Goal: Task Accomplishment & Management: Use online tool/utility

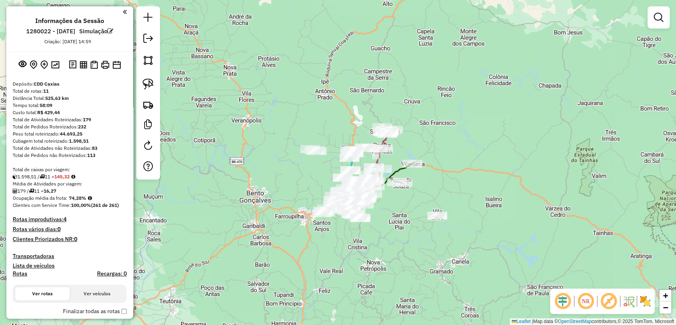
drag, startPoint x: 105, startPoint y: 228, endPoint x: 125, endPoint y: 197, distance: 37.8
click at [105, 229] on h4 "Rotas vários dias: 0" at bounding box center [70, 229] width 114 height 7
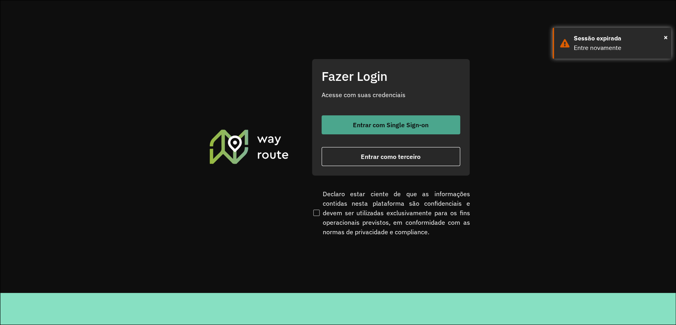
click at [393, 118] on button "Entrar com Single Sign-on" at bounding box center [391, 124] width 139 height 19
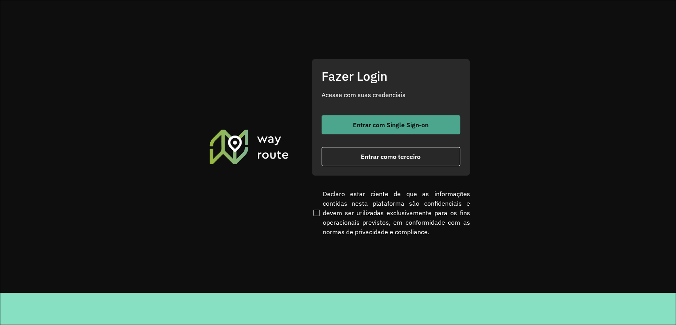
click at [361, 122] on span "Entrar com Single Sign-on" at bounding box center [391, 125] width 76 height 6
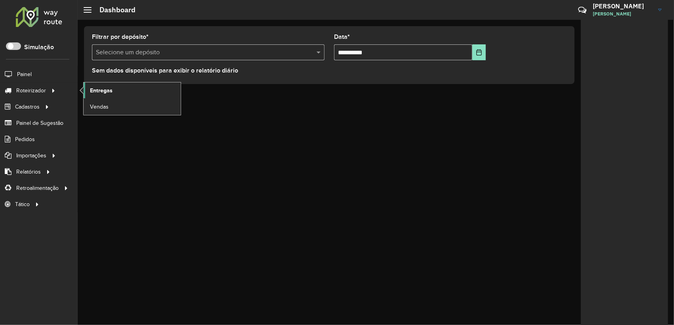
click at [107, 90] on span "Entregas" at bounding box center [101, 90] width 23 height 8
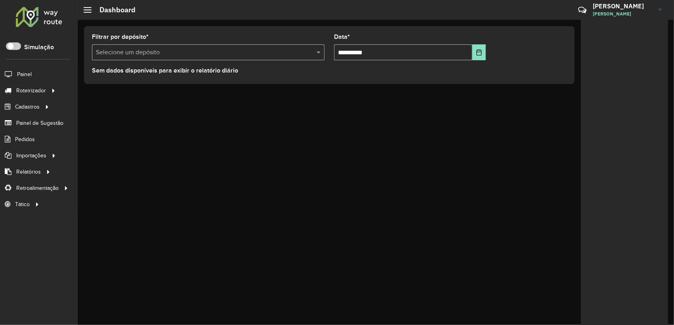
click at [16, 41] on div "Roteirizador AmbevTech Simulação Painel Roteirizador Entregas Vendas Cadastros …" at bounding box center [39, 162] width 78 height 325
click at [16, 44] on span at bounding box center [13, 46] width 15 height 8
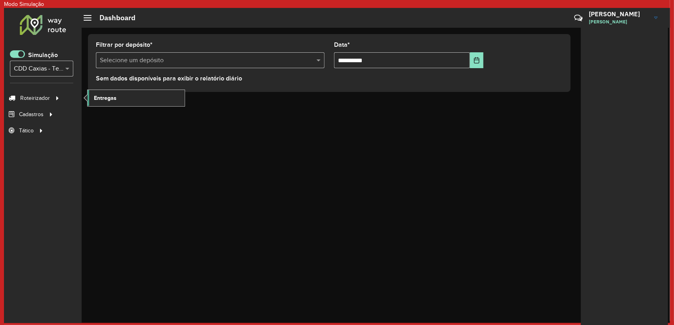
click at [103, 96] on span "Entregas" at bounding box center [105, 98] width 23 height 8
click at [11, 53] on span at bounding box center [17, 54] width 15 height 8
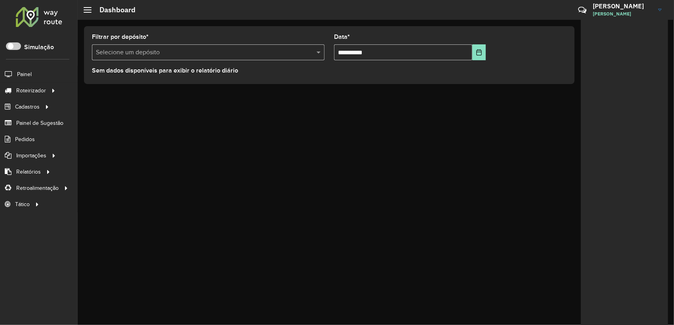
click at [63, 287] on div "Roteirizador AmbevTech Simulação Painel Roteirizador Entregas Vendas Cadastros …" at bounding box center [39, 162] width 78 height 325
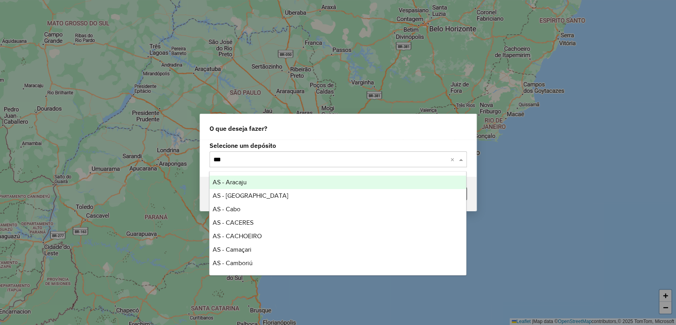
type input "****"
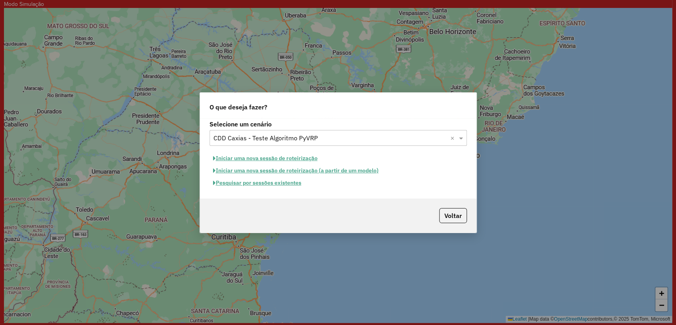
click at [263, 156] on button "Iniciar uma nova sessão de roteirização" at bounding box center [266, 158] width 112 height 12
select select "*"
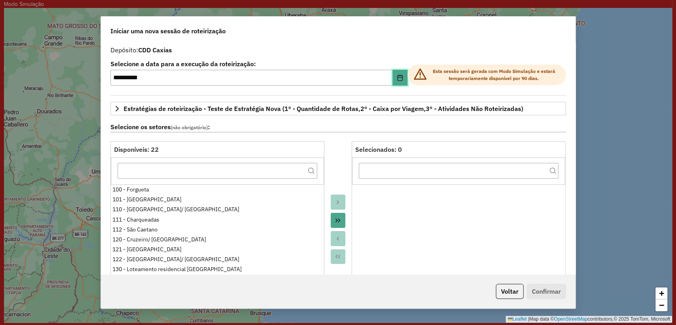
click at [399, 78] on icon "Choose Date" at bounding box center [400, 78] width 6 height 6
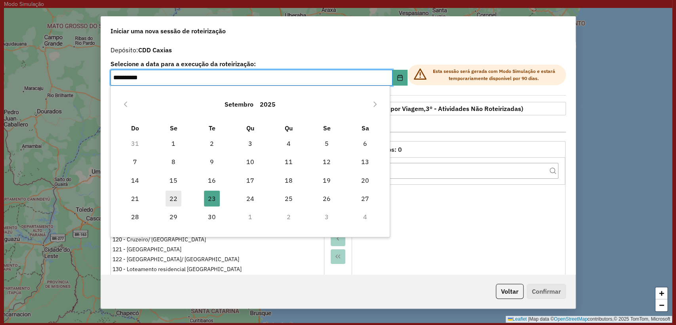
click at [176, 198] on span "22" at bounding box center [174, 199] width 16 height 16
type input "**********"
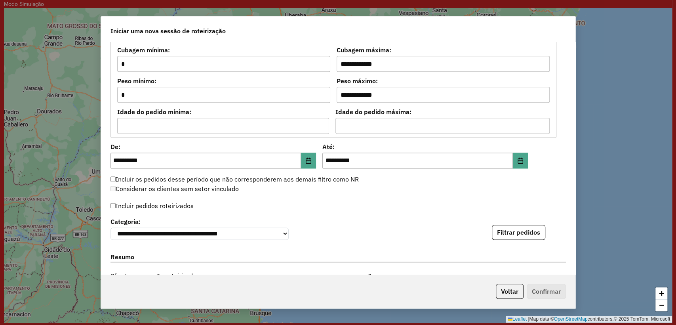
scroll to position [748, 0]
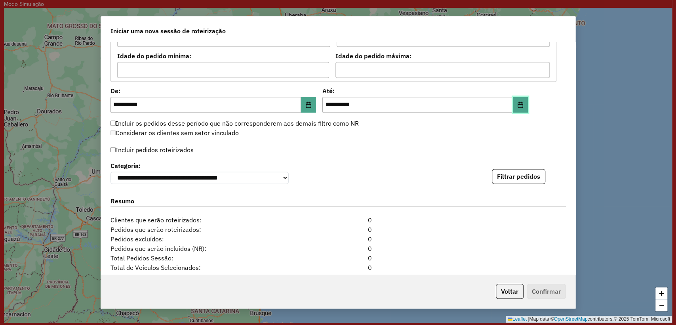
click at [524, 104] on button "Choose Date" at bounding box center [520, 105] width 15 height 16
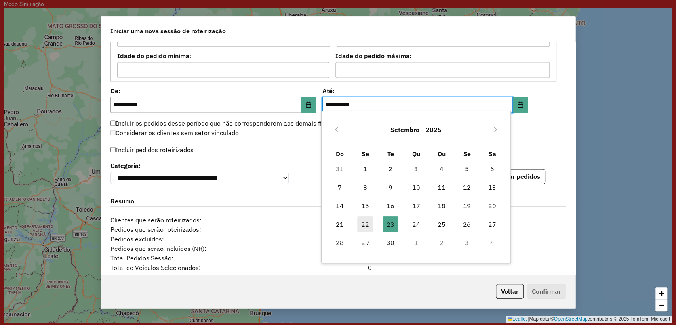
click at [373, 222] on span "22" at bounding box center [365, 224] width 16 height 16
type input "**********"
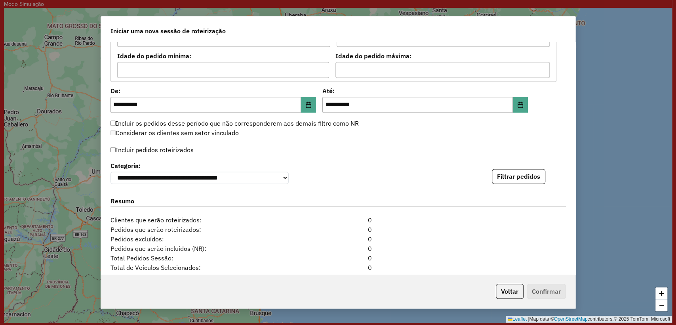
click at [355, 131] on div "Considerar os clientes sem setor vinculado" at bounding box center [334, 133] width 456 height 10
click at [378, 130] on div "Considerar os clientes sem setor vinculado" at bounding box center [334, 133] width 456 height 10
drag, startPoint x: 508, startPoint y: 161, endPoint x: 238, endPoint y: 150, distance: 270.1
click at [244, 149] on div "**********" at bounding box center [338, 158] width 475 height 232
click at [168, 146] on label "Incluir pedidos roteirizados" at bounding box center [152, 149] width 83 height 15
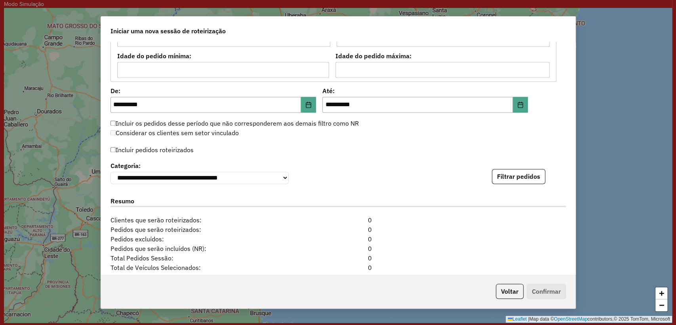
click at [431, 153] on div "Incluir pedidos roteirizados" at bounding box center [339, 151] width 456 height 15
click at [523, 177] on button "Filtrar pedidos" at bounding box center [518, 176] width 53 height 15
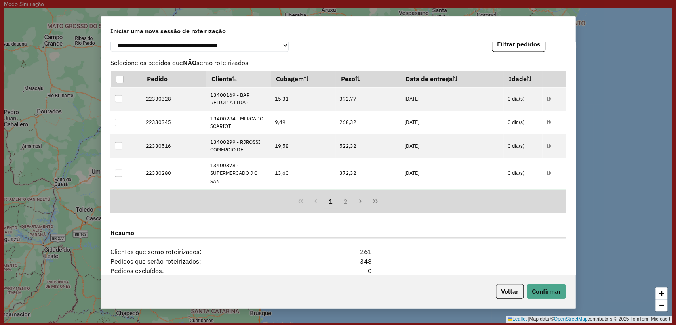
scroll to position [994, 0]
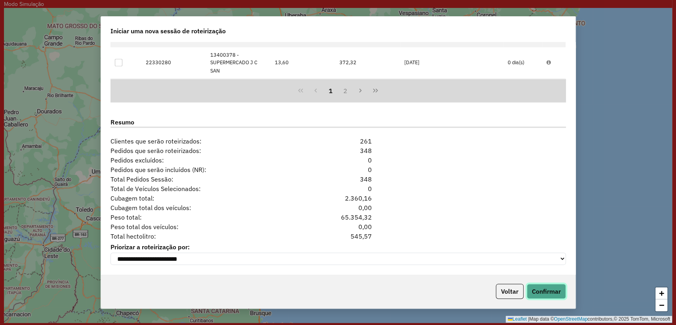
click at [541, 292] on button "Confirmar" at bounding box center [546, 291] width 39 height 15
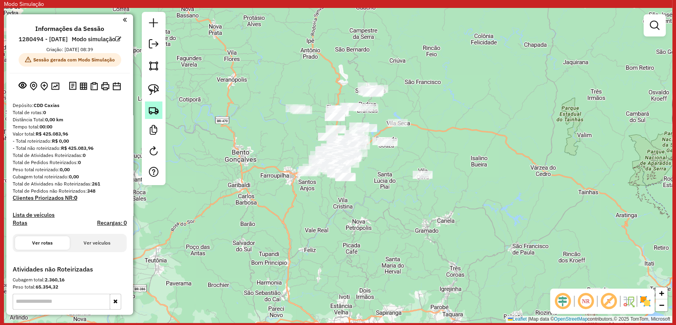
click at [156, 108] on img at bounding box center [153, 110] width 11 height 11
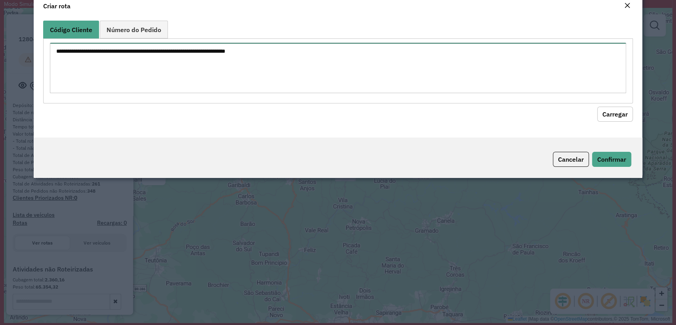
click at [209, 77] on textarea at bounding box center [338, 68] width 576 height 50
paste textarea "******** ******** ******** ******** ******** ******** ******** ******** *******…"
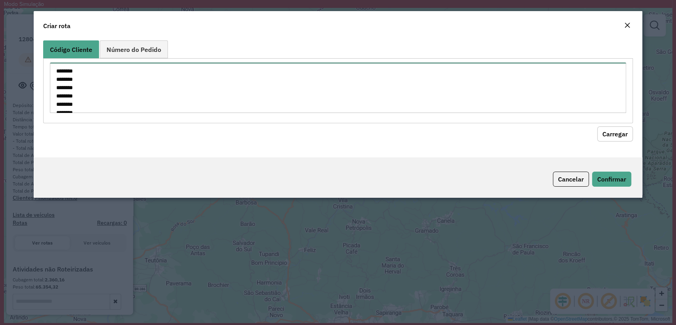
scroll to position [194, 0]
type textarea "******** ******** ******** ******** ******** ******** ******** ******** *******…"
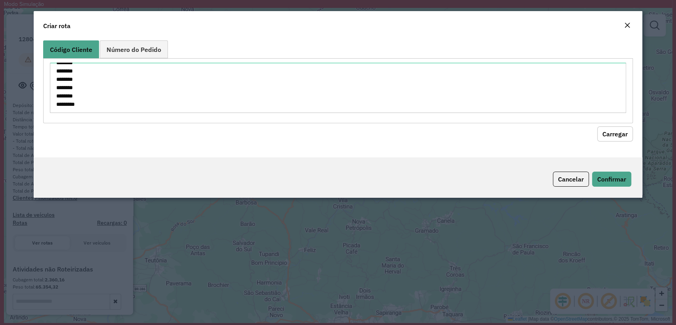
drag, startPoint x: 615, startPoint y: 137, endPoint x: 361, endPoint y: 145, distance: 254.1
click at [615, 136] on button "Carregar" at bounding box center [616, 133] width 36 height 15
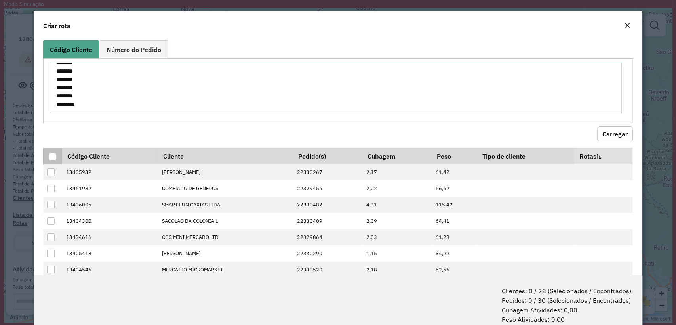
click at [54, 153] on div at bounding box center [53, 157] width 8 height 8
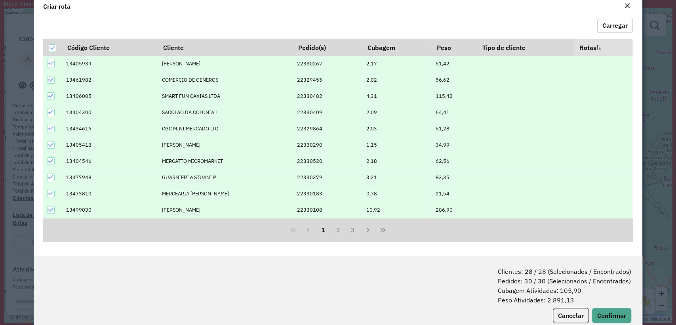
scroll to position [39, 0]
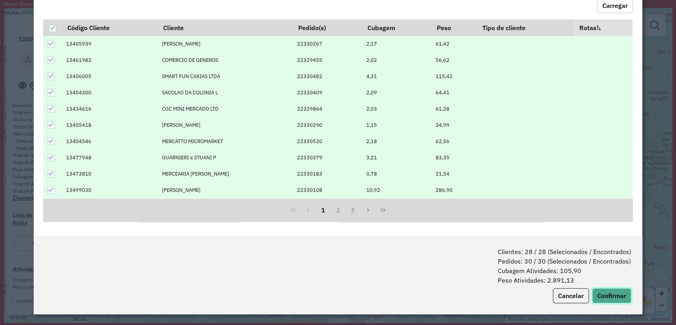
click at [607, 294] on button "Confirmar" at bounding box center [611, 295] width 39 height 15
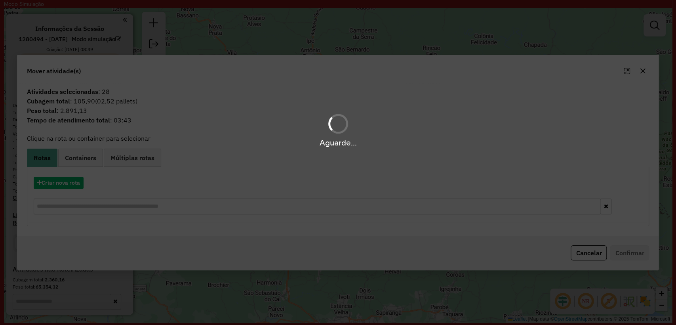
click at [57, 182] on div "Aguarde..." at bounding box center [338, 162] width 676 height 325
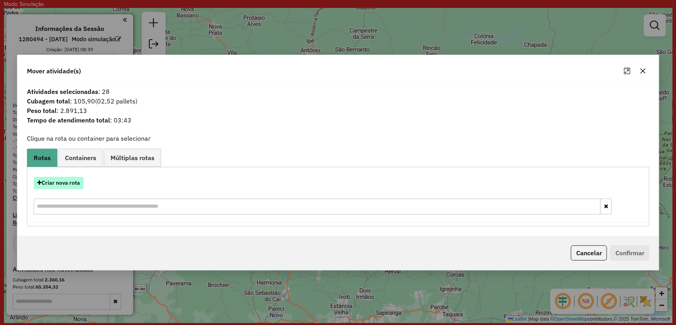
click at [57, 183] on button "Criar nova rota" at bounding box center [59, 183] width 50 height 12
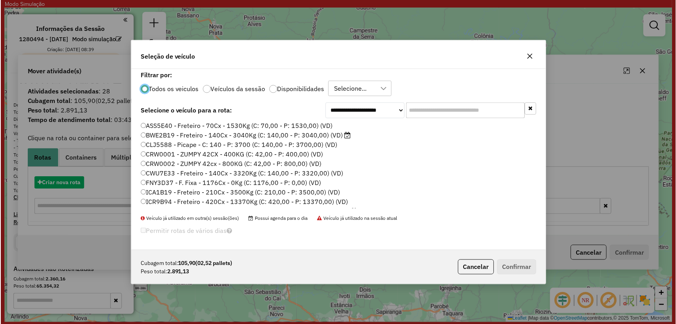
scroll to position [4, 2]
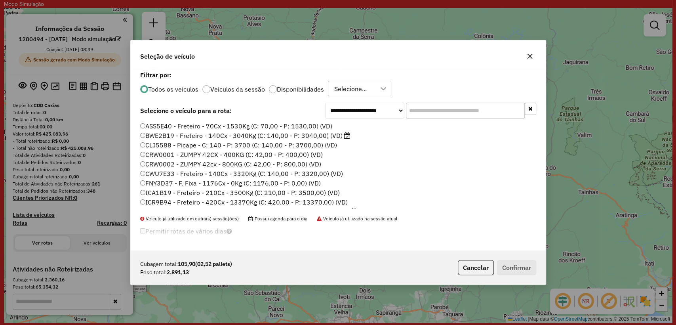
click at [489, 105] on input "text" at bounding box center [465, 111] width 119 height 16
paste input "*******"
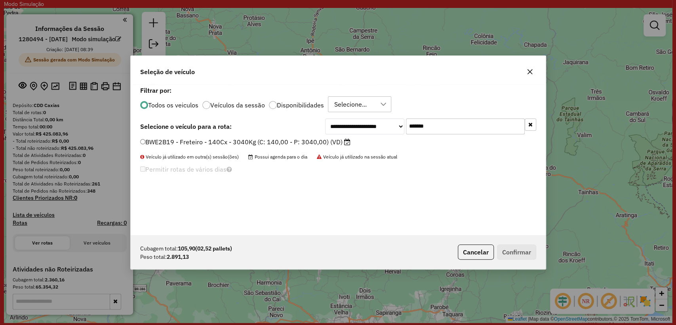
type input "*******"
click at [270, 137] on div "**********" at bounding box center [338, 159] width 415 height 151
click at [270, 140] on label "BWE2B19 - Freteiro - 140Cx - 3040Kg (C: 140,00 - P: 3040,00) (VD)" at bounding box center [245, 142] width 210 height 10
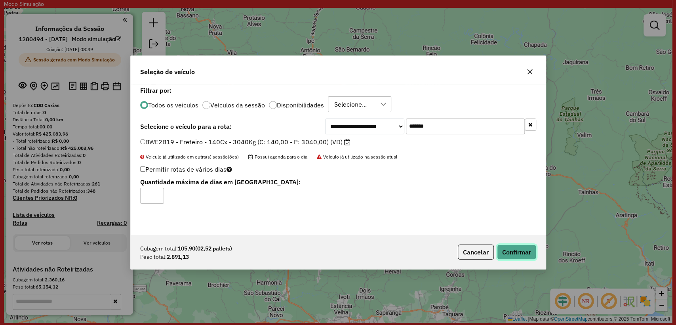
click at [518, 246] on button "Confirmar" at bounding box center [516, 252] width 39 height 15
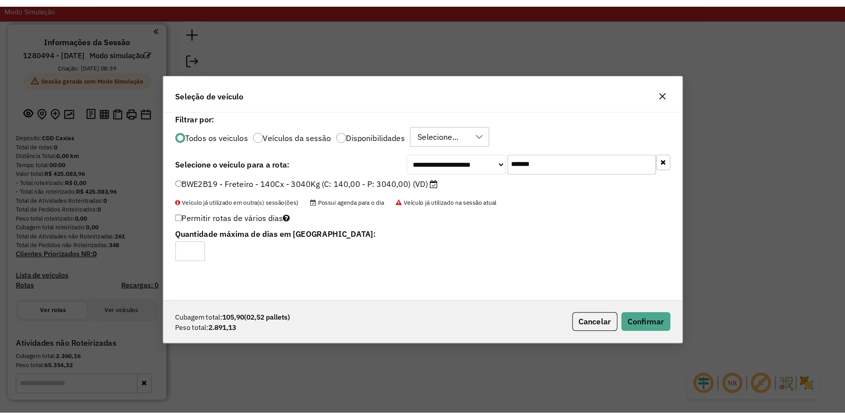
scroll to position [4, 2]
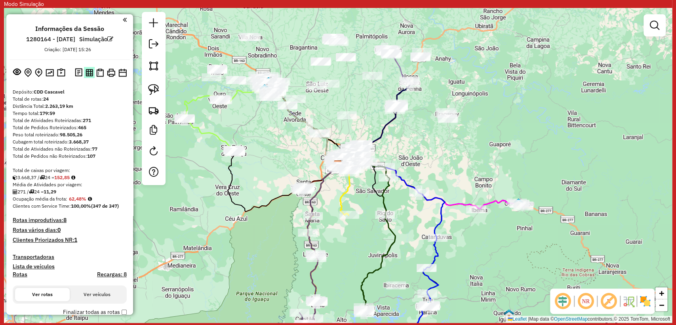
click at [86, 74] on img at bounding box center [90, 73] width 8 height 8
click at [100, 70] on img at bounding box center [100, 73] width 8 height 8
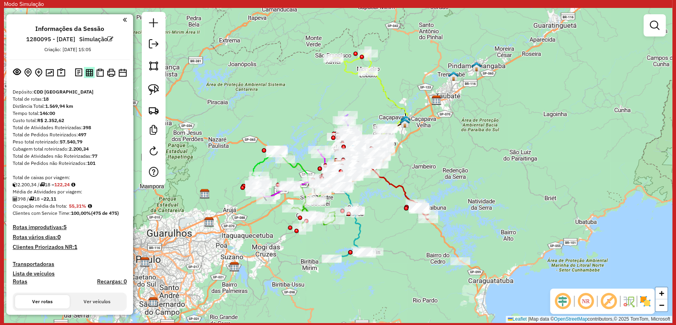
click at [86, 75] on img at bounding box center [90, 73] width 8 height 8
click at [100, 75] on img at bounding box center [100, 73] width 8 height 8
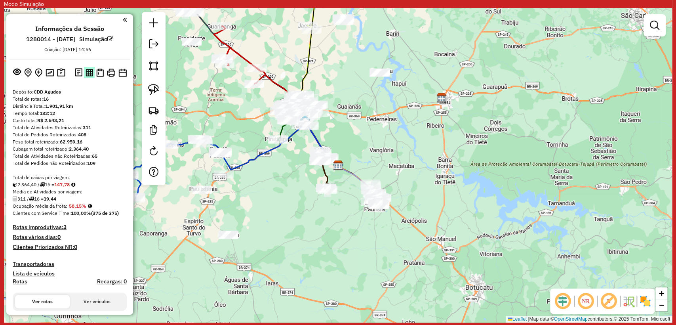
click at [89, 67] on button at bounding box center [89, 72] width 11 height 11
click at [97, 72] on img at bounding box center [100, 73] width 8 height 8
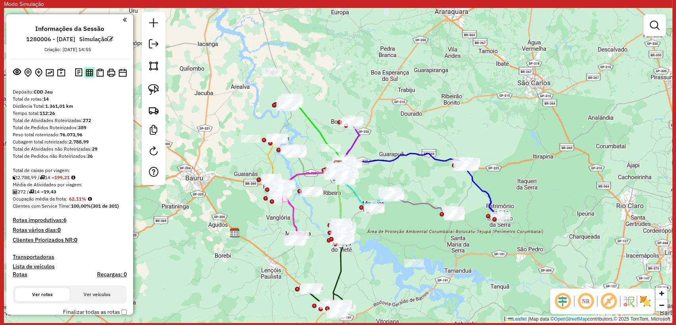
click at [88, 74] on img at bounding box center [90, 73] width 8 height 8
click at [102, 70] on img at bounding box center [100, 73] width 8 height 8
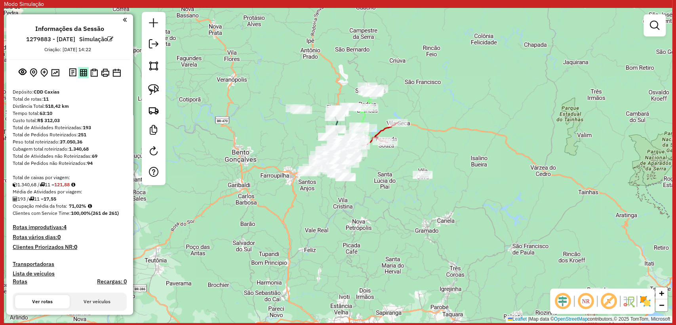
click at [82, 70] on img at bounding box center [84, 73] width 8 height 8
drag, startPoint x: 92, startPoint y: 70, endPoint x: 350, endPoint y: 26, distance: 261.3
click at [92, 71] on img at bounding box center [94, 73] width 8 height 8
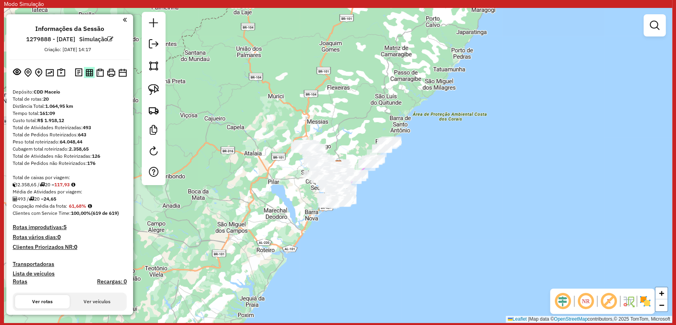
click at [90, 73] on img at bounding box center [90, 73] width 8 height 8
click at [101, 73] on img at bounding box center [100, 73] width 8 height 8
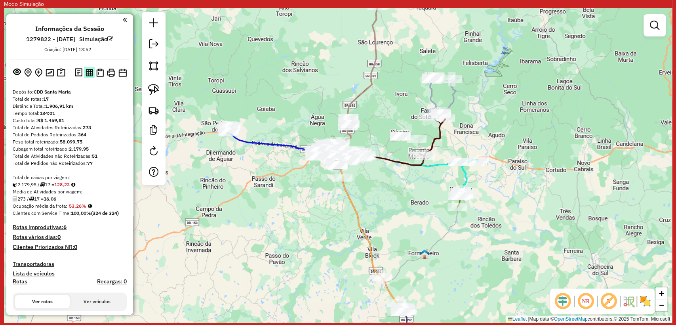
click at [87, 75] on img at bounding box center [90, 73] width 8 height 8
drag, startPoint x: 96, startPoint y: 75, endPoint x: 253, endPoint y: 12, distance: 169.5
click at [96, 75] on img at bounding box center [100, 73] width 8 height 8
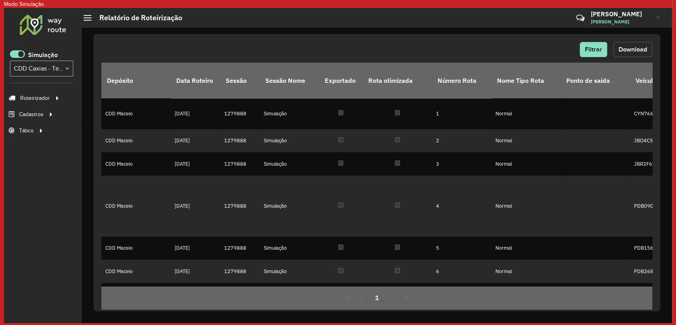
click at [645, 47] on span "Download" at bounding box center [633, 49] width 29 height 7
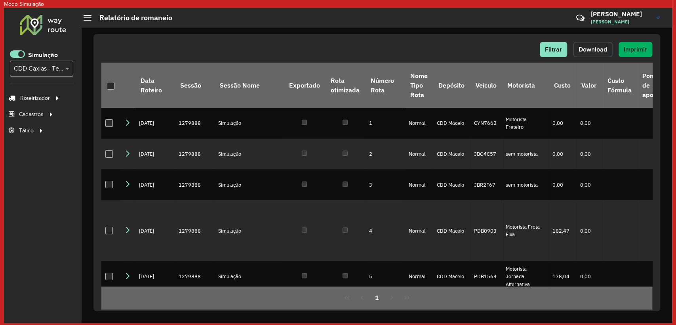
click at [597, 51] on span "Download" at bounding box center [593, 49] width 29 height 7
click at [226, 35] on div "Filtrar Download Imprimir Data Roteiro Sessão Sessão Nome Exportado Rota otimiz…" at bounding box center [377, 172] width 567 height 277
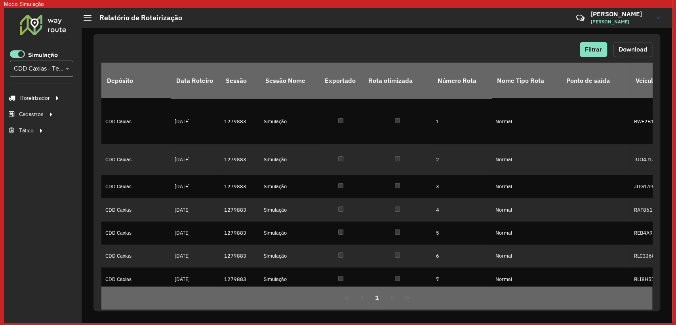
click at [632, 50] on span "Download" at bounding box center [633, 49] width 29 height 7
click at [625, 50] on span "Download" at bounding box center [633, 49] width 29 height 7
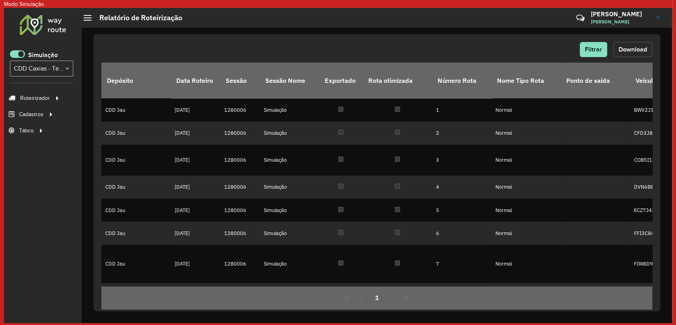
click at [651, 49] on button "Download" at bounding box center [633, 49] width 39 height 15
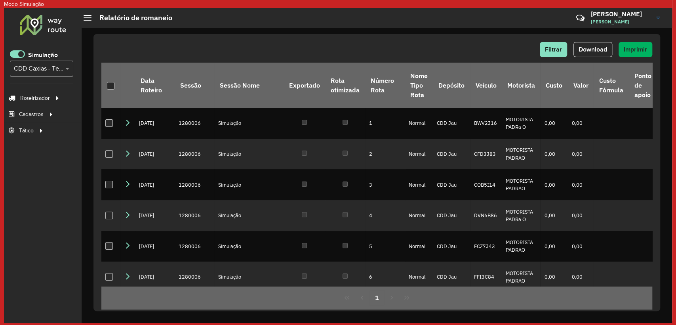
click at [451, 50] on div "Filtrar Download Imprimir" at bounding box center [376, 49] width 551 height 15
click at [596, 45] on button "Download" at bounding box center [593, 49] width 39 height 15
click at [237, 38] on div "Filtrar Download Imprimir Data Roteiro Sessão Sessão Nome Exportado Rota otimiz…" at bounding box center [377, 172] width 567 height 277
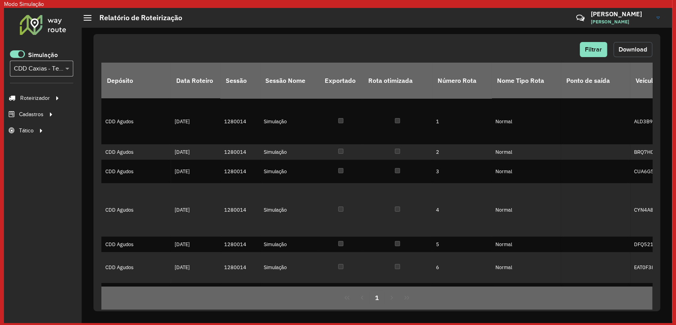
click at [636, 49] on span "Download" at bounding box center [633, 49] width 29 height 7
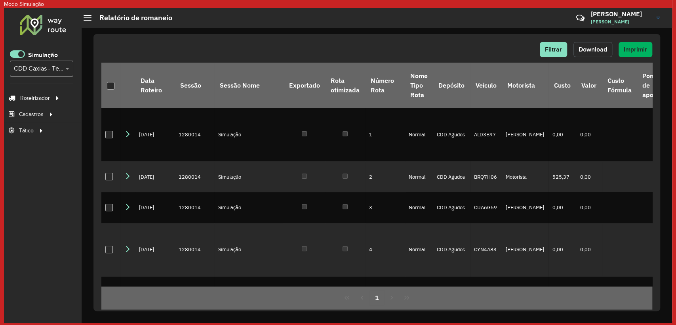
drag, startPoint x: 594, startPoint y: 49, endPoint x: 579, endPoint y: 55, distance: 16.9
click at [594, 49] on span "Download" at bounding box center [593, 49] width 29 height 7
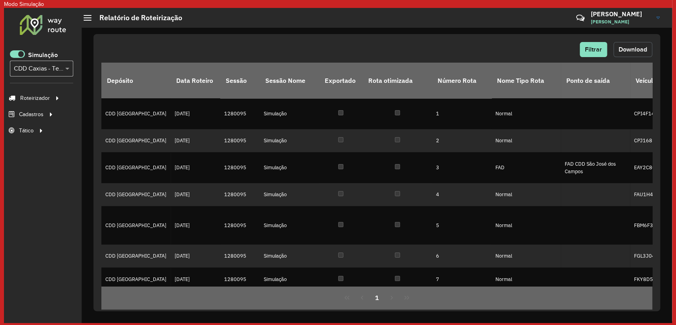
click at [632, 46] on button "Download" at bounding box center [633, 49] width 39 height 15
click at [450, 39] on div "Filtrar Download Depósito Data Roteiro Sessão Sessão Nome Exportado Rota otimiz…" at bounding box center [377, 172] width 567 height 277
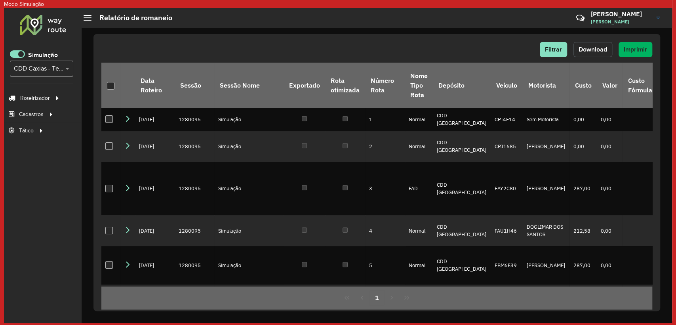
click at [599, 46] on span "Download" at bounding box center [593, 49] width 29 height 7
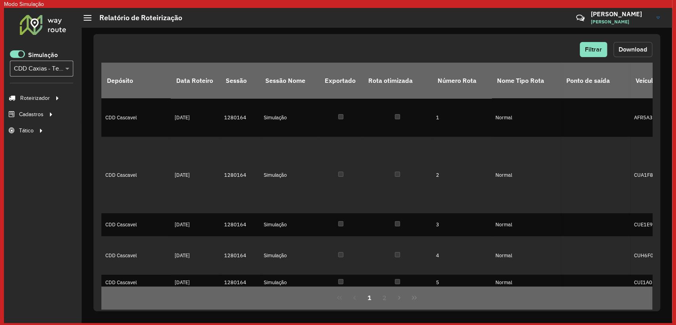
click at [625, 48] on span "Download" at bounding box center [633, 49] width 29 height 7
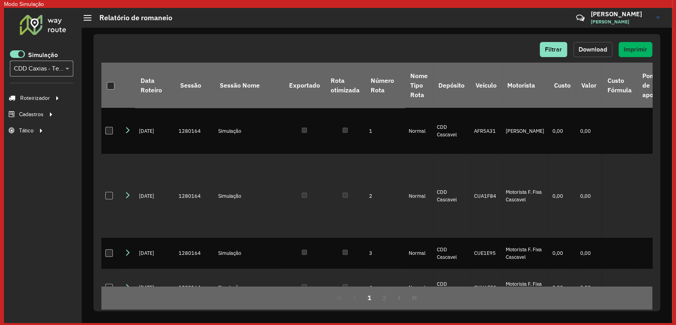
click at [595, 46] on span "Download" at bounding box center [593, 49] width 29 height 7
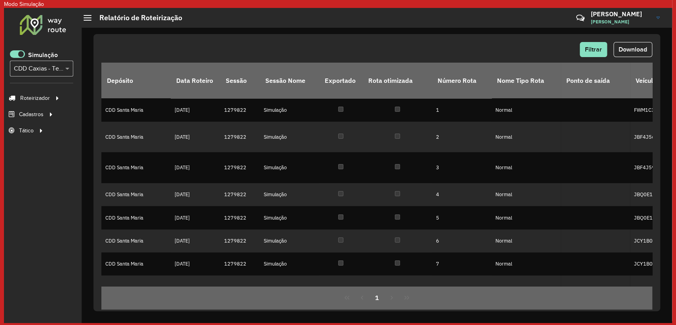
click at [657, 52] on div "Filtrar Download Depósito Data Roteiro Sessão Sessão Nome Exportado Rota otimiz…" at bounding box center [377, 172] width 567 height 277
click at [648, 48] on button "Download" at bounding box center [633, 49] width 39 height 15
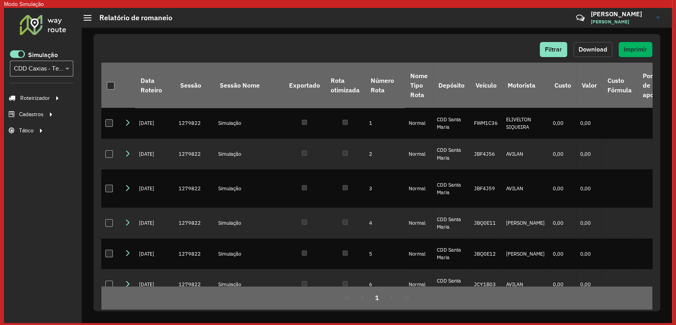
click at [602, 53] on button "Download" at bounding box center [593, 49] width 39 height 15
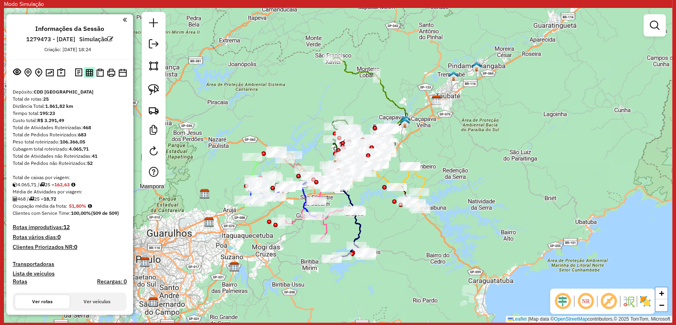
click at [84, 71] on button at bounding box center [89, 72] width 11 height 11
click at [96, 71] on img at bounding box center [100, 73] width 8 height 8
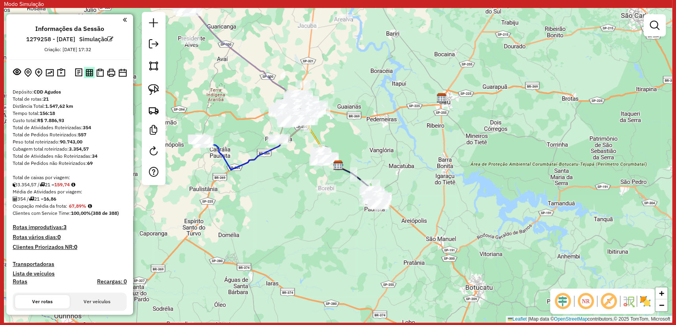
click at [88, 72] on img at bounding box center [90, 73] width 8 height 8
click at [99, 67] on button at bounding box center [100, 72] width 11 height 11
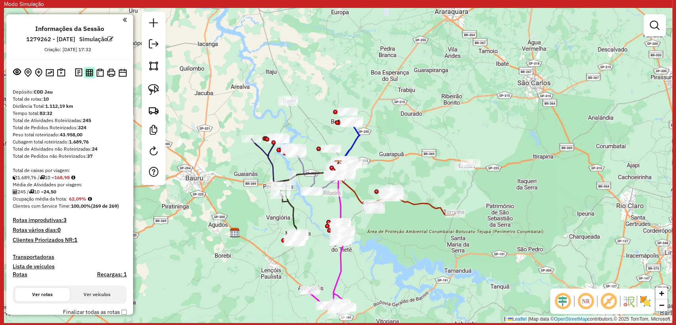
click at [86, 71] on img at bounding box center [90, 73] width 8 height 8
click at [97, 71] on img at bounding box center [100, 73] width 8 height 8
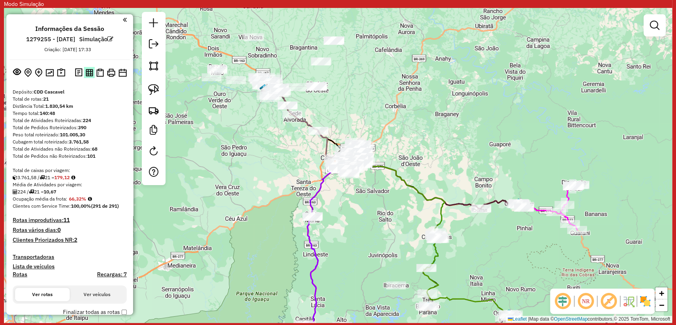
click at [88, 75] on img at bounding box center [90, 73] width 8 height 8
drag, startPoint x: 96, startPoint y: 68, endPoint x: 388, endPoint y: 10, distance: 297.4
click at [96, 69] on img at bounding box center [100, 73] width 8 height 8
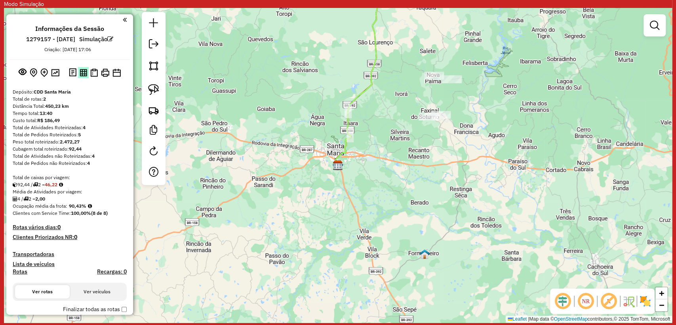
click at [80, 71] on img at bounding box center [84, 73] width 8 height 8
click at [91, 73] on img at bounding box center [94, 73] width 8 height 8
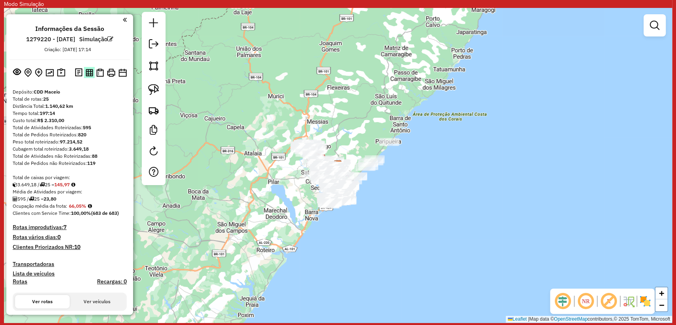
click at [86, 68] on button at bounding box center [89, 72] width 11 height 11
click at [99, 72] on img at bounding box center [100, 73] width 8 height 8
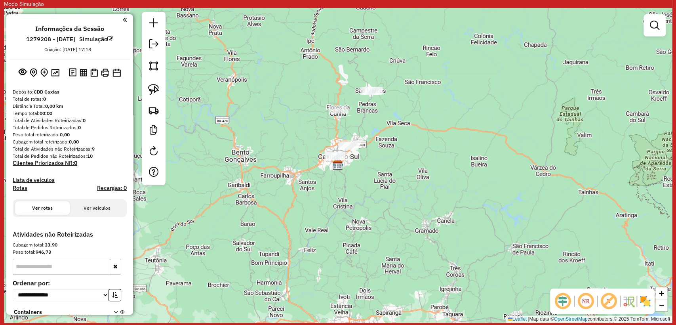
drag, startPoint x: 83, startPoint y: 71, endPoint x: 319, endPoint y: 10, distance: 243.8
click at [82, 71] on img at bounding box center [84, 73] width 8 height 8
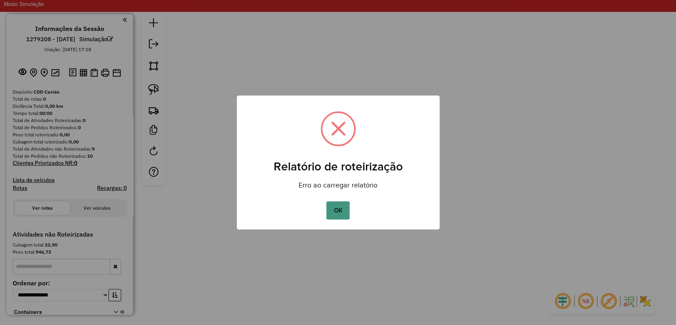
click at [332, 214] on button "OK" at bounding box center [338, 210] width 23 height 18
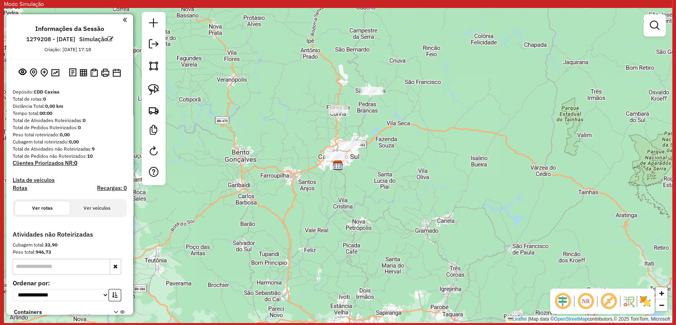
click at [93, 101] on div "Total de rotas: 0" at bounding box center [70, 99] width 114 height 7
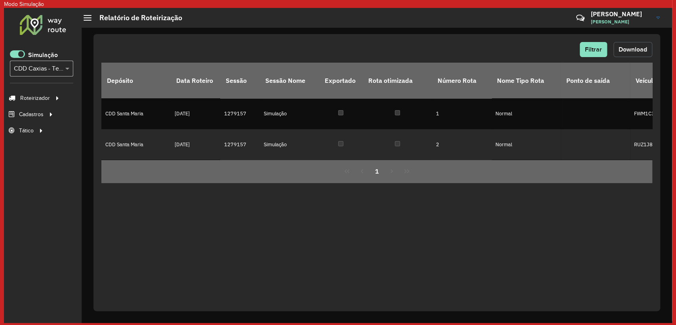
click at [617, 48] on button "Download" at bounding box center [633, 49] width 39 height 15
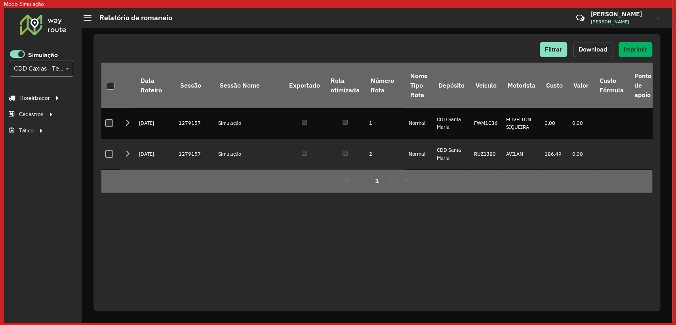
click at [598, 50] on span "Download" at bounding box center [593, 49] width 29 height 7
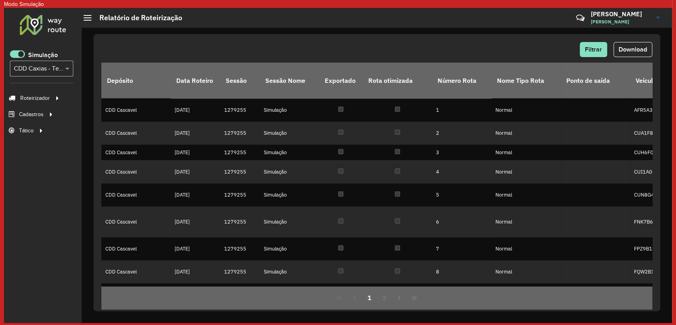
click at [635, 40] on div "Filtrar Download Depósito Data Roteiro Sessão Sessão Nome Exportado Rota otimiz…" at bounding box center [377, 172] width 567 height 277
click at [634, 50] on span "Download" at bounding box center [633, 49] width 29 height 7
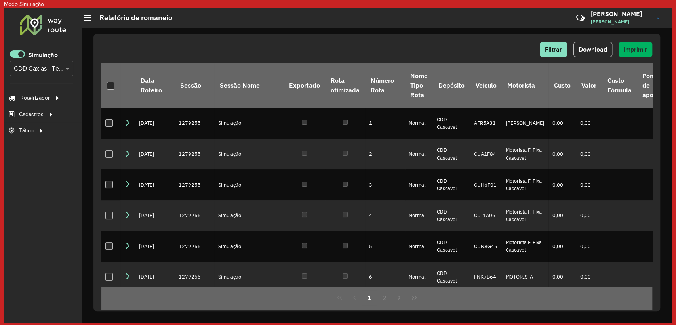
click at [429, 40] on div "Filtrar Download Imprimir Data Roteiro Sessão Sessão Nome Exportado Rota otimiz…" at bounding box center [377, 172] width 567 height 277
click at [598, 52] on span "Download" at bounding box center [593, 49] width 29 height 7
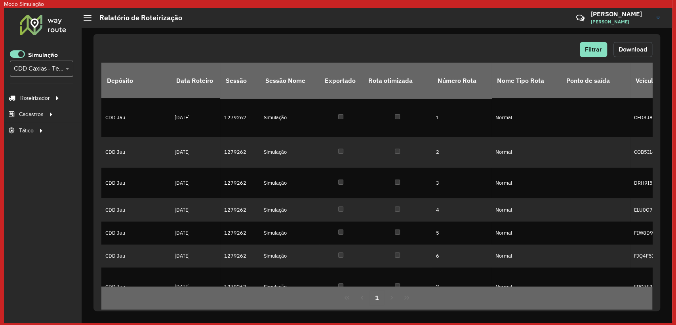
click at [621, 49] on span "Download" at bounding box center [633, 49] width 29 height 7
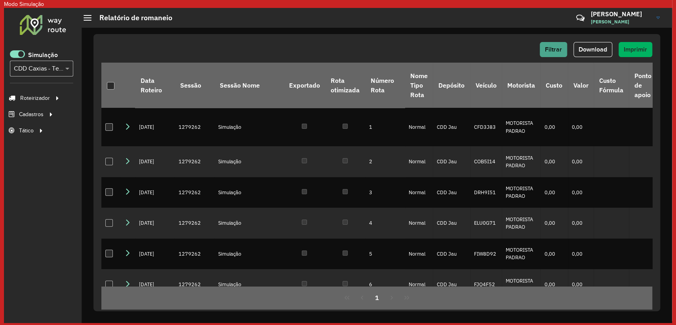
drag, startPoint x: 451, startPoint y: 48, endPoint x: 557, endPoint y: 54, distance: 106.0
click at [451, 48] on div "Filtrar Download Imprimir" at bounding box center [376, 49] width 551 height 15
click at [579, 53] on button "Download" at bounding box center [593, 49] width 39 height 15
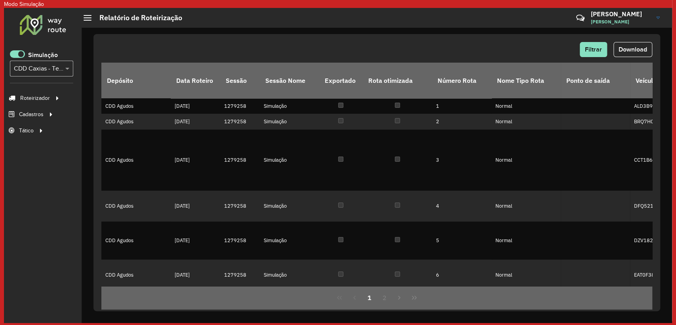
click at [500, 42] on div "Filtrar Download" at bounding box center [376, 49] width 551 height 15
click at [637, 48] on span "Download" at bounding box center [633, 49] width 29 height 7
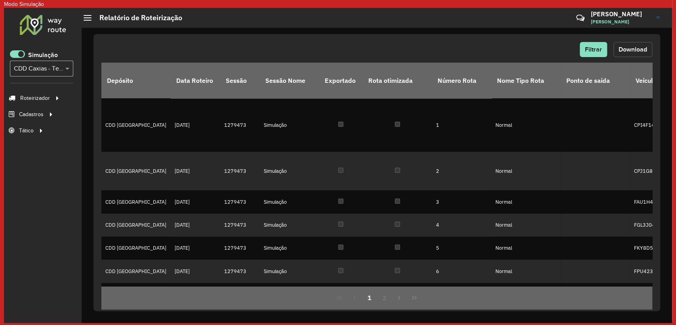
click at [627, 51] on span "Download" at bounding box center [633, 49] width 29 height 7
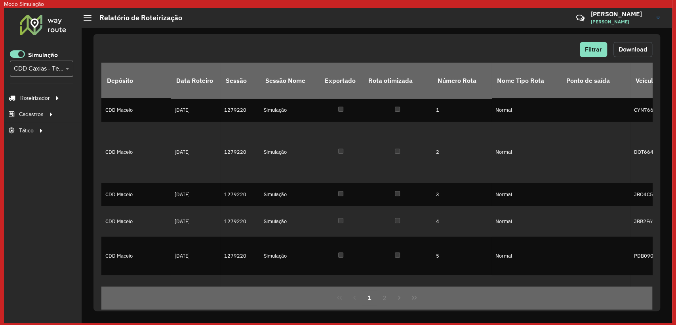
click at [627, 48] on span "Download" at bounding box center [633, 49] width 29 height 7
click at [455, 42] on div "Filtrar Download" at bounding box center [376, 49] width 551 height 15
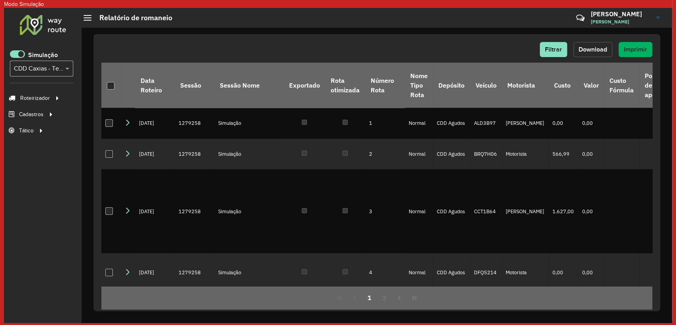
click at [590, 42] on button "Download" at bounding box center [593, 49] width 39 height 15
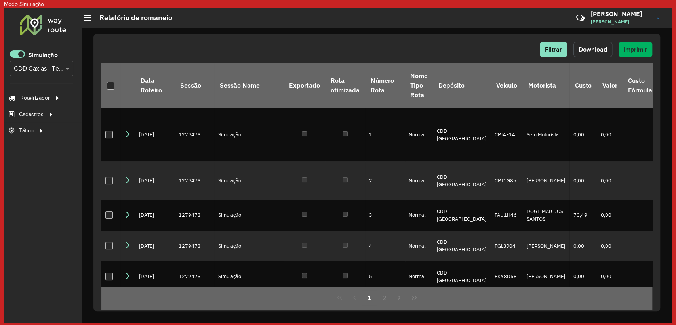
click at [592, 52] on span "Download" at bounding box center [593, 49] width 29 height 7
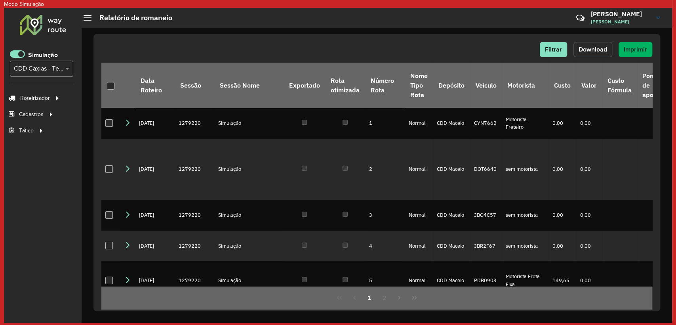
click at [591, 48] on span "Download" at bounding box center [593, 49] width 29 height 7
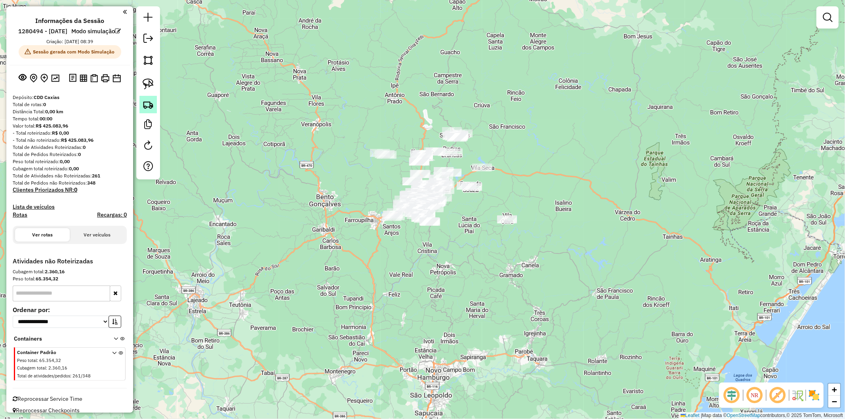
click at [155, 101] on link at bounding box center [147, 104] width 17 height 17
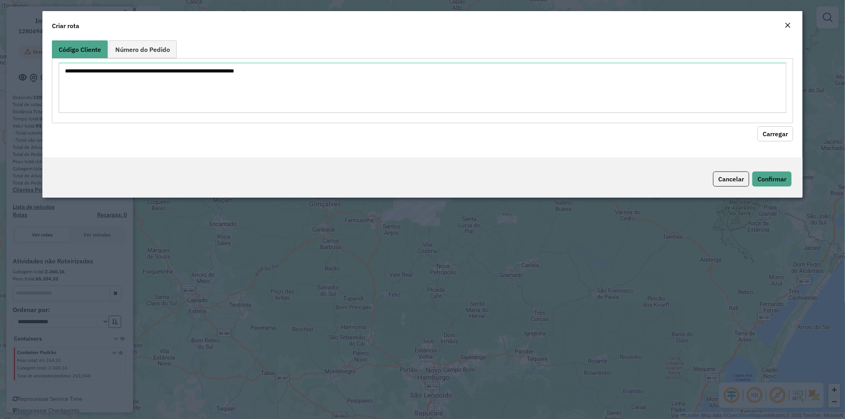
click at [237, 72] on textarea at bounding box center [423, 88] width 728 height 50
type textarea "******** ******** ******** ******** ******** ******** ******** ******** *******…"
drag, startPoint x: 781, startPoint y: 134, endPoint x: 732, endPoint y: 137, distance: 49.2
click at [781, 134] on button "Carregar" at bounding box center [776, 133] width 36 height 15
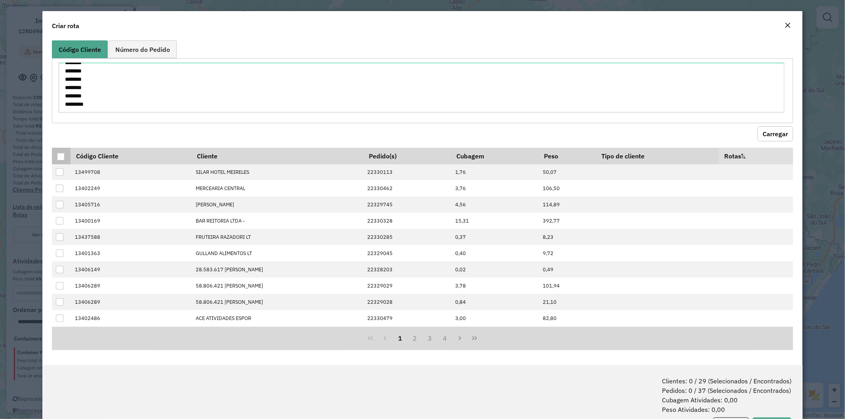
click at [62, 160] on div at bounding box center [61, 157] width 8 height 8
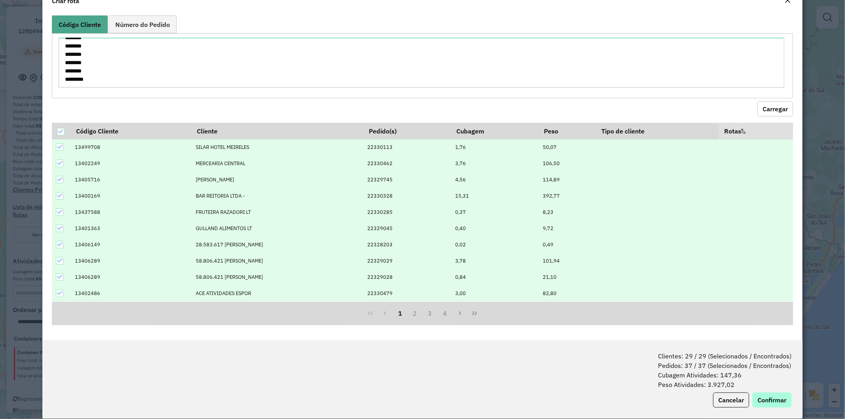
scroll to position [36, 0]
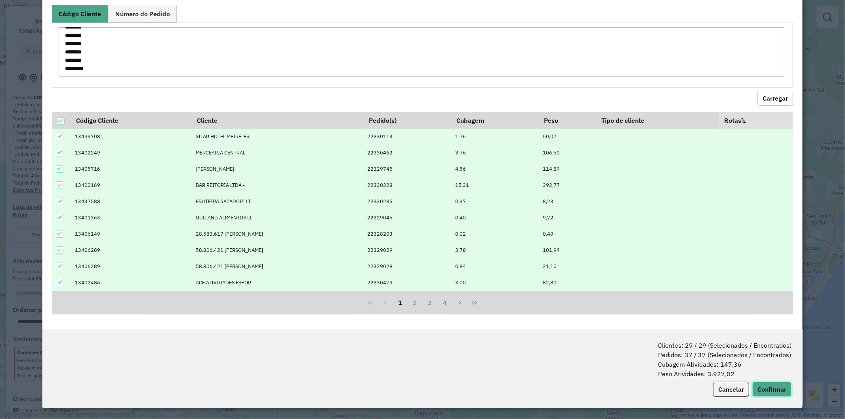
click at [772, 387] on button "Confirmar" at bounding box center [772, 389] width 39 height 15
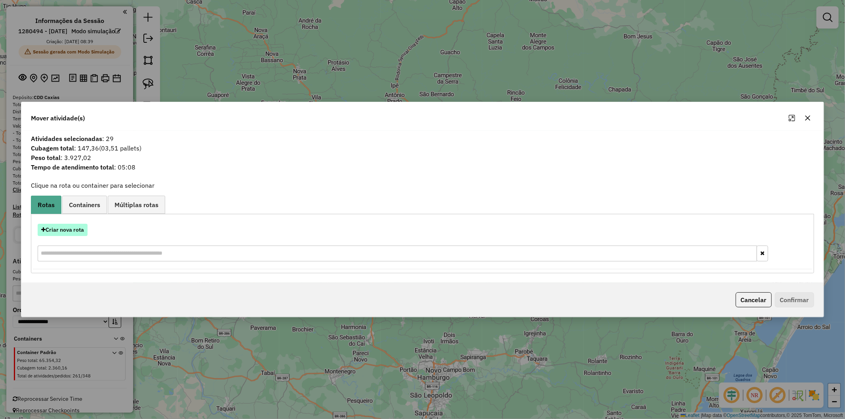
click at [73, 227] on button "Criar nova rota" at bounding box center [63, 230] width 50 height 12
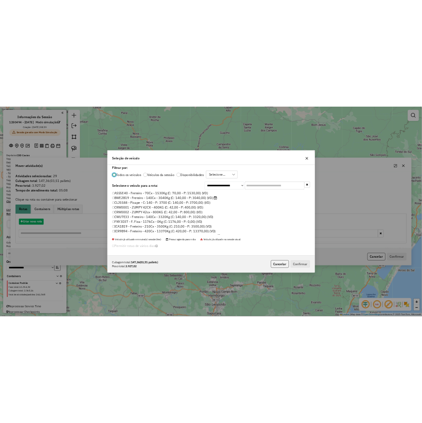
scroll to position [4, 2]
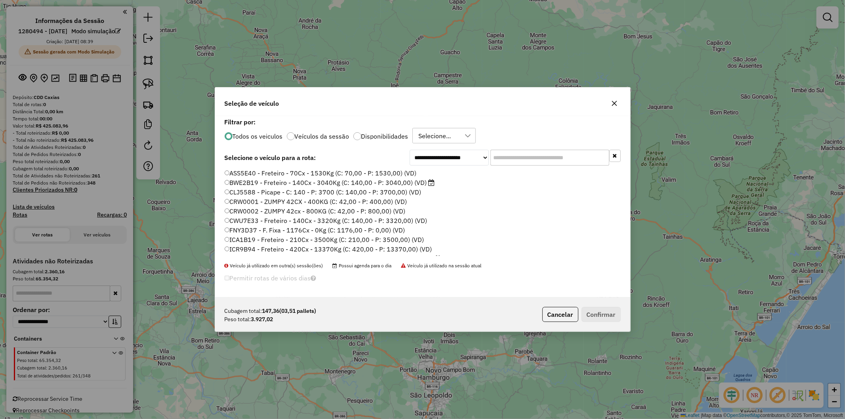
click at [532, 156] on input "text" at bounding box center [550, 158] width 119 height 16
paste input "*******"
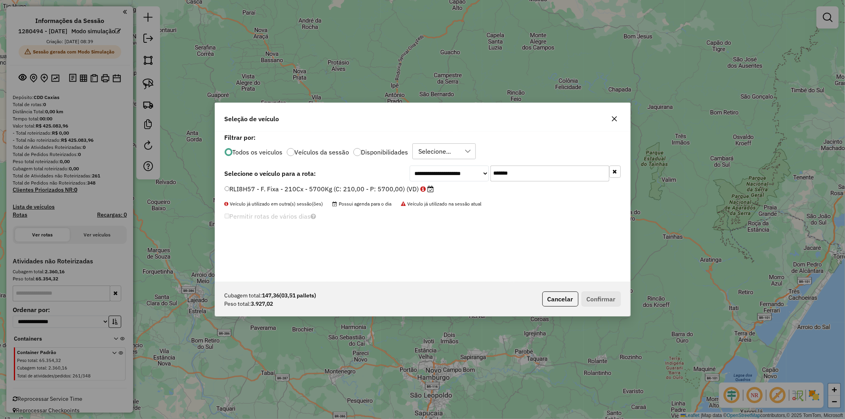
type input "*******"
click at [352, 190] on label "RLI8H57 - F. Fixa - 210Cx - 5700Kg (C: 210,00 - P: 5700,00) (VD)" at bounding box center [330, 189] width 210 height 10
click at [592, 298] on button "Confirmar" at bounding box center [601, 299] width 39 height 15
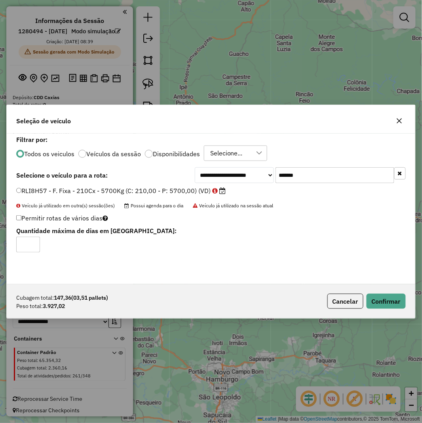
click at [308, 140] on label "Filtrar por:" at bounding box center [211, 140] width 390 height 10
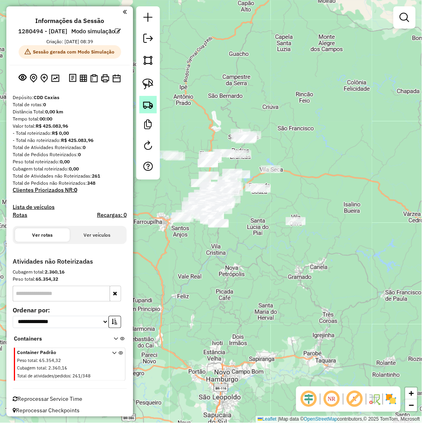
click at [148, 103] on img at bounding box center [148, 104] width 11 height 11
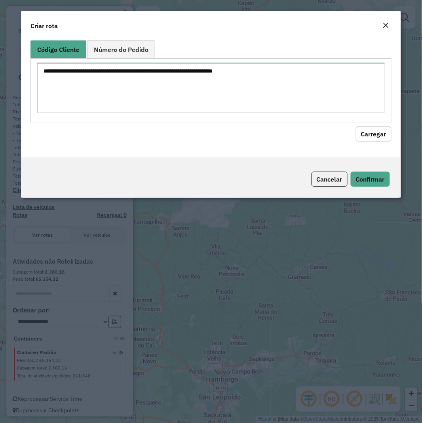
drag, startPoint x: 216, startPoint y: 72, endPoint x: 350, endPoint y: 111, distance: 139.6
click at [216, 72] on textarea at bounding box center [211, 88] width 348 height 50
paste textarea "******** ******** ******** ******** ******** ******** ******** ******** *******…"
type textarea "******** ******** ******** ******** ******** ******** ******** ******** *******…"
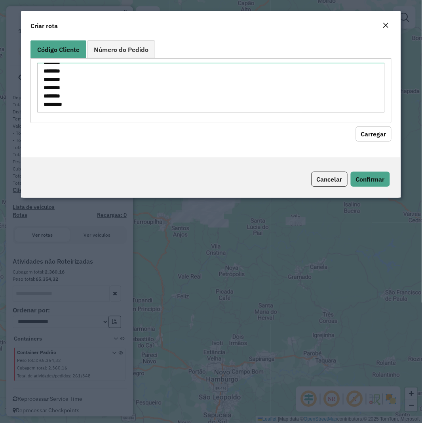
click at [384, 135] on button "Carregar" at bounding box center [374, 133] width 36 height 15
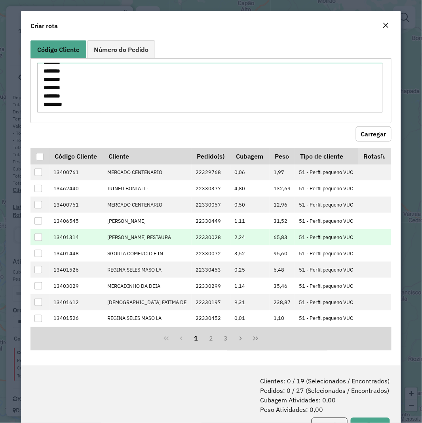
drag, startPoint x: 38, startPoint y: 153, endPoint x: 149, endPoint y: 238, distance: 139.1
click at [38, 153] on div at bounding box center [40, 157] width 8 height 8
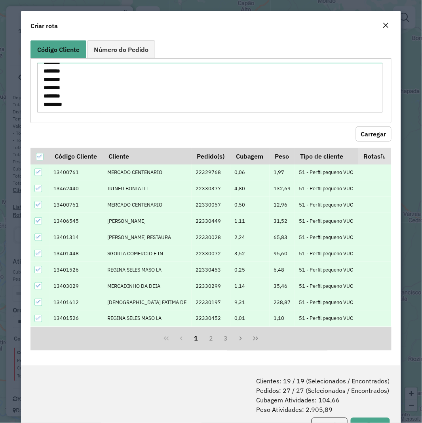
scroll to position [32, 0]
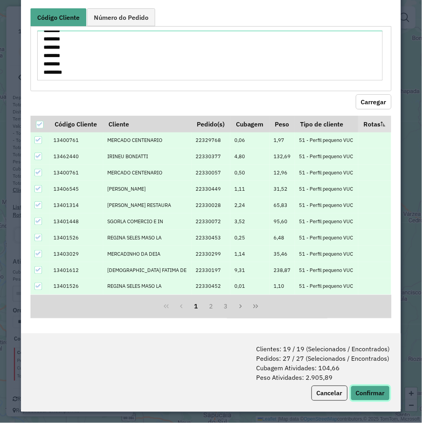
click at [374, 398] on button "Confirmar" at bounding box center [370, 393] width 39 height 15
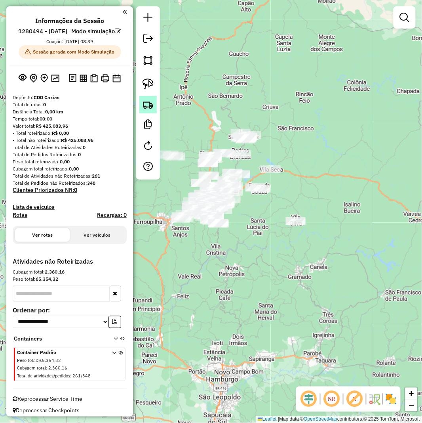
click at [152, 104] on img at bounding box center [148, 104] width 11 height 11
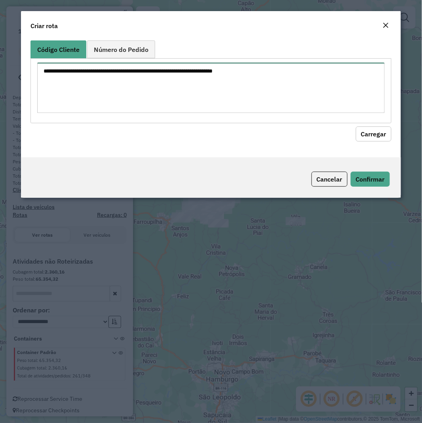
click at [347, 106] on textarea at bounding box center [211, 88] width 348 height 50
paste textarea "******** ******** ******** ******** ******** ******** ******** ******** *******…"
type textarea "******** ******** ******** ******** ******** ******** ******** ******** *******…"
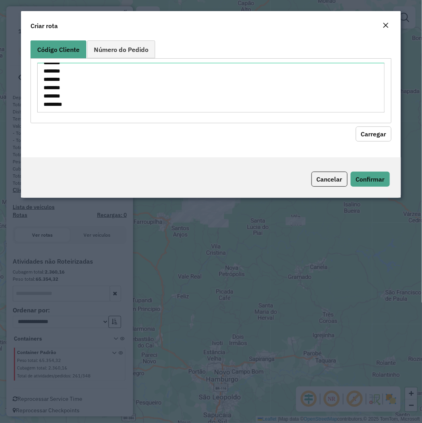
click at [377, 137] on button "Carregar" at bounding box center [374, 133] width 36 height 15
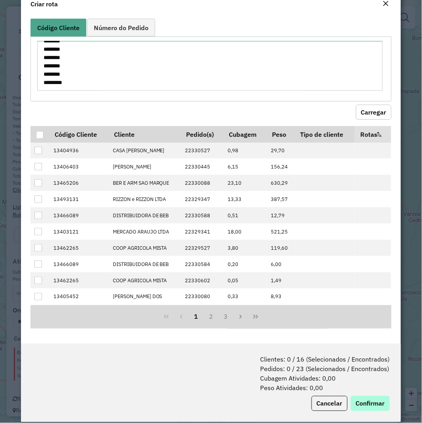
scroll to position [32, 0]
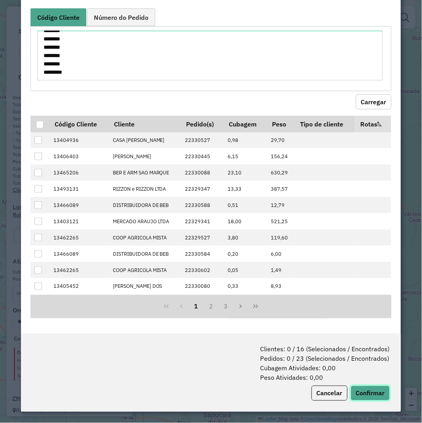
click at [371, 396] on button "Confirmar" at bounding box center [370, 393] width 39 height 15
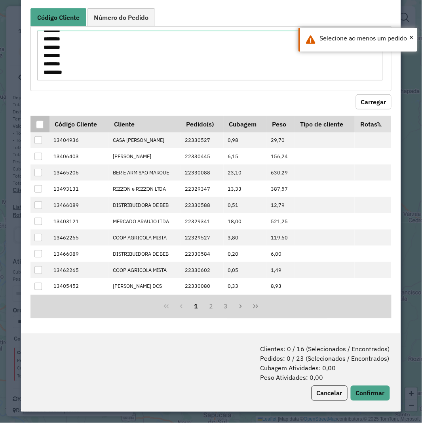
click at [37, 122] on div at bounding box center [40, 125] width 8 height 8
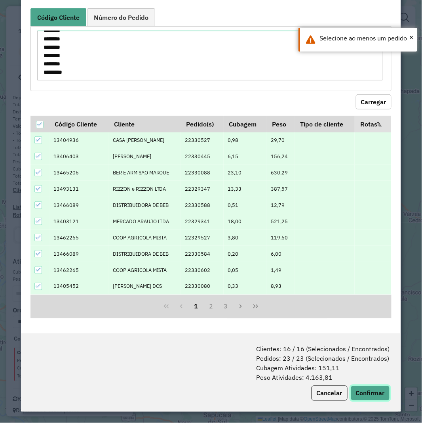
click at [370, 394] on button "Confirmar" at bounding box center [370, 393] width 39 height 15
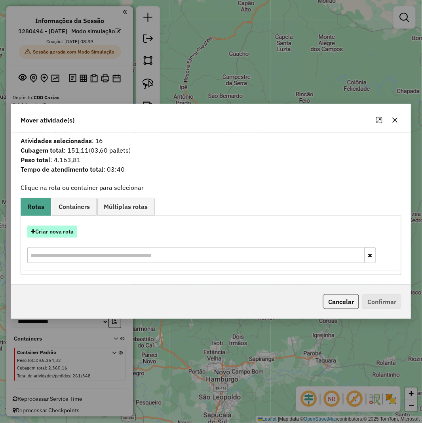
click at [63, 233] on button "Criar nova rota" at bounding box center [52, 231] width 50 height 12
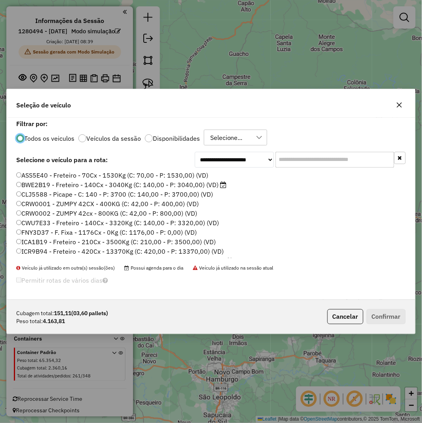
scroll to position [4, 2]
click at [299, 164] on input "text" at bounding box center [335, 160] width 119 height 16
paste input "*******"
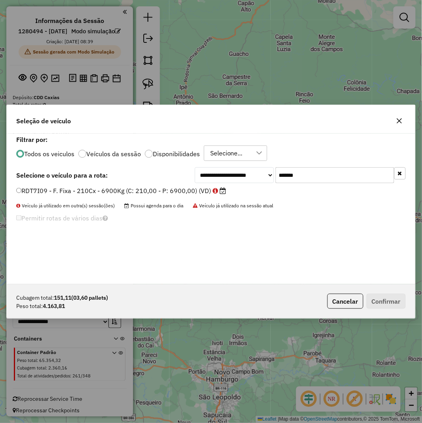
type input "*******"
click at [164, 195] on label "RDT7I09 - F. Fixa - 210Cx - 6900Kg (C: 210,00 - P: 6900,00) (VD)" at bounding box center [121, 191] width 210 height 10
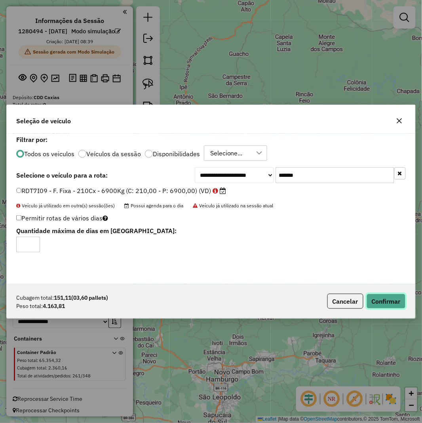
click at [383, 304] on button "Confirmar" at bounding box center [386, 301] width 39 height 15
click at [401, 299] on button "Confirmar" at bounding box center [386, 301] width 39 height 15
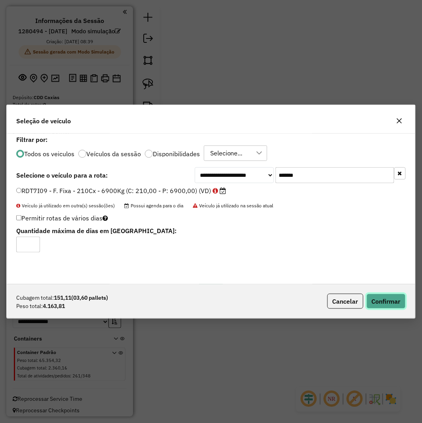
click at [383, 300] on button "Confirmar" at bounding box center [386, 301] width 39 height 15
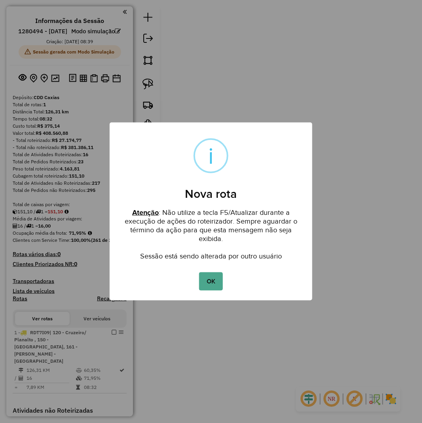
click at [230, 193] on h2 "Nova rota" at bounding box center [211, 189] width 203 height 24
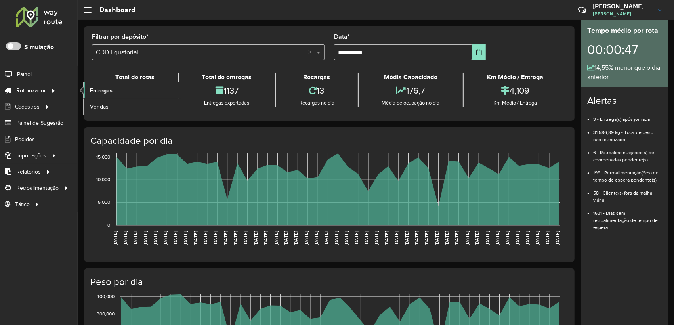
click at [117, 94] on link "Entregas" at bounding box center [132, 90] width 97 height 16
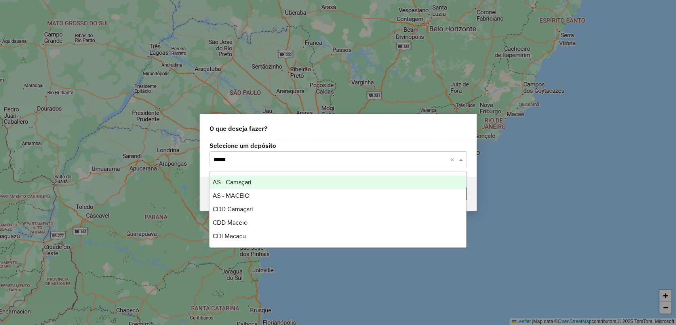
type input "******"
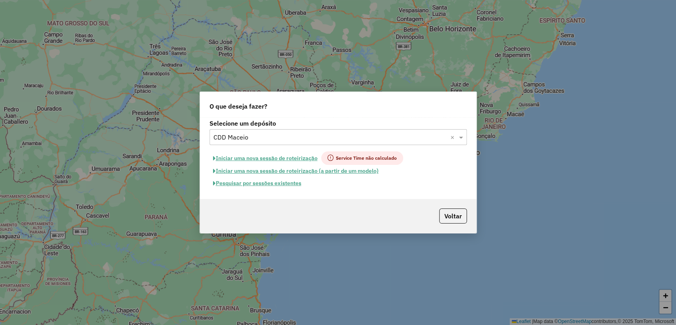
click at [274, 179] on button "Pesquisar por sessões existentes" at bounding box center [258, 183] width 96 height 12
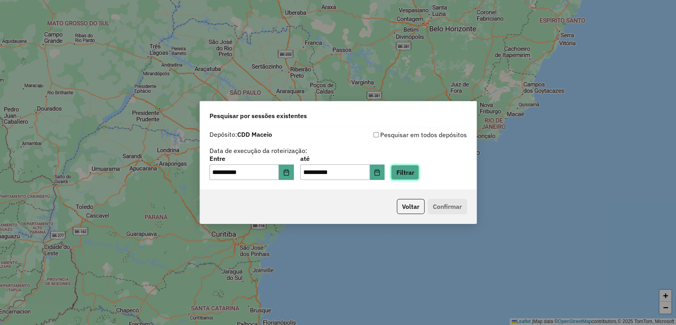
click at [419, 175] on button "Filtrar" at bounding box center [405, 172] width 28 height 15
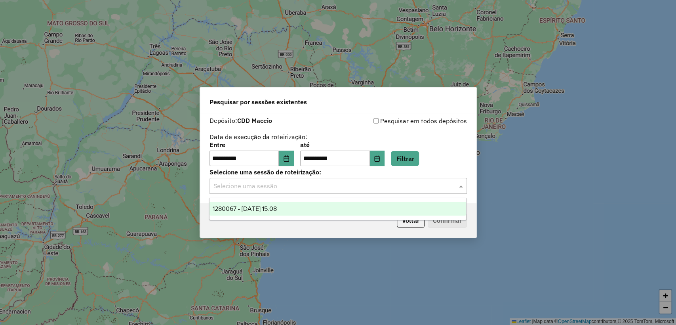
click at [332, 192] on div "Selecione uma sessão" at bounding box center [339, 186] width 258 height 16
click at [319, 207] on div "1280067 - [DATE] 15:08" at bounding box center [338, 208] width 257 height 13
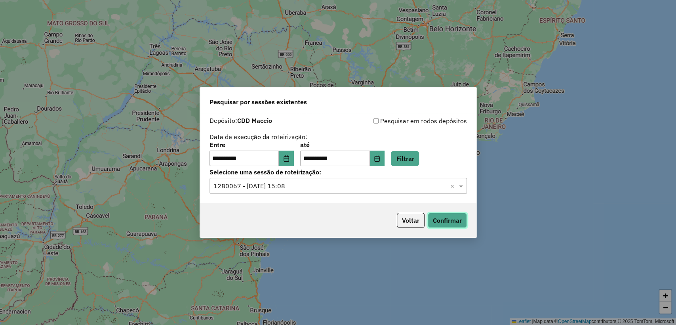
click at [446, 218] on button "Confirmar" at bounding box center [447, 220] width 39 height 15
click at [383, 158] on button "Choose Date" at bounding box center [377, 159] width 15 height 16
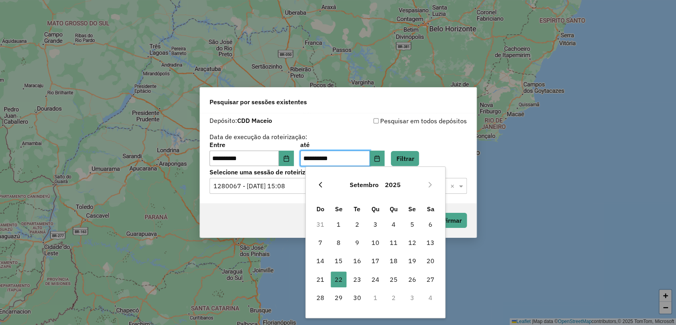
click at [320, 185] on icon "Previous Month" at bounding box center [320, 185] width 6 height 6
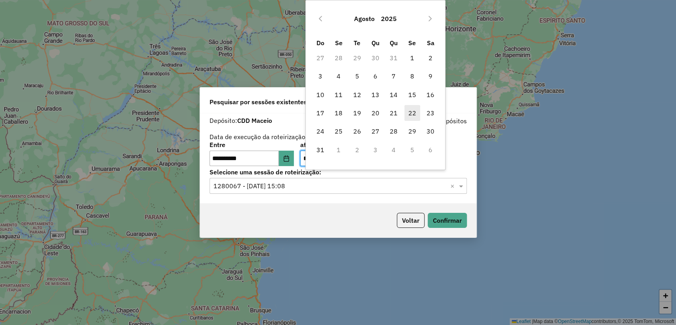
click at [416, 108] on span "22" at bounding box center [413, 113] width 16 height 16
type input "**********"
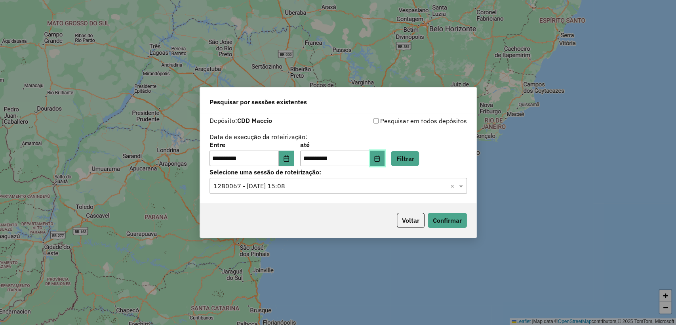
click at [380, 159] on icon "Choose Date" at bounding box center [377, 158] width 6 height 6
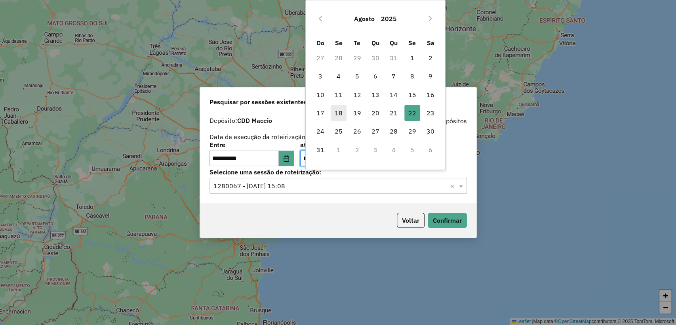
click at [338, 117] on span "18" at bounding box center [339, 113] width 16 height 16
type input "**********"
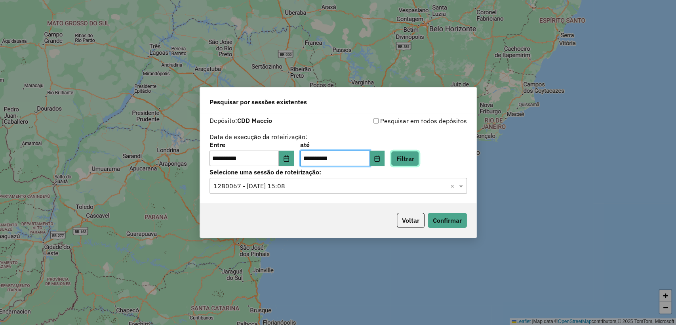
click at [405, 155] on button "Filtrar" at bounding box center [405, 158] width 28 height 15
drag, startPoint x: 412, startPoint y: 194, endPoint x: 402, endPoint y: 194, distance: 9.5
click at [411, 194] on ng-select "Selecione uma sessão × ×" at bounding box center [339, 186] width 258 height 16
click at [317, 182] on input "text" at bounding box center [331, 187] width 234 height 10
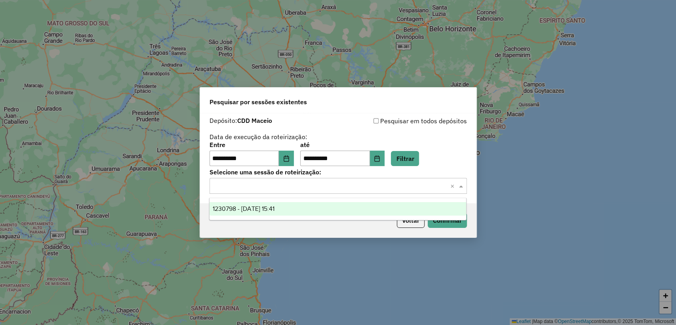
click at [293, 206] on div "1230798 - [DATE] 15:41" at bounding box center [338, 208] width 257 height 13
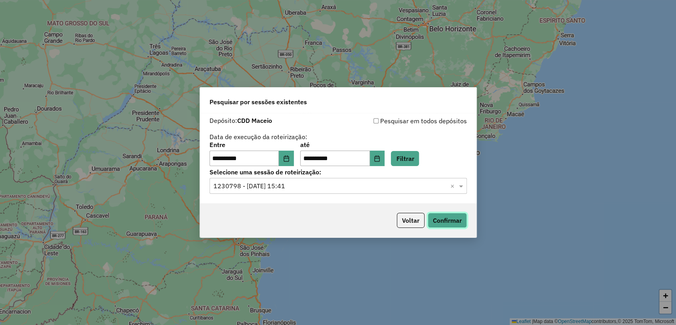
click at [446, 219] on button "Confirmar" at bounding box center [447, 220] width 39 height 15
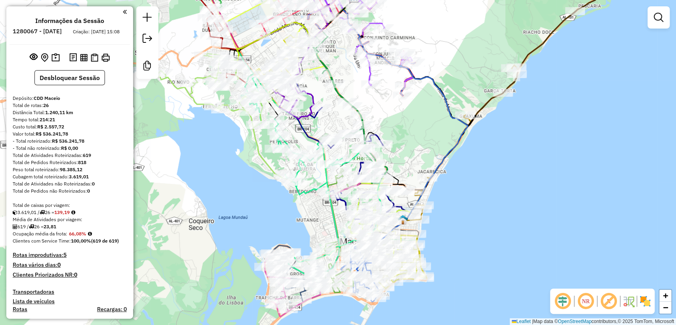
drag, startPoint x: 479, startPoint y: 225, endPoint x: 503, endPoint y: 225, distance: 24.6
click at [503, 239] on div "Janela de atendimento Grade de atendimento Capacidade Transportadoras Veículos …" at bounding box center [338, 162] width 676 height 325
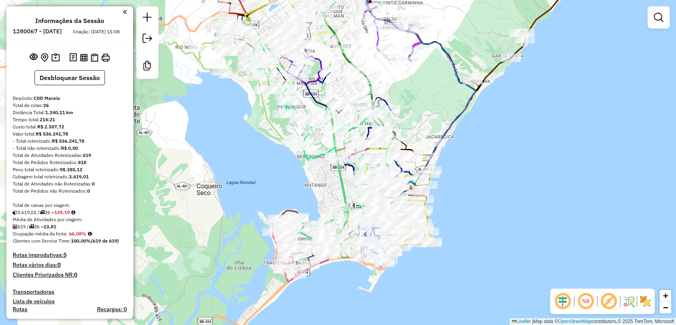
drag, startPoint x: 470, startPoint y: 218, endPoint x: 472, endPoint y: 193, distance: 25.0
click at [472, 193] on div "Janela de atendimento Grade de atendimento Capacidade Transportadoras Veículos …" at bounding box center [338, 162] width 676 height 325
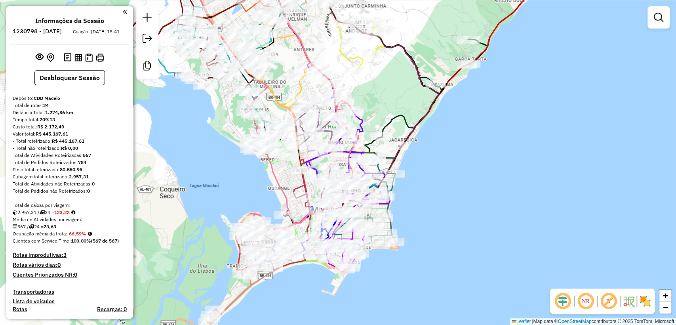
drag, startPoint x: 435, startPoint y: 220, endPoint x: 446, endPoint y: 205, distance: 18.3
click at [446, 205] on div "Janela de atendimento Grade de atendimento Capacidade Transportadoras Veículos …" at bounding box center [338, 162] width 676 height 325
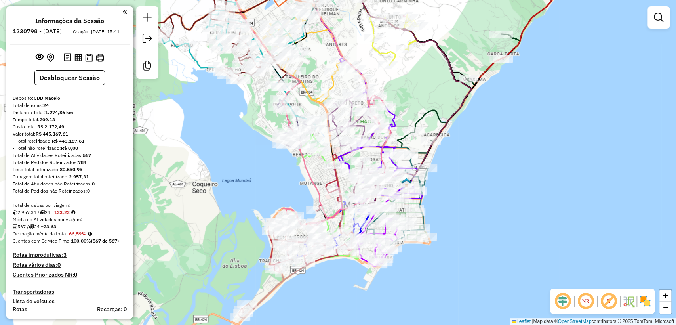
drag, startPoint x: 181, startPoint y: 252, endPoint x: 212, endPoint y: 249, distance: 31.0
click at [212, 249] on div "Janela de atendimento Grade de atendimento Capacidade Transportadoras Veículos …" at bounding box center [338, 162] width 676 height 325
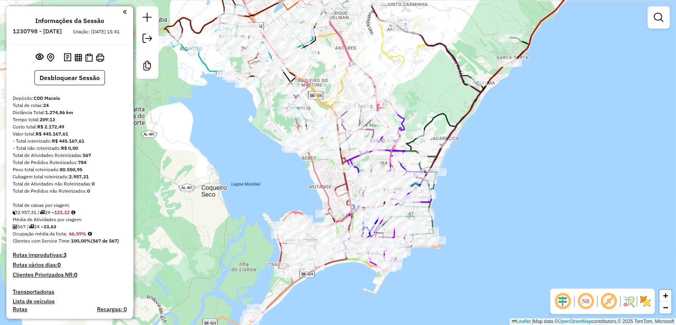
drag, startPoint x: 480, startPoint y: 178, endPoint x: 488, endPoint y: 180, distance: 8.6
click at [488, 180] on div "Janela de atendimento Grade de atendimento Capacidade Transportadoras Veículos …" at bounding box center [338, 162] width 676 height 325
click at [6, 256] on div "Janela de atendimento Grade de atendimento Capacidade Transportadoras Veículos …" at bounding box center [338, 162] width 676 height 325
click at [114, 159] on div "Total de Atividades Roteirizadas: 567" at bounding box center [70, 155] width 114 height 7
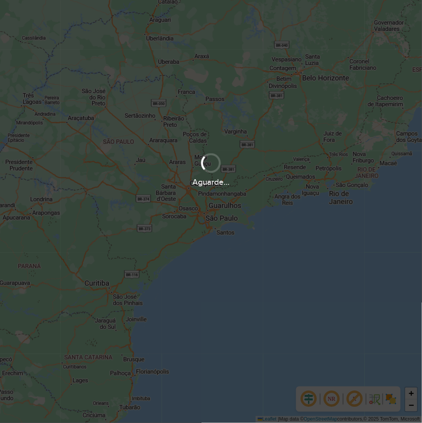
drag, startPoint x: 176, startPoint y: 411, endPoint x: 178, endPoint y: 420, distance: 9.3
click at [176, 411] on div "Aguarde..." at bounding box center [211, 211] width 422 height 423
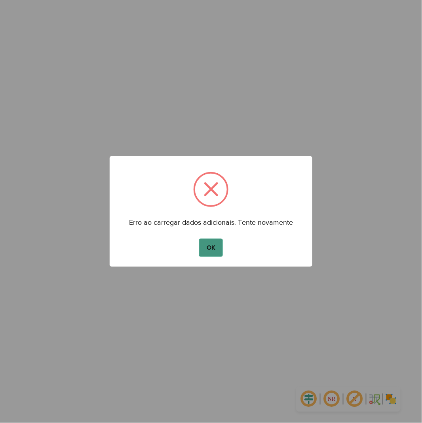
click at [219, 245] on button "OK" at bounding box center [210, 248] width 23 height 18
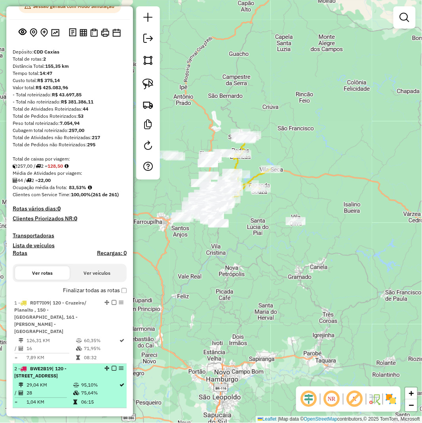
scroll to position [132, 0]
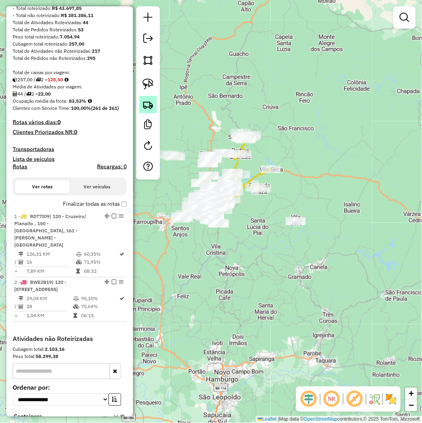
click at [147, 97] on link at bounding box center [147, 104] width 17 height 17
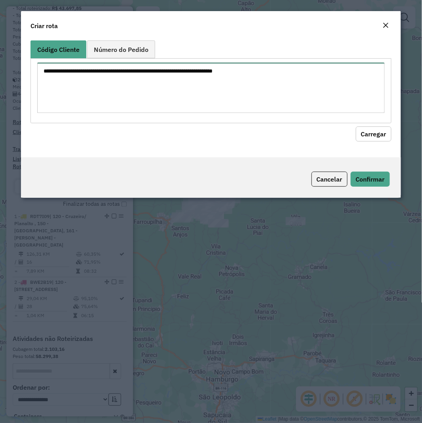
click at [219, 74] on textarea at bounding box center [211, 88] width 348 height 50
paste textarea "******** ******** ******** ******** ******** ******** ******** ******** *******…"
type textarea "******** ******** ******** ******** ******** ******** ******** ******** *******…"
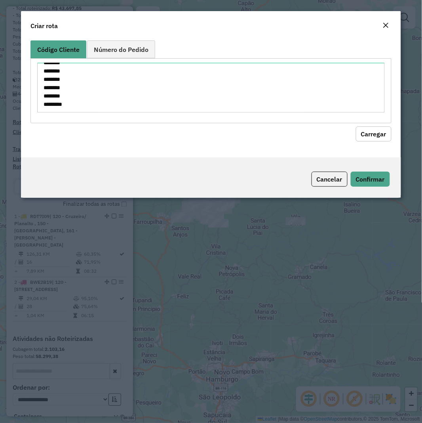
click at [381, 134] on button "Carregar" at bounding box center [374, 133] width 36 height 15
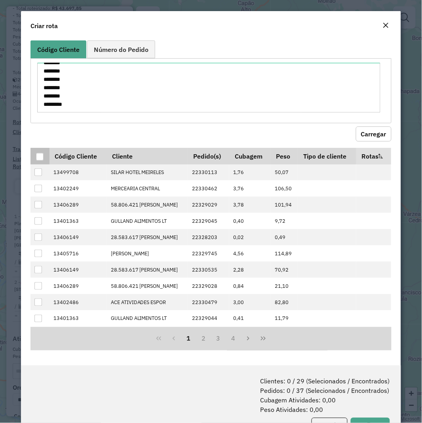
click at [42, 160] on div at bounding box center [40, 157] width 8 height 8
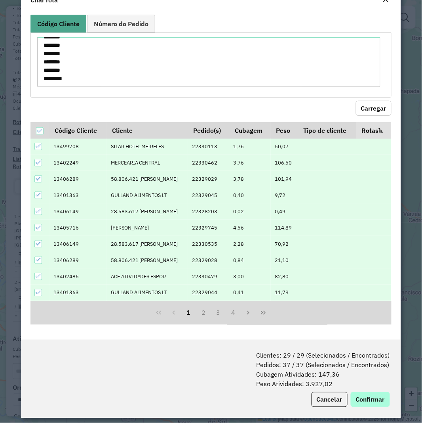
scroll to position [40, 0]
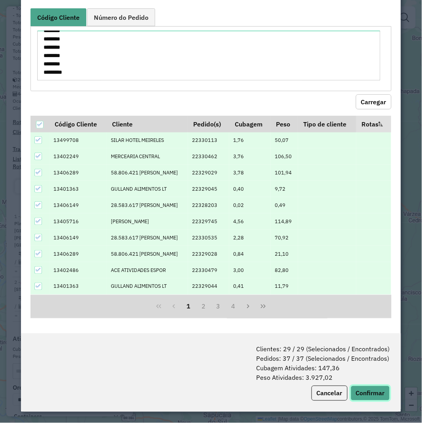
click at [369, 395] on button "Confirmar" at bounding box center [370, 393] width 39 height 15
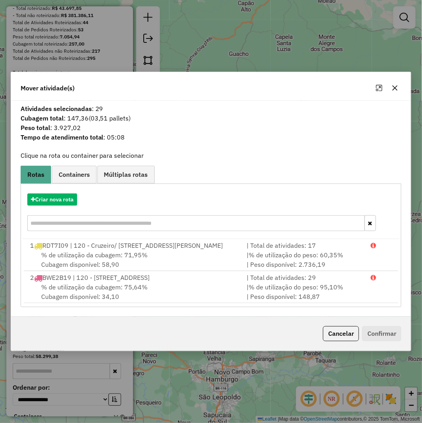
click at [53, 196] on div "Criar nova rota" at bounding box center [212, 213] width 378 height 52
click at [74, 193] on button "Criar nova rota" at bounding box center [52, 199] width 50 height 12
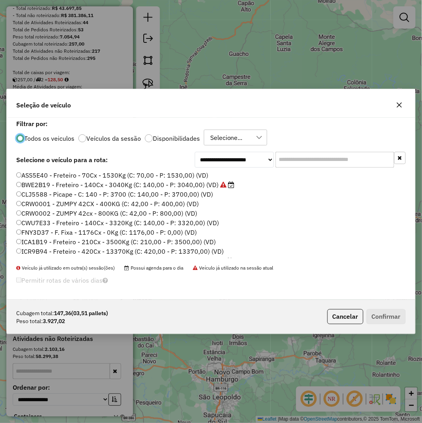
scroll to position [4, 2]
click at [316, 165] on input "text" at bounding box center [335, 160] width 119 height 16
paste input "*******"
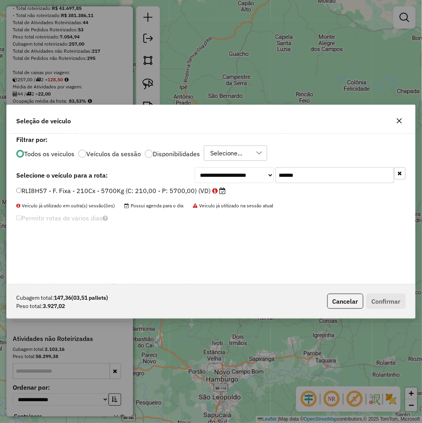
type input "*******"
click at [162, 189] on label "RLI8H57 - F. Fixa - 210Cx - 5700Kg (C: 210,00 - P: 5700,00) (VD)" at bounding box center [121, 191] width 210 height 10
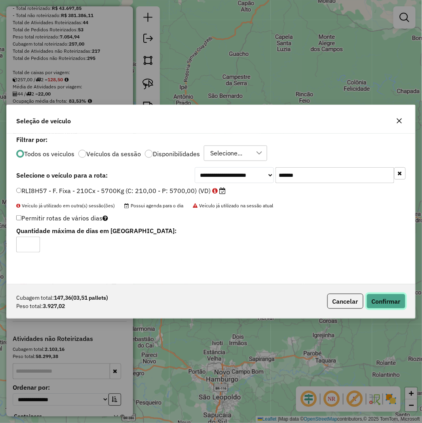
click at [384, 306] on button "Confirmar" at bounding box center [386, 301] width 39 height 15
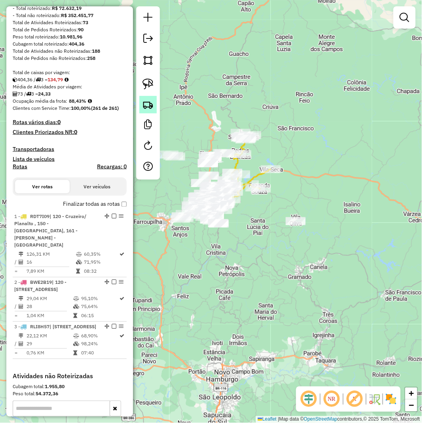
click at [148, 108] on img at bounding box center [148, 104] width 11 height 11
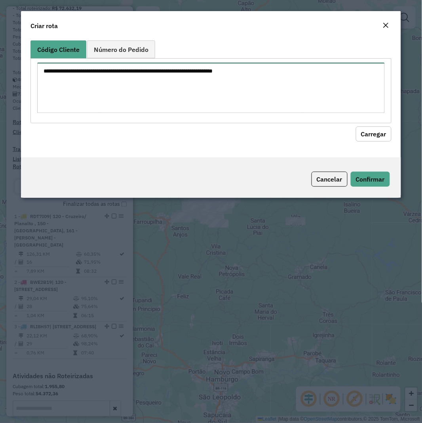
click at [187, 90] on textarea at bounding box center [211, 88] width 348 height 50
paste textarea "******** ******** ******** ******** ******** ******** ******** ******** *******…"
type textarea "******** ******** ******** ******** ******** ******** ******** ******** *******…"
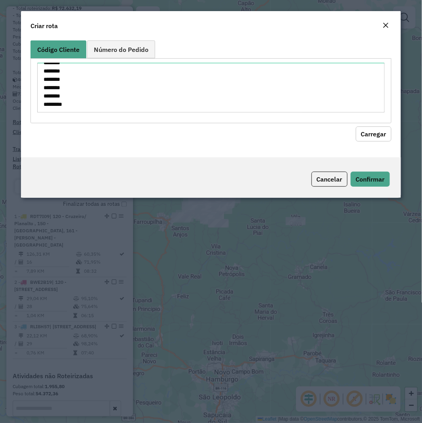
click at [379, 127] on button "Carregar" at bounding box center [374, 133] width 36 height 15
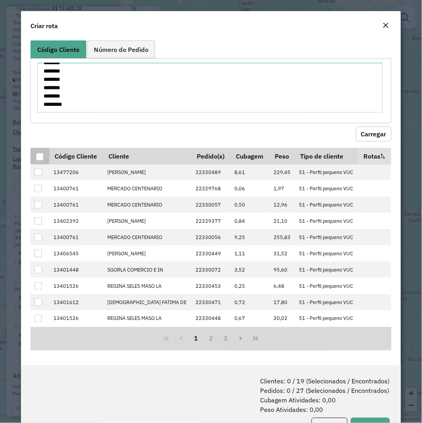
click at [42, 157] on div at bounding box center [40, 157] width 8 height 8
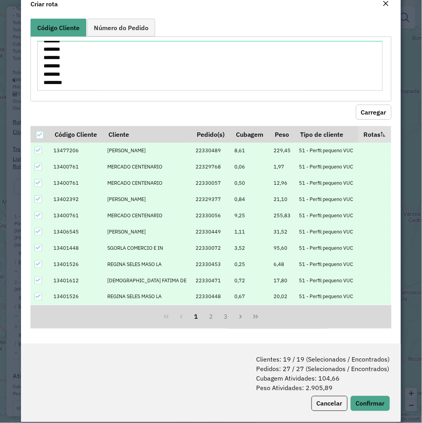
scroll to position [32, 0]
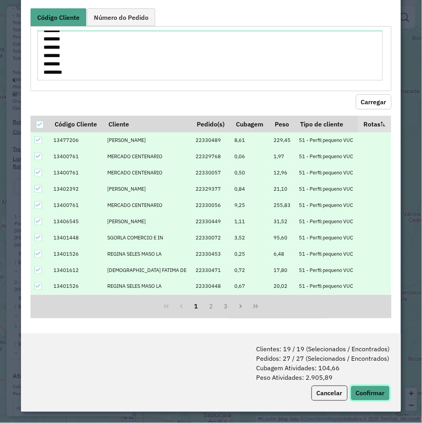
click at [370, 393] on button "Confirmar" at bounding box center [370, 393] width 39 height 15
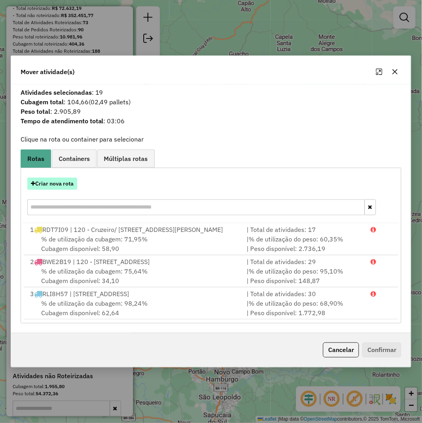
click at [55, 178] on button "Criar nova rota" at bounding box center [52, 184] width 50 height 12
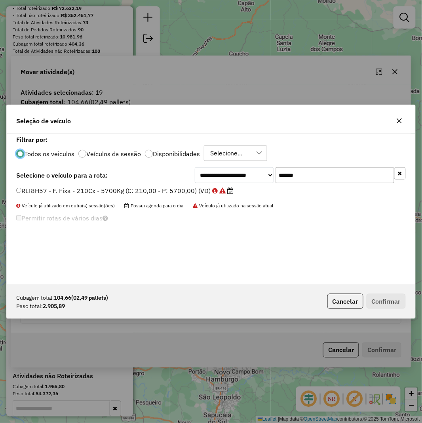
scroll to position [4, 2]
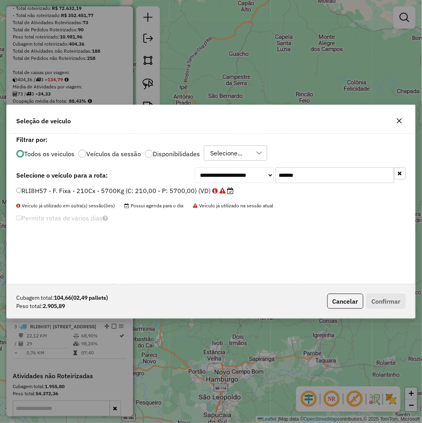
click at [299, 165] on div "**********" at bounding box center [211, 209] width 409 height 151
click at [304, 171] on input "*******" at bounding box center [335, 175] width 119 height 16
paste input "text"
type input "*******"
click at [189, 191] on label "REB4A96 - - C: 210 - P: 6900 (C: 210,00 - P: 6900,00) (VD)" at bounding box center [112, 191] width 192 height 10
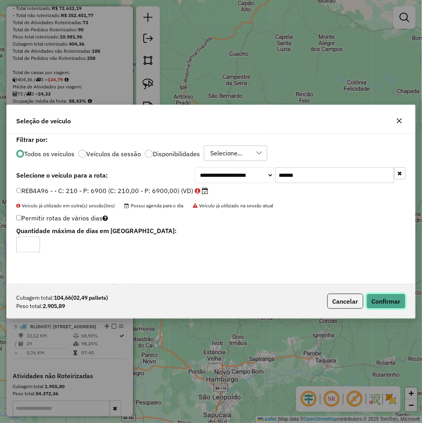
click at [380, 300] on button "Confirmar" at bounding box center [386, 301] width 39 height 15
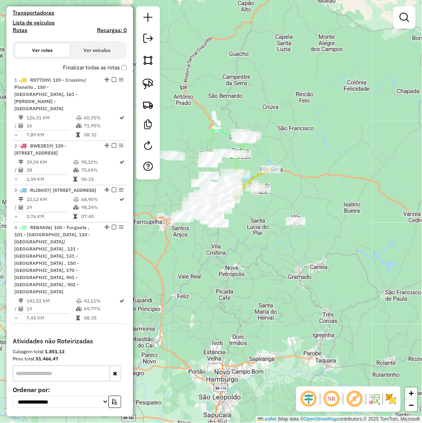
scroll to position [341, 0]
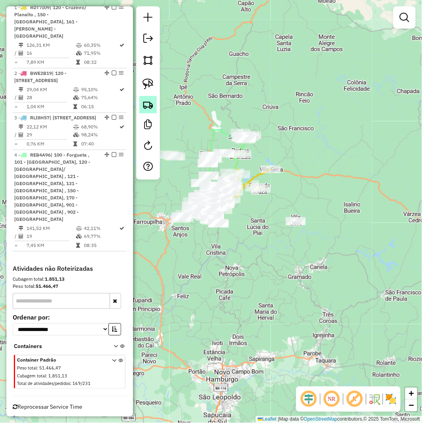
click at [151, 109] on img at bounding box center [148, 104] width 11 height 11
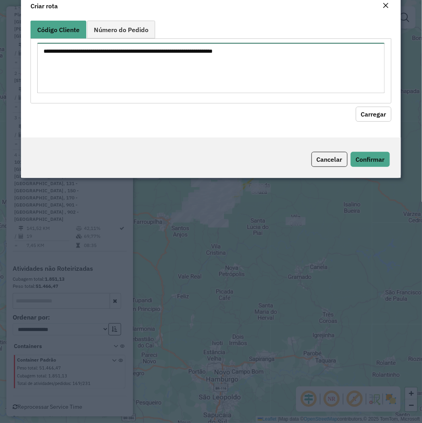
click at [260, 69] on textarea at bounding box center [211, 68] width 348 height 50
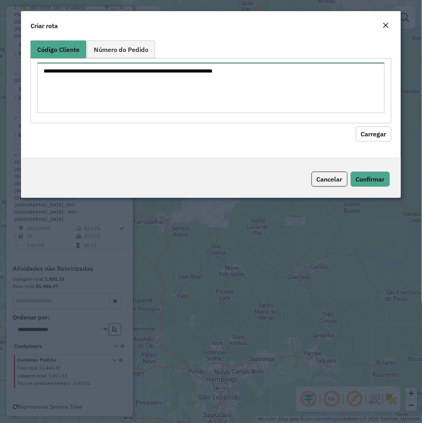
paste textarea "******** ******** ******** ******** ******** ******** ******** ******** *******…"
type textarea "******** ******** ******** ******** ******** ******** ******** ******** *******…"
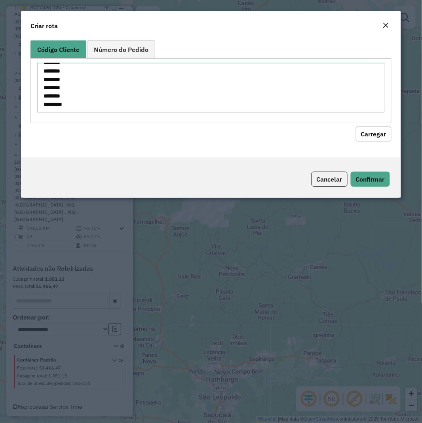
click at [378, 134] on button "Carregar" at bounding box center [374, 133] width 36 height 15
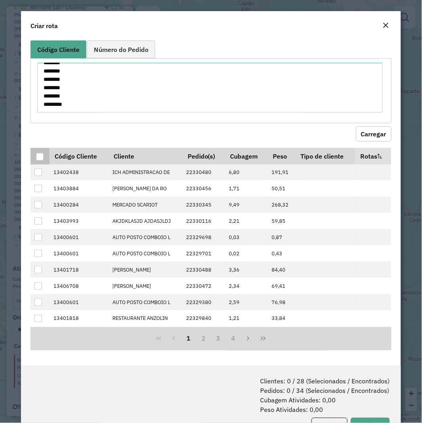
click at [38, 156] on div at bounding box center [40, 157] width 8 height 8
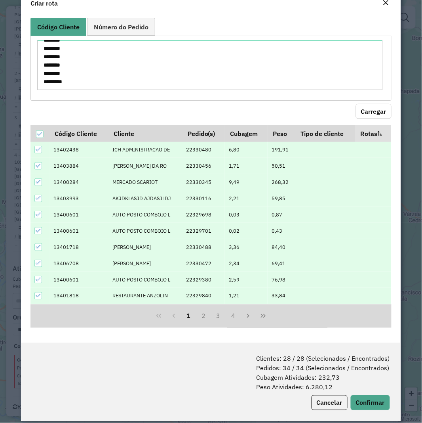
scroll to position [32, 0]
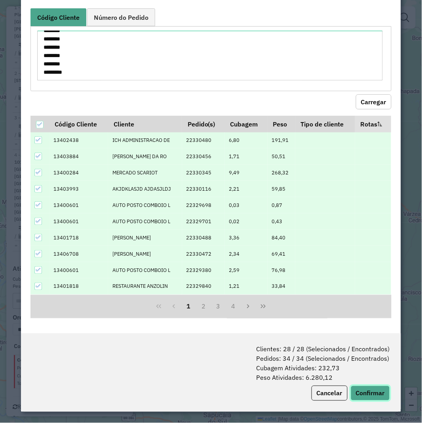
click at [363, 396] on button "Confirmar" at bounding box center [370, 393] width 39 height 15
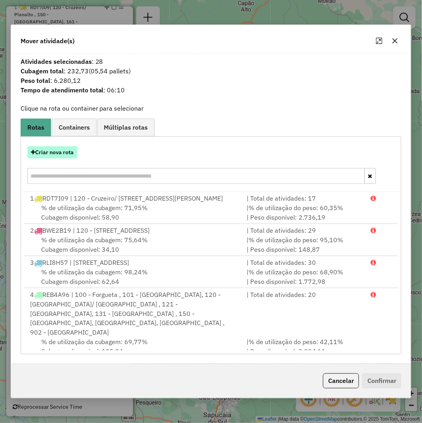
click at [68, 150] on button "Criar nova rota" at bounding box center [52, 152] width 50 height 12
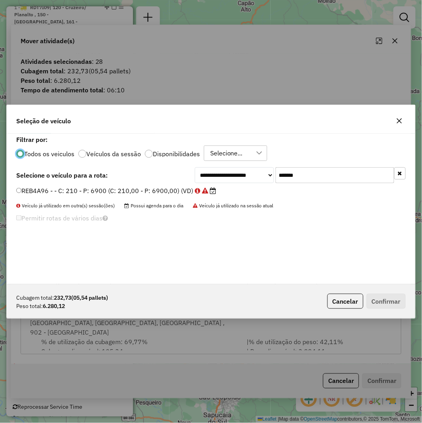
scroll to position [4, 2]
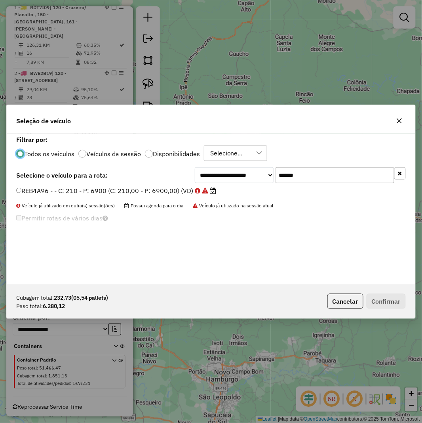
click at [300, 179] on input "*******" at bounding box center [335, 175] width 119 height 16
paste input "text"
type input "*******"
click at [140, 191] on label "RLC3J68 - F. Fixa - 336Cx - 8600Kg (C: 336,00 - P: 8600,00) (VD)" at bounding box center [121, 191] width 210 height 10
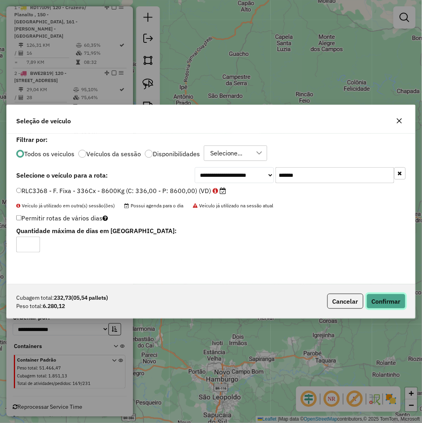
click at [385, 300] on button "Confirmar" at bounding box center [386, 301] width 39 height 15
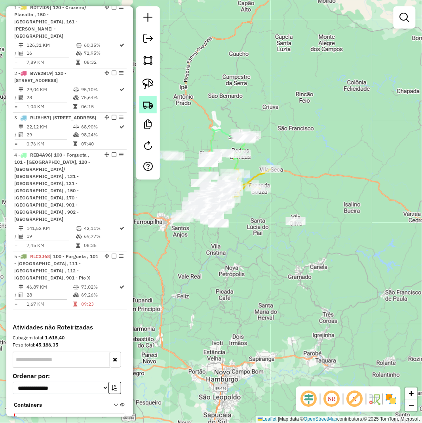
click at [147, 109] on img at bounding box center [148, 104] width 11 height 11
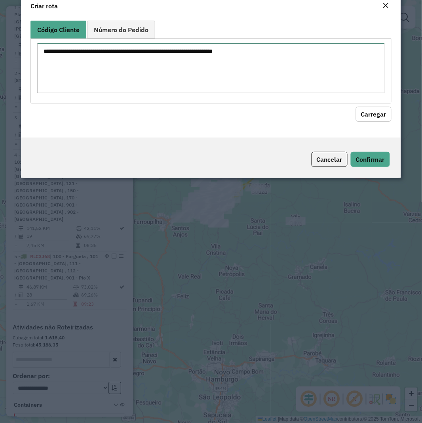
click at [217, 93] on textarea at bounding box center [211, 68] width 348 height 50
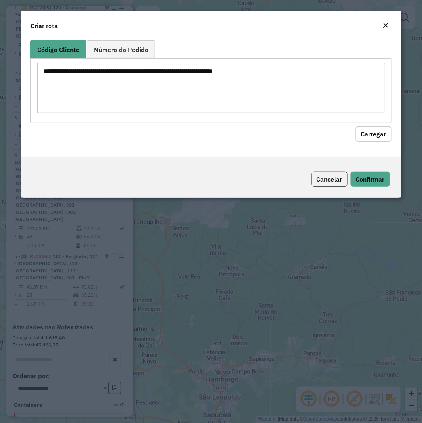
paste textarea "******** ******** ******** ******** ******** ******** ******** ******** *******…"
type textarea "******** ******** ******** ******** ******** ******** ******** ******** *******…"
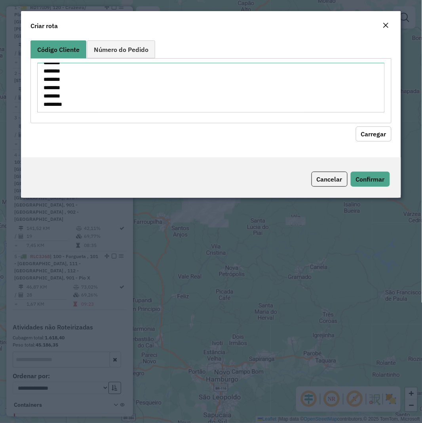
click at [383, 134] on button "Carregar" at bounding box center [374, 133] width 36 height 15
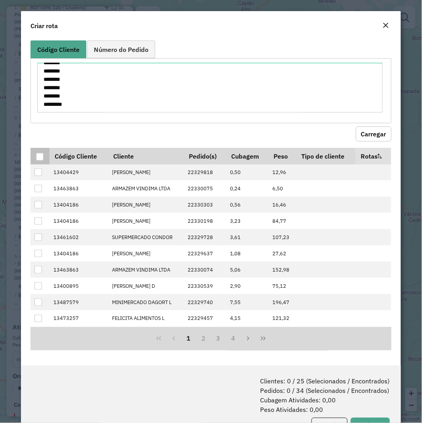
click at [38, 159] on div at bounding box center [40, 157] width 8 height 8
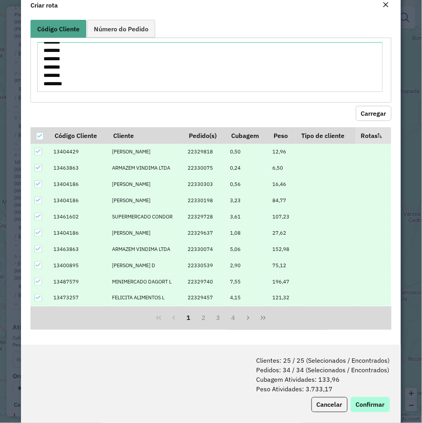
scroll to position [32, 0]
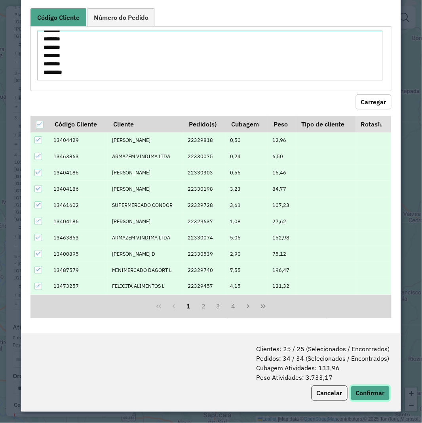
click at [361, 392] on button "Confirmar" at bounding box center [370, 393] width 39 height 15
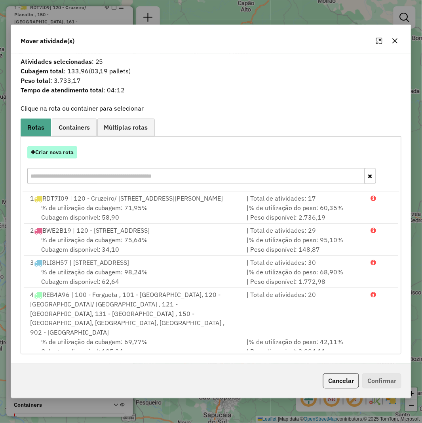
click at [58, 148] on button "Criar nova rota" at bounding box center [52, 152] width 50 height 12
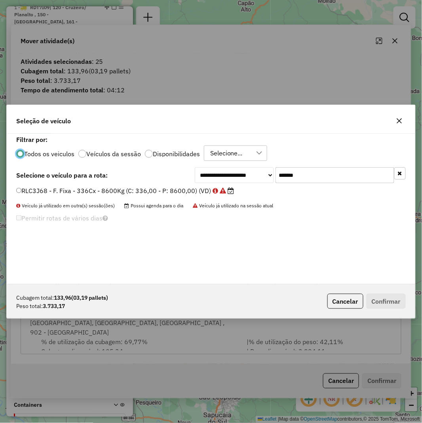
scroll to position [4, 2]
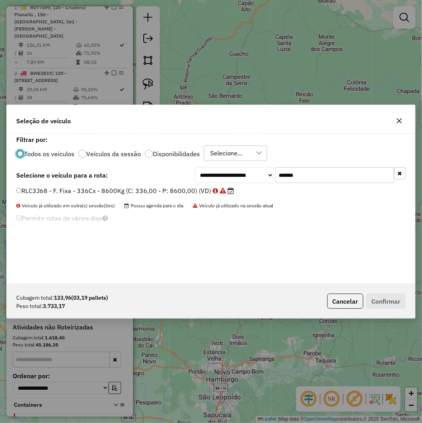
click at [302, 170] on input "*******" at bounding box center [335, 175] width 119 height 16
paste input "text"
type input "*******"
click at [162, 189] on label "RAF8610 - F. Fixa - 420Cx - 12580Kg (C: 420,00 - P: 12580,00) (VD)" at bounding box center [125, 191] width 219 height 10
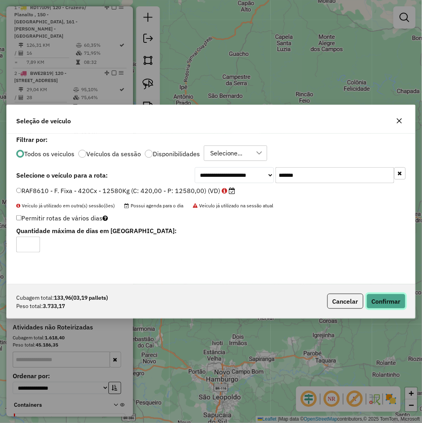
click at [382, 298] on button "Confirmar" at bounding box center [386, 301] width 39 height 15
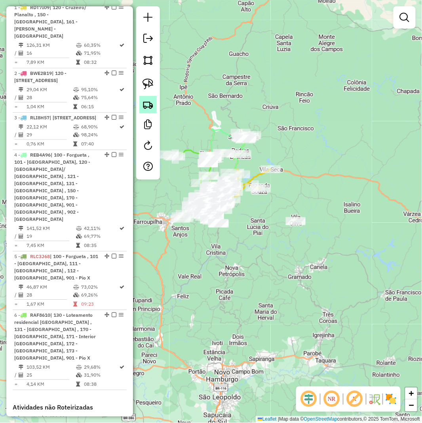
click at [151, 105] on img at bounding box center [148, 104] width 11 height 11
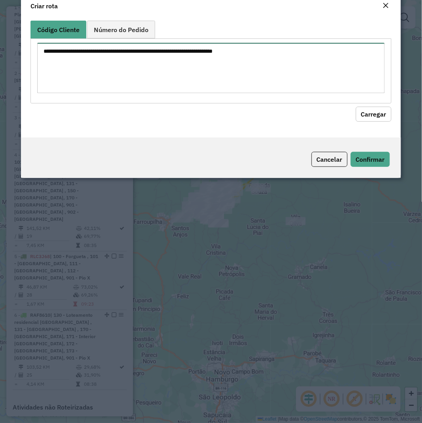
click at [183, 85] on textarea at bounding box center [211, 68] width 348 height 50
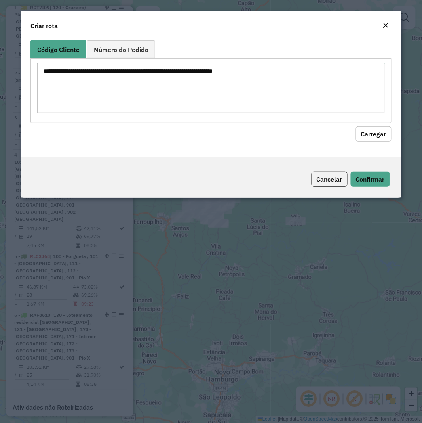
paste textarea "******** ******** ******** ******** ******** ******** ******** ******** *******…"
type textarea "******** ******** ******** ******** ******** ******** ******** ******** *******…"
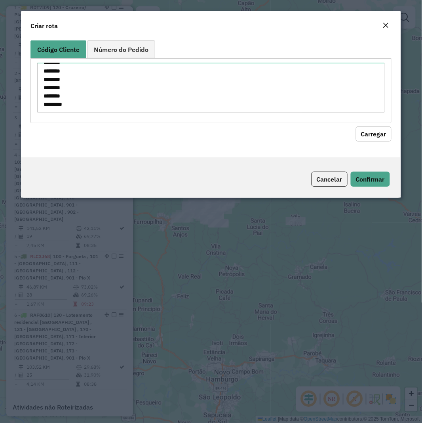
click at [374, 124] on hb-field-button "Carregar" at bounding box center [211, 132] width 361 height 18
click at [373, 128] on button "Carregar" at bounding box center [374, 133] width 36 height 15
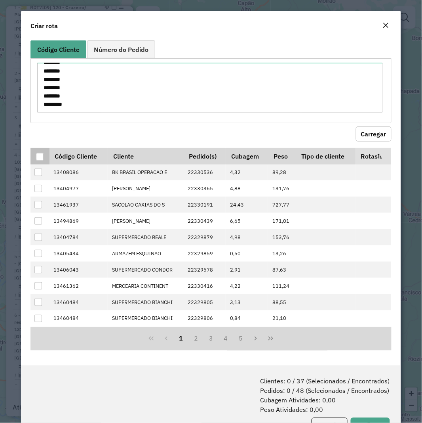
click at [41, 155] on div at bounding box center [40, 157] width 8 height 8
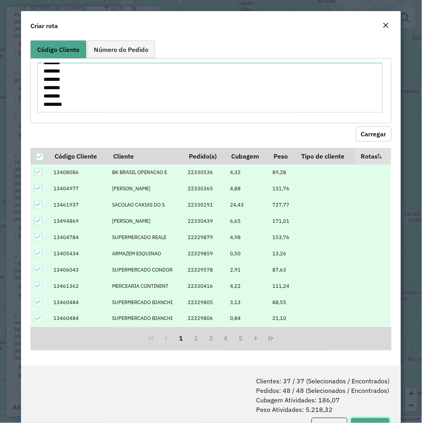
click at [373, 422] on button "Confirmar" at bounding box center [370, 425] width 39 height 15
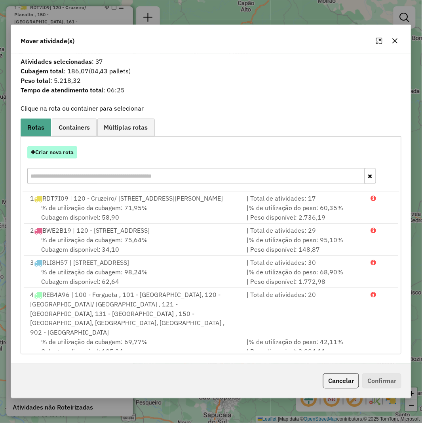
click at [62, 150] on button "Criar nova rota" at bounding box center [52, 152] width 50 height 12
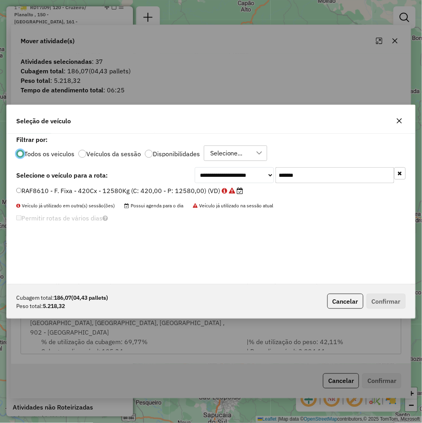
scroll to position [4, 2]
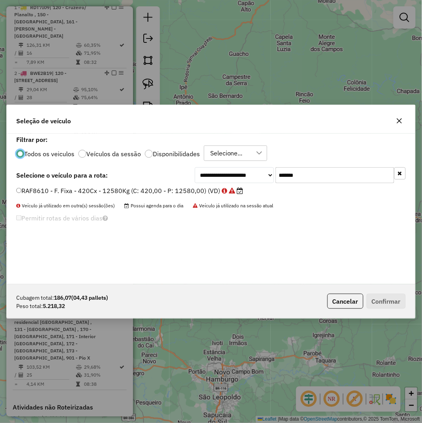
click at [321, 175] on input "*******" at bounding box center [335, 175] width 119 height 16
paste input "text"
type input "*******"
click at [175, 189] on label "RAB2754 - F. Fixa 420 cx - 12580 kg (C: 420,00 - P: 12580,00) (VD)" at bounding box center [124, 191] width 217 height 10
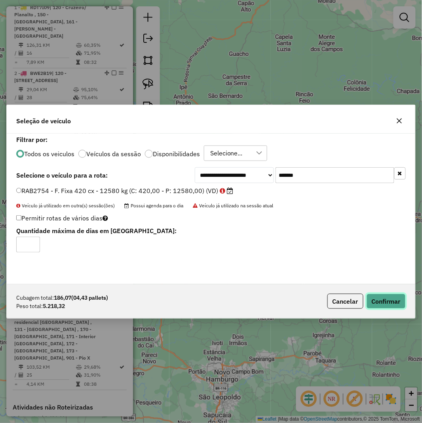
click at [384, 299] on button "Confirmar" at bounding box center [386, 301] width 39 height 15
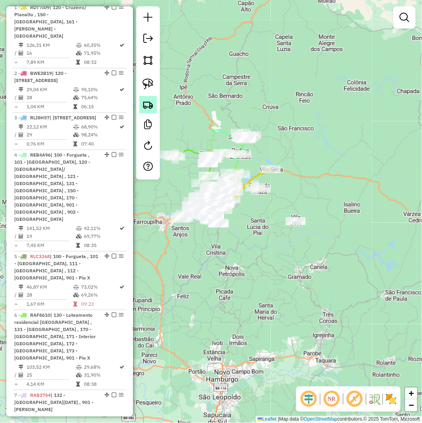
click at [148, 103] on img at bounding box center [148, 104] width 11 height 11
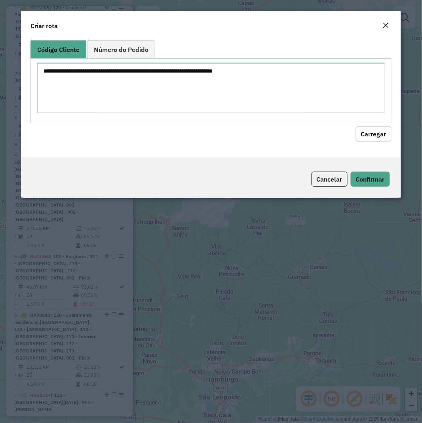
click at [190, 88] on textarea at bounding box center [211, 88] width 348 height 50
paste textarea "******** ******** ******** ******** ******** ******** ******** ******** *******…"
type textarea "******** ******** ******** ******** ******** ******** ******** ******** *******…"
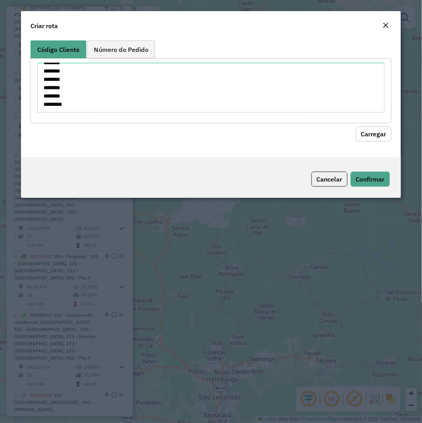
click at [377, 129] on button "Carregar" at bounding box center [374, 133] width 36 height 15
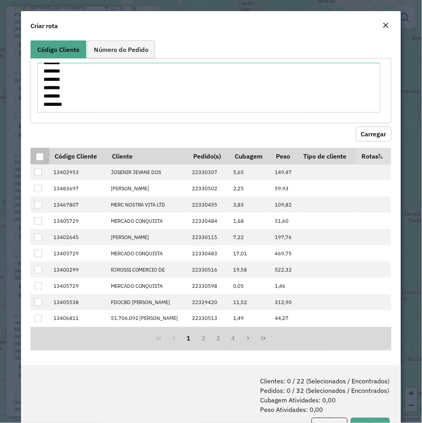
click at [37, 157] on div at bounding box center [40, 157] width 8 height 8
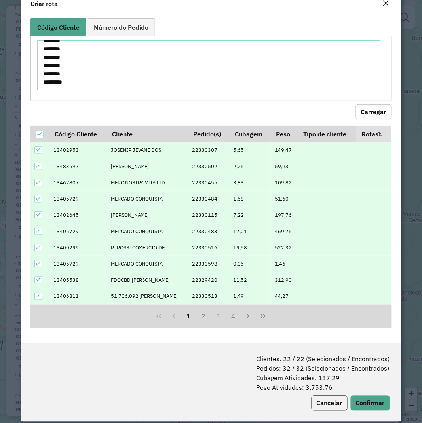
scroll to position [40, 0]
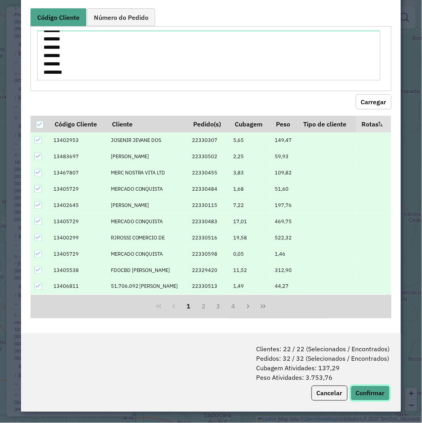
click at [369, 396] on button "Confirmar" at bounding box center [370, 393] width 39 height 15
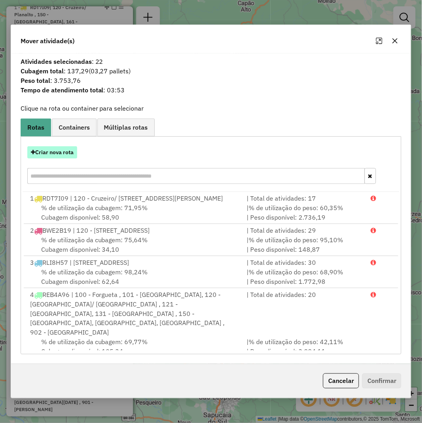
click at [42, 151] on button "Criar nova rota" at bounding box center [52, 152] width 50 height 12
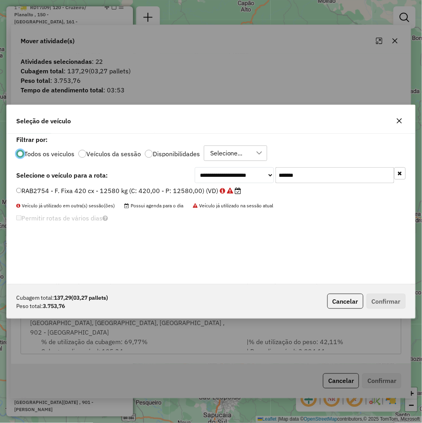
scroll to position [4, 2]
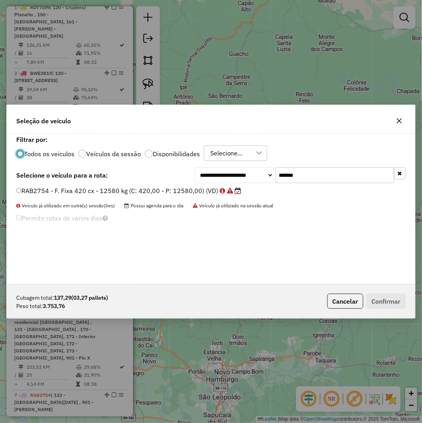
click at [298, 181] on input "*******" at bounding box center [335, 175] width 119 height 16
paste input "text"
type input "*******"
click at [177, 189] on label "RAF8680 - F. Fixa 420 cx - 12580 kg (C: 420,00 - P: 12580,00) (VD)" at bounding box center [124, 191] width 217 height 10
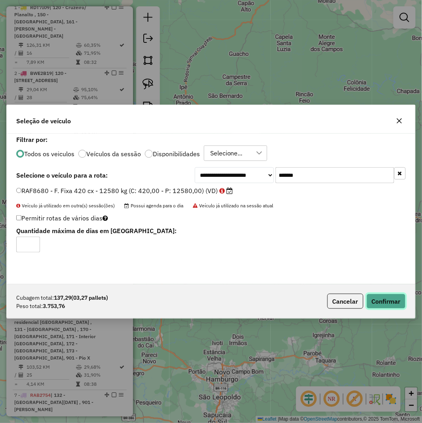
click at [389, 298] on button "Confirmar" at bounding box center [386, 301] width 39 height 15
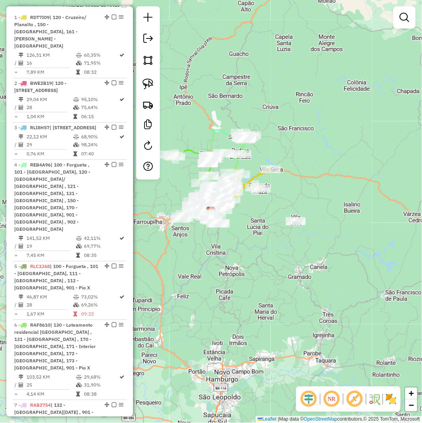
scroll to position [351, 0]
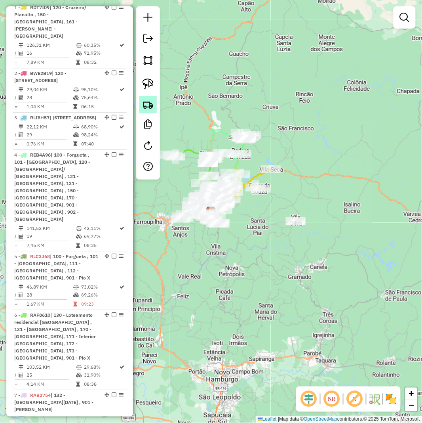
click at [143, 102] on img at bounding box center [148, 104] width 11 height 11
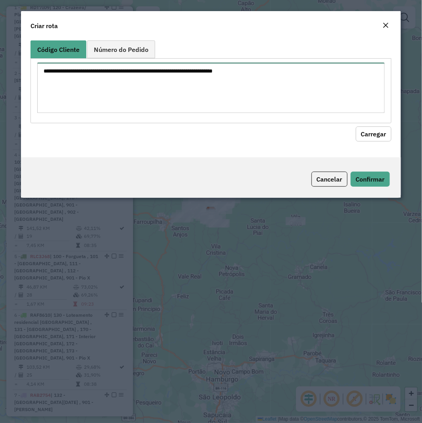
click at [211, 83] on textarea at bounding box center [211, 88] width 348 height 50
paste textarea "******** ******** ******** ******** ******** ******** ******** ******** *******…"
type textarea "******** ******** ******** ******** ******** ******** ******** ******** *******…"
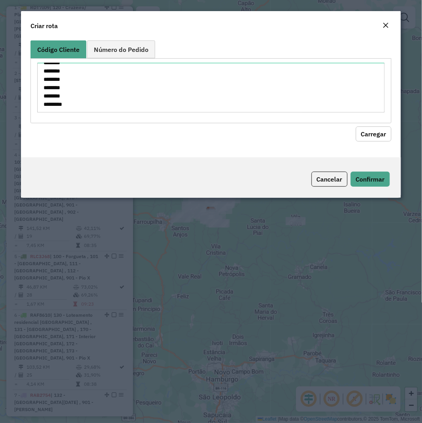
click at [382, 127] on button "Carregar" at bounding box center [374, 133] width 36 height 15
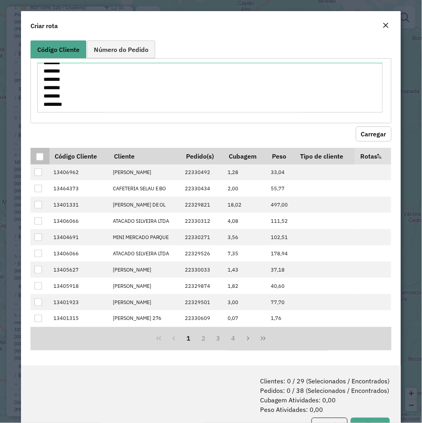
click at [42, 156] on div at bounding box center [40, 157] width 8 height 8
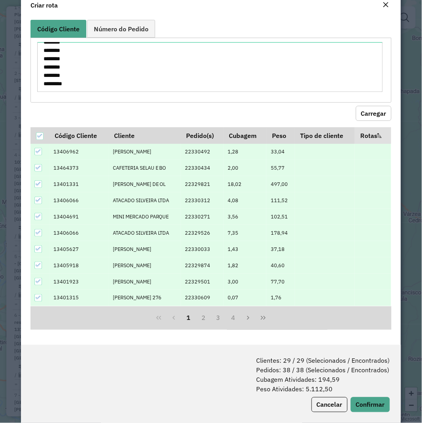
scroll to position [32, 0]
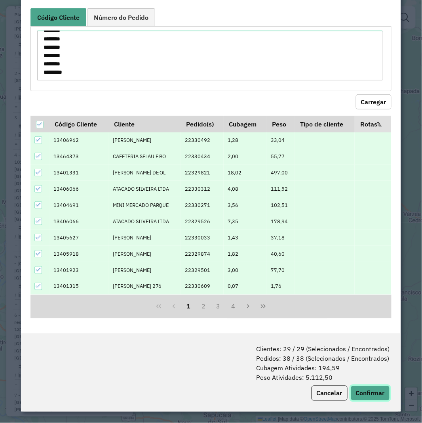
click at [366, 386] on button "Confirmar" at bounding box center [370, 393] width 39 height 15
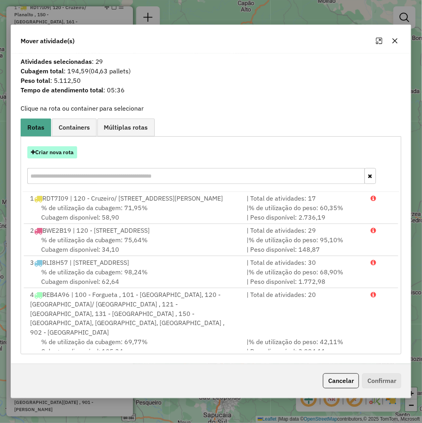
click at [69, 149] on button "Criar nova rota" at bounding box center [52, 152] width 50 height 12
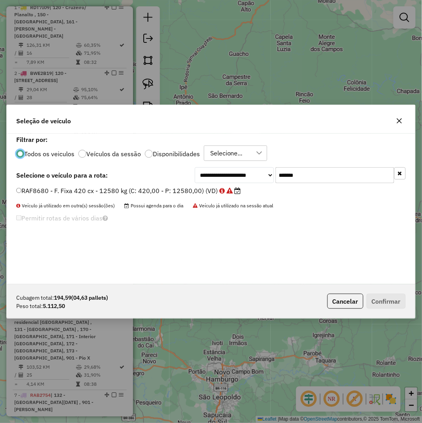
scroll to position [4, 2]
click at [307, 168] on input "*******" at bounding box center [335, 175] width 119 height 16
paste input "text"
type input "*******"
click at [172, 191] on label "RKY5A38 - F. Fixa - 420Cx - 12580Kg (C: 420,00 - P: 12580,00) (VD)" at bounding box center [125, 191] width 219 height 10
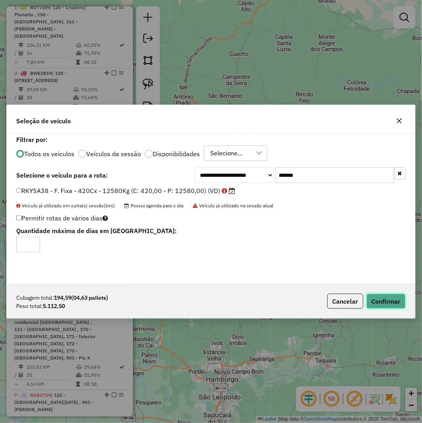
drag, startPoint x: 379, startPoint y: 296, endPoint x: 417, endPoint y: 302, distance: 38.5
click at [380, 296] on button "Confirmar" at bounding box center [386, 301] width 39 height 15
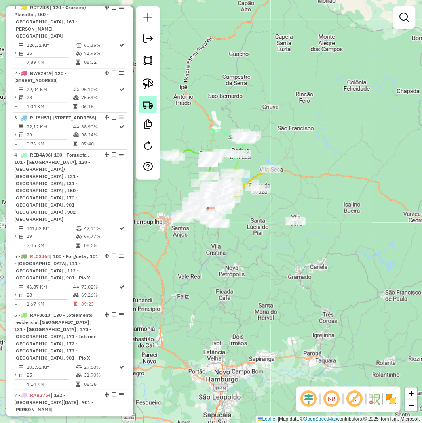
click at [149, 102] on img at bounding box center [148, 104] width 11 height 11
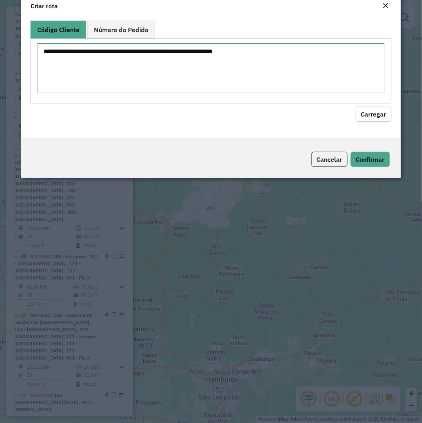
click at [194, 92] on textarea at bounding box center [211, 68] width 348 height 50
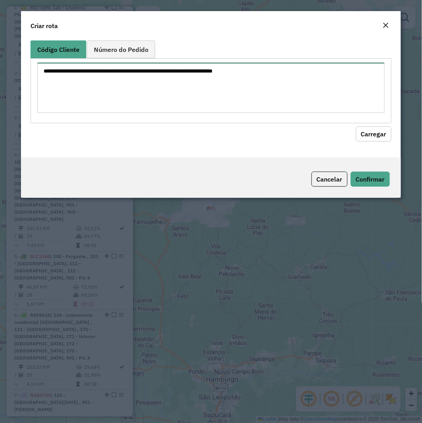
paste textarea "******** ******** ******** ******** ******** ******** ******** ******** *******…"
type textarea "******** ******** ******** ******** ******** ******** ******** ******** *******…"
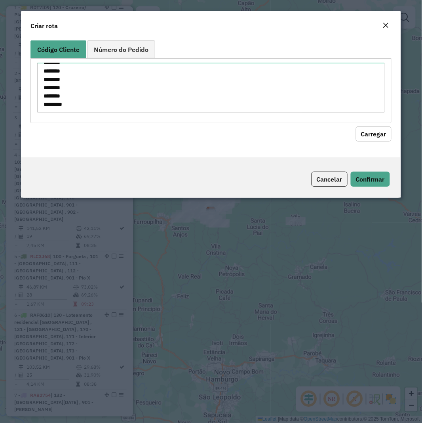
drag, startPoint x: 381, startPoint y: 130, endPoint x: 366, endPoint y: 132, distance: 15.3
click at [380, 130] on button "Carregar" at bounding box center [374, 133] width 36 height 15
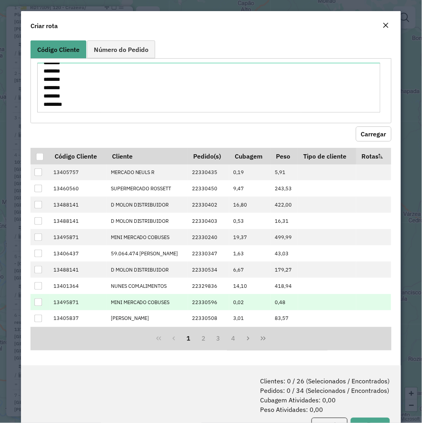
drag, startPoint x: 39, startPoint y: 157, endPoint x: 319, endPoint y: 311, distance: 320.1
click at [40, 157] on div at bounding box center [40, 157] width 8 height 8
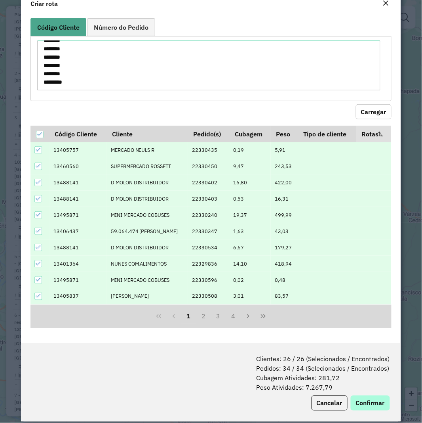
scroll to position [40, 0]
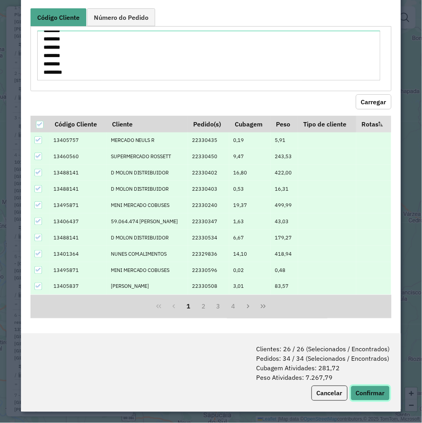
click at [365, 401] on button "Confirmar" at bounding box center [370, 393] width 39 height 15
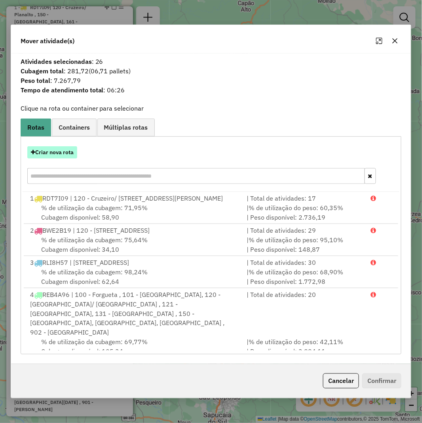
click at [61, 158] on button "Criar nova rota" at bounding box center [52, 152] width 50 height 12
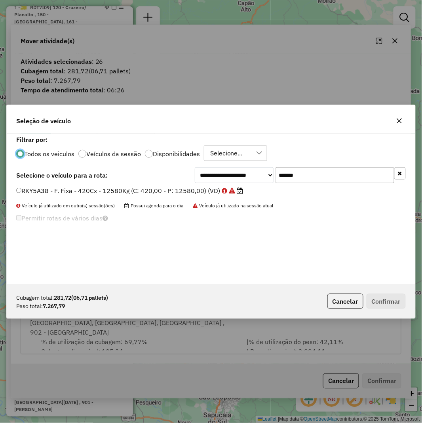
scroll to position [4, 2]
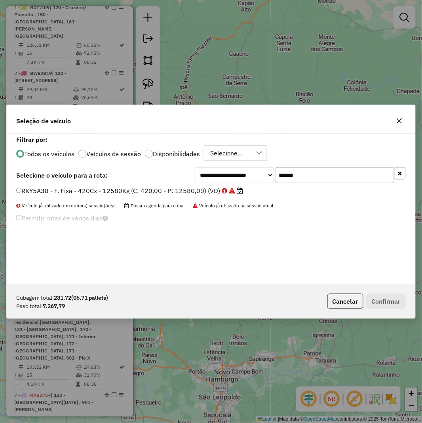
click at [307, 176] on input "*******" at bounding box center [335, 175] width 119 height 16
paste input "text"
type input "*******"
click at [125, 193] on label "RXO9B97 - F. Fixa - 588Cx - 16870Kg (C: 588,00 - P: 16870,00) (VD)" at bounding box center [126, 191] width 220 height 10
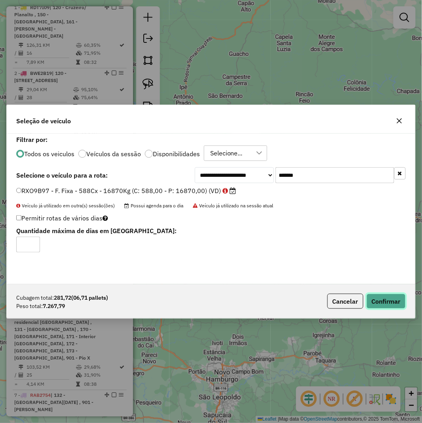
click at [378, 299] on button "Confirmar" at bounding box center [386, 301] width 39 height 15
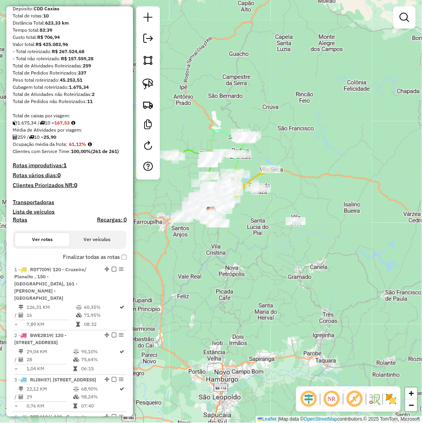
scroll to position [0, 0]
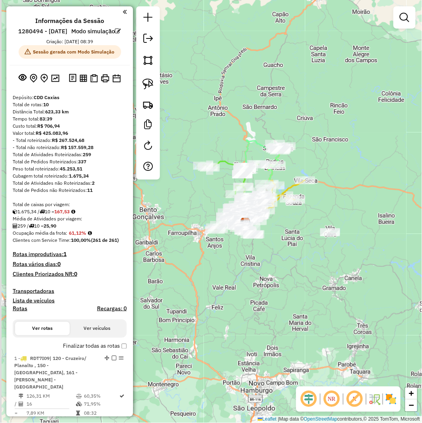
drag, startPoint x: 240, startPoint y: 263, endPoint x: 268, endPoint y: 269, distance: 28.8
click at [271, 271] on div "Janela de atendimento Grade de atendimento Capacidade Transportadoras Veículos …" at bounding box center [211, 211] width 422 height 423
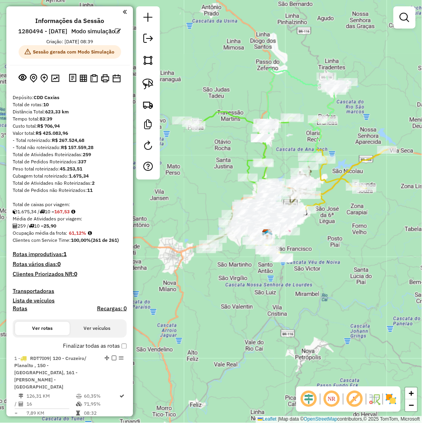
click at [367, 128] on div "Janela de atendimento Grade de atendimento Capacidade Transportadoras Veículos …" at bounding box center [211, 211] width 422 height 423
click at [363, 162] on icon at bounding box center [346, 147] width 81 height 126
select select "**********"
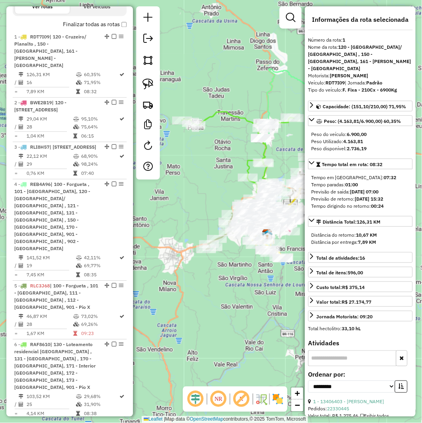
scroll to position [357, 0]
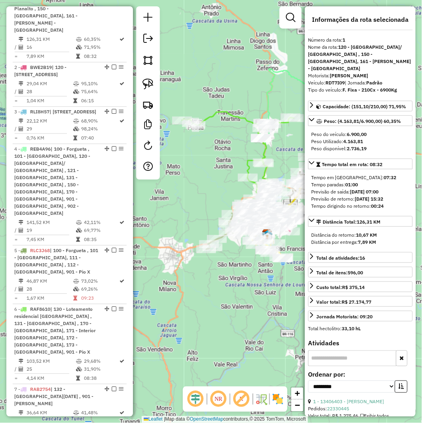
click at [272, 307] on div "Janela de atendimento Grade de atendimento Capacidade Transportadoras Veículos …" at bounding box center [211, 211] width 422 height 423
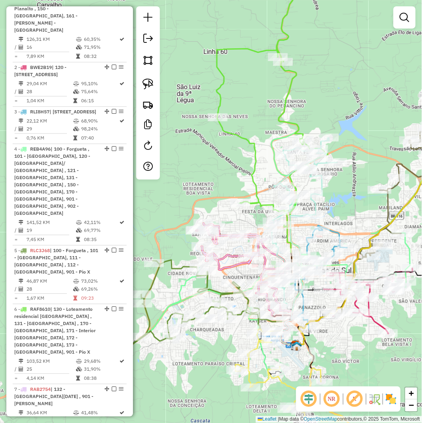
drag, startPoint x: 235, startPoint y: 208, endPoint x: 218, endPoint y: 190, distance: 24.7
click at [218, 190] on div "Janela de atendimento Grade de atendimento Capacidade Transportadoras Veículos …" at bounding box center [211, 211] width 422 height 423
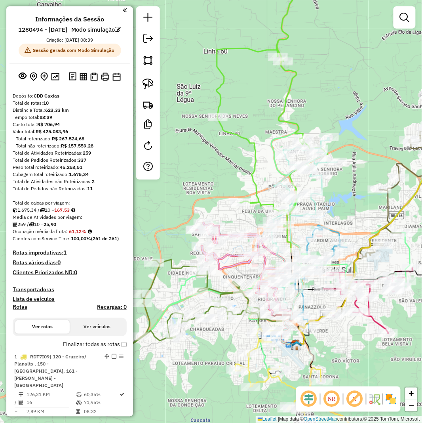
scroll to position [0, 0]
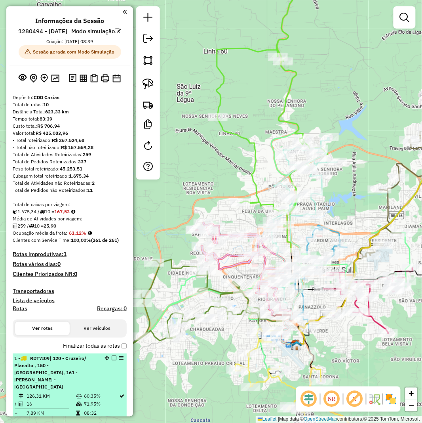
click at [70, 379] on span "| 120 - Cruzeiro/ Planalto , 150 - [GEOGRAPHIC_DATA], 161 - [PERSON_NAME] - [GE…" at bounding box center [50, 372] width 72 height 34
select select "**********"
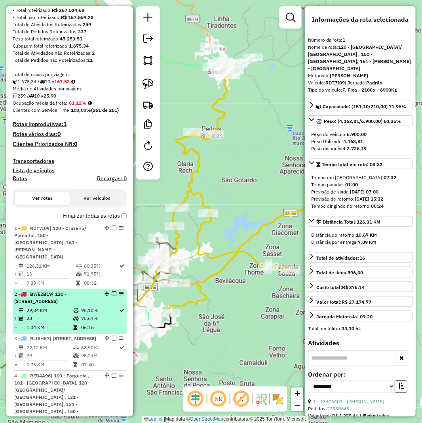
scroll to position [132, 0]
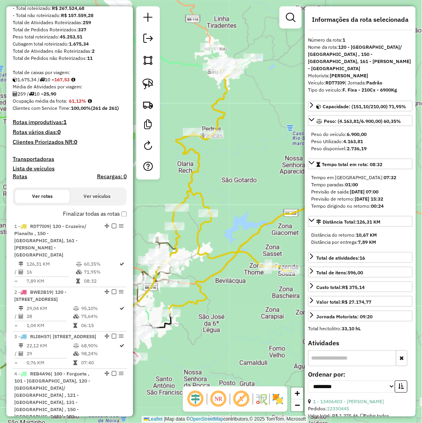
click at [229, 350] on div "Rota 2 - Placa BWE2B19 13434616 - CGC MINI MERCADO LTD Janela de atendimento Gr…" at bounding box center [211, 211] width 422 height 423
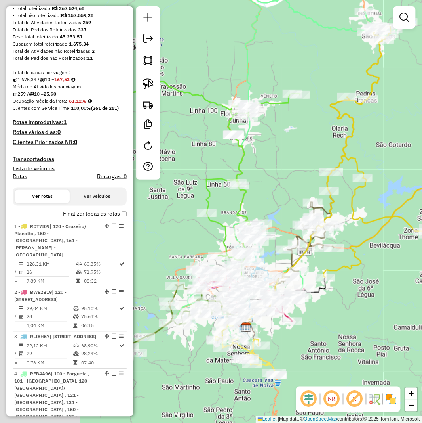
drag, startPoint x: 206, startPoint y: 351, endPoint x: 359, endPoint y: 316, distance: 156.9
click at [359, 316] on div "Janela de atendimento Grade de atendimento Capacidade Transportadoras Veículos …" at bounding box center [211, 211] width 422 height 423
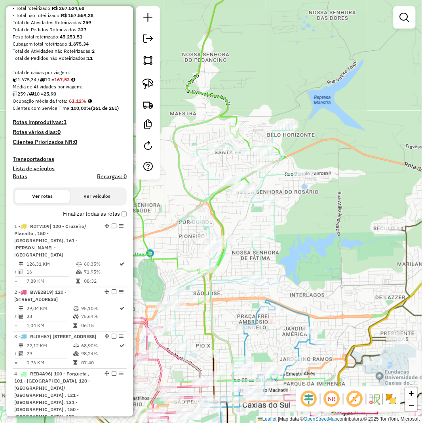
click at [276, 218] on icon at bounding box center [232, 293] width 146 height 338
select select "**********"
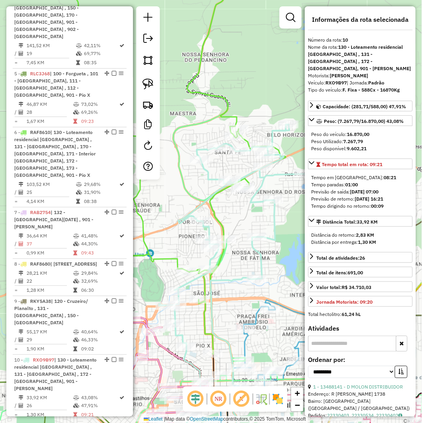
scroll to position [688, 0]
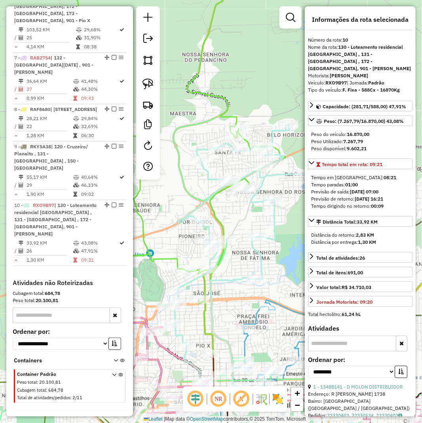
click at [290, 241] on div "Janela de atendimento Grade de atendimento Capacidade Transportadoras Veículos …" at bounding box center [211, 211] width 422 height 423
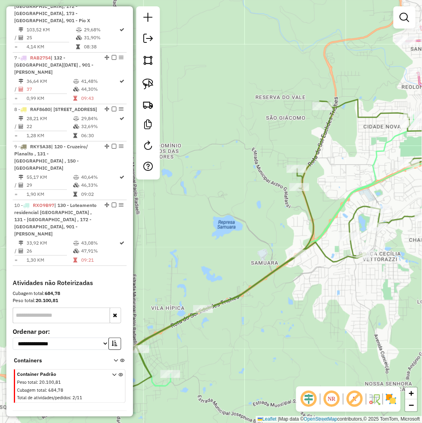
drag, startPoint x: 231, startPoint y: 351, endPoint x: 229, endPoint y: 338, distance: 12.6
click at [229, 338] on div "Janela de atendimento Grade de atendimento Capacidade Transportadoras Veículos …" at bounding box center [211, 211] width 422 height 423
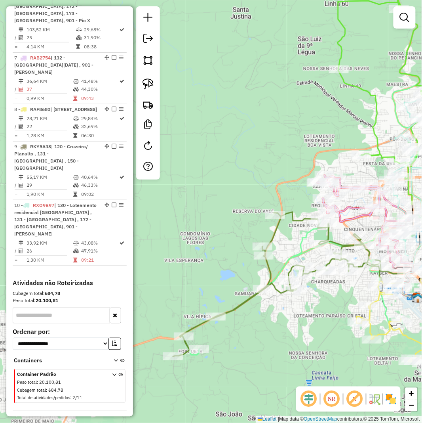
click at [287, 260] on icon at bounding box center [322, 156] width 285 height 397
select select "**********"
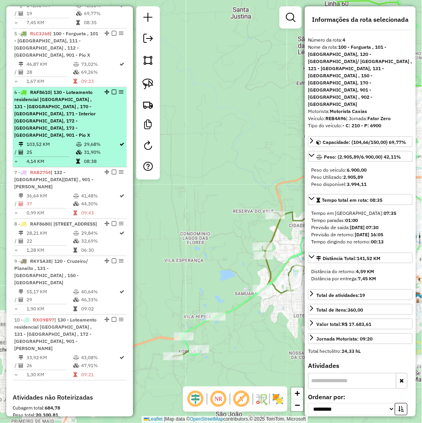
scroll to position [512, 0]
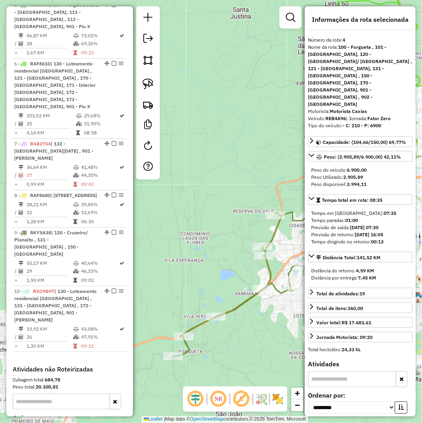
click at [206, 71] on div "Janela de atendimento Grade de atendimento Capacidade Transportadoras Veículos …" at bounding box center [211, 211] width 422 height 423
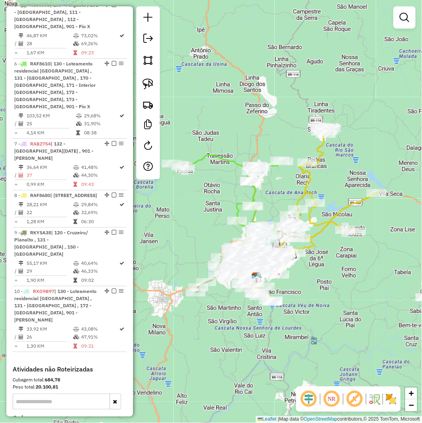
drag, startPoint x: 217, startPoint y: 227, endPoint x: 205, endPoint y: 307, distance: 80.9
click at [205, 307] on div "Janela de atendimento Grade de atendimento Capacidade Transportadoras Veículos …" at bounding box center [211, 211] width 422 height 423
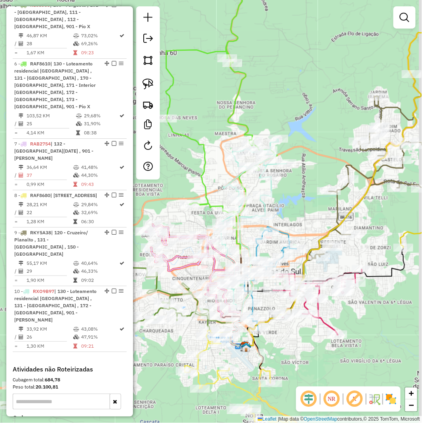
drag, startPoint x: 310, startPoint y: 348, endPoint x: 298, endPoint y: 336, distance: 17.1
click at [298, 336] on div "Janela de atendimento Grade de atendimento Capacidade Transportadoras Veículos …" at bounding box center [211, 211] width 422 height 423
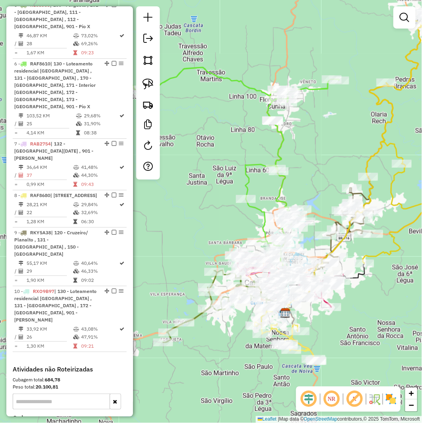
click at [361, 312] on div "Janela de atendimento Grade de atendimento Capacidade Transportadoras Veículos …" at bounding box center [211, 211] width 422 height 423
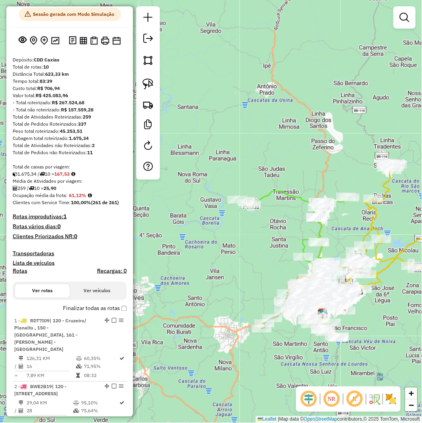
scroll to position [0, 0]
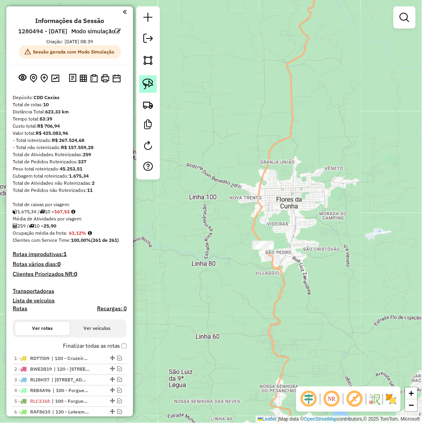
click at [145, 88] on img at bounding box center [148, 83] width 11 height 11
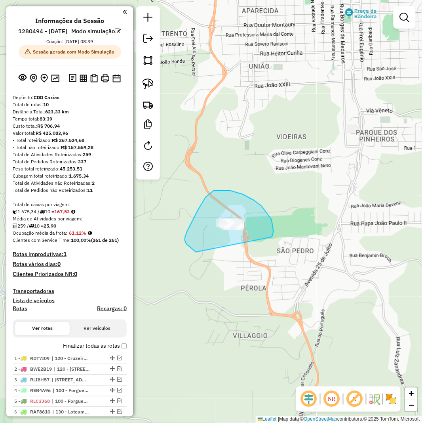
drag, startPoint x: 274, startPoint y: 231, endPoint x: 226, endPoint y: 258, distance: 54.6
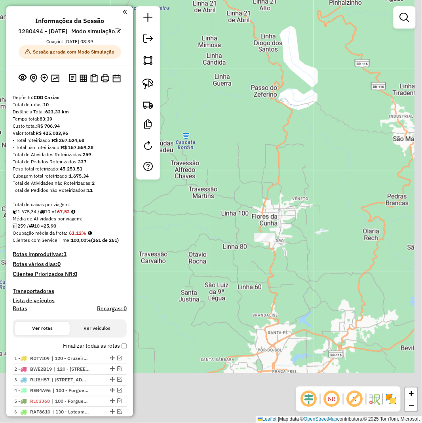
drag, startPoint x: 328, startPoint y: 347, endPoint x: 272, endPoint y: 270, distance: 95.3
click at [272, 270] on div "Janela de atendimento Grade de atendimento Capacidade Transportadoras Veículos …" at bounding box center [211, 211] width 422 height 423
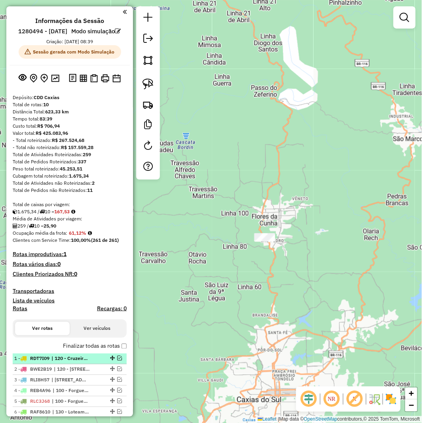
click at [119, 361] on em at bounding box center [119, 358] width 5 height 5
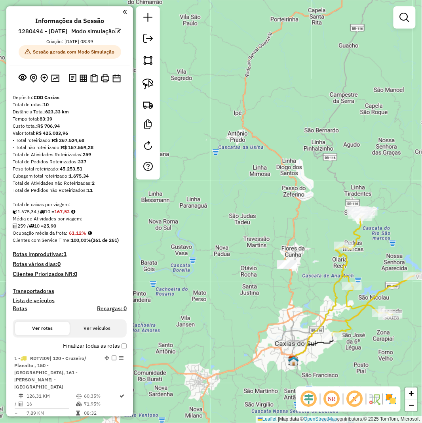
select select "**********"
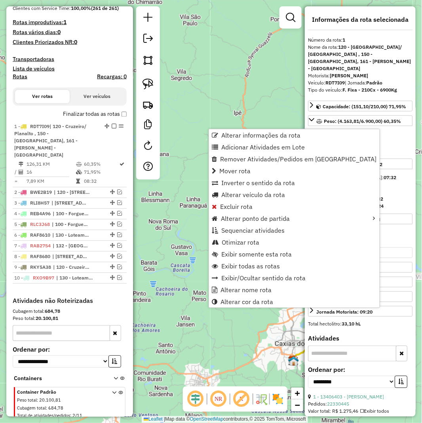
scroll to position [272, 0]
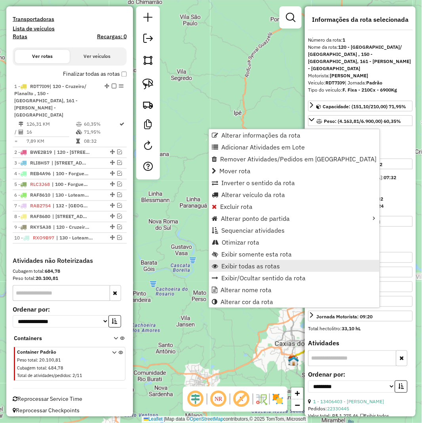
click at [262, 264] on span "Exibir todas as rotas" at bounding box center [251, 266] width 59 height 6
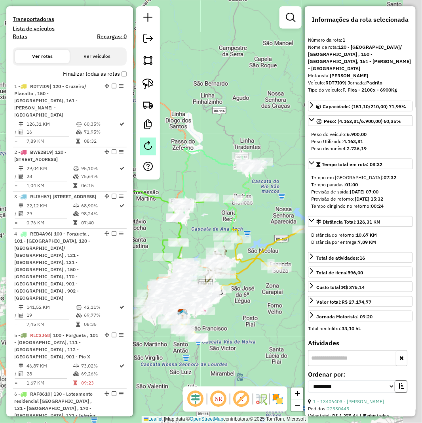
drag, startPoint x: 159, startPoint y: 144, endPoint x: 144, endPoint y: 138, distance: 16.2
click at [144, 138] on hb-router-mapa "Informações da Sessão 1280494 - 22/09/2025 Modo simulação Criação: 22/09/2025 0…" at bounding box center [211, 211] width 422 height 423
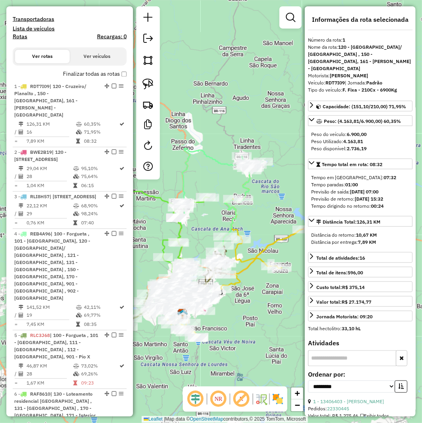
click at [185, 177] on icon at bounding box center [193, 239] width 140 height 180
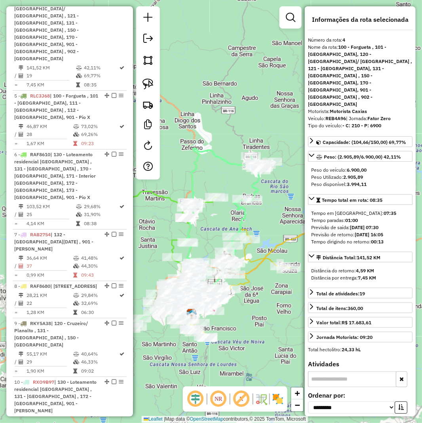
drag, startPoint x: 203, startPoint y: 180, endPoint x: 246, endPoint y: 174, distance: 43.2
click at [247, 174] on div "Janela de atendimento Grade de atendimento Capacidade Transportadoras Veículos …" at bounding box center [211, 211] width 422 height 423
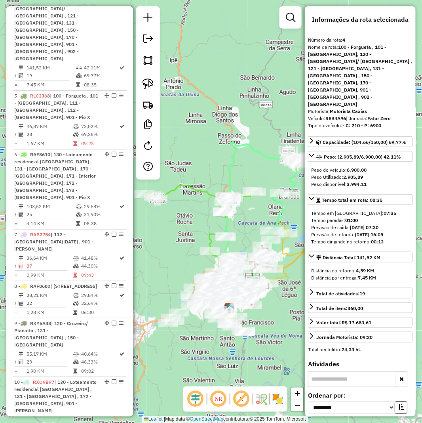
click at [199, 185] on icon at bounding box center [200, 234] width 112 height 99
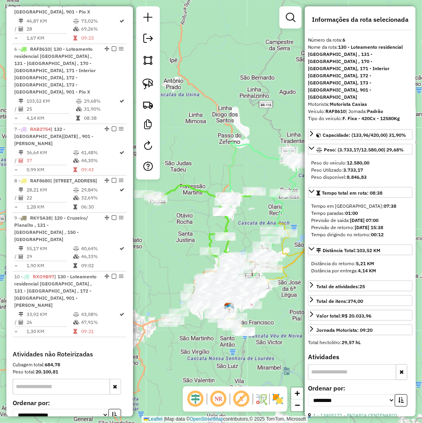
scroll to position [643, 0]
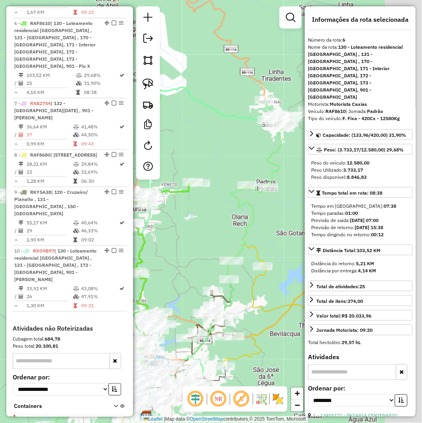
drag, startPoint x: 259, startPoint y: 221, endPoint x: 185, endPoint y: 220, distance: 73.7
click at [185, 220] on div "Janela de atendimento Grade de atendimento Capacidade Transportadoras Veículos …" at bounding box center [211, 211] width 422 height 423
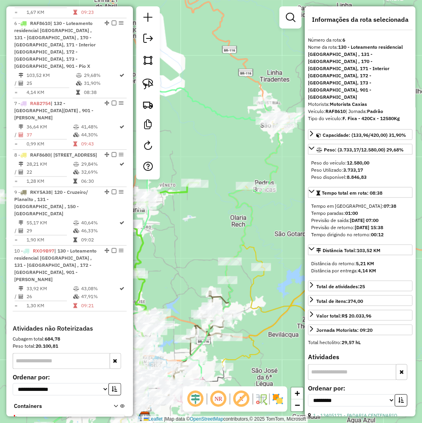
click at [215, 223] on div "Janela de atendimento Grade de atendimento Capacidade Transportadoras Veículos …" at bounding box center [211, 211] width 422 height 423
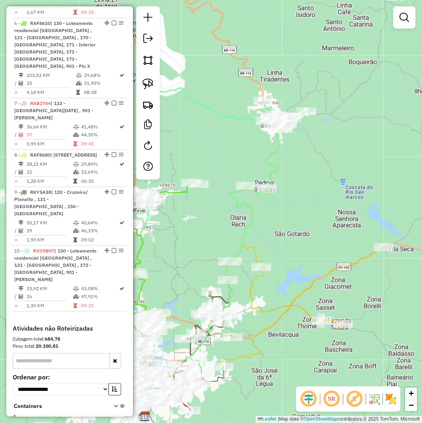
click at [280, 155] on icon at bounding box center [166, 265] width 281 height 360
select select "**********"
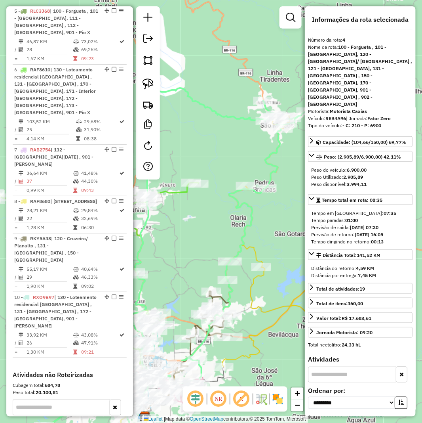
click at [276, 151] on icon at bounding box center [166, 265] width 281 height 360
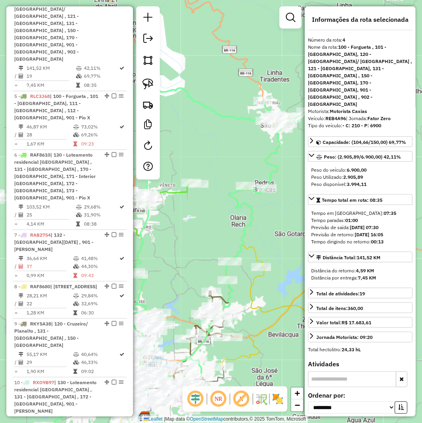
scroll to position [512, 0]
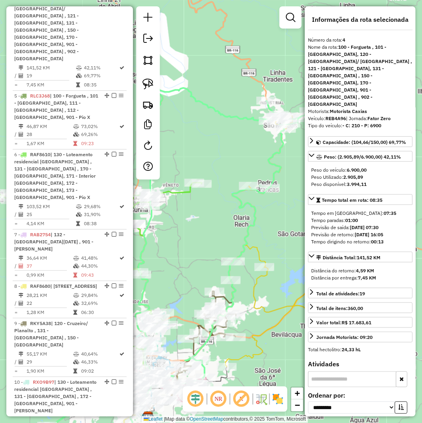
drag, startPoint x: 213, startPoint y: 151, endPoint x: 321, endPoint y: 141, distance: 108.6
click at [321, 141] on hb-router-mapa "Informações da Sessão 1280494 - 22/09/2025 Modo simulação Criação: 22/09/2025 0…" at bounding box center [211, 211] width 422 height 423
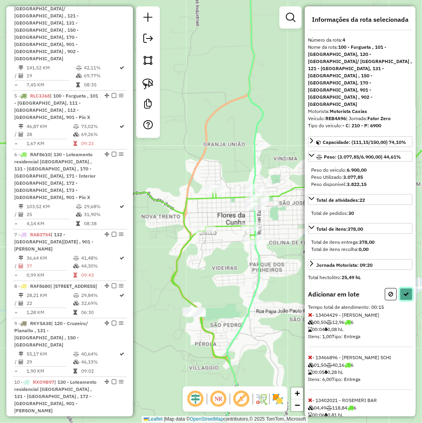
click at [409, 291] on icon at bounding box center [407, 294] width 6 height 6
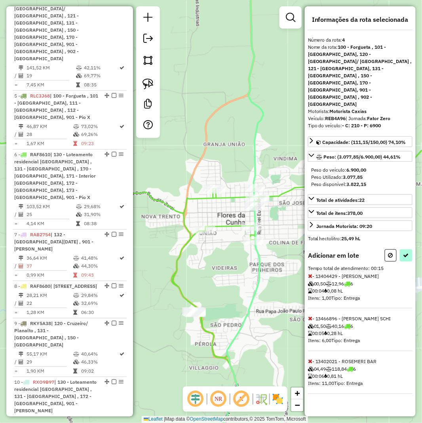
select select "**********"
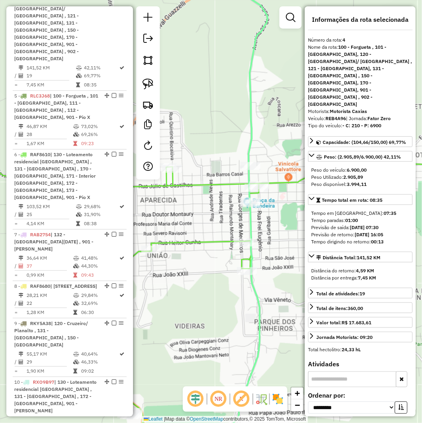
click at [264, 217] on div "Janela de atendimento Grade de atendimento Capacidade Transportadoras Veículos …" at bounding box center [211, 211] width 422 height 423
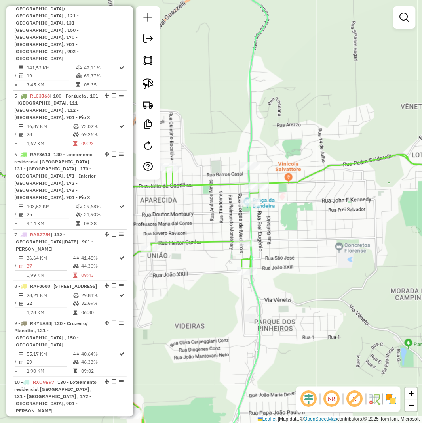
click at [251, 226] on icon at bounding box center [239, 212] width 57 height 508
select select "**********"
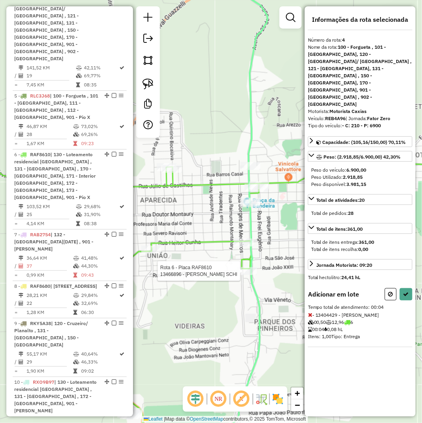
click at [247, 275] on div at bounding box center [247, 271] width 20 height 8
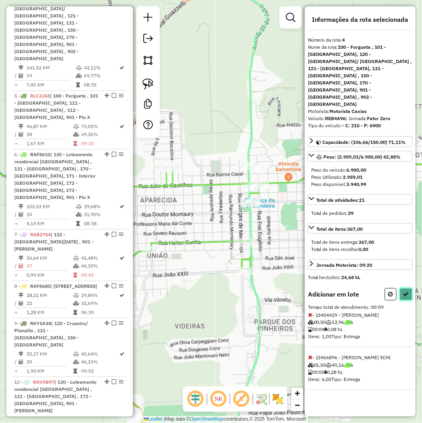
click at [407, 291] on icon at bounding box center [407, 294] width 6 height 6
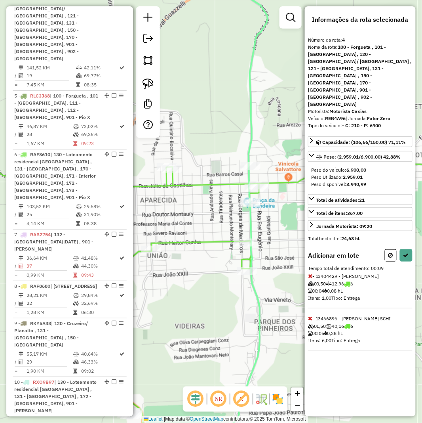
select select "**********"
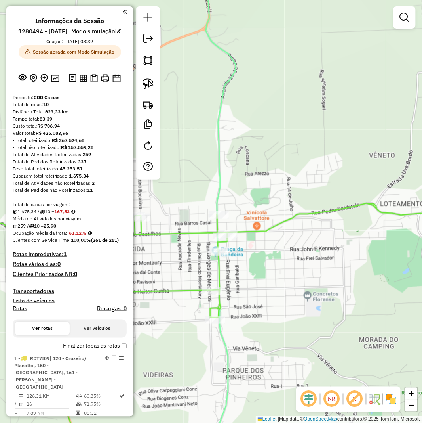
click at [220, 187] on icon at bounding box center [221, 212] width 30 height 508
select select "**********"
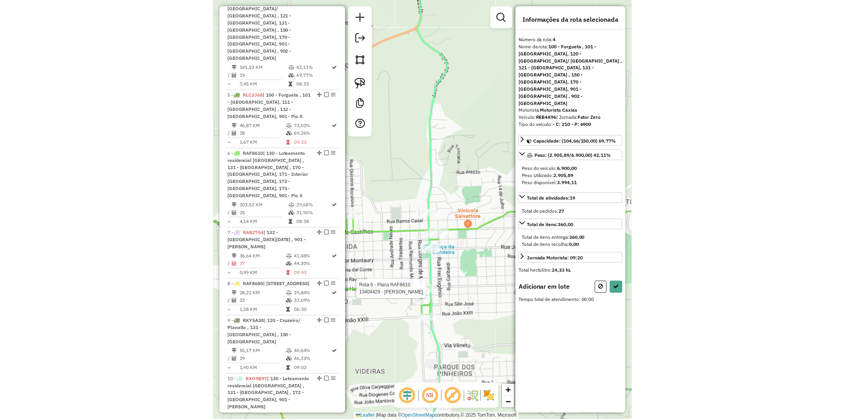
scroll to position [512, 0]
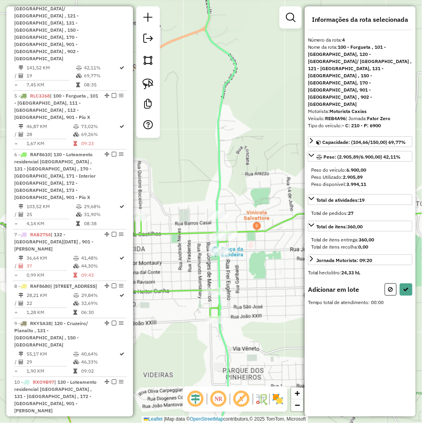
click at [211, 286] on icon at bounding box center [211, 334] width 507 height 262
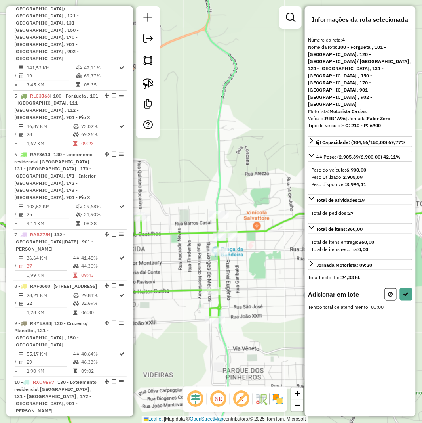
click at [216, 328] on icon at bounding box center [221, 212] width 30 height 508
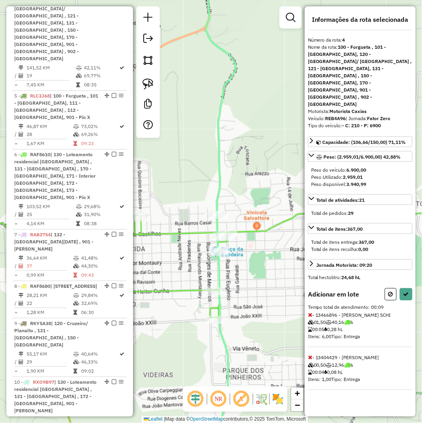
drag, startPoint x: 248, startPoint y: 307, endPoint x: 300, endPoint y: 306, distance: 51.5
click at [302, 306] on div "Rota 6 - Placa RAF8610 13404429 - [PERSON_NAME] de atendimento Grade de atendim…" at bounding box center [211, 211] width 422 height 423
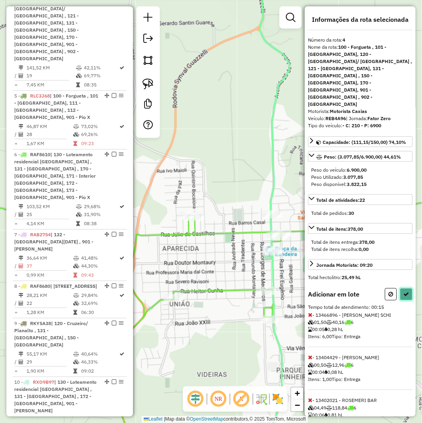
click at [408, 291] on icon at bounding box center [407, 294] width 6 height 6
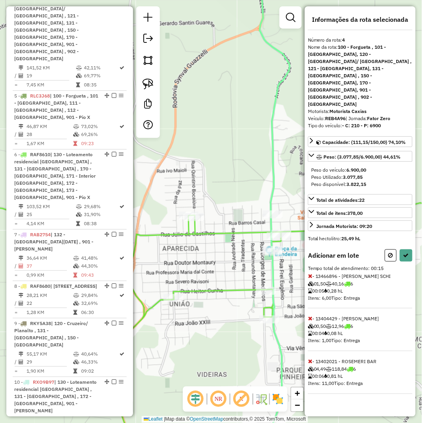
select select "**********"
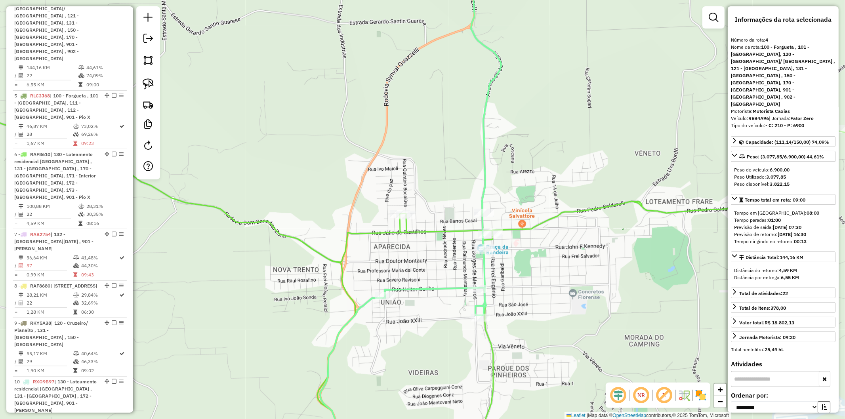
click at [361, 233] on icon at bounding box center [405, 282] width 978 height 359
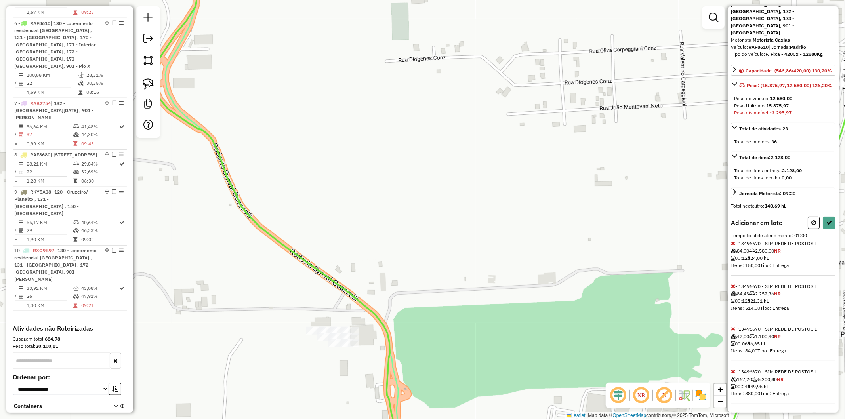
scroll to position [93, 0]
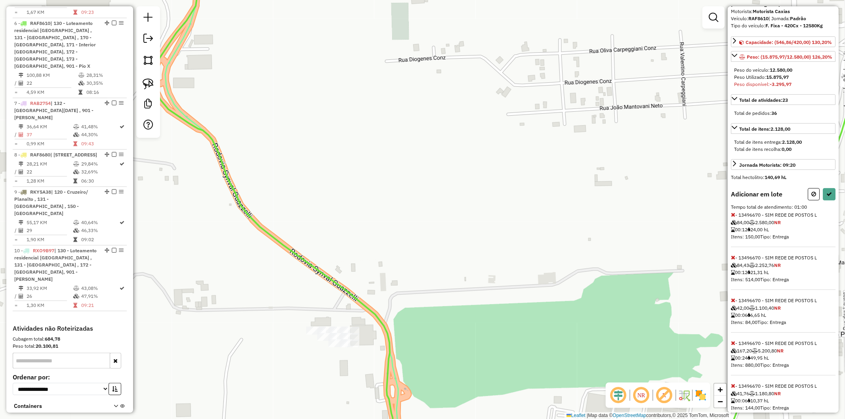
click at [422, 340] on icon at bounding box center [733, 343] width 4 height 6
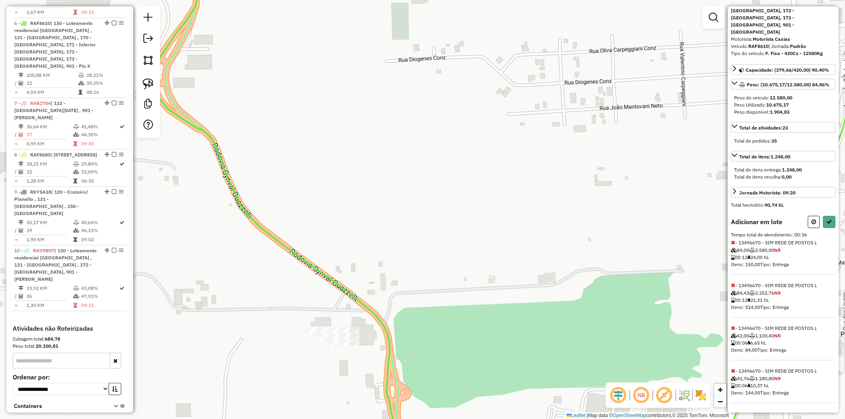
scroll to position [36, 0]
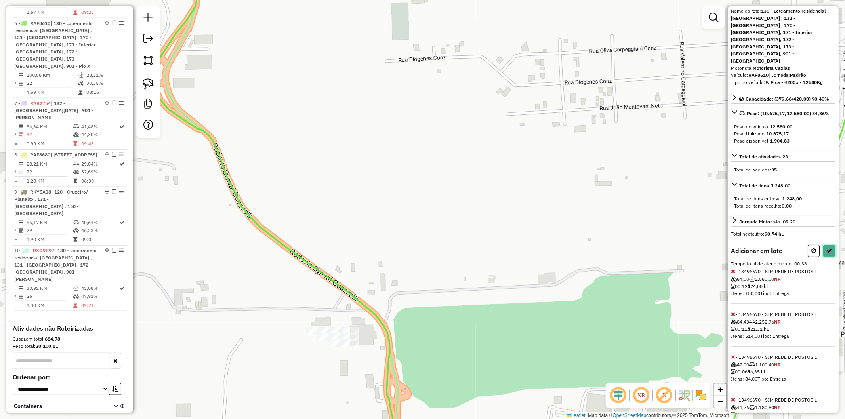
click at [422, 248] on icon at bounding box center [830, 251] width 6 height 6
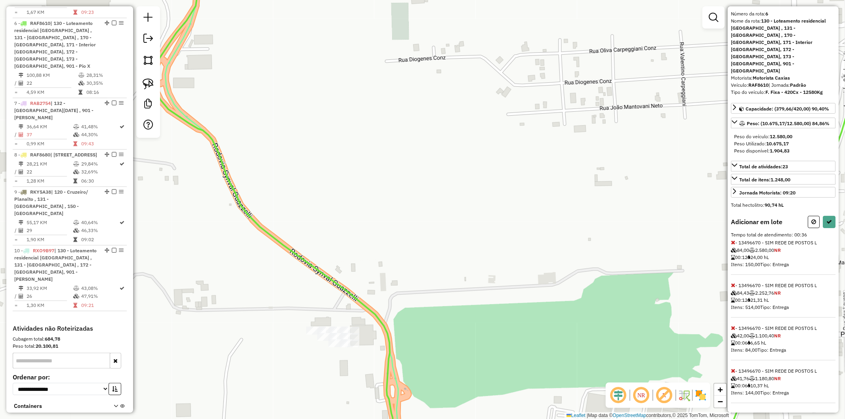
select select "**********"
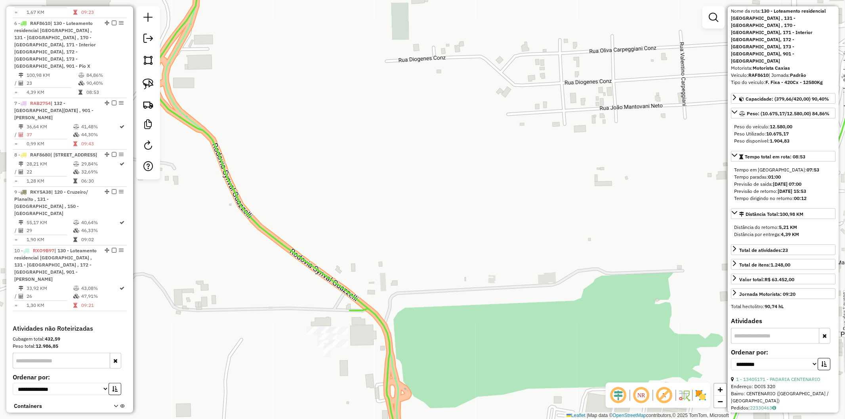
click at [376, 315] on icon at bounding box center [506, 210] width 703 height 504
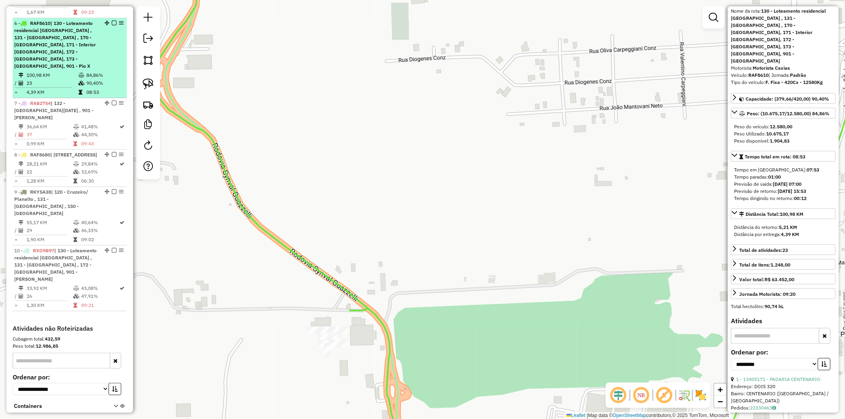
click at [113, 21] on em at bounding box center [114, 23] width 5 height 5
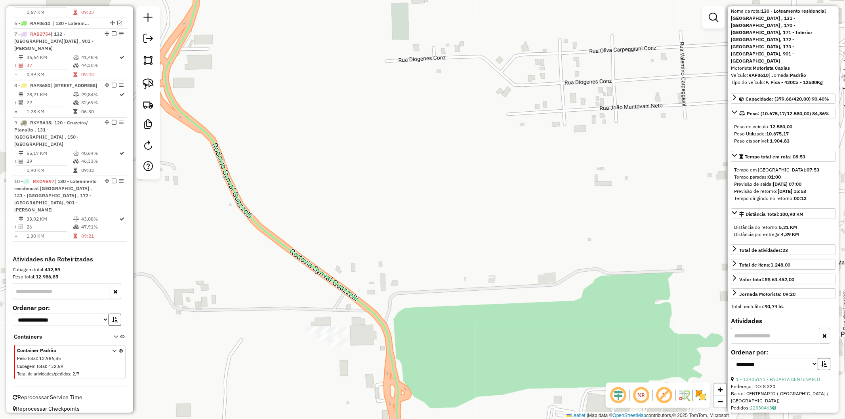
scroll to position [630, 0]
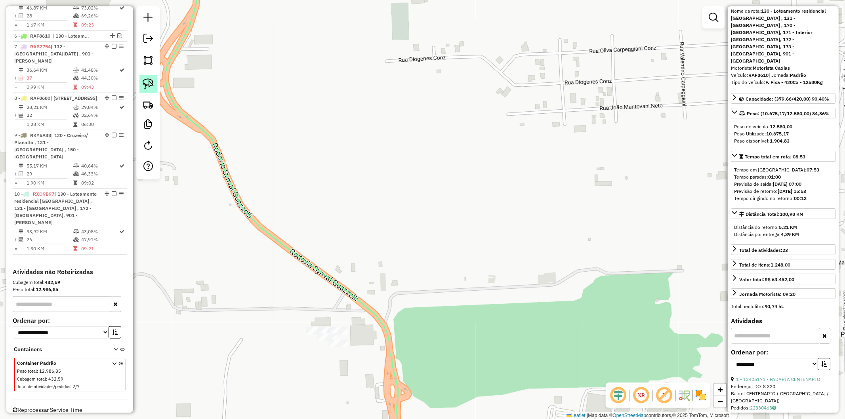
click at [145, 82] on img at bounding box center [148, 83] width 11 height 11
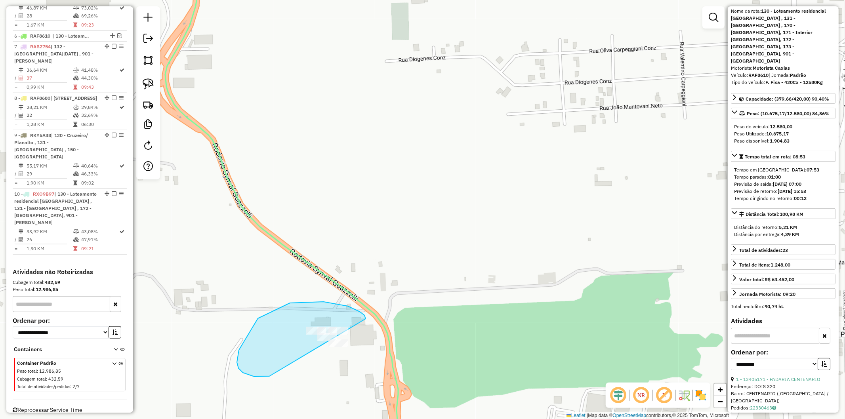
drag, startPoint x: 366, startPoint y: 318, endPoint x: 350, endPoint y: 351, distance: 36.2
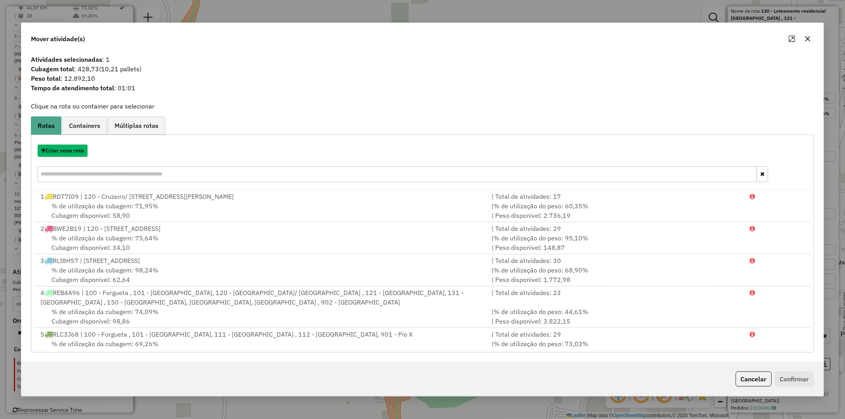
click at [61, 151] on button "Criar nova rota" at bounding box center [63, 151] width 50 height 12
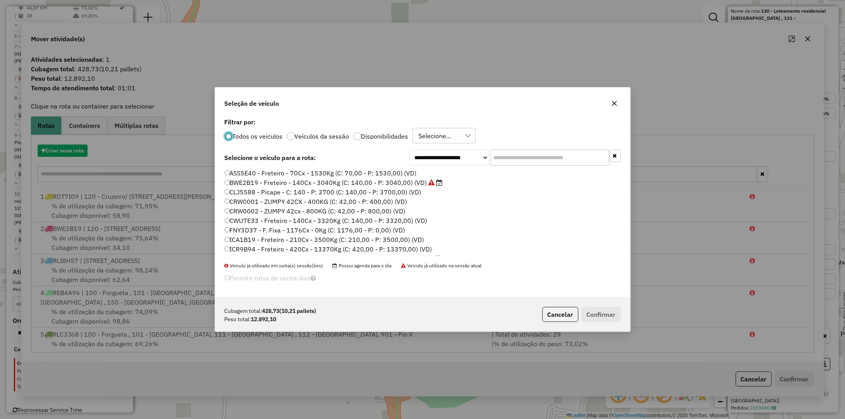
scroll to position [4, 2]
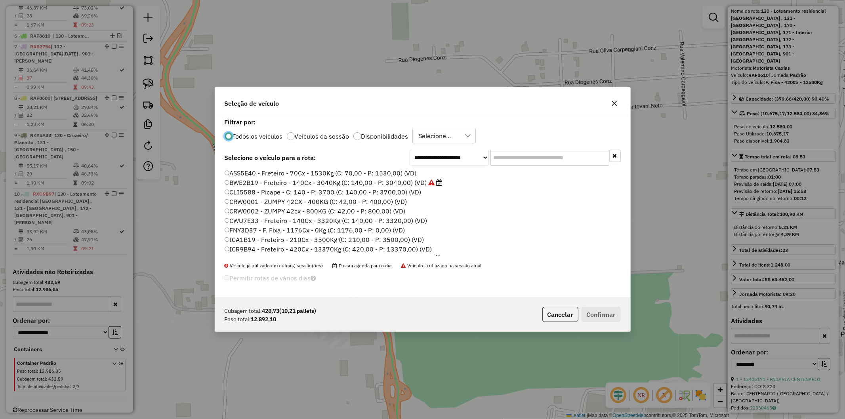
click at [365, 133] on p-radiobutton "Disponibilidades" at bounding box center [380, 136] width 55 height 8
click at [344, 230] on label "RLK0D47 - F. Fixa - 420Cx - 12580Kg (C: 420,00 - P: 12580,00) (VD)" at bounding box center [334, 232] width 219 height 10
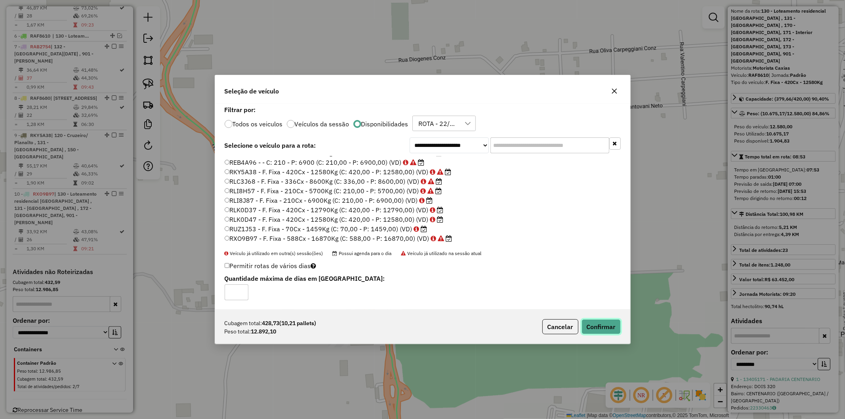
click at [422, 329] on button "Confirmar" at bounding box center [601, 326] width 39 height 15
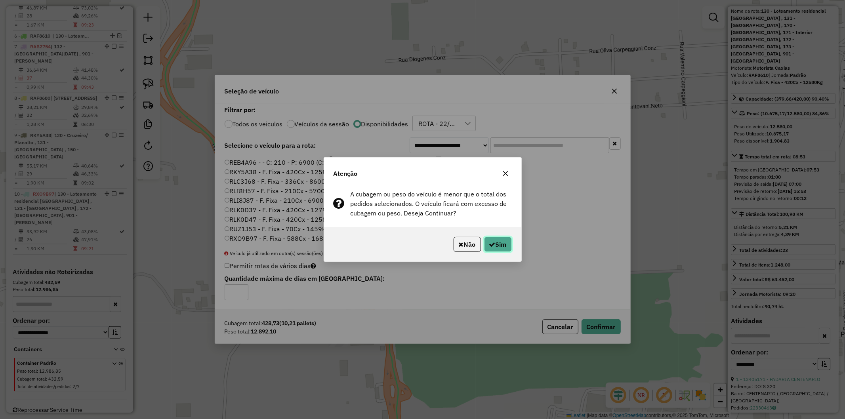
click at [422, 240] on button "Sim" at bounding box center [498, 244] width 28 height 15
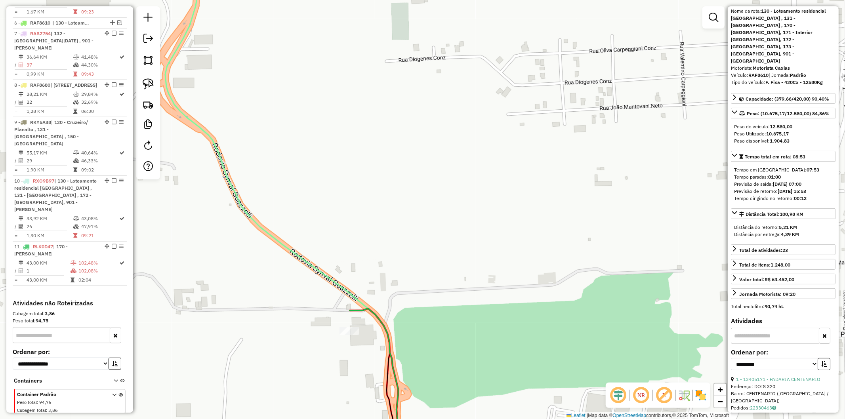
scroll to position [643, 0]
click at [329, 278] on icon at bounding box center [284, 210] width 239 height 504
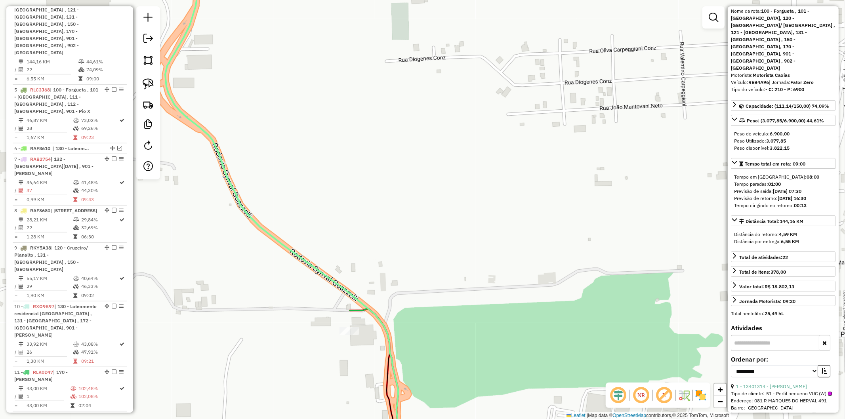
scroll to position [512, 0]
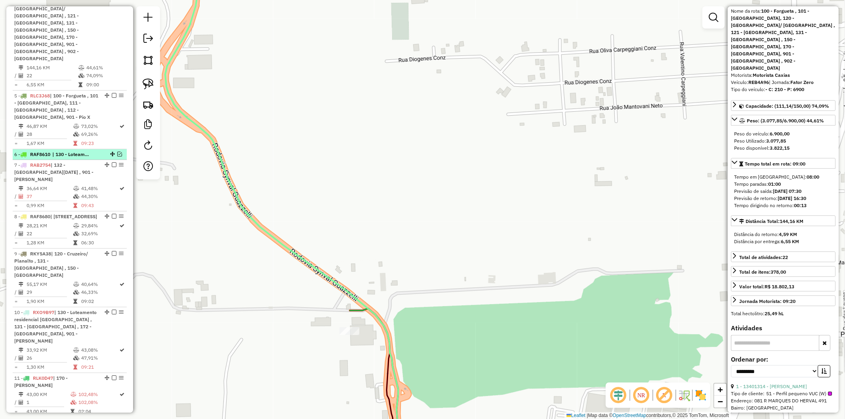
click at [119, 152] on em at bounding box center [119, 154] width 5 height 5
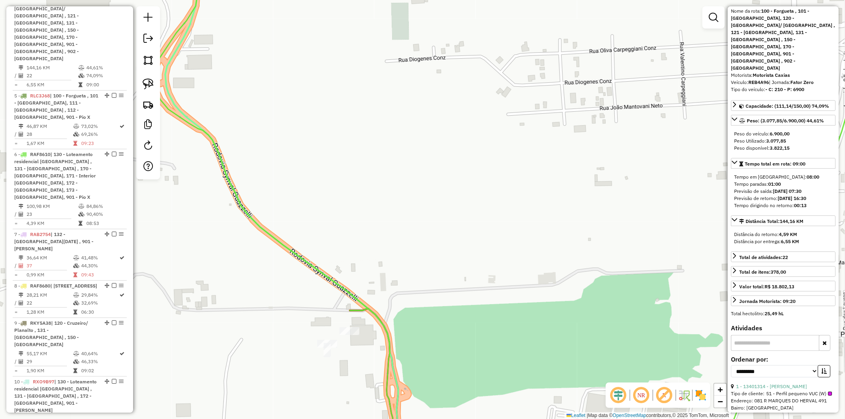
click at [350, 295] on icon at bounding box center [506, 210] width 703 height 504
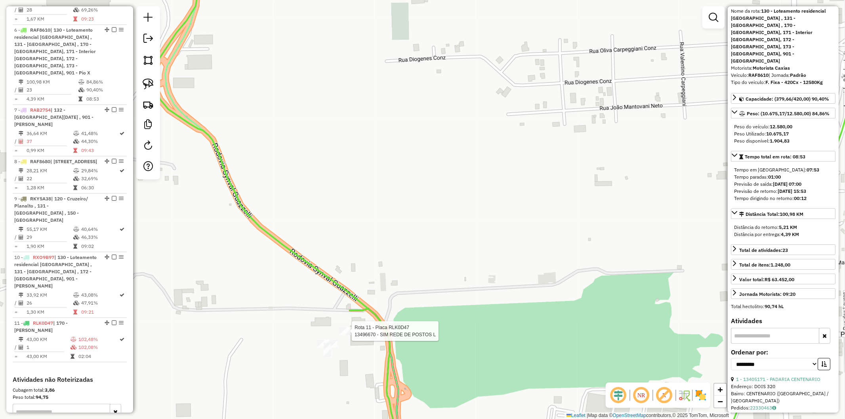
scroll to position [643, 0]
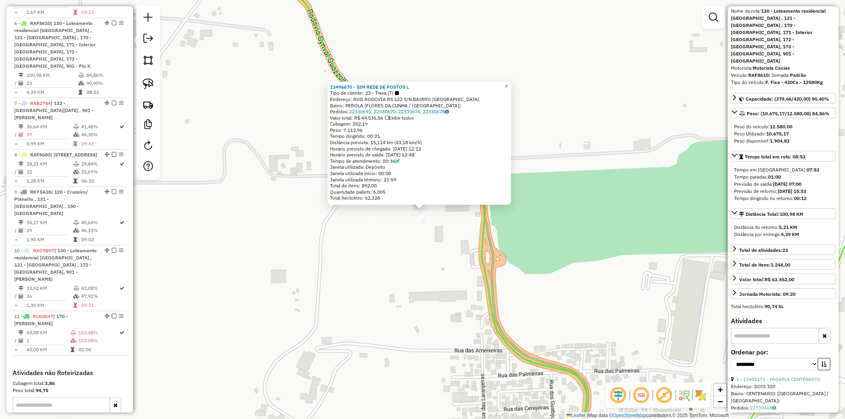
click at [409, 107] on div "Bairro: PEROLA (FLORES DA CUNHA / RS)" at bounding box center [419, 106] width 179 height 6
click at [407, 111] on link "22330691, 22330670, 22330674, 22330678" at bounding box center [399, 112] width 100 height 6
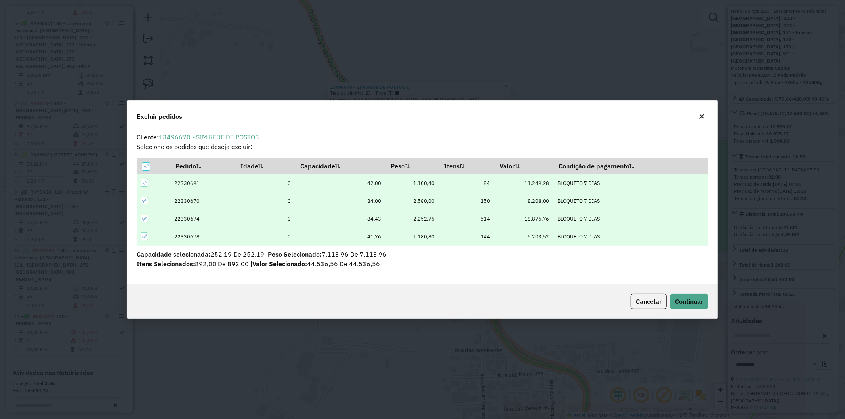
scroll to position [0, 0]
click at [148, 164] on icon at bounding box center [146, 167] width 6 height 6
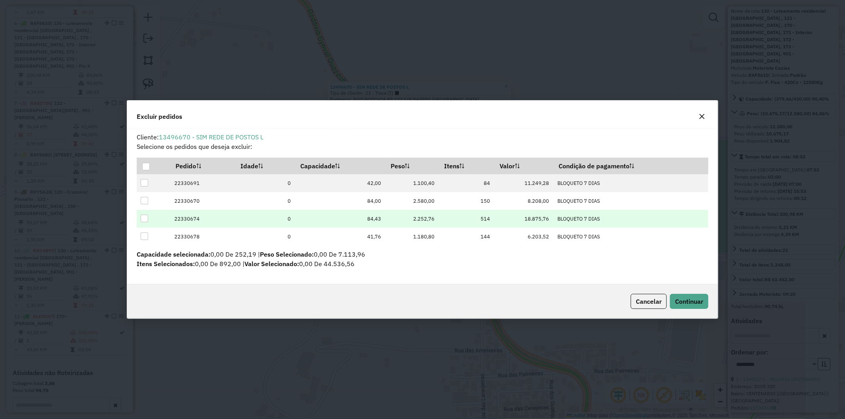
click at [146, 216] on div at bounding box center [145, 219] width 8 height 8
click at [144, 220] on icon at bounding box center [144, 219] width 6 height 6
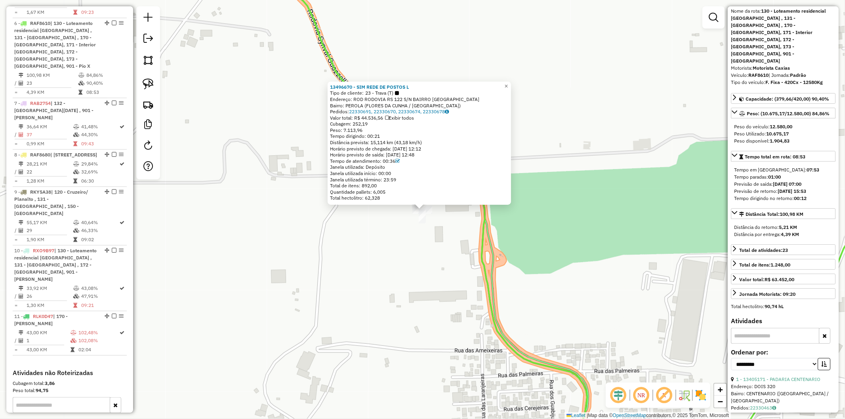
click at [393, 291] on div "13496670 - SIM REDE DE POSTOS L Tipo de cliente: 23 - Trava (T) Endereço: ROD R…" at bounding box center [422, 209] width 845 height 419
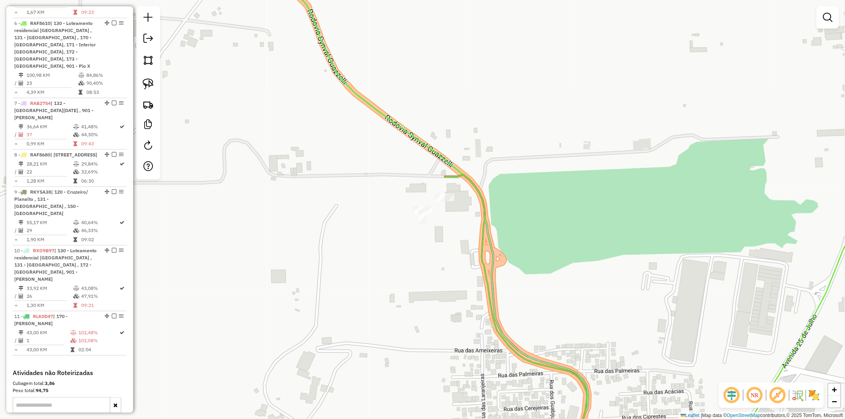
drag, startPoint x: 450, startPoint y: 210, endPoint x: 453, endPoint y: 219, distance: 8.8
click at [422, 211] on div "13496670 - SIM REDE DE POSTOS L Tipo de cliente: 23 - Trava (T) Endereço: ROD R…" at bounding box center [422, 209] width 845 height 419
click at [422, 219] on div "Janela de atendimento Grade de atendimento Capacidade Transportadoras Veículos …" at bounding box center [422, 209] width 845 height 419
click at [422, 82] on div "Janela de atendimento Grade de atendimento Capacidade Transportadoras Veículos …" at bounding box center [422, 209] width 845 height 419
select select "**********"
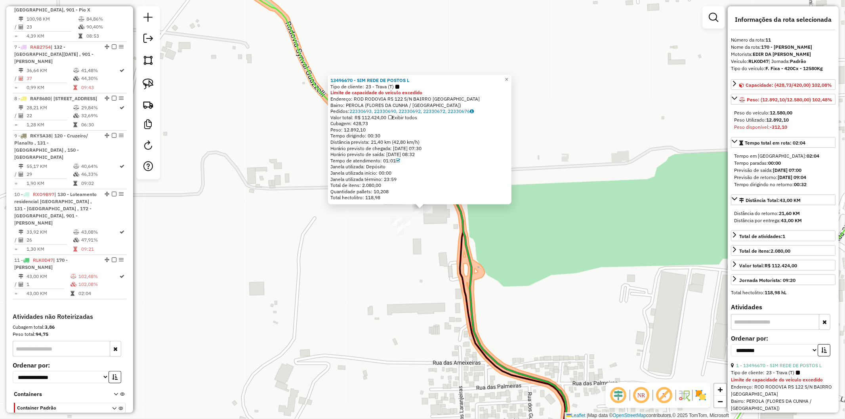
click at [422, 197] on div "Total hectolitro: 118,98" at bounding box center [420, 198] width 179 height 6
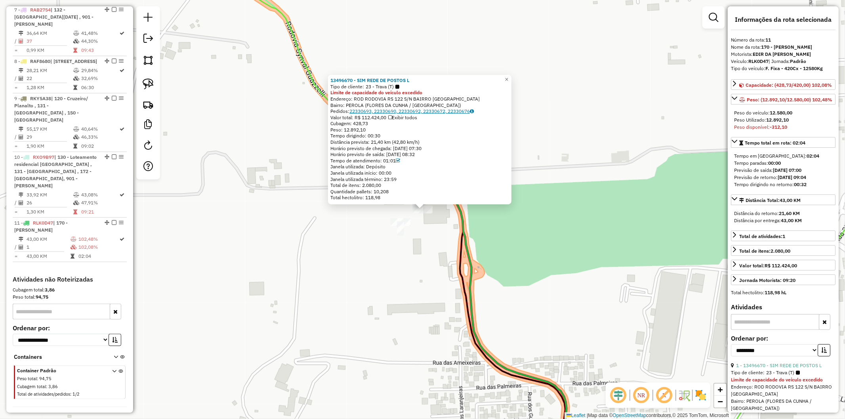
click at [419, 109] on link "22330693, 22330690, 22330692, 22330672, 22330676" at bounding box center [412, 111] width 124 height 6
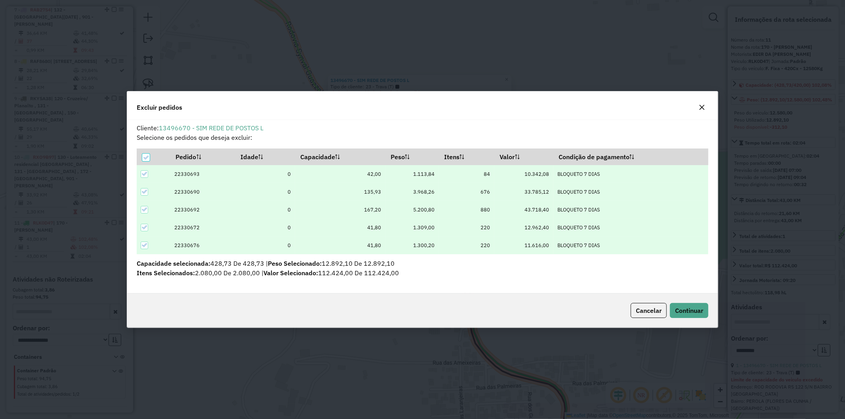
scroll to position [0, 0]
click at [145, 157] on icon at bounding box center [146, 158] width 6 height 6
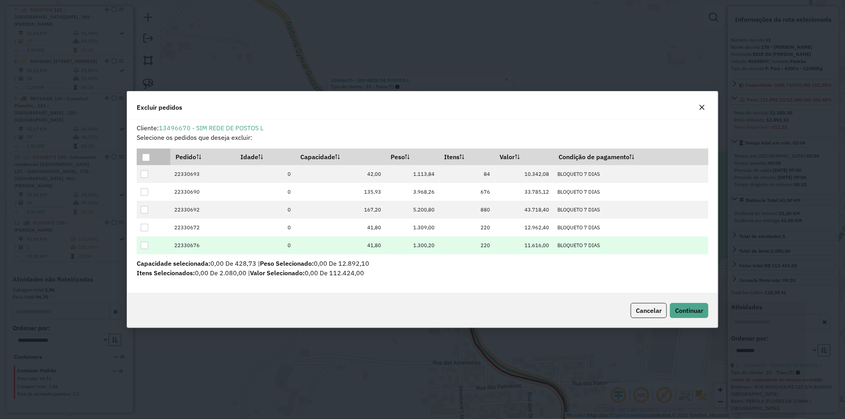
click at [144, 250] on div at bounding box center [145, 246] width 8 height 8
drag, startPoint x: 692, startPoint y: 308, endPoint x: 563, endPoint y: 312, distance: 128.5
click at [422, 308] on span "Continuar" at bounding box center [689, 311] width 28 height 8
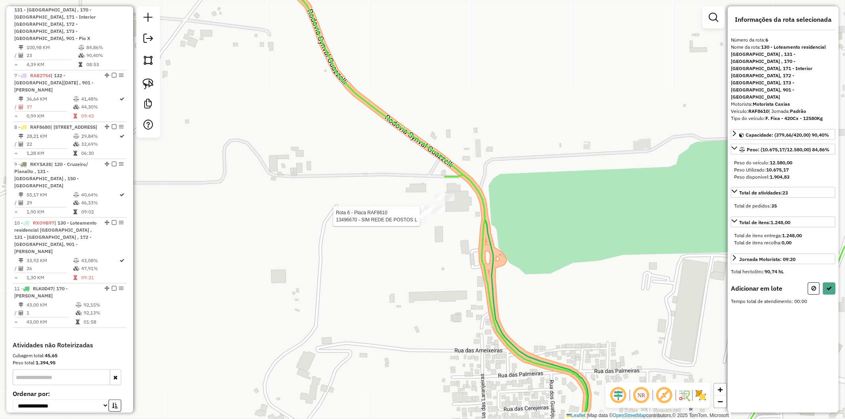
scroll to position [643, 0]
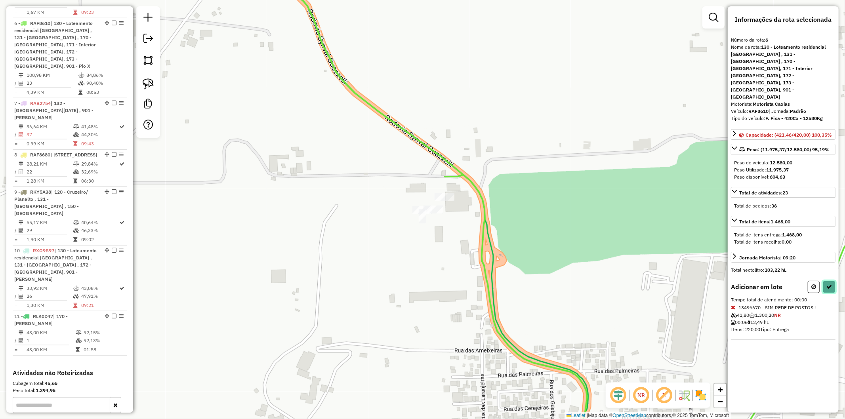
click at [422, 281] on button at bounding box center [829, 287] width 13 height 12
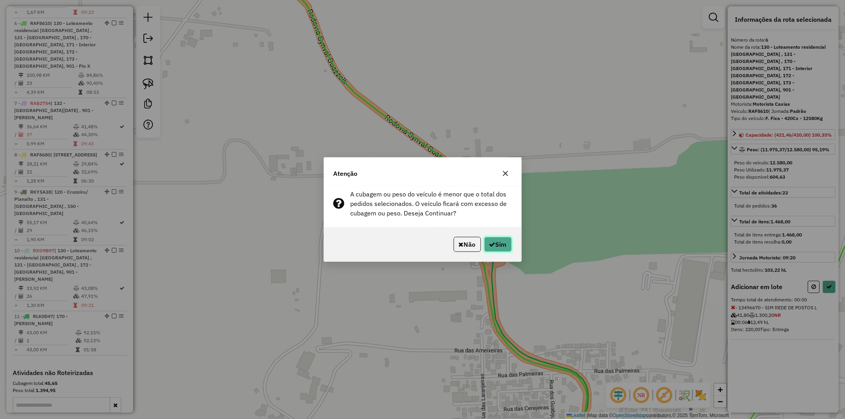
click at [422, 247] on button "Sim" at bounding box center [498, 244] width 28 height 15
select select "**********"
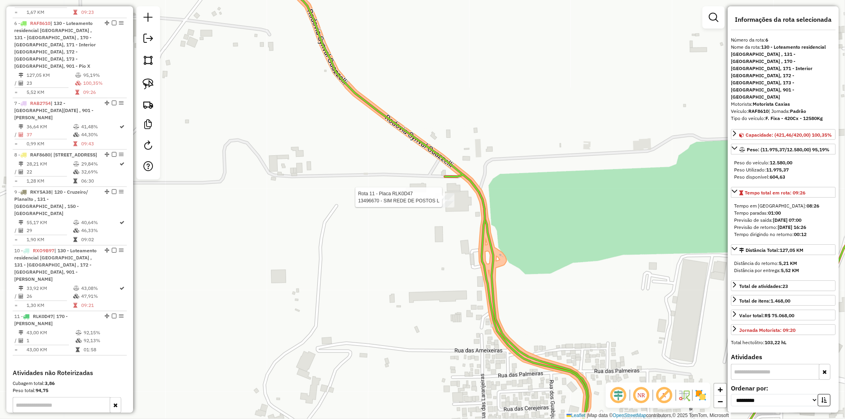
scroll to position [736, 0]
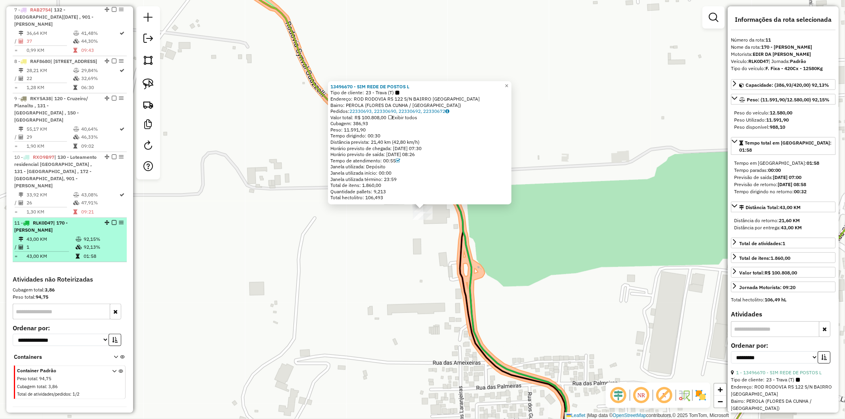
click at [112, 220] on em at bounding box center [114, 222] width 5 height 5
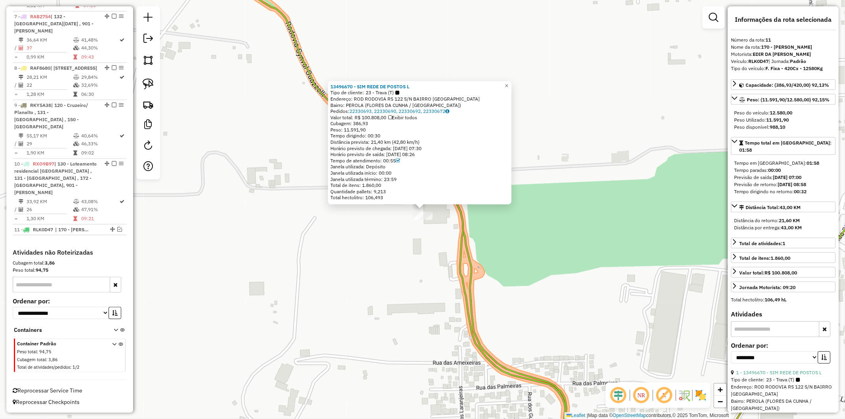
scroll to position [703, 0]
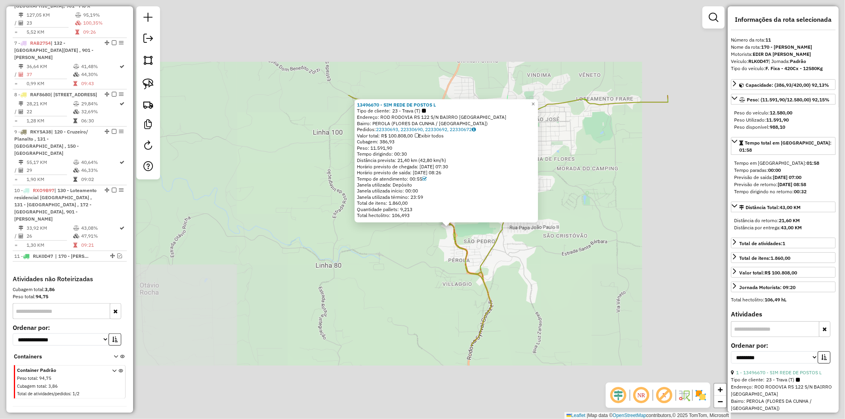
click at [422, 231] on div "13496670 - SIM REDE DE POSTOS L Tipo de cliente: 23 - Trava (T) Endereço: ROD R…" at bounding box center [422, 209] width 845 height 419
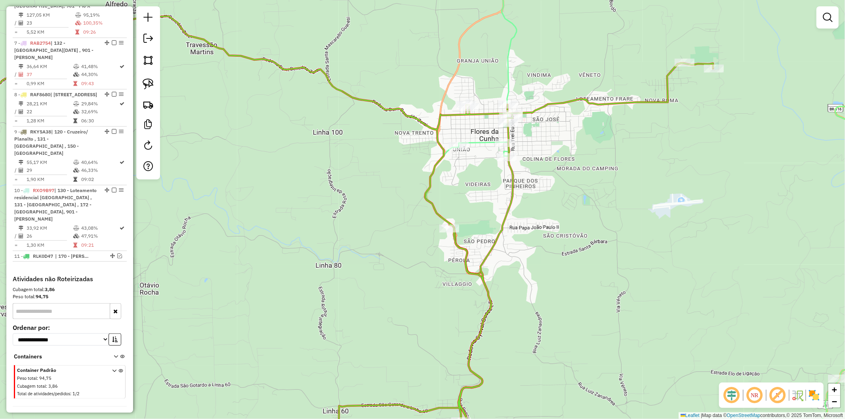
click at [422, 140] on icon at bounding box center [678, 210] width 504 height 504
select select "**********"
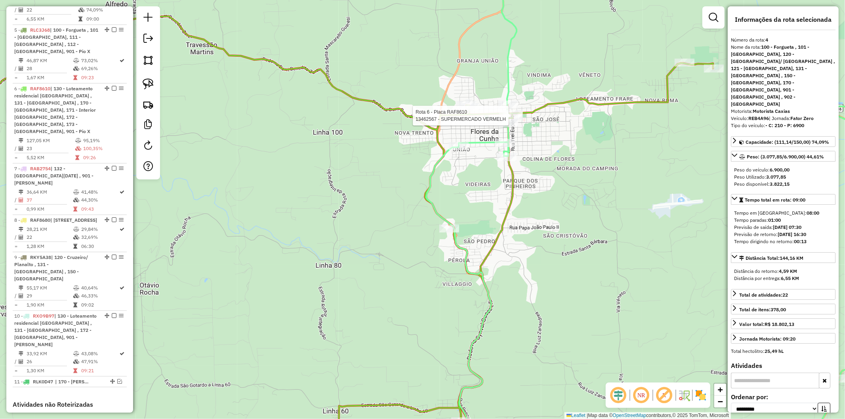
scroll to position [512, 0]
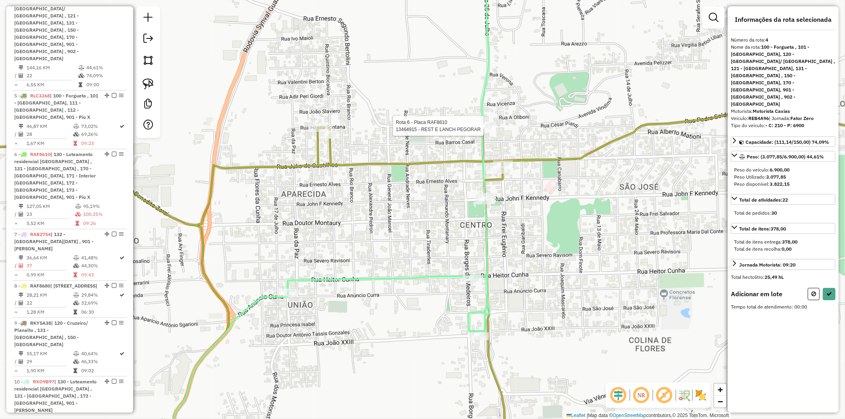
click at [422, 130] on div at bounding box center [486, 126] width 20 height 8
click at [422, 288] on button at bounding box center [829, 294] width 13 height 12
select select "**********"
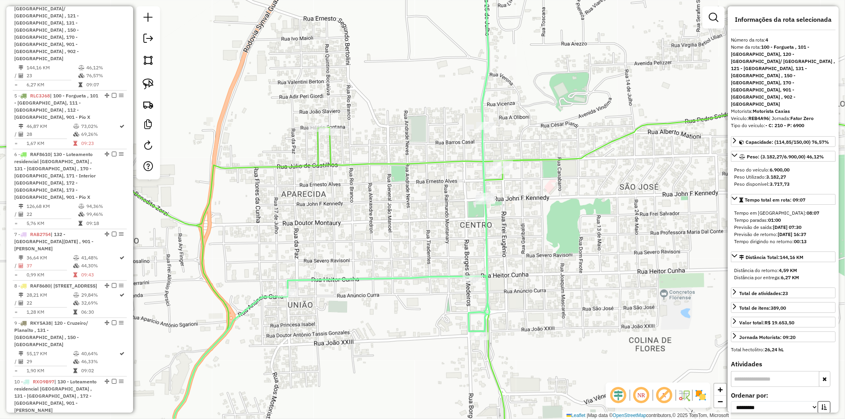
click at [330, 151] on icon at bounding box center [423, 282] width 1015 height 359
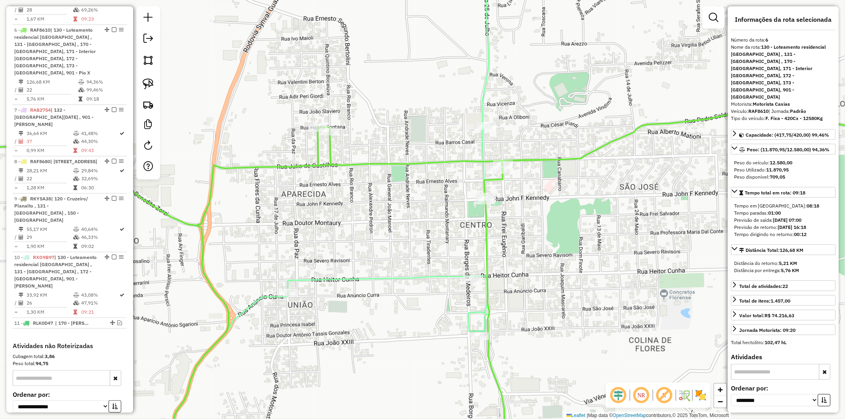
scroll to position [643, 0]
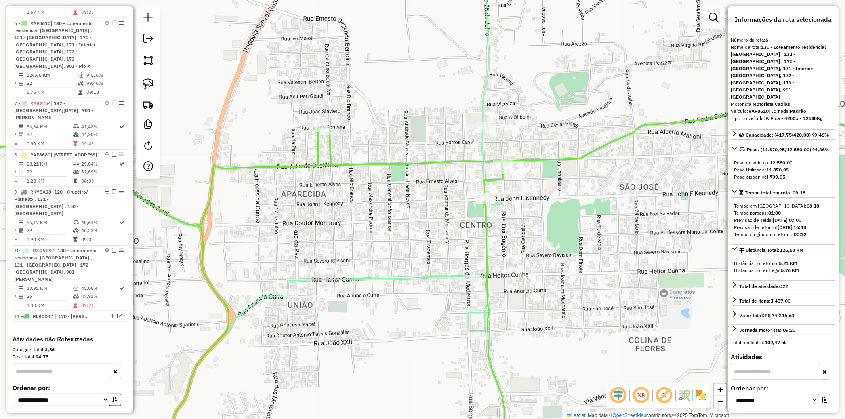
click at [350, 238] on div "Janela de atendimento Grade de atendimento Capacidade Transportadoras Veículos …" at bounding box center [422, 209] width 845 height 419
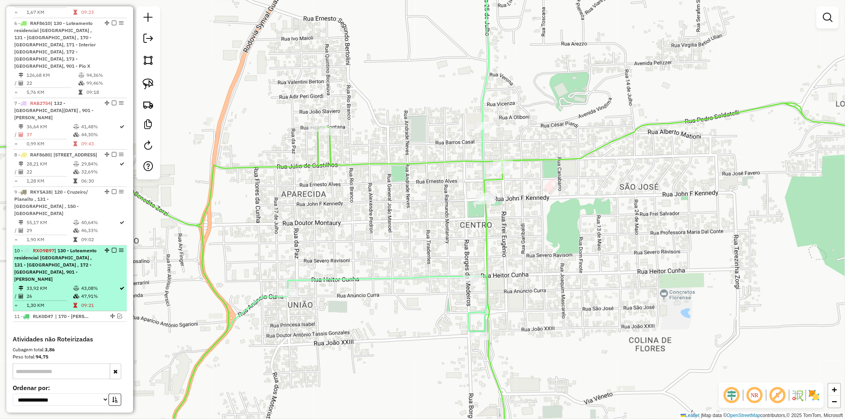
click at [94, 292] on td "47,91%" at bounding box center [100, 296] width 38 height 8
select select "**********"
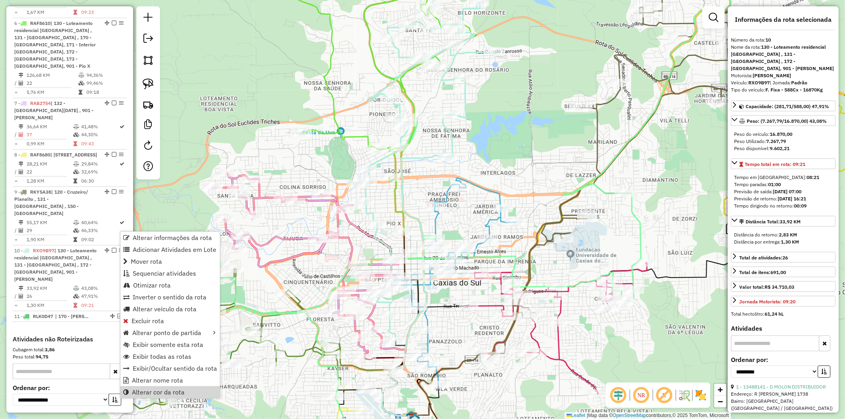
click at [262, 280] on div "Janela de atendimento Grade de atendimento Capacidade Transportadoras Veículos …" at bounding box center [422, 209] width 845 height 419
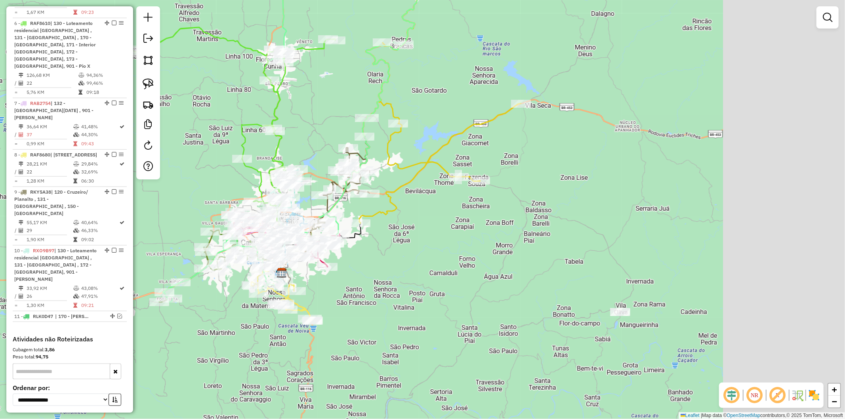
drag, startPoint x: 584, startPoint y: 333, endPoint x: 446, endPoint y: 276, distance: 149.1
click at [409, 244] on div "Janela de atendimento Grade de atendimento Capacidade Transportadoras Veículos …" at bounding box center [422, 209] width 845 height 419
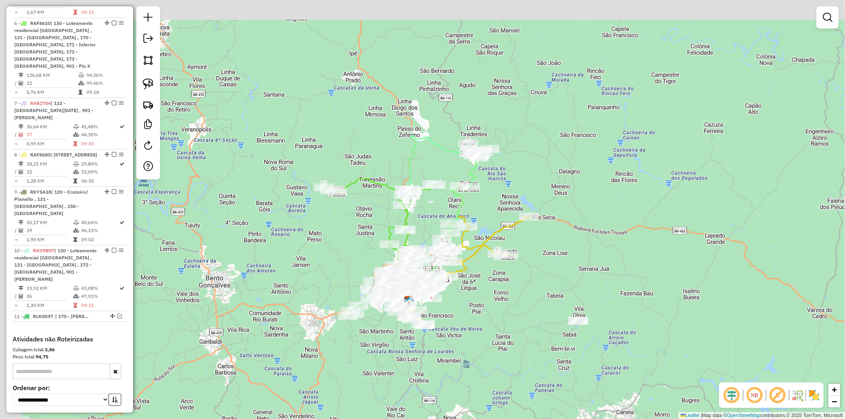
drag, startPoint x: 454, startPoint y: 279, endPoint x: 493, endPoint y: 298, distance: 43.6
click at [422, 298] on div "Janela de atendimento Grade de atendimento Capacidade Transportadoras Veículos …" at bounding box center [422, 209] width 845 height 419
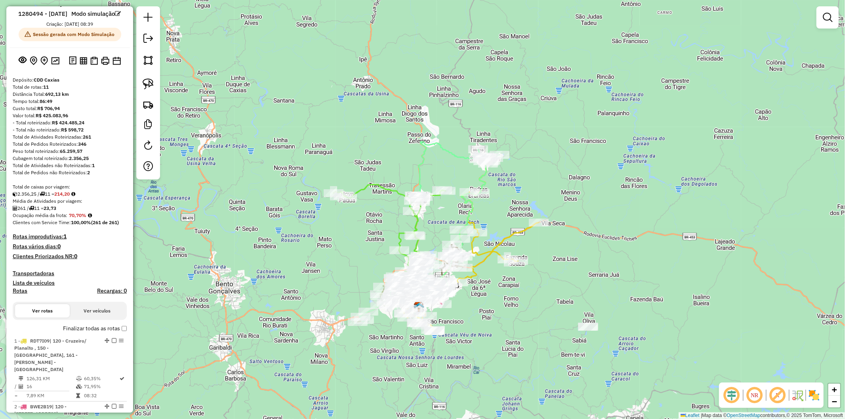
scroll to position [0, 0]
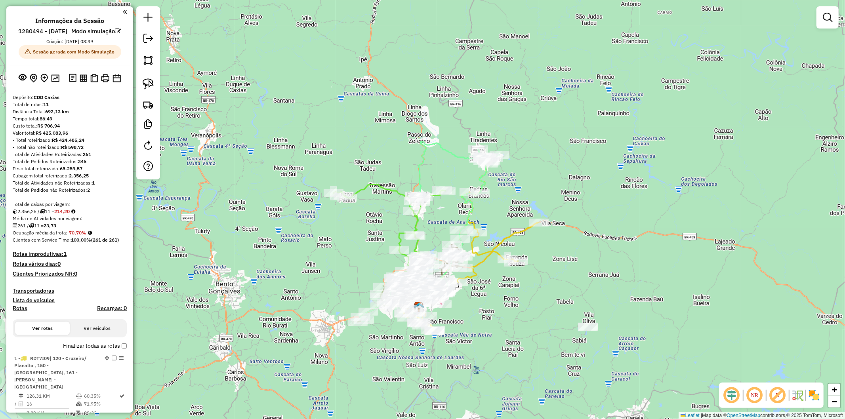
click at [422, 235] on icon at bounding box center [498, 220] width 81 height 126
select select "**********"
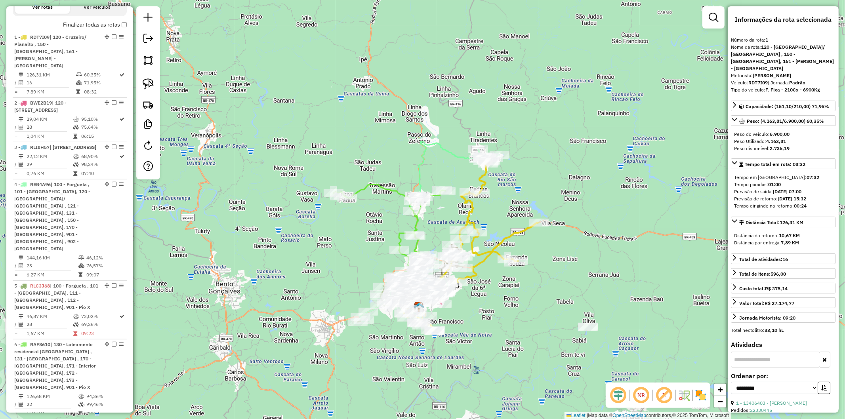
scroll to position [357, 0]
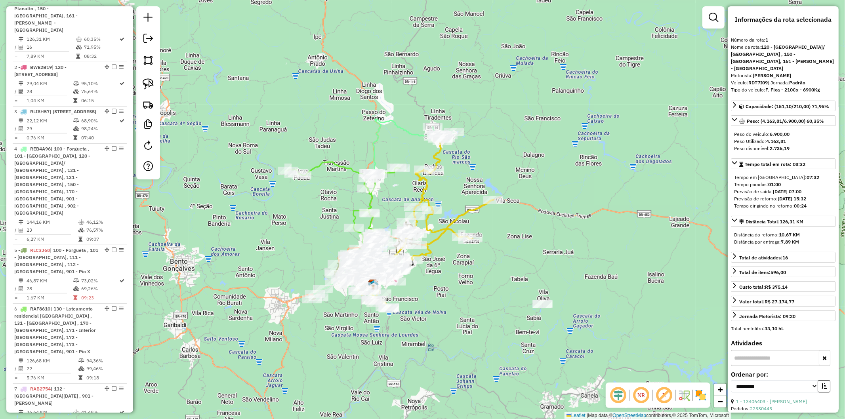
drag, startPoint x: 572, startPoint y: 294, endPoint x: 526, endPoint y: 271, distance: 50.9
click at [422, 271] on div "Janela de atendimento Grade de atendimento Capacidade Transportadoras Veículos …" at bounding box center [422, 209] width 845 height 419
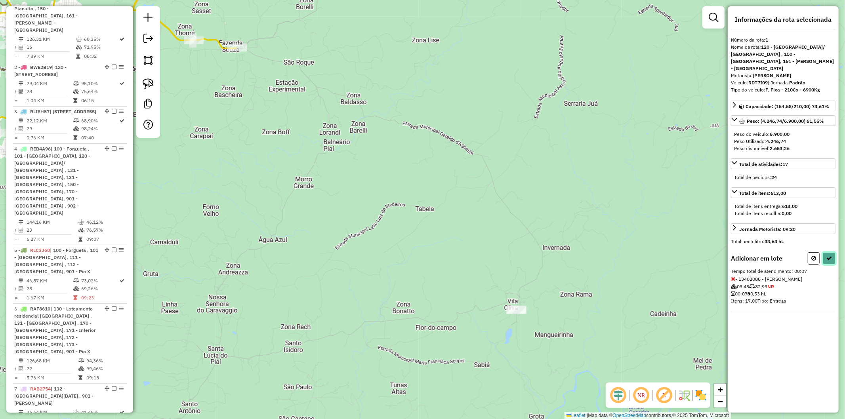
click at [422, 256] on icon at bounding box center [830, 259] width 6 height 6
select select "**********"
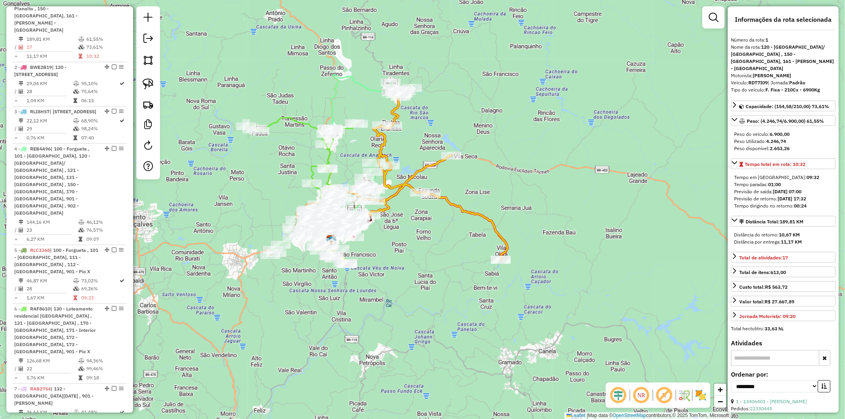
click at [422, 219] on icon at bounding box center [439, 175] width 138 height 170
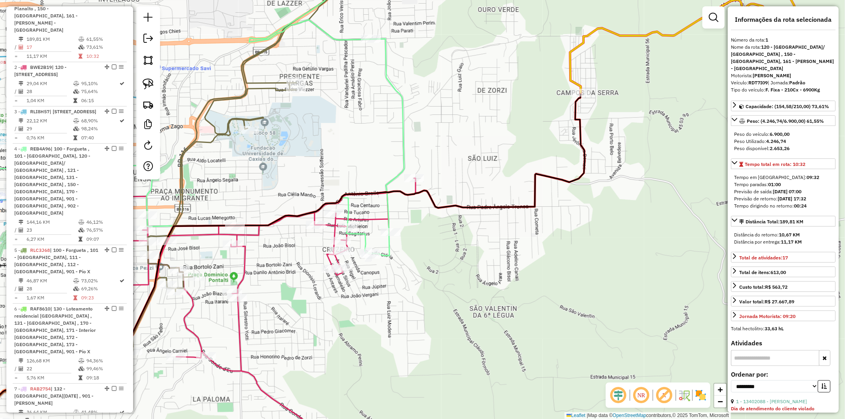
click at [369, 216] on icon at bounding box center [238, 309] width 356 height 262
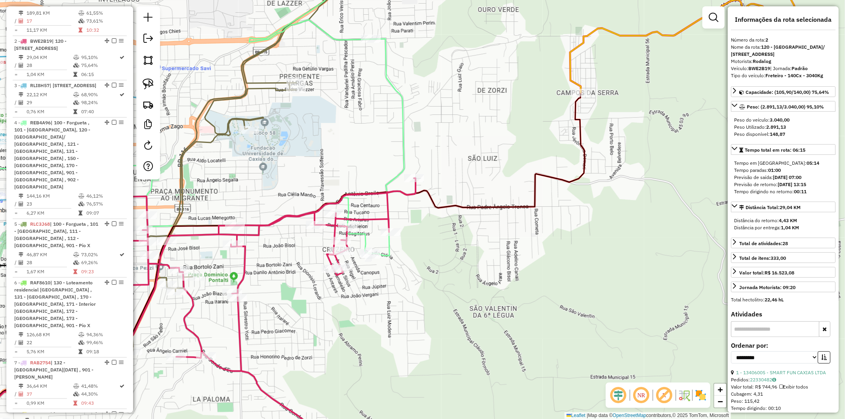
scroll to position [409, 0]
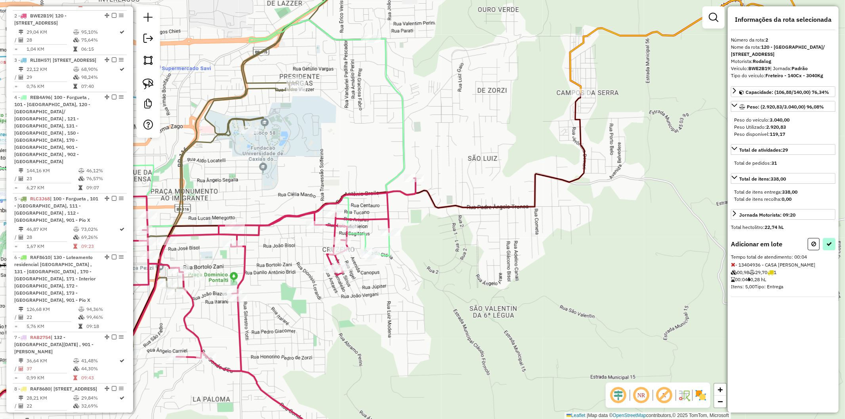
click at [422, 239] on div "Informações da rota selecionada Número da rota: 2 Nome da rota: 120 - Cruzeiro/…" at bounding box center [783, 209] width 111 height 407
click at [422, 243] on button at bounding box center [829, 244] width 13 height 12
select select "**********"
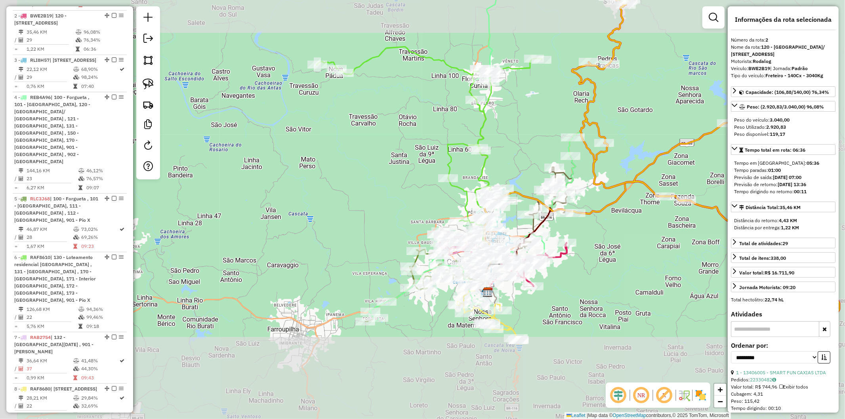
drag, startPoint x: 641, startPoint y: 267, endPoint x: 447, endPoint y: 253, distance: 194.7
click at [422, 253] on div "Janela de atendimento Grade de atendimento Capacidade Transportadoras Veículos …" at bounding box center [422, 209] width 845 height 419
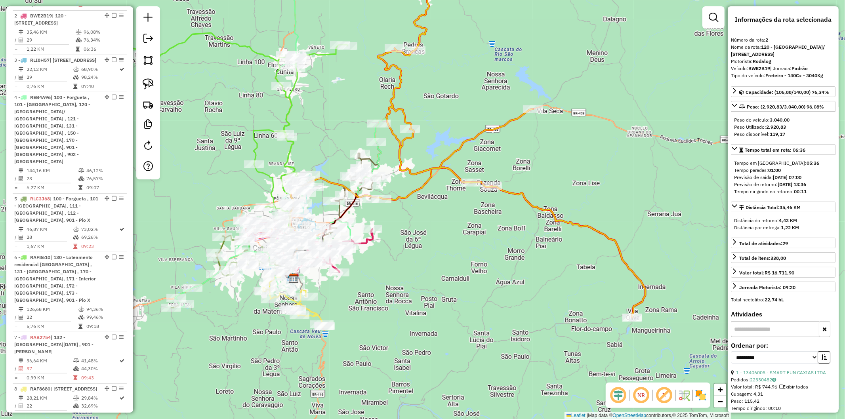
click at [422, 192] on icon at bounding box center [511, 147] width 267 height 341
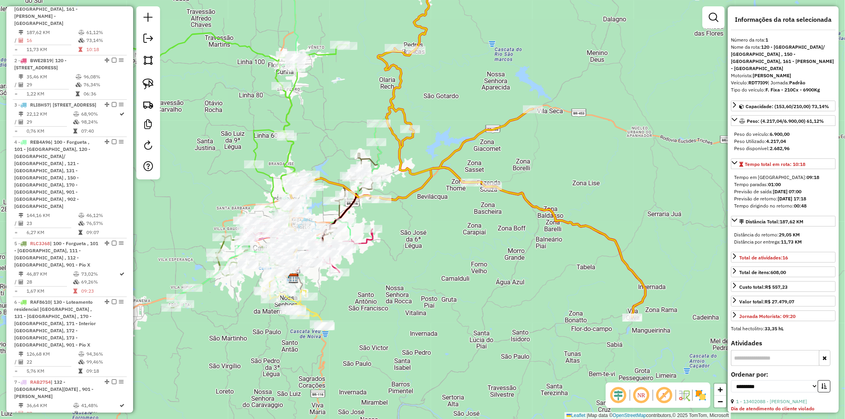
scroll to position [357, 0]
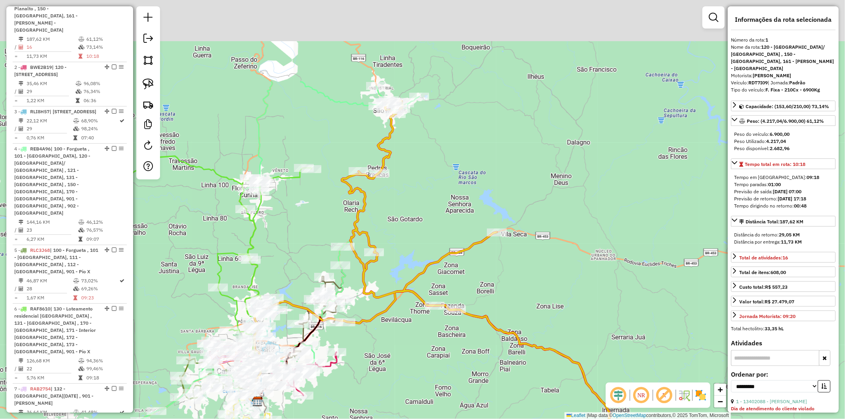
drag, startPoint x: 459, startPoint y: 350, endPoint x: 457, endPoint y: 357, distance: 7.9
click at [422, 357] on div "Janela de atendimento Grade de atendimento Capacidade Transportadoras Veículos …" at bounding box center [422, 209] width 845 height 419
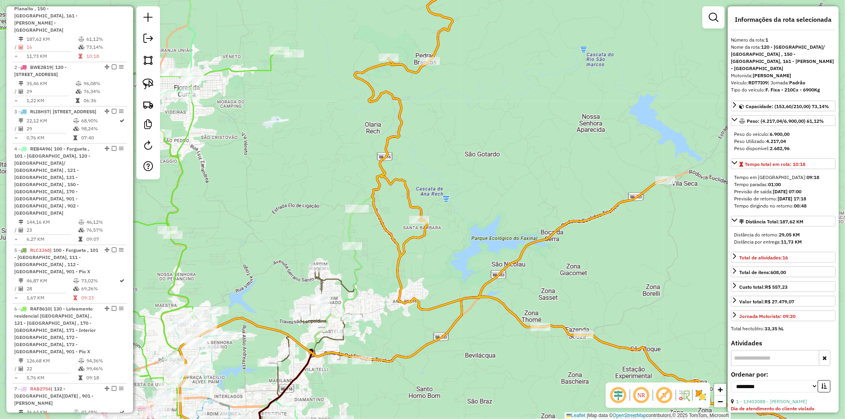
click at [321, 283] on icon at bounding box center [299, 354] width 127 height 216
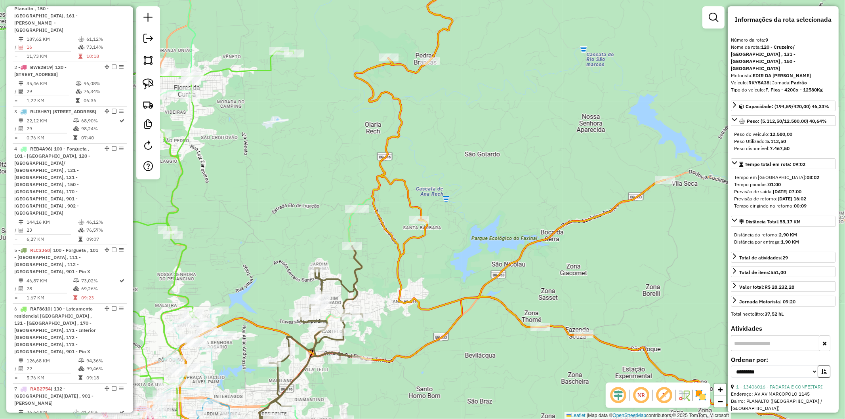
scroll to position [703, 0]
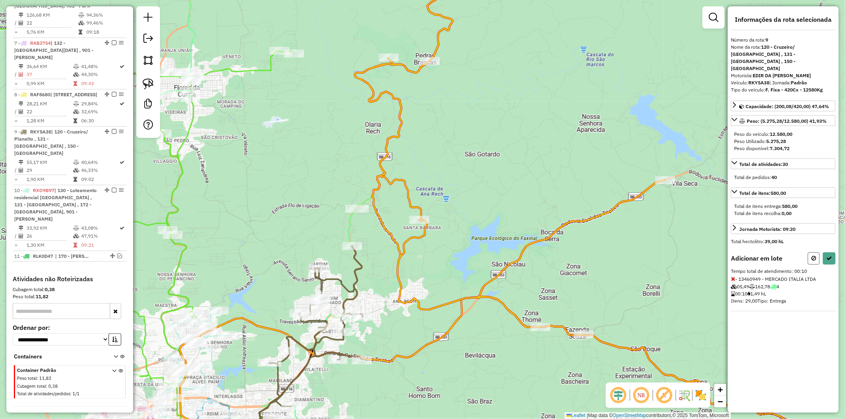
click at [422, 256] on icon at bounding box center [814, 259] width 5 height 6
select select "**********"
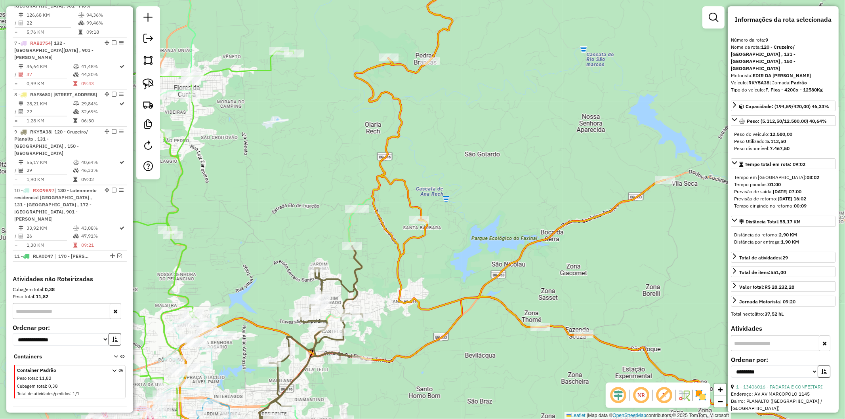
click at [361, 274] on icon at bounding box center [299, 354] width 127 height 216
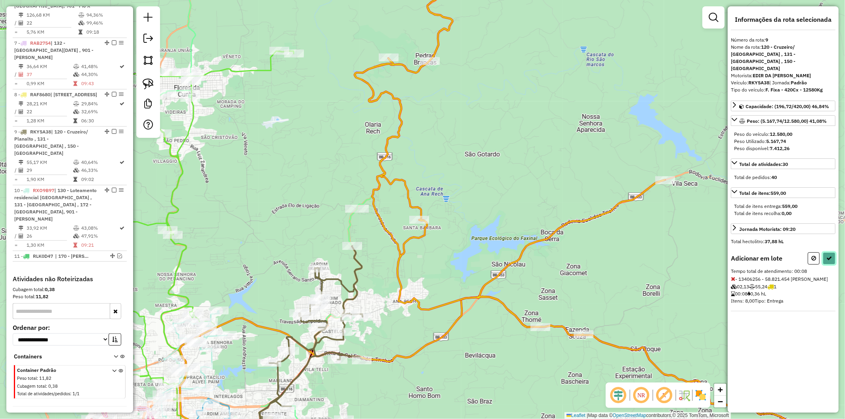
click at [422, 252] on button at bounding box center [829, 258] width 13 height 12
select select "**********"
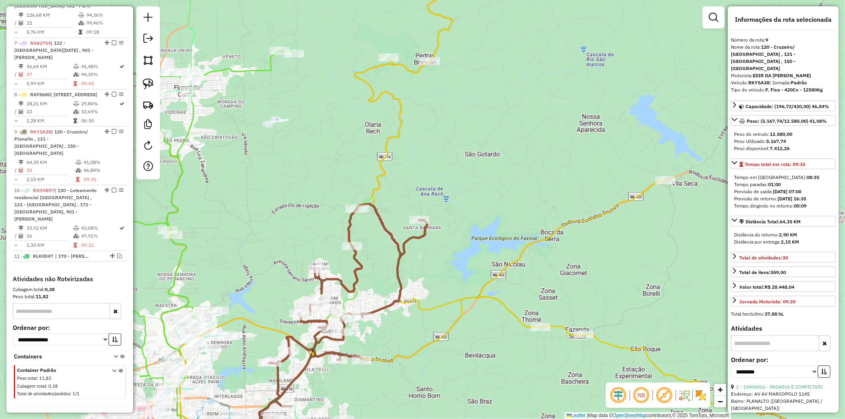
click at [422, 268] on div "Janela de atendimento Grade de atendimento Capacidade Transportadoras Veículos …" at bounding box center [422, 209] width 845 height 419
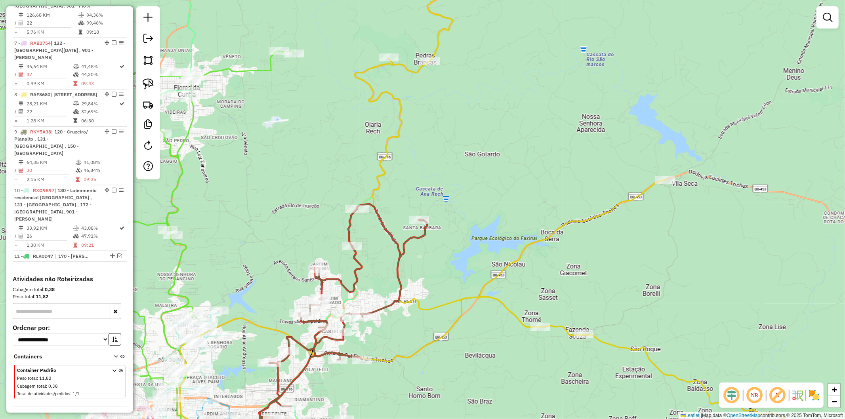
click at [422, 269] on icon at bounding box center [596, 210] width 483 height 504
select select "**********"
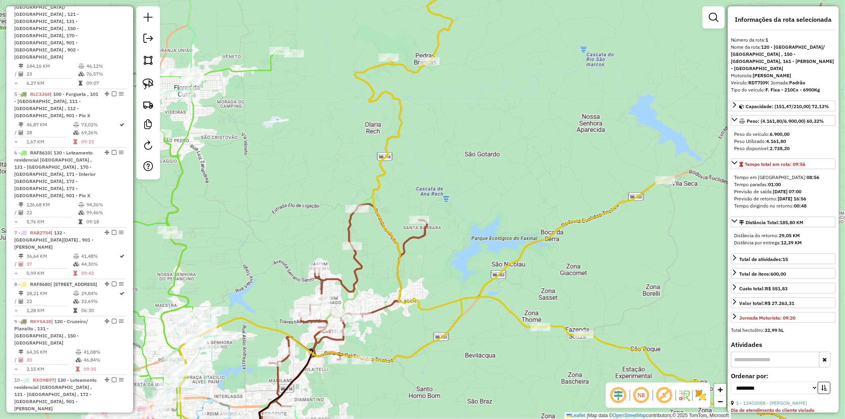
scroll to position [357, 0]
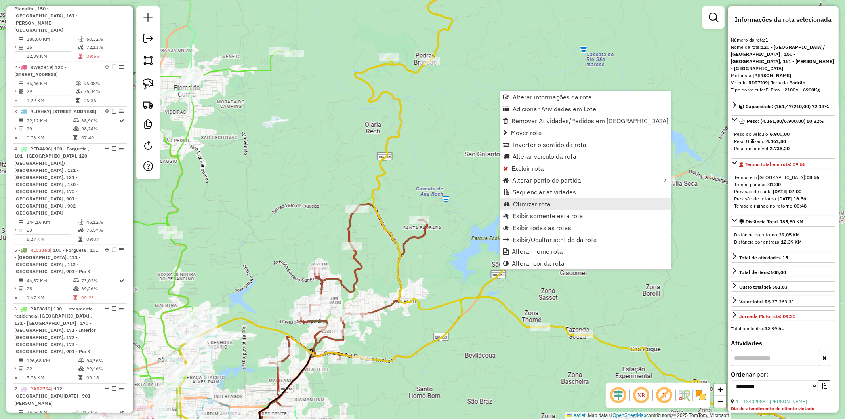
click at [422, 204] on link "Otimizar rota" at bounding box center [586, 204] width 171 height 12
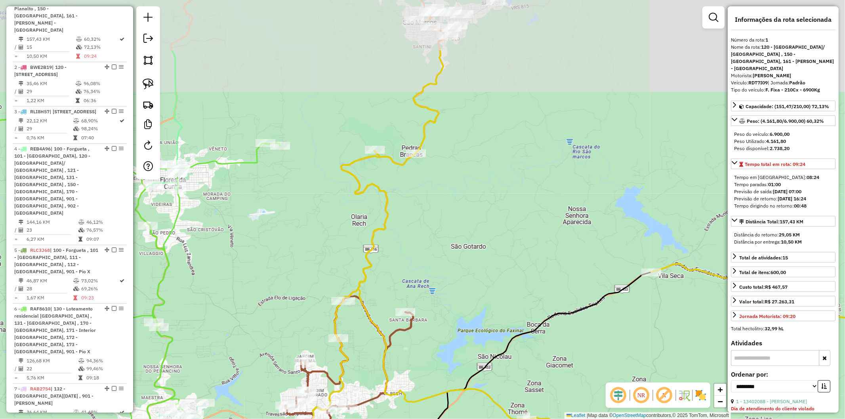
drag, startPoint x: 415, startPoint y: 205, endPoint x: 407, endPoint y: 266, distance: 61.1
click at [407, 266] on div "Janela de atendimento Grade de atendimento Capacidade Transportadoras Veículos …" at bounding box center [422, 209] width 845 height 419
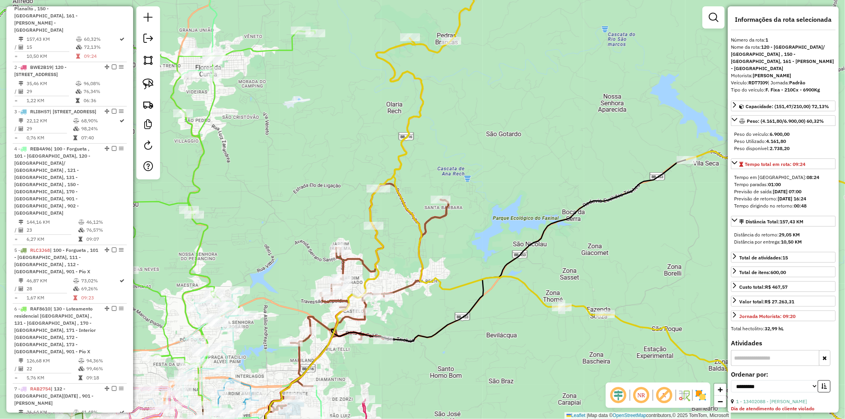
click at [399, 290] on icon at bounding box center [348, 323] width 201 height 278
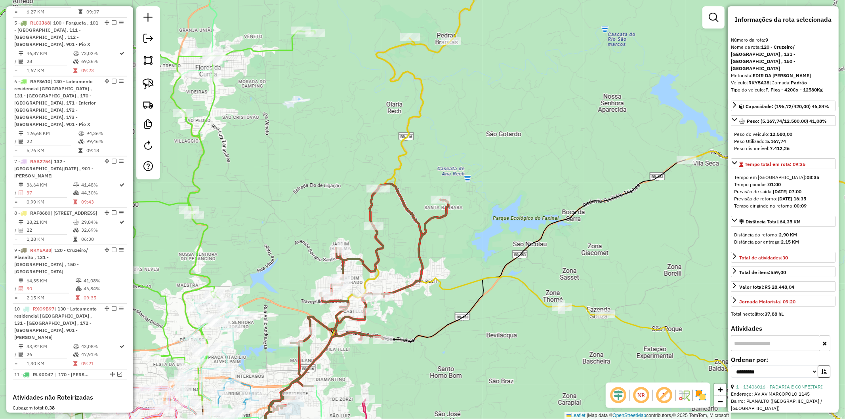
scroll to position [703, 0]
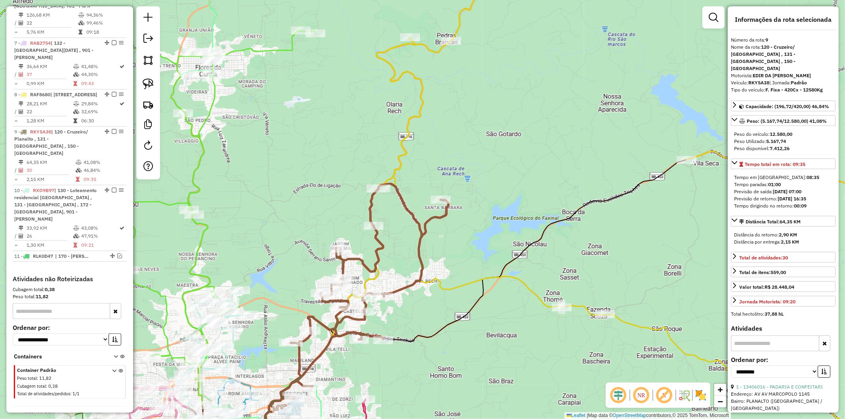
drag, startPoint x: 389, startPoint y: 377, endPoint x: 410, endPoint y: 284, distance: 95.9
click at [411, 280] on div "Rota 9 - Placa RKY5A38 13406868 - RESTAURANTE ESPACO N Janela de atendimento Gr…" at bounding box center [422, 209] width 845 height 419
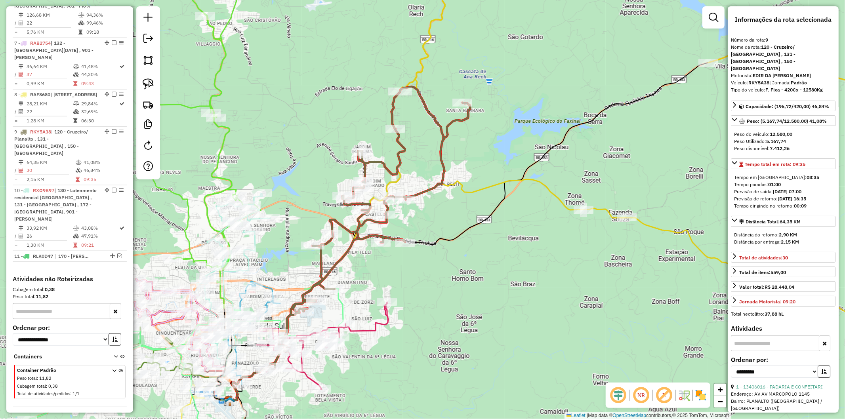
click at [384, 322] on icon at bounding box center [323, 345] width 132 height 87
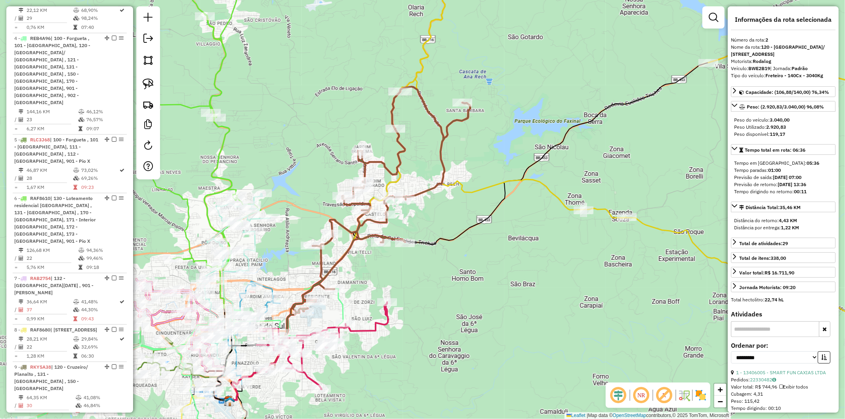
scroll to position [409, 0]
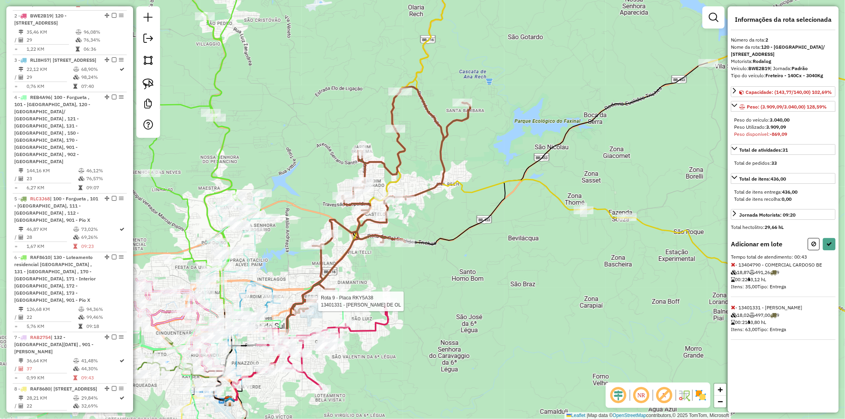
select select "**********"
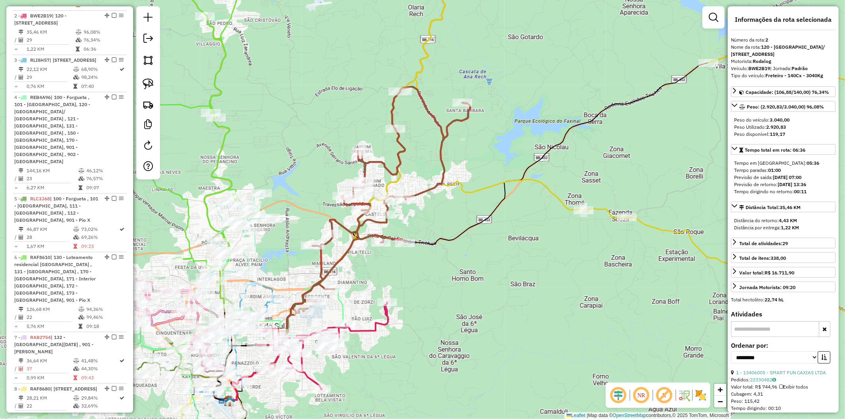
click at [377, 373] on div "Janela de atendimento Grade de atendimento Capacidade Transportadoras Veículos …" at bounding box center [422, 209] width 845 height 419
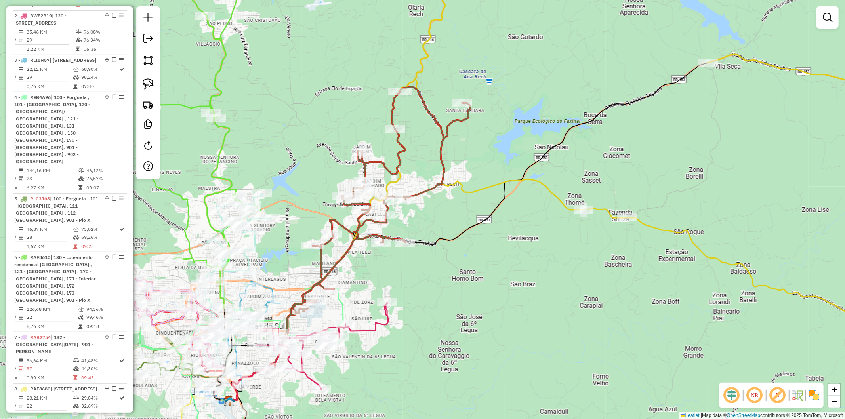
click at [308, 374] on icon at bounding box center [323, 345] width 132 height 87
select select "**********"
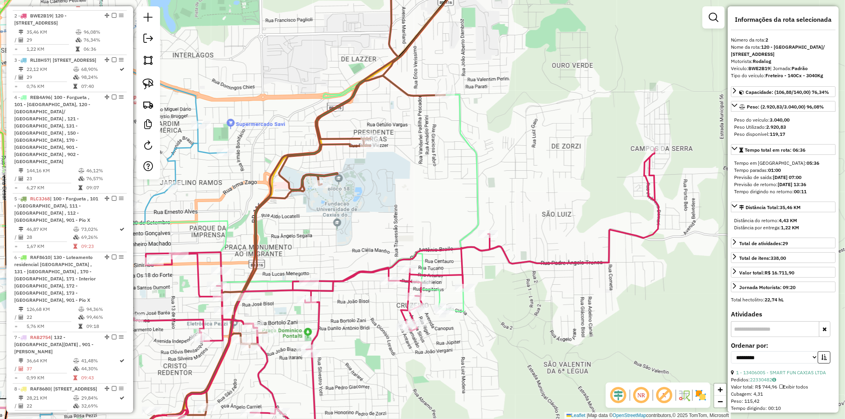
click at [422, 304] on icon at bounding box center [200, 135] width 569 height 354
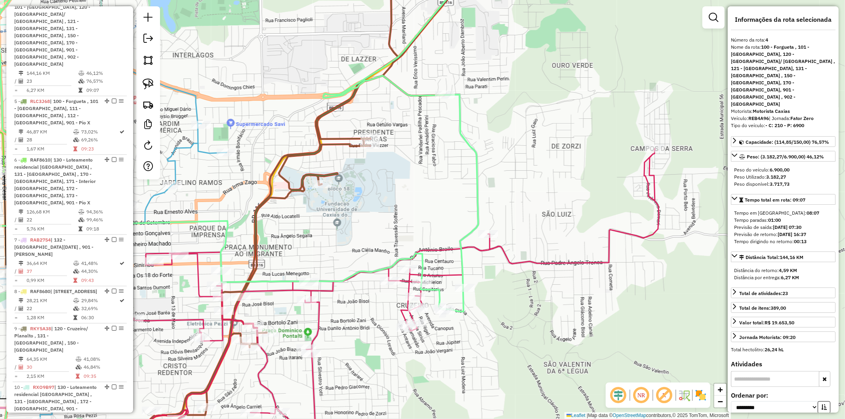
scroll to position [512, 0]
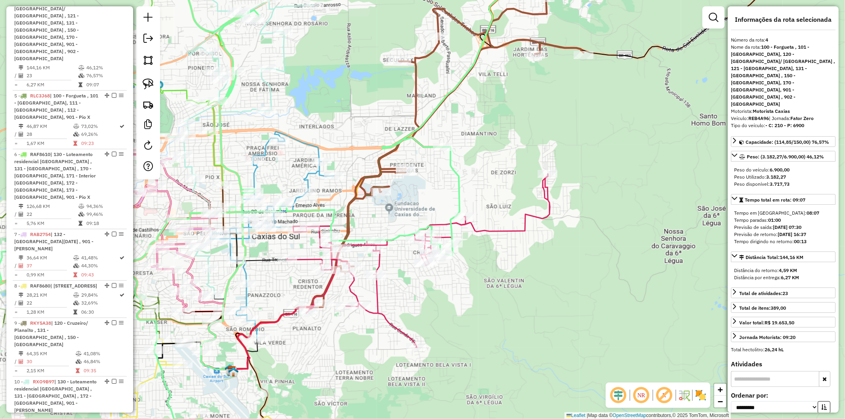
click at [308, 176] on icon at bounding box center [272, 235] width 124 height 207
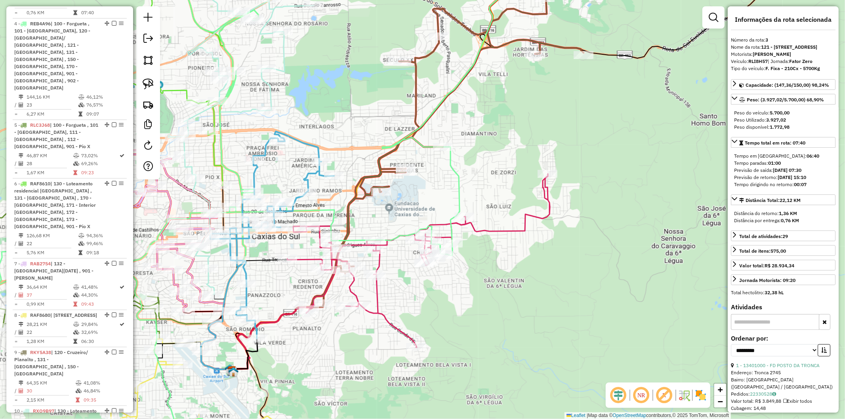
scroll to position [460, 0]
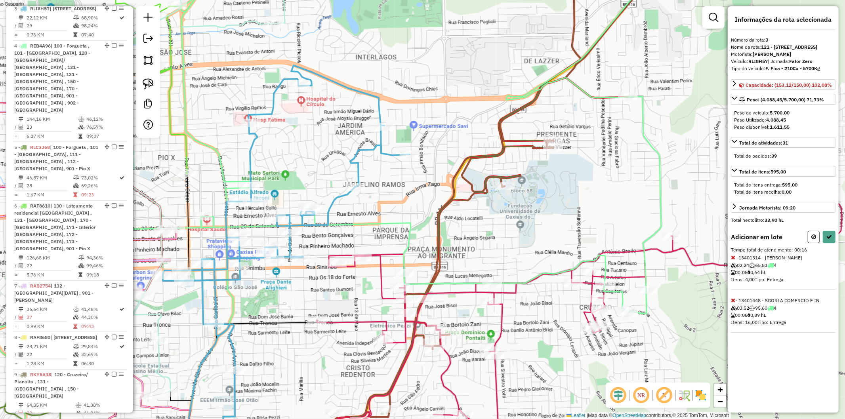
click at [422, 303] on icon at bounding box center [733, 301] width 4 height 6
click at [422, 240] on icon at bounding box center [830, 237] width 6 height 6
select select "**********"
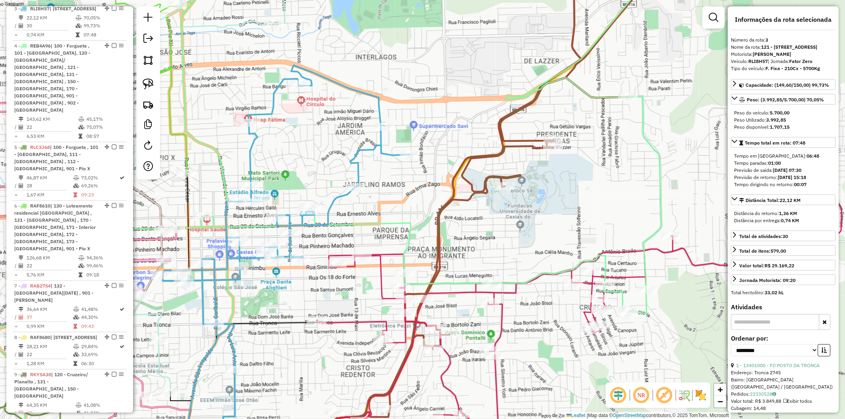
click at [210, 142] on icon at bounding box center [196, 210] width 74 height 504
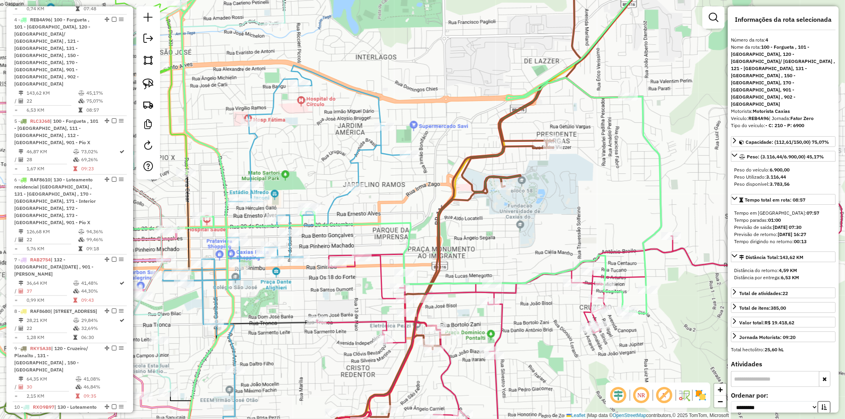
scroll to position [512, 0]
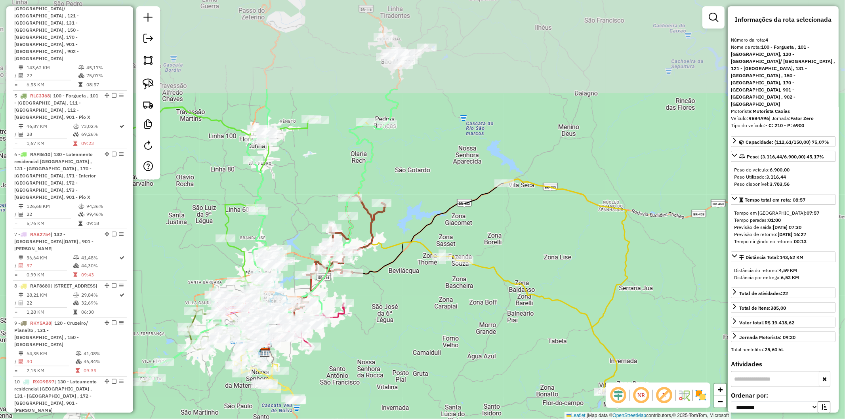
drag, startPoint x: 418, startPoint y: 215, endPoint x: 389, endPoint y: 216, distance: 29.7
click at [399, 282] on div "Janela de atendimento Grade de atendimento Capacidade Transportadoras Veículos …" at bounding box center [422, 209] width 845 height 419
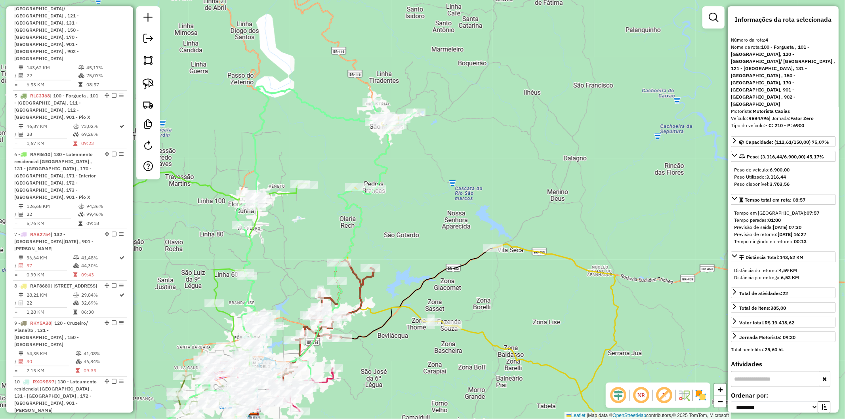
drag, startPoint x: 393, startPoint y: 176, endPoint x: 382, endPoint y: 224, distance: 49.8
click at [382, 224] on div "Janela de atendimento Grade de atendimento Capacidade Transportadoras Veículos …" at bounding box center [422, 209] width 845 height 419
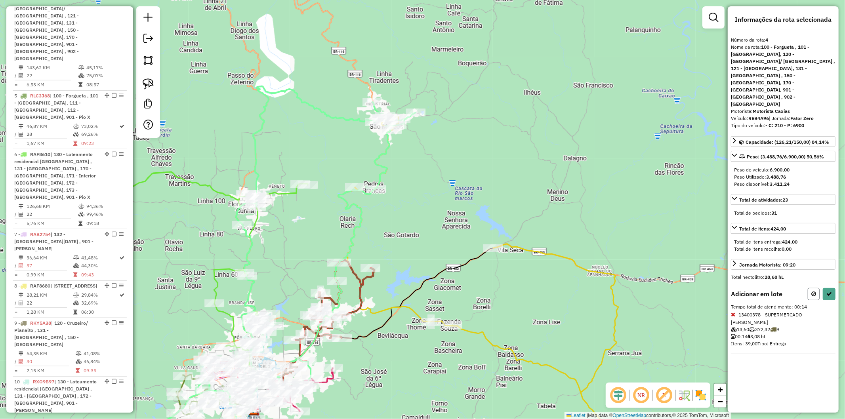
click at [422, 288] on button at bounding box center [814, 294] width 12 height 12
select select "**********"
click at [422, 291] on icon at bounding box center [830, 294] width 6 height 6
select select "**********"
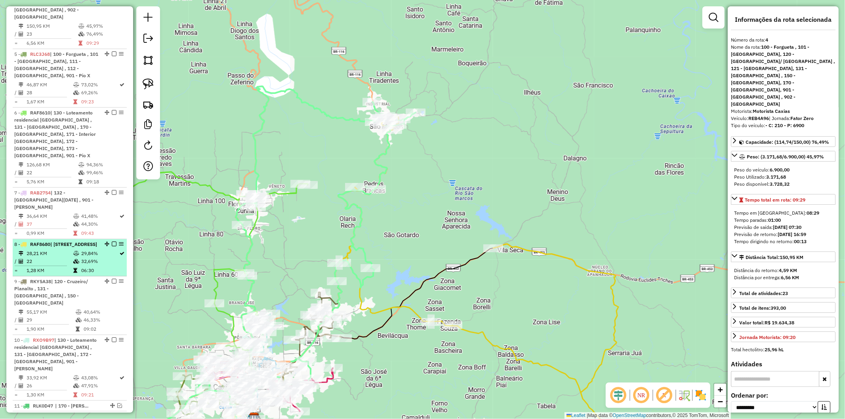
scroll to position [600, 0]
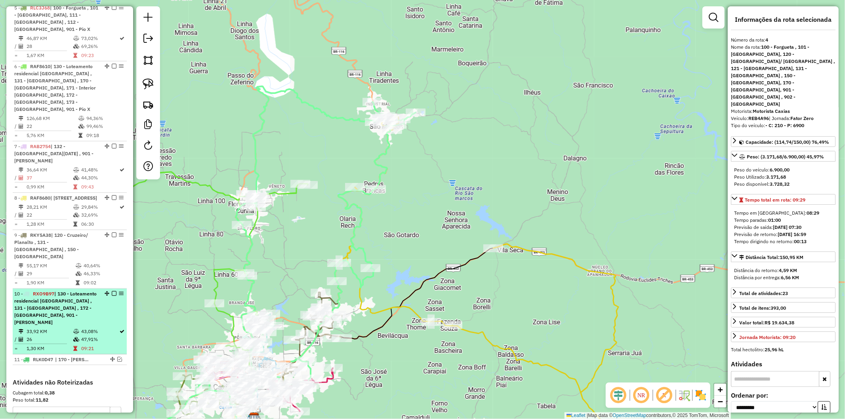
click at [73, 300] on li "10 - RXO9B97 | 130 - Loteamento residencial boa vista , 131 - Interlagos , 172 …" at bounding box center [70, 322] width 114 height 66
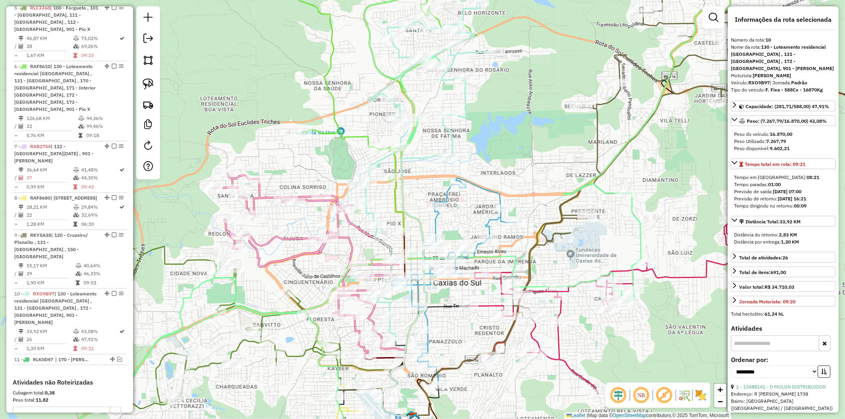
click at [279, 233] on icon at bounding box center [309, 266] width 193 height 184
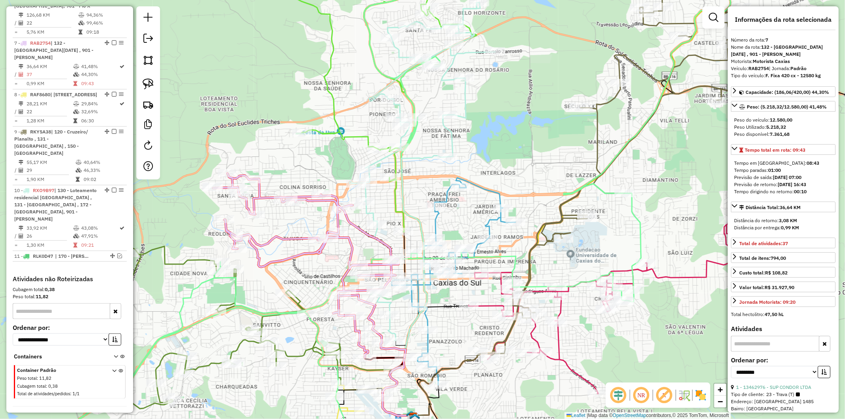
click at [193, 260] on icon at bounding box center [196, 353] width 396 height 215
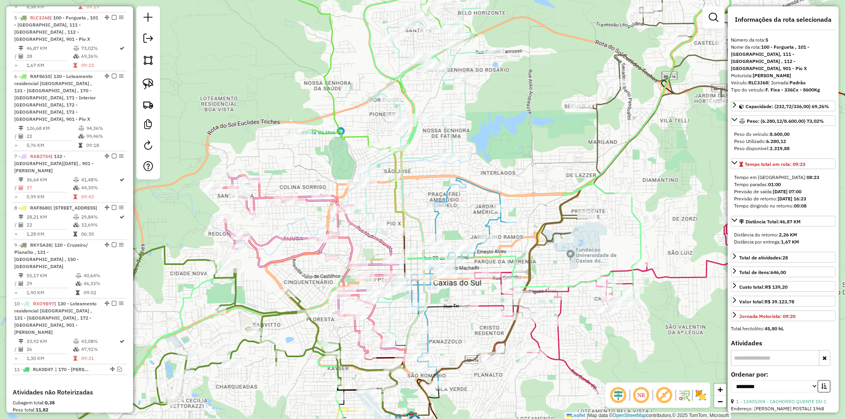
scroll to position [584, 0]
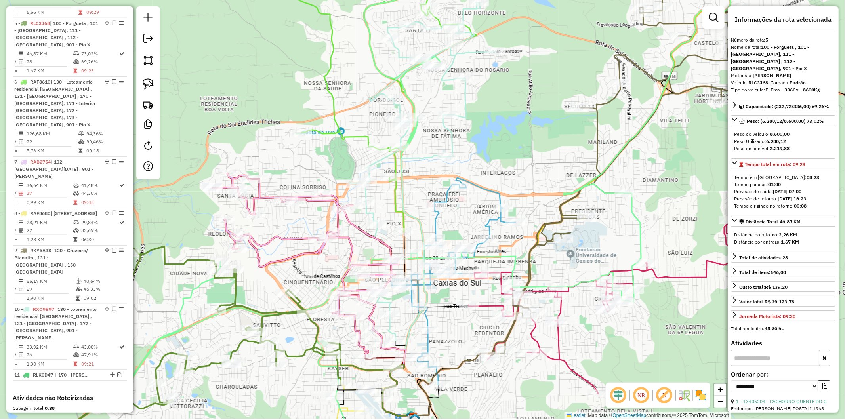
click at [345, 407] on icon at bounding box center [376, 425] width 75 height 73
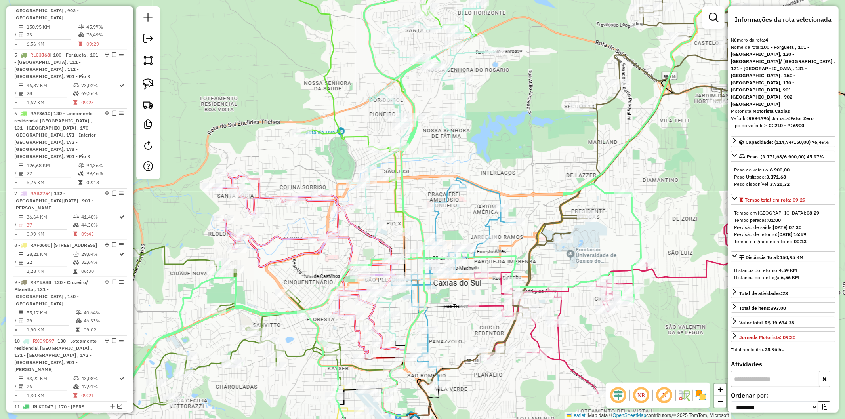
scroll to position [512, 0]
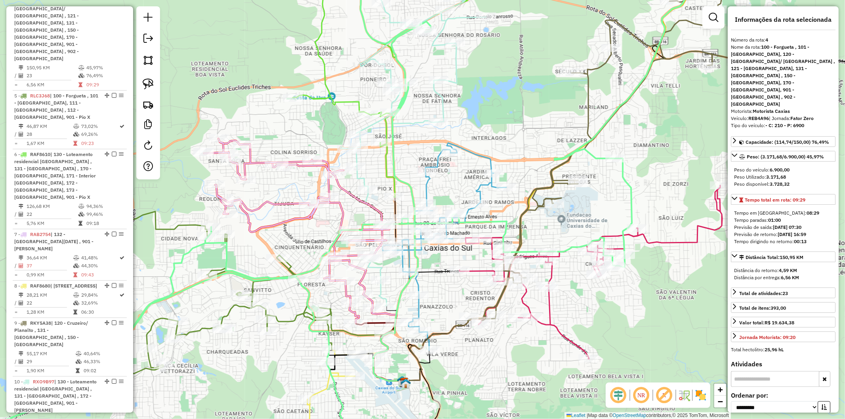
drag, startPoint x: 287, startPoint y: 363, endPoint x: 259, endPoint y: 258, distance: 109.1
click at [258, 257] on div "Janela de atendimento Grade de atendimento Capacidade Transportadoras Veículos …" at bounding box center [422, 209] width 845 height 419
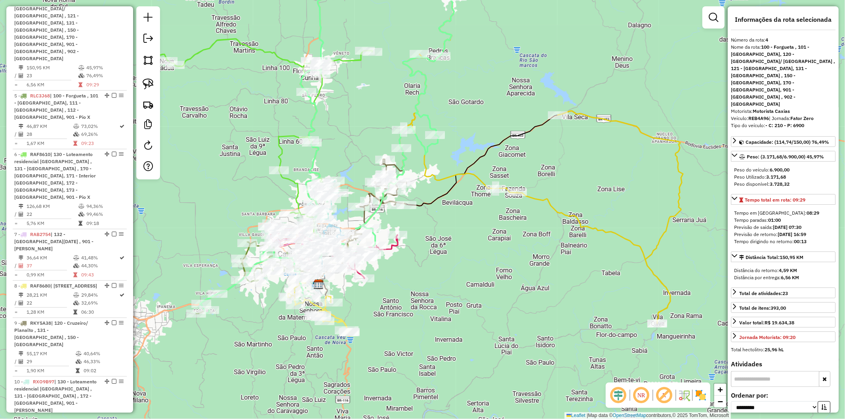
drag, startPoint x: 237, startPoint y: 311, endPoint x: 292, endPoint y: 330, distance: 58.0
click at [292, 330] on div "Janela de atendimento Grade de atendimento Capacidade Transportadoras Veículos …" at bounding box center [422, 209] width 845 height 419
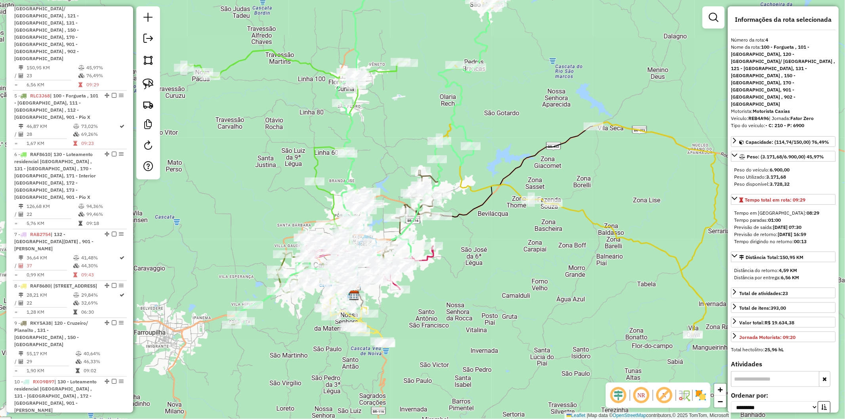
click at [316, 165] on icon at bounding box center [295, 149] width 225 height 199
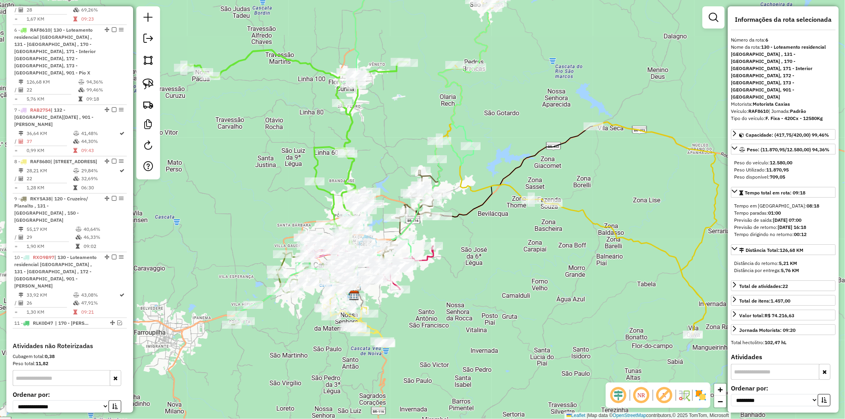
scroll to position [643, 0]
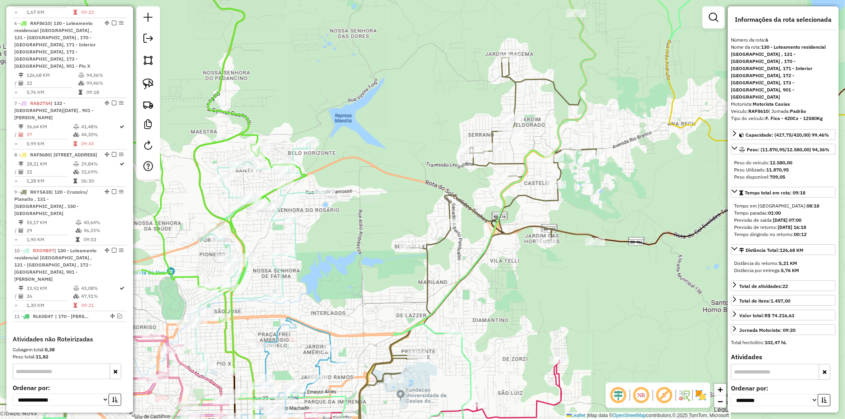
click at [231, 190] on icon at bounding box center [253, 302] width 146 height 319
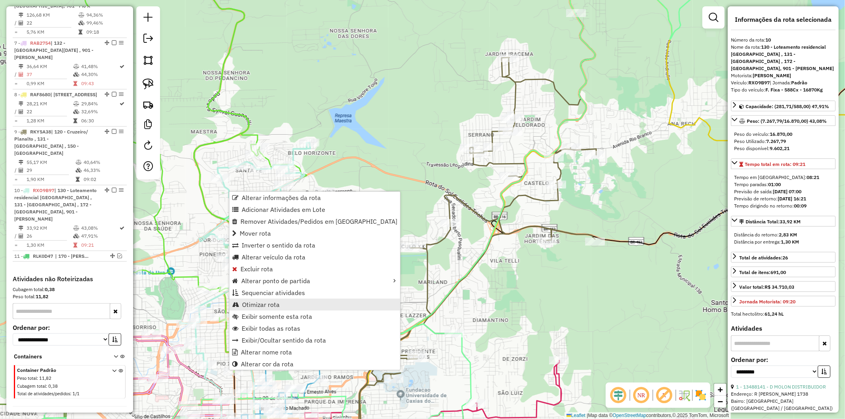
click at [279, 306] on link "Otimizar rota" at bounding box center [314, 305] width 171 height 12
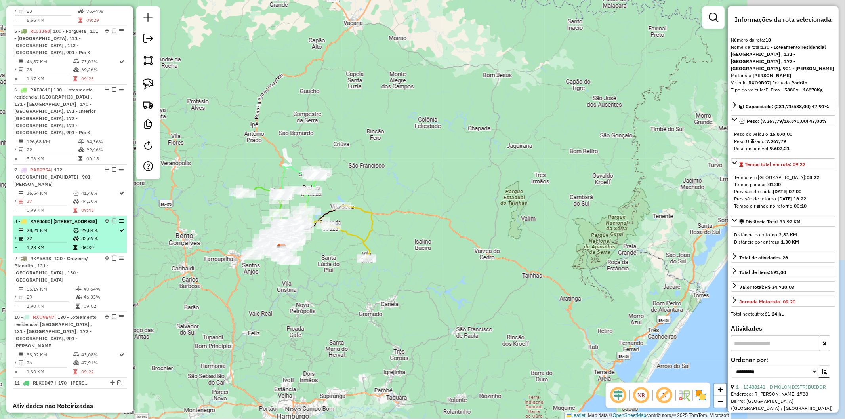
scroll to position [571, 0]
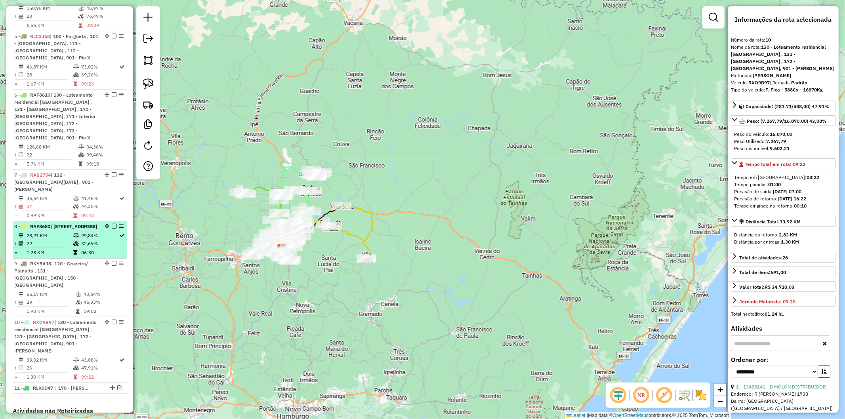
click at [60, 240] on td "22" at bounding box center [49, 244] width 47 height 8
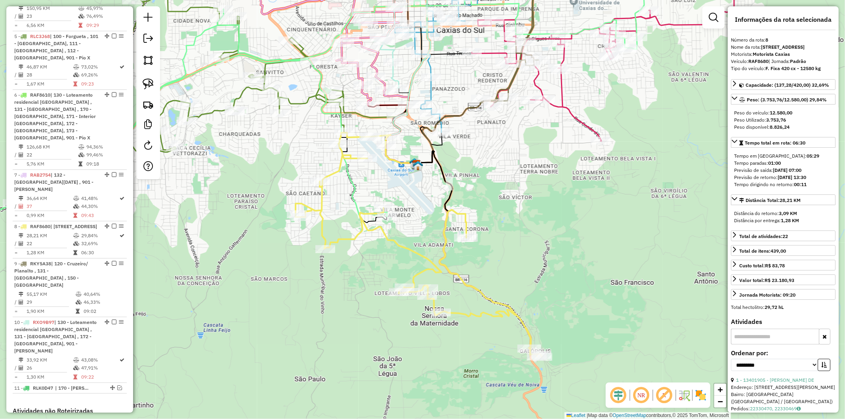
drag, startPoint x: 298, startPoint y: 256, endPoint x: 294, endPoint y: 291, distance: 35.5
click at [294, 291] on div "Janela de atendimento Grade de atendimento Capacidade Transportadoras Veículos …" at bounding box center [422, 209] width 845 height 419
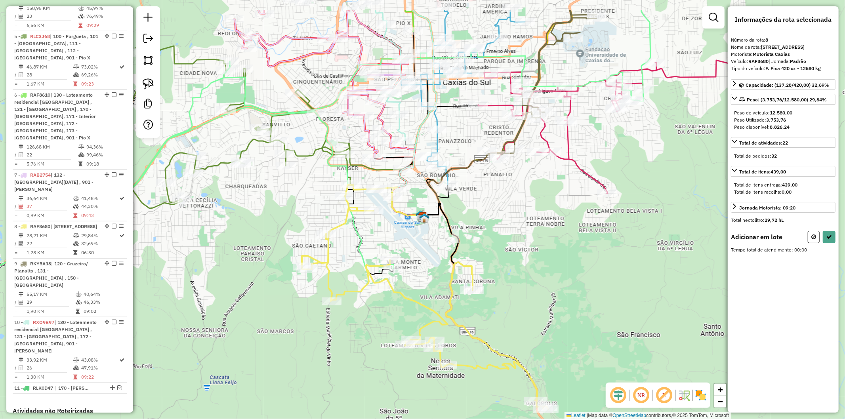
drag, startPoint x: 364, startPoint y: 187, endPoint x: 369, endPoint y: 254, distance: 67.2
click at [372, 262] on div "Janela de atendimento Grade de atendimento Capacidade Transportadoras Veículos …" at bounding box center [422, 209] width 845 height 419
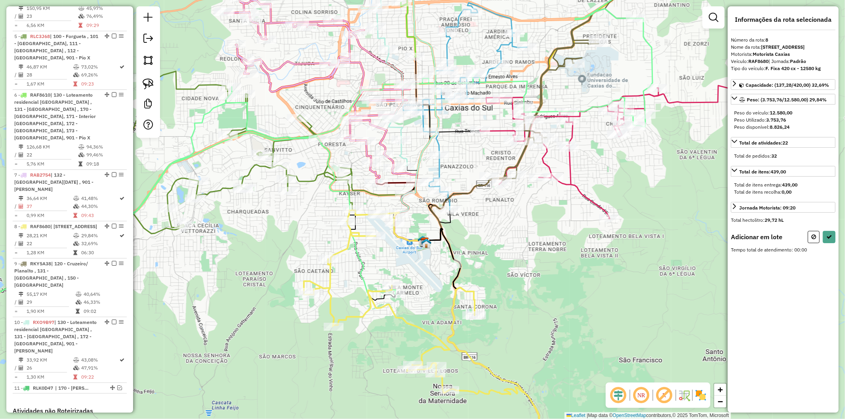
click at [351, 204] on icon at bounding box center [300, 159] width 703 height 398
click at [351, 204] on icon at bounding box center [300, 158] width 703 height 401
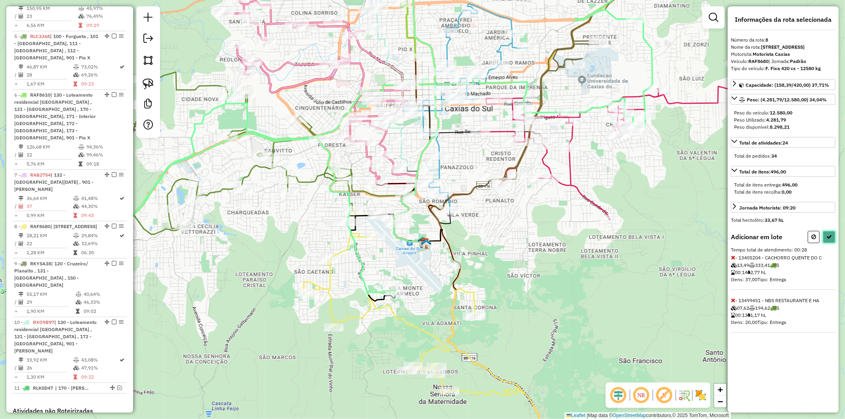
click at [422, 240] on icon at bounding box center [830, 237] width 6 height 6
select select "**********"
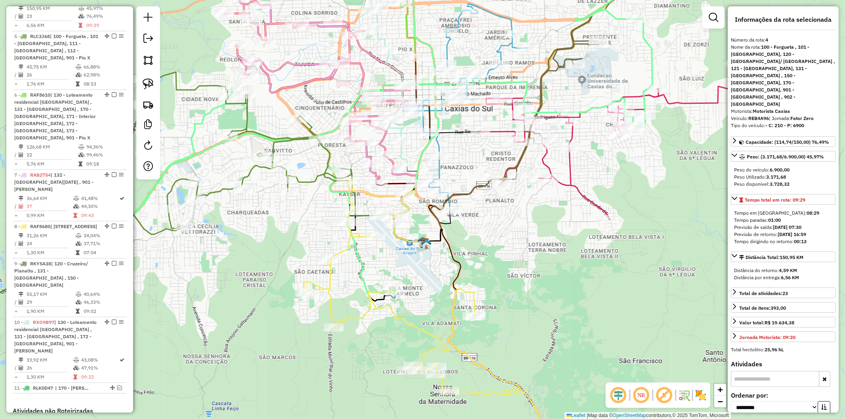
scroll to position [552, 0]
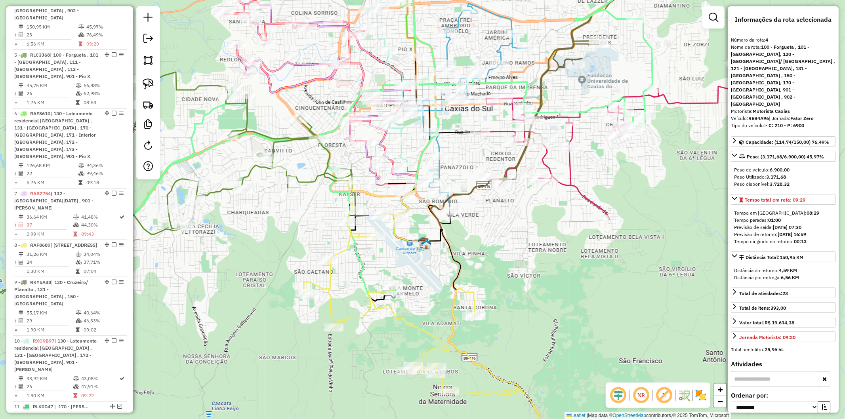
click at [396, 192] on div "Janela de atendimento Grade de atendimento Capacidade Transportadoras Veículos …" at bounding box center [422, 209] width 845 height 419
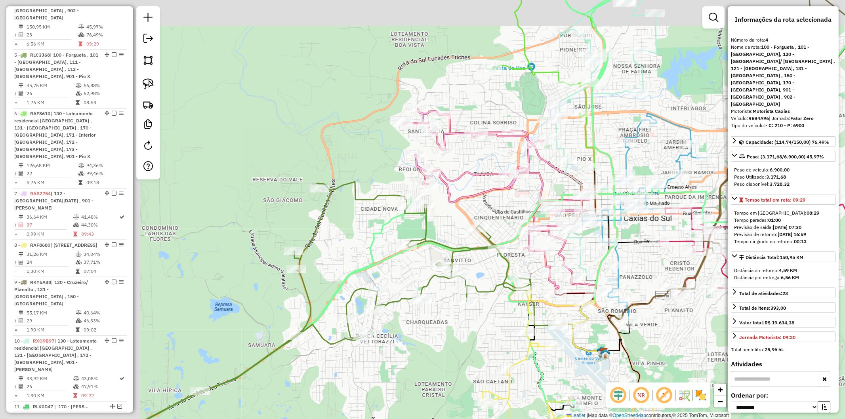
drag, startPoint x: 310, startPoint y: 155, endPoint x: 400, endPoint y: 267, distance: 144.0
click at [335, 176] on div "Janela de atendimento Grade de atendimento Capacidade Transportadoras Veículos …" at bounding box center [422, 209] width 845 height 419
click at [345, 307] on div "Janela de atendimento Grade de atendimento Capacidade Transportadoras Veículos …" at bounding box center [422, 209] width 845 height 419
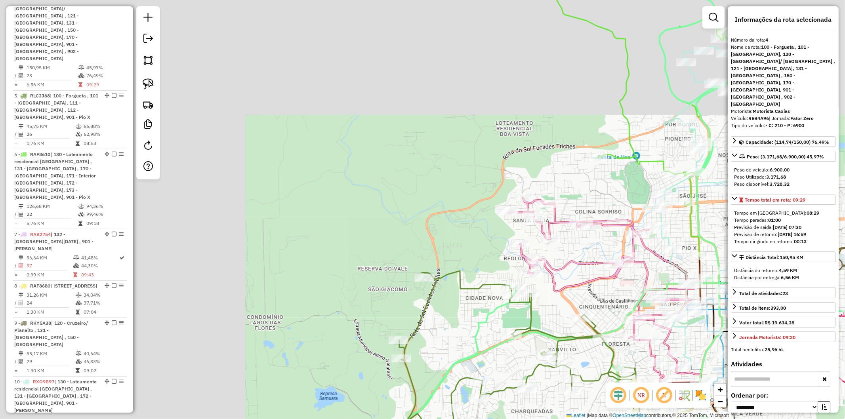
click at [422, 245] on div "Janela de atendimento Grade de atendimento Capacidade Transportadoras Veículos …" at bounding box center [422, 209] width 845 height 419
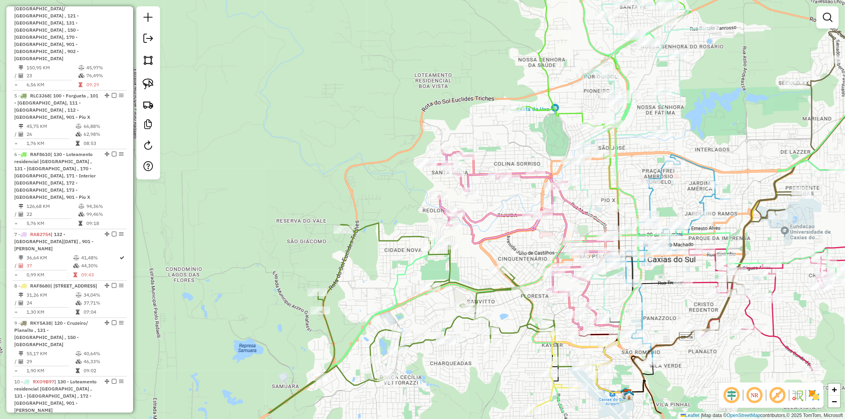
click at [422, 315] on div "Janela de atendimento Grade de atendimento Capacidade Transportadoras Veículos …" at bounding box center [422, 209] width 845 height 419
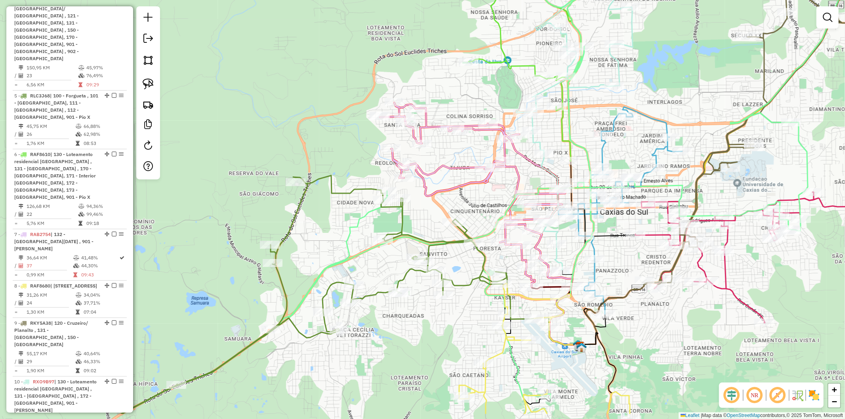
drag, startPoint x: 435, startPoint y: 310, endPoint x: 472, endPoint y: 334, distance: 43.6
click at [387, 263] on div "Janela de atendimento Grade de atendimento Capacidade Transportadoras Veículos …" at bounding box center [422, 209] width 845 height 419
click at [422, 354] on icon at bounding box center [544, 372] width 171 height 178
select select "**********"
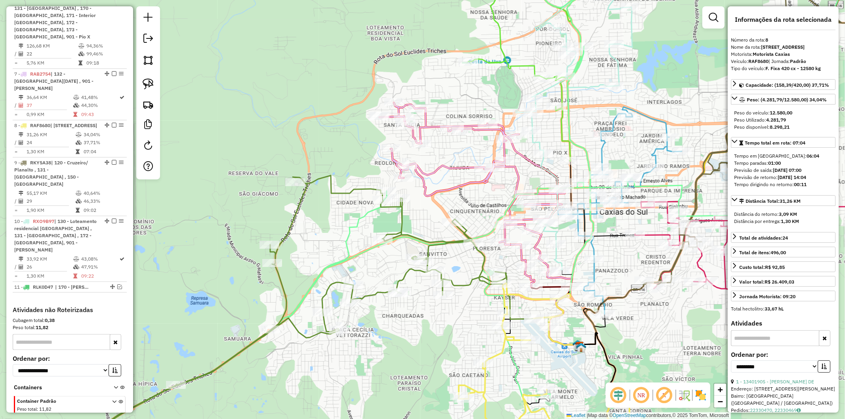
scroll to position [703, 0]
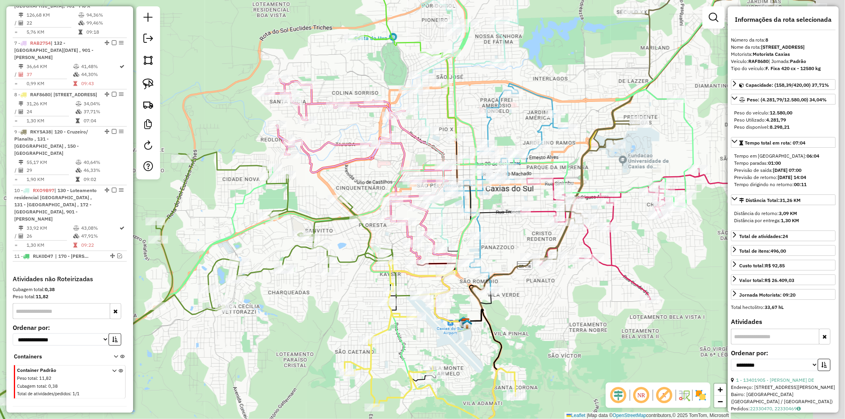
drag, startPoint x: 428, startPoint y: 345, endPoint x: 341, endPoint y: 327, distance: 88.6
click at [341, 327] on div "Janela de atendimento Grade de atendimento Capacidade Transportadoras Veículos …" at bounding box center [422, 209] width 845 height 419
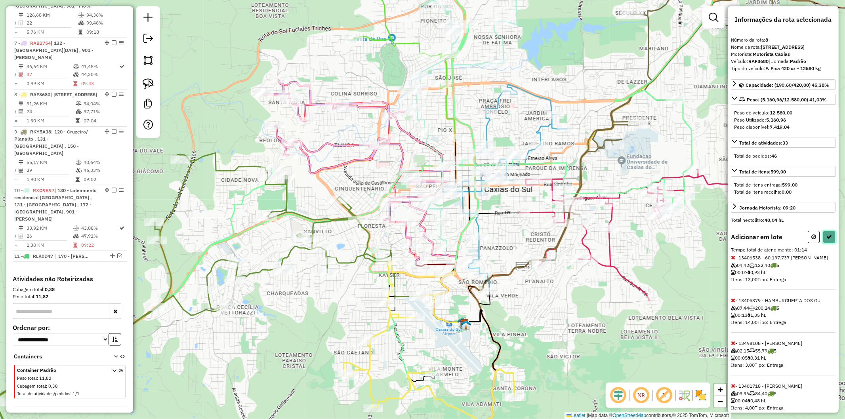
click at [422, 243] on button at bounding box center [829, 237] width 13 height 12
select select "**********"
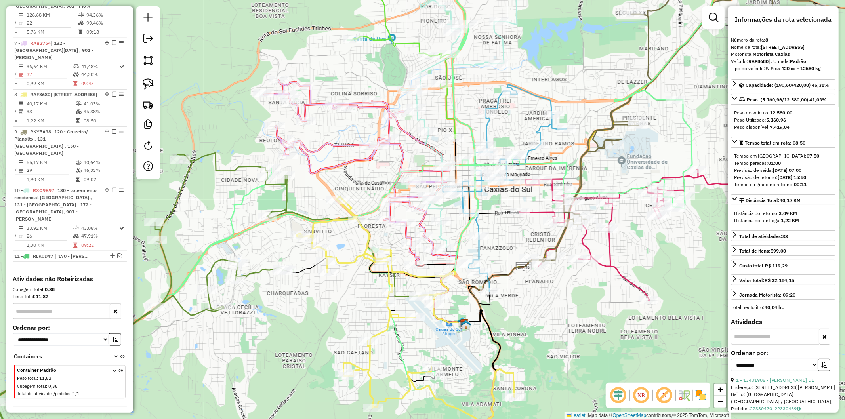
click at [380, 326] on div "Janela de atendimento Grade de atendimento Capacidade Transportadoras Veículos …" at bounding box center [422, 209] width 845 height 419
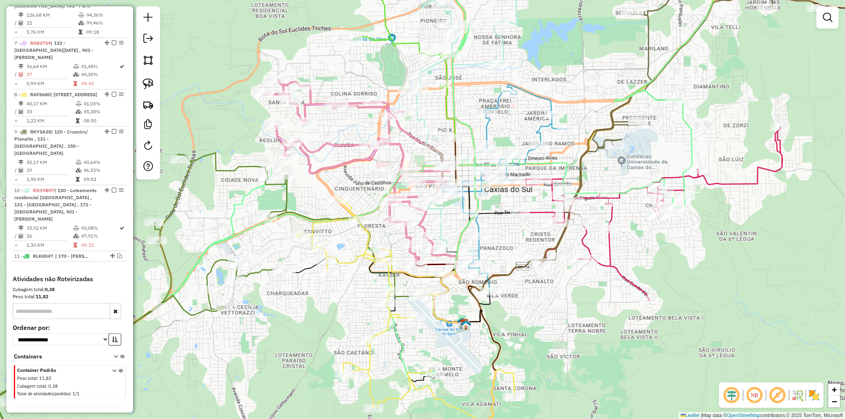
click at [383, 327] on icon at bounding box center [418, 329] width 245 height 265
select select "**********"
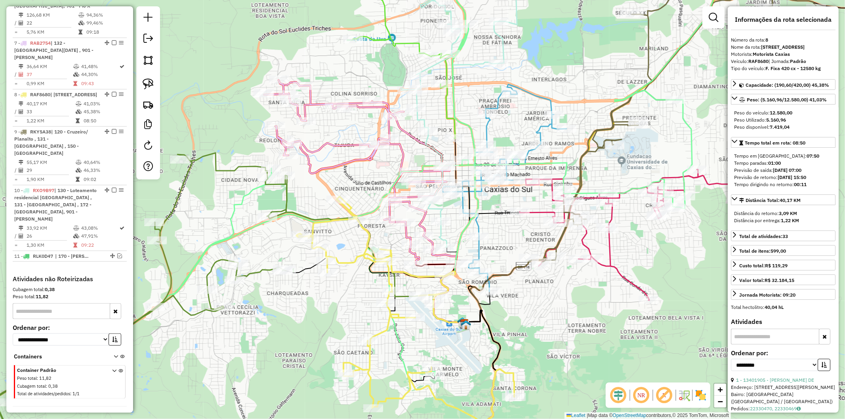
click at [258, 270] on icon at bounding box center [130, 297] width 311 height 289
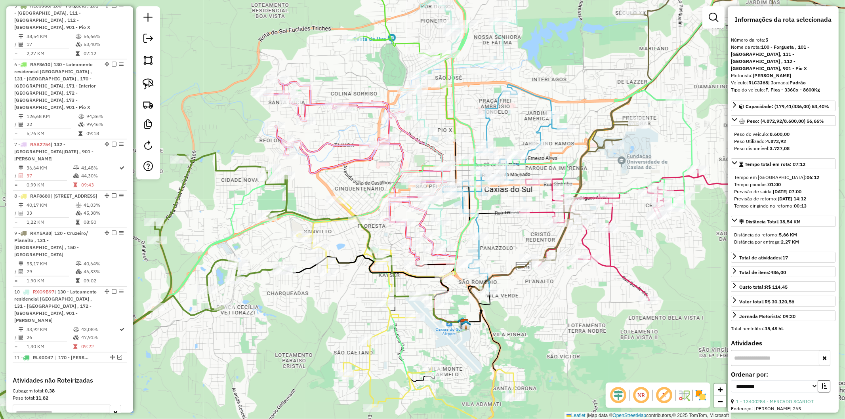
scroll to position [584, 0]
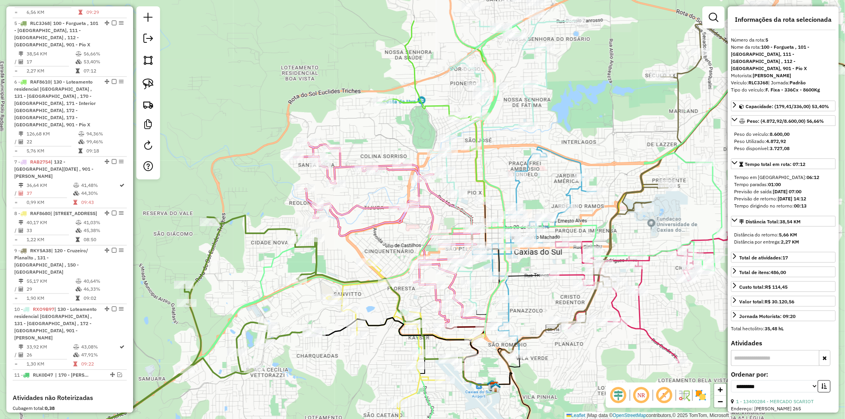
drag, startPoint x: 238, startPoint y: 197, endPoint x: 269, endPoint y: 253, distance: 63.7
click at [269, 253] on div "Janela de atendimento Grade de atendimento Capacidade Transportadoras Veículos …" at bounding box center [422, 209] width 845 height 419
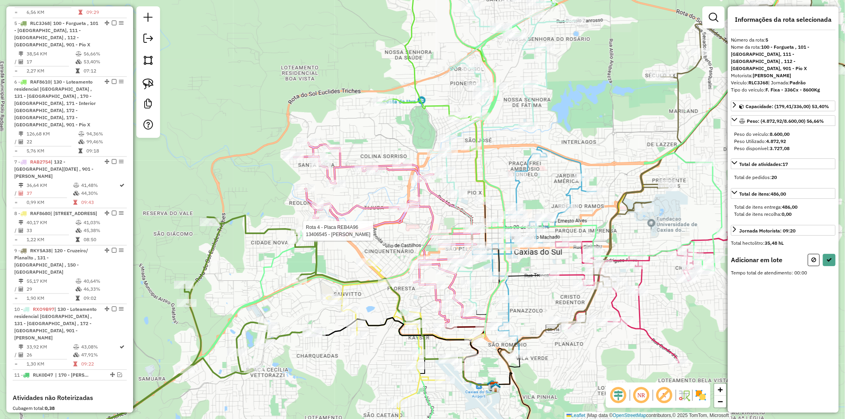
click at [292, 226] on icon at bounding box center [169, 339] width 293 height 246
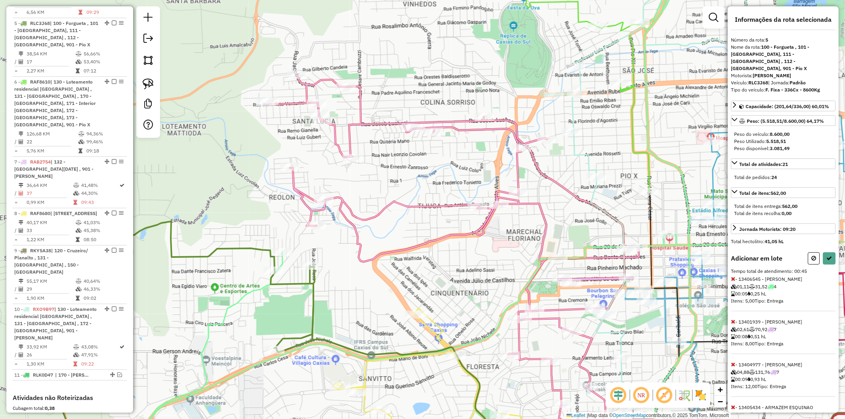
click at [312, 199] on icon at bounding box center [461, 259] width 385 height 369
click at [422, 256] on icon at bounding box center [830, 259] width 6 height 6
select select "**********"
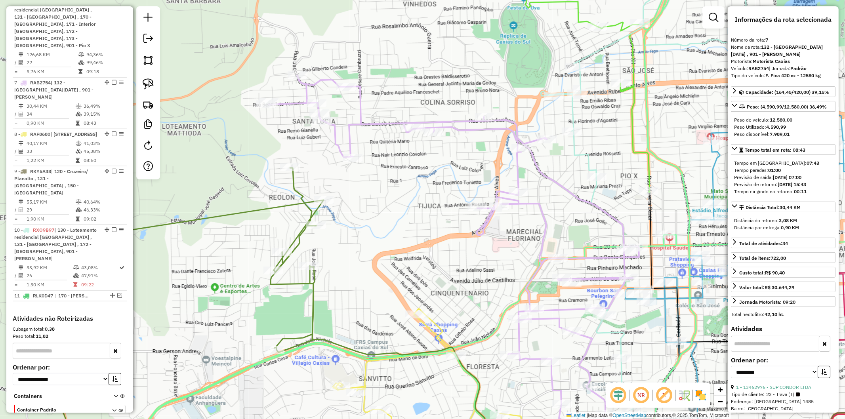
scroll to position [703, 0]
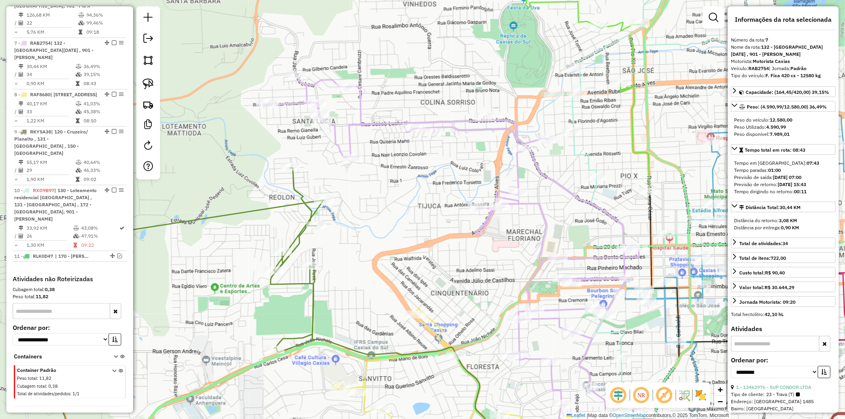
click at [304, 304] on div "Janela de atendimento Grade de atendimento Capacidade Transportadoras Veículos …" at bounding box center [422, 209] width 845 height 419
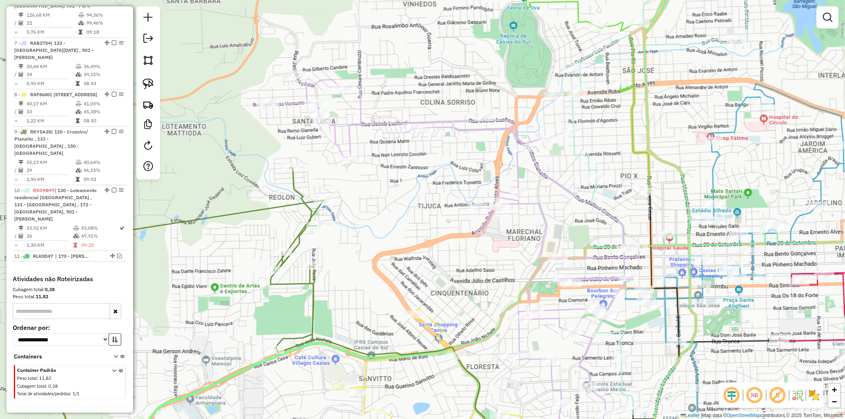
click at [313, 308] on icon at bounding box center [186, 315] width 275 height 294
select select "**********"
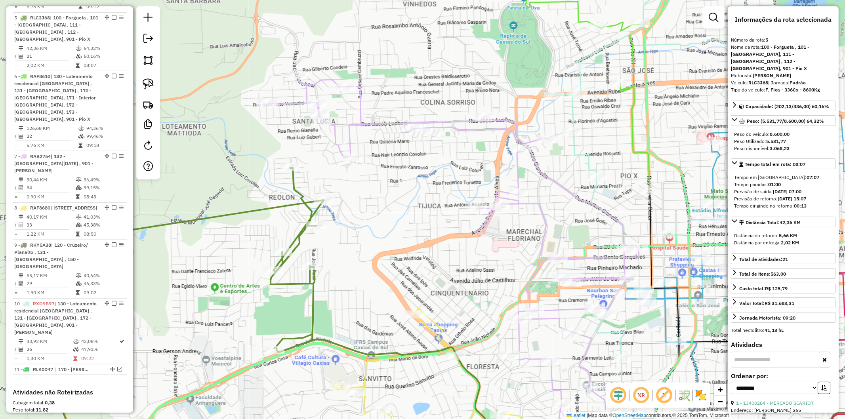
scroll to position [584, 0]
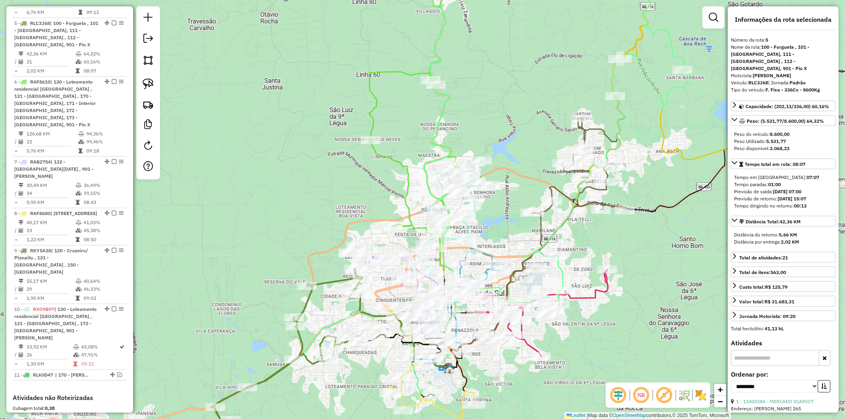
click at [406, 390] on icon at bounding box center [435, 383] width 141 height 157
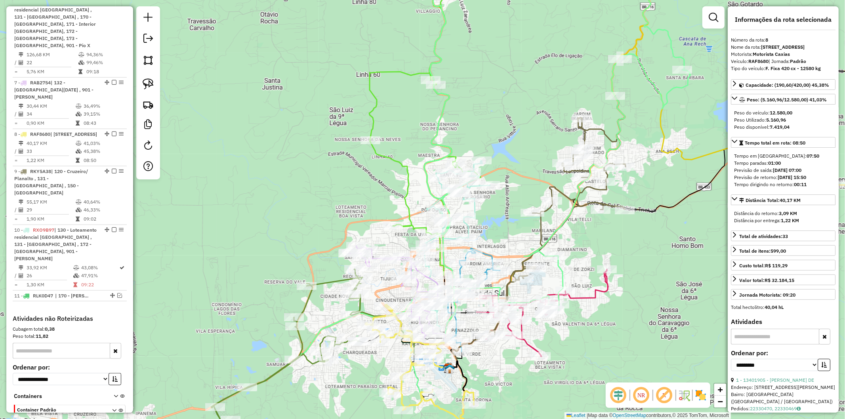
scroll to position [703, 0]
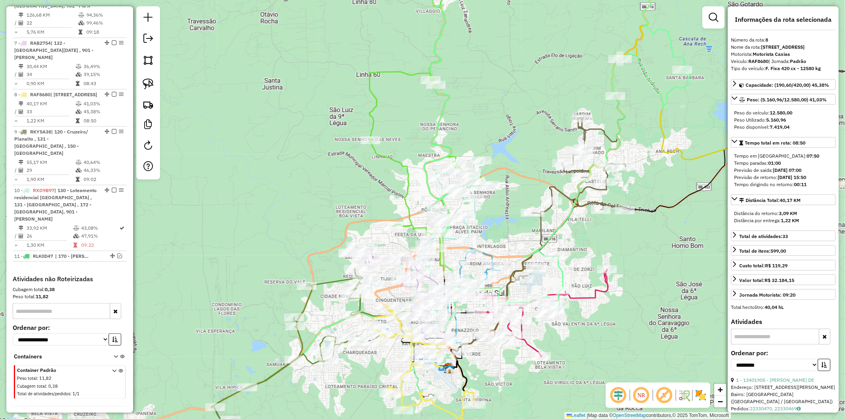
click at [304, 300] on icon at bounding box center [283, 348] width 158 height 158
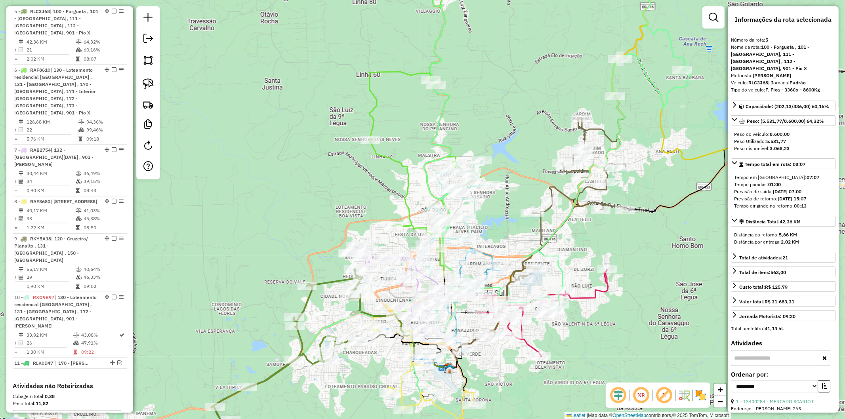
scroll to position [584, 0]
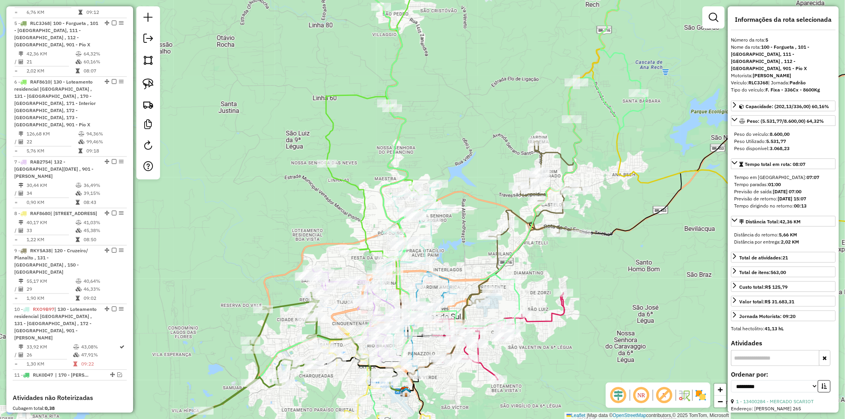
drag, startPoint x: 323, startPoint y: 308, endPoint x: 280, endPoint y: 331, distance: 49.5
click at [280, 331] on div "Janela de atendimento Grade de atendimento Capacidade Transportadoras Veículos …" at bounding box center [422, 209] width 845 height 419
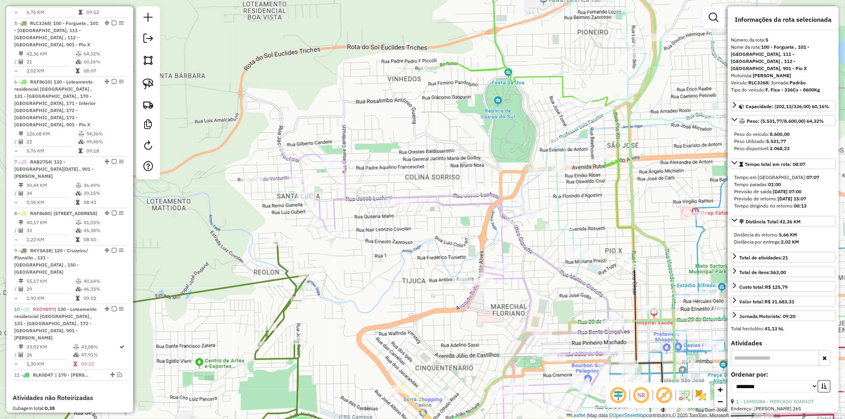
click at [363, 197] on icon at bounding box center [438, 305] width 371 height 311
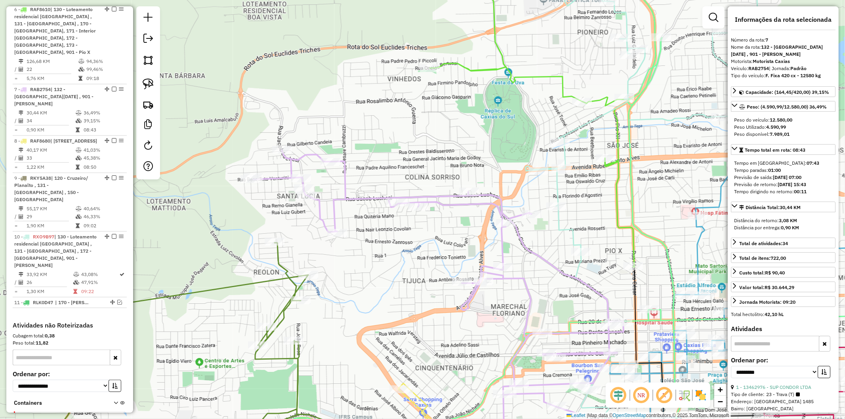
scroll to position [703, 0]
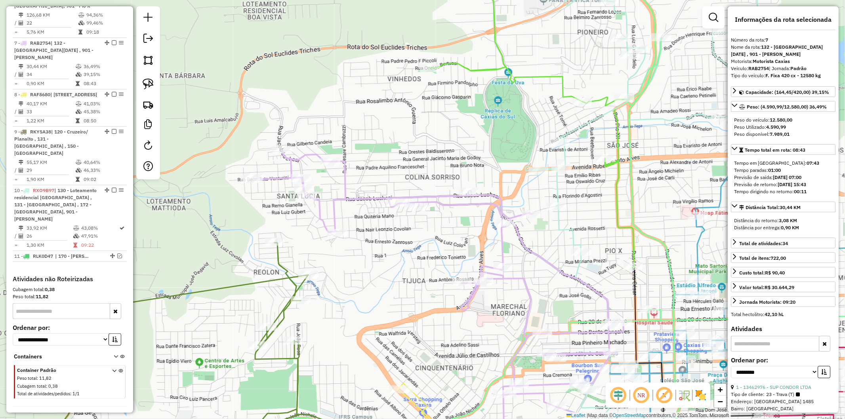
click at [264, 276] on div "Janela de atendimento Grade de atendimento Capacidade Transportadoras Veículos …" at bounding box center [422, 209] width 845 height 419
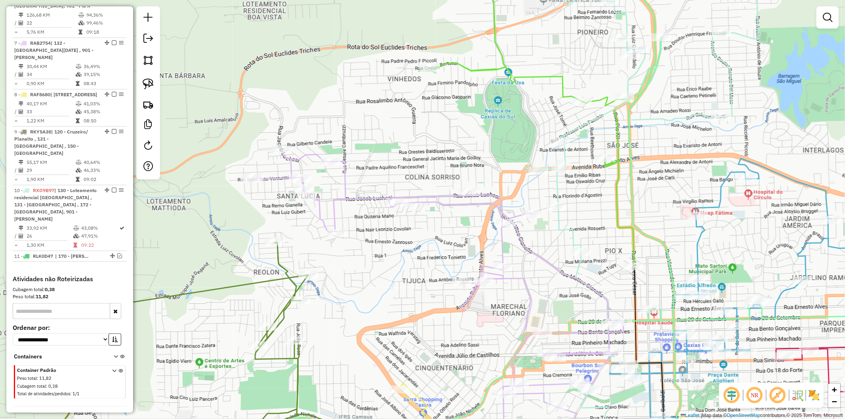
click at [264, 280] on icon at bounding box center [171, 352] width 275 height 219
select select "**********"
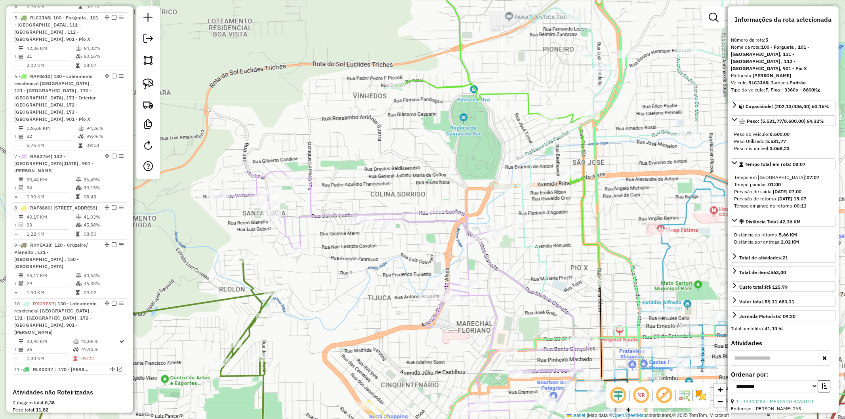
scroll to position [584, 0]
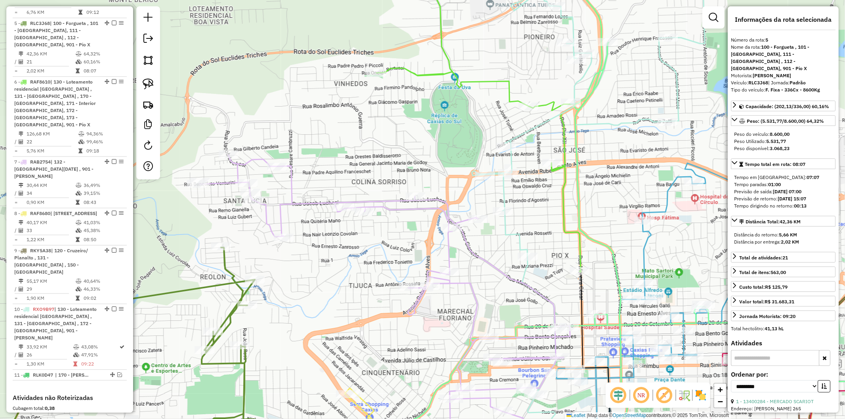
drag, startPoint x: 341, startPoint y: 262, endPoint x: 306, endPoint y: 236, distance: 43.1
click at [306, 236] on div "Janela de atendimento Grade de atendimento Capacidade Transportadoras Veículos …" at bounding box center [422, 209] width 845 height 419
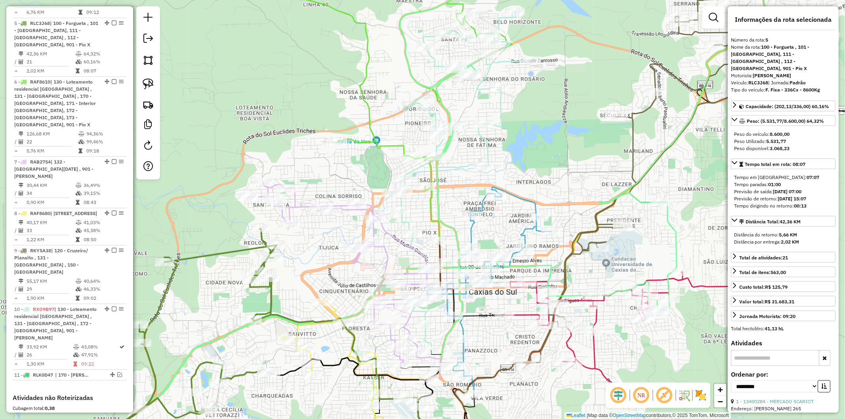
drag, startPoint x: 320, startPoint y: 354, endPoint x: 320, endPoint y: 308, distance: 46.0
click at [320, 308] on div "Janela de atendimento Grade de atendimento Capacidade Transportadoras Veículos …" at bounding box center [422, 209] width 845 height 419
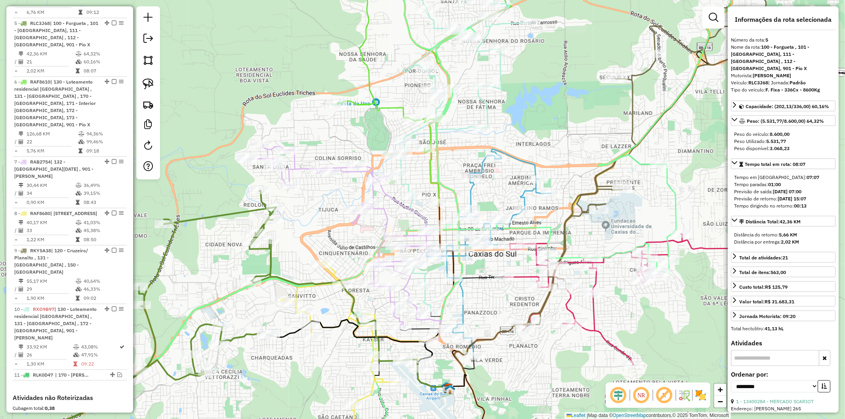
click at [329, 272] on icon at bounding box center [390, 361] width 218 height 201
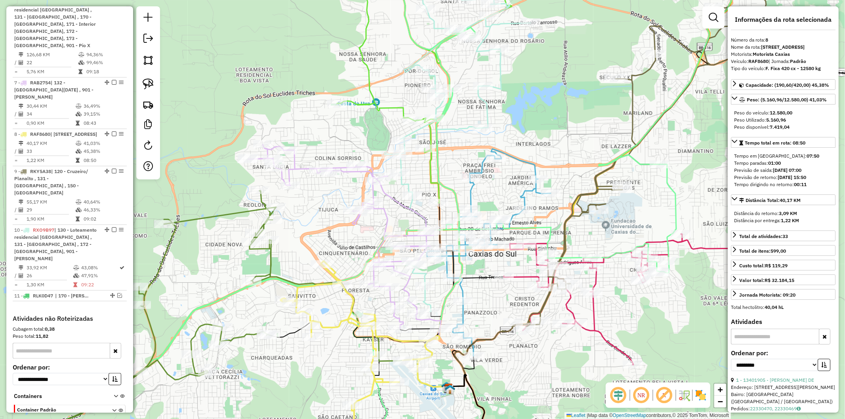
scroll to position [703, 0]
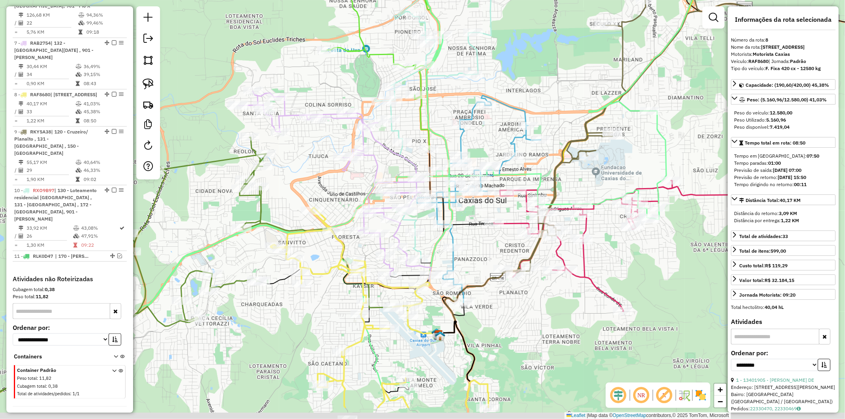
drag, startPoint x: 329, startPoint y: 346, endPoint x: 317, endPoint y: 262, distance: 85.2
click at [317, 262] on div "Janela de atendimento Grade de atendimento Capacidade Transportadoras Veículos …" at bounding box center [422, 209] width 845 height 419
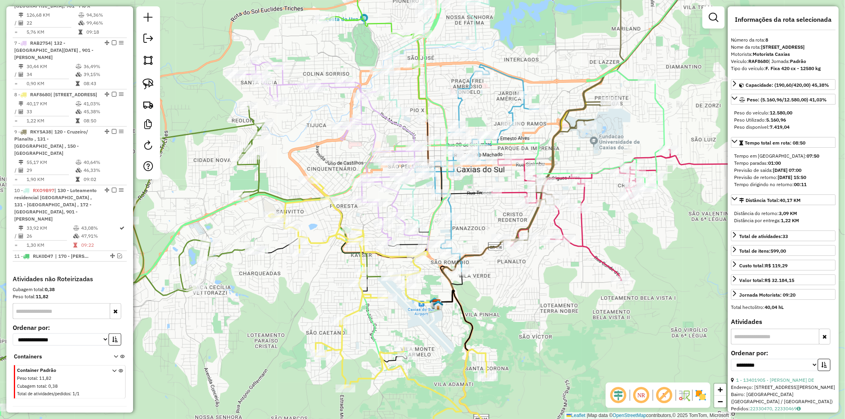
click at [229, 252] on icon at bounding box center [106, 265] width 317 height 316
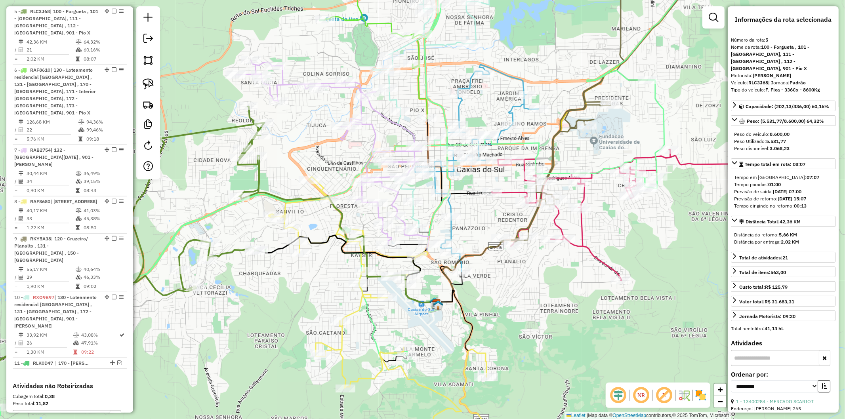
scroll to position [584, 0]
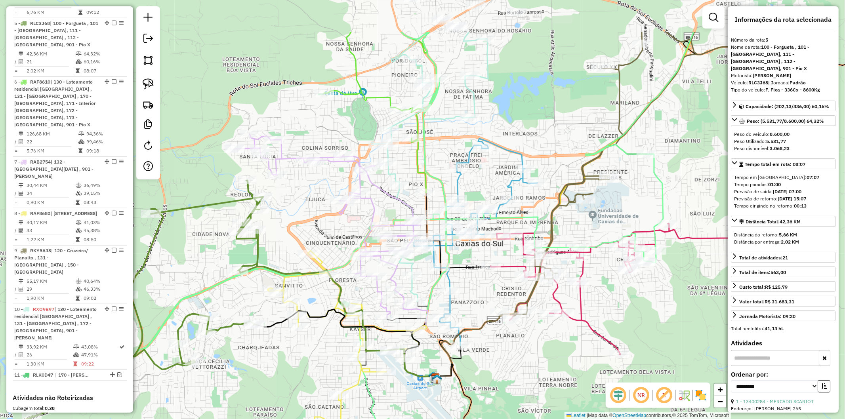
drag, startPoint x: 255, startPoint y: 296, endPoint x: 254, endPoint y: 374, distance: 77.7
click at [254, 374] on div "Janela de atendimento Grade de atendimento Capacidade Transportadoras Veículos …" at bounding box center [422, 209] width 845 height 419
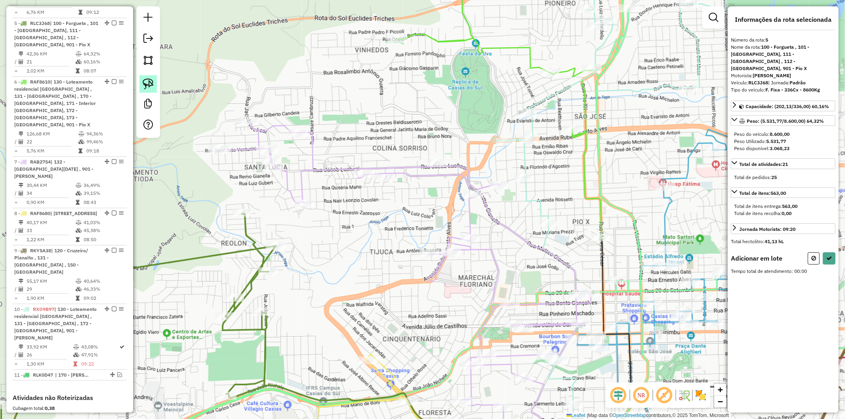
click at [147, 89] on img at bounding box center [148, 83] width 11 height 11
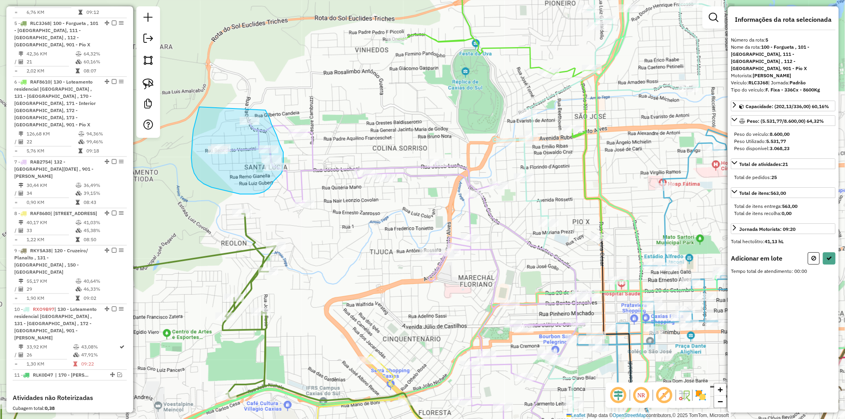
drag, startPoint x: 193, startPoint y: 130, endPoint x: 258, endPoint y: 104, distance: 69.2
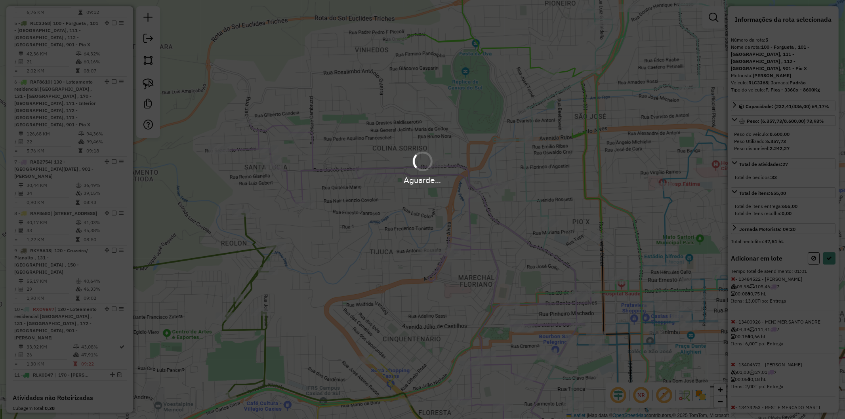
click at [422, 251] on div "Aguarde..." at bounding box center [422, 209] width 845 height 419
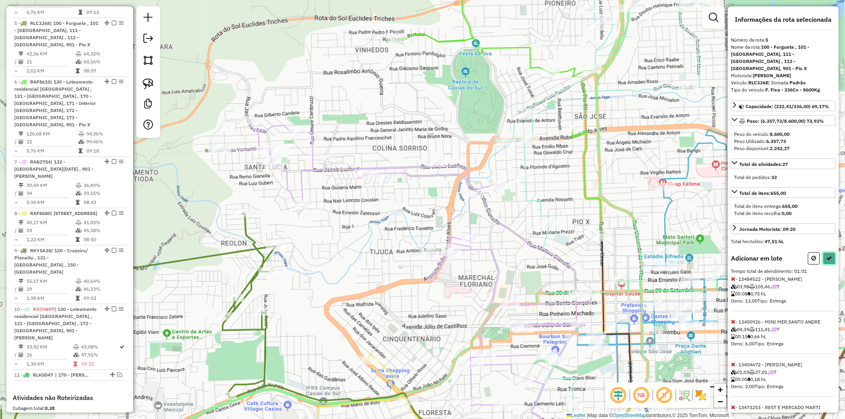
click at [422, 256] on icon at bounding box center [830, 259] width 6 height 6
select select "**********"
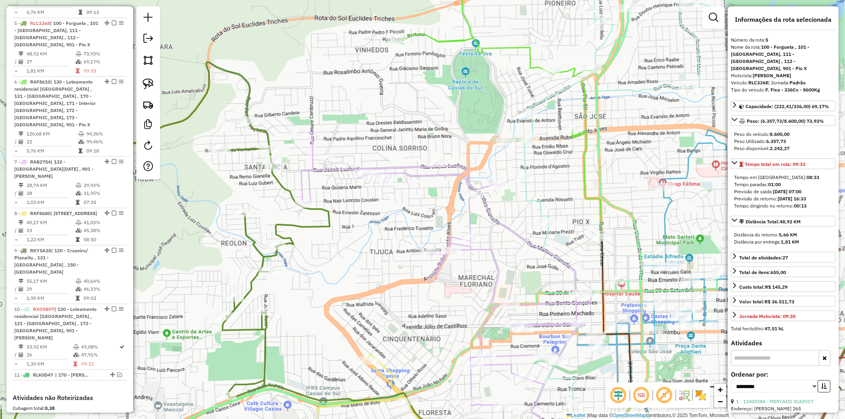
click at [287, 191] on icon at bounding box center [165, 261] width 329 height 399
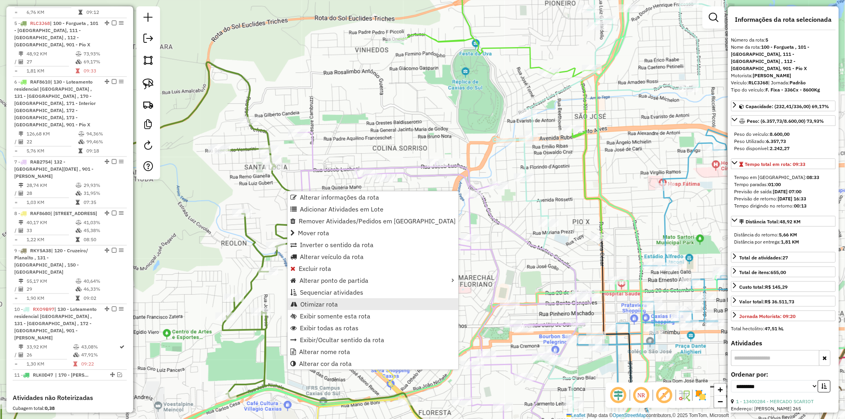
click at [320, 304] on span "Otimizar rota" at bounding box center [319, 304] width 38 height 6
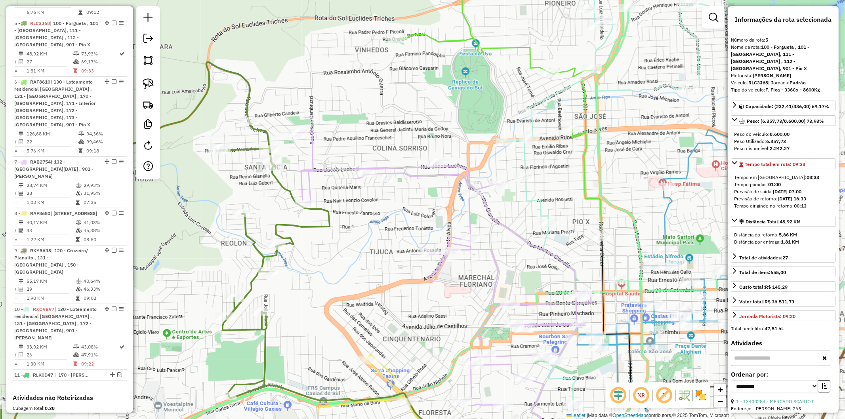
click at [294, 180] on div "Janela de atendimento Grade de atendimento Capacidade Transportadoras Veículos …" at bounding box center [422, 209] width 845 height 419
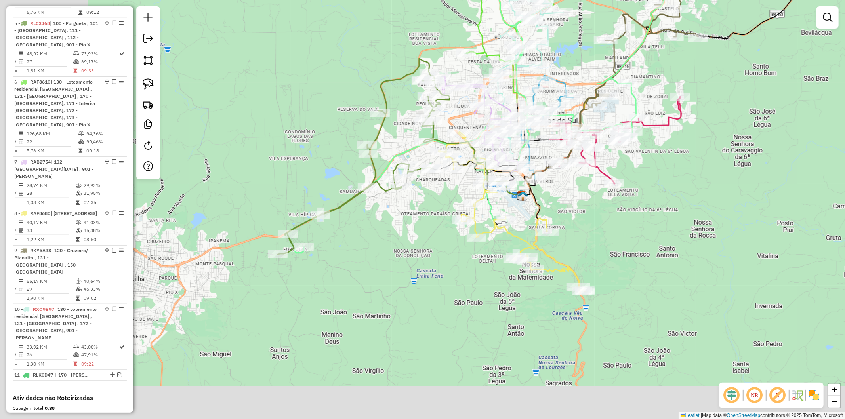
drag, startPoint x: 243, startPoint y: 296, endPoint x: 389, endPoint y: 203, distance: 173.2
click at [389, 203] on div "Janela de atendimento Grade de atendimento Capacidade Transportadoras Veículos …" at bounding box center [422, 209] width 845 height 419
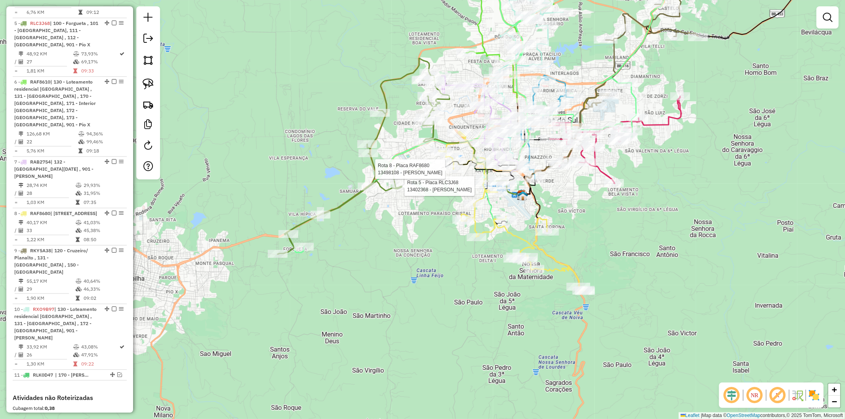
click at [298, 224] on icon at bounding box center [364, 156] width 172 height 196
select select "**********"
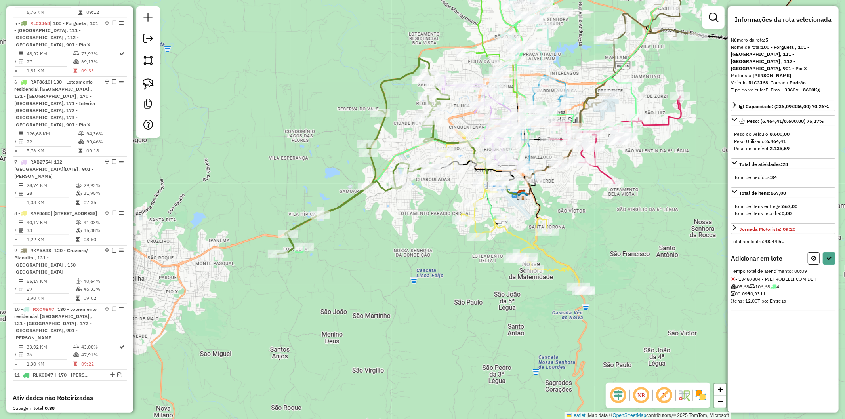
click at [422, 247] on div "Informações da rota selecionada Número da rota: 5 Nome da rota: 100 - Forgueta …" at bounding box center [783, 209] width 111 height 407
click at [422, 256] on icon at bounding box center [830, 259] width 6 height 6
select select "**********"
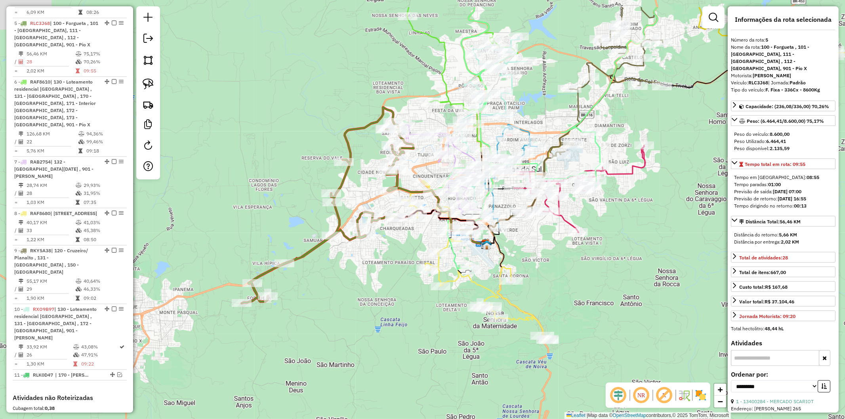
drag, startPoint x: 413, startPoint y: 224, endPoint x: 361, endPoint y: 283, distance: 77.8
click at [361, 283] on div "Janela de atendimento Grade de atendimento Capacidade Transportadoras Veículos …" at bounding box center [422, 209] width 845 height 419
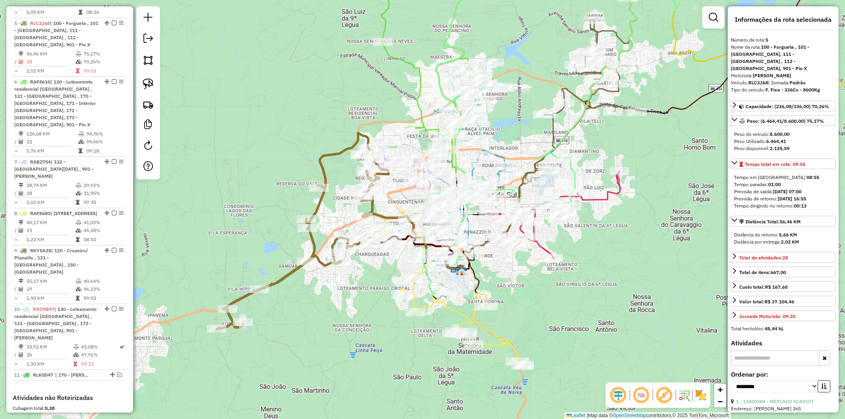
click at [422, 306] on icon at bounding box center [451, 286] width 147 height 160
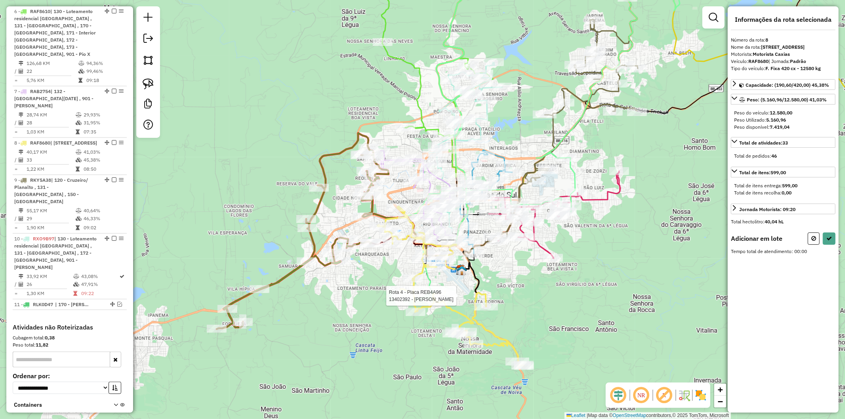
scroll to position [703, 0]
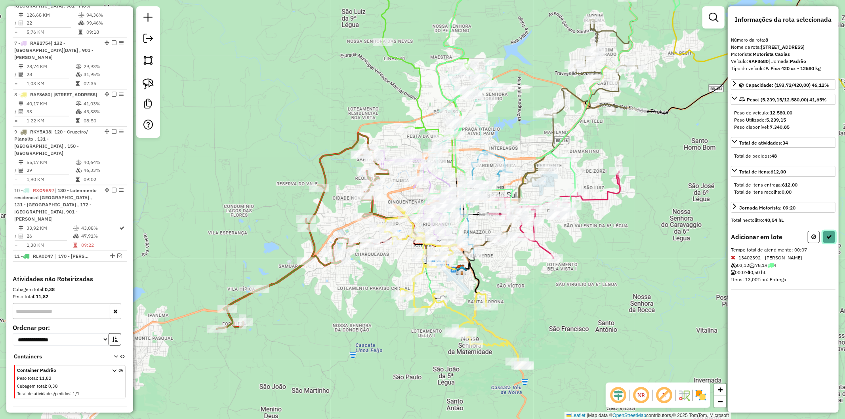
click at [422, 243] on button at bounding box center [829, 237] width 13 height 12
select select "**********"
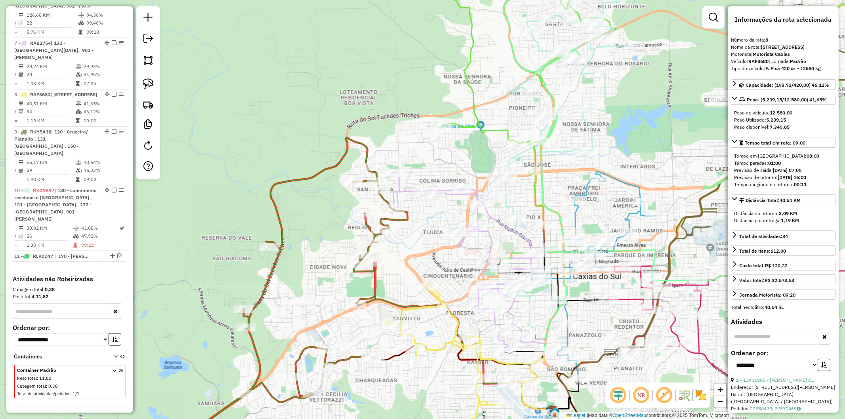
click at [363, 151] on icon at bounding box center [267, 300] width 282 height 324
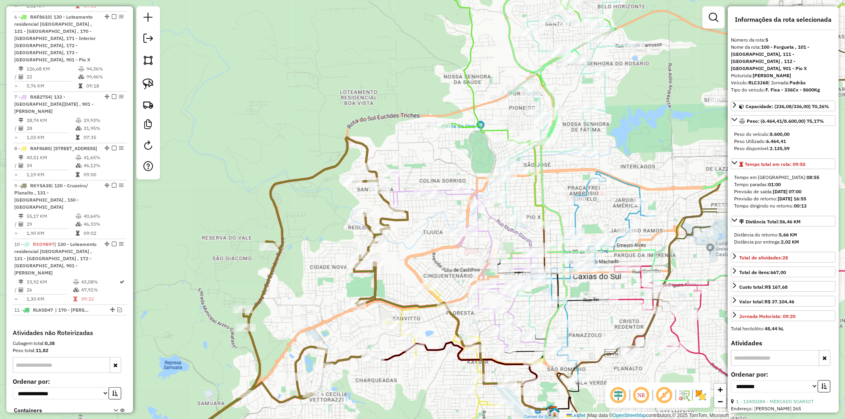
scroll to position [584, 0]
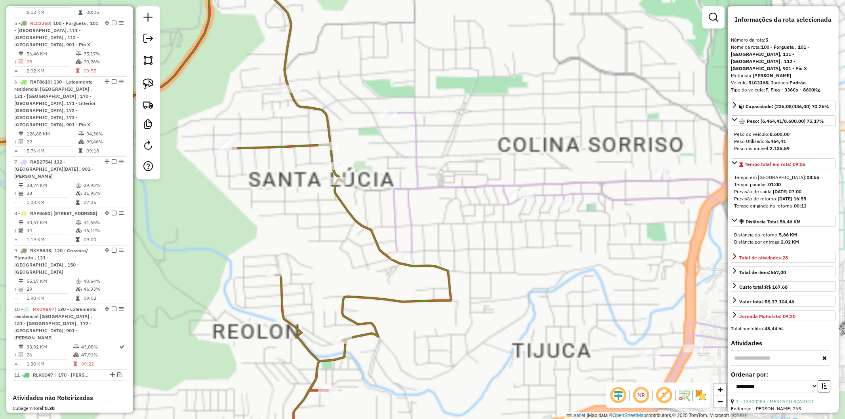
click at [407, 189] on icon at bounding box center [658, 287] width 543 height 349
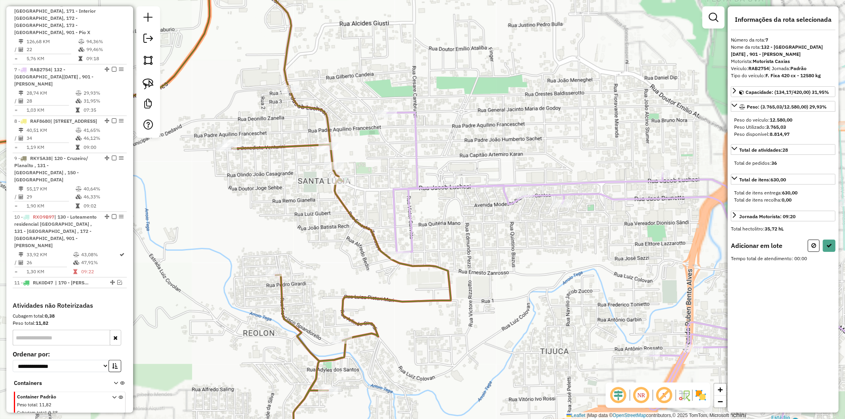
scroll to position [703, 0]
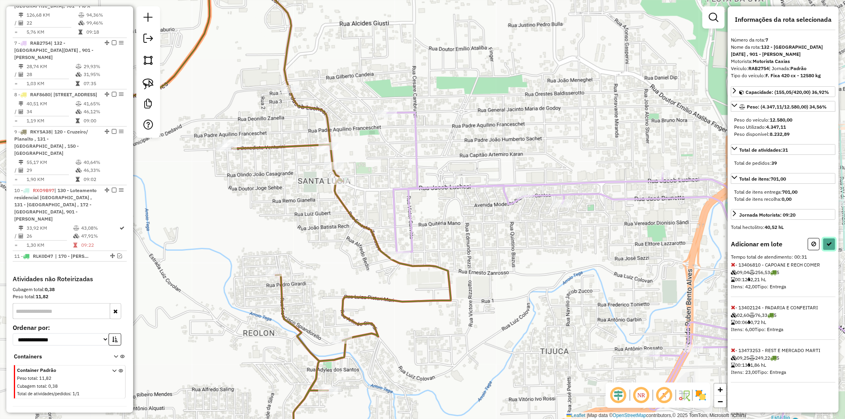
click at [422, 241] on button at bounding box center [829, 244] width 13 height 12
select select "**********"
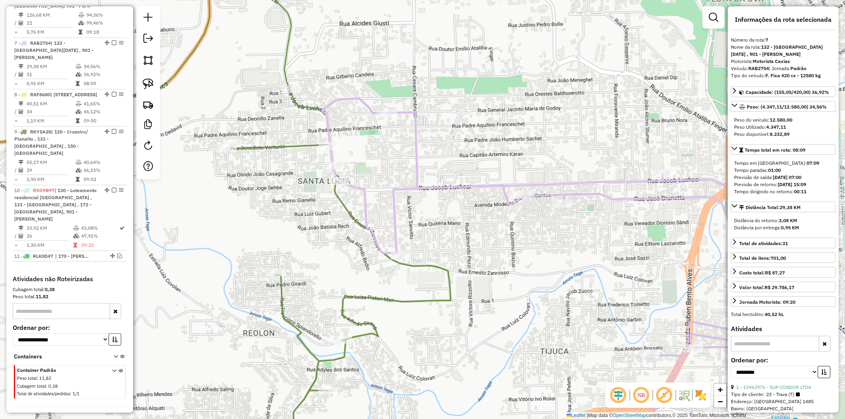
click at [269, 148] on icon at bounding box center [183, 216] width 535 height 490
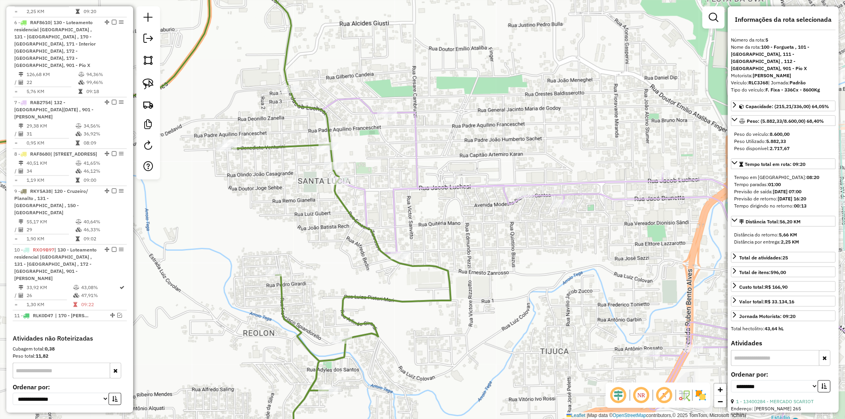
scroll to position [584, 0]
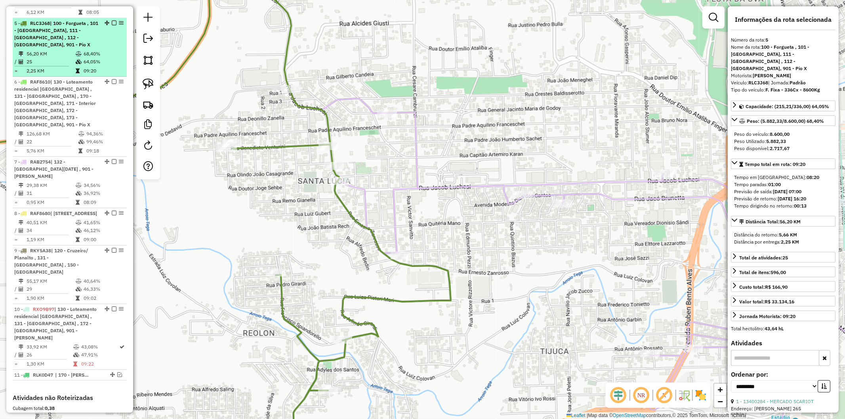
click at [112, 21] on em at bounding box center [114, 23] width 5 height 5
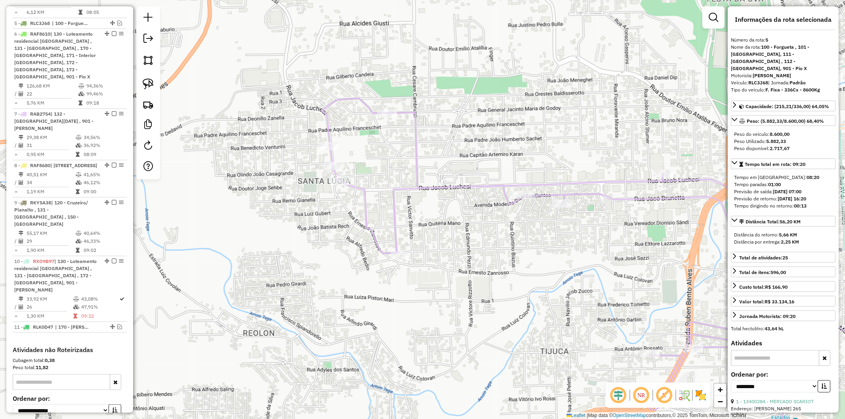
click at [413, 180] on icon at bounding box center [626, 279] width 608 height 363
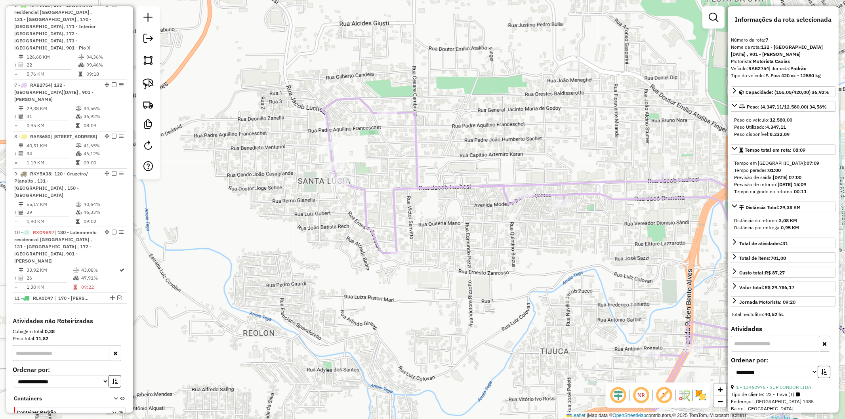
scroll to position [655, 0]
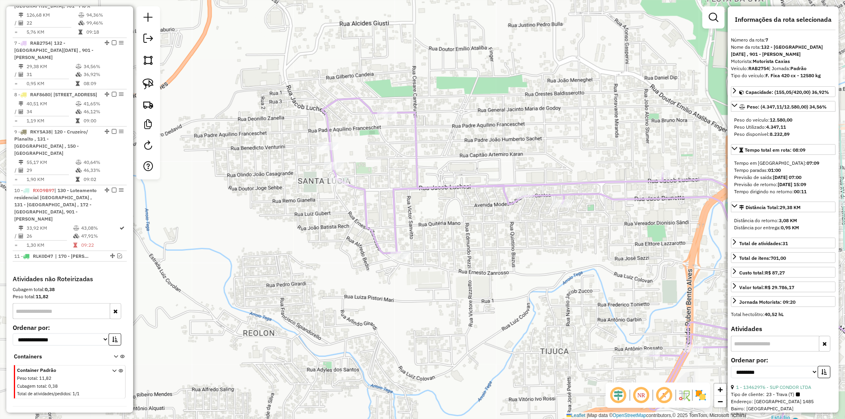
click at [413, 183] on icon at bounding box center [626, 279] width 608 height 363
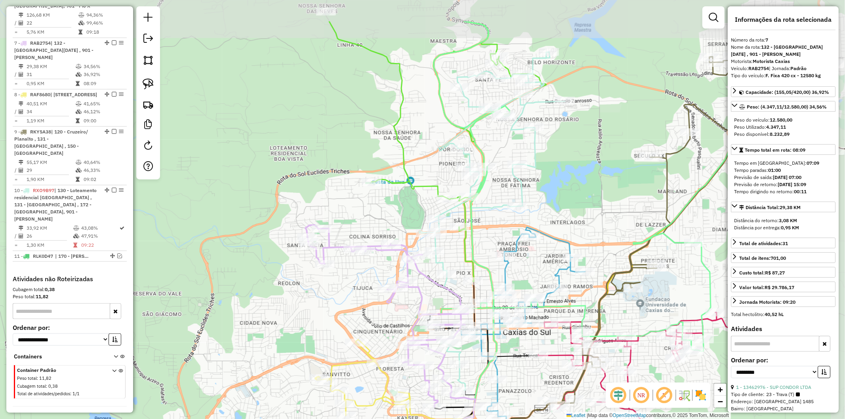
drag, startPoint x: 446, startPoint y: 156, endPoint x: 361, endPoint y: 220, distance: 105.9
click at [361, 220] on div "Janela de atendimento Grade de atendimento Capacidade Transportadoras Veículos …" at bounding box center [422, 209] width 845 height 419
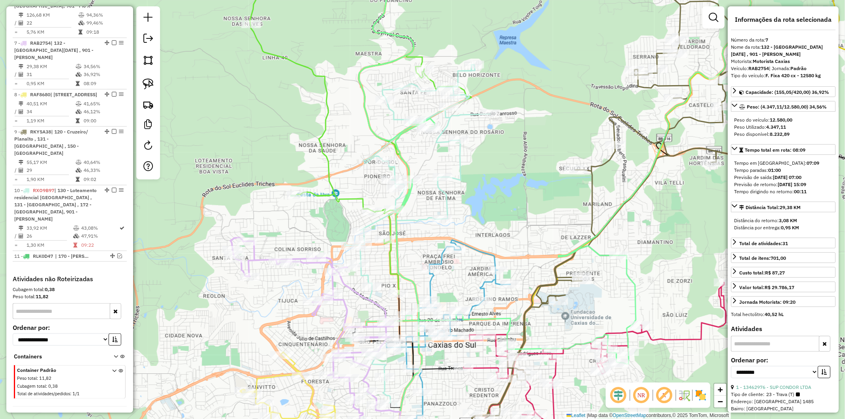
click at [364, 275] on icon at bounding box center [417, 234] width 146 height 338
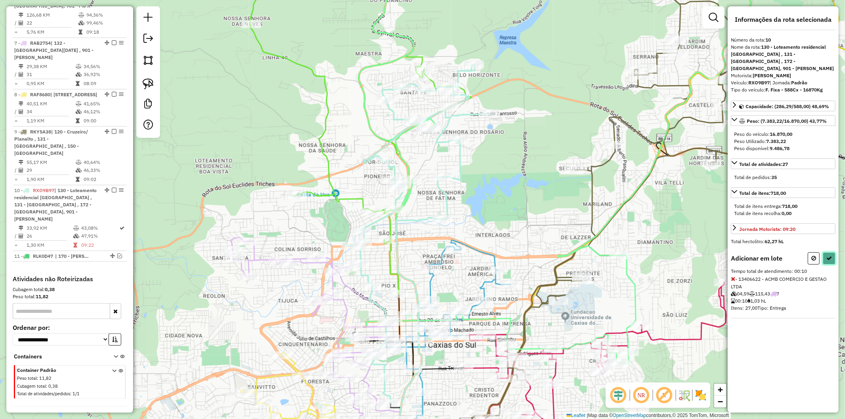
click at [422, 254] on button at bounding box center [829, 258] width 13 height 12
select select "**********"
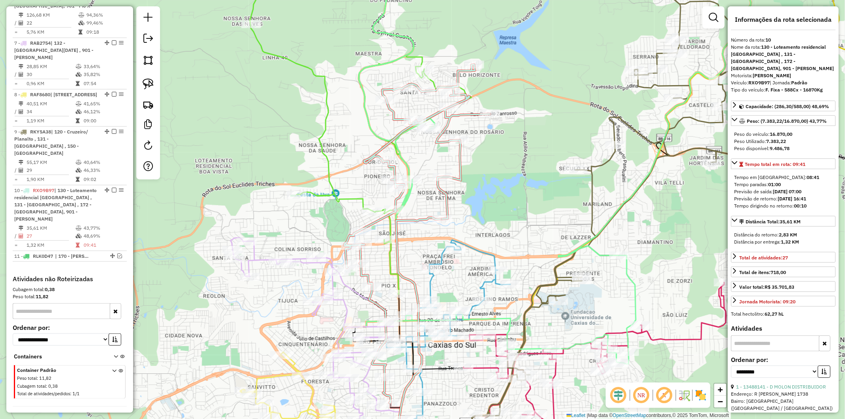
click at [258, 261] on icon at bounding box center [316, 329] width 170 height 182
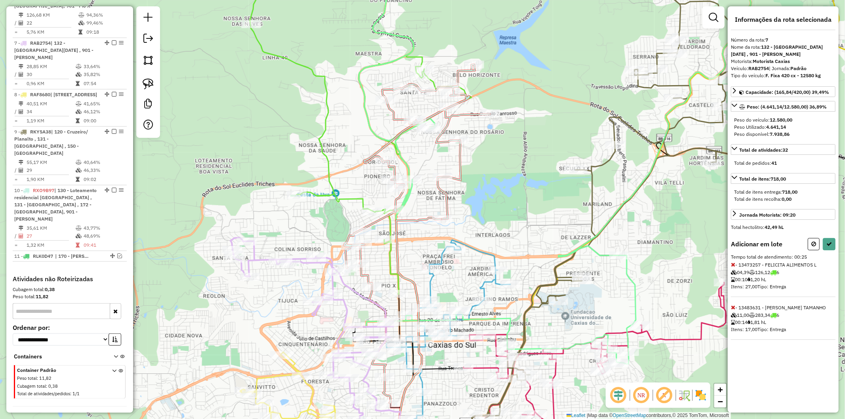
click at [387, 172] on div "Rota 10 - Placa RXO9B97 13460560 - SUPERMERCADO ROSSETT Rota 10 - Placa RXO9B97…" at bounding box center [422, 209] width 845 height 419
click at [422, 241] on icon at bounding box center [830, 244] width 6 height 6
select select "**********"
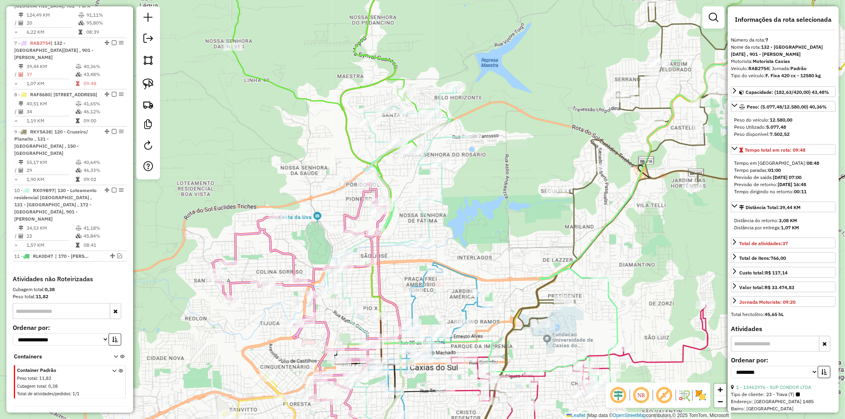
drag, startPoint x: 346, startPoint y: 193, endPoint x: 333, endPoint y: 212, distance: 22.9
click at [333, 212] on div "Janela de atendimento Grade de atendimento Capacidade Transportadoras Veículos …" at bounding box center [422, 209] width 845 height 419
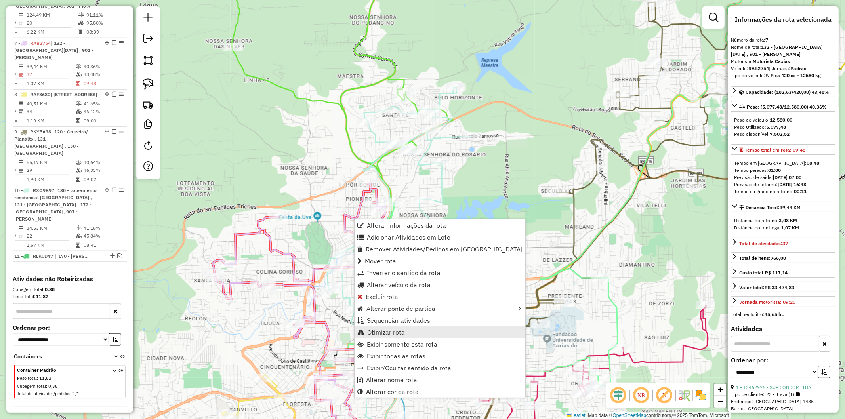
click at [405, 333] on link "Otimizar rota" at bounding box center [440, 333] width 171 height 12
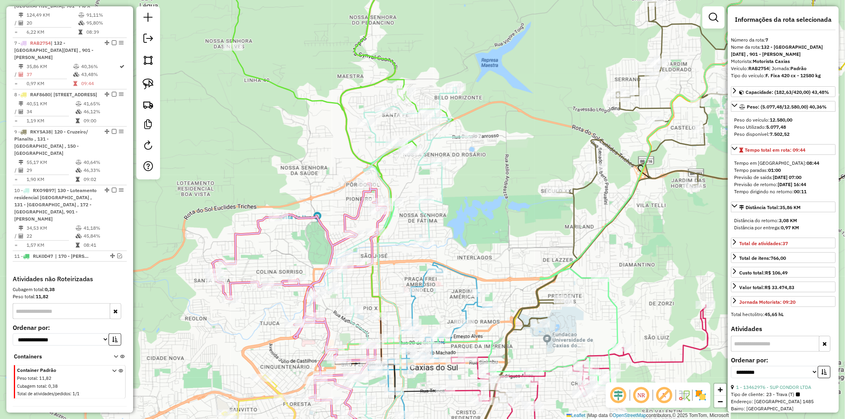
click at [334, 243] on icon at bounding box center [299, 313] width 174 height 259
click at [387, 185] on icon at bounding box center [399, 256] width 146 height 338
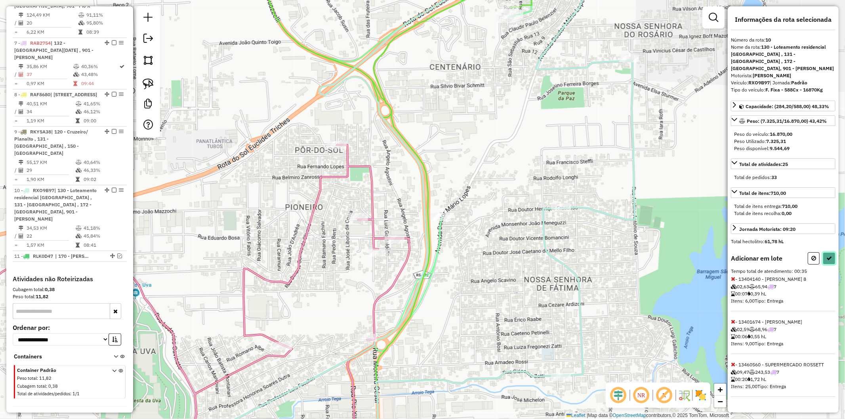
click at [422, 256] on icon at bounding box center [830, 259] width 6 height 6
select select "**********"
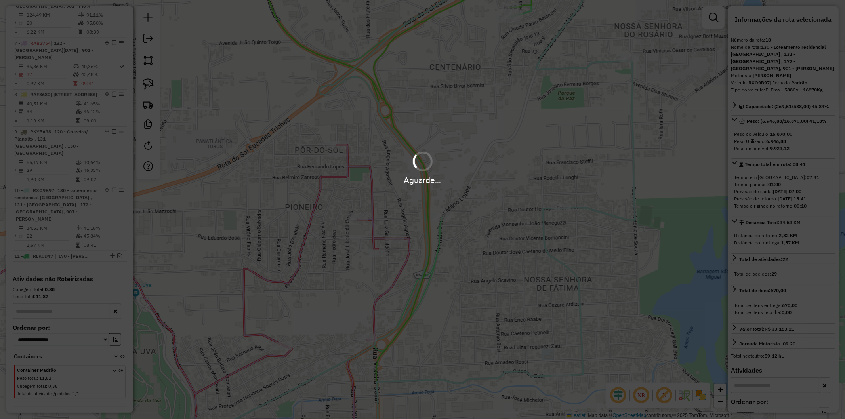
click at [422, 254] on hb-app "Aguarde... Pop-up bloqueado! Seu navegador bloqueou automáticamente a abertura …" at bounding box center [422, 209] width 845 height 419
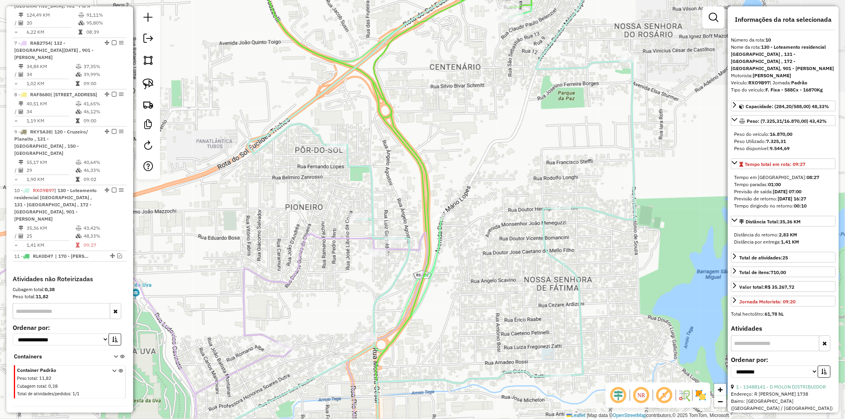
click at [402, 265] on icon at bounding box center [436, 210] width 508 height 504
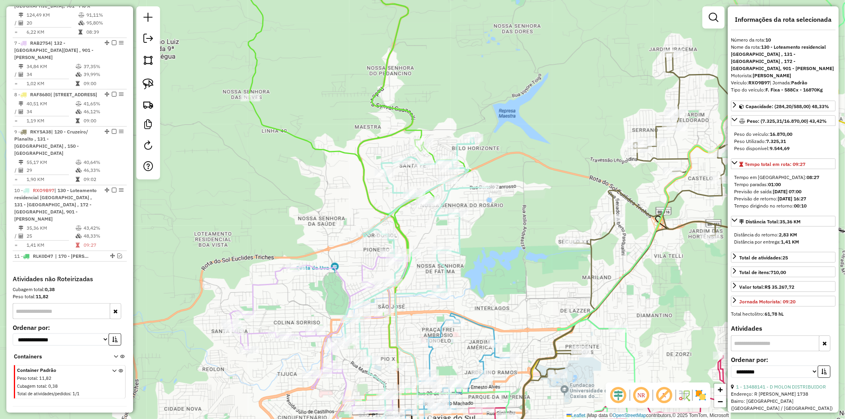
click at [378, 208] on icon at bounding box center [359, 163] width 222 height 410
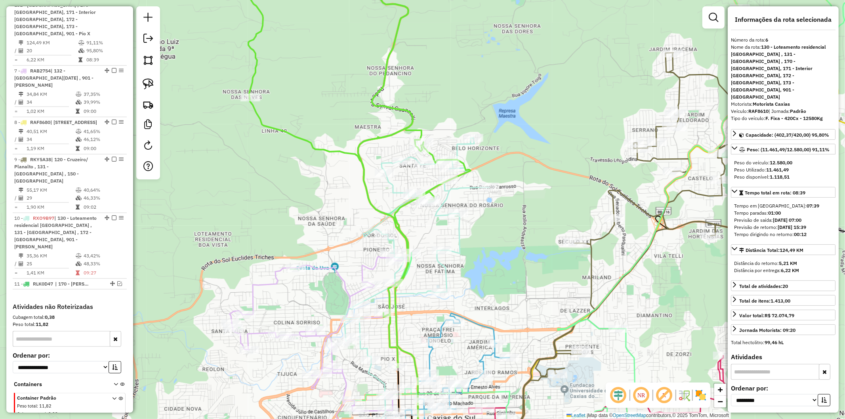
scroll to position [595, 0]
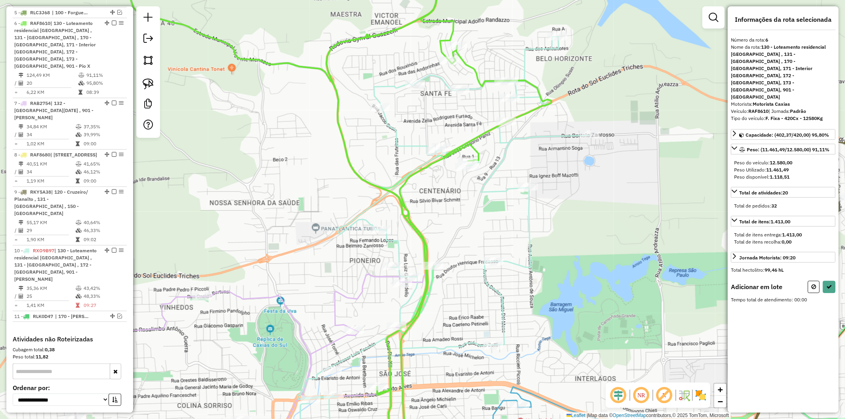
select select "**********"
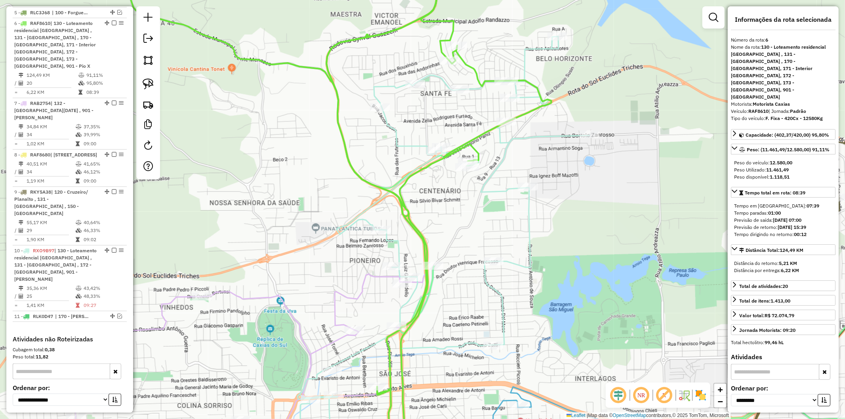
click at [335, 304] on icon at bounding box center [248, 368] width 357 height 188
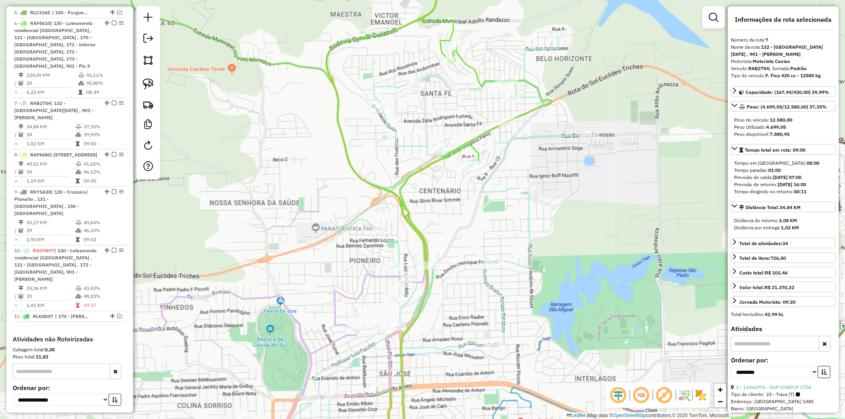
scroll to position [655, 0]
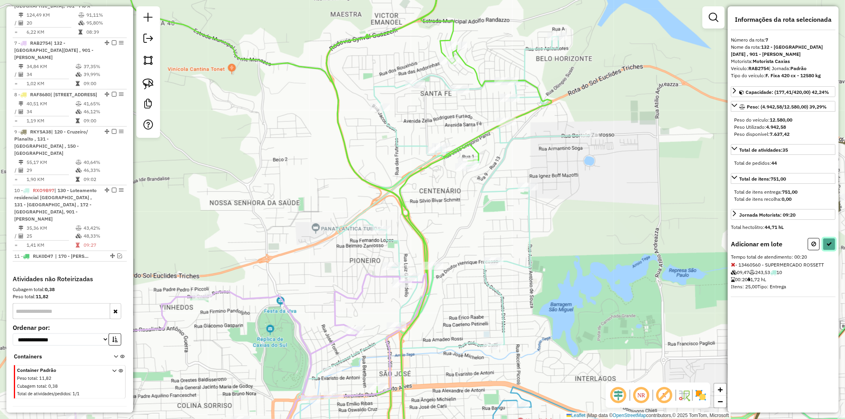
click at [422, 238] on button at bounding box center [829, 244] width 13 height 12
select select "**********"
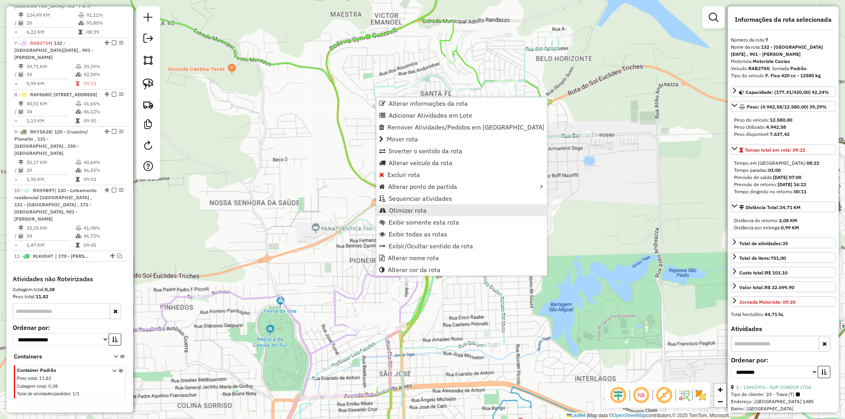
click at [403, 209] on span "Otimizar rota" at bounding box center [408, 210] width 38 height 6
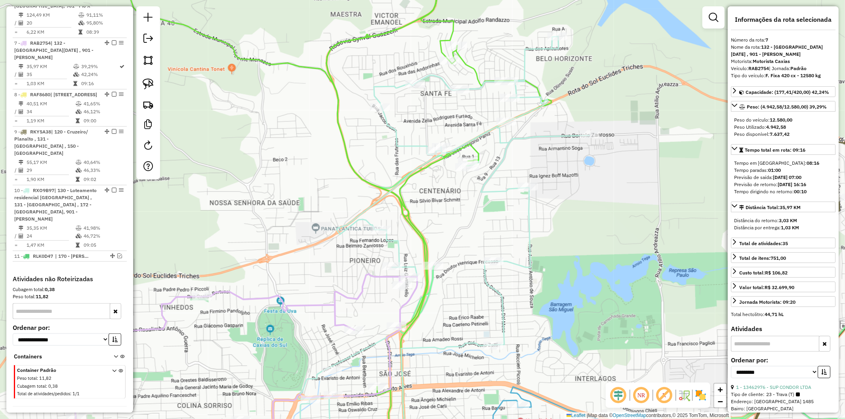
click at [362, 286] on icon at bounding box center [243, 367] width 347 height 187
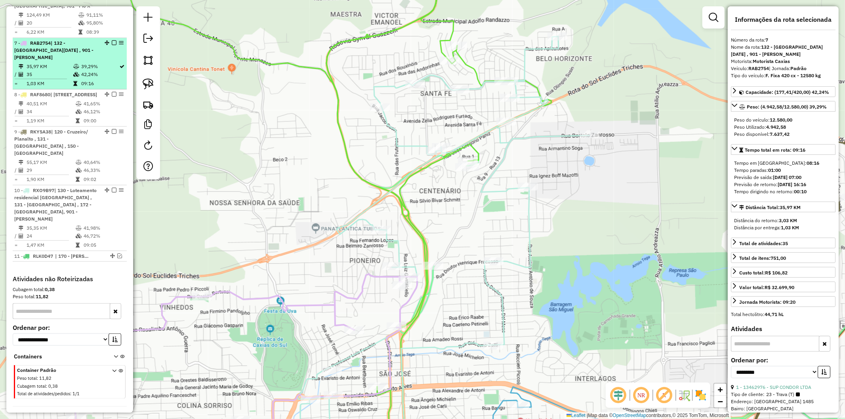
click at [113, 40] on em at bounding box center [114, 42] width 5 height 5
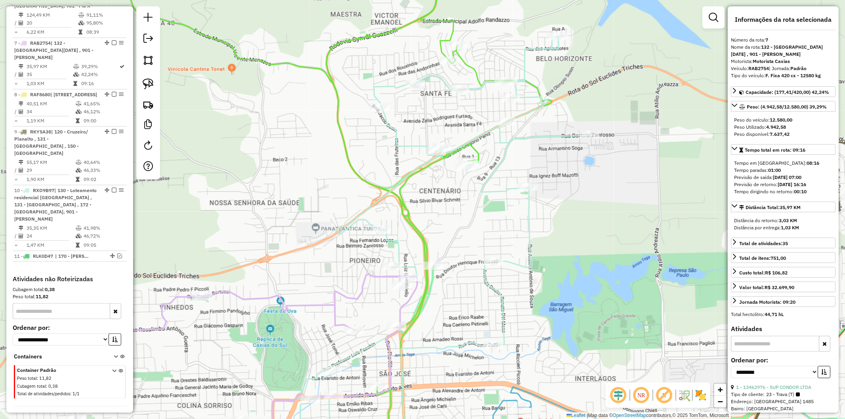
scroll to position [621, 0]
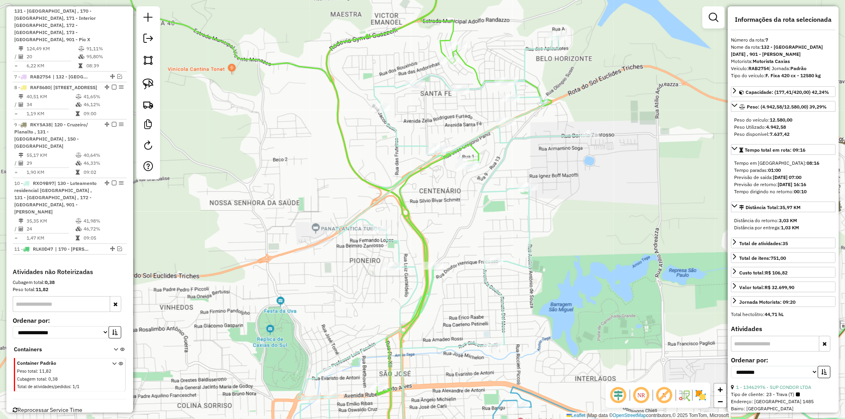
click at [396, 242] on icon at bounding box center [444, 248] width 292 height 425
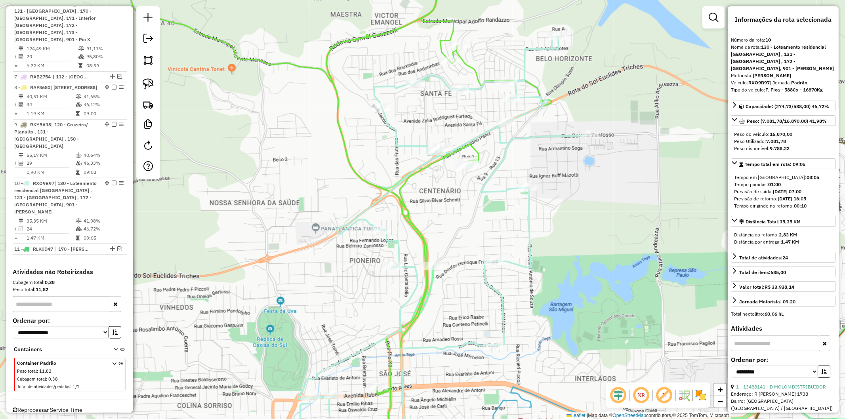
click at [418, 229] on icon at bounding box center [331, 210] width 442 height 504
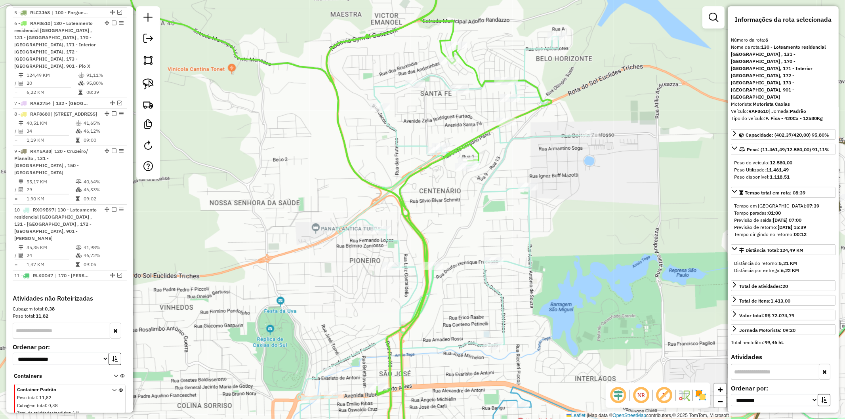
click at [394, 246] on icon at bounding box center [444, 248] width 292 height 425
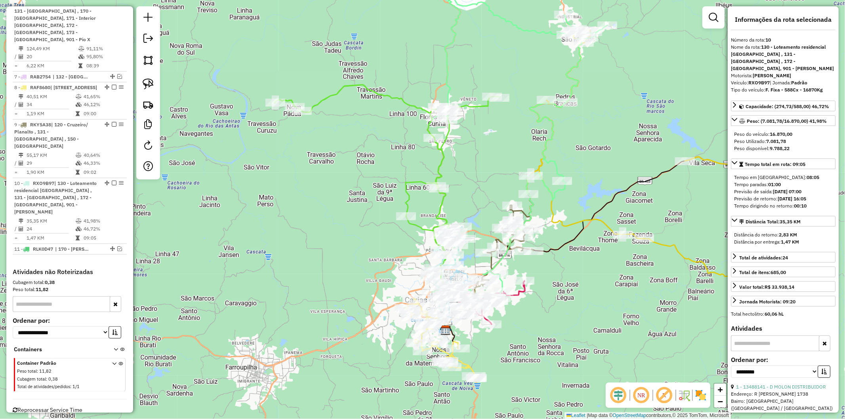
click at [365, 114] on div "Janela de atendimento Grade de atendimento Capacidade Transportadoras Veículos …" at bounding box center [422, 209] width 845 height 419
click at [371, 89] on icon at bounding box center [386, 185] width 225 height 199
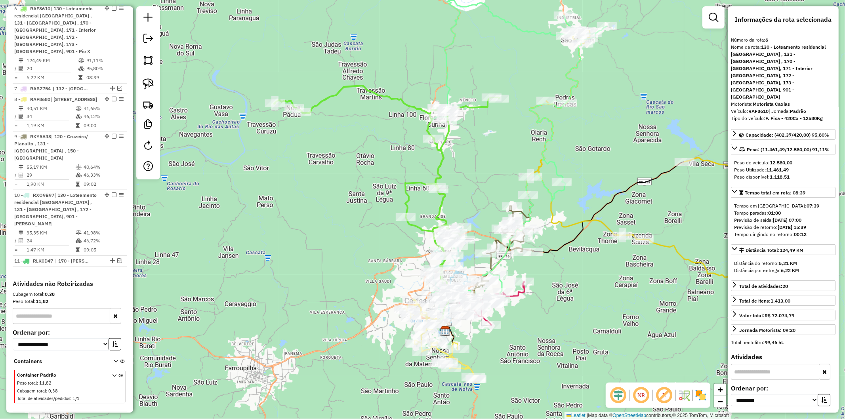
scroll to position [595, 0]
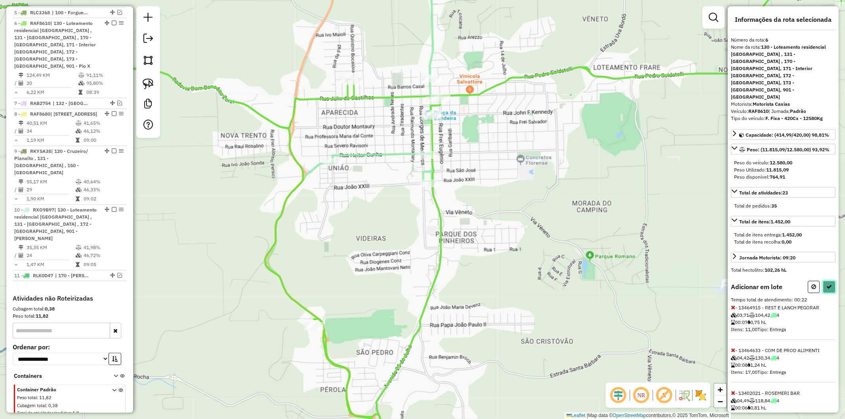
click at [422, 284] on icon at bounding box center [830, 287] width 6 height 6
select select "**********"
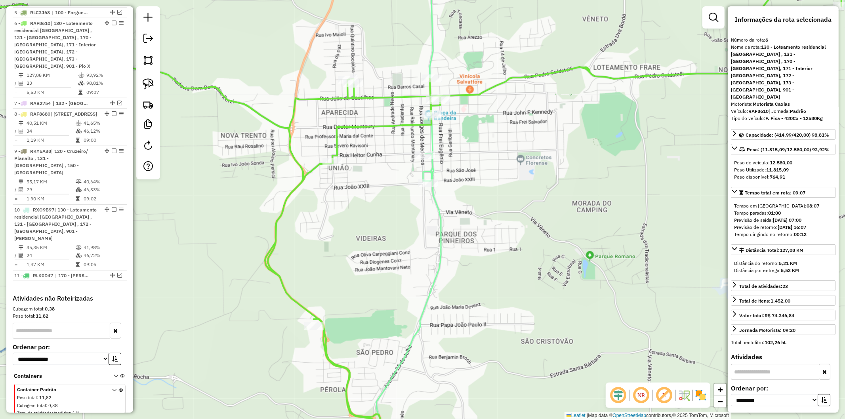
click at [254, 109] on icon at bounding box center [379, 224] width 926 height 475
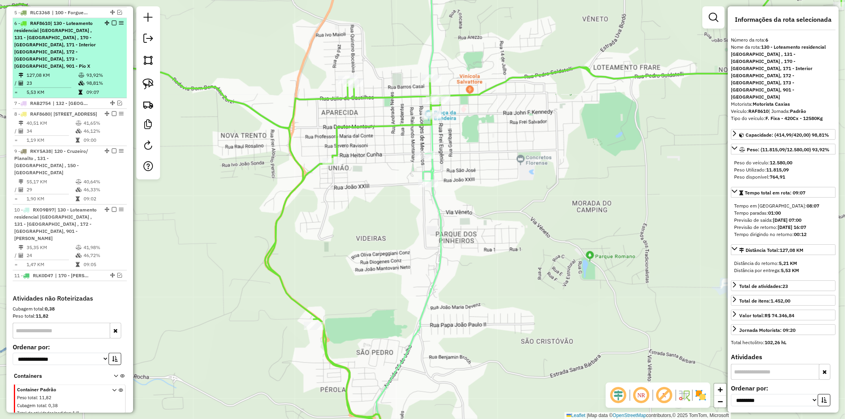
click at [113, 21] on em at bounding box center [114, 23] width 5 height 5
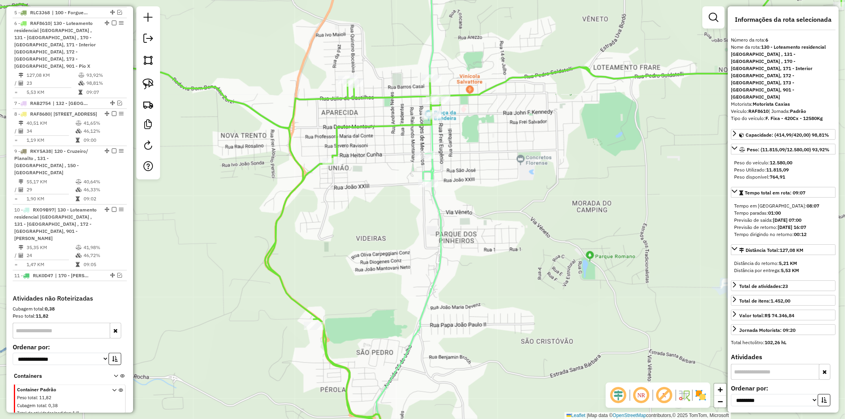
scroll to position [559, 0]
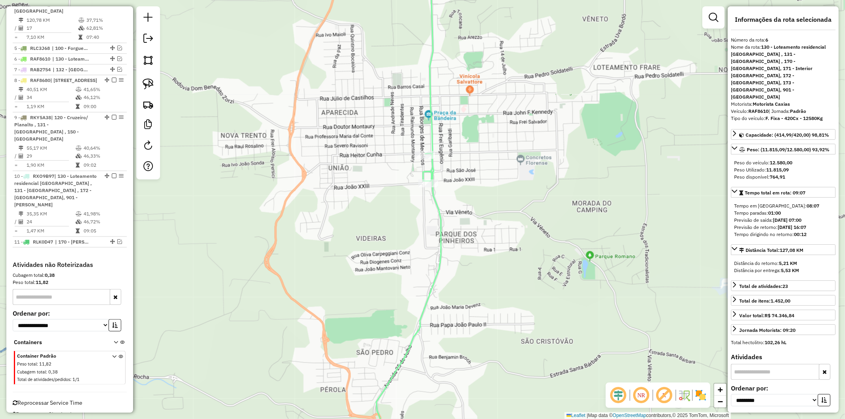
click at [422, 212] on div "Janela de atendimento Grade de atendimento Capacidade Transportadoras Veículos …" at bounding box center [422, 209] width 845 height 419
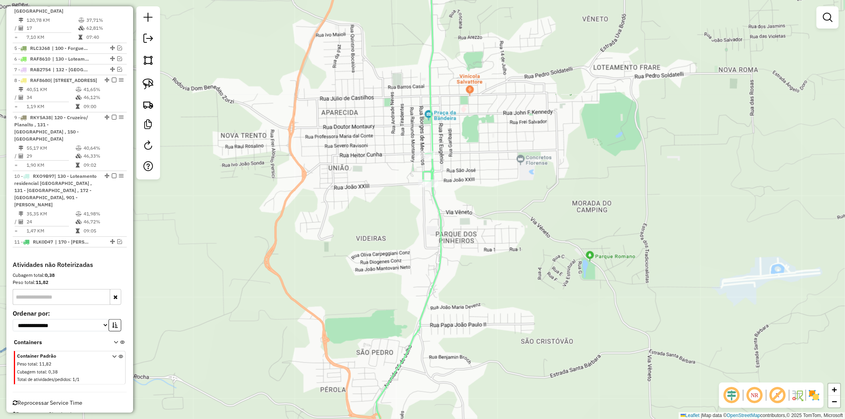
click at [422, 208] on icon at bounding box center [408, 210] width 65 height 504
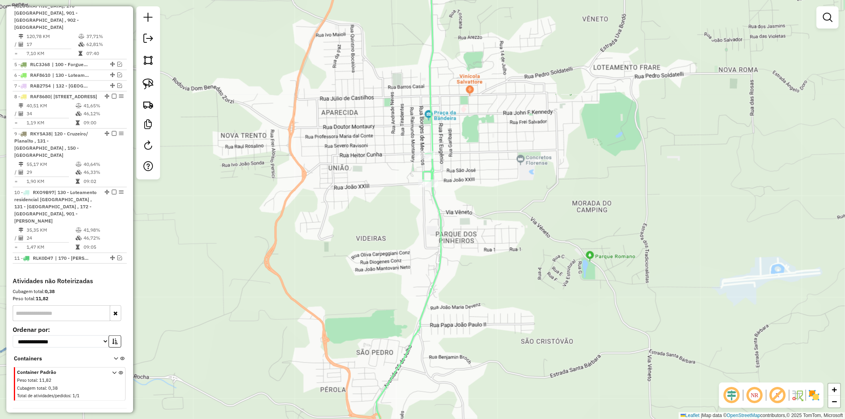
select select "**********"
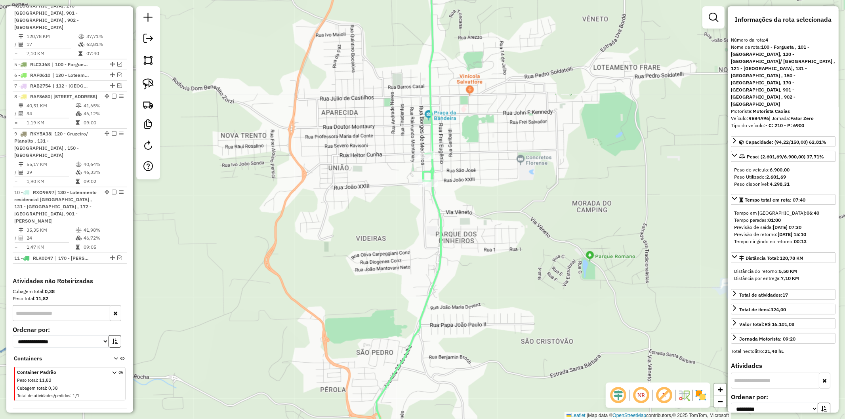
scroll to position [512, 0]
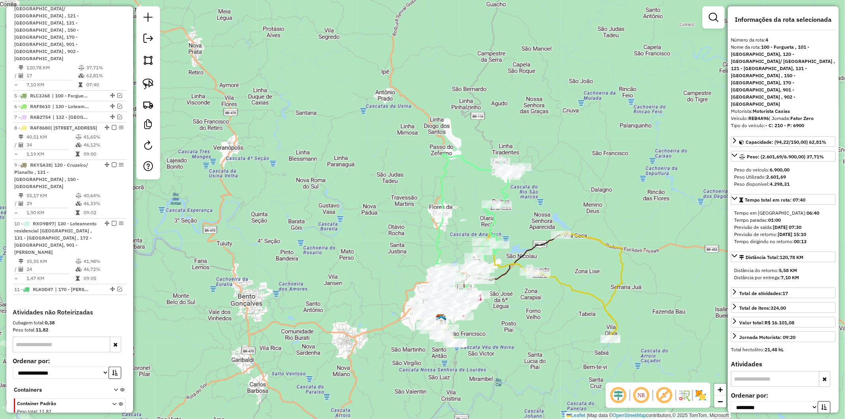
drag, startPoint x: 459, startPoint y: 233, endPoint x: 452, endPoint y: 203, distance: 30.4
click at [422, 203] on div "Janela de atendimento Grade de atendimento Capacidade Transportadoras Veículos …" at bounding box center [422, 209] width 845 height 419
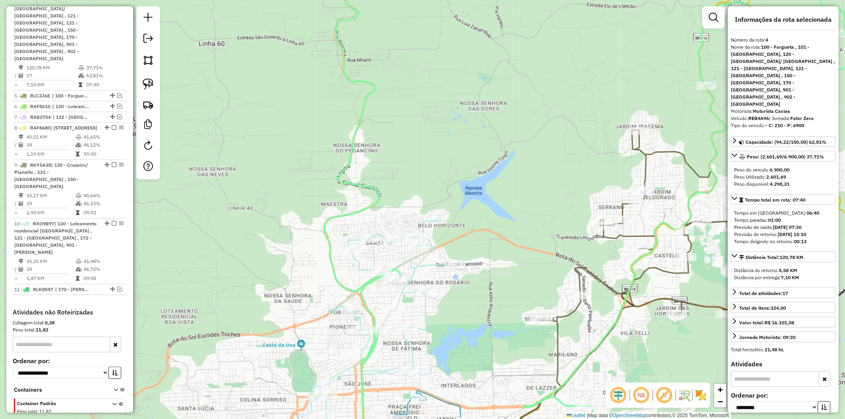
drag, startPoint x: 338, startPoint y: 337, endPoint x: 333, endPoint y: 341, distance: 6.5
click at [333, 341] on div "Janela de atendimento Grade de atendimento Capacidade Transportadoras Veículos …" at bounding box center [422, 209] width 845 height 419
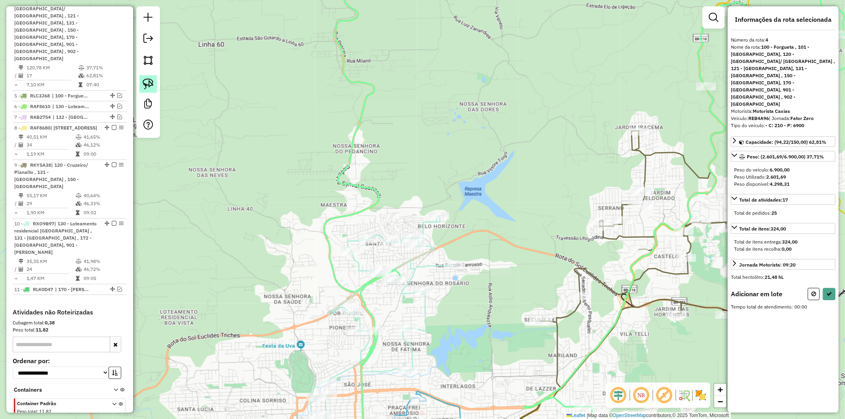
click at [148, 85] on img at bounding box center [148, 83] width 11 height 11
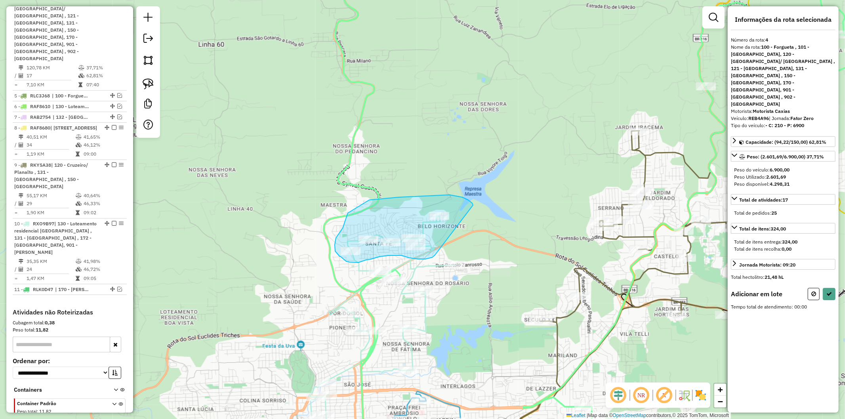
drag, startPoint x: 472, startPoint y: 203, endPoint x: 441, endPoint y: 252, distance: 57.6
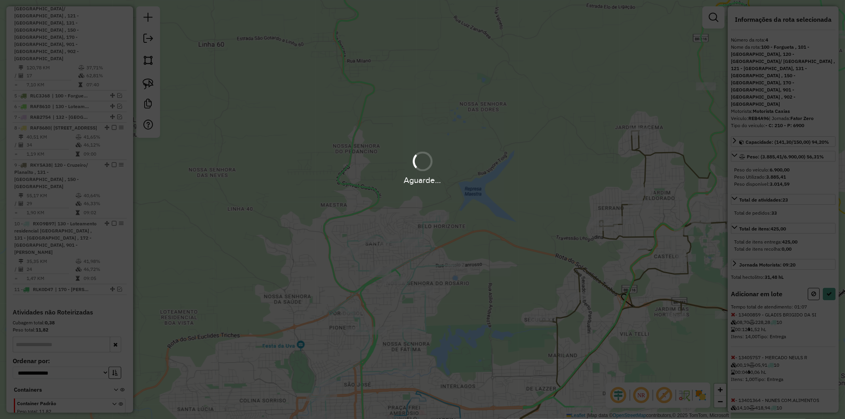
click at [422, 267] on div "Aguarde..." at bounding box center [422, 209] width 845 height 419
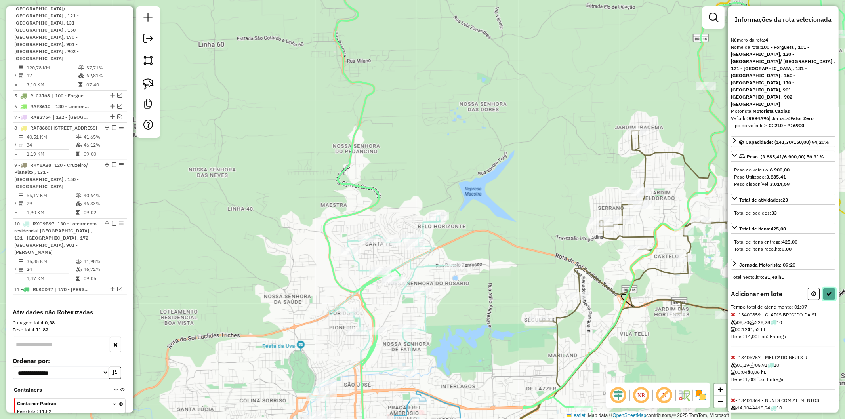
click at [422, 291] on icon at bounding box center [830, 294] width 6 height 6
select select "**********"
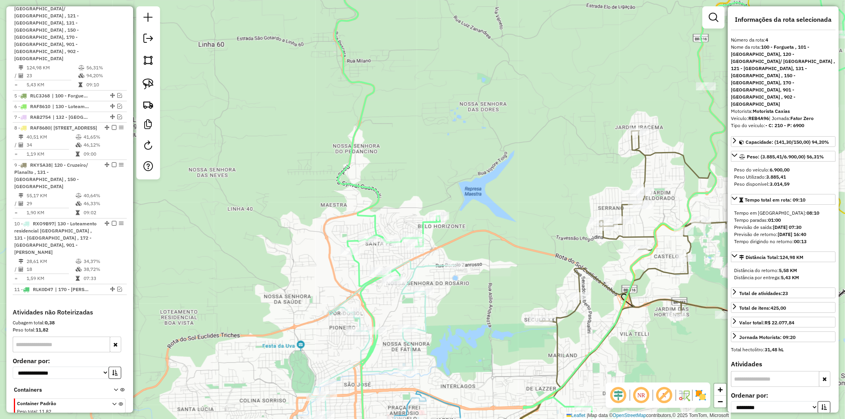
click at [374, 224] on icon at bounding box center [595, 210] width 520 height 504
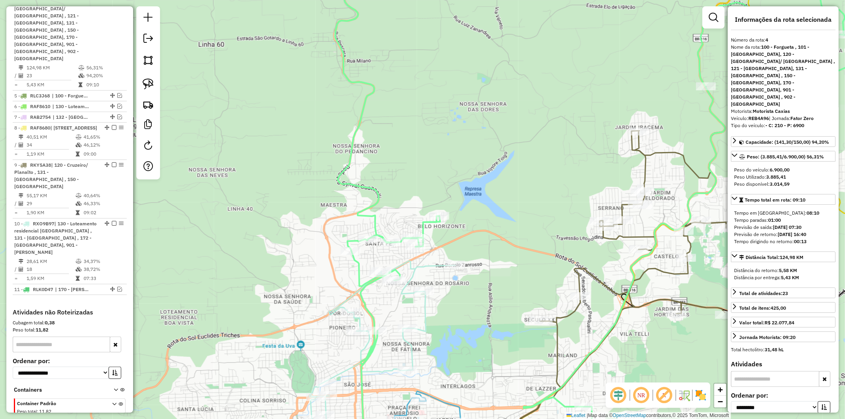
scroll to position [449, 0]
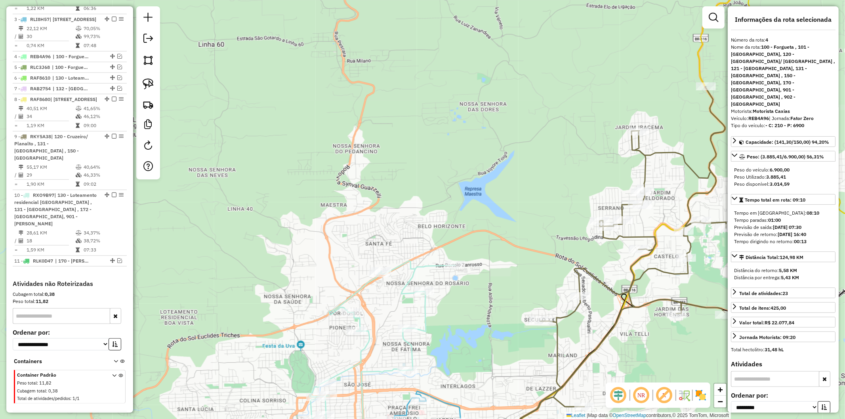
click at [420, 269] on icon at bounding box center [383, 361] width 146 height 201
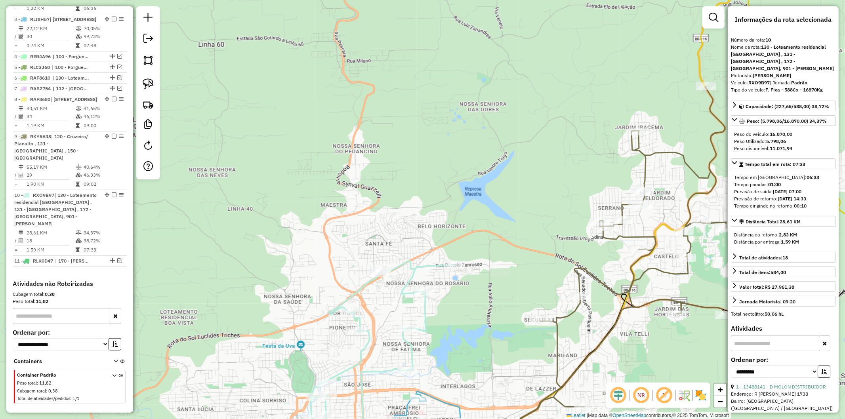
scroll to position [497, 0]
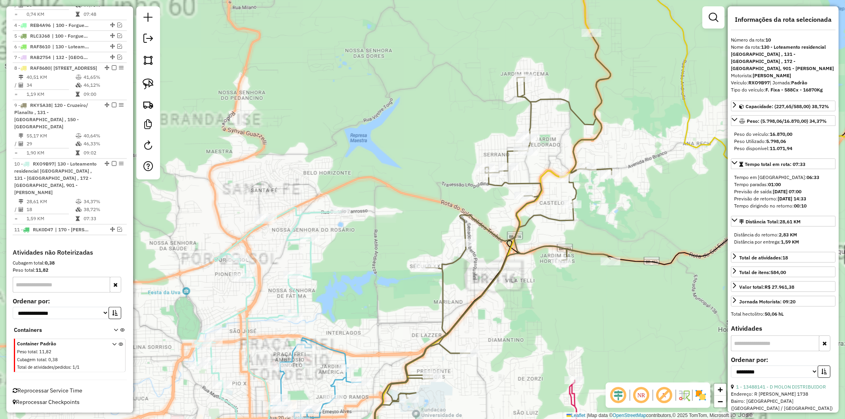
drag, startPoint x: 394, startPoint y: 322, endPoint x: 427, endPoint y: 244, distance: 84.7
click at [422, 244] on div "Janela de atendimento Grade de atendimento Capacidade Transportadoras Veículos …" at bounding box center [422, 209] width 845 height 419
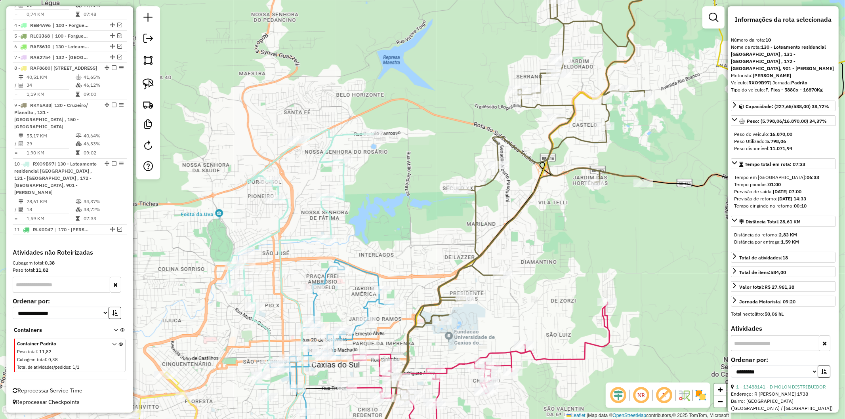
click at [362, 271] on icon at bounding box center [332, 361] width 124 height 202
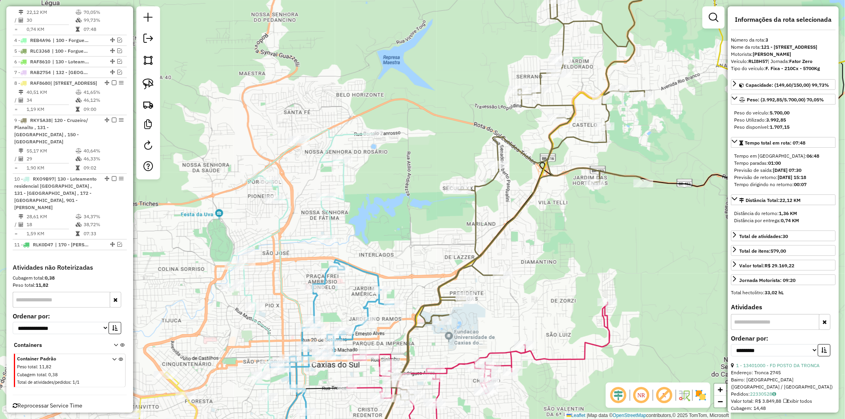
scroll to position [460, 0]
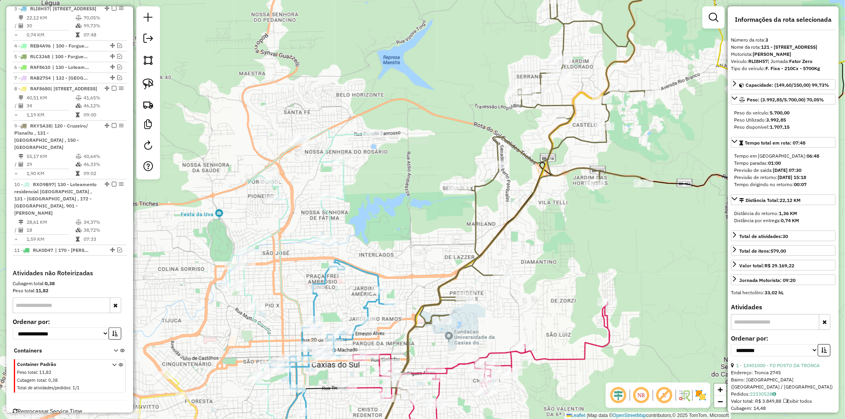
click at [329, 226] on icon at bounding box center [301, 276] width 146 height 293
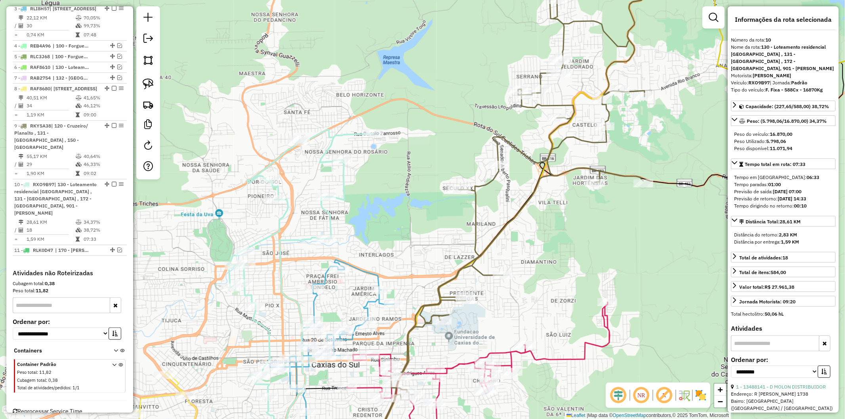
scroll to position [497, 0]
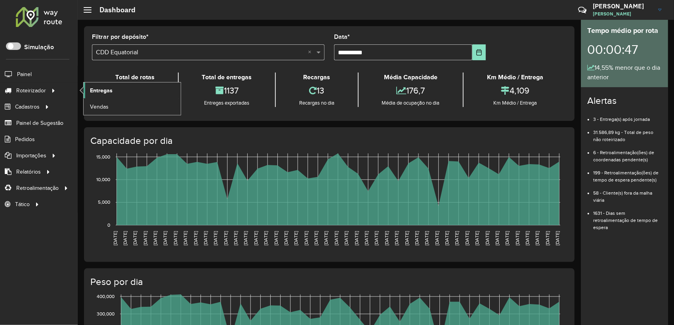
click at [109, 83] on link "Entregas" at bounding box center [132, 90] width 97 height 16
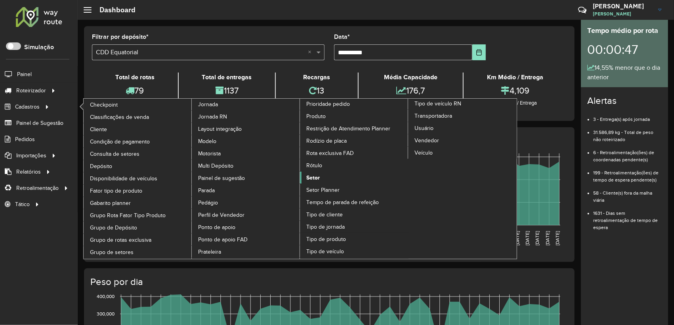
click at [314, 176] on span "Setor" at bounding box center [312, 178] width 13 height 8
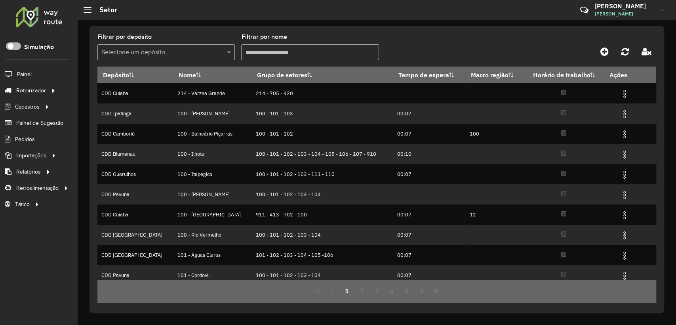
click at [11, 45] on span at bounding box center [13, 46] width 15 height 8
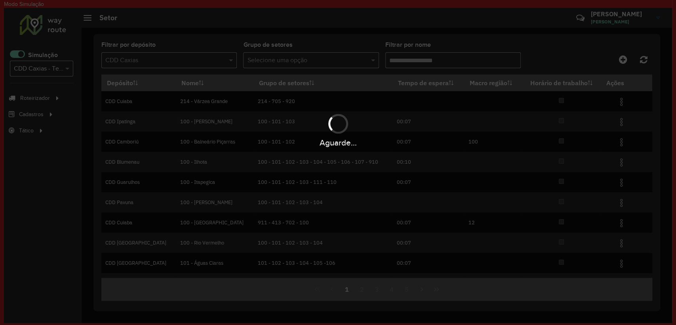
click at [129, 101] on div "Aguarde..." at bounding box center [338, 162] width 676 height 325
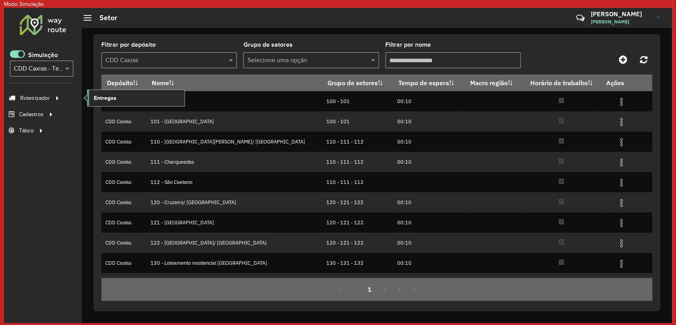
click at [109, 95] on span "Entregas" at bounding box center [105, 98] width 23 height 8
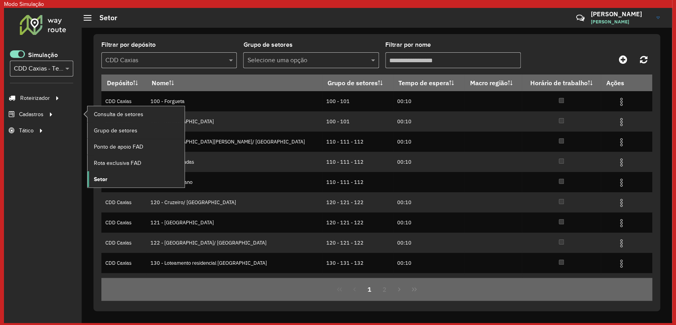
click at [108, 176] on link "Setor" at bounding box center [136, 179] width 97 height 16
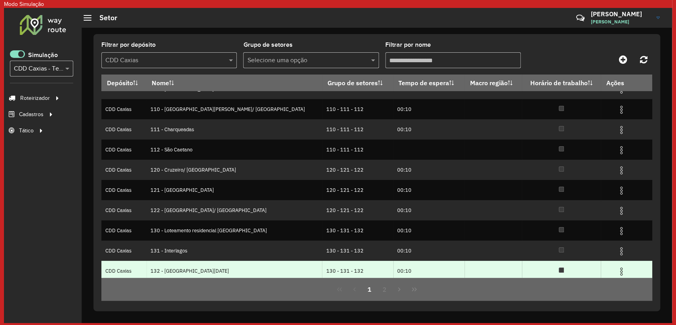
scroll to position [55, 0]
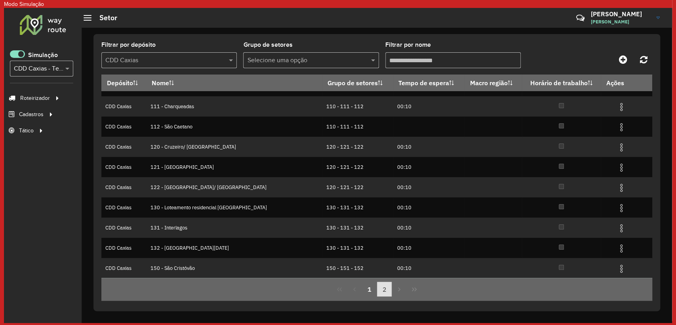
click at [382, 284] on button "2" at bounding box center [384, 289] width 15 height 15
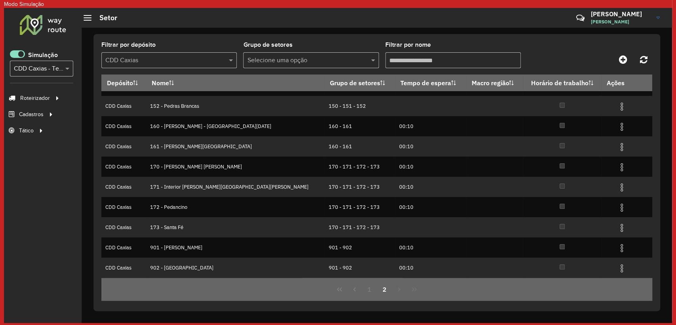
scroll to position [0, 0]
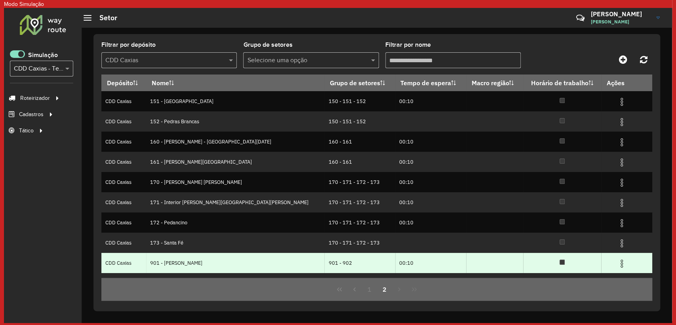
click at [617, 261] on img at bounding box center [622, 264] width 10 height 10
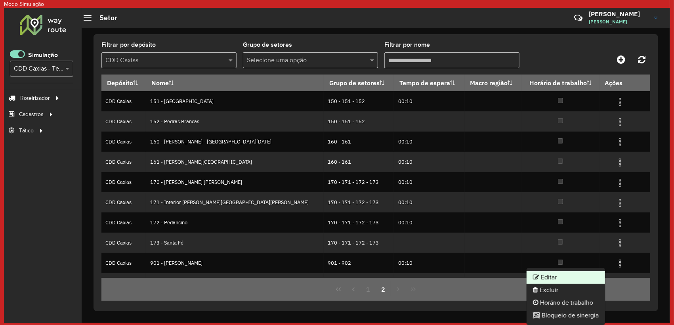
click at [571, 278] on li "Editar" at bounding box center [566, 277] width 78 height 13
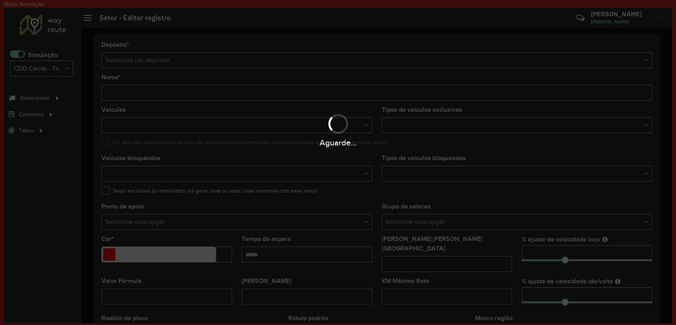
type input "**********"
type input "*******"
type input "*****"
type input "**"
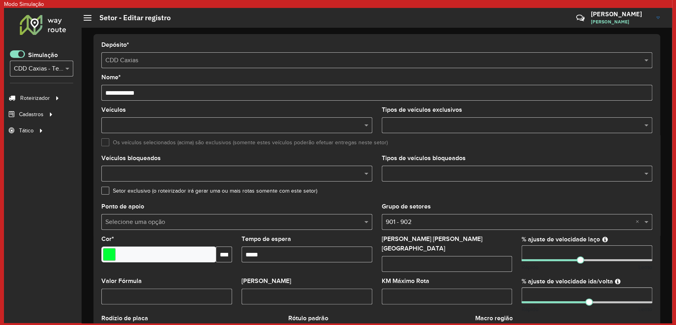
click at [422, 124] on input "text" at bounding box center [513, 126] width 259 height 10
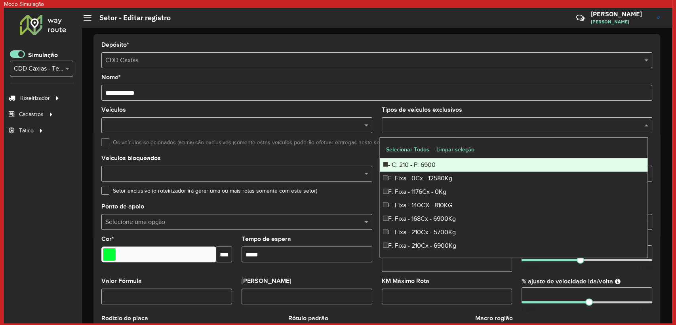
click at [413, 164] on div "- C: 210 - P: 6900" at bounding box center [514, 164] width 268 height 13
click at [450, 122] on input "text" at bounding box center [538, 126] width 195 height 10
type input "**"
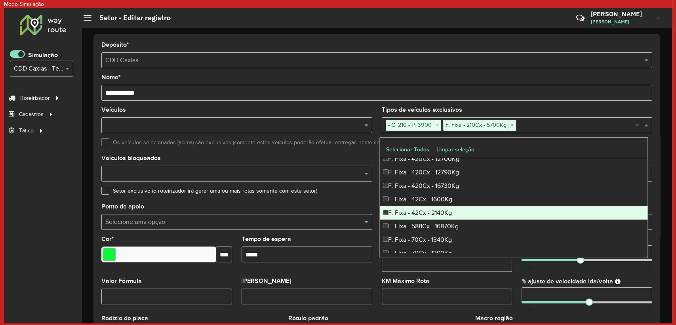
scroll to position [264, 0]
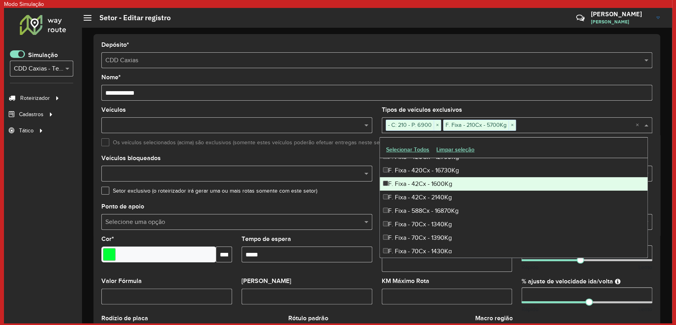
click at [414, 182] on div "F. Fixa - 42Cx - 1600Kg" at bounding box center [514, 183] width 268 height 13
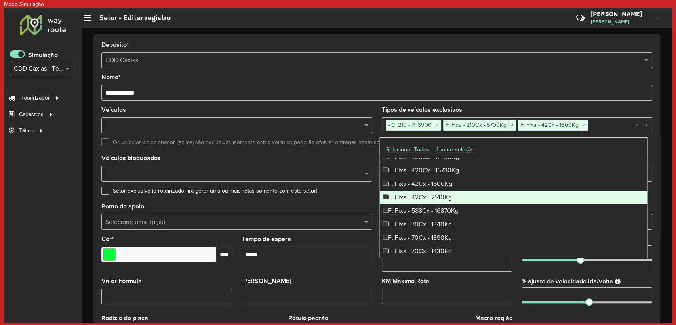
click at [408, 193] on div "F. Fixa - 42Cx - 2140Kg" at bounding box center [514, 197] width 268 height 13
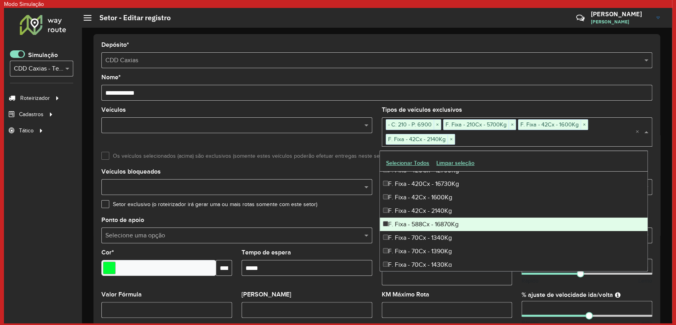
scroll to position [308, 0]
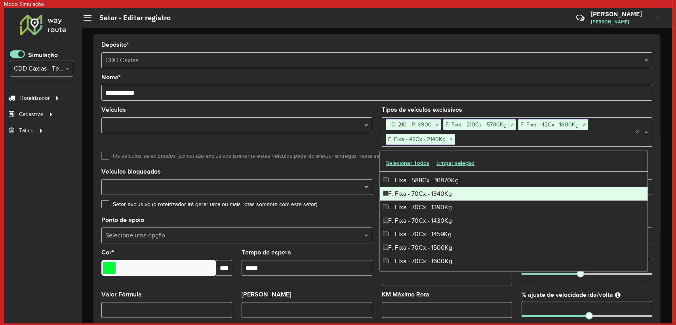
click at [404, 193] on div "F. Fixa - 70Cx - 1340Kg" at bounding box center [514, 193] width 268 height 13
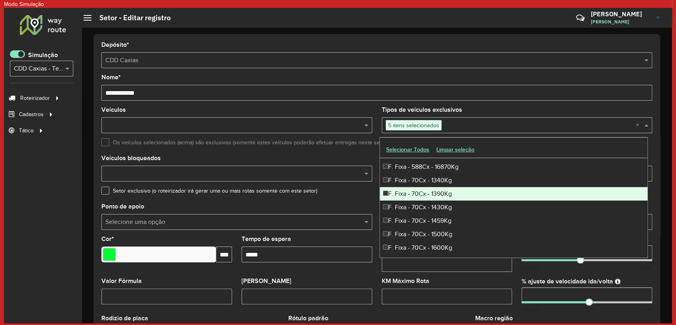
click at [400, 195] on div "F. Fixa - 70Cx - 1390Kg" at bounding box center [514, 193] width 268 height 13
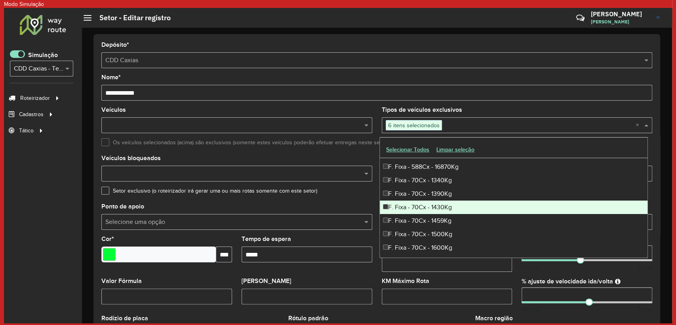
click at [399, 204] on div "F. Fixa - 70Cx - 1430Kg" at bounding box center [514, 207] width 268 height 13
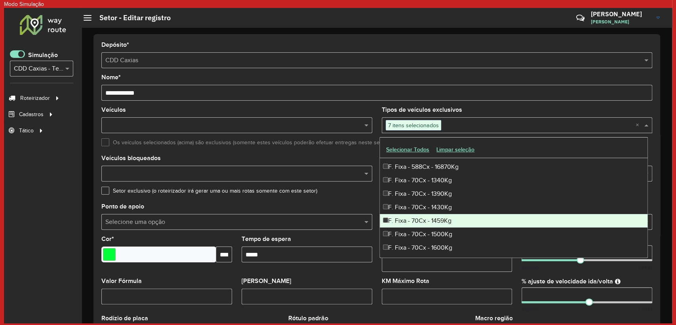
click at [396, 217] on div "F. Fixa - 70Cx - 1459Kg" at bounding box center [514, 220] width 268 height 13
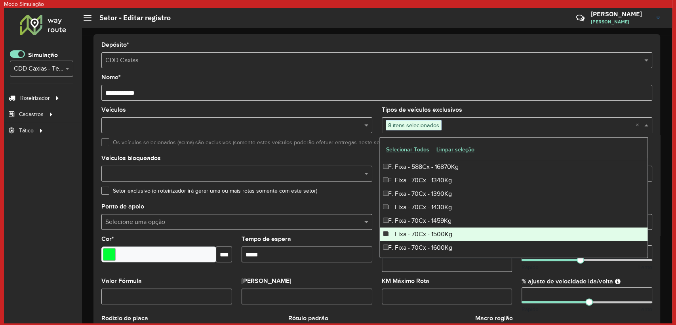
click at [397, 231] on div "F. Fixa - 70Cx - 1500Kg" at bounding box center [514, 233] width 268 height 13
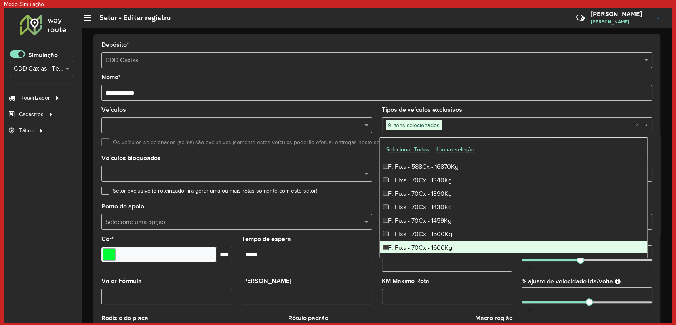
click at [396, 248] on div "F. Fixa - 70Cx - 1600Kg" at bounding box center [514, 247] width 268 height 13
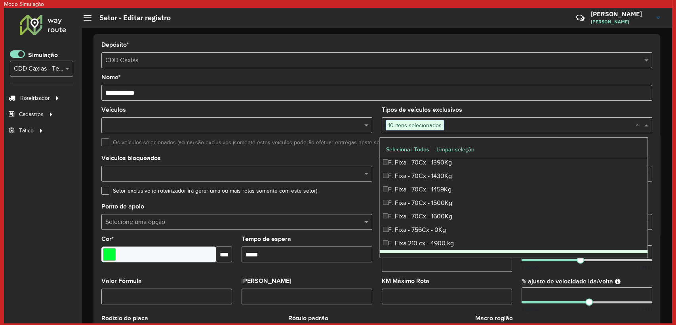
scroll to position [352, 0]
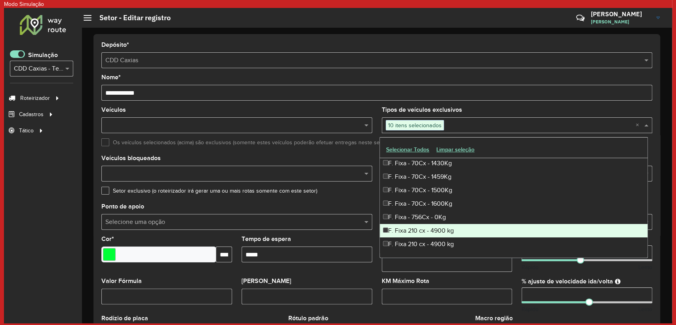
click at [393, 227] on div "F. Fixa 210 cx - 4900 kg" at bounding box center [514, 230] width 268 height 13
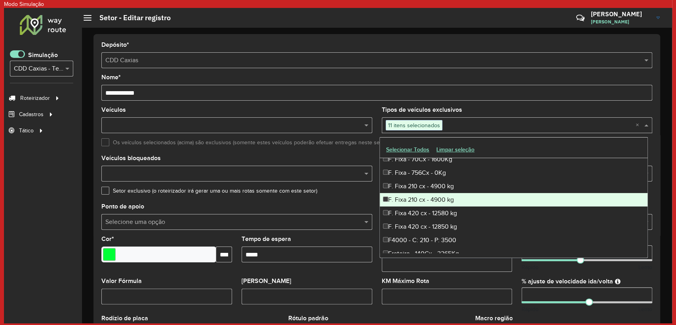
click at [390, 200] on div "F. Fixa 210 cx - 4900 kg" at bounding box center [514, 199] width 268 height 13
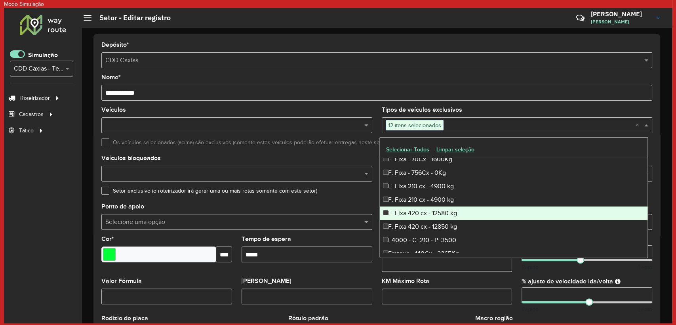
scroll to position [440, 0]
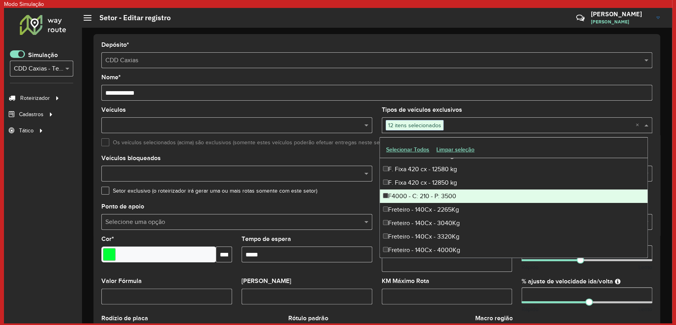
click at [391, 199] on div "F4000 - C: 210 - P: 3500" at bounding box center [514, 195] width 268 height 13
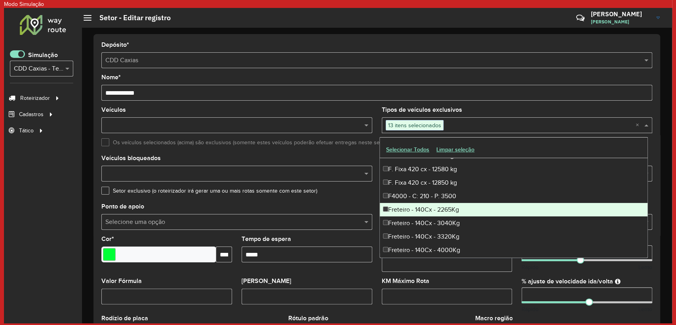
click at [391, 210] on div "Freteiro - 140Cx - 2265Kg" at bounding box center [514, 209] width 268 height 13
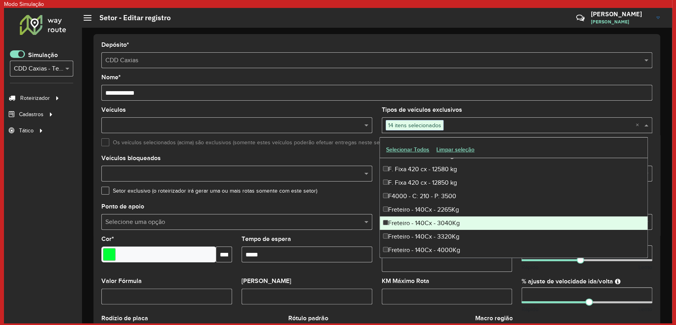
drag, startPoint x: 391, startPoint y: 210, endPoint x: 391, endPoint y: 220, distance: 10.3
click at [391, 220] on div "Freteiro - 140Cx - 3040Kg" at bounding box center [514, 222] width 268 height 13
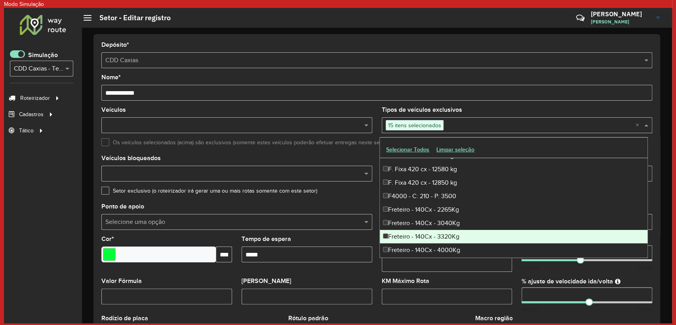
click at [394, 237] on div "Freteiro - 140Cx - 3320Kg" at bounding box center [514, 236] width 268 height 13
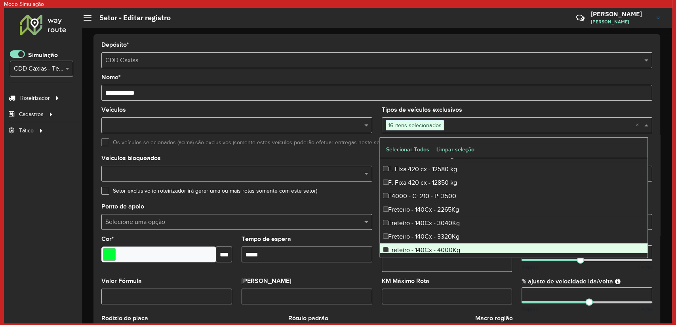
click at [396, 247] on div "Freteiro - 140Cx - 4000Kg" at bounding box center [514, 249] width 268 height 13
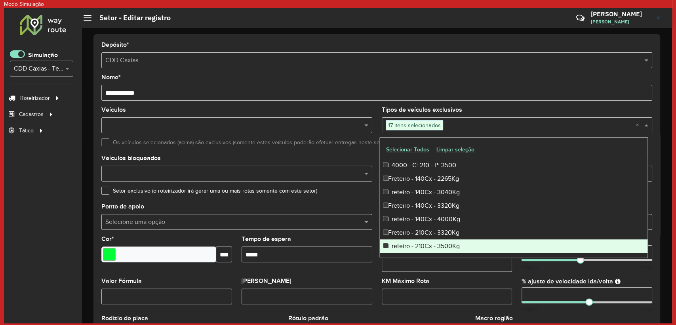
scroll to position [484, 0]
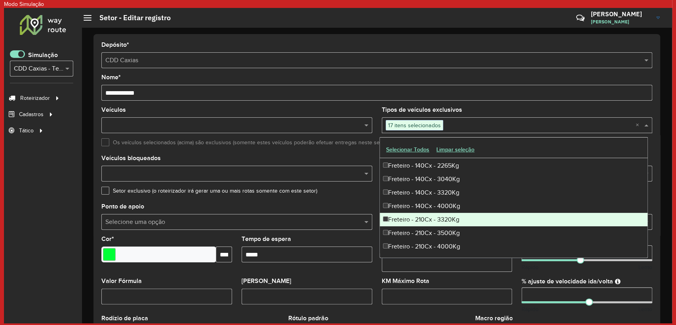
click at [397, 220] on div "Freteiro - 210Cx - 3320Kg" at bounding box center [514, 219] width 268 height 13
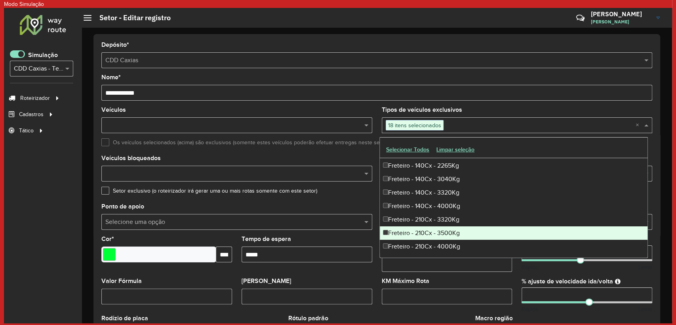
click at [398, 233] on div "Freteiro - 210Cx - 3500Kg" at bounding box center [514, 232] width 268 height 13
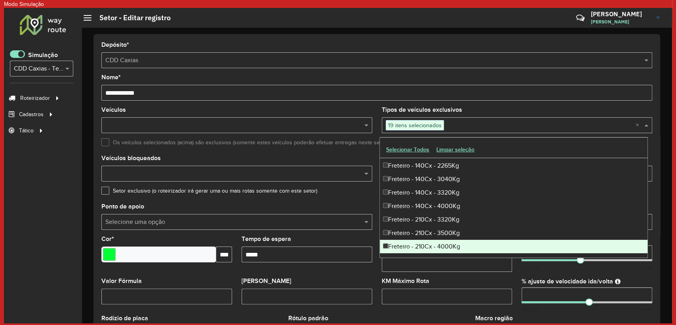
click at [400, 245] on div "Freteiro - 210Cx - 4000Kg" at bounding box center [514, 246] width 268 height 13
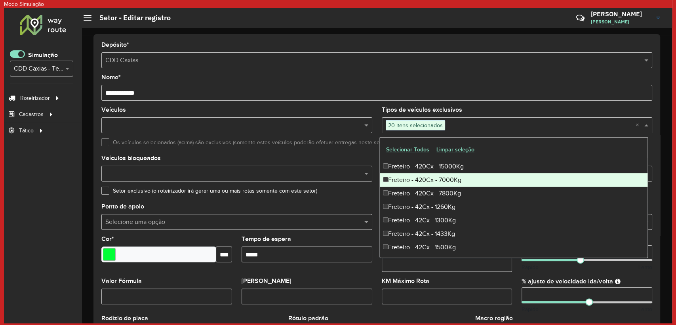
scroll to position [660, 0]
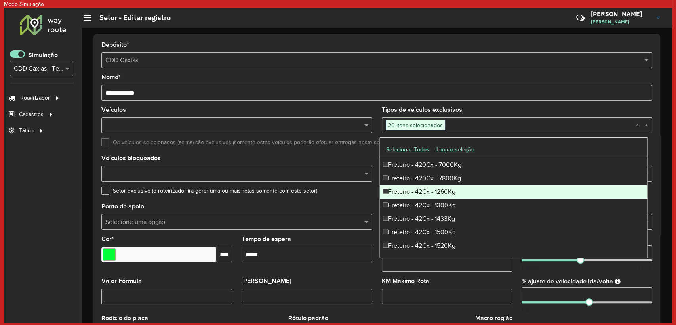
click at [396, 193] on div "Freteiro - 42Cx - 1260Kg" at bounding box center [514, 191] width 268 height 13
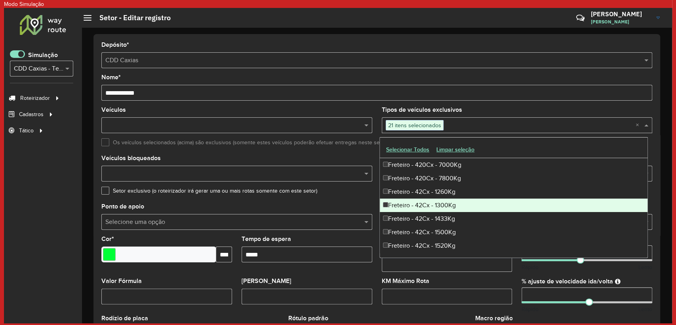
click at [396, 204] on div "Freteiro - 42Cx - 1300Kg" at bounding box center [514, 205] width 268 height 13
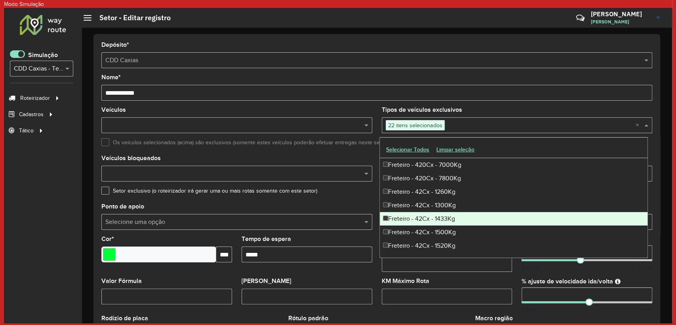
click at [397, 219] on div "Freteiro - 42Cx - 1433Kg" at bounding box center [514, 218] width 268 height 13
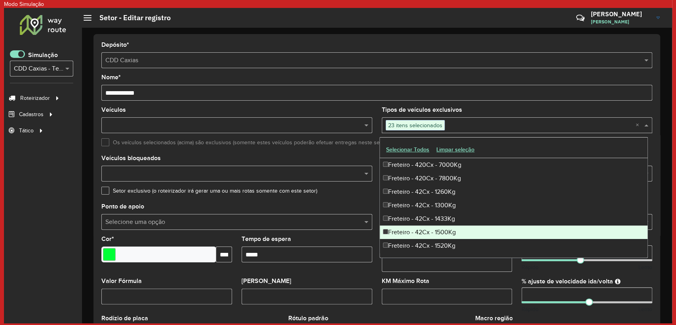
click at [397, 229] on div "Freteiro - 42Cx - 1500Kg" at bounding box center [514, 231] width 268 height 13
click at [402, 240] on div "Freteiro - 42Cx - 1520Kg" at bounding box center [514, 245] width 268 height 13
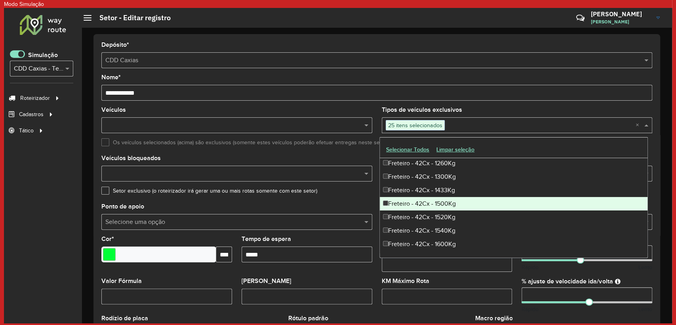
scroll to position [704, 0]
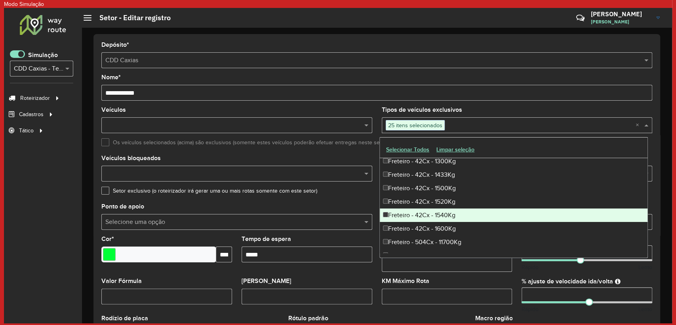
click at [404, 218] on div "Freteiro - 42Cx - 1540Kg" at bounding box center [514, 214] width 268 height 13
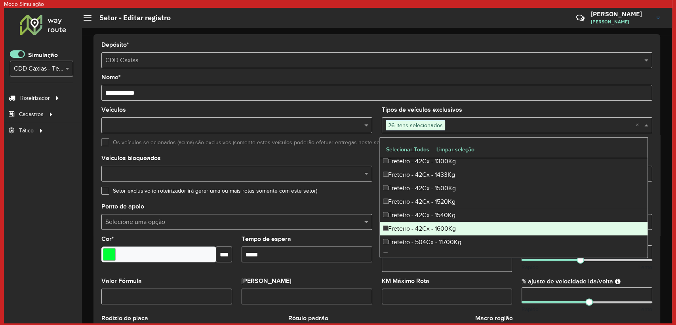
click at [401, 226] on div "Freteiro - 42Cx - 1600Kg" at bounding box center [514, 228] width 268 height 13
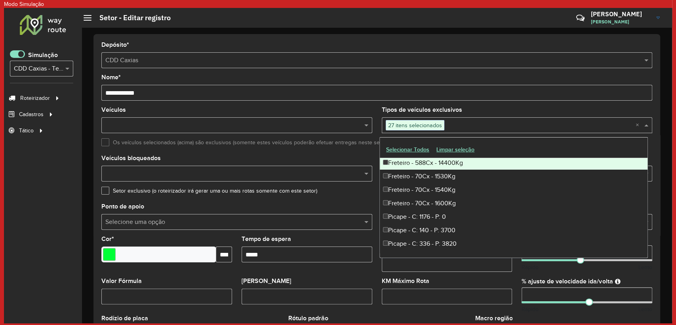
scroll to position [837, 0]
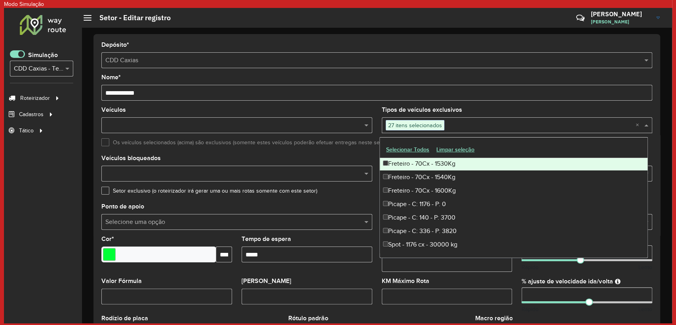
click at [407, 166] on div "Freteiro - 70Cx - 1530Kg" at bounding box center [514, 163] width 268 height 13
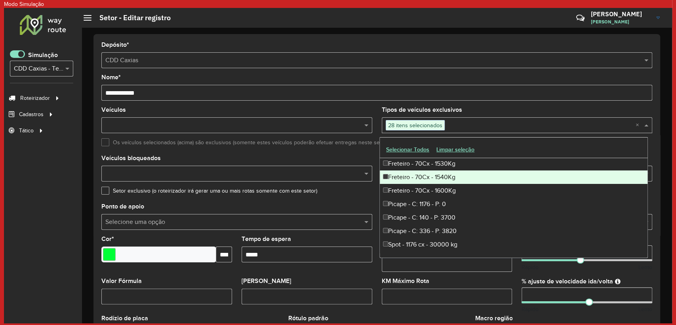
click at [405, 175] on div "Freteiro - 70Cx - 1540Kg" at bounding box center [514, 176] width 268 height 13
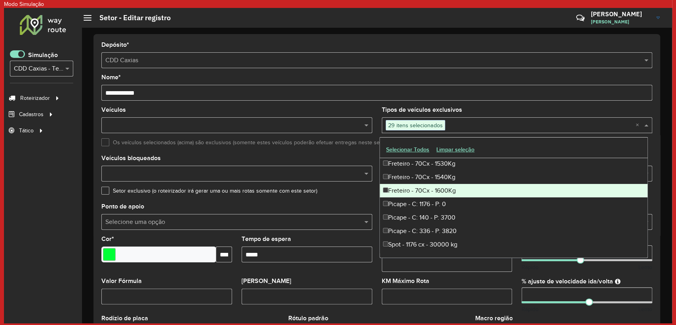
click at [402, 185] on div "Freteiro - 70Cx - 1600Kg" at bounding box center [514, 190] width 268 height 13
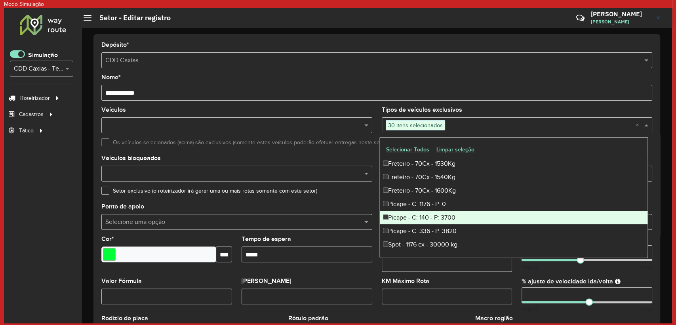
click at [400, 216] on div "Picape - C: 140 - P: 3700" at bounding box center [514, 217] width 268 height 13
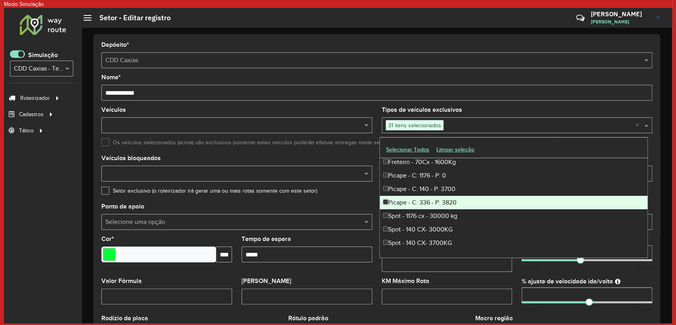
scroll to position [881, 0]
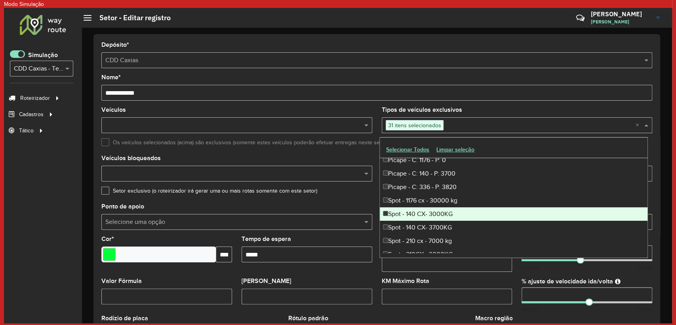
click at [397, 212] on div "Spot - 140 CX- 3000KG" at bounding box center [514, 213] width 268 height 13
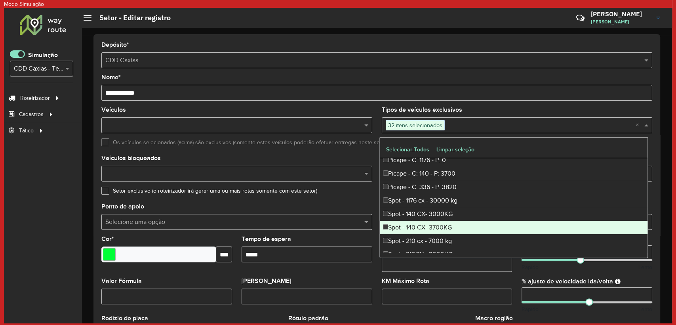
click at [397, 225] on div "Spot - 140 CX- 3700KG" at bounding box center [514, 227] width 268 height 13
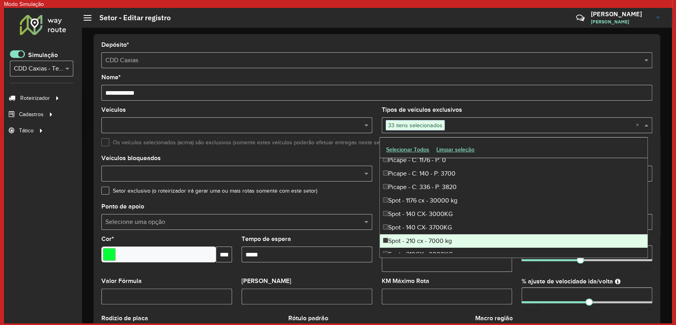
click at [399, 238] on div "Spot - 210 cx - 7000 kg" at bounding box center [514, 240] width 268 height 13
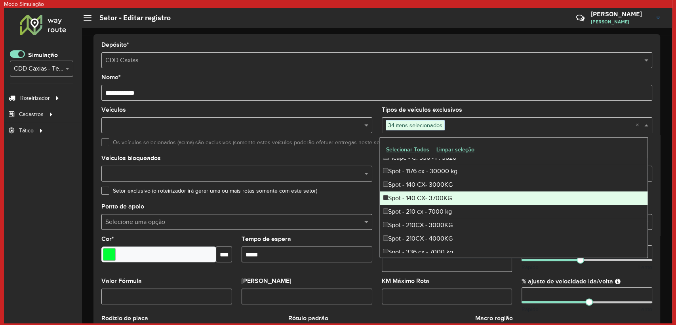
scroll to position [925, 0]
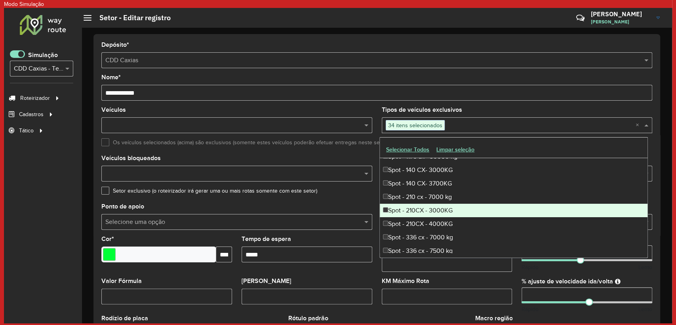
click at [396, 206] on div "Spot - 210CX - 3000KG" at bounding box center [514, 210] width 268 height 13
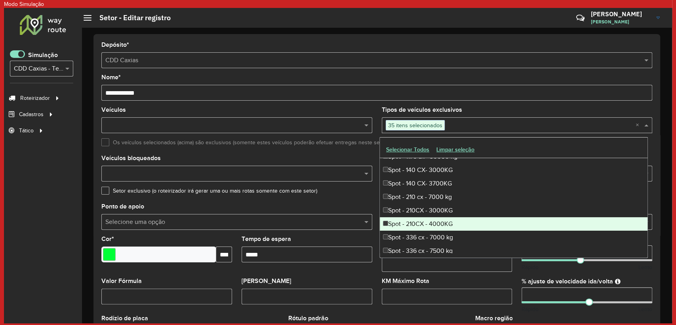
click at [396, 219] on div "Spot - 210CX - 4000KG" at bounding box center [514, 223] width 268 height 13
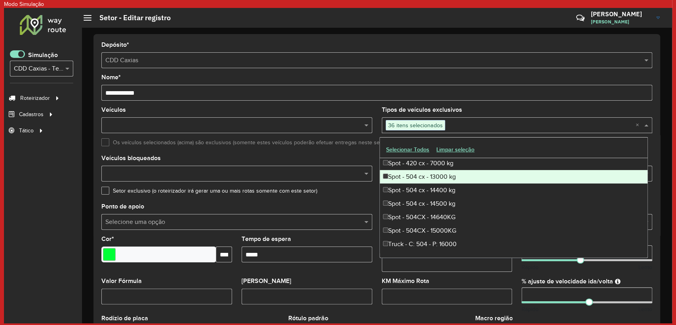
scroll to position [1063, 0]
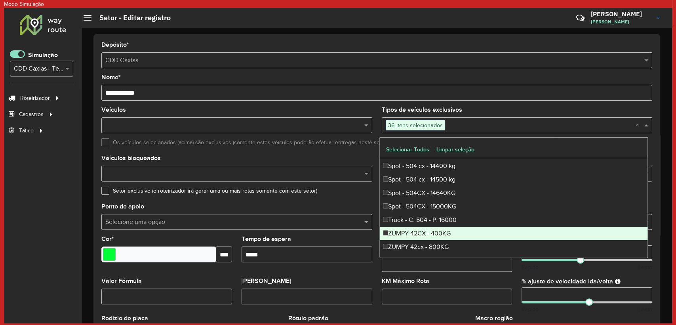
click at [400, 229] on div "ZUMPY 42CX - 400KG" at bounding box center [514, 233] width 268 height 13
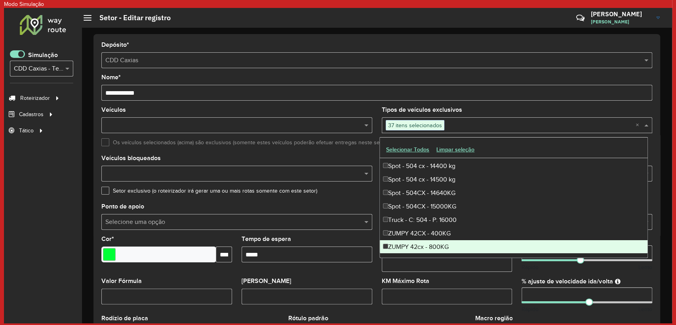
drag, startPoint x: 400, startPoint y: 229, endPoint x: 401, endPoint y: 239, distance: 10.7
click at [401, 240] on div "ZUMPY 42cx - 800KG" at bounding box center [514, 246] width 268 height 13
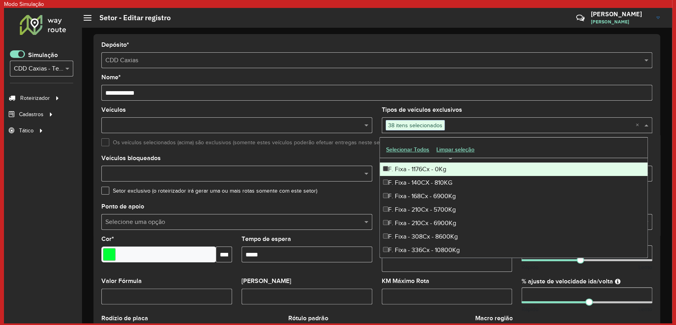
scroll to position [44, 0]
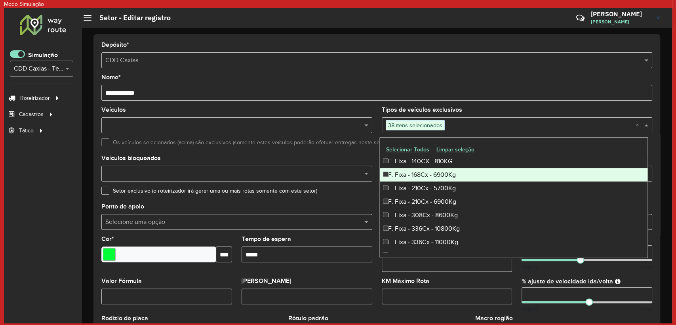
click at [446, 174] on div "F. Fixa - 168Cx - 6900Kg" at bounding box center [514, 174] width 268 height 13
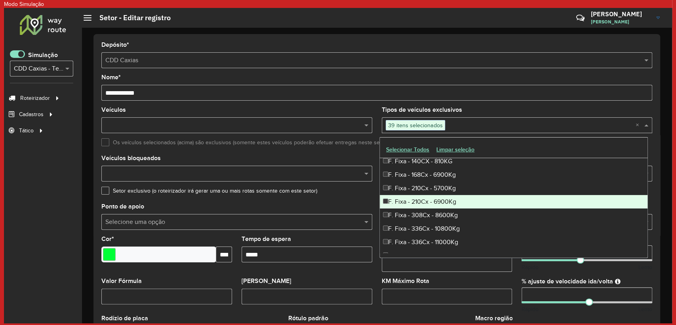
click at [440, 202] on div "F. Fixa - 210Cx - 6900Kg" at bounding box center [514, 201] width 268 height 13
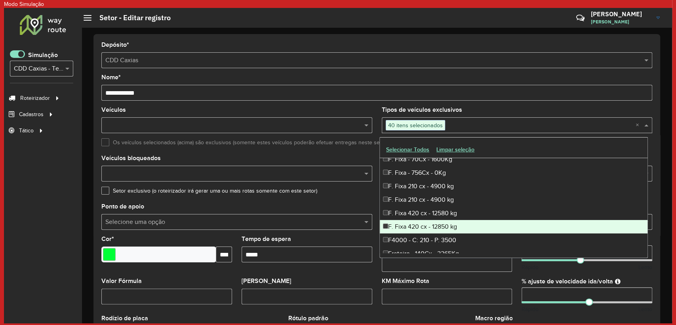
scroll to position [440, 0]
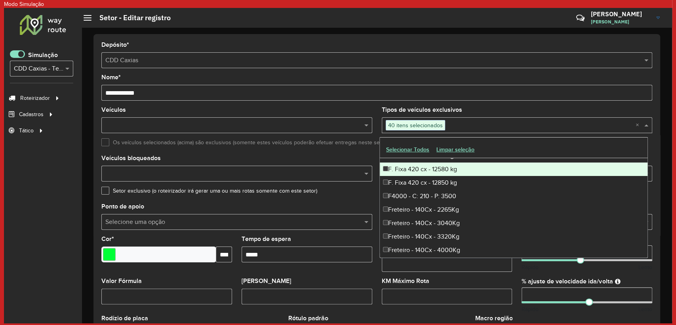
click at [369, 108] on div "Veículos" at bounding box center [236, 120] width 271 height 26
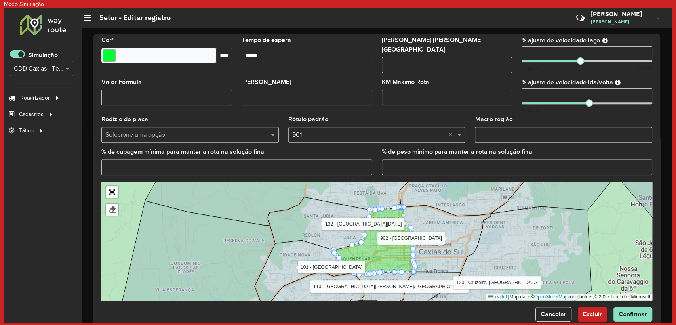
scroll to position [203, 0]
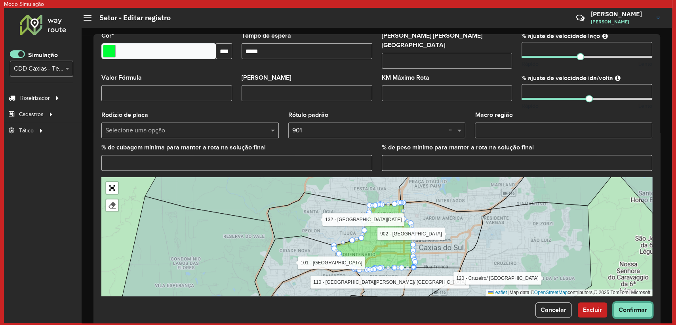
click at [631, 309] on button "Confirmar" at bounding box center [633, 309] width 39 height 15
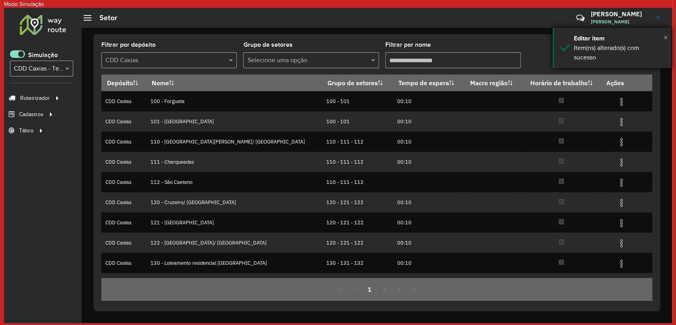
click at [666, 38] on span "×" at bounding box center [666, 37] width 4 height 9
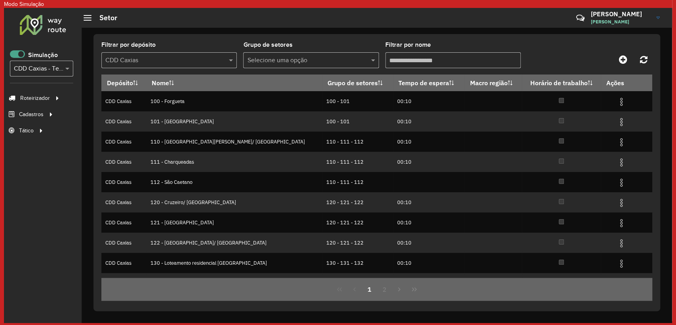
click at [17, 53] on span at bounding box center [17, 54] width 15 height 8
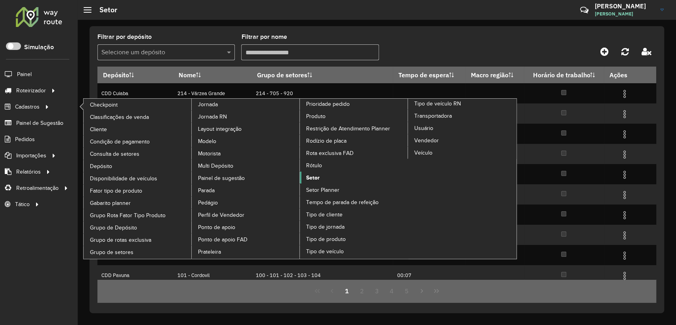
click at [319, 178] on span "Setor" at bounding box center [312, 178] width 13 height 8
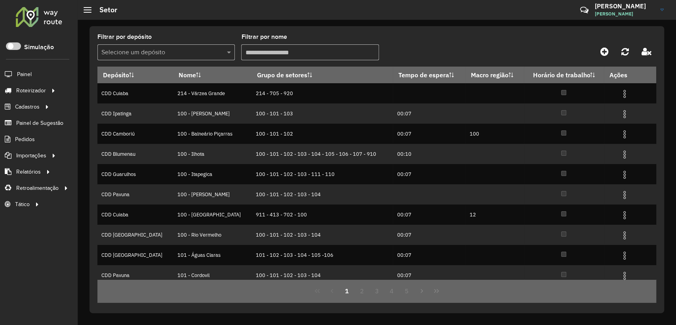
click at [393, 41] on formly-group "Filtrar por depósito Selecione um depósito Filtrar por nome" at bounding box center [303, 50] width 413 height 32
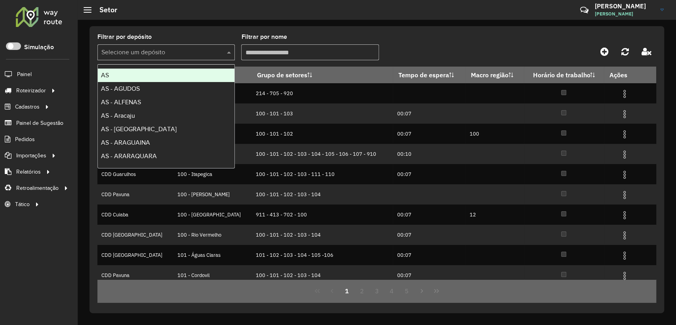
click at [166, 52] on input "text" at bounding box center [158, 53] width 114 height 10
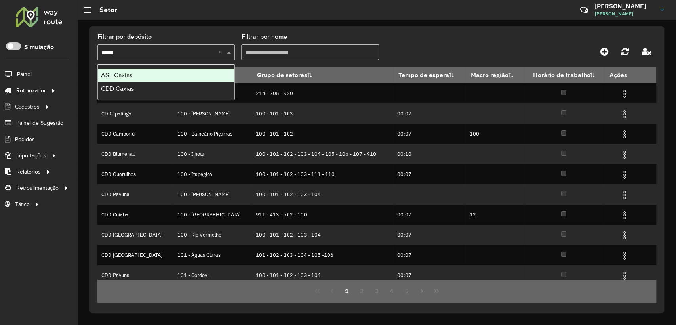
type input "******"
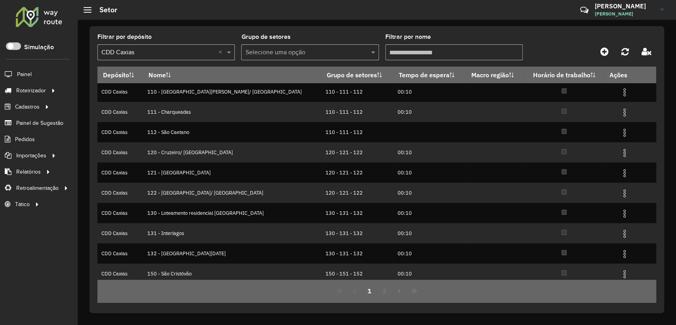
scroll to position [46, 0]
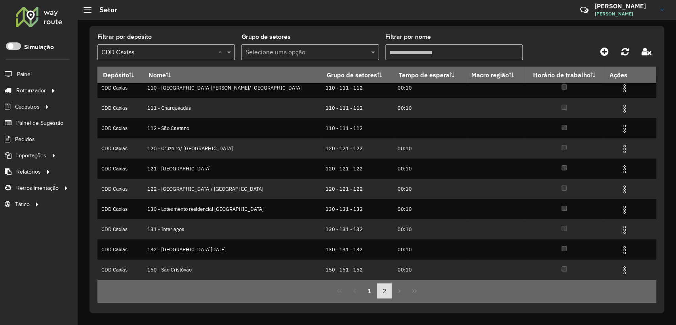
click at [381, 289] on button "2" at bounding box center [384, 290] width 15 height 15
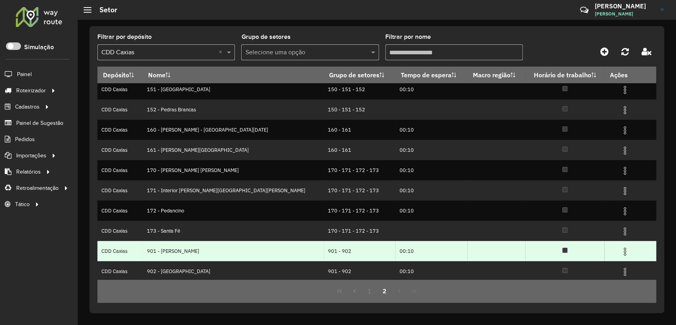
scroll to position [6, 0]
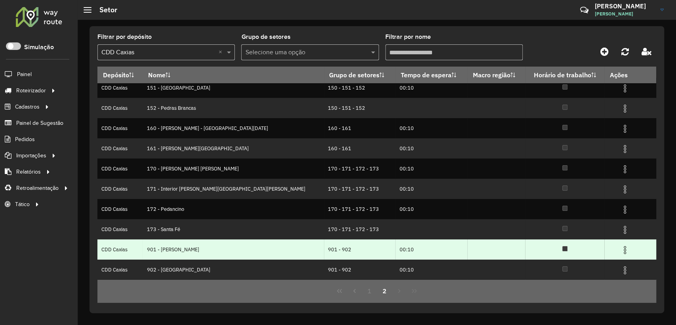
click at [621, 246] on img at bounding box center [626, 250] width 10 height 10
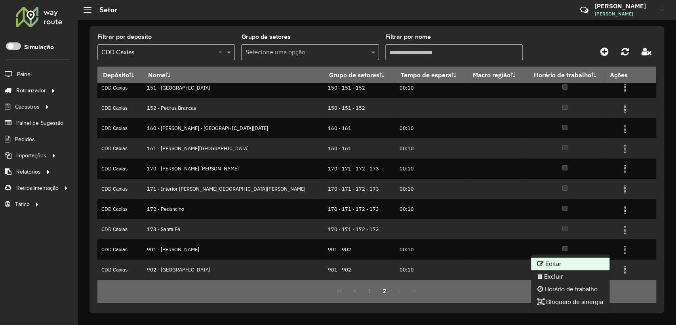
click at [577, 262] on li "Editar" at bounding box center [570, 264] width 78 height 13
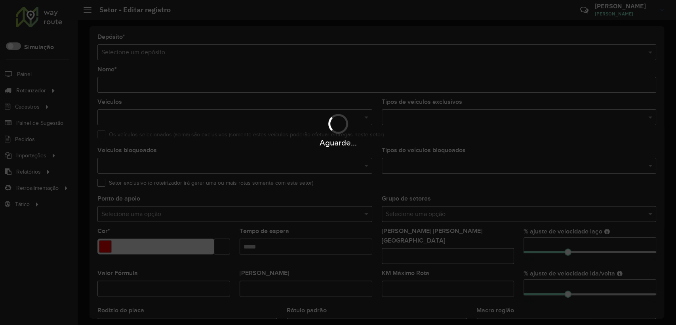
type input "**********"
type input "*******"
type input "*****"
type input "**"
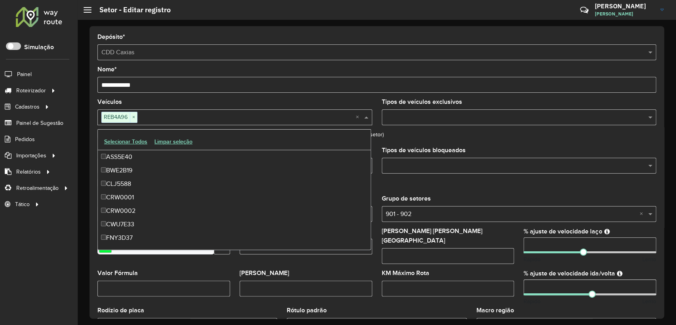
scroll to position [1118, 0]
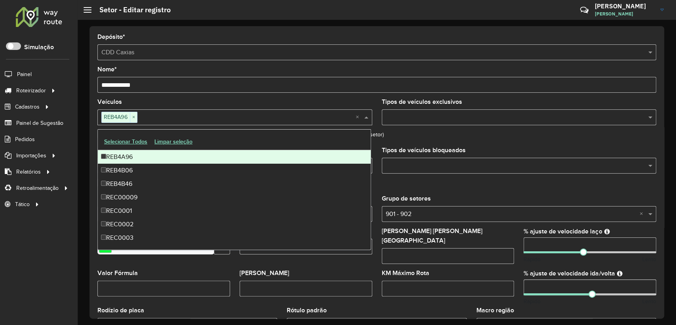
drag, startPoint x: 104, startPoint y: 118, endPoint x: 122, endPoint y: 116, distance: 18.3
click at [122, 116] on span "REB4A96" at bounding box center [116, 117] width 28 height 10
drag, startPoint x: 131, startPoint y: 158, endPoint x: 109, endPoint y: 159, distance: 22.2
click at [109, 159] on div "REB4A96" at bounding box center [234, 156] width 273 height 13
drag, startPoint x: 109, startPoint y: 157, endPoint x: 130, endPoint y: 157, distance: 21.8
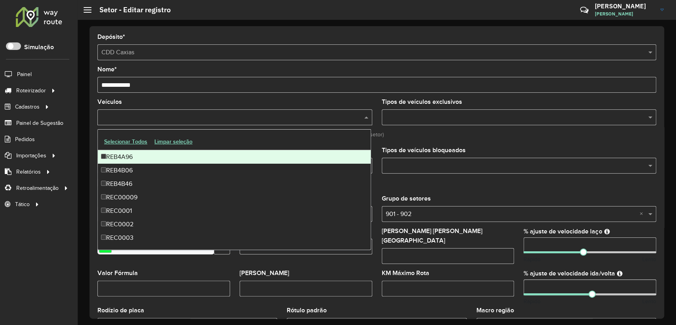
click at [130, 157] on div "REB4A96" at bounding box center [234, 156] width 273 height 13
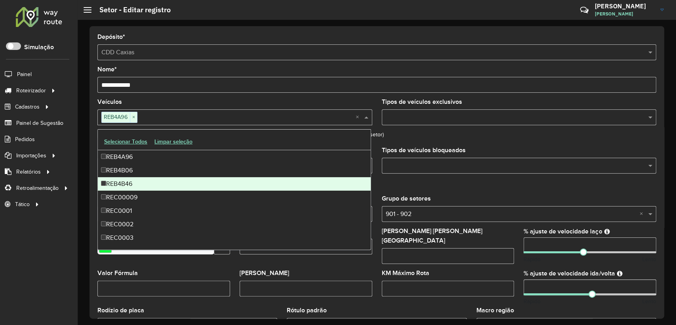
click at [162, 100] on div "Veículos REB4A96 × ×" at bounding box center [234, 112] width 275 height 26
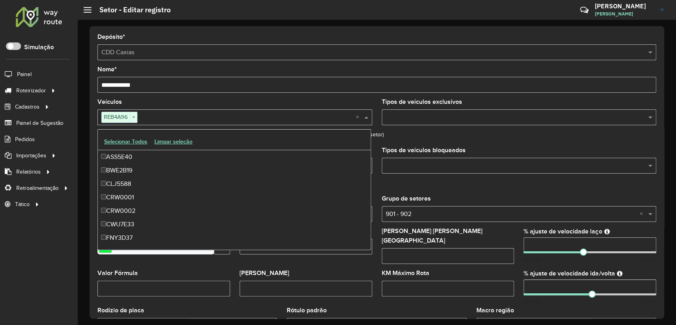
click at [353, 120] on input "text" at bounding box center [247, 118] width 218 height 10
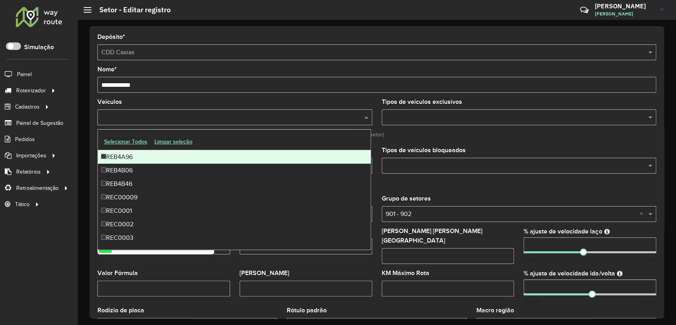
click at [398, 115] on input "text" at bounding box center [515, 118] width 263 height 10
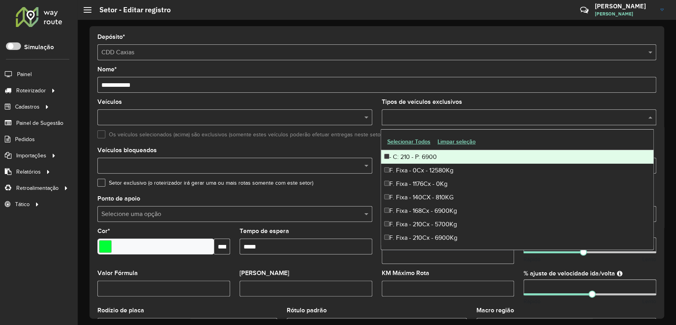
click at [398, 158] on div "- C: 210 - P: 6900" at bounding box center [517, 156] width 273 height 13
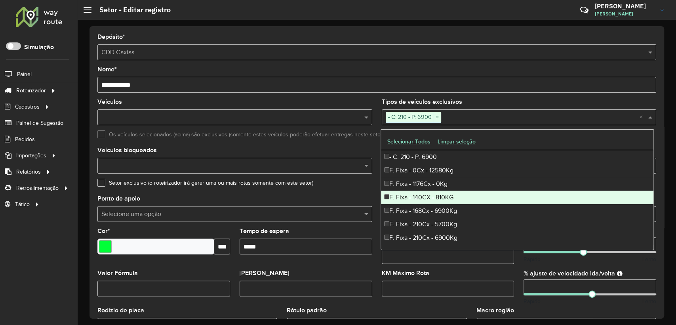
click at [396, 202] on div "F. Fixa - 140CX - 810KG" at bounding box center [517, 197] width 273 height 13
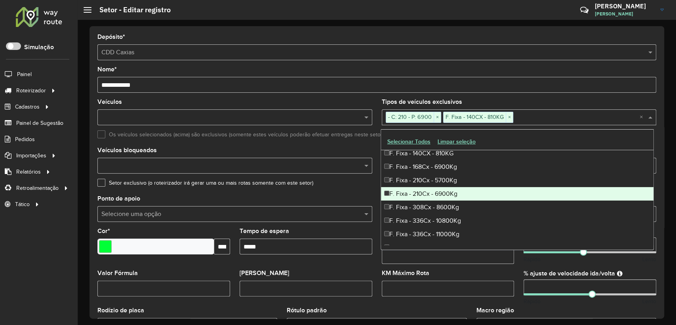
click at [407, 190] on div "F. Fixa - 210Cx - 6900Kg" at bounding box center [517, 193] width 273 height 13
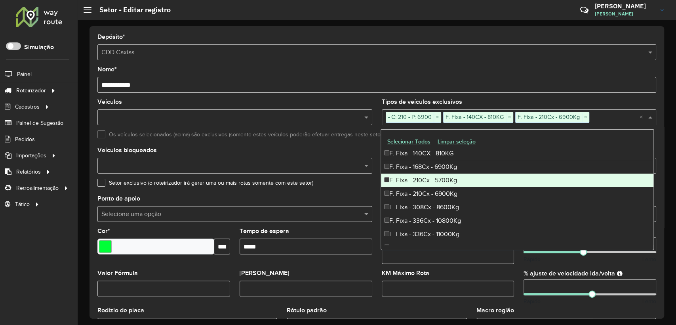
click at [403, 178] on div "F. Fixa - 210Cx - 5700Kg" at bounding box center [517, 180] width 273 height 13
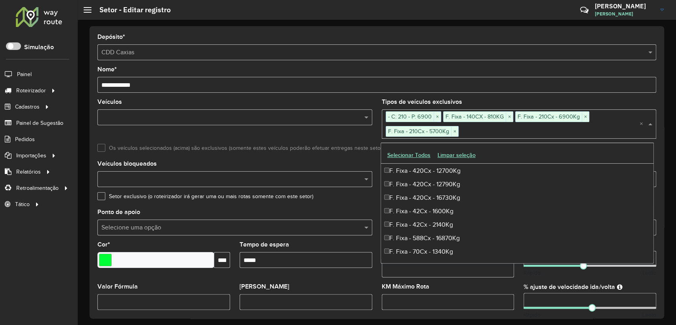
scroll to position [264, 0]
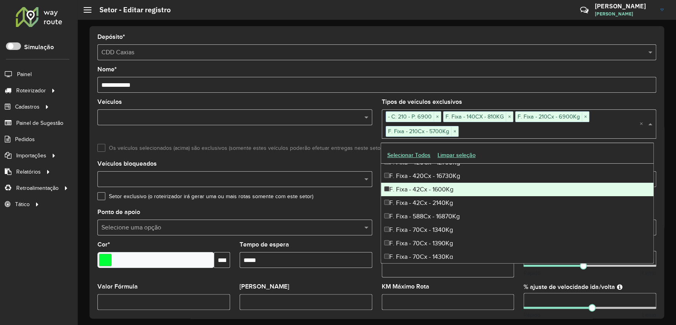
click at [399, 188] on div "F. Fixa - 42Cx - 1600Kg" at bounding box center [517, 189] width 273 height 13
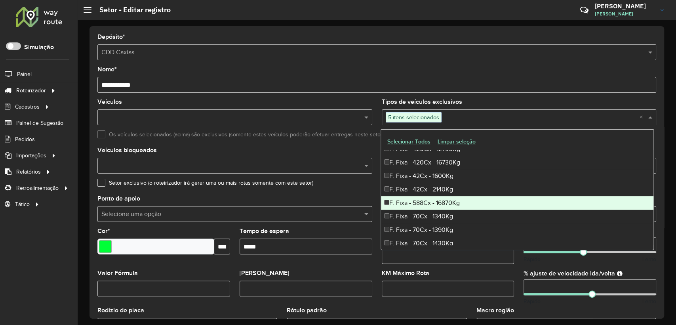
click at [401, 197] on div "F. Fixa - 588Cx - 16870Kg" at bounding box center [517, 202] width 273 height 13
click at [399, 202] on div "F. Fixa - 588Cx - 16870Kg" at bounding box center [517, 202] width 273 height 13
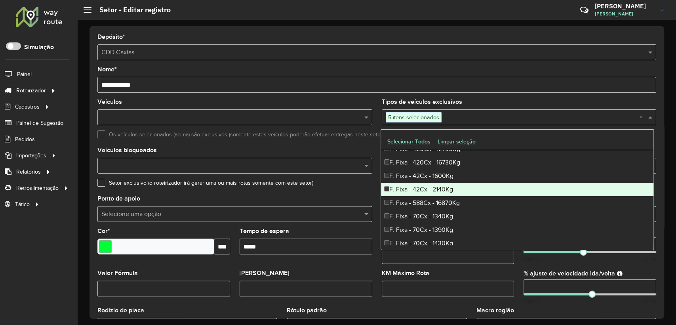
click at [392, 190] on div "F. Fixa - 42Cx - 2140Kg" at bounding box center [517, 189] width 273 height 13
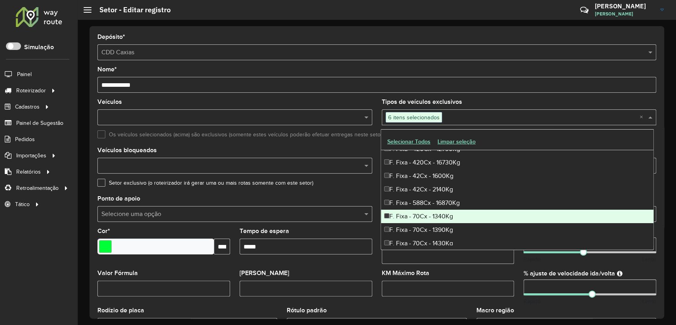
click at [393, 210] on div "F. Fixa - 70Cx - 1340Kg" at bounding box center [517, 216] width 273 height 13
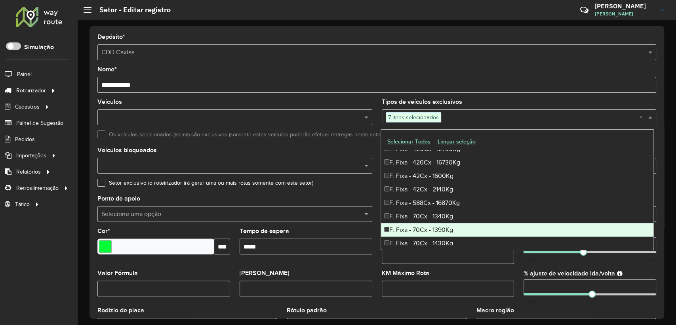
click at [393, 223] on div "F. Fixa - 70Cx - 1390Kg" at bounding box center [517, 229] width 273 height 13
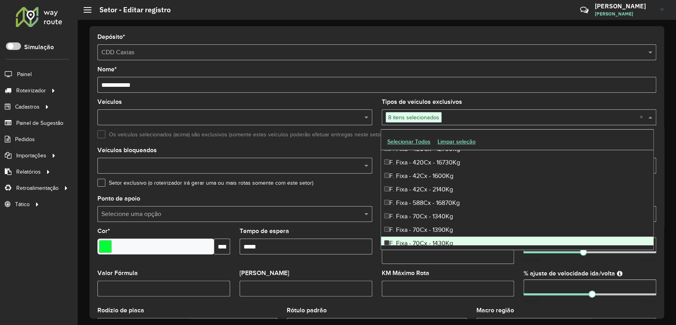
click at [392, 242] on div "F. Fixa - 70Cx - 1430Kg" at bounding box center [517, 243] width 273 height 13
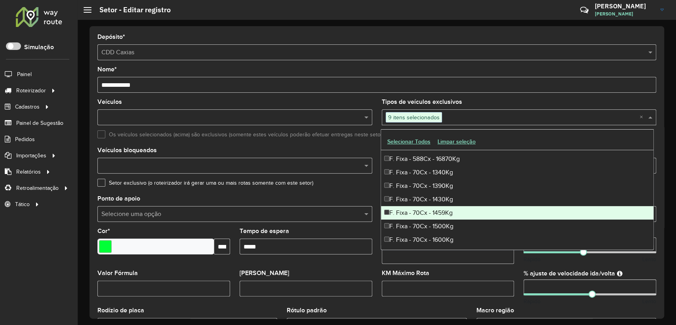
scroll to position [352, 0]
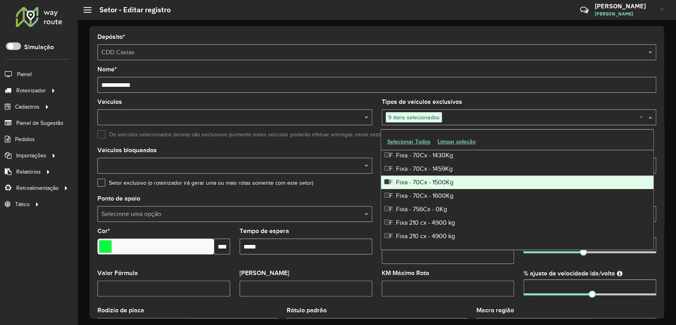
click at [396, 176] on div "F. Fixa - 70Cx - 1500Kg" at bounding box center [517, 182] width 273 height 13
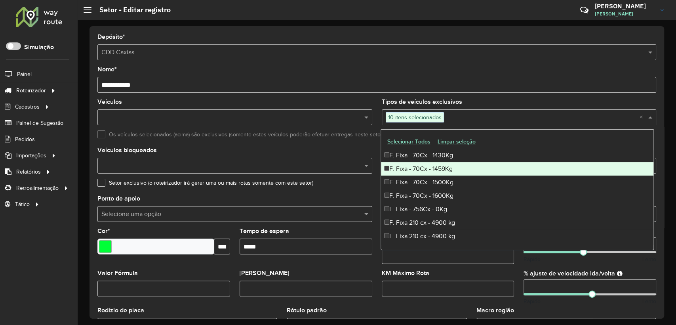
click at [392, 170] on div "F. Fixa - 70Cx - 1459Kg" at bounding box center [517, 168] width 273 height 13
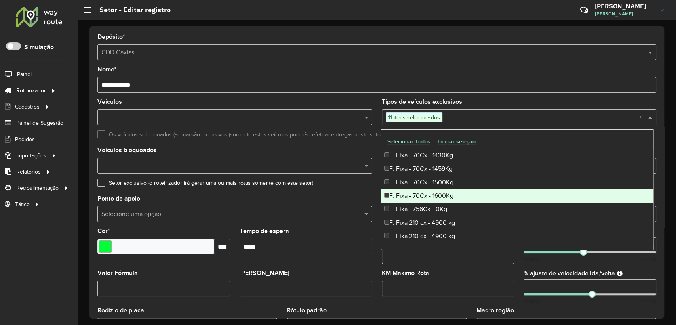
click at [392, 199] on div "F. Fixa - 70Cx - 1600Kg" at bounding box center [517, 195] width 273 height 13
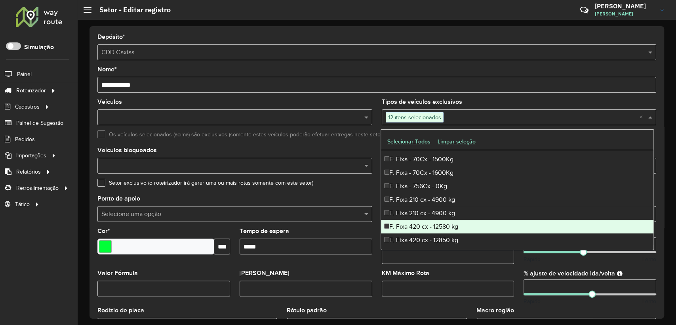
scroll to position [396, 0]
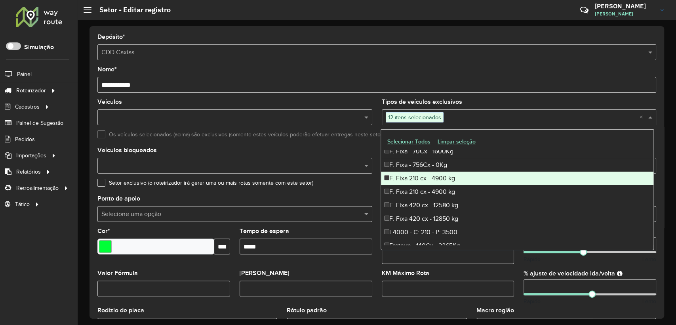
click at [396, 184] on div "F. Fixa 210 cx - 4900 kg" at bounding box center [517, 178] width 273 height 13
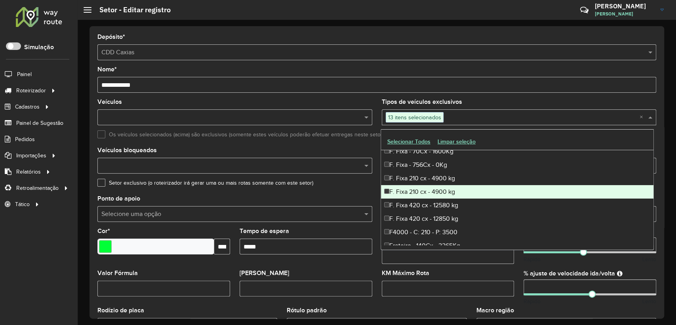
click at [396, 191] on div "F. Fixa 210 cx - 4900 kg" at bounding box center [517, 191] width 273 height 13
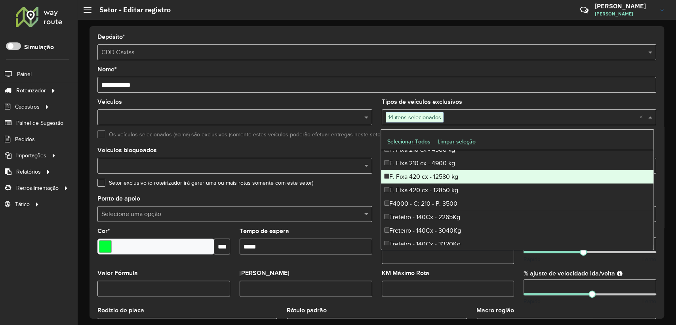
scroll to position [440, 0]
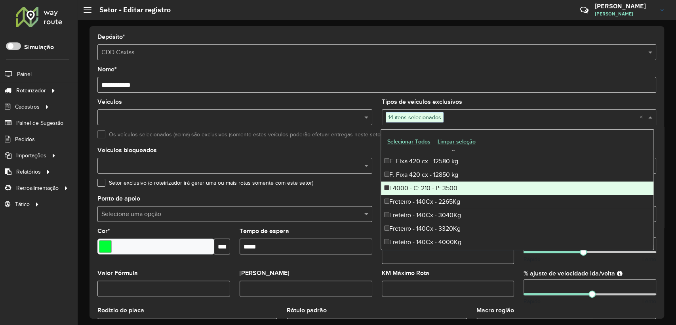
click at [397, 191] on div "F4000 - C: 210 - P: 3500" at bounding box center [517, 188] width 273 height 13
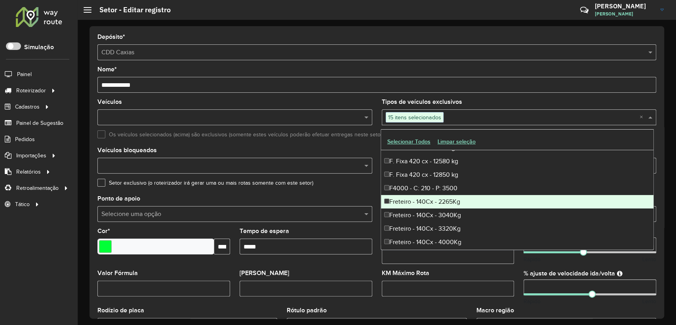
click at [397, 204] on div "Freteiro - 140Cx - 2265Kg" at bounding box center [517, 201] width 273 height 13
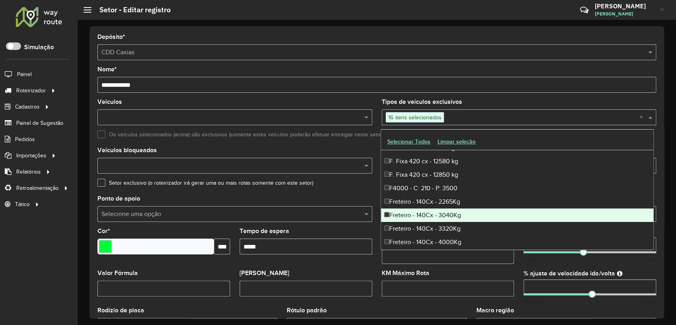
click at [395, 214] on div "Freteiro - 140Cx - 3040Kg" at bounding box center [517, 214] width 273 height 13
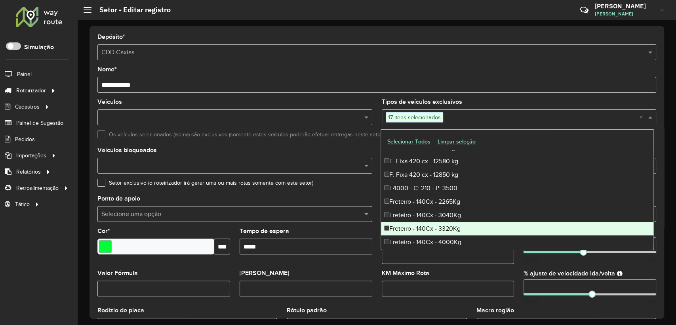
click at [396, 225] on div "Freteiro - 140Cx - 3320Kg" at bounding box center [517, 228] width 273 height 13
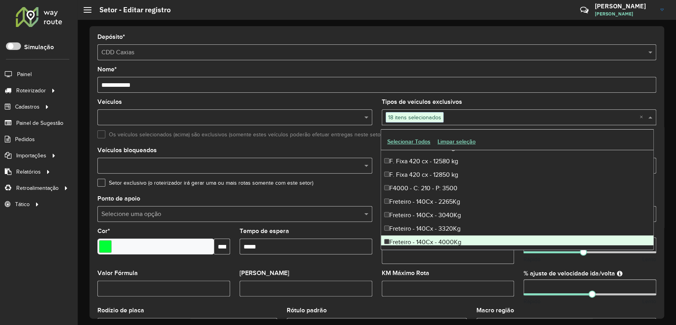
click at [401, 242] on div "Freteiro - 140Cx - 4000Kg" at bounding box center [517, 241] width 273 height 13
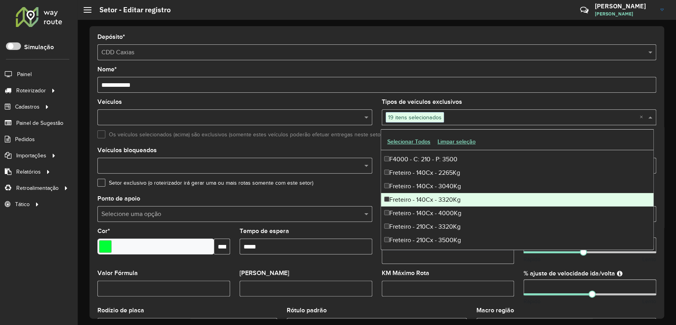
scroll to position [484, 0]
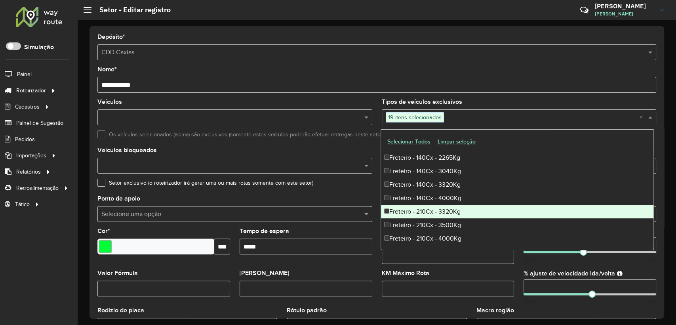
click at [396, 205] on div "Freteiro - 210Cx - 3320Kg" at bounding box center [517, 211] width 273 height 13
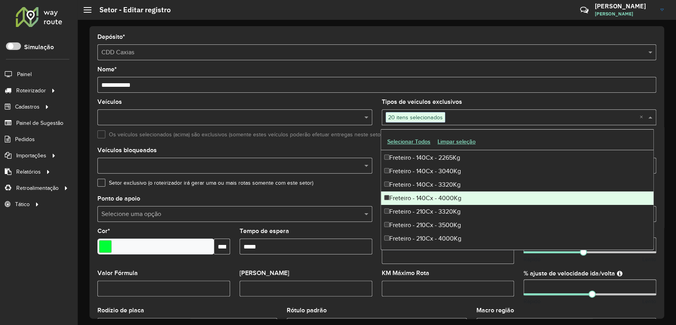
click at [396, 200] on div "Freteiro - 140Cx - 4000Kg" at bounding box center [517, 197] width 273 height 13
click at [396, 197] on div "Freteiro - 140Cx - 4000Kg" at bounding box center [517, 197] width 273 height 13
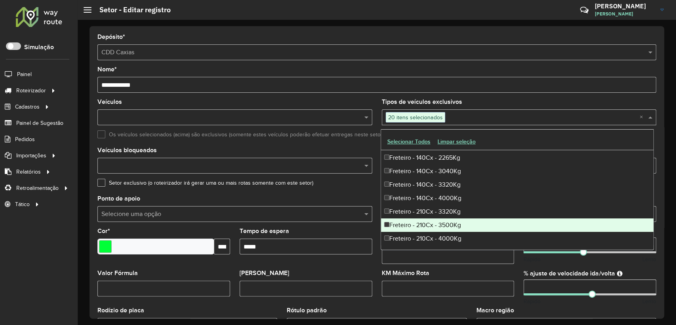
click at [395, 222] on div "Freteiro - 210Cx - 3500Kg" at bounding box center [517, 224] width 273 height 13
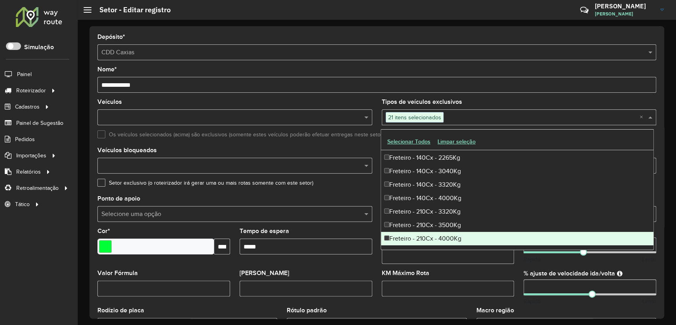
drag, startPoint x: 395, startPoint y: 222, endPoint x: 396, endPoint y: 237, distance: 15.1
click at [396, 237] on div "Freteiro - 210Cx - 4000Kg" at bounding box center [517, 238] width 273 height 13
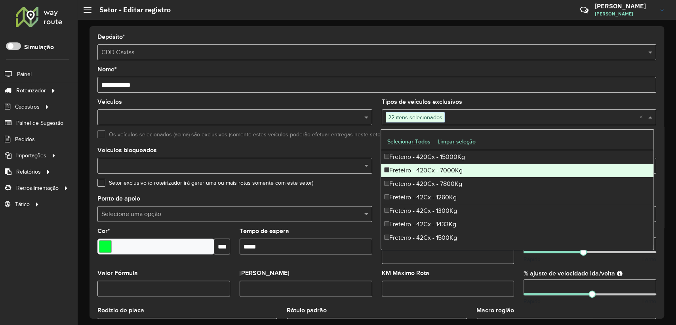
scroll to position [660, 0]
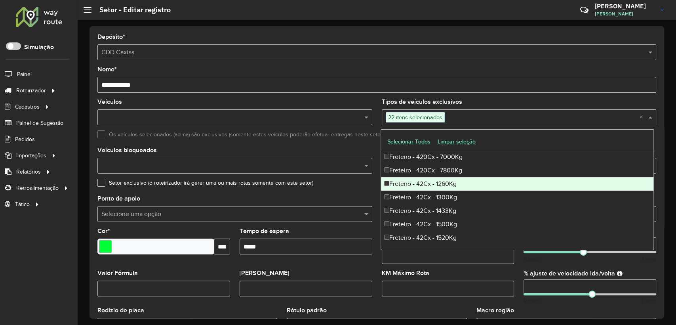
click at [402, 186] on div "Freteiro - 42Cx - 1260Kg" at bounding box center [517, 183] width 273 height 13
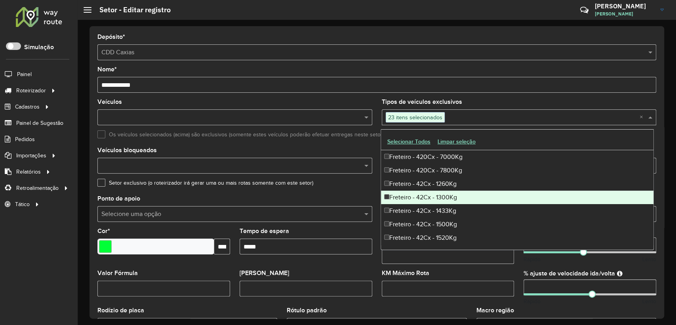
click at [402, 199] on div "Freteiro - 42Cx - 1300Kg" at bounding box center [517, 197] width 273 height 13
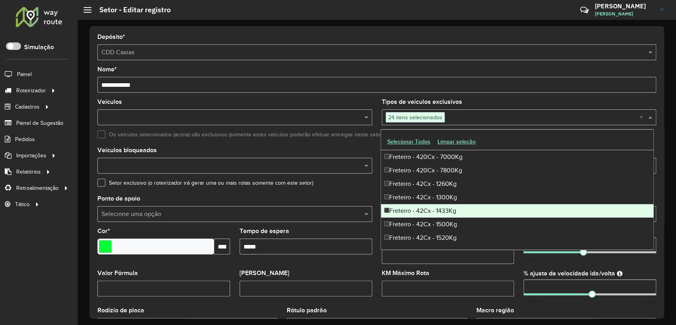
click at [400, 209] on div "Freteiro - 42Cx - 1433Kg" at bounding box center [517, 210] width 273 height 13
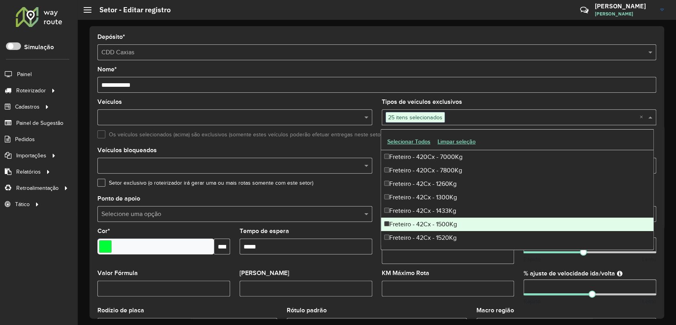
click at [399, 224] on div "Freteiro - 42Cx - 1500Kg" at bounding box center [517, 224] width 273 height 13
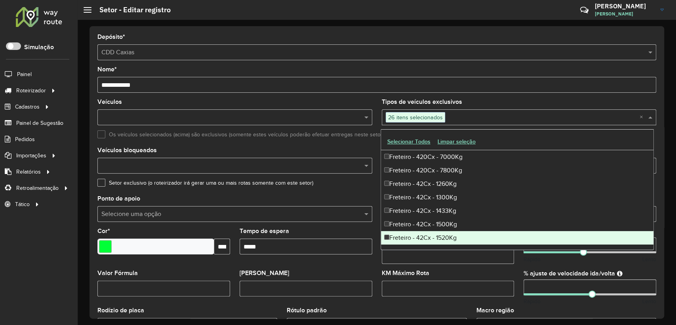
click at [397, 242] on div "Freteiro - 42Cx - 1520Kg" at bounding box center [517, 237] width 273 height 13
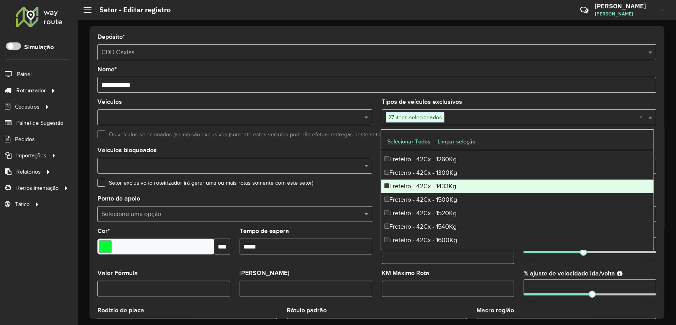
scroll to position [704, 0]
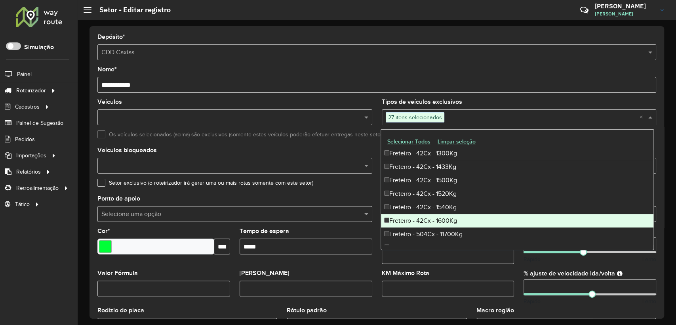
click at [400, 221] on div "Freteiro - 42Cx - 1600Kg" at bounding box center [517, 220] width 273 height 13
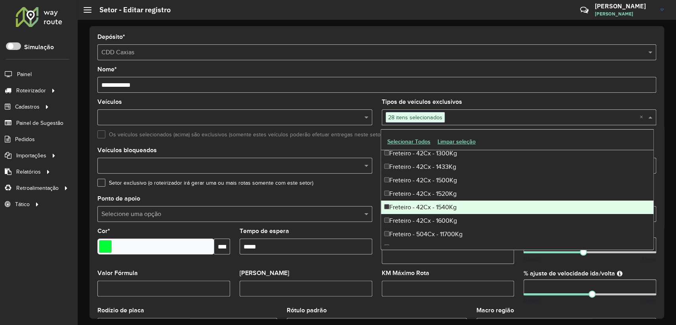
click at [394, 204] on div "Freteiro - 42Cx - 1540Kg" at bounding box center [517, 207] width 273 height 13
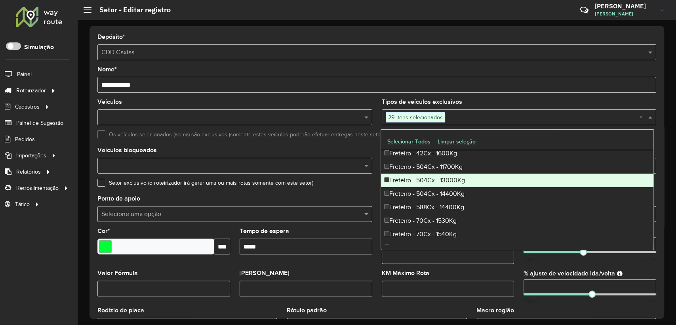
scroll to position [793, 0]
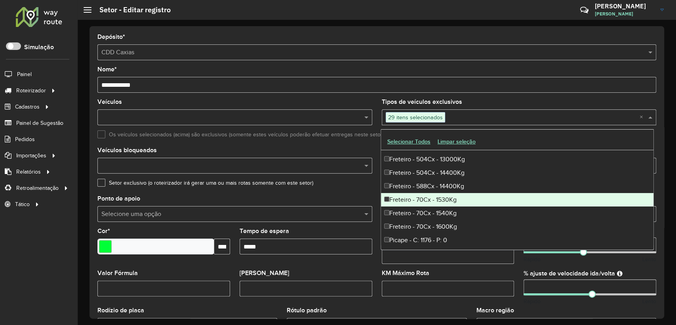
click at [406, 198] on div "Freteiro - 70Cx - 1530Kg" at bounding box center [517, 199] width 273 height 13
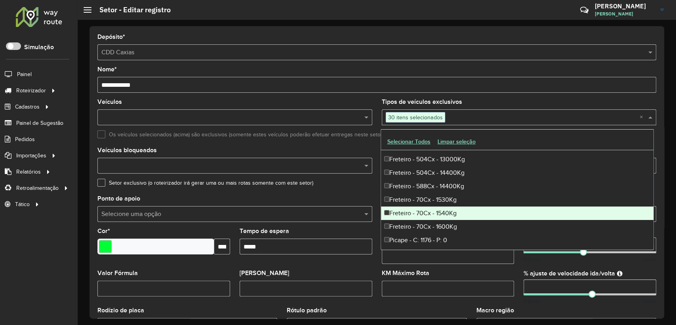
drag, startPoint x: 406, startPoint y: 198, endPoint x: 402, endPoint y: 216, distance: 19.0
click at [402, 216] on div "Freteiro - 70Cx - 1540Kg" at bounding box center [517, 212] width 273 height 13
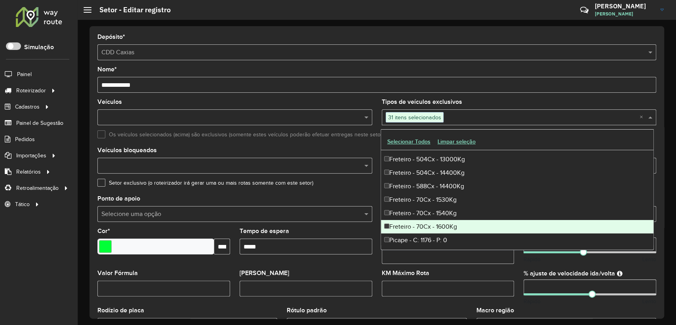
click at [403, 226] on div "Freteiro - 70Cx - 1600Kg" at bounding box center [517, 226] width 273 height 13
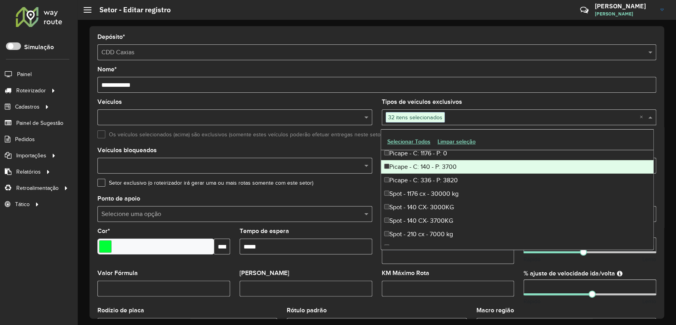
scroll to position [881, 0]
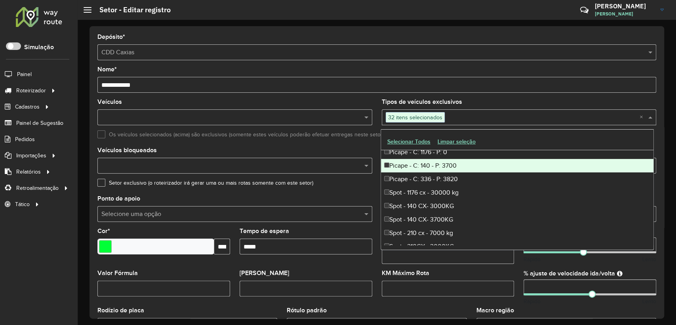
click at [399, 166] on div "Picape - C: 140 - P: 3700" at bounding box center [517, 165] width 273 height 13
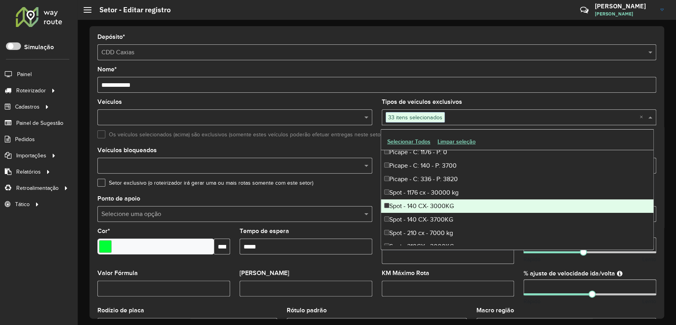
click at [400, 200] on div "Spot - 140 CX- 3000KG" at bounding box center [517, 205] width 273 height 13
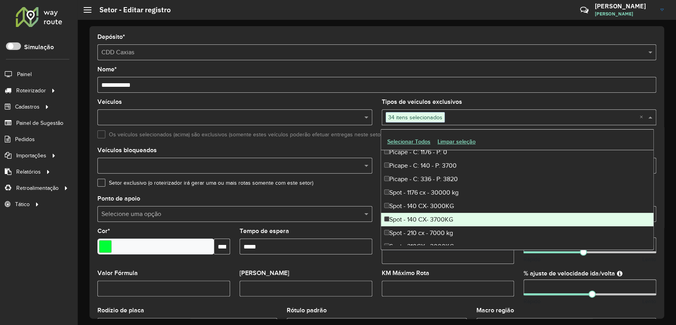
click at [400, 216] on div "Spot - 140 CX- 3700KG" at bounding box center [517, 219] width 273 height 13
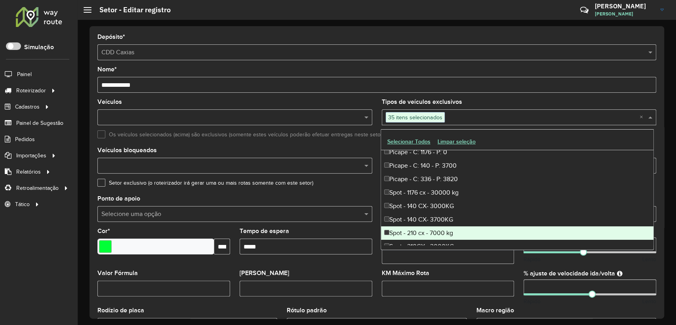
click at [399, 237] on div "Spot - 210 cx - 7000 kg" at bounding box center [517, 232] width 273 height 13
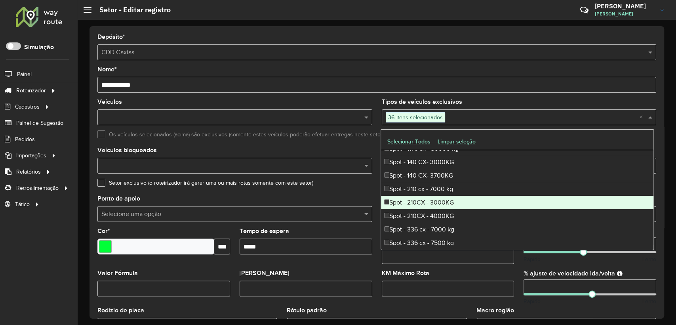
scroll to position [969, 0]
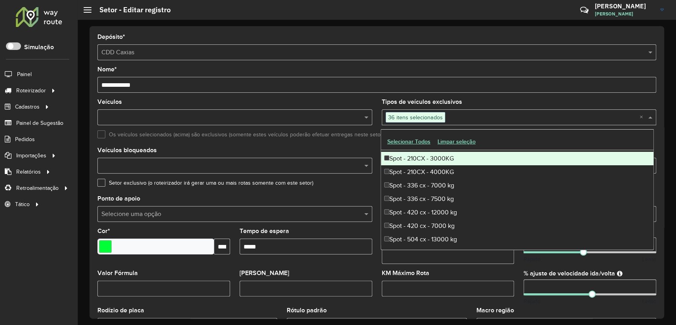
click at [399, 159] on div "Spot - 210CX - 3000KG" at bounding box center [517, 158] width 273 height 13
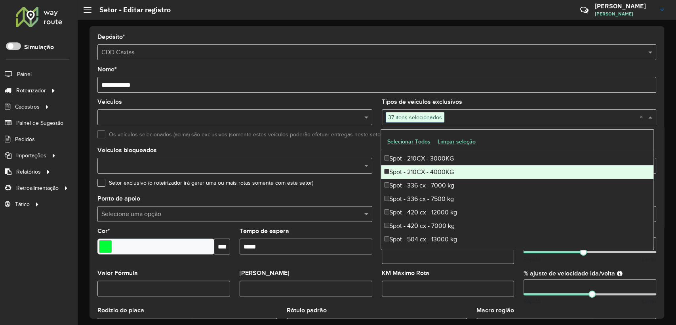
click at [400, 167] on div "Spot - 210CX - 4000KG" at bounding box center [517, 171] width 273 height 13
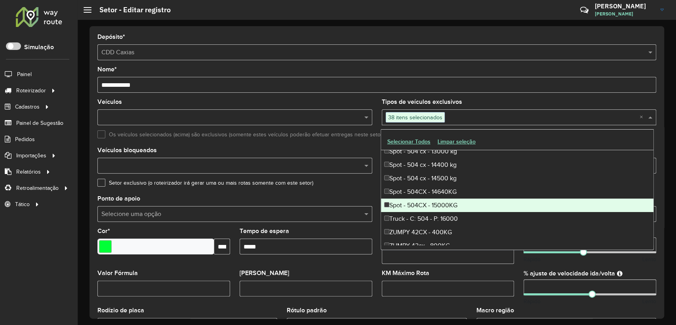
scroll to position [1064, 0]
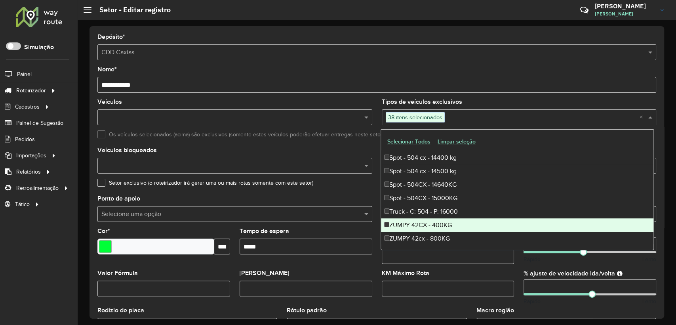
click at [402, 221] on div "ZUMPY 42CX - 400KG" at bounding box center [517, 224] width 273 height 13
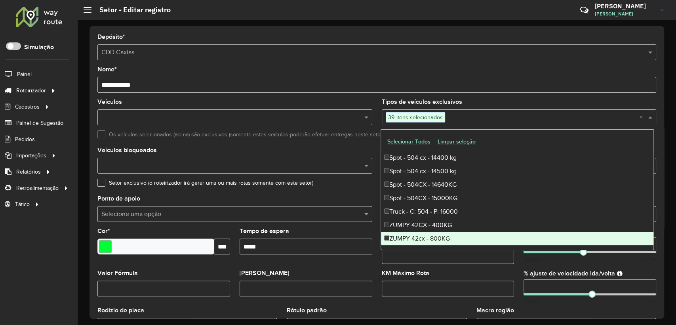
click at [400, 236] on div "ZUMPY 42cx - 800KG" at bounding box center [517, 238] width 273 height 13
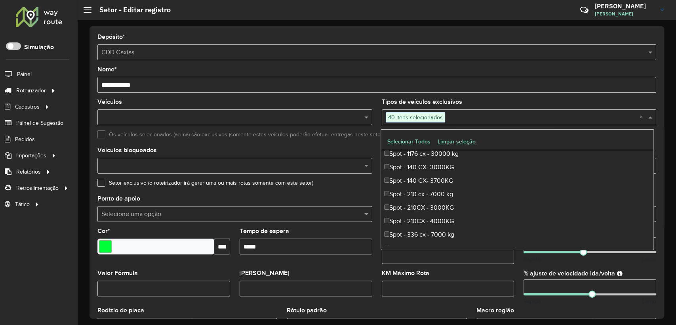
scroll to position [799, 0]
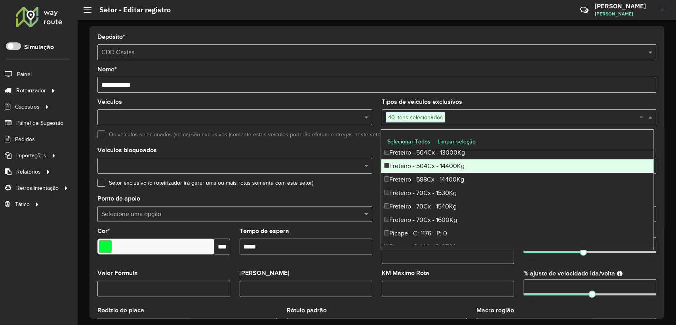
click at [364, 148] on div "Veículos bloqueados" at bounding box center [234, 160] width 275 height 26
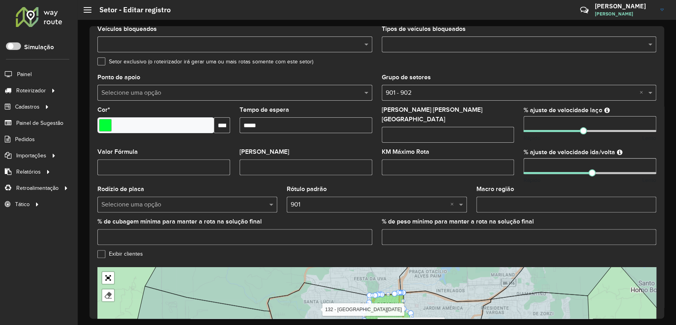
scroll to position [219, 0]
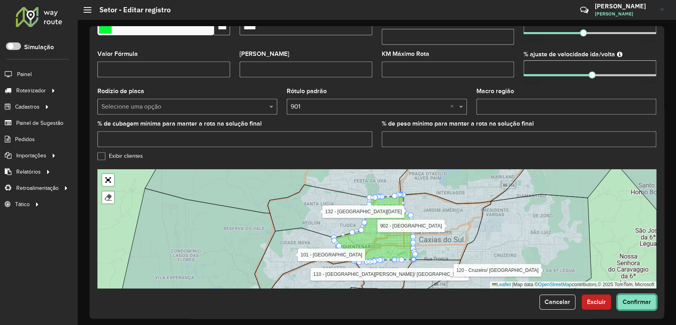
click at [640, 298] on span "Confirmar" at bounding box center [637, 301] width 29 height 7
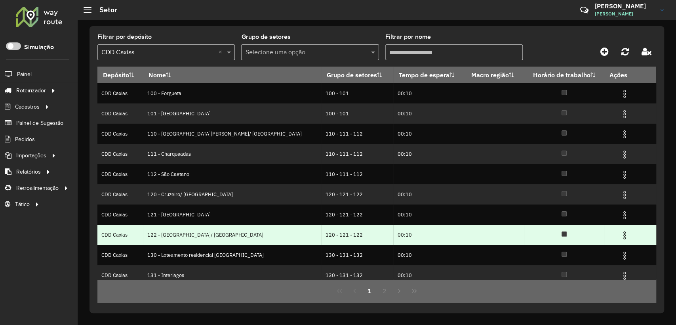
scroll to position [46, 0]
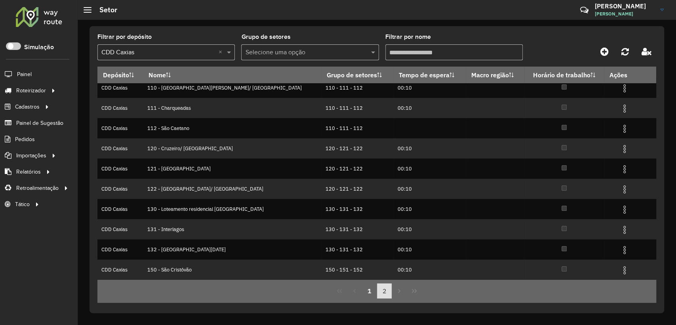
click at [384, 290] on button "2" at bounding box center [384, 290] width 15 height 15
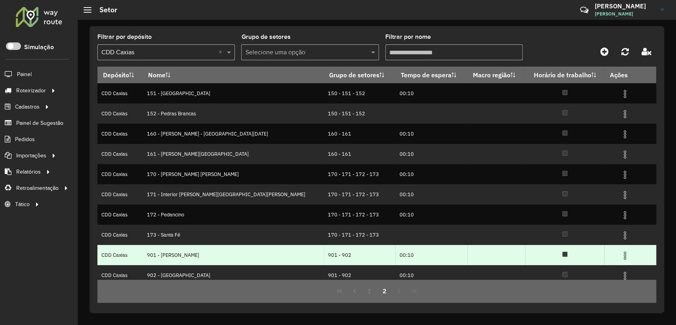
click at [621, 256] on img at bounding box center [626, 256] width 10 height 10
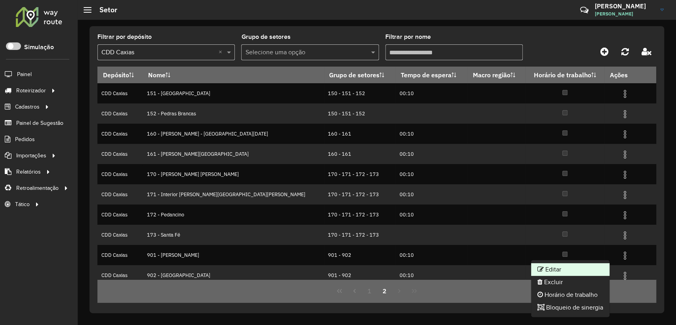
click at [578, 266] on li "Editar" at bounding box center [570, 269] width 78 height 13
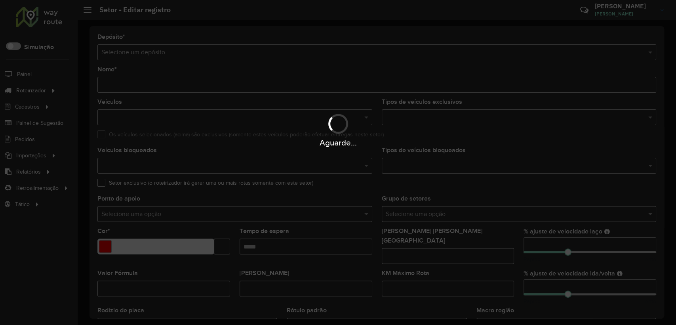
type input "**********"
type input "*******"
type input "*****"
type input "**"
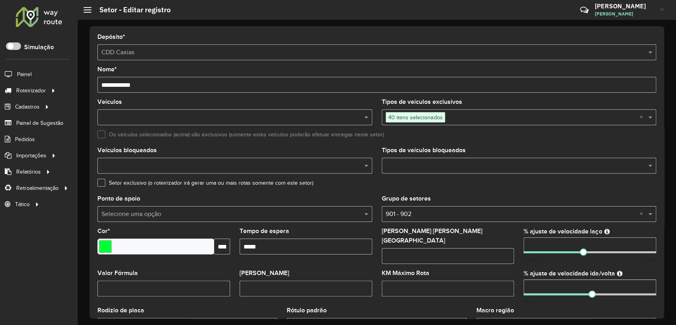
scroll to position [219, 0]
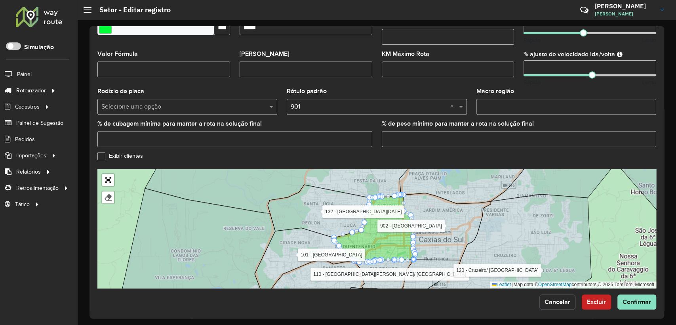
click at [556, 298] on span "Cancelar" at bounding box center [558, 301] width 26 height 7
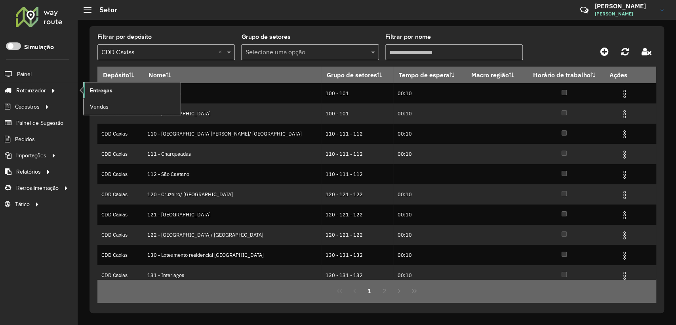
click at [115, 91] on link "Entregas" at bounding box center [132, 90] width 97 height 16
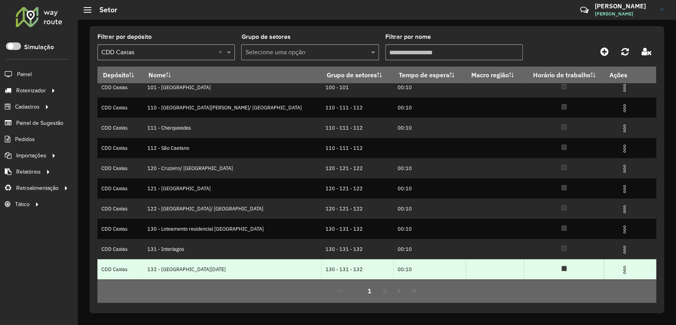
scroll to position [46, 0]
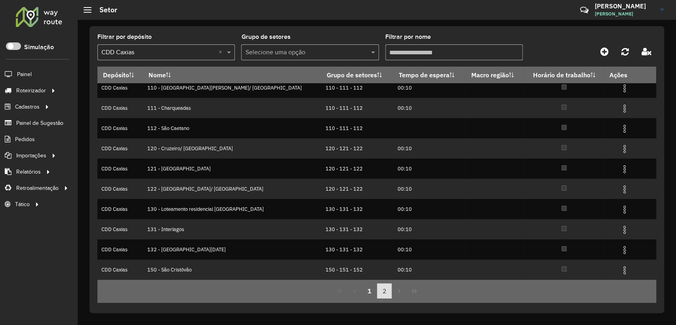
click at [381, 294] on button "2" at bounding box center [384, 290] width 15 height 15
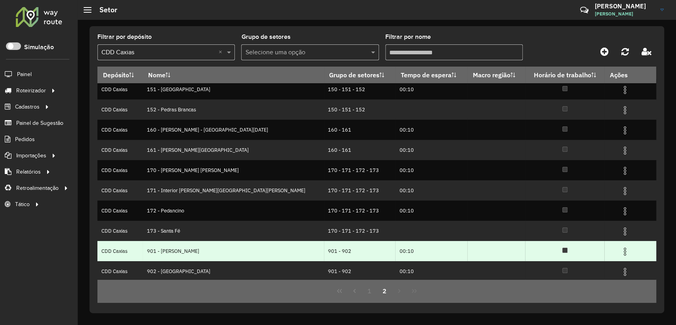
scroll to position [6, 0]
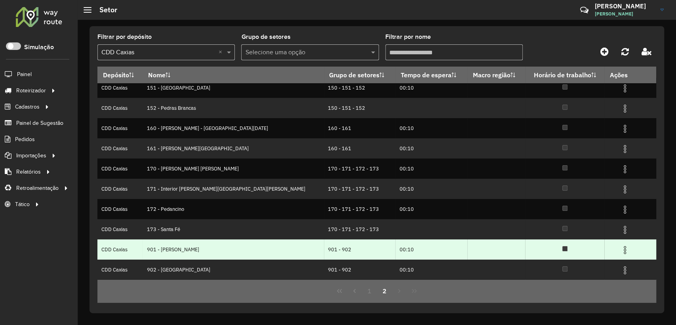
click at [621, 251] on img at bounding box center [626, 250] width 10 height 10
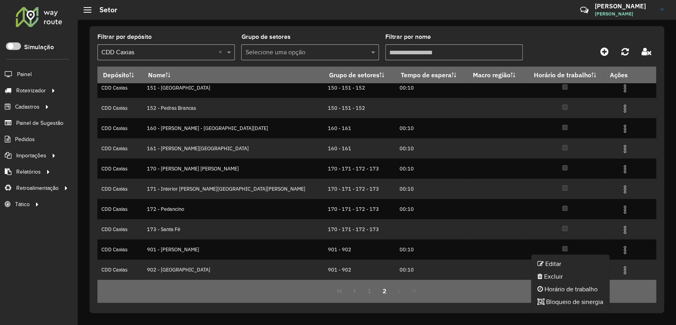
click at [447, 292] on div "1 2" at bounding box center [376, 290] width 559 height 23
click at [31, 22] on div at bounding box center [39, 16] width 48 height 21
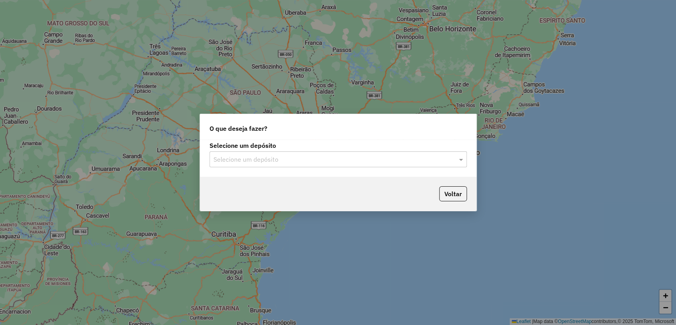
click at [304, 157] on input "text" at bounding box center [331, 160] width 234 height 10
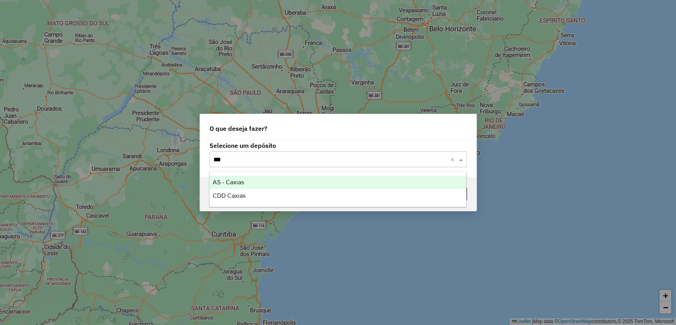
type input "****"
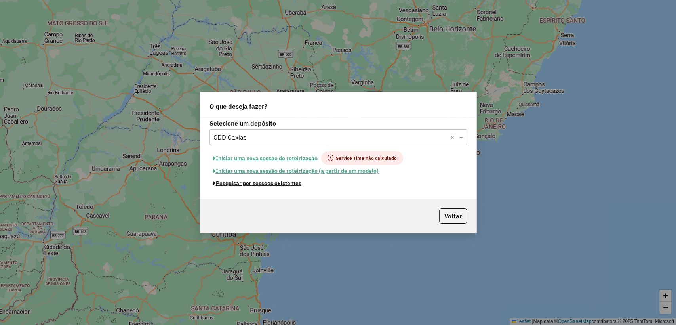
click at [277, 184] on button "Pesquisar por sessões existentes" at bounding box center [258, 183] width 96 height 12
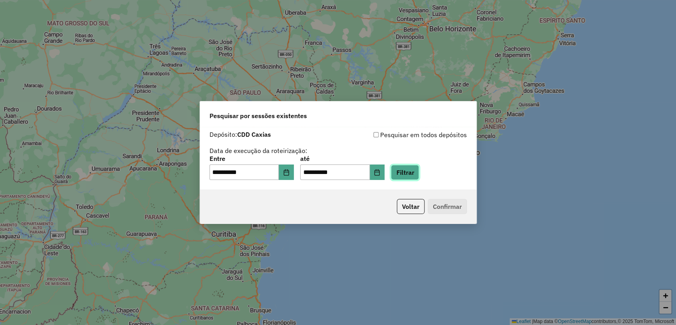
click at [419, 177] on button "Filtrar" at bounding box center [405, 172] width 28 height 15
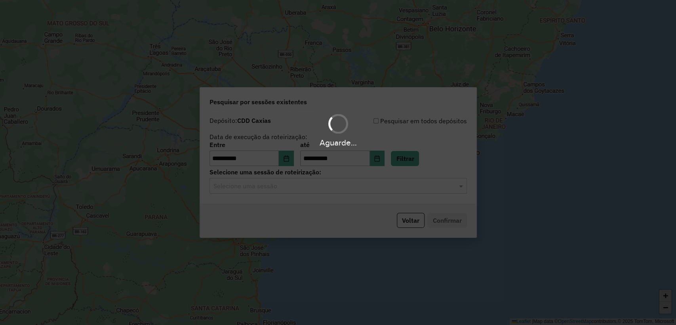
click at [353, 185] on hb-app "**********" at bounding box center [338, 162] width 676 height 325
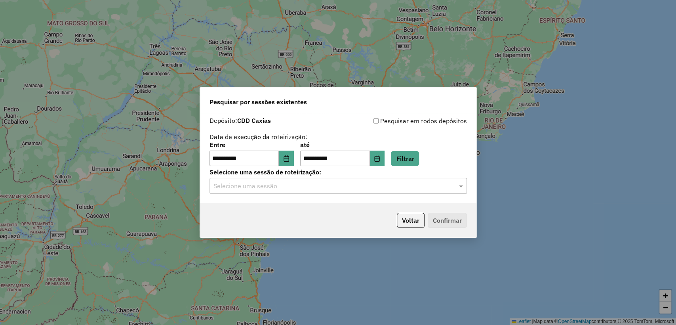
click at [351, 193] on div "Selecione uma sessão" at bounding box center [339, 186] width 258 height 16
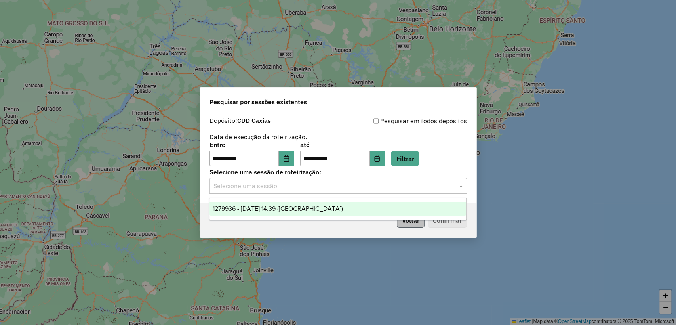
drag, startPoint x: 349, startPoint y: 211, endPoint x: 410, endPoint y: 222, distance: 62.0
click at [349, 212] on div "1279936 - [DATE] 14:39 ([GEOGRAPHIC_DATA])" at bounding box center [338, 208] width 257 height 13
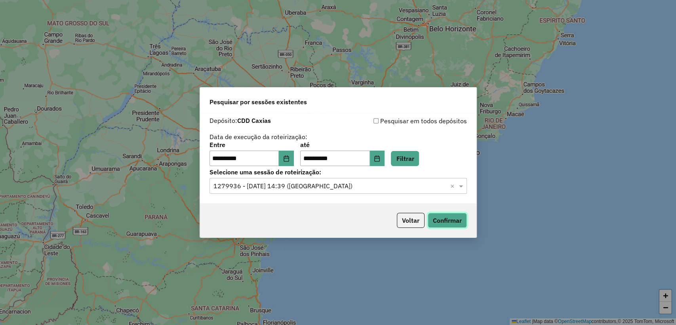
click at [451, 218] on button "Confirmar" at bounding box center [447, 220] width 39 height 15
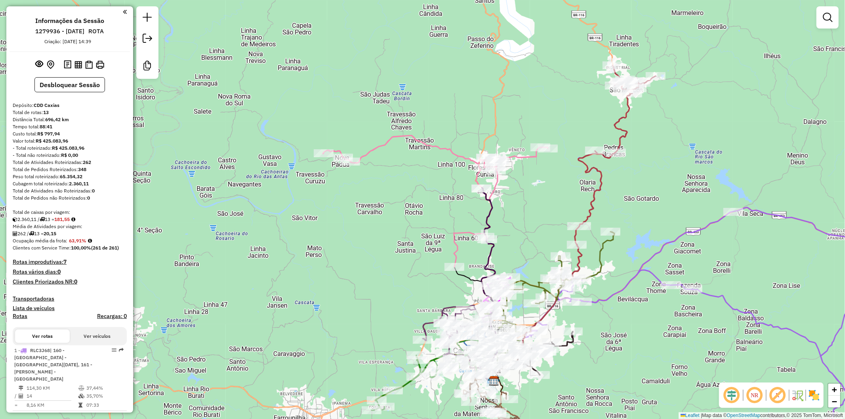
drag, startPoint x: 433, startPoint y: 300, endPoint x: 383, endPoint y: 262, distance: 62.5
click at [383, 262] on div "Rota 8 - Placa RLK0D37 13488141 - D MOLON DISTRIBUIDOR Rota 9 - Placa REB4A96 1…" at bounding box center [422, 209] width 845 height 419
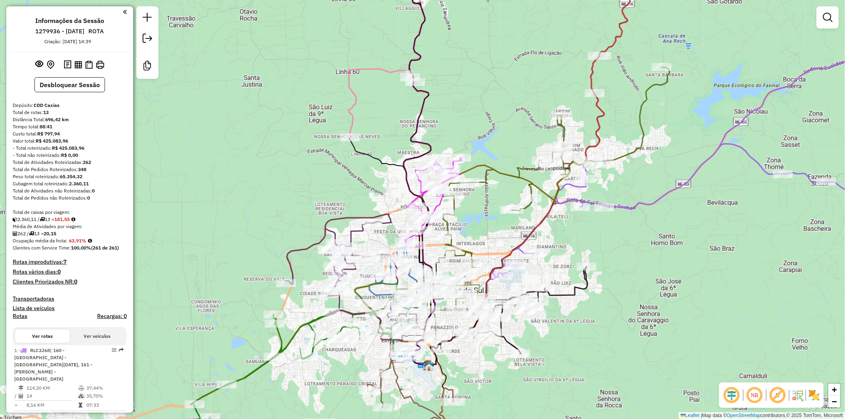
click at [255, 325] on icon at bounding box center [288, 367] width 208 height 113
select select "**********"
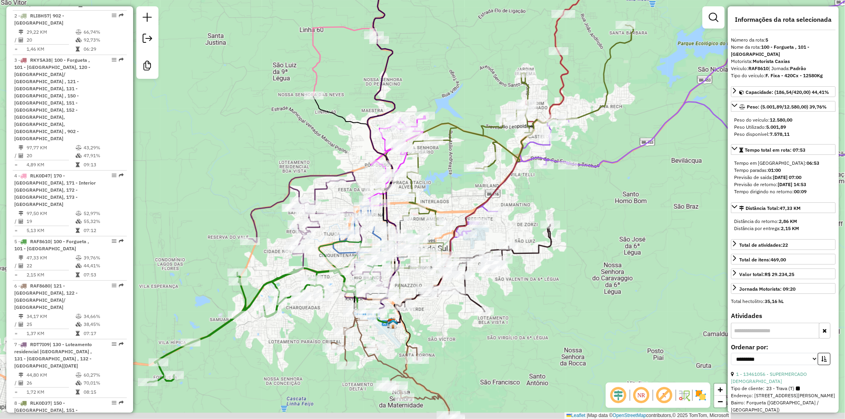
scroll to position [573, 0]
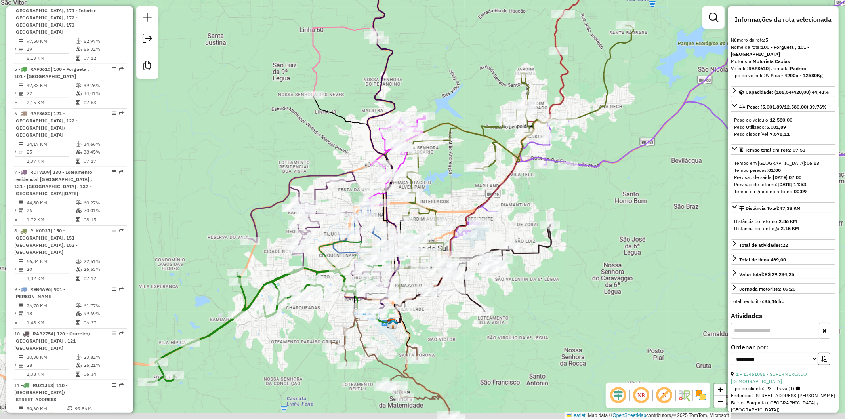
drag, startPoint x: 299, startPoint y: 349, endPoint x: 292, endPoint y: 346, distance: 8.0
click at [290, 325] on div "Janela de atendimento Grade de atendimento Capacidade Transportadoras Veículos …" at bounding box center [422, 209] width 845 height 419
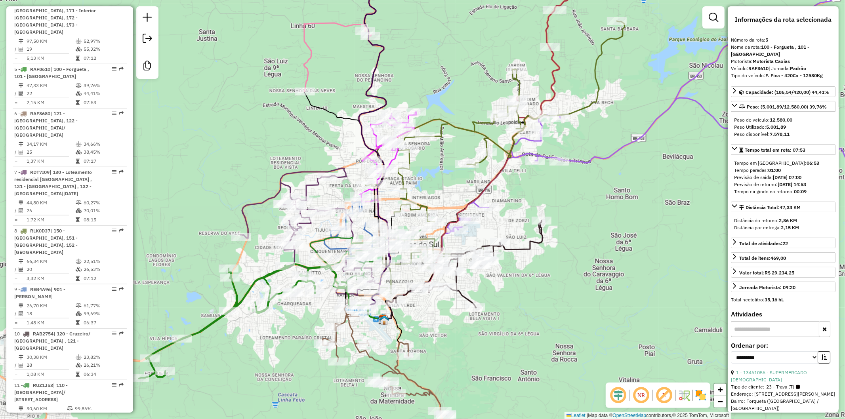
click at [457, 325] on div "Janela de atendimento Grade de atendimento Capacidade Transportadoras Veículos …" at bounding box center [422, 209] width 845 height 419
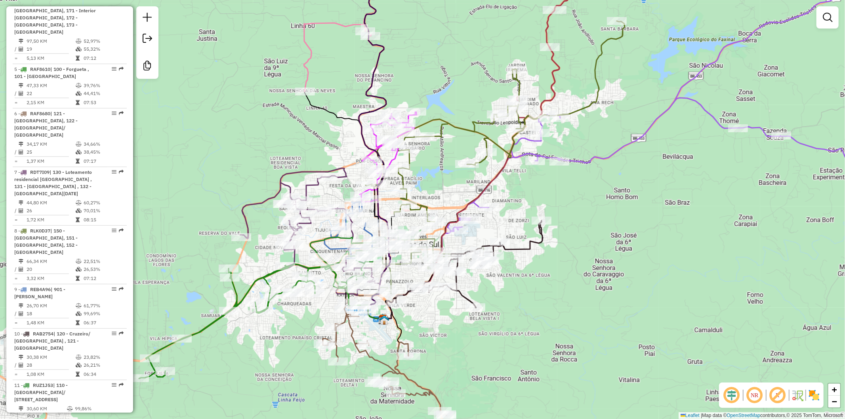
click at [465, 291] on icon at bounding box center [469, 264] width 147 height 87
select select "**********"
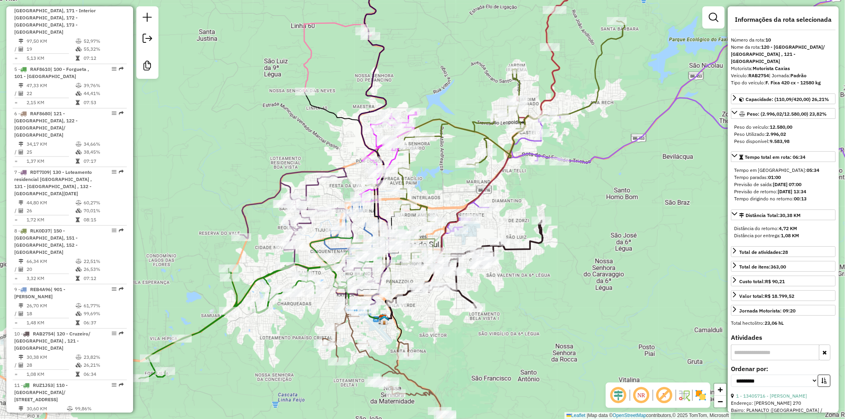
scroll to position [615, 0]
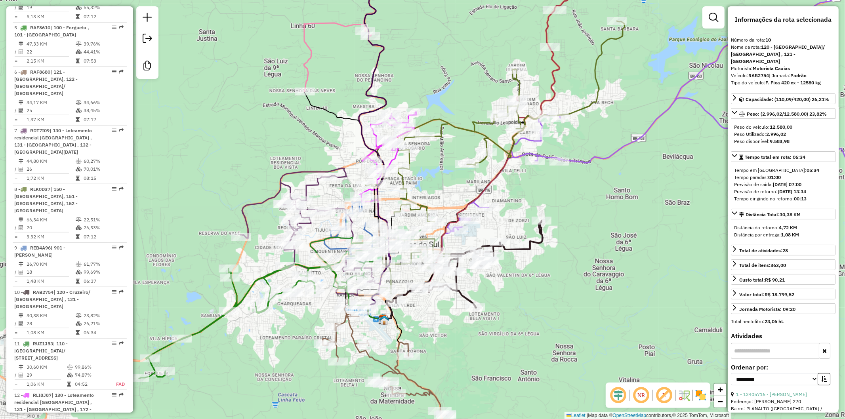
click at [450, 325] on div "Janela de atendimento Grade de atendimento Capacidade Transportadoras Veículos …" at bounding box center [422, 209] width 845 height 419
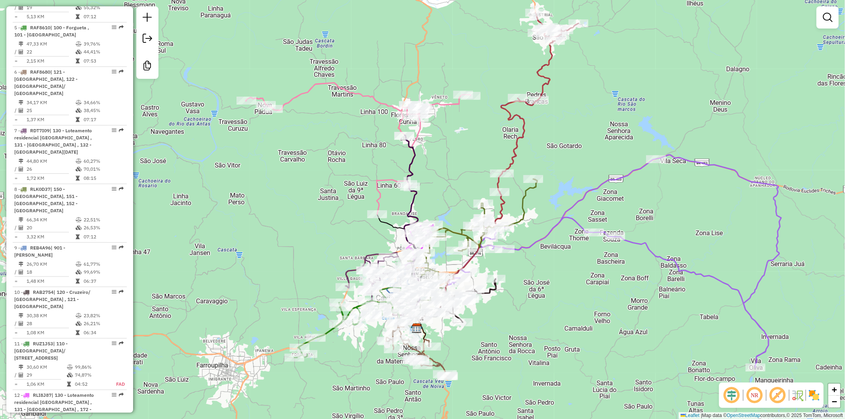
click at [545, 237] on icon at bounding box center [615, 261] width 333 height 213
select select "**********"
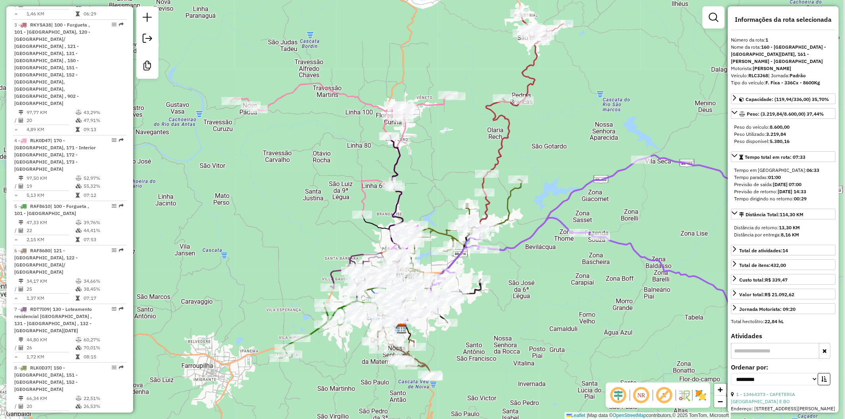
scroll to position [339, 0]
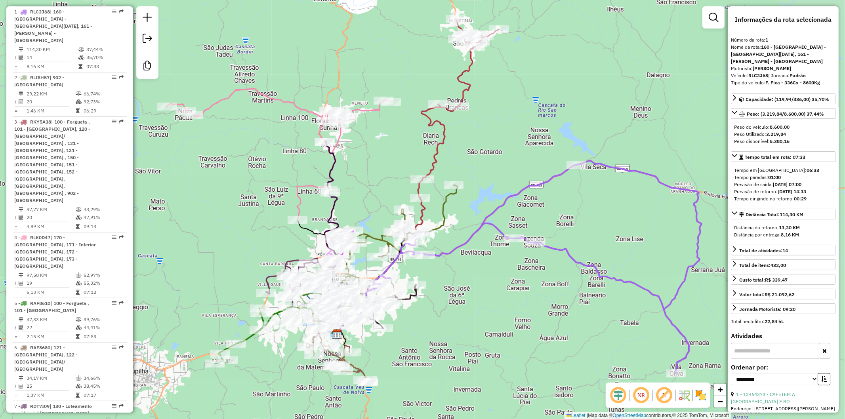
drag, startPoint x: 566, startPoint y: 279, endPoint x: 467, endPoint y: 283, distance: 99.2
click at [467, 283] on div "Janela de atendimento Grade de atendimento Capacidade Transportadoras Veículos …" at bounding box center [422, 209] width 845 height 419
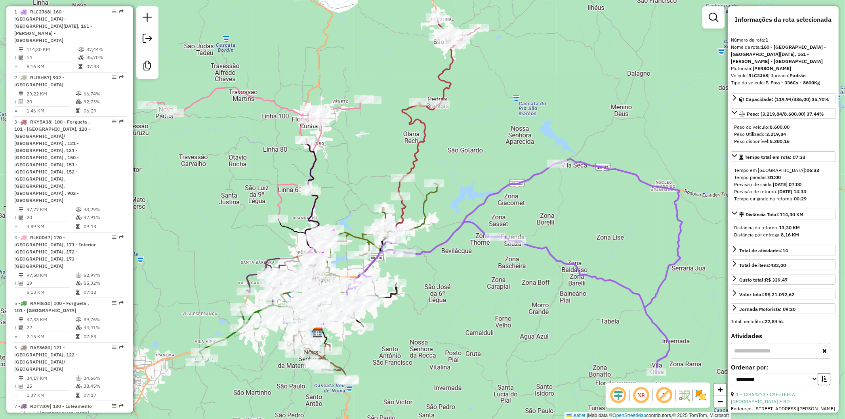
click at [484, 296] on div "Janela de atendimento Grade de atendimento Capacidade Transportadoras Veículos …" at bounding box center [422, 209] width 845 height 419
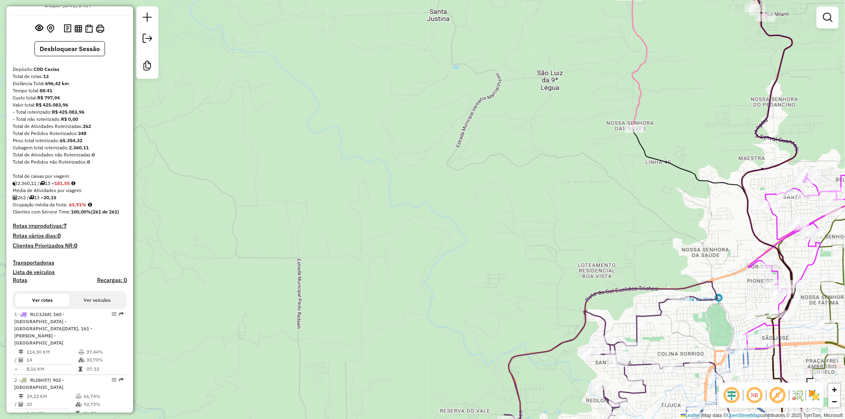
scroll to position [0, 0]
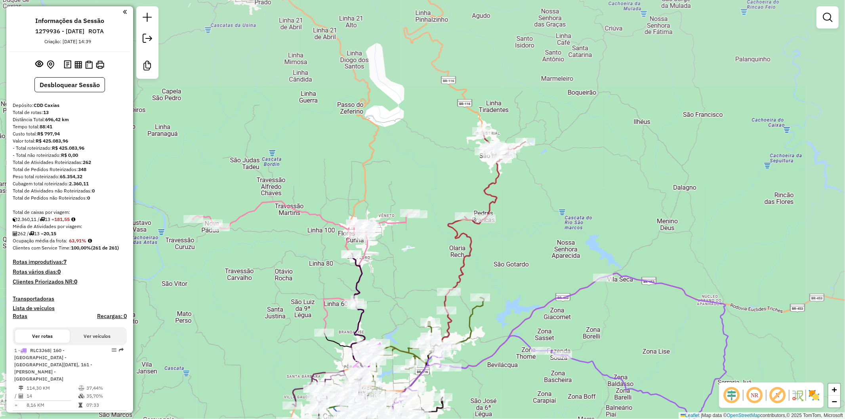
drag, startPoint x: 627, startPoint y: 174, endPoint x: 568, endPoint y: 254, distance: 99.5
click at [568, 254] on div "Janela de atendimento Grade de atendimento Capacidade Transportadoras Veículos …" at bounding box center [422, 209] width 845 height 419
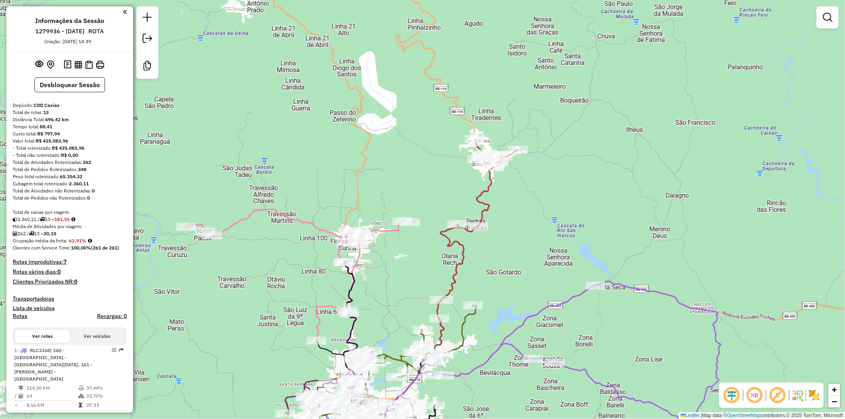
click at [493, 207] on icon at bounding box center [470, 247] width 95 height 216
select select "**********"
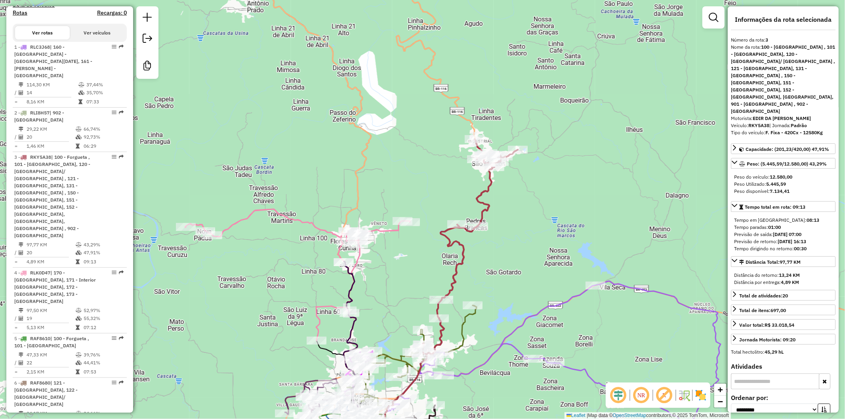
scroll to position [434, 0]
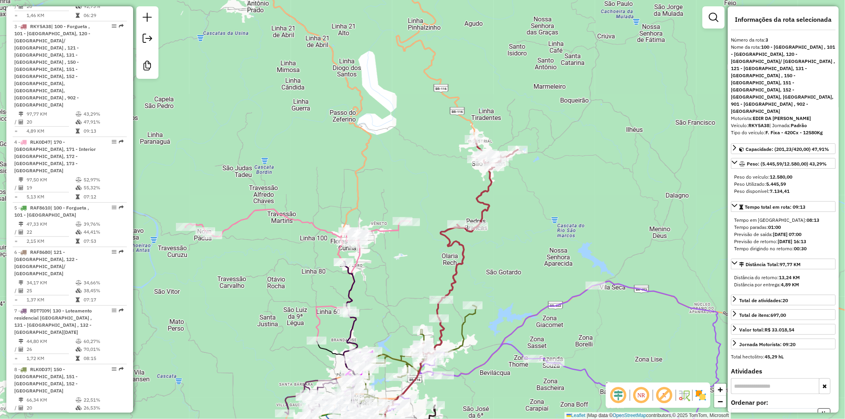
click at [490, 185] on icon at bounding box center [470, 247] width 95 height 216
click at [539, 209] on div "Janela de atendimento Grade de atendimento Capacidade Transportadoras Veículos …" at bounding box center [422, 209] width 845 height 419
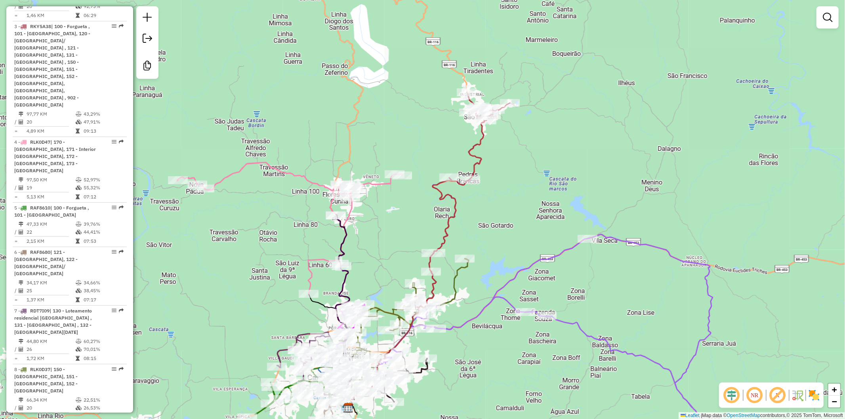
drag, startPoint x: 534, startPoint y: 277, endPoint x: 524, endPoint y: 212, distance: 66.1
click at [524, 208] on div "Janela de atendimento Grade de atendimento Capacidade Transportadoras Veículos …" at bounding box center [422, 209] width 845 height 419
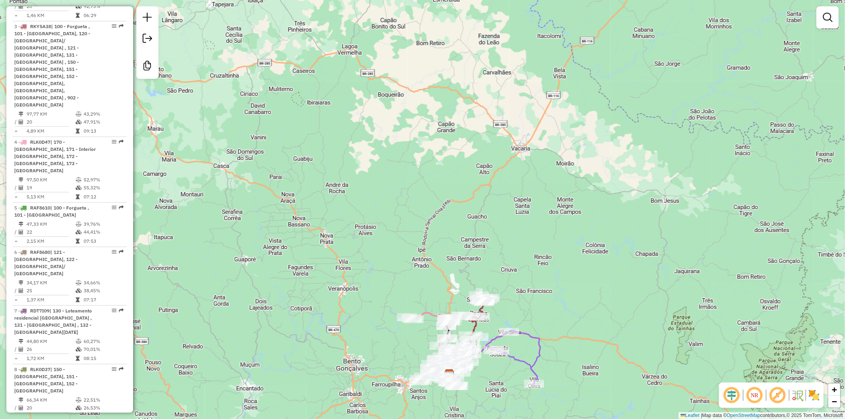
click at [371, 325] on div "Rota 9 - Placa REB4A96 13461602 - SUPERMERCADO CONDOR Rota 9 - Placa REB4A96 13…" at bounding box center [422, 209] width 845 height 419
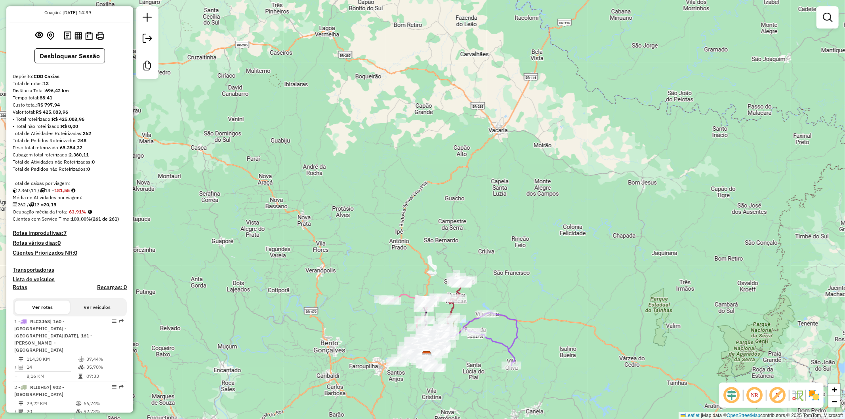
scroll to position [0, 0]
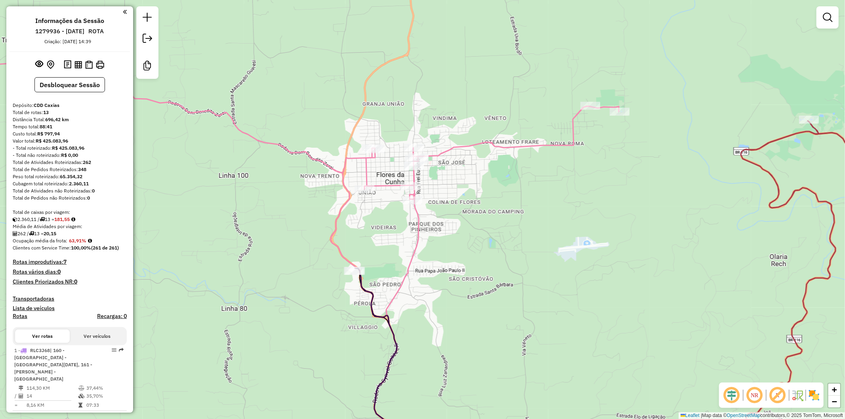
click at [368, 300] on icon at bounding box center [376, 364] width 42 height 193
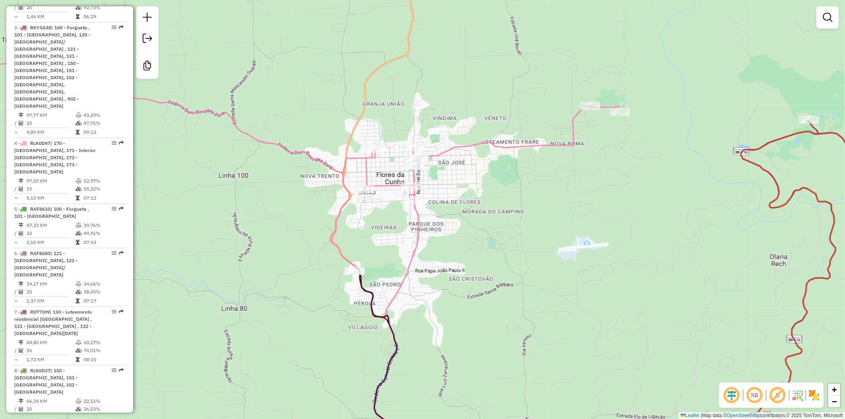
select select "**********"
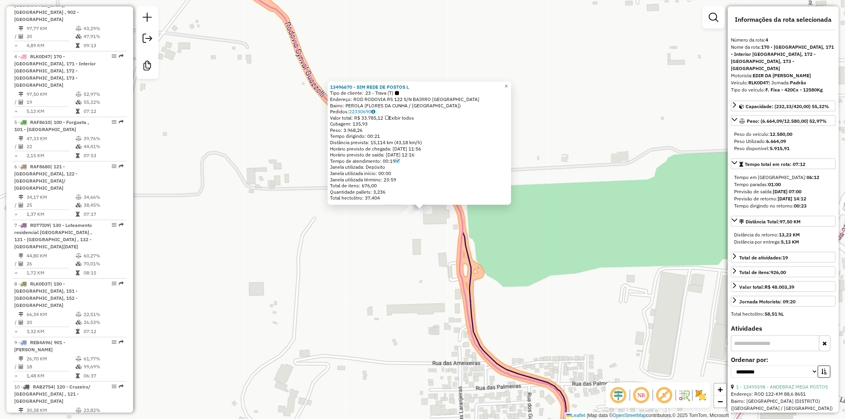
scroll to position [514, 0]
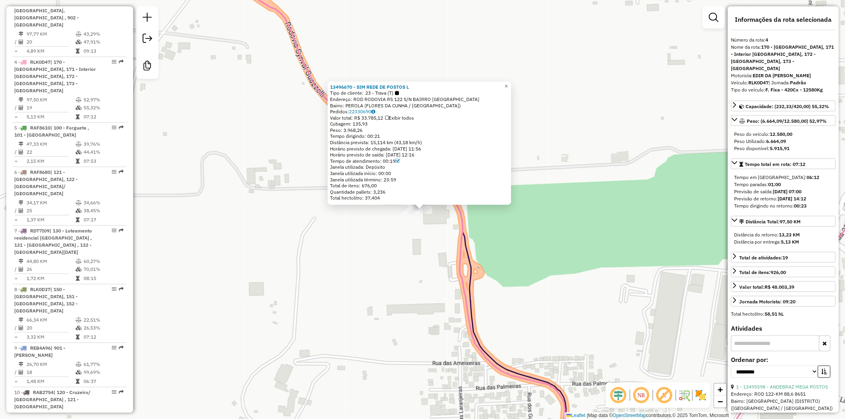
click at [410, 250] on div "13496670 - SIM REDE DE POSTOS L Tipo de cliente: 23 - Trava (T) Endereço: ROD R…" at bounding box center [422, 209] width 845 height 419
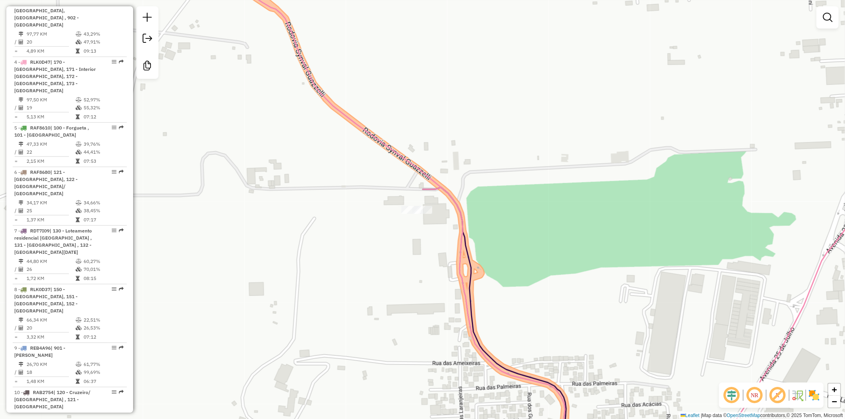
click at [407, 160] on icon at bounding box center [578, 210] width 700 height 504
select select "**********"
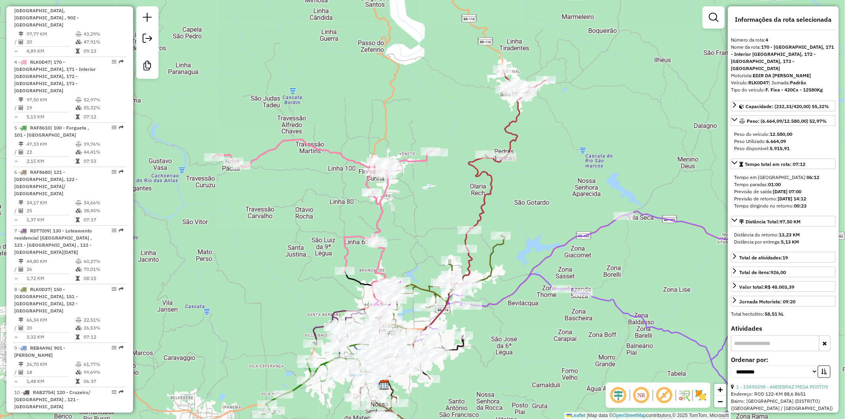
drag, startPoint x: 417, startPoint y: 232, endPoint x: 425, endPoint y: 213, distance: 21.0
click at [425, 213] on div "Janela de atendimento Grade de atendimento Capacidade Transportadoras Veículos …" at bounding box center [422, 209] width 845 height 419
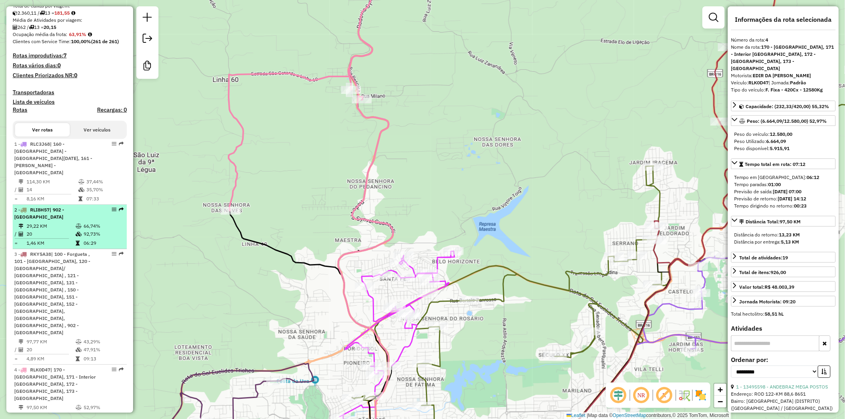
scroll to position [0, 0]
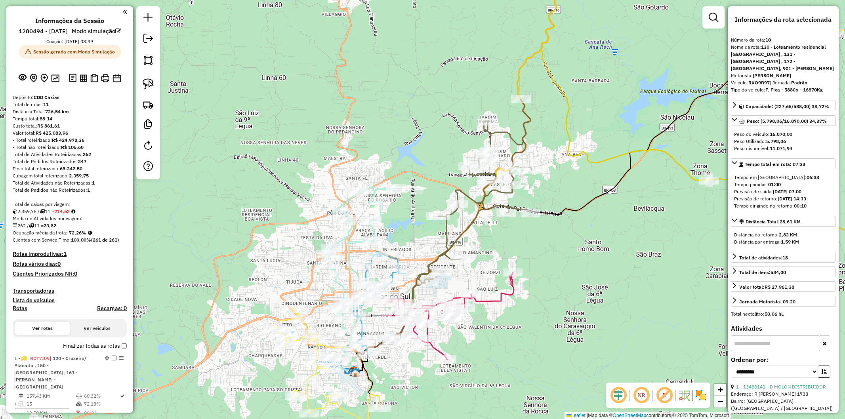
select select "**********"
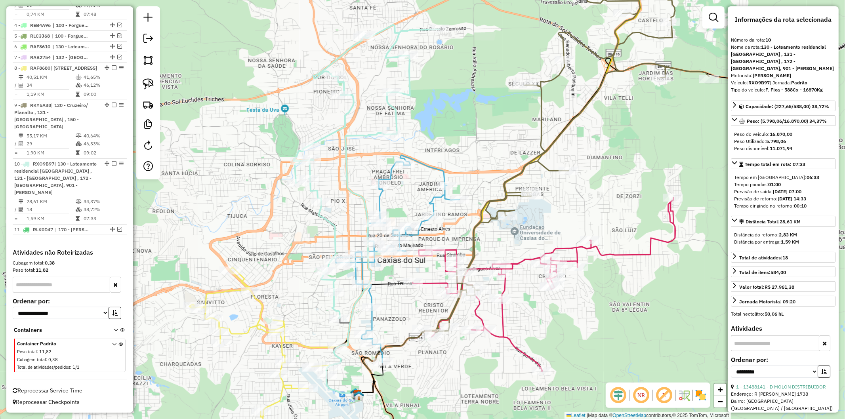
click at [329, 220] on icon at bounding box center [367, 171] width 146 height 293
click at [316, 231] on div "Janela de atendimento Grade de atendimento Capacidade Transportadoras Veículos …" at bounding box center [422, 209] width 845 height 419
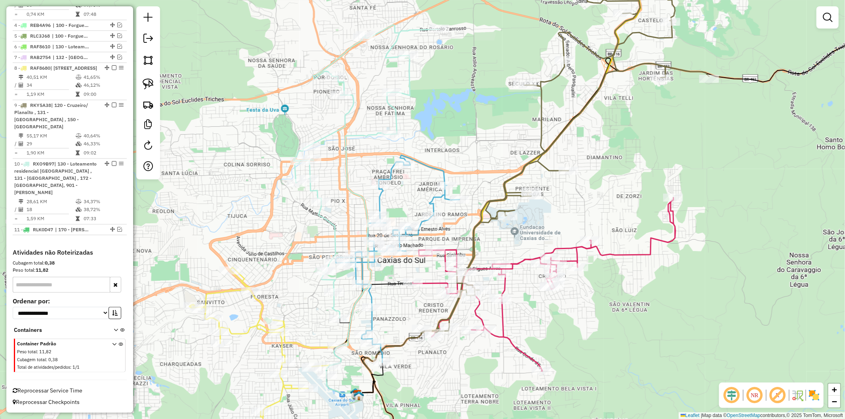
click at [327, 220] on icon at bounding box center [367, 171] width 146 height 293
select select "**********"
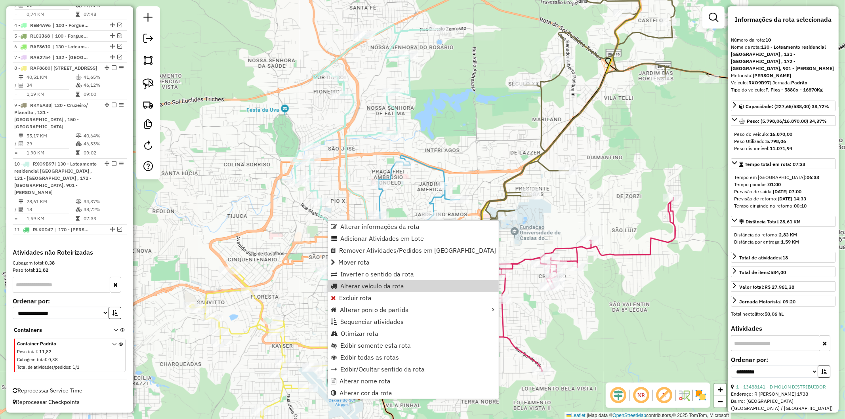
click at [296, 281] on div "Janela de atendimento Grade de atendimento Capacidade Transportadoras Veículos …" at bounding box center [422, 209] width 845 height 419
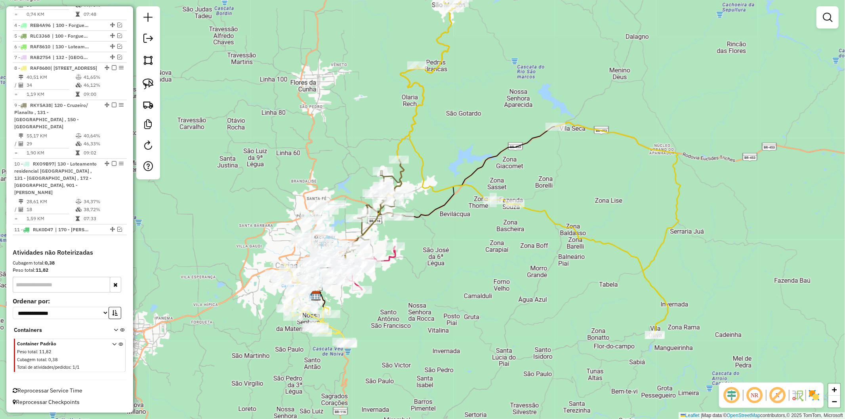
click at [478, 290] on div "Rota 10 - Placa RXO9B97 13499874 - WALTER DEON Rota 3 - Placa RLI8H57 13400169 …" at bounding box center [422, 209] width 845 height 419
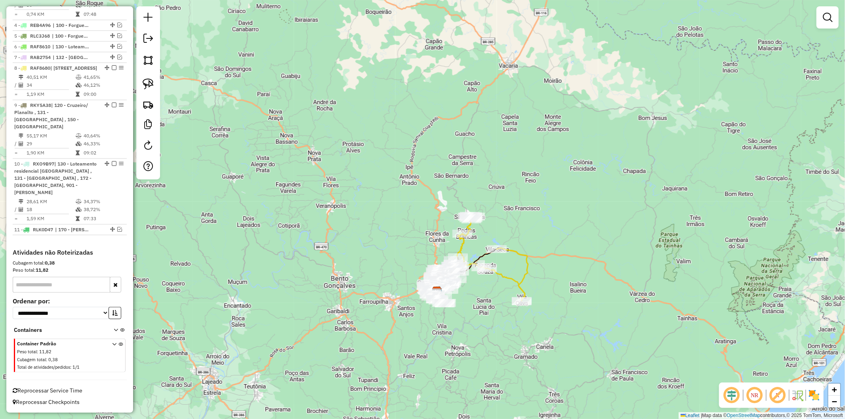
click at [512, 277] on icon at bounding box center [493, 258] width 70 height 85
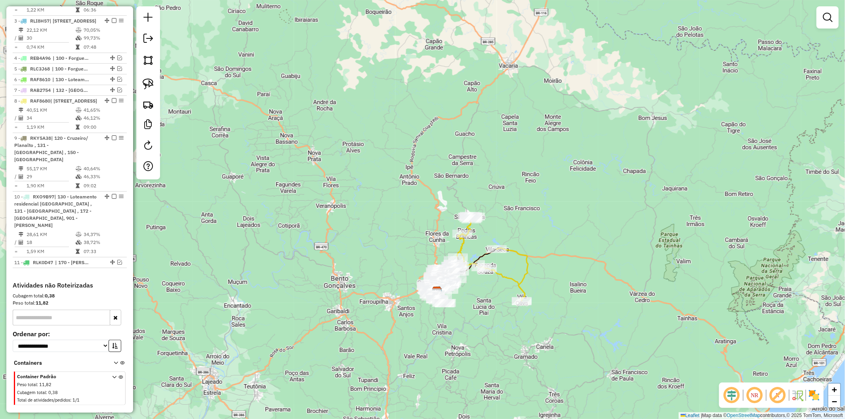
select select "**********"
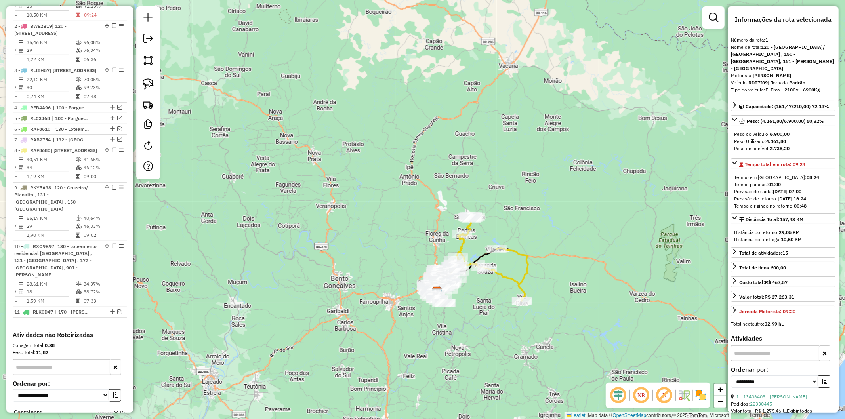
scroll to position [357, 0]
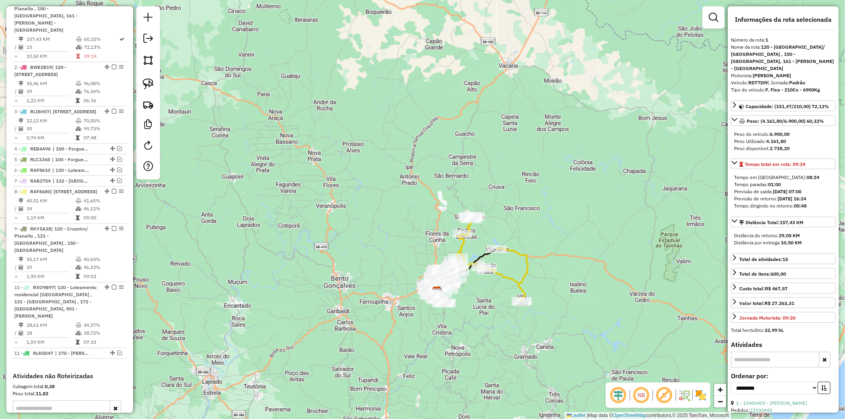
click at [488, 292] on div "Janela de atendimento Grade de atendimento Capacidade Transportadoras Veículos …" at bounding box center [422, 209] width 845 height 419
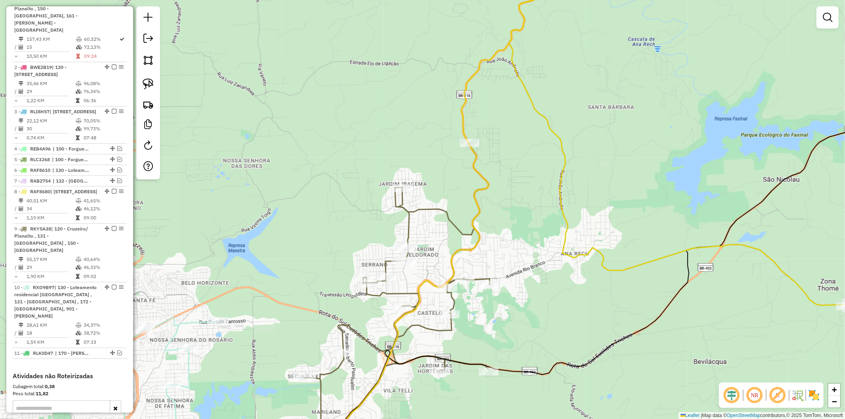
click at [445, 210] on icon at bounding box center [396, 302] width 187 height 318
select select "**********"
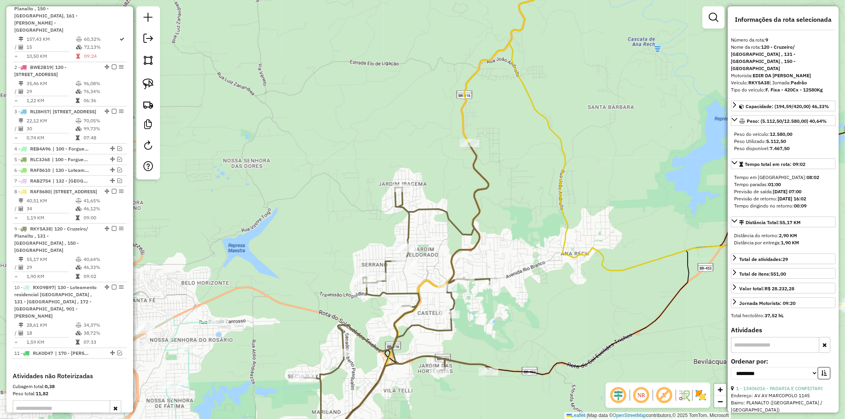
scroll to position [497, 0]
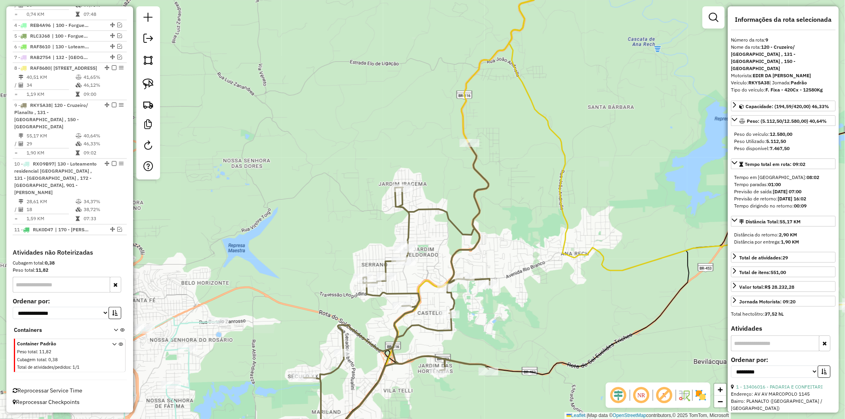
click at [427, 238] on div "Janela de atendimento Grade de atendimento Capacidade Transportadoras Veículos …" at bounding box center [422, 209] width 845 height 419
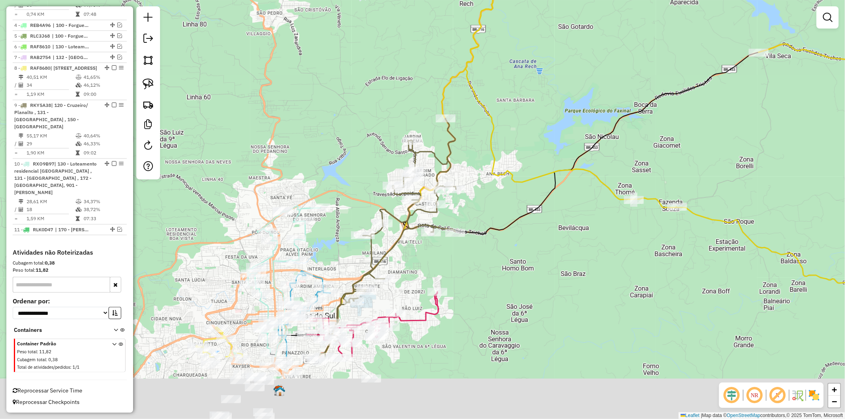
drag, startPoint x: 336, startPoint y: 330, endPoint x: 333, endPoint y: 254, distance: 76.5
click at [333, 254] on div "Janela de atendimento Grade de atendimento Capacidade Transportadoras Veículos …" at bounding box center [422, 209] width 845 height 419
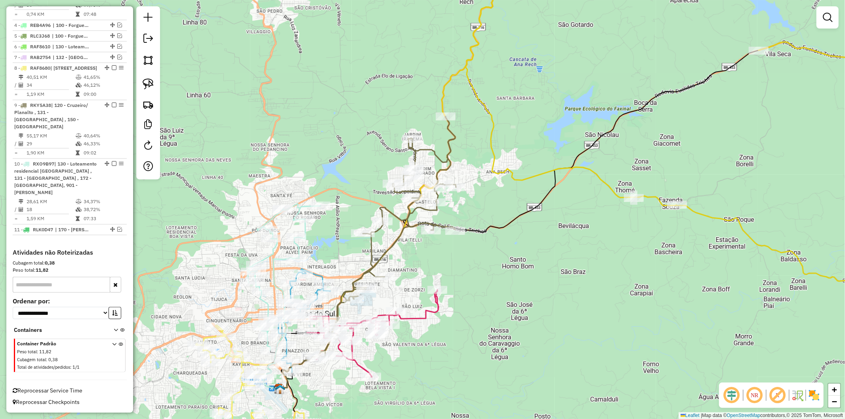
click at [420, 318] on icon at bounding box center [373, 333] width 132 height 87
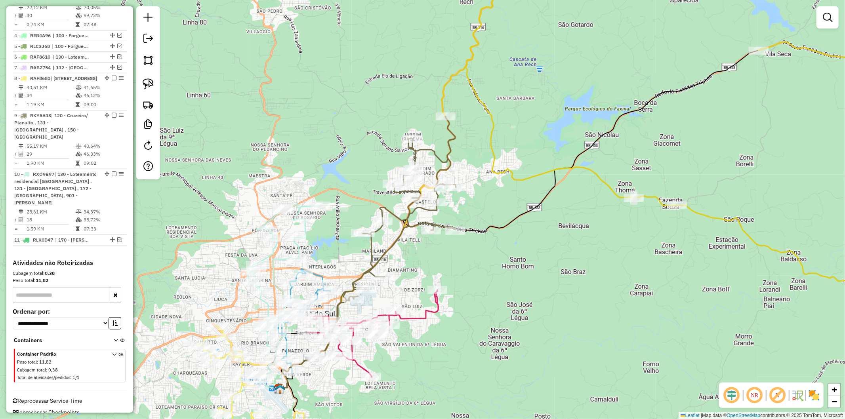
select select "**********"
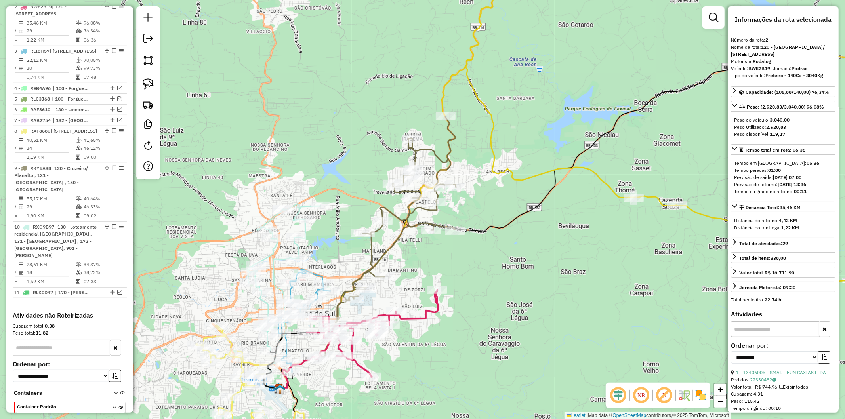
scroll to position [409, 0]
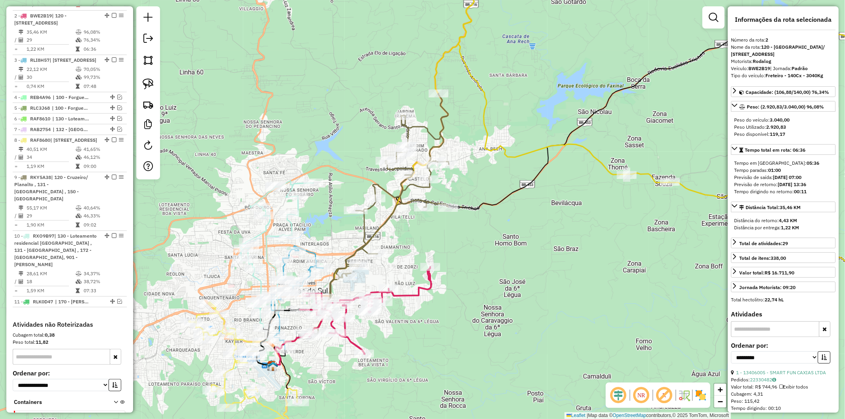
drag, startPoint x: 406, startPoint y: 366, endPoint x: 370, endPoint y: 321, distance: 57.6
click at [370, 321] on div "Janela de atendimento Grade de atendimento Capacidade Transportadoras Veículos …" at bounding box center [422, 209] width 845 height 419
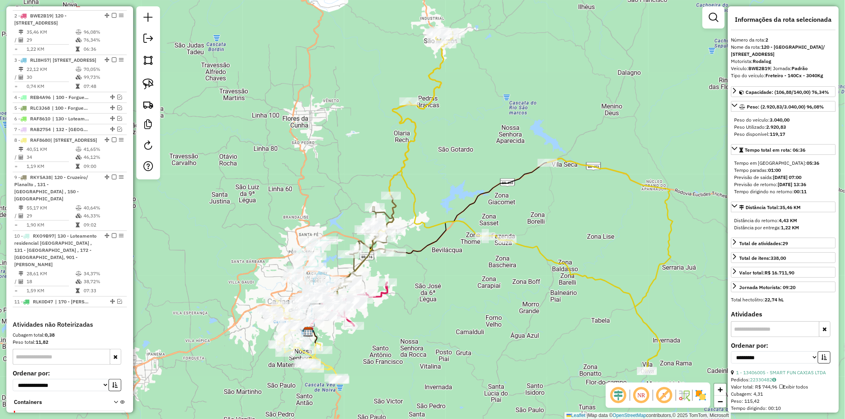
click at [533, 243] on icon at bounding box center [533, 200] width 280 height 341
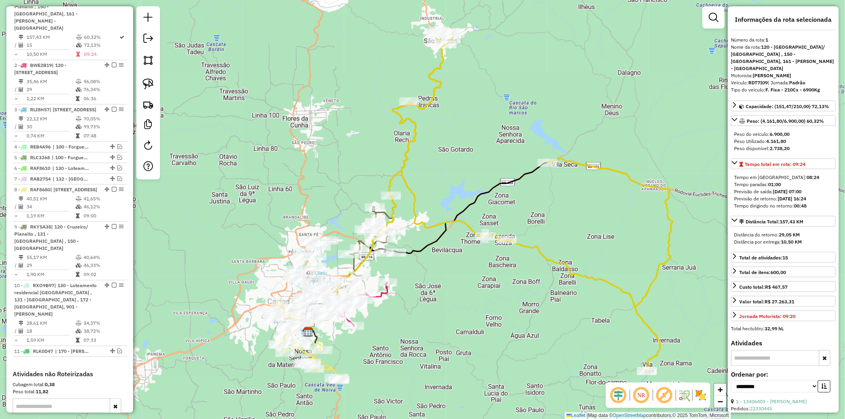
scroll to position [357, 0]
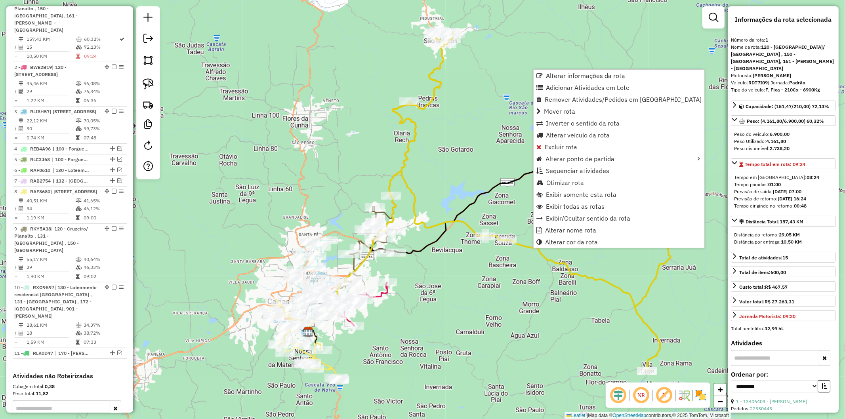
drag, startPoint x: 573, startPoint y: 306, endPoint x: 434, endPoint y: 248, distance: 150.5
click at [433, 248] on div "Janela de atendimento Grade de atendimento Capacidade Transportadoras Veículos …" at bounding box center [422, 209] width 845 height 419
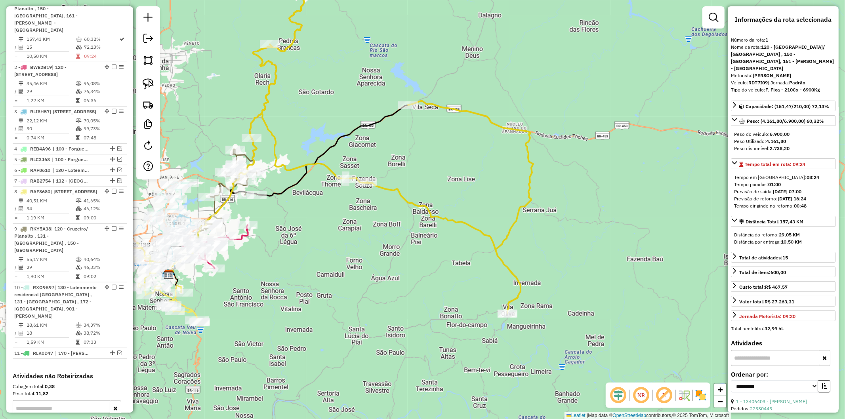
click at [492, 260] on div "Janela de atendimento Grade de atendimento Capacidade Transportadoras Veículos …" at bounding box center [422, 209] width 845 height 419
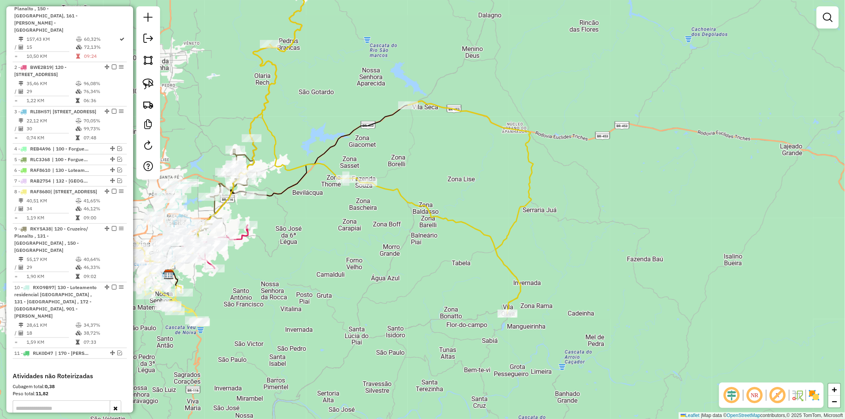
click at [505, 258] on icon at bounding box center [393, 143] width 280 height 341
select select "**********"
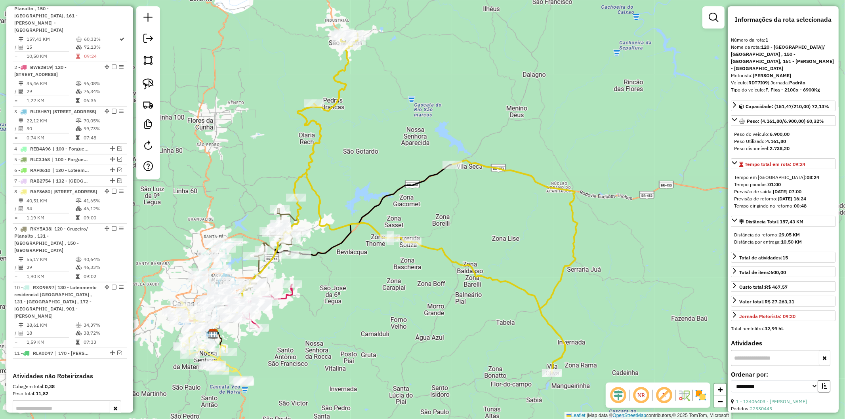
drag, startPoint x: 358, startPoint y: 239, endPoint x: 447, endPoint y: 334, distance: 130.1
click at [445, 335] on div "Janela de atendimento Grade de atendimento Capacidade Transportadoras Veículos …" at bounding box center [422, 209] width 845 height 419
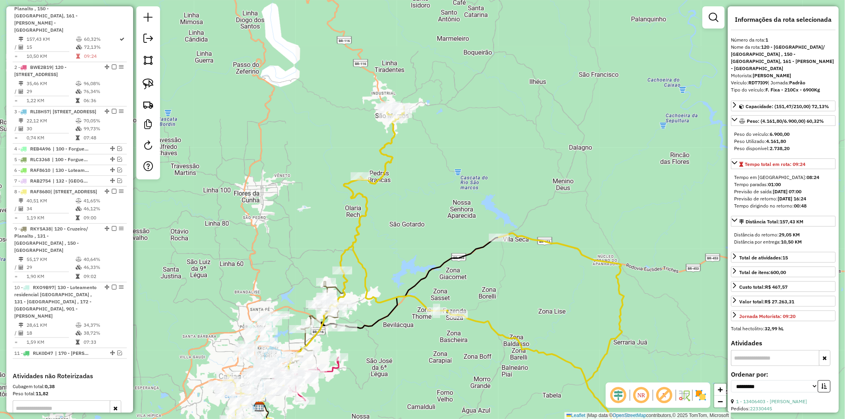
drag, startPoint x: 373, startPoint y: 172, endPoint x: 377, endPoint y: 207, distance: 35.9
click at [377, 207] on div "Janela de atendimento Grade de atendimento Capacidade Transportadoras Veículos …" at bounding box center [422, 209] width 845 height 419
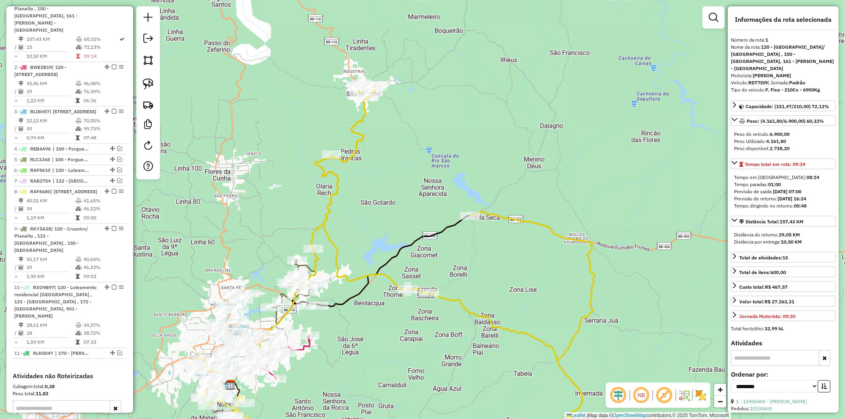
drag, startPoint x: 518, startPoint y: 310, endPoint x: 414, endPoint y: 230, distance: 131.2
click at [374, 212] on div "Janela de atendimento Grade de atendimento Capacidade Transportadoras Veículos …" at bounding box center [422, 209] width 845 height 419
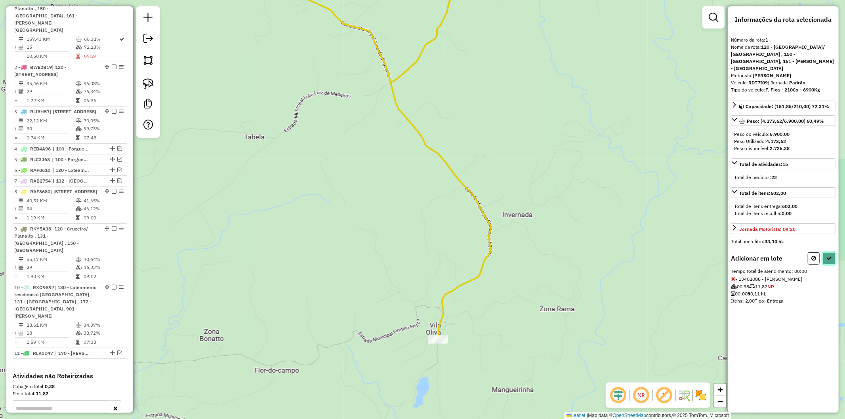
click at [831, 256] on icon at bounding box center [830, 259] width 6 height 6
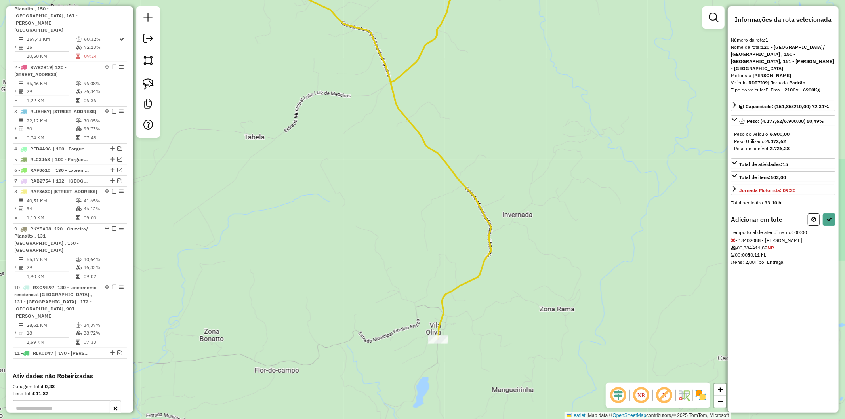
select select "**********"
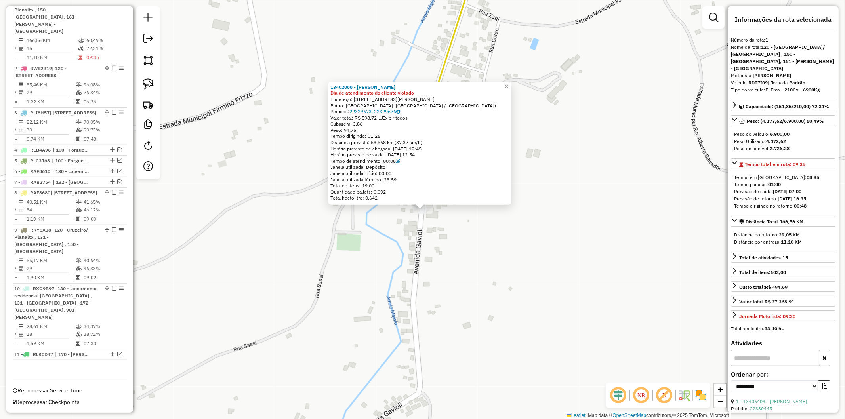
click at [432, 295] on div "13402088 - ANTONIO ANDREOLLO Dia de atendimento do cliente violado Endereço: AV…" at bounding box center [422, 209] width 845 height 419
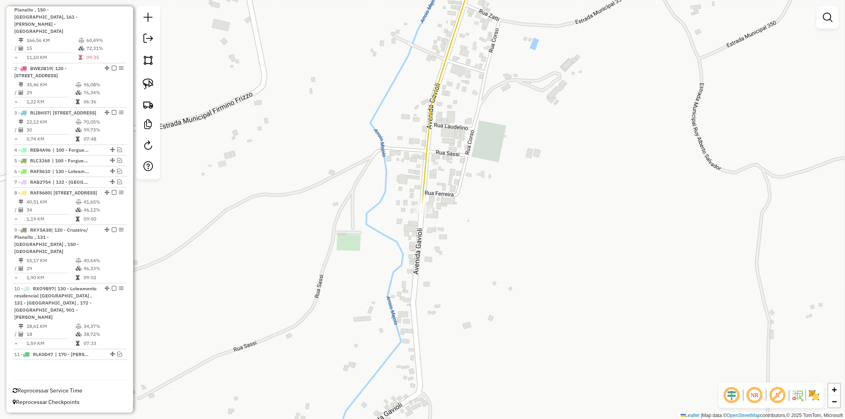
select select "**********"
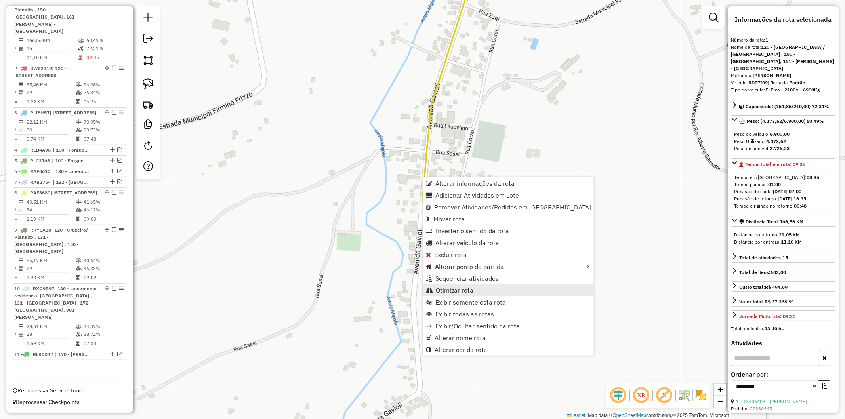
click at [455, 294] on span "Otimizar rota" at bounding box center [455, 290] width 38 height 6
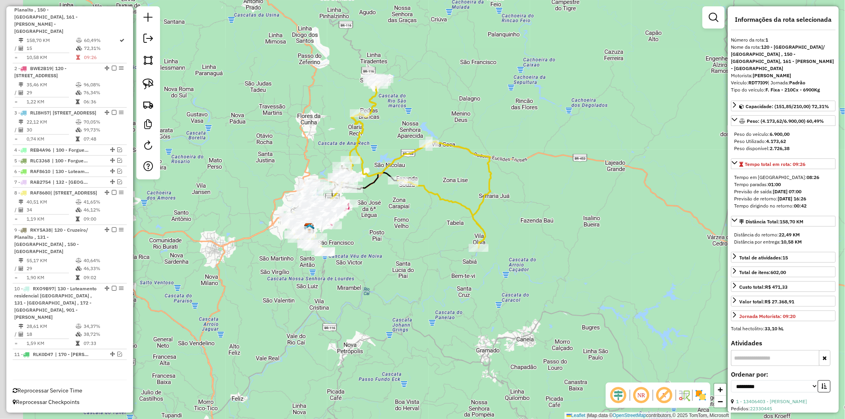
drag, startPoint x: 340, startPoint y: 204, endPoint x: 415, endPoint y: 221, distance: 76.7
click at [415, 221] on div "Janela de atendimento Grade de atendimento Capacidade Transportadoras Veículos …" at bounding box center [422, 209] width 845 height 419
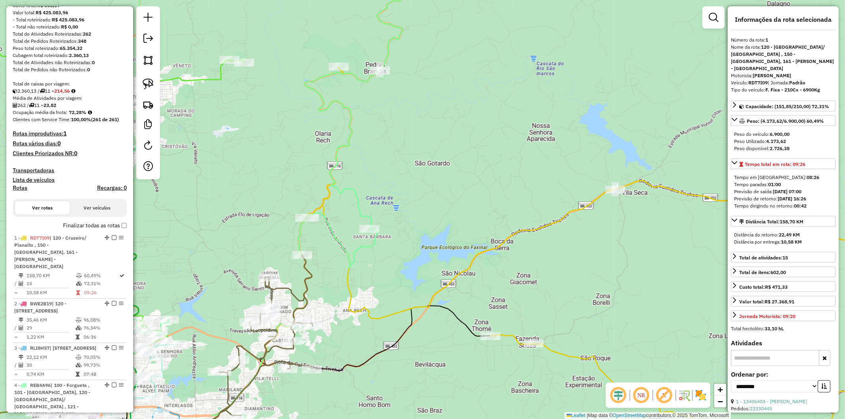
scroll to position [181, 0]
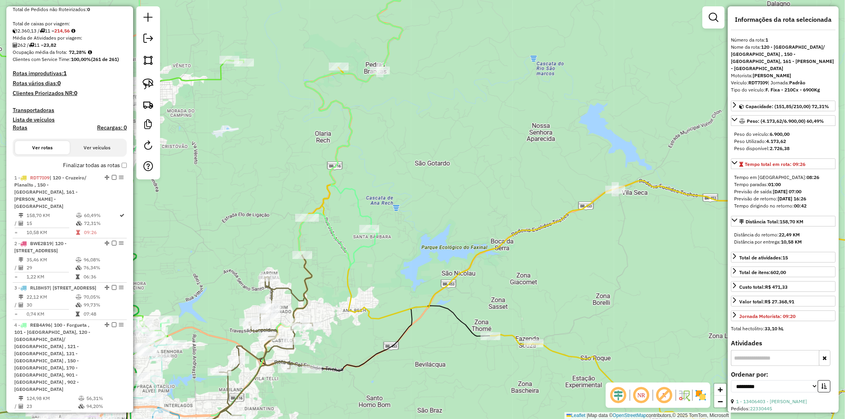
click at [340, 153] on icon at bounding box center [257, 210] width 299 height 504
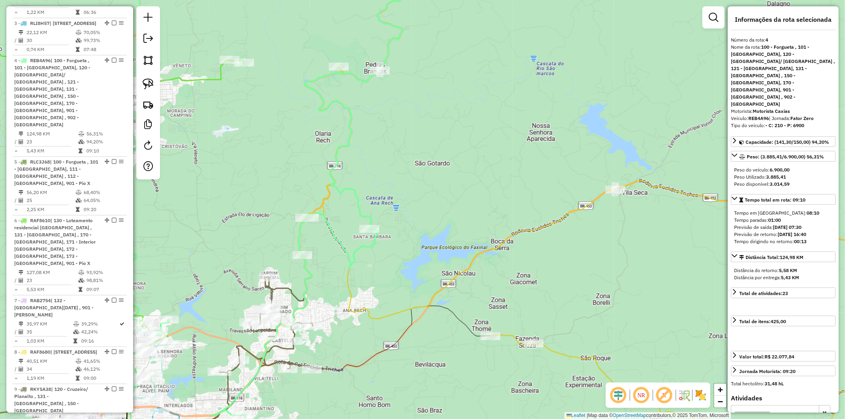
scroll to position [512, 0]
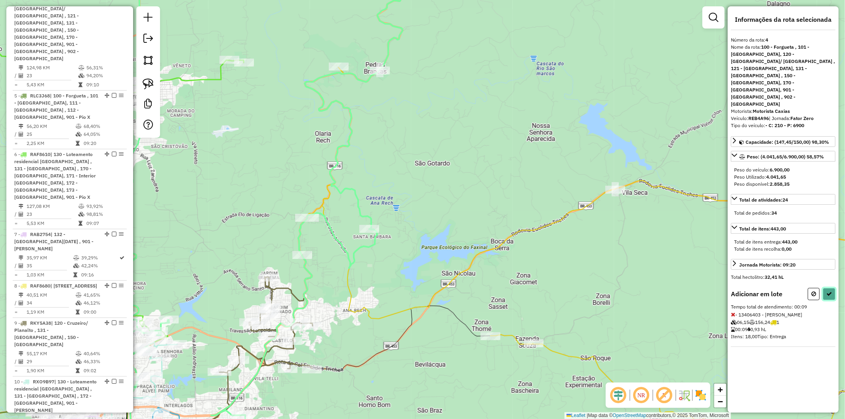
click at [829, 291] on icon at bounding box center [830, 294] width 6 height 6
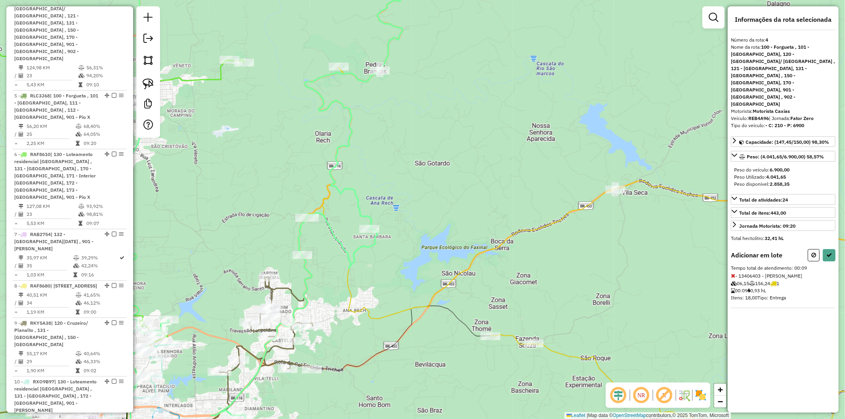
select select "**********"
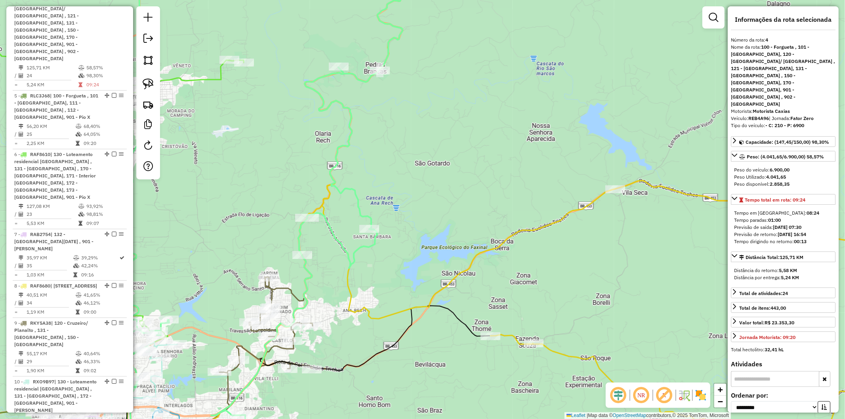
click at [565, 357] on icon at bounding box center [585, 210] width 560 height 504
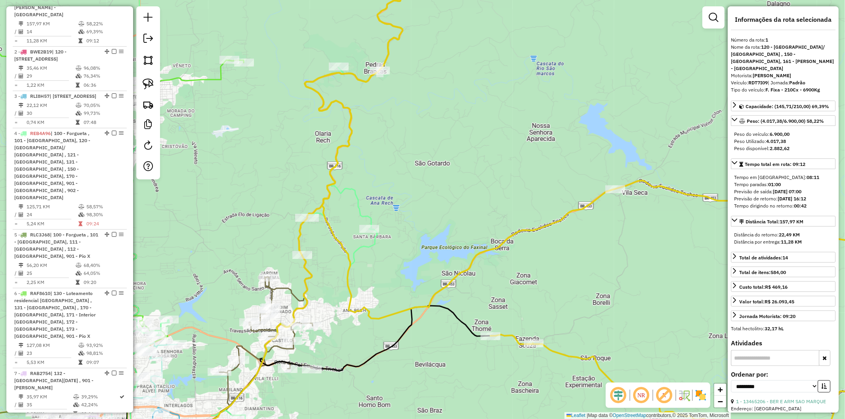
scroll to position [357, 0]
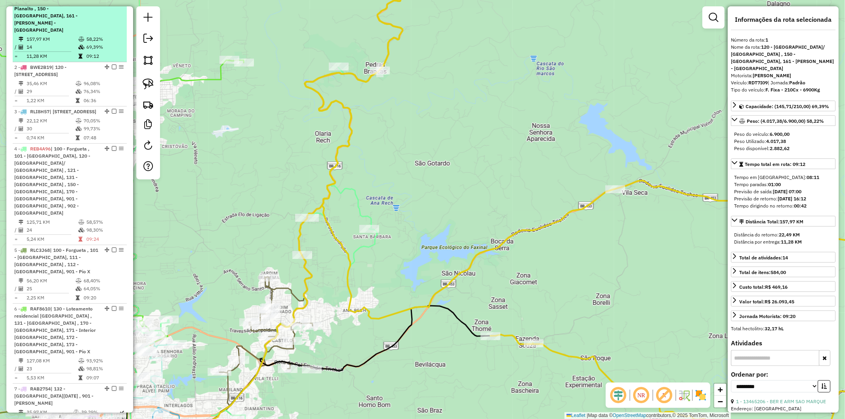
click at [112, 4] on em at bounding box center [114, 1] width 5 height 5
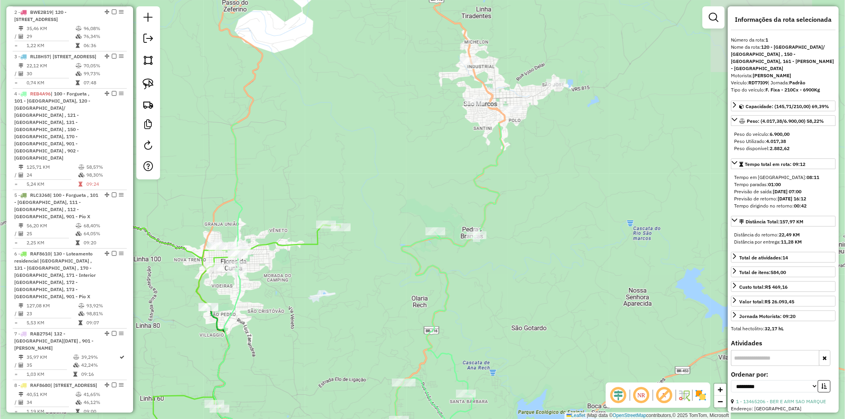
drag, startPoint x: 353, startPoint y: 140, endPoint x: 440, endPoint y: 255, distance: 144.5
click at [440, 255] on div "Janela de atendimento Grade de atendimento Capacidade Transportadoras Veículos …" at bounding box center [422, 209] width 845 height 419
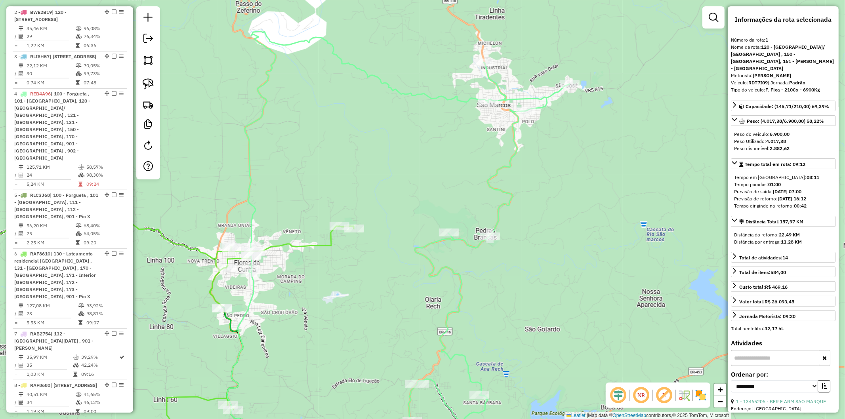
drag, startPoint x: 371, startPoint y: 253, endPoint x: 314, endPoint y: 237, distance: 59.7
click at [376, 246] on div "Janela de atendimento Grade de atendimento Capacidade Transportadoras Veículos …" at bounding box center [422, 209] width 845 height 419
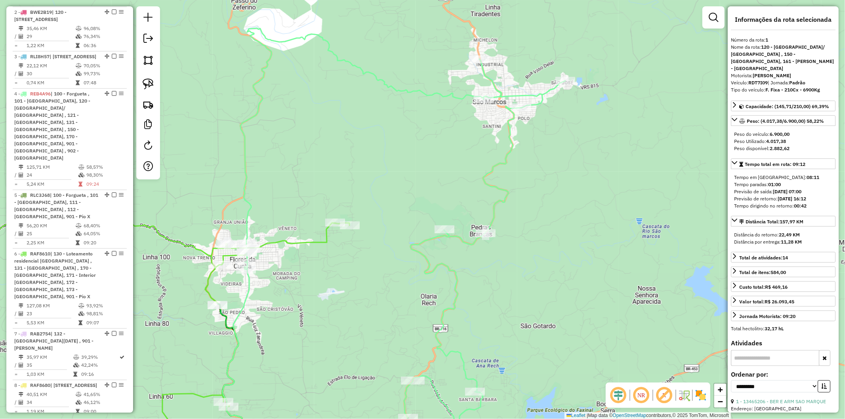
click at [299, 242] on icon at bounding box center [133, 330] width 434 height 262
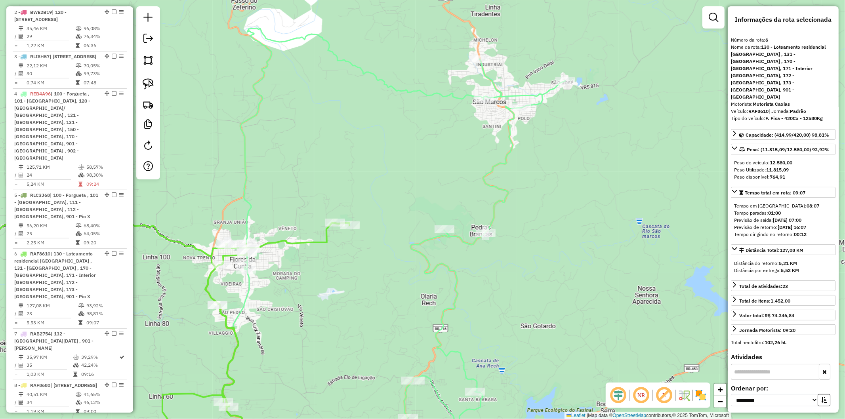
scroll to position [571, 0]
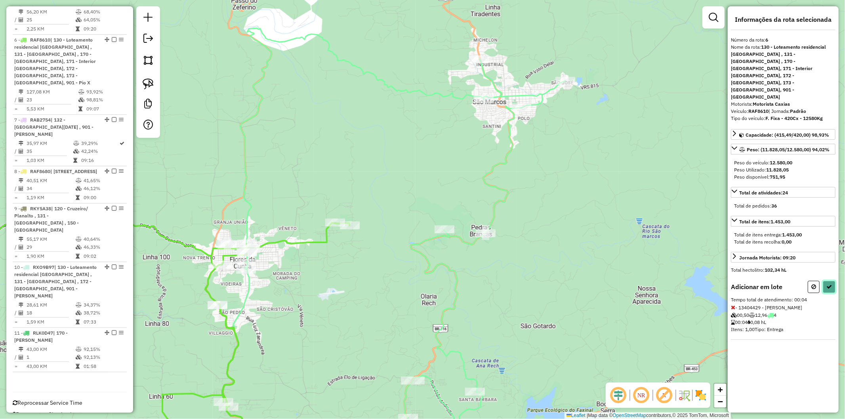
click at [829, 284] on icon at bounding box center [830, 287] width 6 height 6
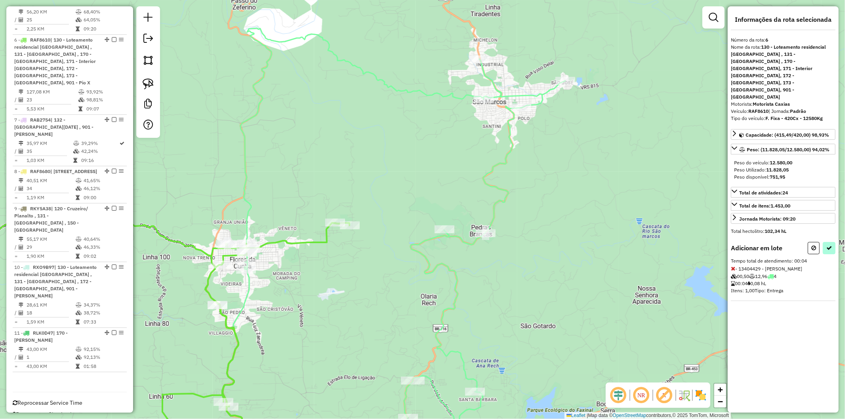
select select "**********"
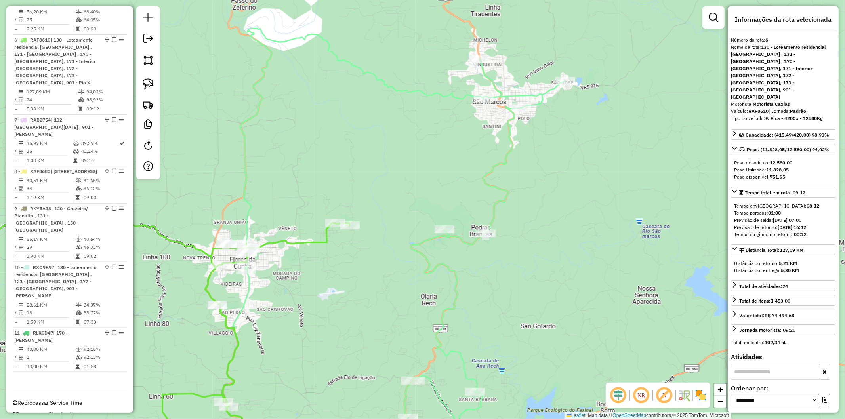
click at [431, 266] on icon at bounding box center [394, 245] width 343 height 434
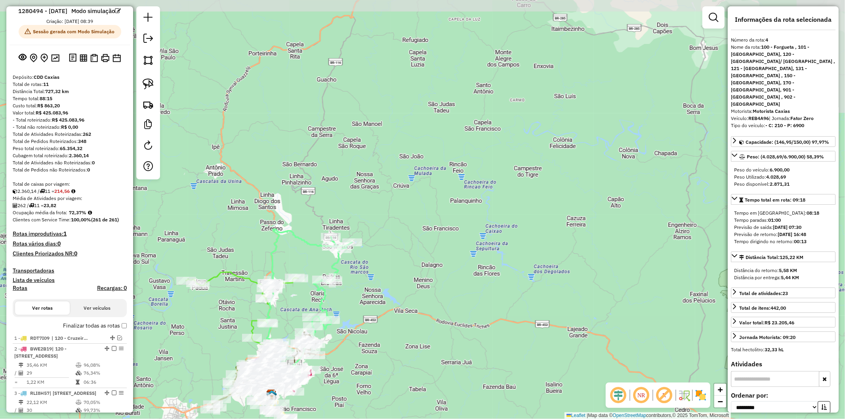
scroll to position [0, 0]
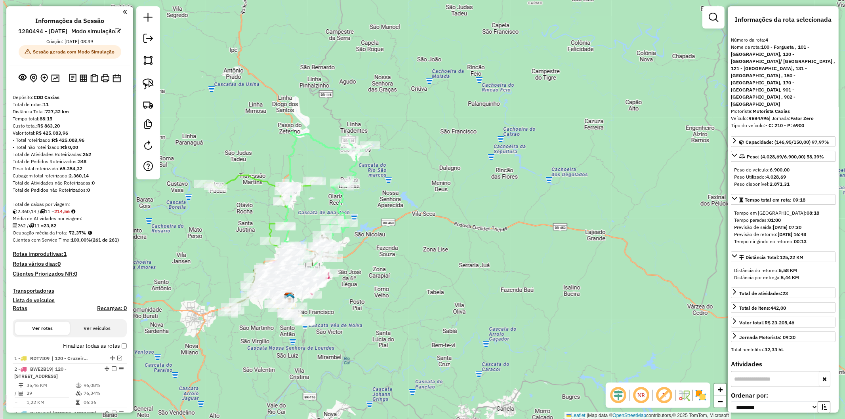
drag, startPoint x: 244, startPoint y: 243, endPoint x: 266, endPoint y: 151, distance: 94.7
click at [266, 151] on div "Janela de atendimento Grade de atendimento Capacidade Transportadoras Veículos …" at bounding box center [422, 209] width 845 height 419
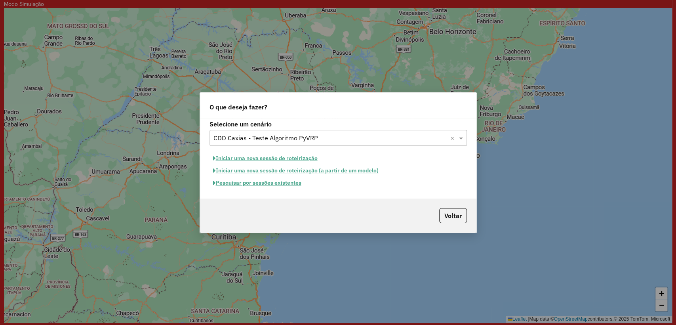
click at [266, 181] on button "Pesquisar por sessões existentes" at bounding box center [258, 183] width 96 height 12
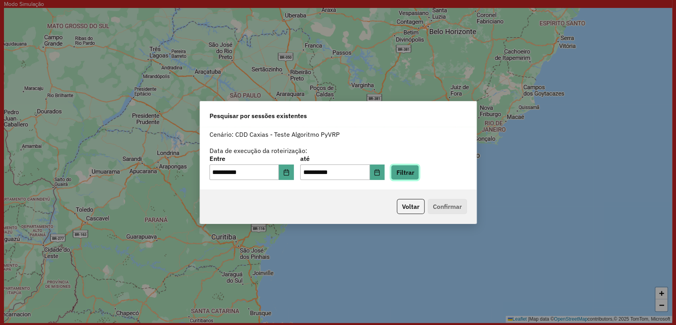
click at [418, 172] on button "Filtrar" at bounding box center [405, 172] width 28 height 15
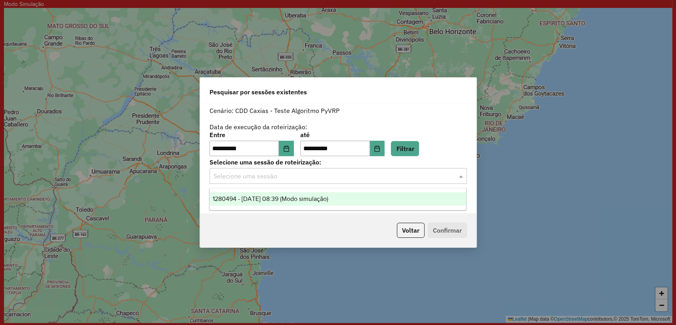
click at [324, 177] on input "text" at bounding box center [331, 177] width 234 height 10
click at [409, 237] on button "Voltar" at bounding box center [411, 230] width 28 height 15
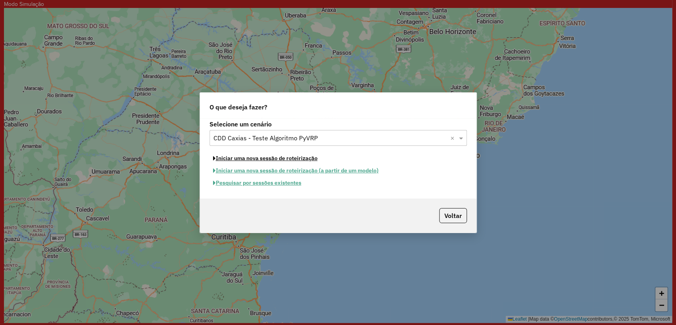
drag, startPoint x: 282, startPoint y: 157, endPoint x: 343, endPoint y: 162, distance: 61.2
click at [282, 157] on button "Iniciar uma nova sessão de roteirização" at bounding box center [266, 158] width 112 height 12
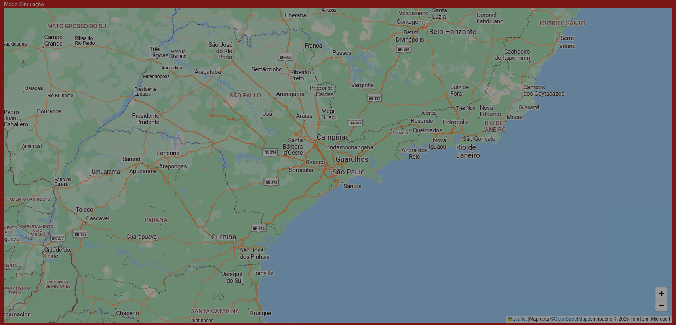
select select "*"
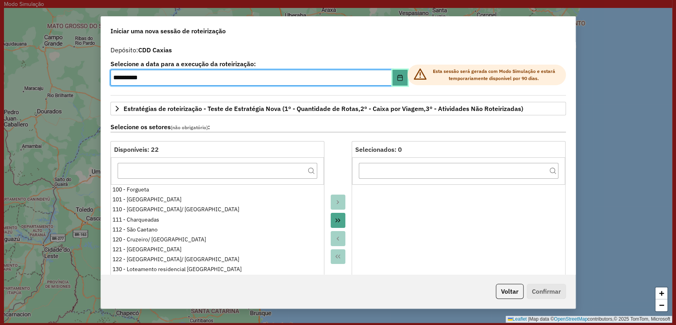
click at [397, 71] on button "Choose Date" at bounding box center [400, 78] width 15 height 16
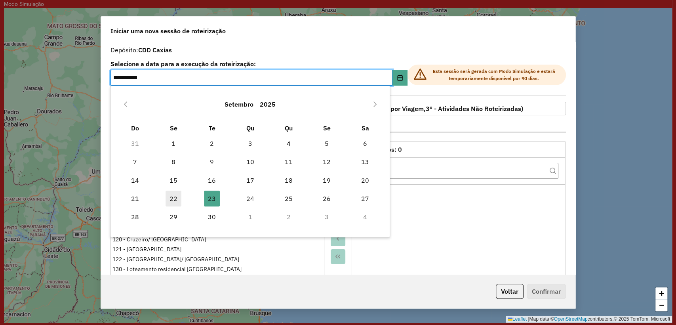
click at [168, 193] on span "22" at bounding box center [174, 199] width 16 height 16
type input "**********"
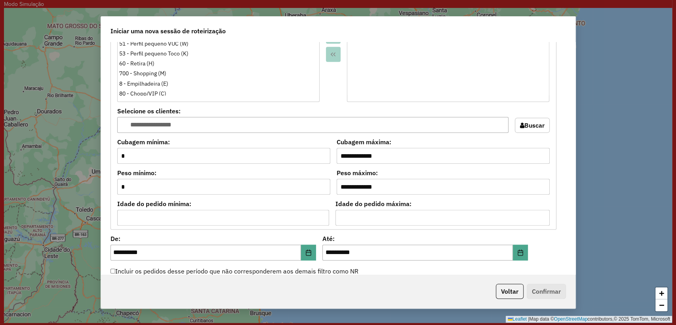
scroll to position [616, 0]
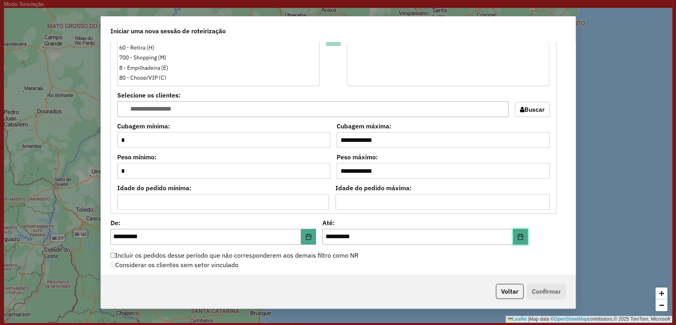
click at [518, 235] on icon "Choose Date" at bounding box center [521, 236] width 6 height 6
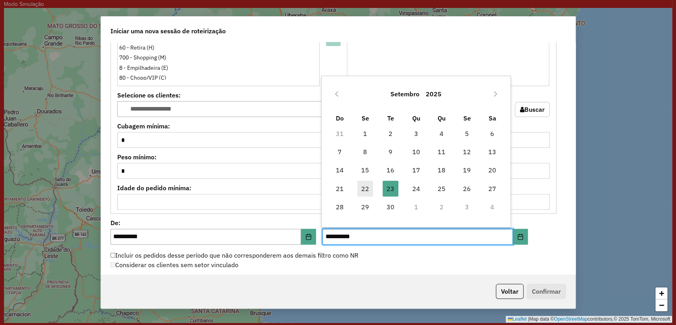
click at [365, 187] on span "22" at bounding box center [365, 189] width 16 height 16
type input "**********"
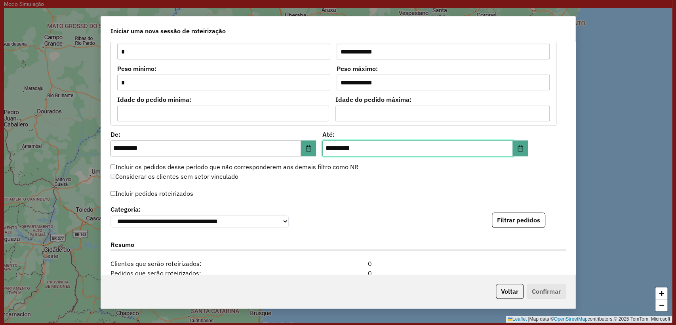
scroll to position [748, 0]
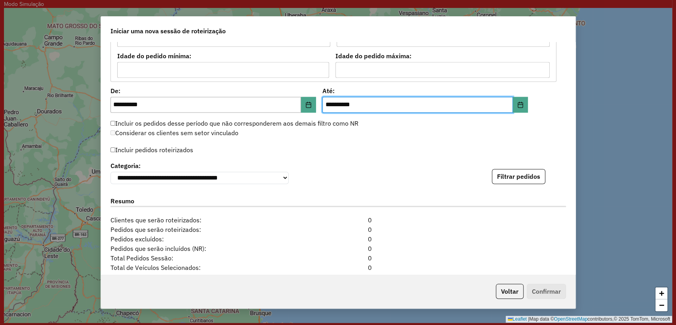
click at [173, 146] on label "Incluir pedidos roteirizados" at bounding box center [152, 149] width 83 height 15
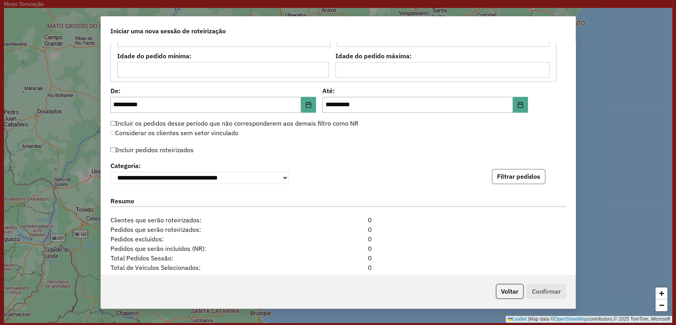
click at [520, 182] on button "Filtrar pedidos" at bounding box center [518, 176] width 53 height 15
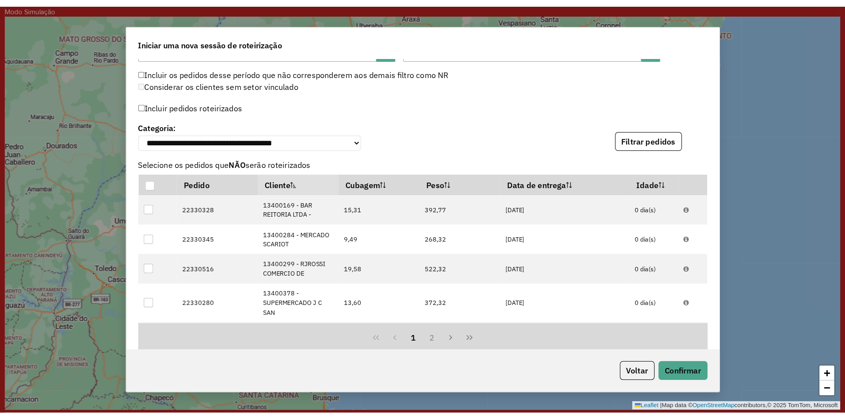
scroll to position [969, 0]
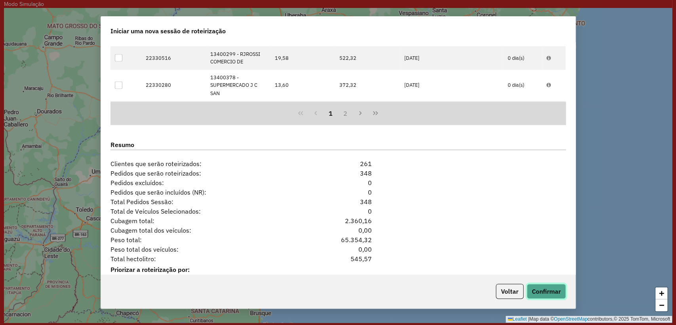
drag, startPoint x: 554, startPoint y: 297, endPoint x: 529, endPoint y: 262, distance: 43.4
click at [554, 296] on button "Confirmar" at bounding box center [546, 291] width 39 height 15
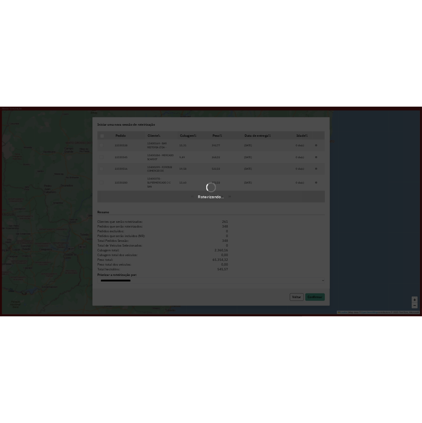
scroll to position [909, 0]
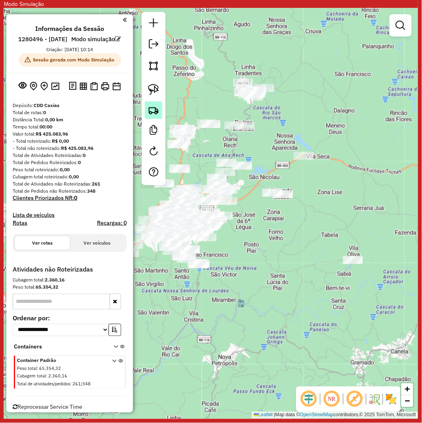
click at [156, 109] on img at bounding box center [153, 110] width 11 height 11
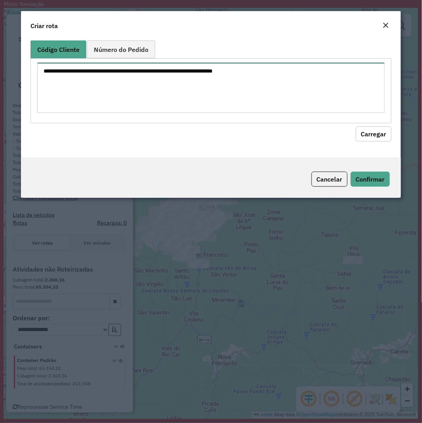
click at [197, 93] on textarea at bounding box center [211, 88] width 348 height 50
paste textarea "******** ******** ******** ******** ******** ******** ******** ******** *******…"
type textarea "******** ******** ******** ******** ******** ******** ******** ******** *******…"
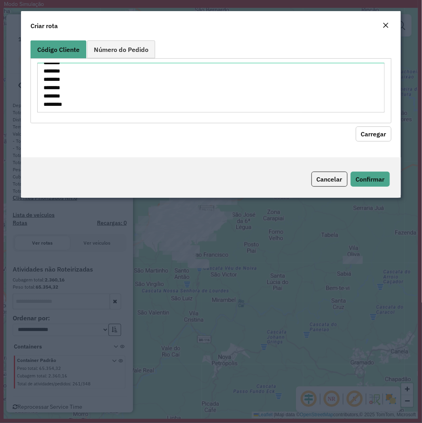
click at [382, 128] on button "Carregar" at bounding box center [374, 133] width 36 height 15
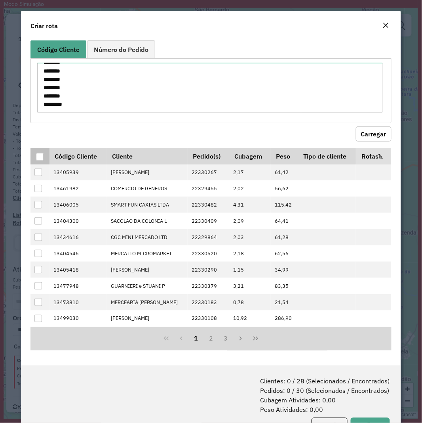
click at [38, 160] on div at bounding box center [40, 157] width 8 height 8
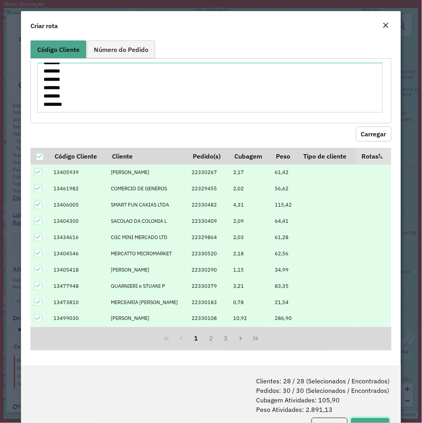
click at [369, 325] on button "Confirmar" at bounding box center [370, 425] width 39 height 15
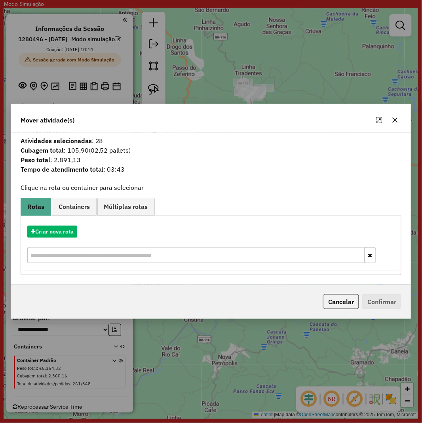
click at [351, 325] on div "Mover atividade(s) Atividades selecionadas : 28 Cubagem total : 105,90 (02,52 p…" at bounding box center [211, 211] width 422 height 423
click at [61, 234] on button "Criar nova rota" at bounding box center [52, 231] width 50 height 12
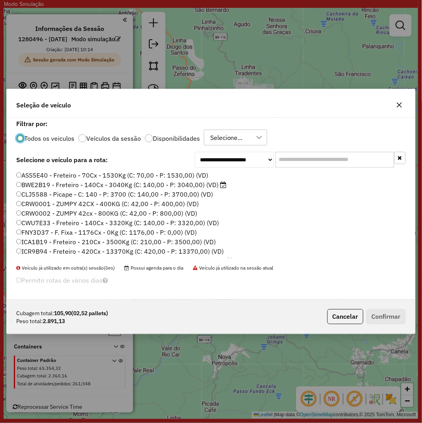
scroll to position [4, 2]
click at [319, 171] on li "ASS5E40 - Freteiro - 70Cx - 1530Kg (C: 70,00 - P: 1530,00) (VD)" at bounding box center [211, 176] width 390 height 10
click at [319, 163] on input "text" at bounding box center [335, 160] width 119 height 16
paste input "*******"
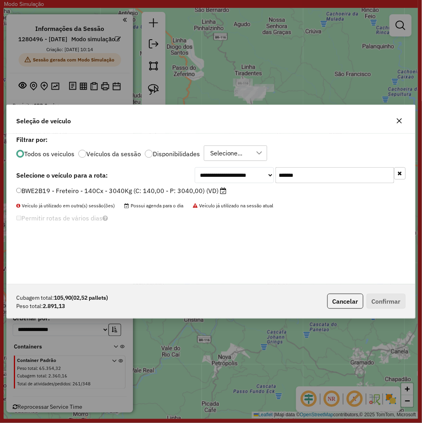
type input "*******"
click at [129, 193] on label "BWE2B19 - Freteiro - 140Cx - 3040Kg (C: 140,00 - P: 3040,00) (VD)" at bounding box center [121, 191] width 210 height 10
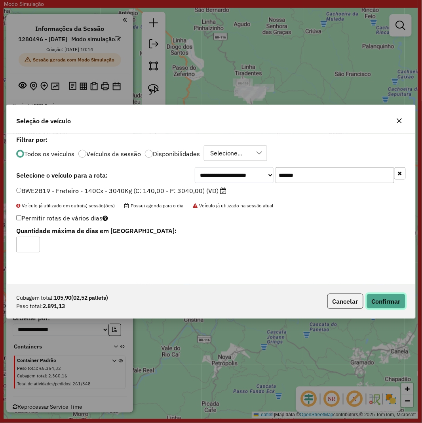
click at [373, 298] on button "Confirmar" at bounding box center [386, 301] width 39 height 15
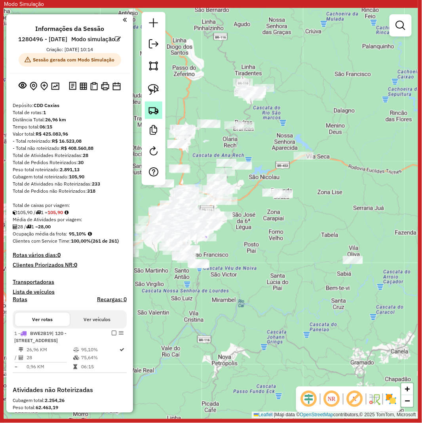
click at [155, 111] on img at bounding box center [153, 110] width 11 height 11
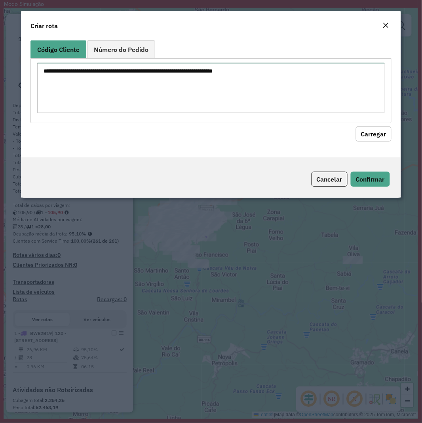
click at [192, 94] on textarea at bounding box center [211, 88] width 348 height 50
paste textarea "******** ******** ******** ******** ******** ******** ******** ******** *******…"
type textarea "******** ******** ******** ******** ******** ******** ******** ******** *******…"
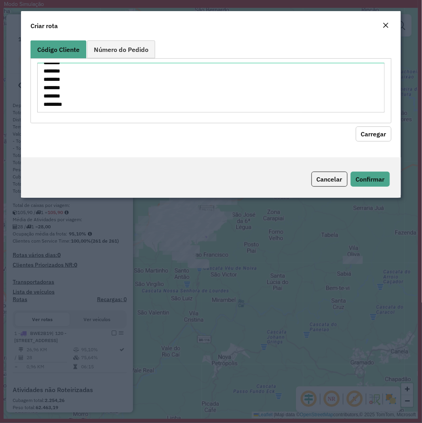
click at [374, 136] on button "Carregar" at bounding box center [374, 133] width 36 height 15
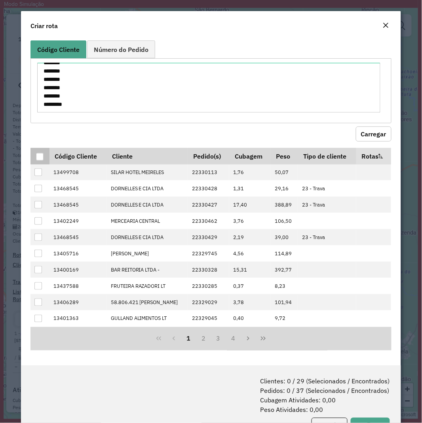
click at [40, 160] on div at bounding box center [40, 157] width 8 height 8
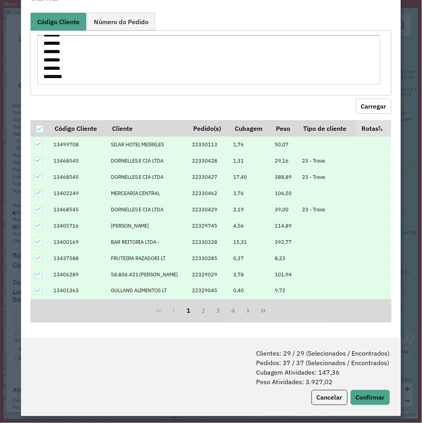
scroll to position [40, 0]
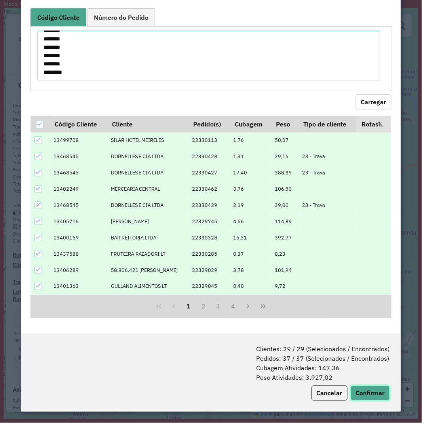
click at [375, 325] on button "Confirmar" at bounding box center [370, 393] width 39 height 15
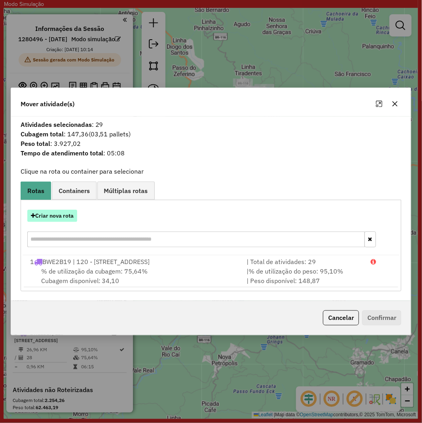
click at [55, 212] on button "Criar nova rota" at bounding box center [52, 216] width 50 height 12
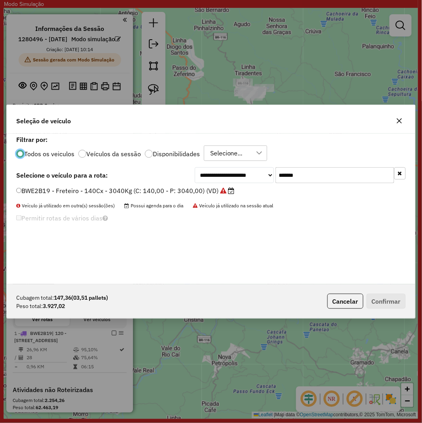
scroll to position [4, 2]
click at [318, 178] on input "*******" at bounding box center [335, 175] width 119 height 16
paste input "text"
type input "*******"
click at [182, 189] on label "RLI8H57 - F. Fixa - 210Cx - 5700Kg (C: 210,00 - P: 5700,00) (VD)" at bounding box center [121, 191] width 210 height 10
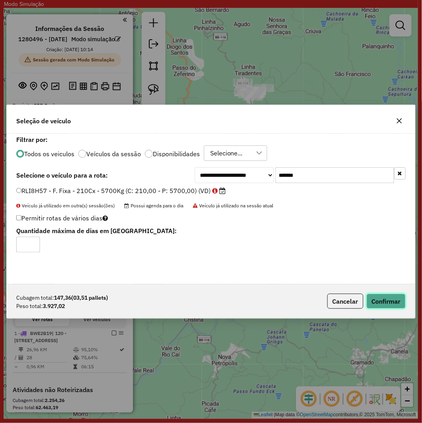
click at [376, 294] on button "Confirmar" at bounding box center [386, 301] width 39 height 15
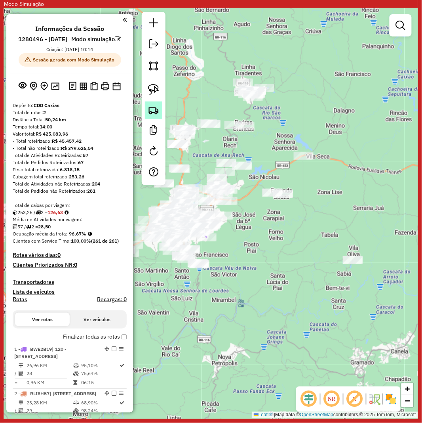
click at [152, 112] on img at bounding box center [153, 110] width 11 height 11
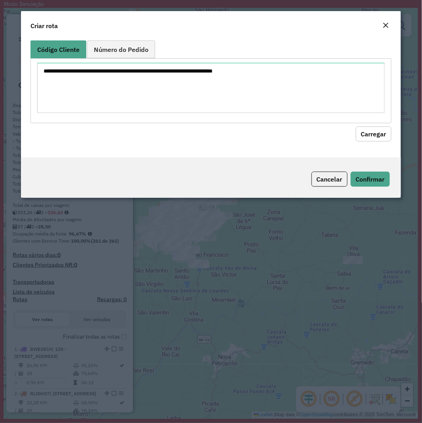
click at [271, 123] on hb-field-button "Carregar" at bounding box center [211, 132] width 361 height 18
drag, startPoint x: 274, startPoint y: 96, endPoint x: 351, endPoint y: 114, distance: 79.4
click at [275, 96] on textarea at bounding box center [211, 88] width 348 height 50
paste textarea "******** ******** ******** ******** ******** ******** ******** ******** *******…"
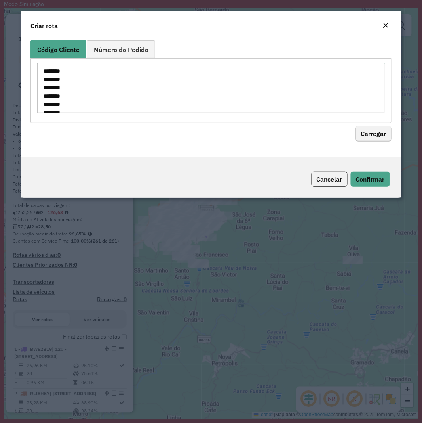
scroll to position [120, 0]
type textarea "******** ******** ******** ******** ******** ******** ******** ******** *******…"
click at [376, 137] on button "Carregar" at bounding box center [374, 133] width 36 height 15
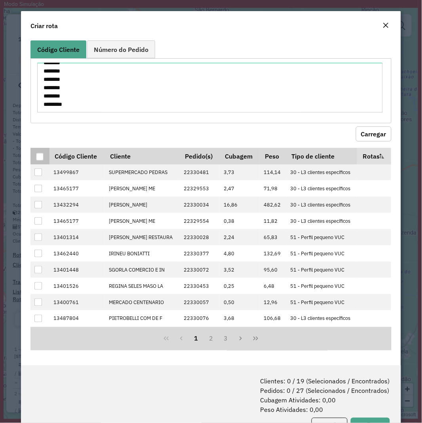
click at [40, 153] on div at bounding box center [40, 157] width 8 height 8
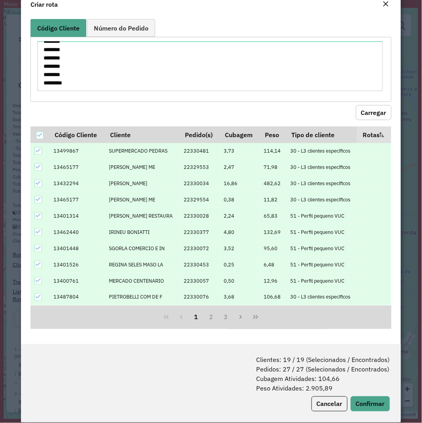
scroll to position [32, 0]
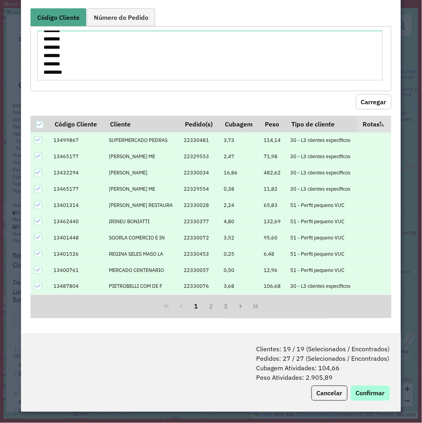
click at [380, 325] on div "Clientes: 19 / 19 (Selecionados / Encontrados) Pedidos: 27 / 27 (Selecionados /…" at bounding box center [211, 372] width 380 height 78
click at [363, 325] on button "Confirmar" at bounding box center [370, 393] width 39 height 15
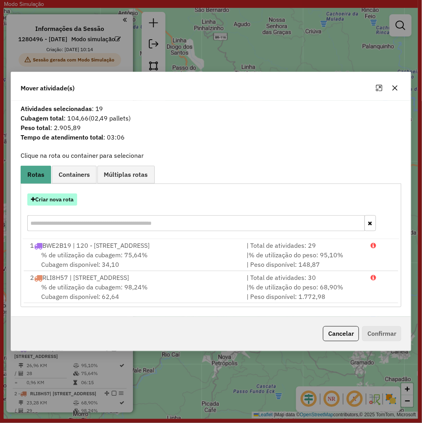
click at [57, 193] on button "Criar nova rota" at bounding box center [52, 199] width 50 height 12
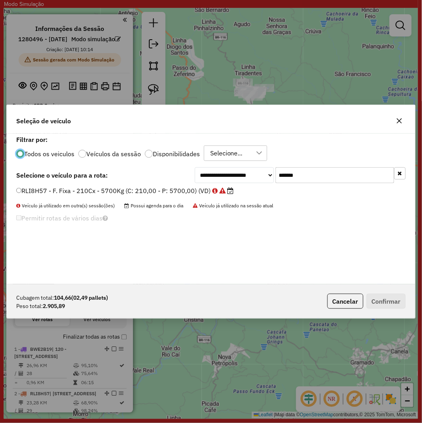
scroll to position [4, 2]
click at [328, 172] on input "*******" at bounding box center [335, 175] width 119 height 16
paste input "text"
type input "*******"
click at [139, 189] on label "REB4A96 - - C: 210 - P: 6900 (C: 210,00 - P: 6900,00) (VD)" at bounding box center [112, 191] width 192 height 10
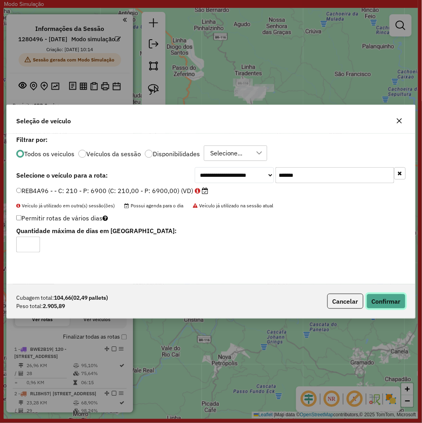
click at [397, 302] on button "Confirmar" at bounding box center [386, 301] width 39 height 15
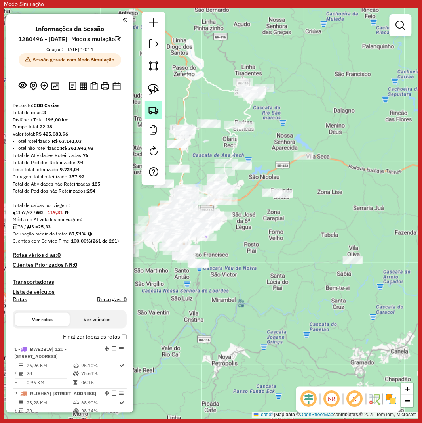
click at [157, 110] on img at bounding box center [153, 110] width 11 height 11
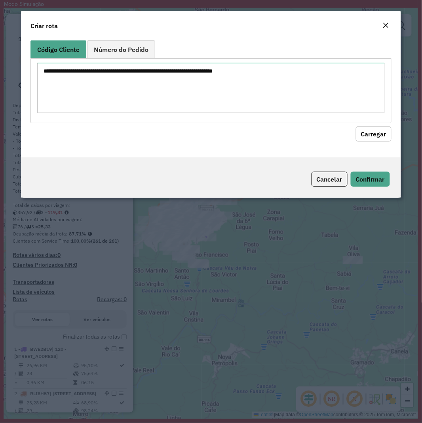
click at [201, 85] on textarea at bounding box center [211, 88] width 348 height 50
type textarea "******** ******** ******** ******** ******** ******** ******** ******** *******…"
click at [376, 128] on button "Carregar" at bounding box center [374, 133] width 36 height 15
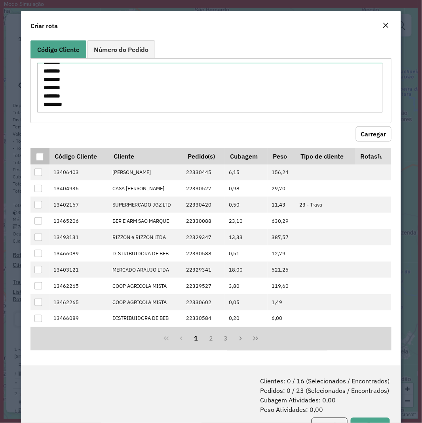
click at [44, 160] on div at bounding box center [40, 157] width 8 height 8
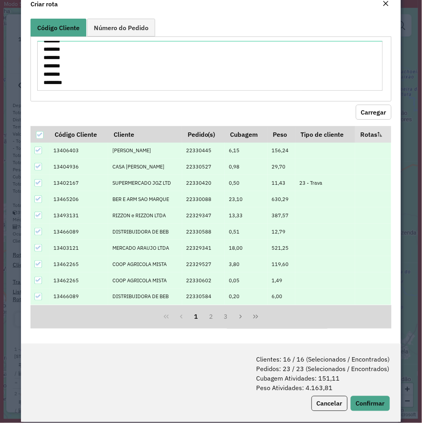
scroll to position [32, 0]
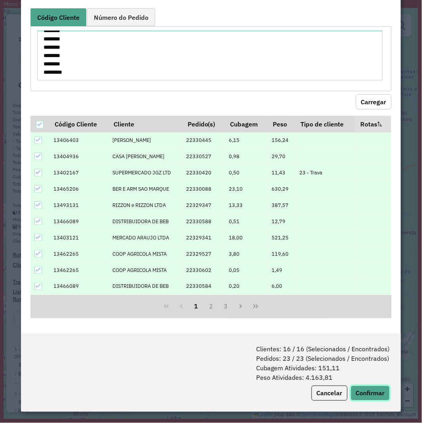
click at [363, 325] on button "Confirmar" at bounding box center [370, 393] width 39 height 15
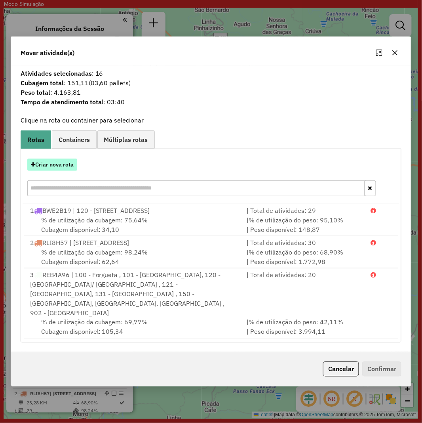
click at [57, 164] on button "Criar nova rota" at bounding box center [52, 165] width 50 height 12
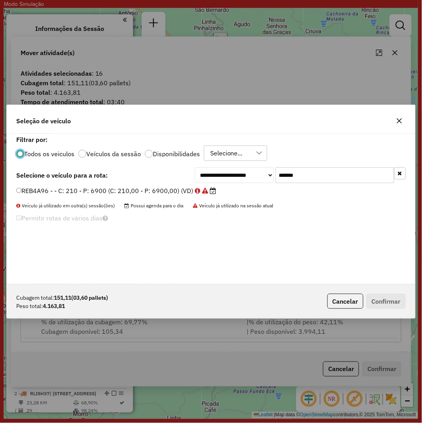
scroll to position [4, 2]
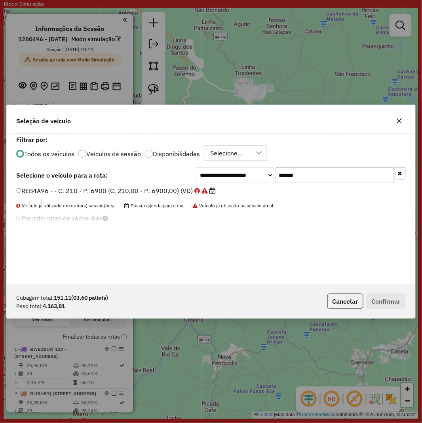
click at [306, 175] on input "*******" at bounding box center [335, 175] width 119 height 16
paste input "text"
type input "*******"
click at [152, 192] on label "RDT7I09 - F. Fixa - 210Cx - 6900Kg (C: 210,00 - P: 6900,00) (VD)" at bounding box center [121, 191] width 210 height 10
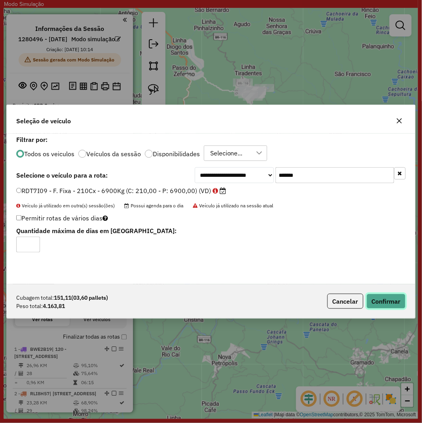
click at [373, 297] on button "Confirmar" at bounding box center [386, 301] width 39 height 15
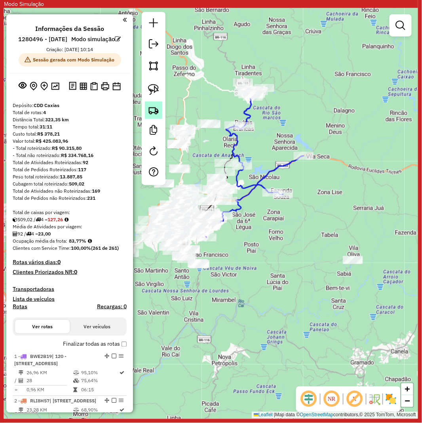
click at [157, 105] on img at bounding box center [153, 110] width 11 height 11
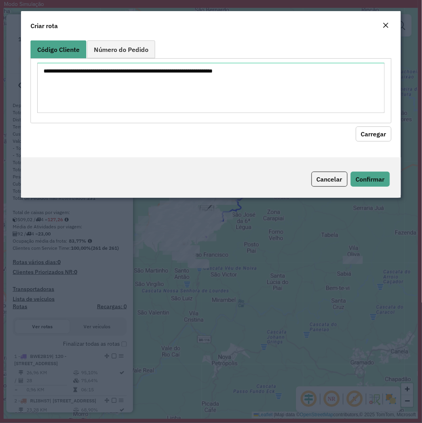
click at [200, 80] on textarea at bounding box center [211, 88] width 348 height 50
type textarea "******** ******** ******** ******** ******** ******** ******** ******** *******…"
drag, startPoint x: 382, startPoint y: 135, endPoint x: 64, endPoint y: 143, distance: 317.9
click at [381, 135] on button "Carregar" at bounding box center [374, 133] width 36 height 15
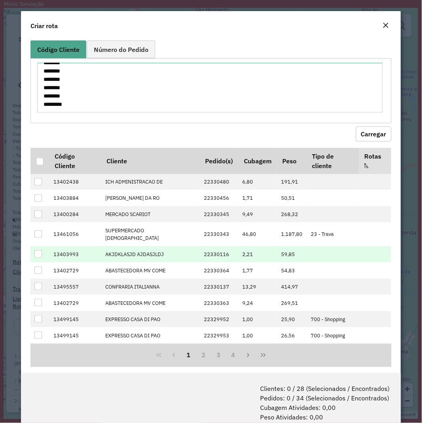
drag, startPoint x: 41, startPoint y: 159, endPoint x: 157, endPoint y: 229, distance: 135.7
click at [42, 159] on div at bounding box center [40, 162] width 8 height 8
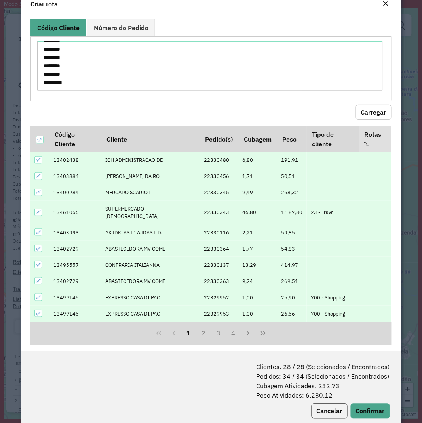
scroll to position [32, 0]
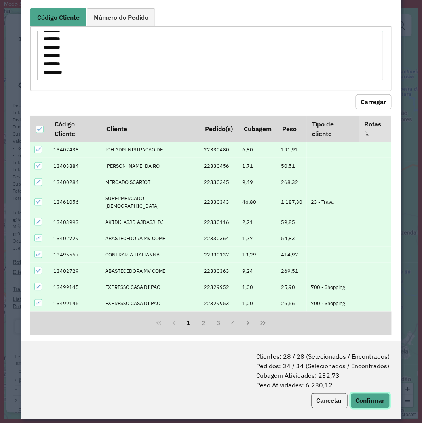
click at [363, 325] on button "Confirmar" at bounding box center [370, 400] width 39 height 15
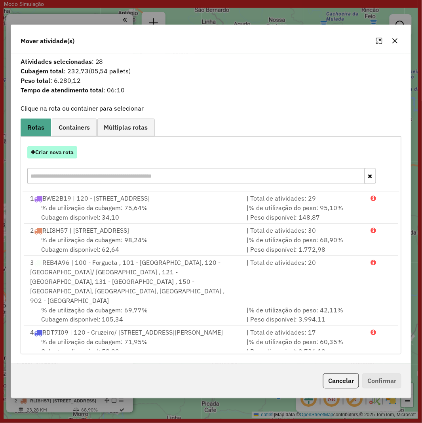
click at [50, 150] on button "Criar nova rota" at bounding box center [52, 152] width 50 height 12
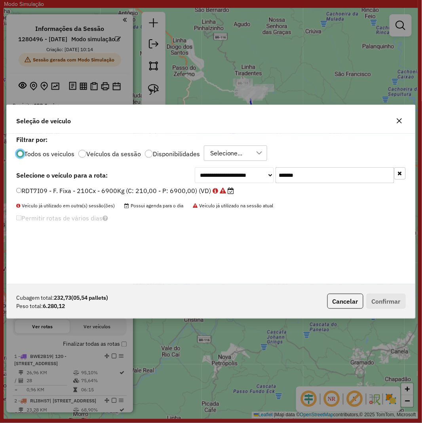
scroll to position [4, 2]
click at [311, 176] on input "*******" at bounding box center [335, 175] width 119 height 16
paste input "text"
type input "*******"
click at [147, 191] on label "RLC3J68 - F. Fixa - 336Cx - 8600Kg (C: 336,00 - P: 8600,00) (VD)" at bounding box center [121, 191] width 210 height 10
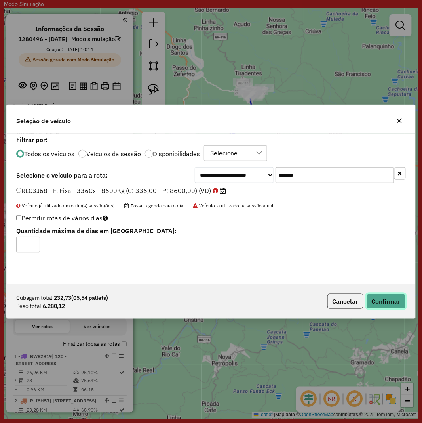
click at [382, 300] on button "Confirmar" at bounding box center [386, 301] width 39 height 15
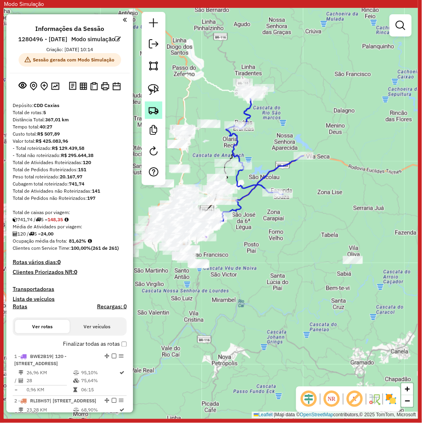
click at [153, 105] on img at bounding box center [153, 110] width 11 height 11
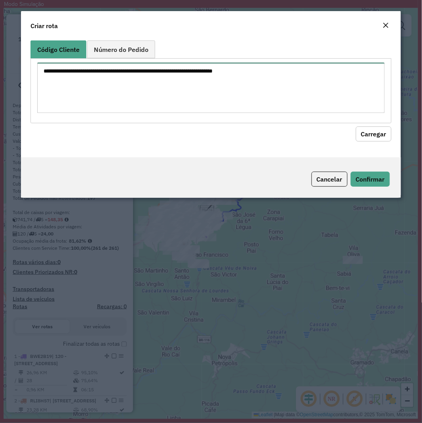
click at [271, 80] on textarea at bounding box center [211, 88] width 348 height 50
paste textarea "******** ******** ******** ******** ******** ******** ******** ******** *******…"
type textarea "******** ******** ******** ******** ******** ******** ******** ******** *******…"
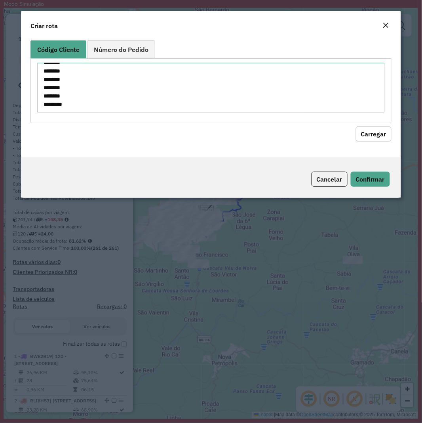
click at [376, 130] on button "Carregar" at bounding box center [374, 133] width 36 height 15
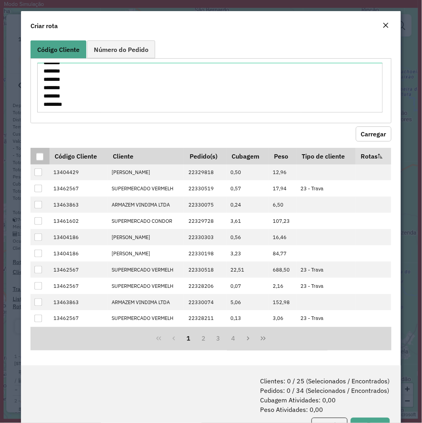
click at [44, 157] on th at bounding box center [40, 156] width 19 height 17
drag, startPoint x: 41, startPoint y: 157, endPoint x: 247, endPoint y: 230, distance: 219.1
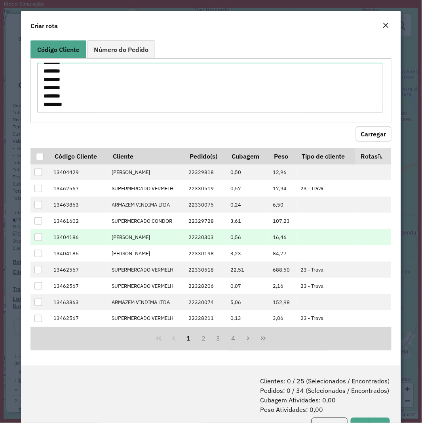
click at [41, 157] on div at bounding box center [40, 157] width 8 height 8
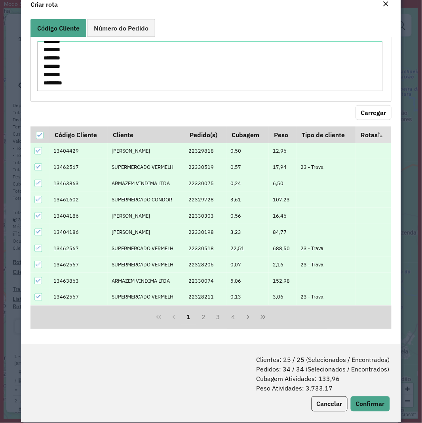
scroll to position [32, 0]
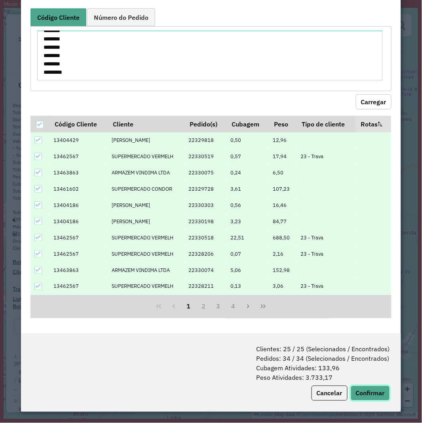
click at [379, 325] on button "Confirmar" at bounding box center [370, 393] width 39 height 15
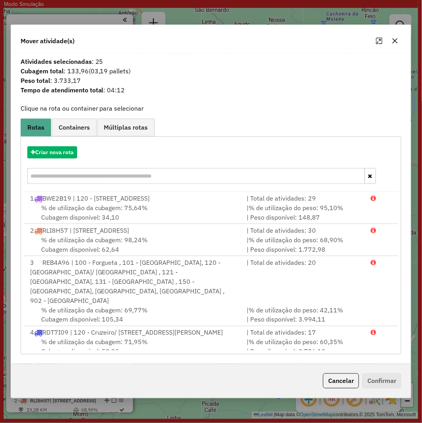
click at [36, 164] on div "Criar nova rota" at bounding box center [212, 166] width 378 height 52
click at [40, 160] on div "Criar nova rota" at bounding box center [212, 166] width 378 height 52
click at [63, 148] on button "Criar nova rota" at bounding box center [52, 152] width 50 height 12
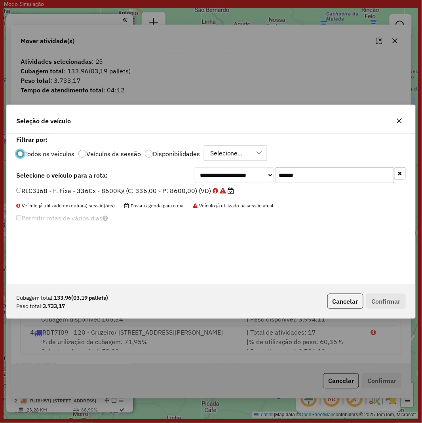
scroll to position [4, 2]
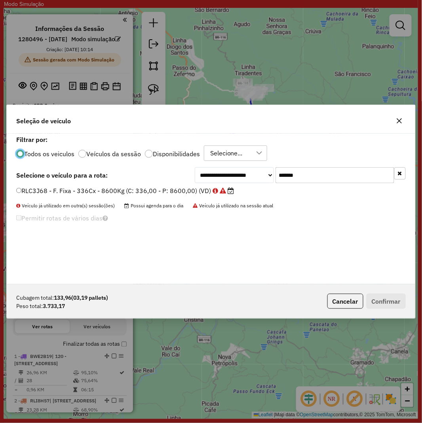
click at [344, 180] on input "*******" at bounding box center [335, 175] width 119 height 16
paste input "text"
type input "*******"
click at [160, 194] on label "RAF8610 - F. Fixa - 420Cx - 12580Kg (C: 420,00 - P: 12580,00) (VD)" at bounding box center [125, 191] width 219 height 10
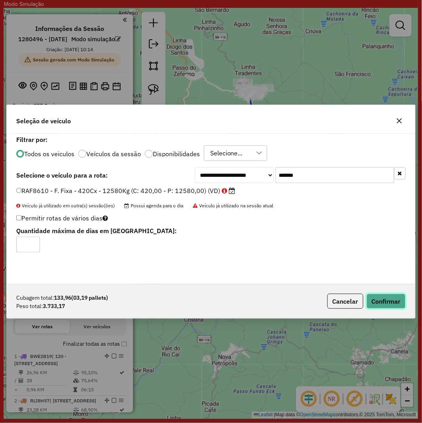
drag, startPoint x: 377, startPoint y: 298, endPoint x: 384, endPoint y: 298, distance: 6.4
click at [378, 298] on button "Confirmar" at bounding box center [386, 301] width 39 height 15
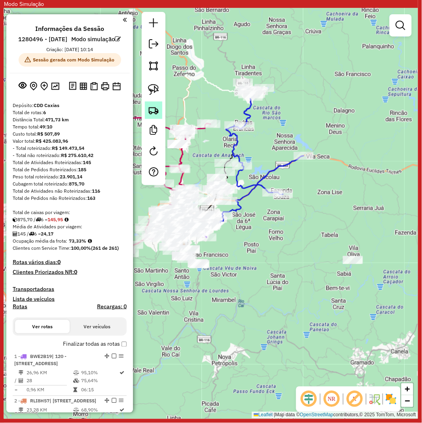
click at [153, 109] on img at bounding box center [153, 110] width 11 height 11
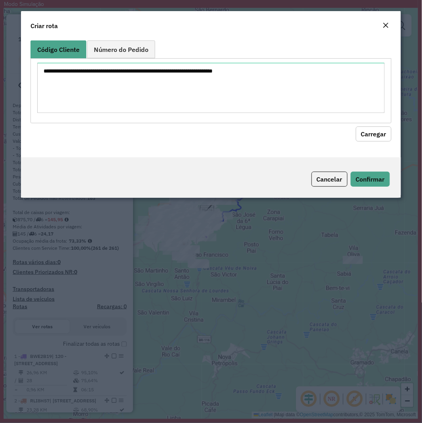
click at [200, 96] on textarea at bounding box center [211, 88] width 348 height 50
type textarea "******** ******** ******** ******** ******** ******** ******** ******** *******…"
click at [381, 136] on button "Carregar" at bounding box center [374, 133] width 36 height 15
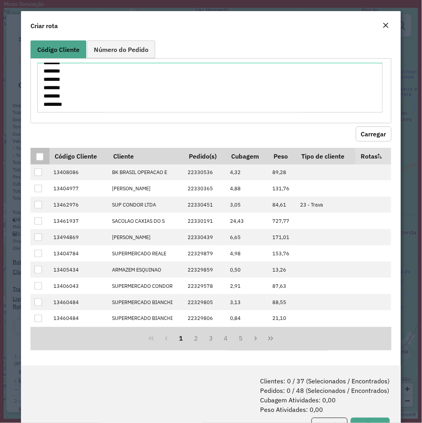
click at [37, 153] on div at bounding box center [40, 157] width 8 height 8
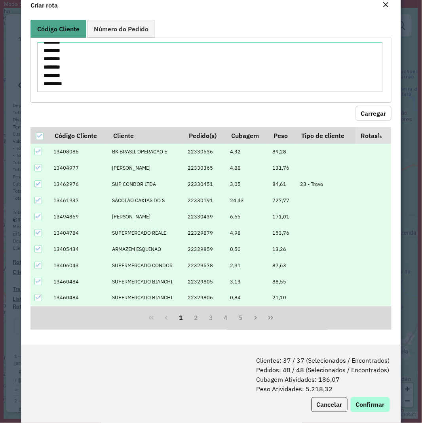
scroll to position [32, 0]
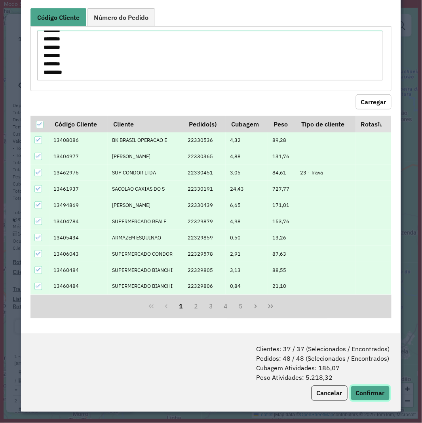
click at [375, 325] on button "Confirmar" at bounding box center [370, 393] width 39 height 15
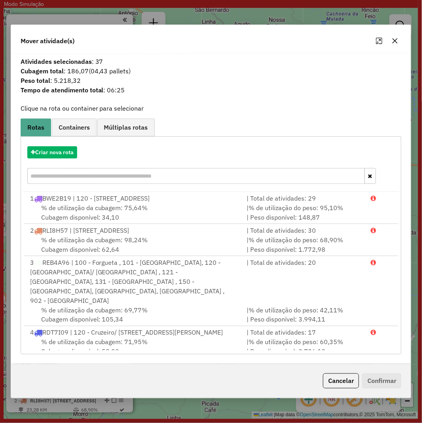
click at [50, 144] on div "Criar nova rota" at bounding box center [212, 166] width 378 height 52
click at [62, 151] on button "Criar nova rota" at bounding box center [52, 152] width 50 height 12
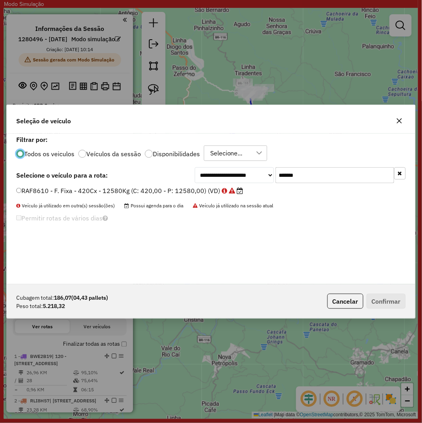
scroll to position [4, 2]
click at [304, 172] on input "*******" at bounding box center [335, 175] width 119 height 16
paste input "text"
type input "*******"
click at [96, 189] on label "RAB2754 - F. Fixa 420 cx - 12580 kg (C: 420,00 - P: 12580,00) (VD)" at bounding box center [124, 191] width 217 height 10
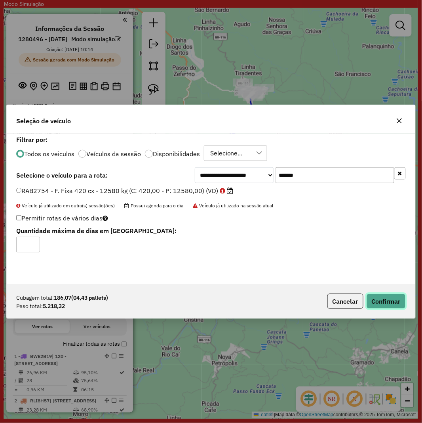
drag, startPoint x: 379, startPoint y: 304, endPoint x: 396, endPoint y: 308, distance: 17.1
click at [379, 304] on button "Confirmar" at bounding box center [386, 301] width 39 height 15
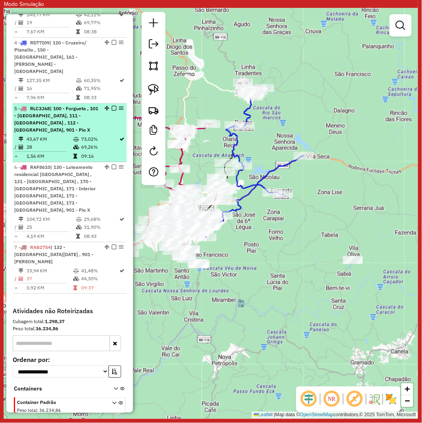
scroll to position [529, 0]
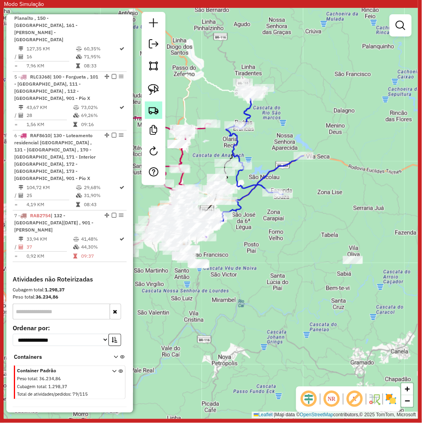
click at [152, 111] on img at bounding box center [153, 110] width 11 height 11
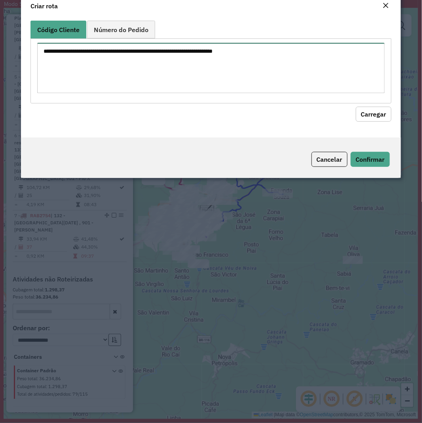
click at [227, 93] on textarea at bounding box center [211, 68] width 348 height 50
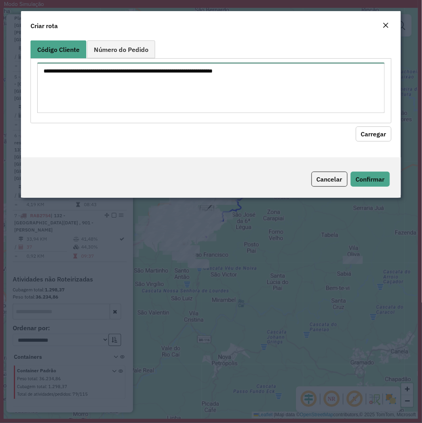
paste textarea "******** ******** ******** ******** ******** ******** ******** ******** *******…"
type textarea "******** ******** ******** ******** ******** ******** ******** ******** *******…"
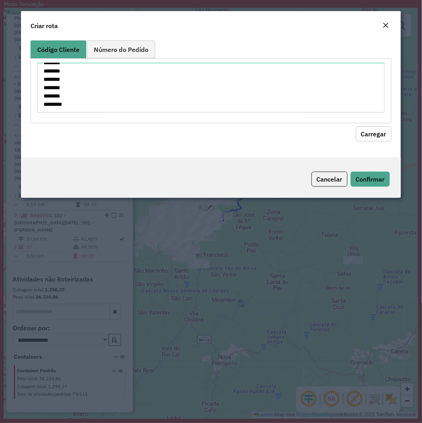
click at [367, 138] on button "Carregar" at bounding box center [374, 133] width 36 height 15
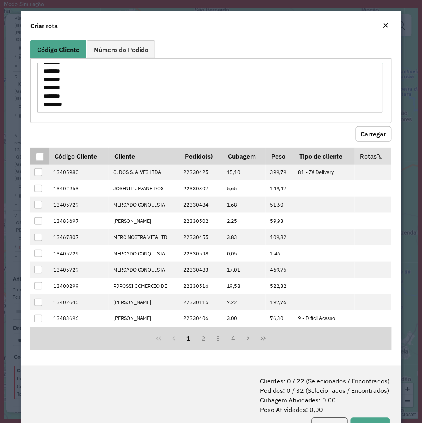
click at [38, 155] on div at bounding box center [40, 157] width 8 height 8
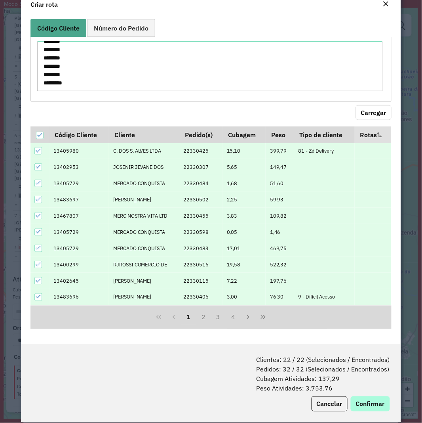
scroll to position [32, 0]
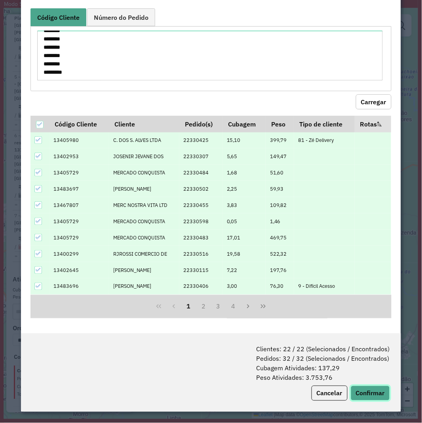
click at [371, 325] on button "Confirmar" at bounding box center [370, 393] width 39 height 15
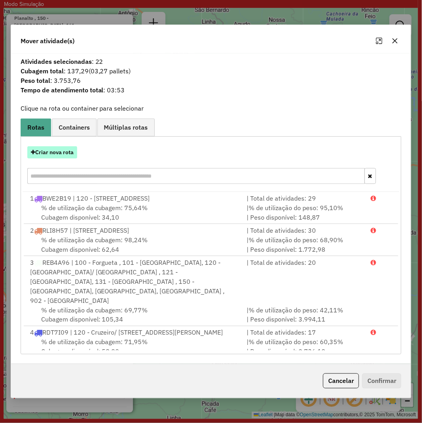
click at [63, 148] on button "Criar nova rota" at bounding box center [52, 152] width 50 height 12
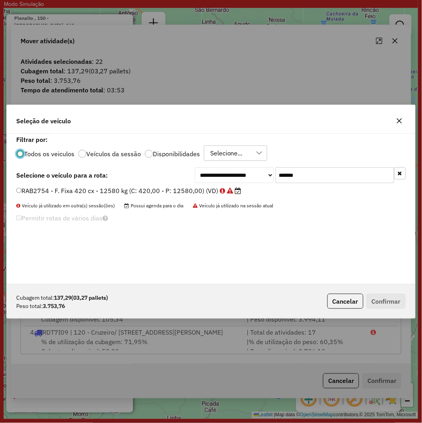
scroll to position [4, 2]
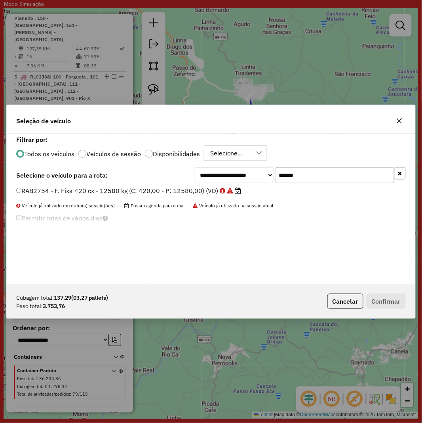
click at [310, 174] on input "*******" at bounding box center [335, 175] width 119 height 16
paste input "text"
type input "*******"
click at [145, 187] on label "RAF8680 - F. Fixa 420 cx - 12580 kg (C: 420,00 - P: 12580,00) (VD)" at bounding box center [124, 191] width 217 height 10
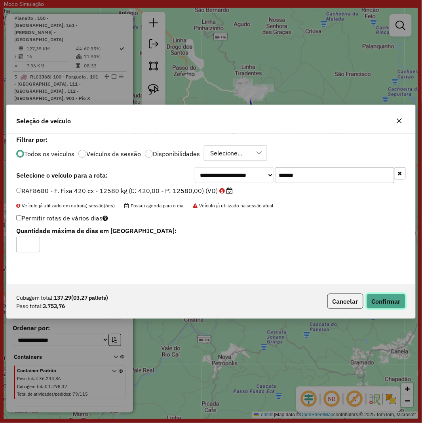
click at [374, 303] on button "Confirmar" at bounding box center [386, 301] width 39 height 15
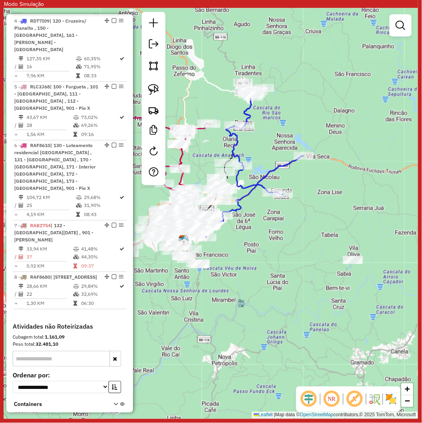
scroll to position [539, 0]
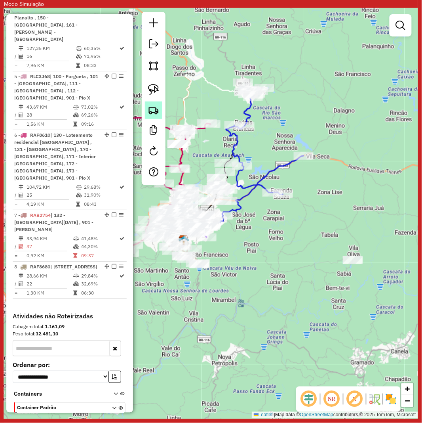
click at [155, 108] on img at bounding box center [153, 110] width 11 height 11
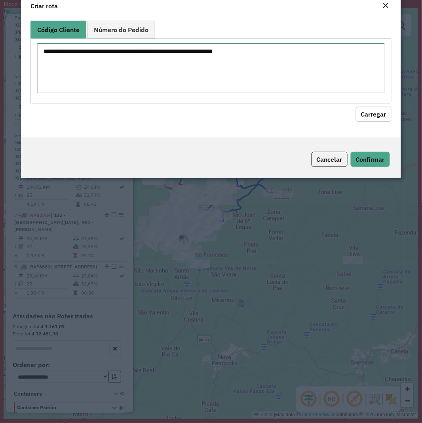
click at [206, 93] on textarea at bounding box center [211, 68] width 348 height 50
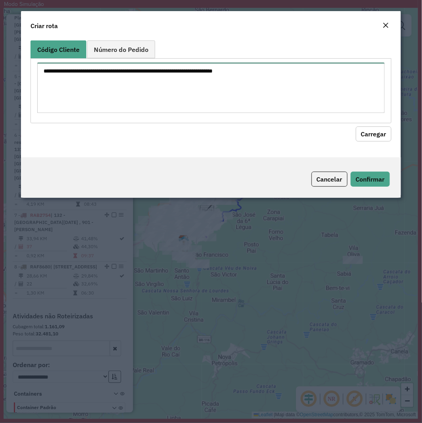
paste textarea "******** ******** ******** ******** ******** ******** ******** ******** *******…"
type textarea "******** ******** ******** ******** ******** ******** ******** ******** *******…"
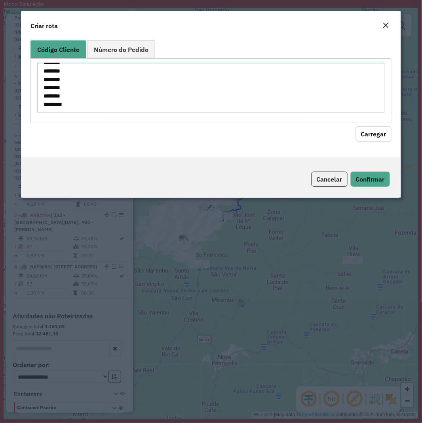
click at [384, 132] on button "Carregar" at bounding box center [374, 133] width 36 height 15
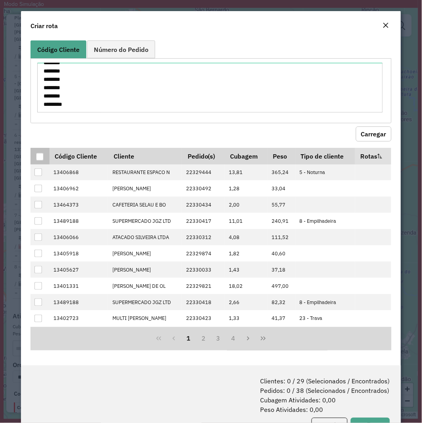
click at [38, 154] on div at bounding box center [40, 157] width 8 height 8
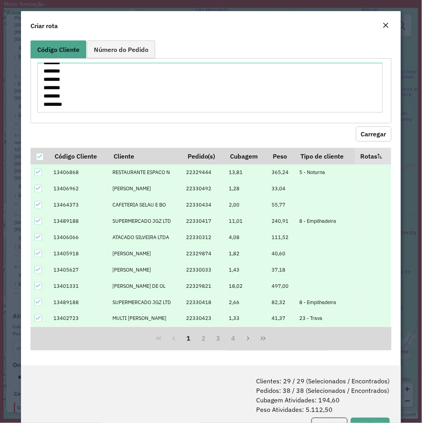
scroll to position [32, 0]
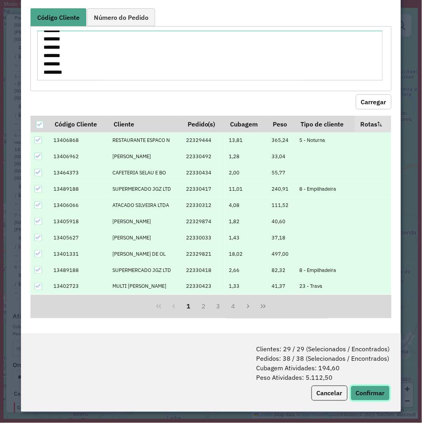
click at [357, 325] on button "Confirmar" at bounding box center [370, 393] width 39 height 15
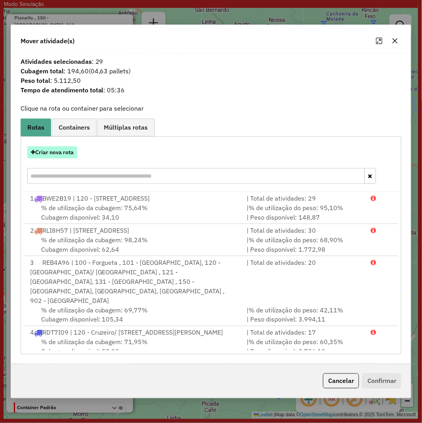
click at [55, 153] on button "Criar nova rota" at bounding box center [52, 152] width 50 height 12
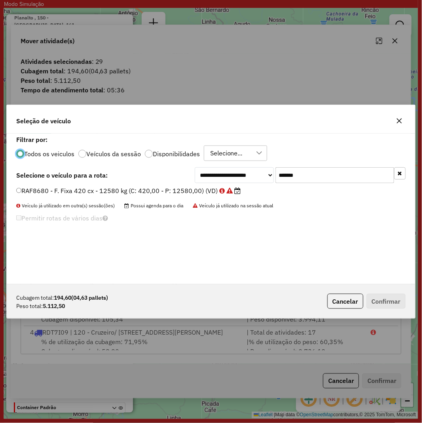
scroll to position [4, 2]
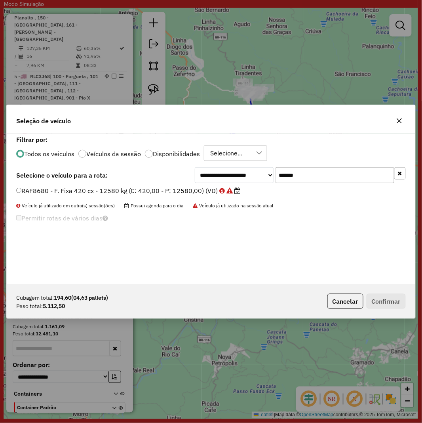
click at [298, 173] on input "*******" at bounding box center [335, 175] width 119 height 16
paste input "text"
type input "*******"
click at [149, 191] on label "RKY5A38 - F. Fixa - 420Cx - 12580Kg (C: 420,00 - P: 12580,00) (VD)" at bounding box center [125, 191] width 219 height 10
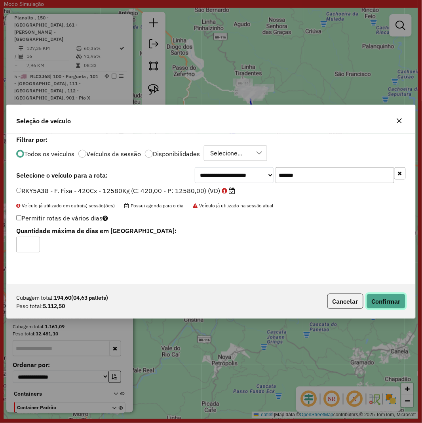
click at [388, 296] on button "Confirmar" at bounding box center [386, 301] width 39 height 15
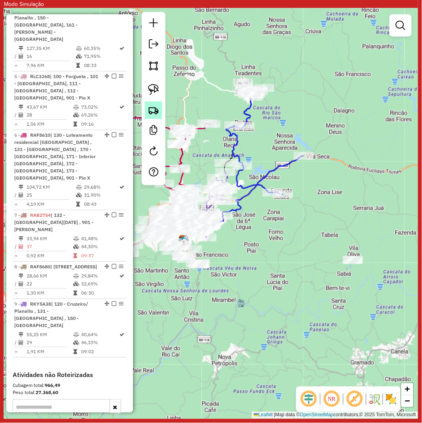
click at [155, 106] on img at bounding box center [153, 110] width 11 height 11
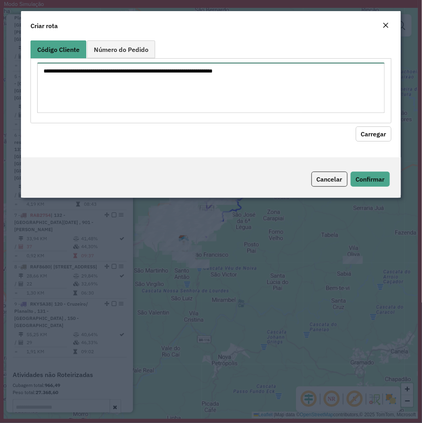
drag, startPoint x: 218, startPoint y: 86, endPoint x: 296, endPoint y: 101, distance: 79.0
click at [218, 86] on textarea at bounding box center [211, 88] width 348 height 50
paste textarea "******** ******** ******** ******** ******** ******** ******** ******** *******…"
type textarea "******** ******** ******** ******** ******** ******** ******** ******** *******…"
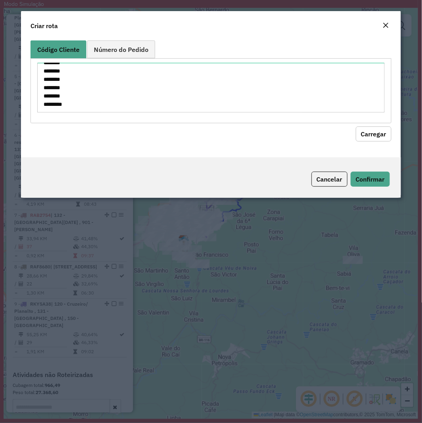
click at [376, 128] on button "Carregar" at bounding box center [374, 133] width 36 height 15
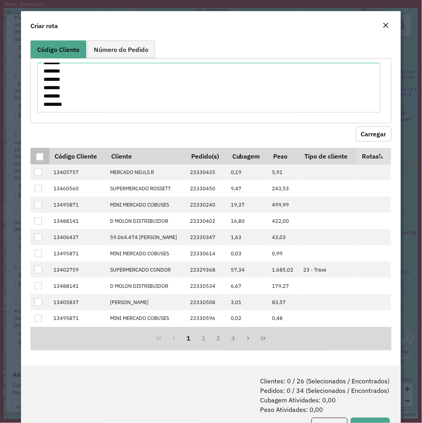
click at [38, 160] on div at bounding box center [40, 157] width 8 height 8
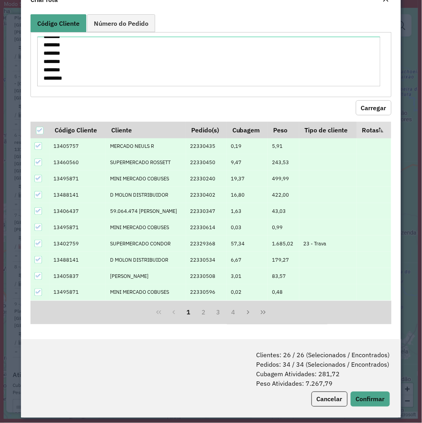
scroll to position [40, 0]
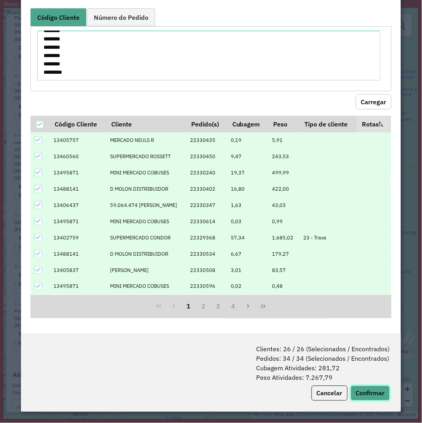
click at [367, 325] on button "Confirmar" at bounding box center [370, 393] width 39 height 15
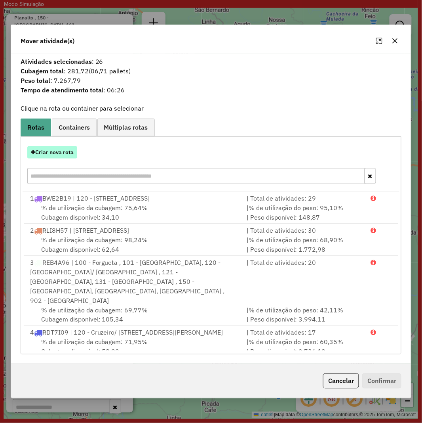
click at [58, 153] on button "Criar nova rota" at bounding box center [52, 152] width 50 height 12
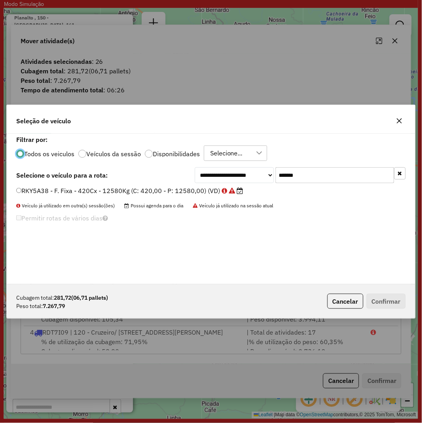
scroll to position [4, 2]
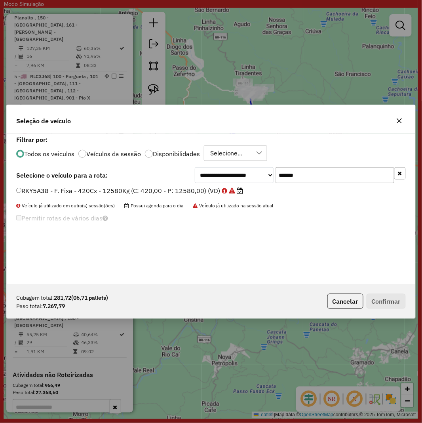
click at [315, 178] on input "*******" at bounding box center [335, 175] width 119 height 16
paste input "text"
type input "*******"
click at [134, 189] on label "RXO9B97 - F. Fixa - 588Cx - 16870Kg (C: 588,00 - P: 16870,00) (VD)" at bounding box center [126, 191] width 220 height 10
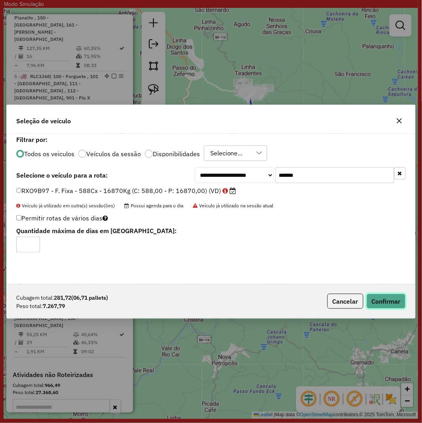
click at [385, 304] on button "Confirmar" at bounding box center [386, 301] width 39 height 15
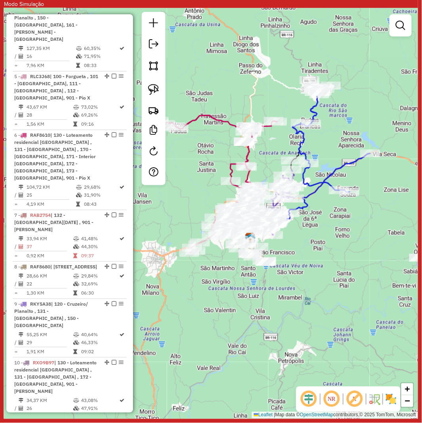
drag, startPoint x: 239, startPoint y: 258, endPoint x: 306, endPoint y: 255, distance: 66.6
click at [306, 255] on div "Janela de atendimento Grade de atendimento Capacidade Transportadoras Veículos …" at bounding box center [211, 213] width 415 height 411
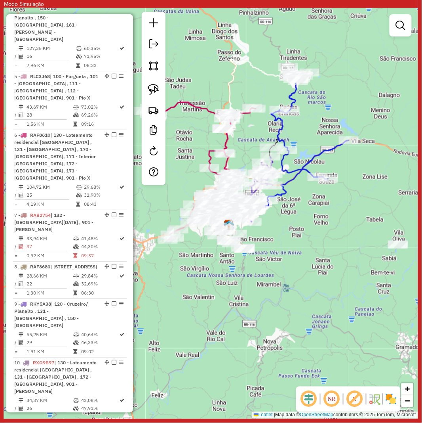
drag, startPoint x: 211, startPoint y: 306, endPoint x: 216, endPoint y: 300, distance: 7.4
click at [216, 300] on div "Janela de atendimento Grade de atendimento Capacidade Transportadoras Veículos …" at bounding box center [211, 213] width 415 height 411
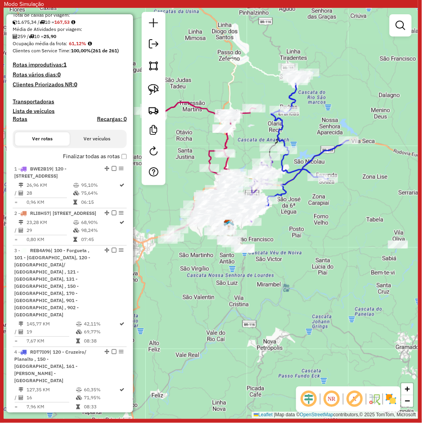
scroll to position [54, 0]
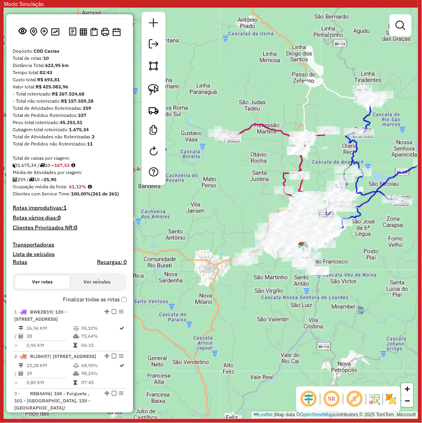
drag, startPoint x: 222, startPoint y: 145, endPoint x: 267, endPoint y: 157, distance: 46.8
click at [267, 157] on div "Janela de atendimento Grade de atendimento Capacidade Transportadoras Veículos …" at bounding box center [211, 213] width 415 height 411
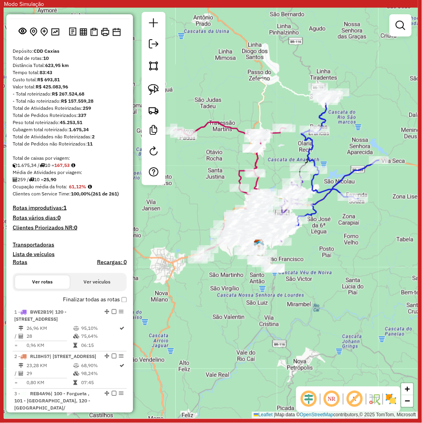
drag, startPoint x: 231, startPoint y: 167, endPoint x: 212, endPoint y: 163, distance: 19.8
click at [212, 163] on div "Janela de atendimento Grade de atendimento Capacidade Transportadoras Veículos …" at bounding box center [211, 213] width 415 height 411
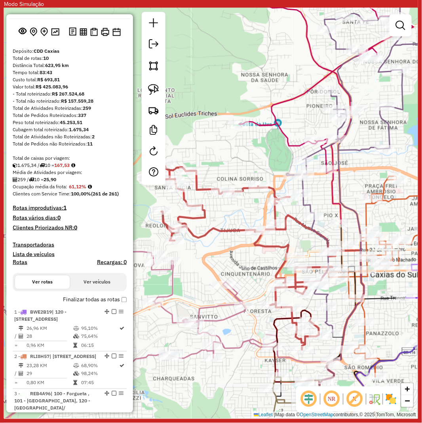
click at [229, 231] on icon at bounding box center [258, 257] width 214 height 184
select select "**********"
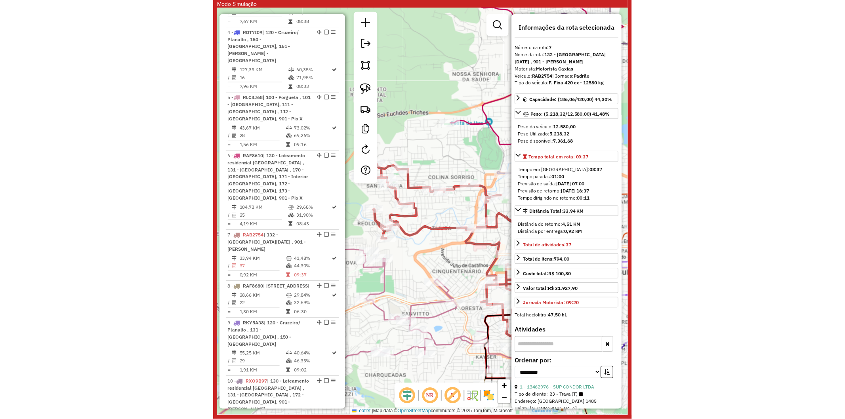
scroll to position [700, 0]
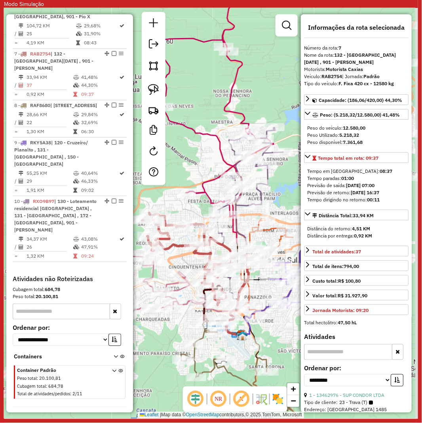
drag, startPoint x: 196, startPoint y: 254, endPoint x: 176, endPoint y: 264, distance: 21.6
click at [176, 264] on div "Janela de atendimento Grade de atendimento Capacidade Transportadoras Veículos …" at bounding box center [211, 213] width 415 height 411
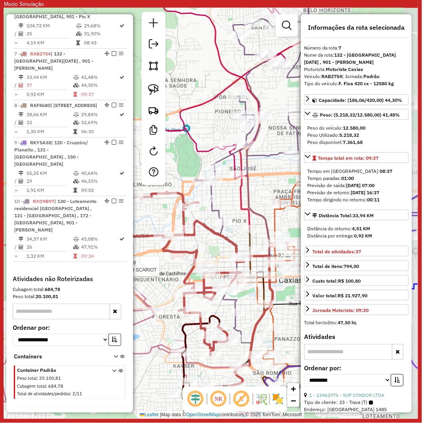
drag, startPoint x: 168, startPoint y: 275, endPoint x: 152, endPoint y: 276, distance: 15.5
click at [152, 276] on div "Rota 5 - Placa RLC3J68 13400284 - MERCADO SCARIOT Janela de atendimento Grade d…" at bounding box center [211, 213] width 415 height 411
click at [282, 325] on img at bounding box center [278, 399] width 13 height 13
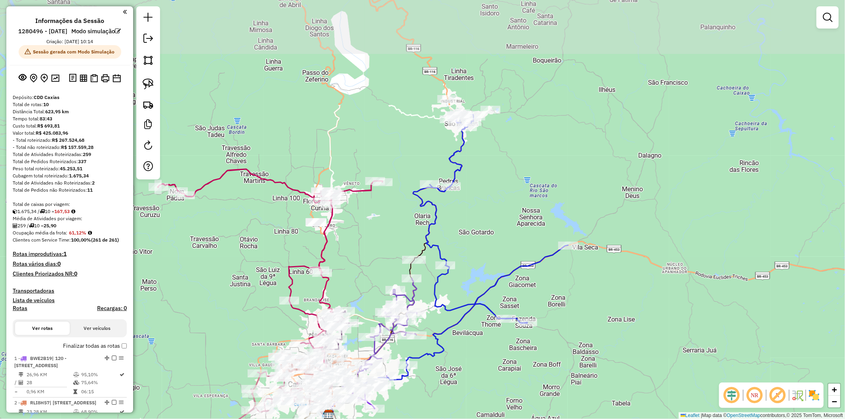
drag, startPoint x: 422, startPoint y: 88, endPoint x: 402, endPoint y: 203, distance: 116.3
click at [382, 235] on div "Janela de atendimento Grade de atendimento Capacidade Transportadoras Veículos …" at bounding box center [422, 209] width 845 height 419
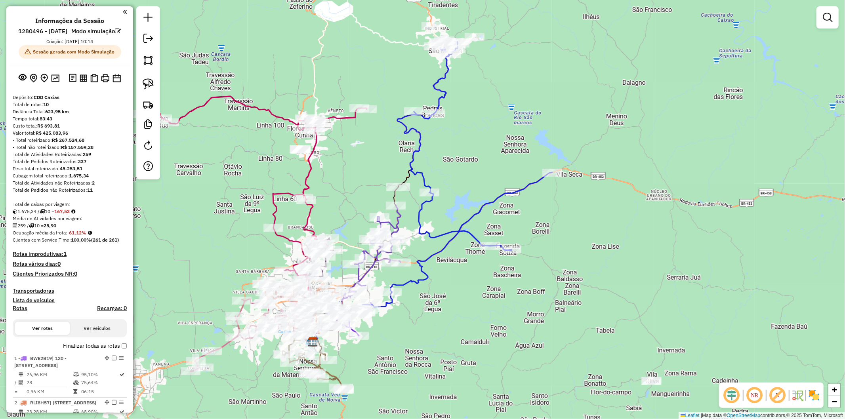
drag, startPoint x: 500, startPoint y: 189, endPoint x: 498, endPoint y: 156, distance: 33.4
click at [498, 156] on div "Janela de atendimento Grade de atendimento Capacidade Transportadoras Veículos …" at bounding box center [422, 209] width 845 height 419
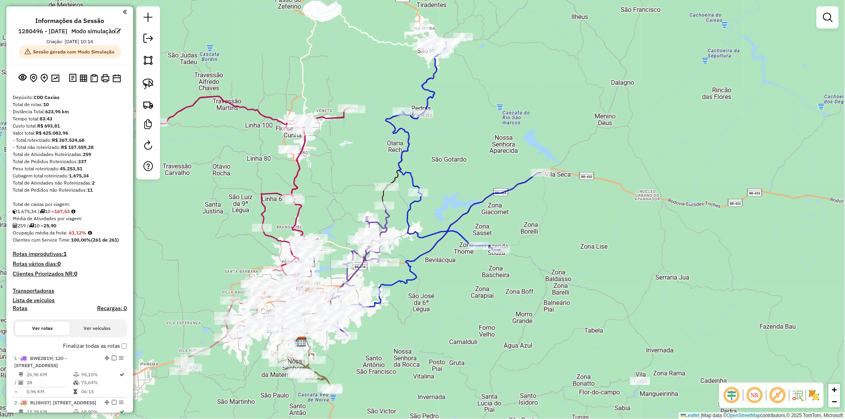
drag, startPoint x: 455, startPoint y: 151, endPoint x: 441, endPoint y: 152, distance: 14.3
click at [446, 152] on div "Janela de atendimento Grade de atendimento Capacidade Transportadoras Veículos …" at bounding box center [422, 209] width 845 height 419
click at [410, 147] on icon at bounding box center [460, 167] width 162 height 252
select select "**********"
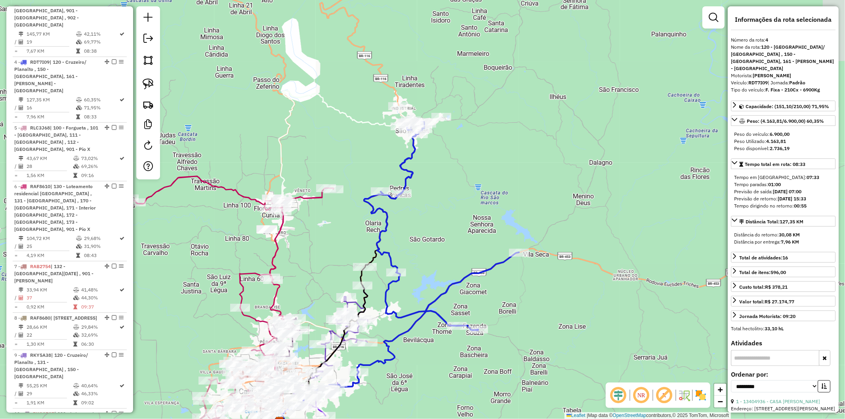
scroll to position [533, 0]
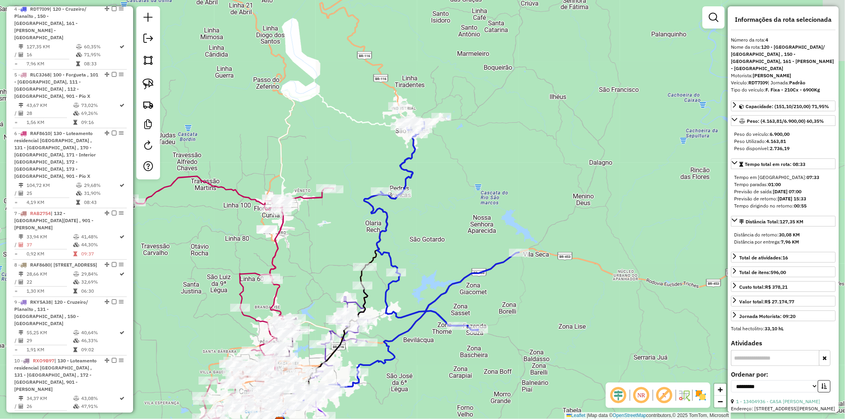
drag, startPoint x: 447, startPoint y: 149, endPoint x: 428, endPoint y: 222, distance: 75.4
click at [428, 222] on div "Janela de atendimento Grade de atendimento Capacidade Transportadoras Veículos …" at bounding box center [422, 209] width 845 height 419
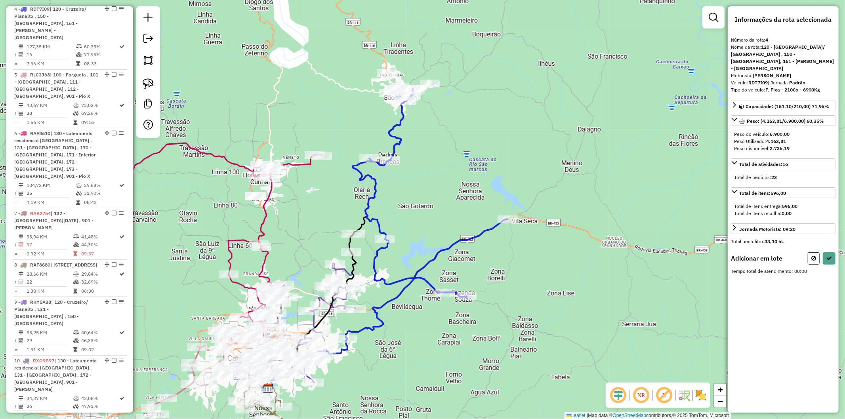
drag, startPoint x: 470, startPoint y: 160, endPoint x: 440, endPoint y: 165, distance: 30.6
click at [446, 170] on div "Janela de atendimento Grade de atendimento Capacidade Transportadoras Veículos …" at bounding box center [422, 209] width 845 height 419
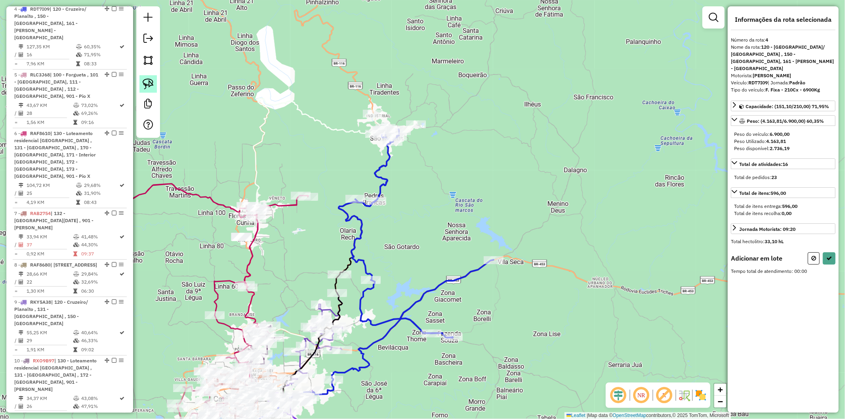
click at [152, 84] on img at bounding box center [148, 83] width 11 height 11
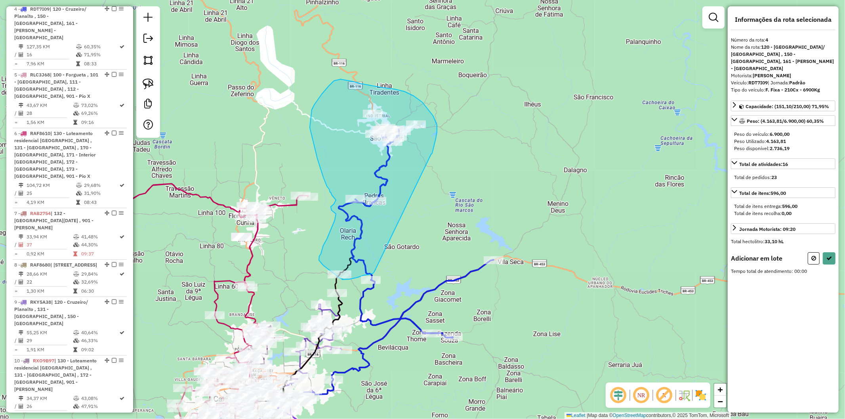
drag, startPoint x: 432, startPoint y: 153, endPoint x: 445, endPoint y: 260, distance: 107.7
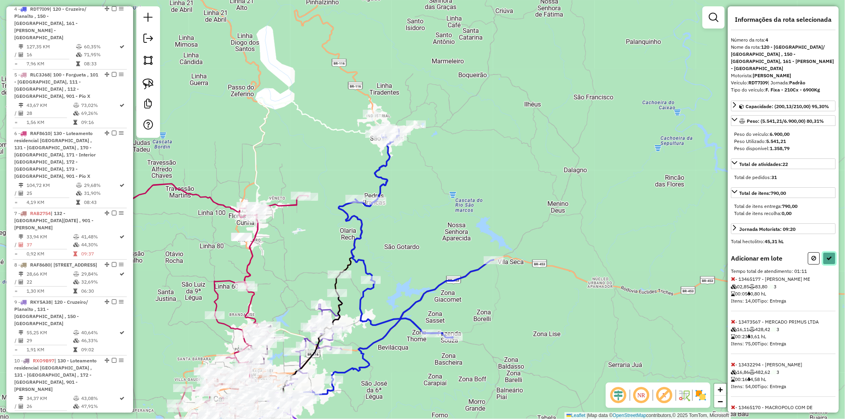
click at [827, 256] on icon at bounding box center [830, 259] width 6 height 6
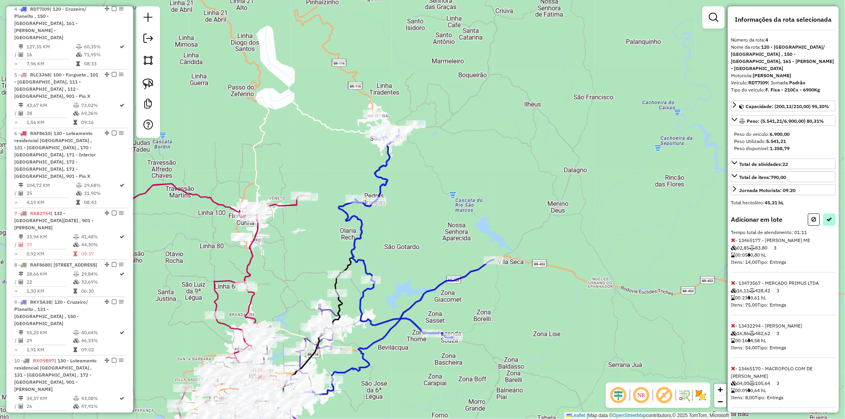
select select "**********"
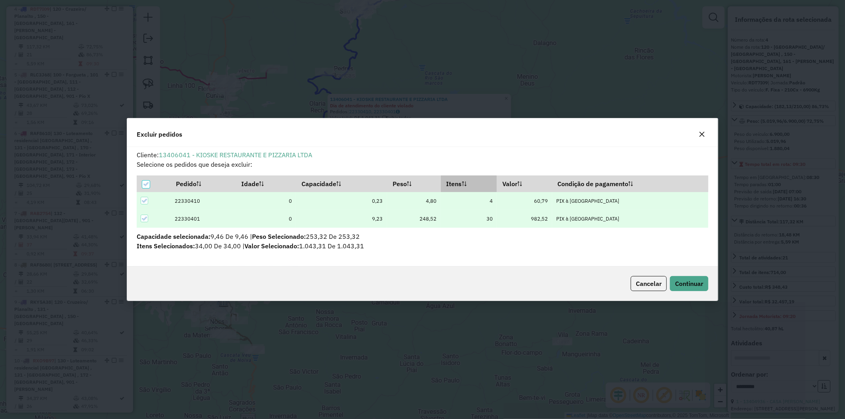
scroll to position [0, 0]
click at [698, 290] on button "Continuar" at bounding box center [689, 283] width 38 height 15
drag, startPoint x: 700, startPoint y: 299, endPoint x: 695, endPoint y: 283, distance: 16.8
click at [700, 298] on div "Cancelar Continuar" at bounding box center [422, 284] width 591 height 34
click at [695, 283] on span "Continuar" at bounding box center [689, 284] width 28 height 8
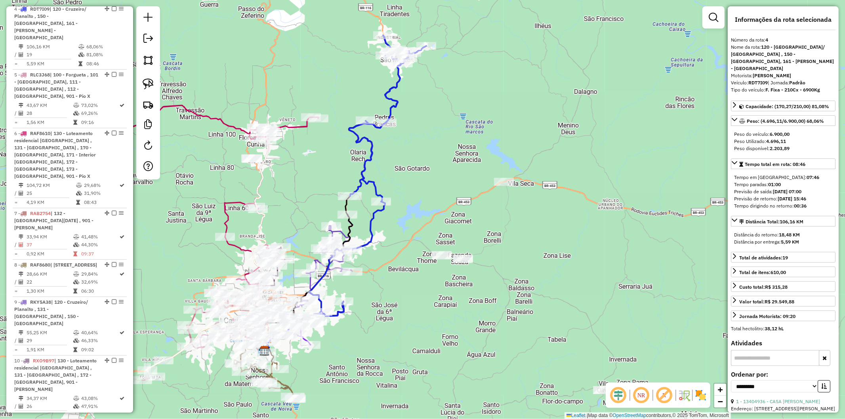
drag, startPoint x: 405, startPoint y: 249, endPoint x: 426, endPoint y: 298, distance: 53.2
click at [426, 298] on div "Janela de atendimento Grade de atendimento Capacidade Transportadoras Veículos …" at bounding box center [422, 209] width 845 height 419
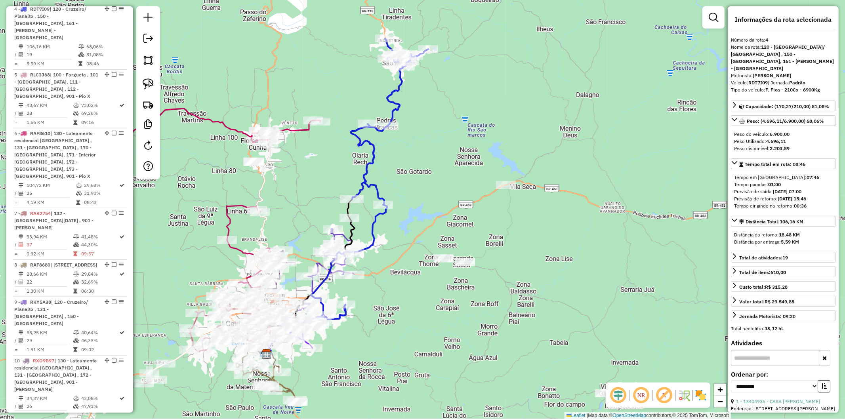
click at [365, 164] on icon at bounding box center [369, 178] width 117 height 281
click at [367, 167] on icon at bounding box center [369, 178] width 117 height 281
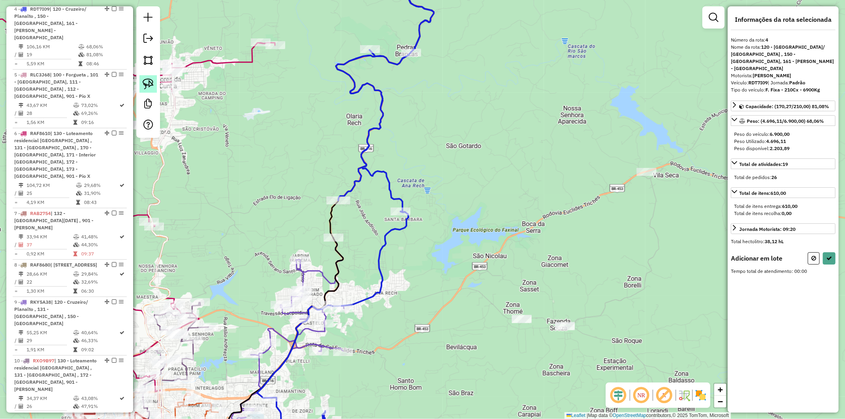
click at [145, 85] on img at bounding box center [148, 83] width 11 height 11
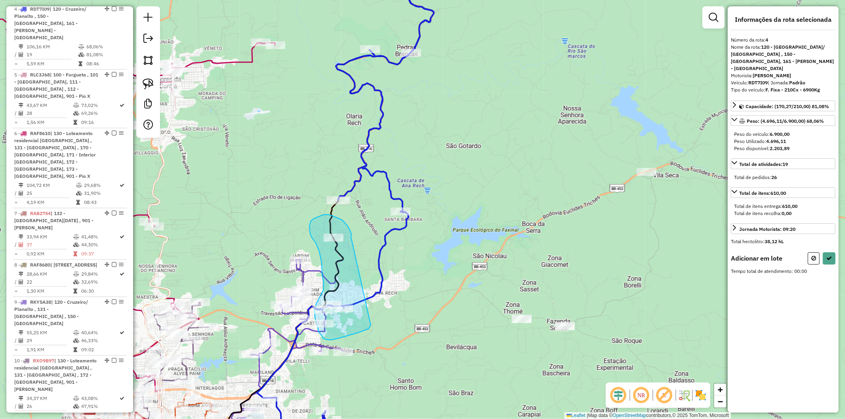
drag, startPoint x: 352, startPoint y: 236, endPoint x: 528, endPoint y: 324, distance: 197.4
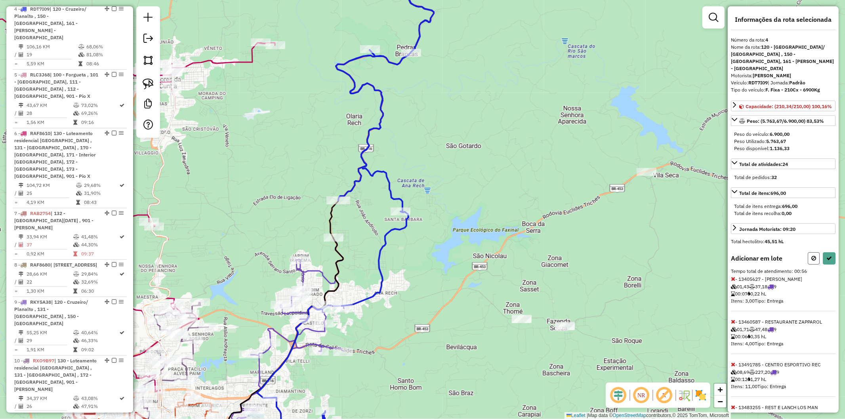
click at [810, 262] on button at bounding box center [814, 258] width 12 height 12
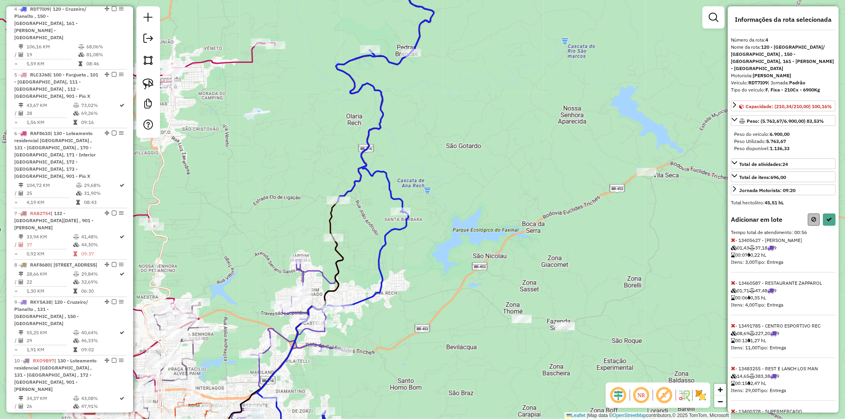
select select "**********"
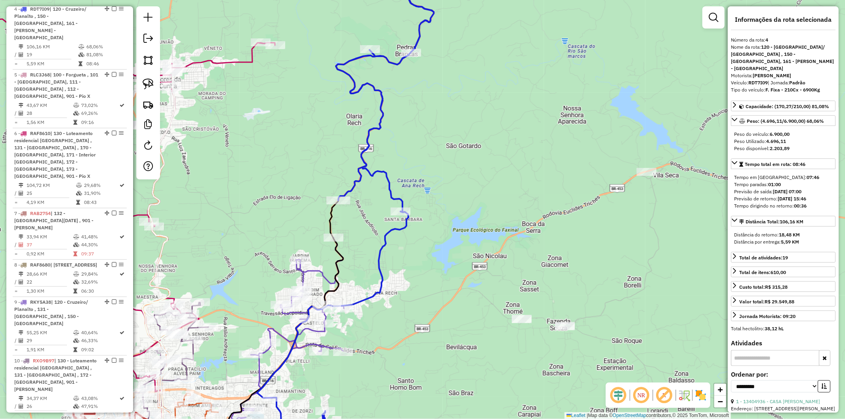
click at [384, 252] on icon at bounding box center [348, 199] width 182 height 482
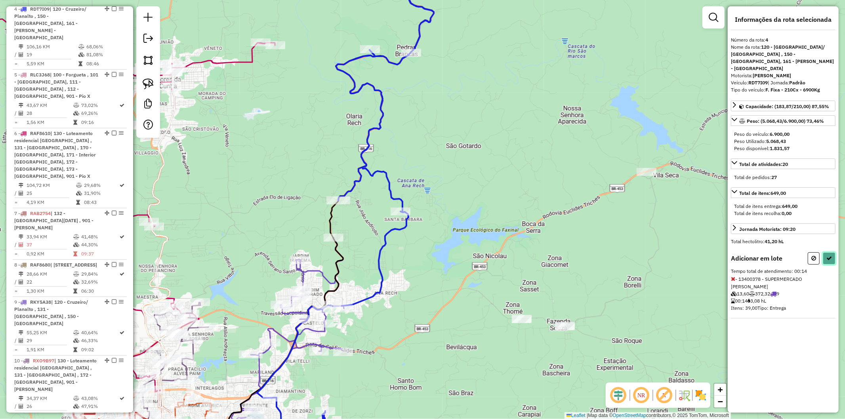
click at [830, 252] on button at bounding box center [829, 258] width 13 height 12
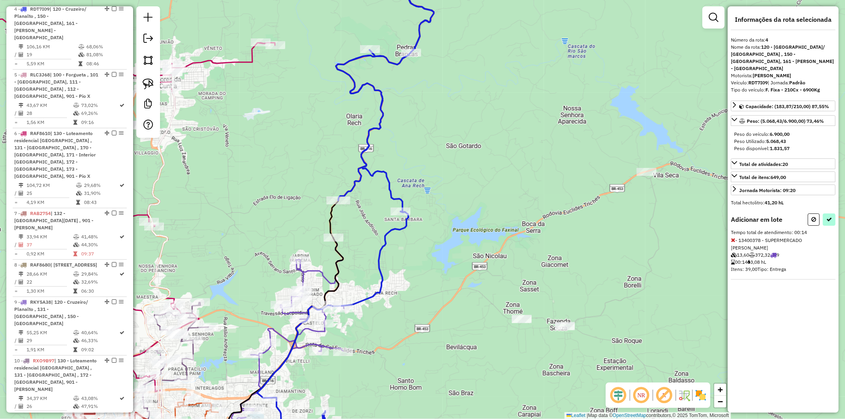
select select "**********"
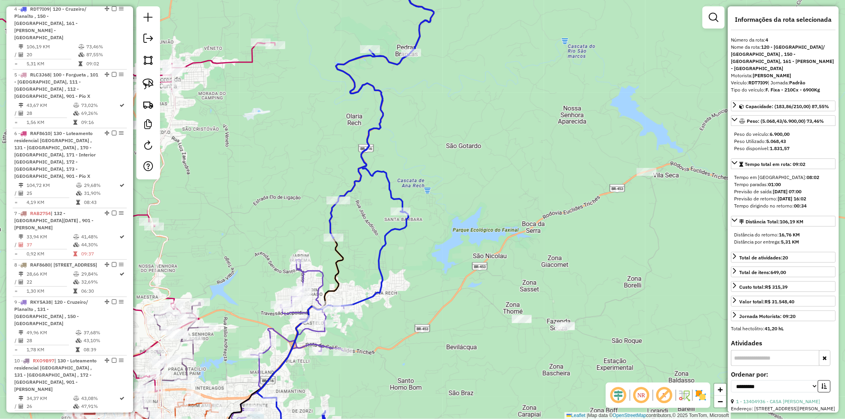
click at [363, 302] on icon at bounding box center [348, 199] width 182 height 482
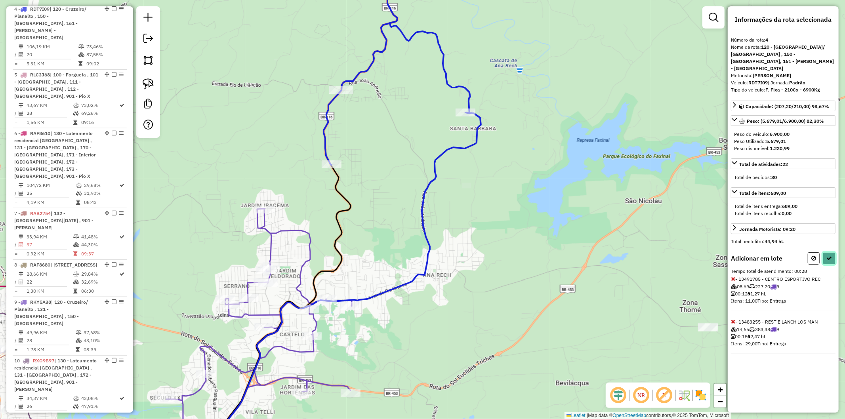
click at [830, 256] on icon at bounding box center [830, 259] width 6 height 6
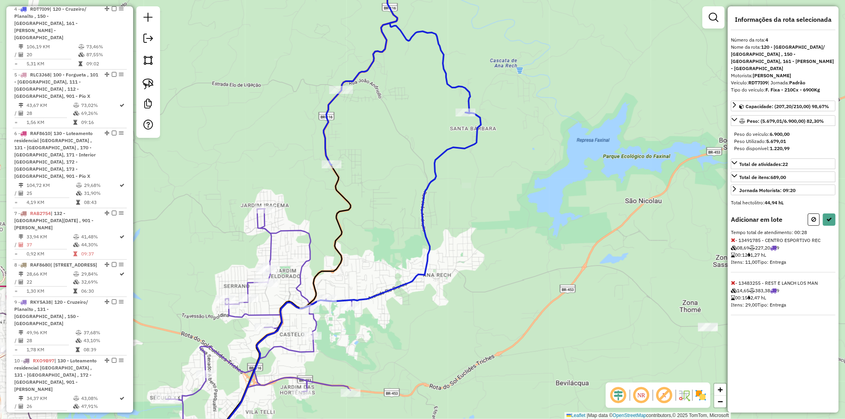
select select "**********"
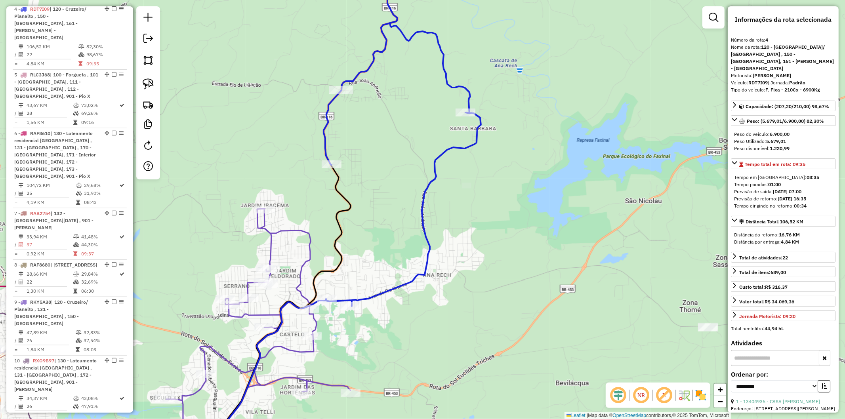
click at [376, 296] on icon at bounding box center [336, 210] width 290 height 504
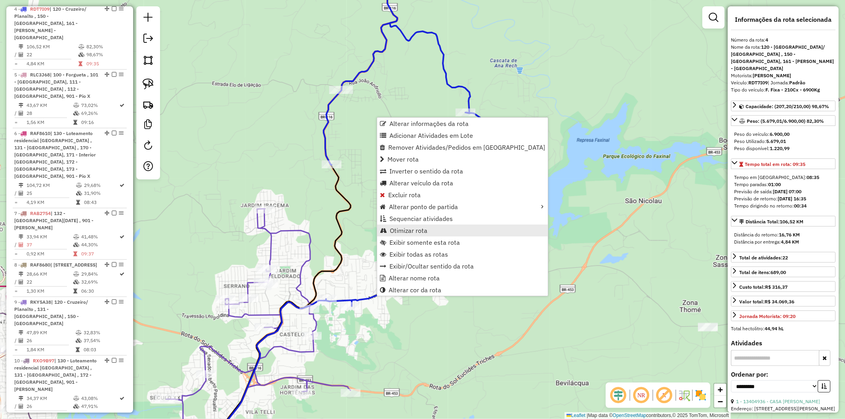
click at [417, 231] on span "Otimizar rota" at bounding box center [409, 230] width 38 height 6
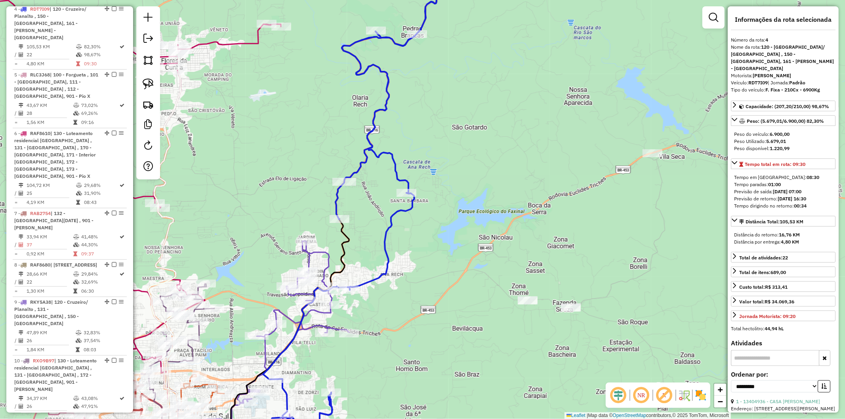
click at [324, 260] on icon at bounding box center [277, 351] width 144 height 220
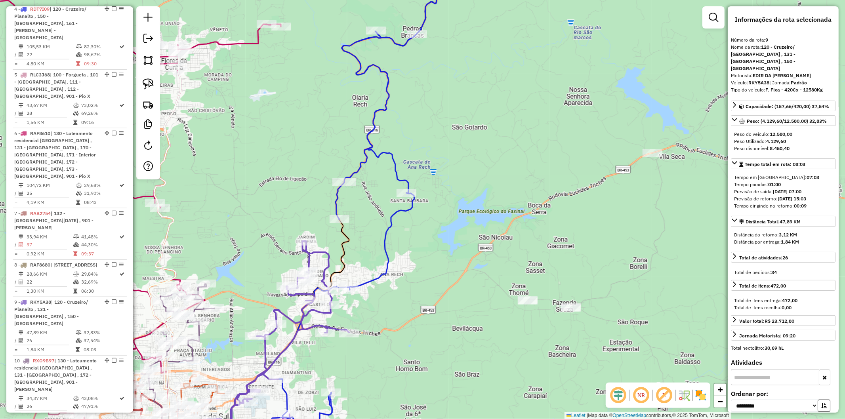
scroll to position [692, 0]
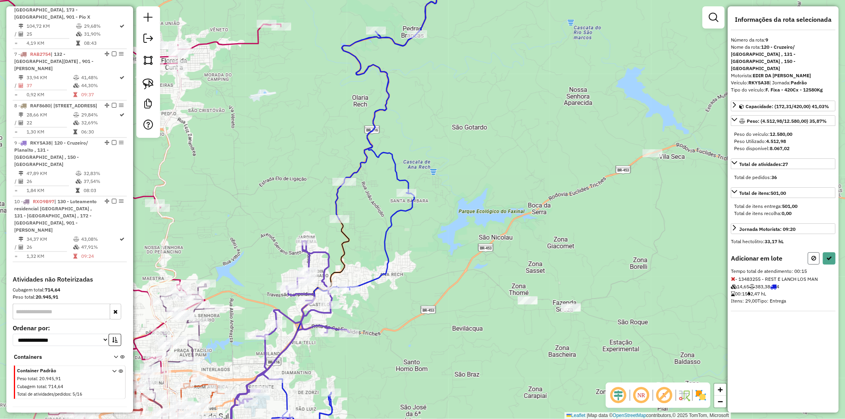
click at [811, 252] on button at bounding box center [814, 258] width 12 height 12
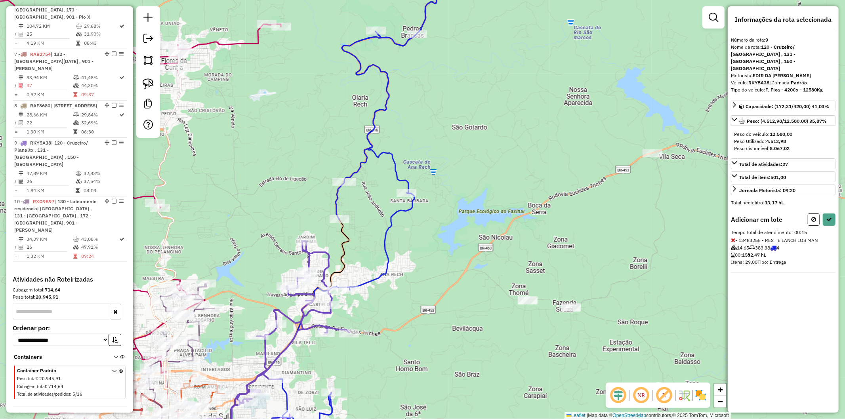
select select "**********"
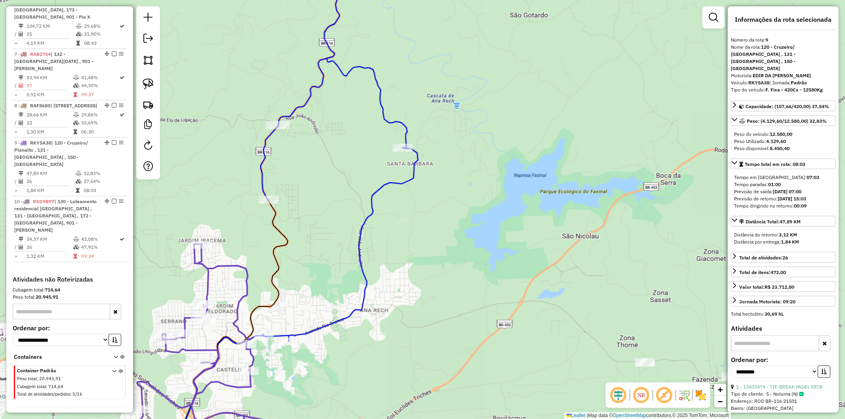
click at [350, 315] on icon at bounding box center [289, 210] width 258 height 504
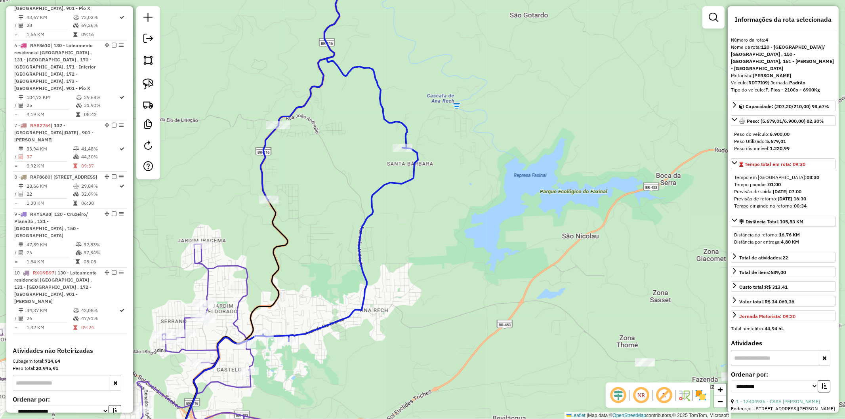
scroll to position [533, 0]
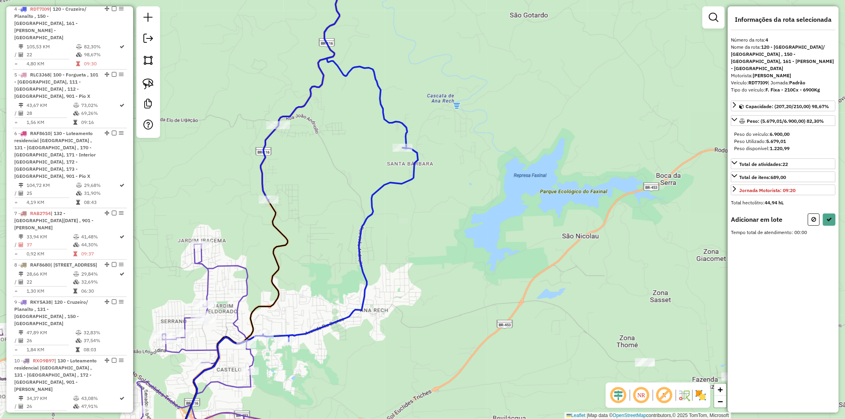
select select "**********"
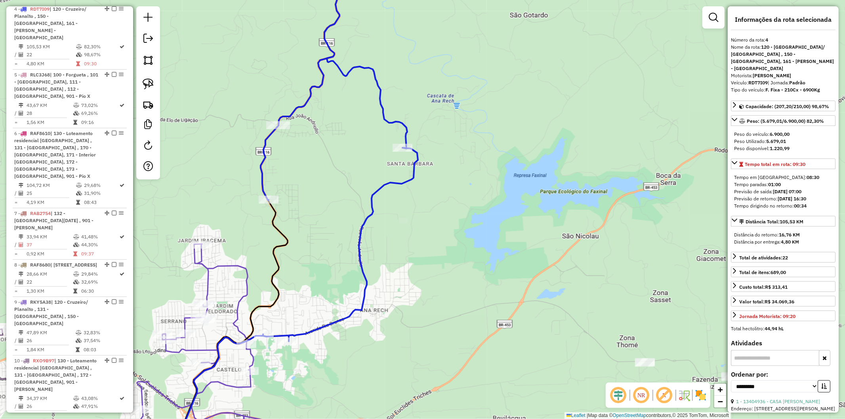
click at [252, 355] on icon at bounding box center [195, 353] width 184 height 218
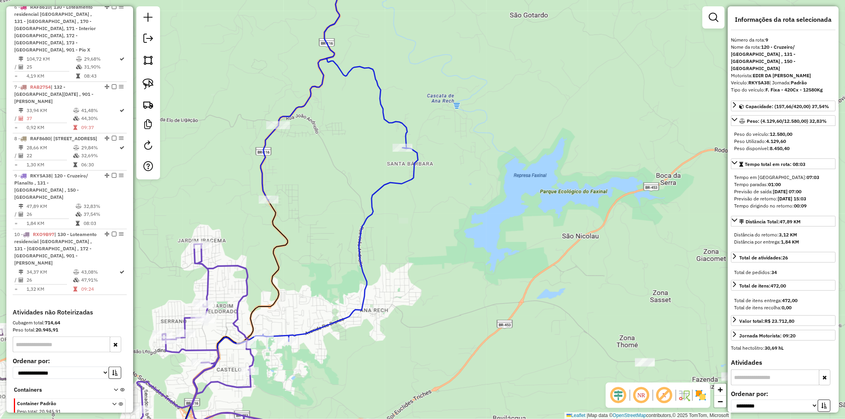
scroll to position [692, 0]
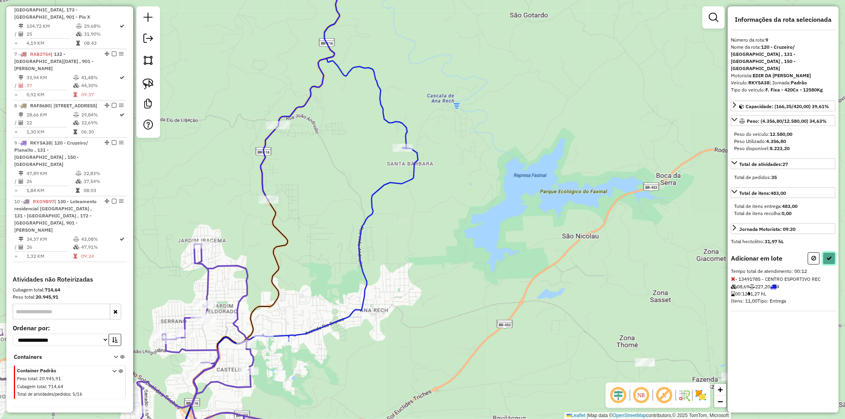
click at [830, 256] on icon at bounding box center [830, 259] width 6 height 6
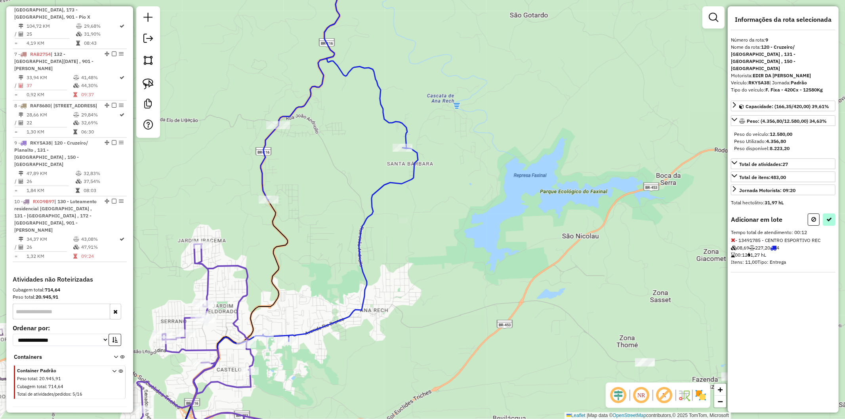
select select "**********"
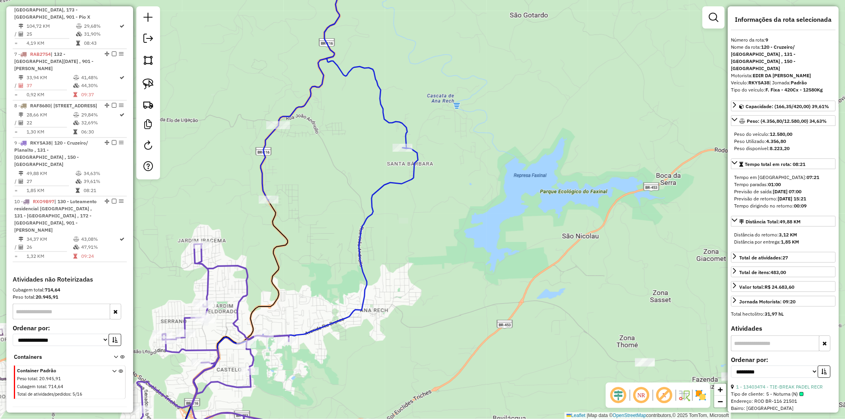
click at [361, 308] on icon at bounding box center [289, 210] width 258 height 504
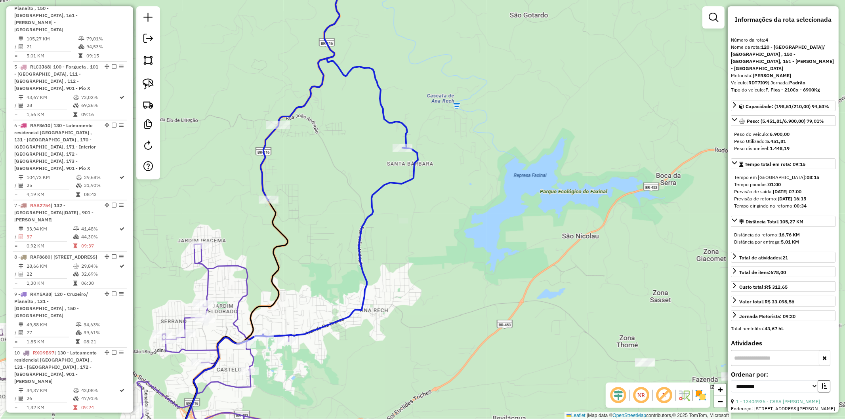
scroll to position [533, 0]
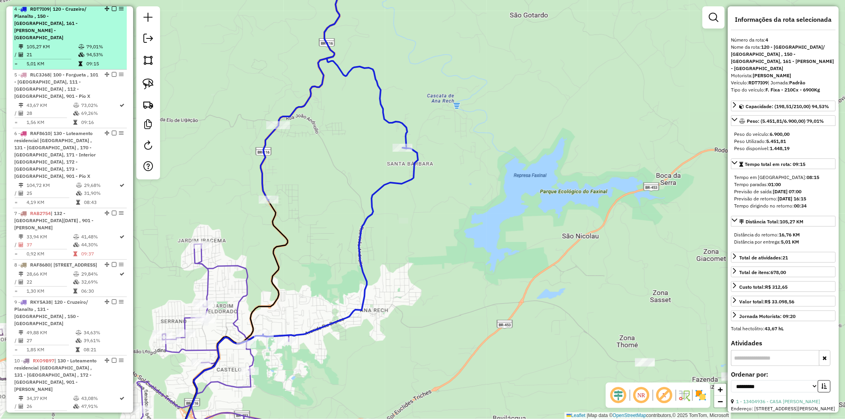
click at [111, 7] on li "4 - RDT7I09 | 120 - Cruzeiro/ [GEOGRAPHIC_DATA] , 150 - [GEOGRAPHIC_DATA], 161 …" at bounding box center [70, 37] width 114 height 66
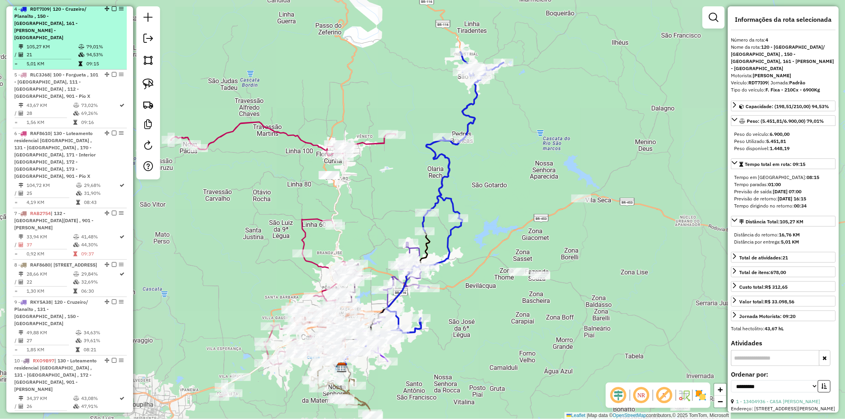
click at [112, 11] on em at bounding box center [114, 8] width 5 height 5
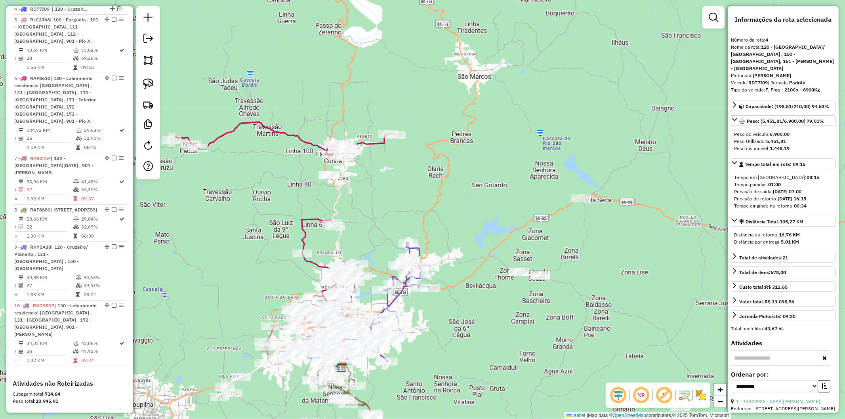
click at [370, 143] on icon at bounding box center [283, 221] width 225 height 199
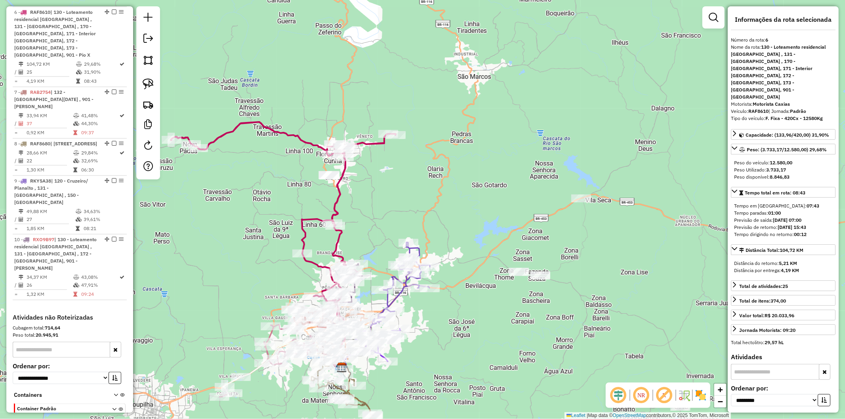
scroll to position [602, 0]
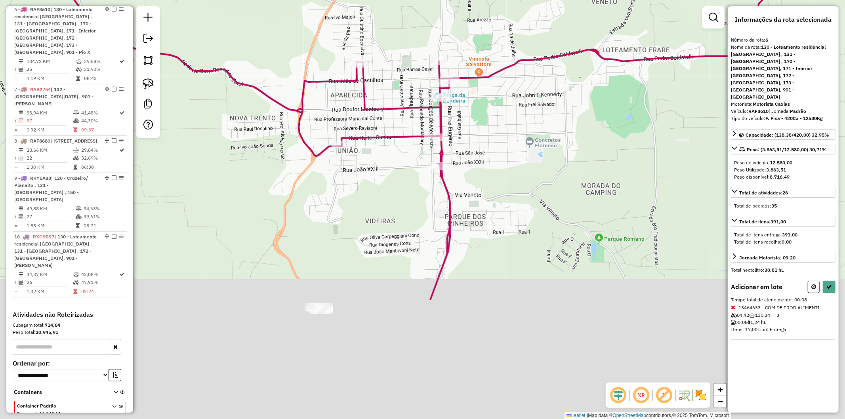
drag, startPoint x: 304, startPoint y: 295, endPoint x: 372, endPoint y: 134, distance: 174.9
click at [372, 134] on icon at bounding box center [416, 139] width 867 height 323
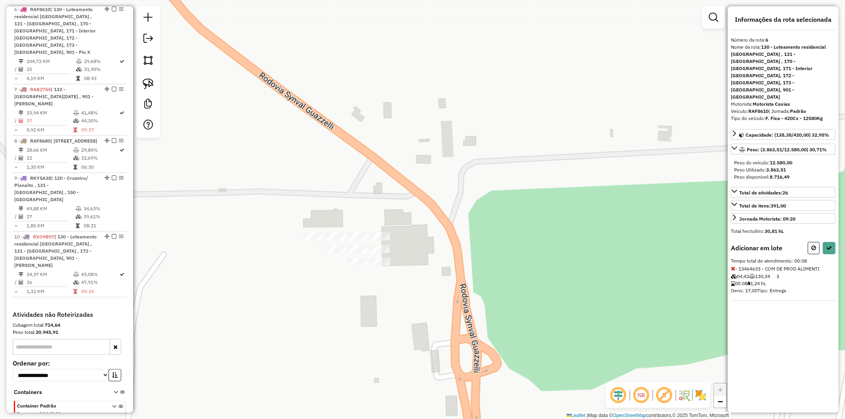
select select "**********"
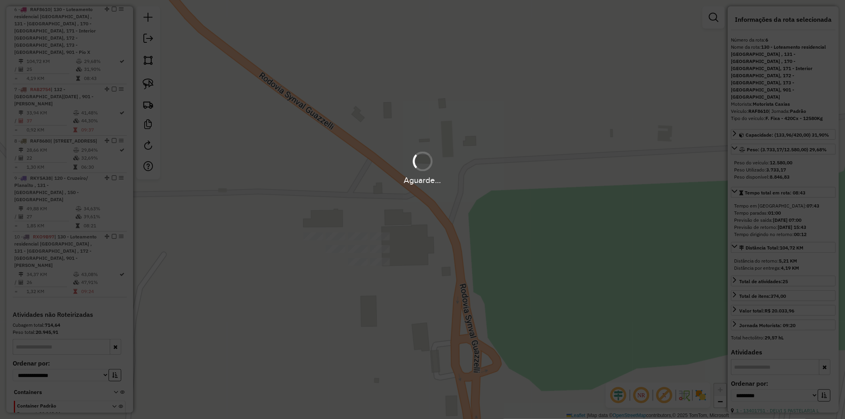
click at [377, 260] on div "Aguarde..." at bounding box center [422, 209] width 845 height 419
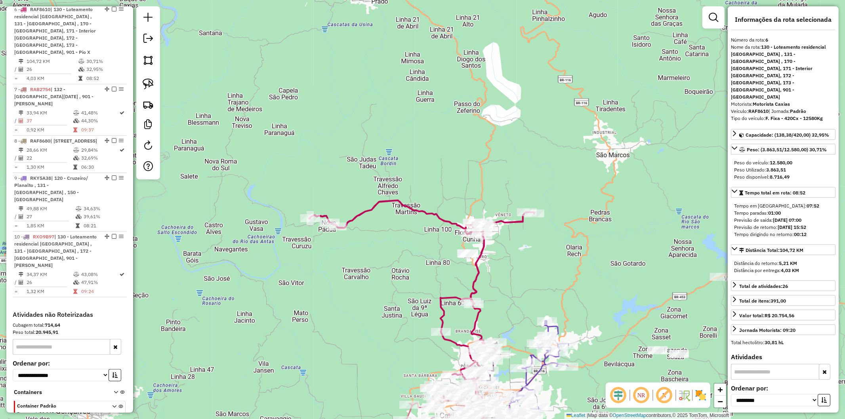
drag, startPoint x: 500, startPoint y: 290, endPoint x: 506, endPoint y: 212, distance: 78.7
click at [506, 212] on div "Janela de atendimento Grade de atendimento Capacidade Transportadoras Veículos …" at bounding box center [422, 209] width 845 height 419
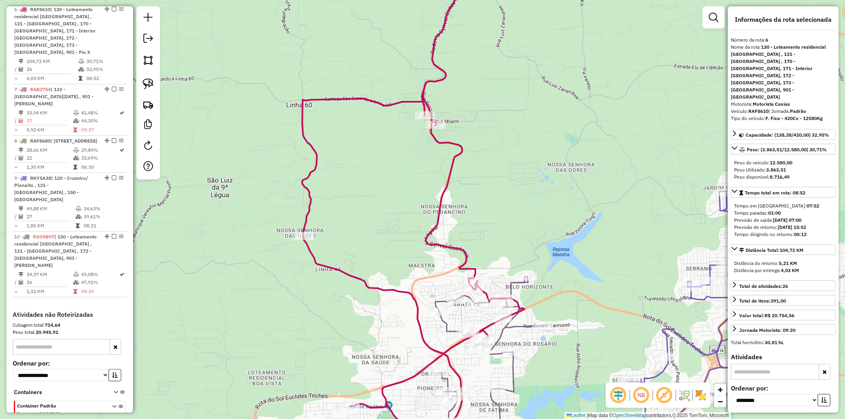
click at [522, 326] on icon at bounding box center [470, 369] width 146 height 185
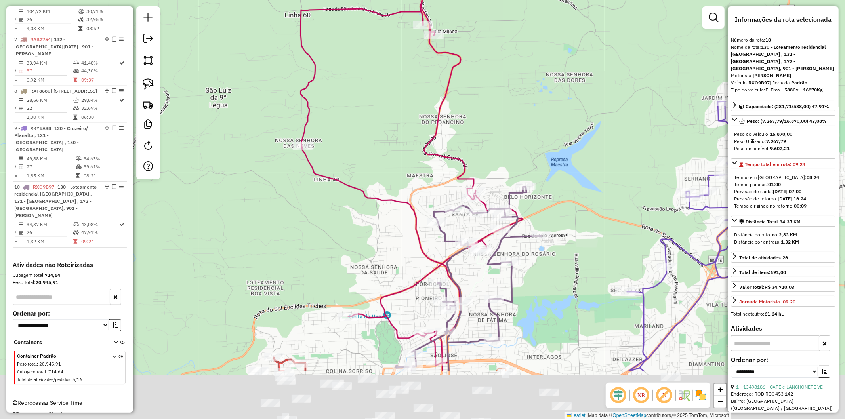
drag, startPoint x: 550, startPoint y: 334, endPoint x: 548, endPoint y: 242, distance: 92.4
click at [548, 242] on div "Janela de atendimento Grade de atendimento Capacidade Transportadoras Veículos …" at bounding box center [422, 209] width 845 height 419
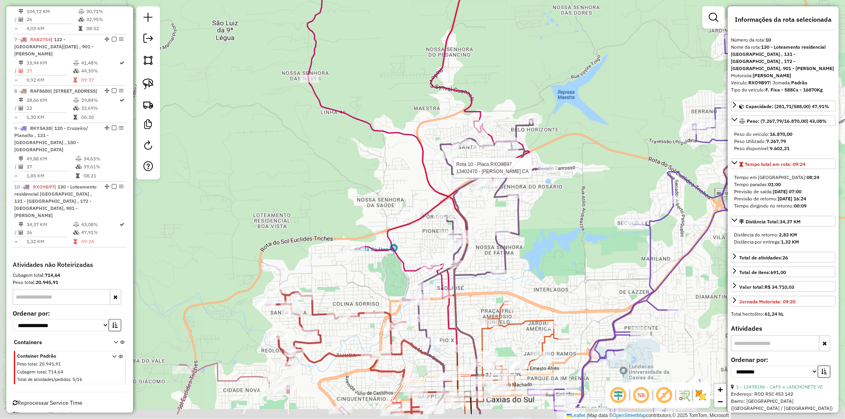
drag, startPoint x: 352, startPoint y: 290, endPoint x: 358, endPoint y: 273, distance: 18.6
click at [358, 273] on div "Rota 10 - Placa RXO9B97 13402470 - [PERSON_NAME] CA Janela de atendimento Grade…" at bounding box center [422, 209] width 845 height 419
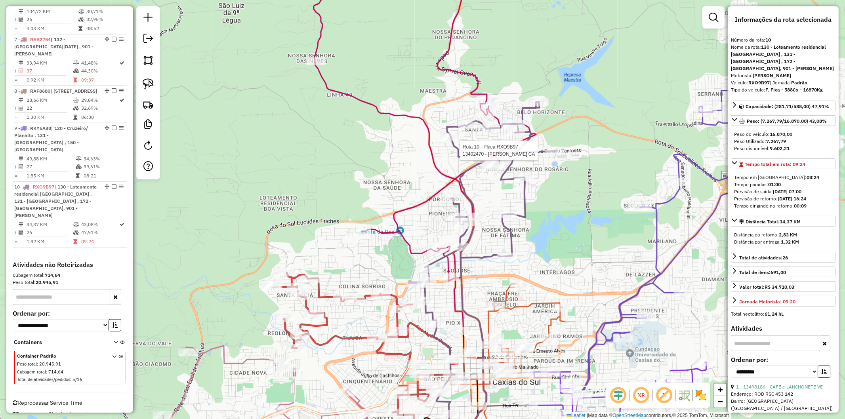
click at [319, 288] on icon at bounding box center [380, 365] width 214 height 184
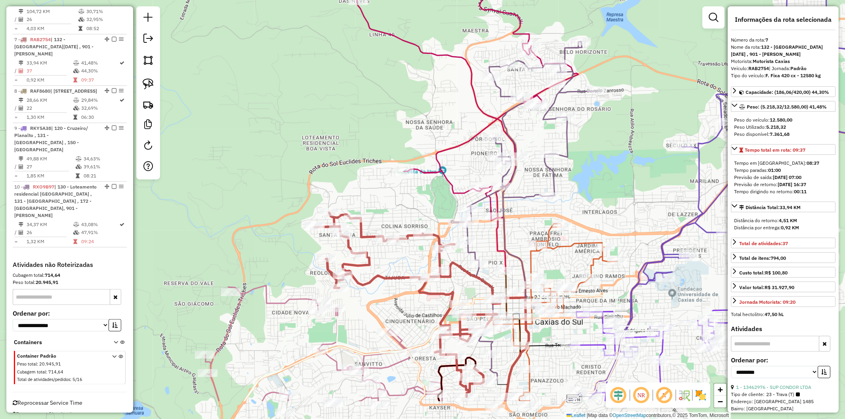
drag, startPoint x: 355, startPoint y: 253, endPoint x: 377, endPoint y: 215, distance: 43.9
click at [391, 185] on div "Janela de atendimento Grade de atendimento Capacidade Transportadoras Veículos …" at bounding box center [422, 209] width 845 height 419
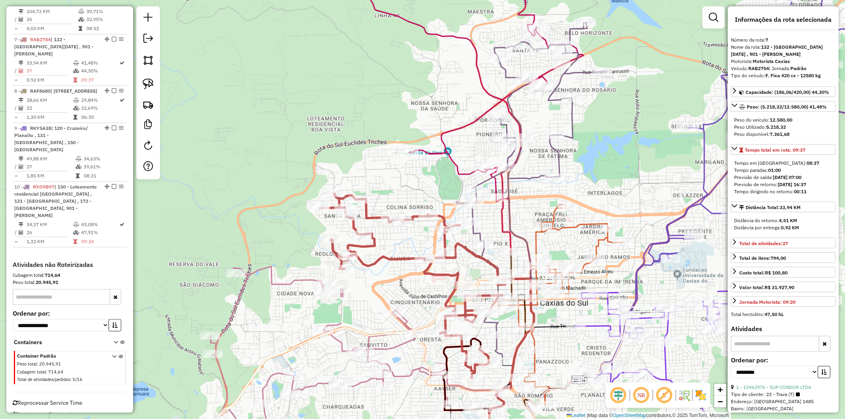
click at [301, 276] on icon at bounding box center [328, 364] width 346 height 195
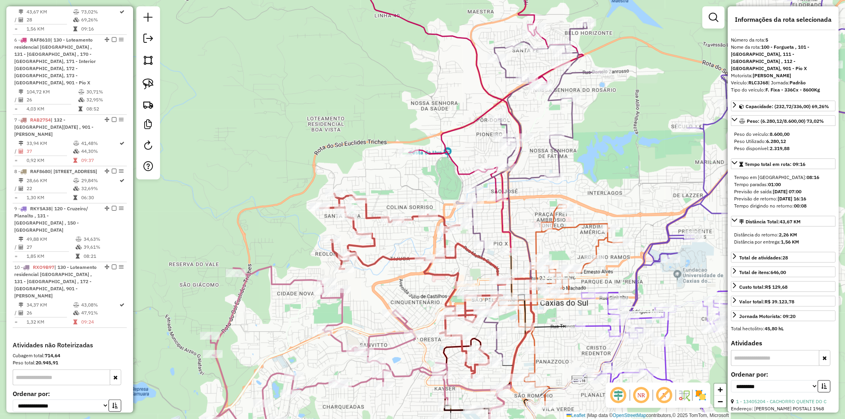
scroll to position [544, 0]
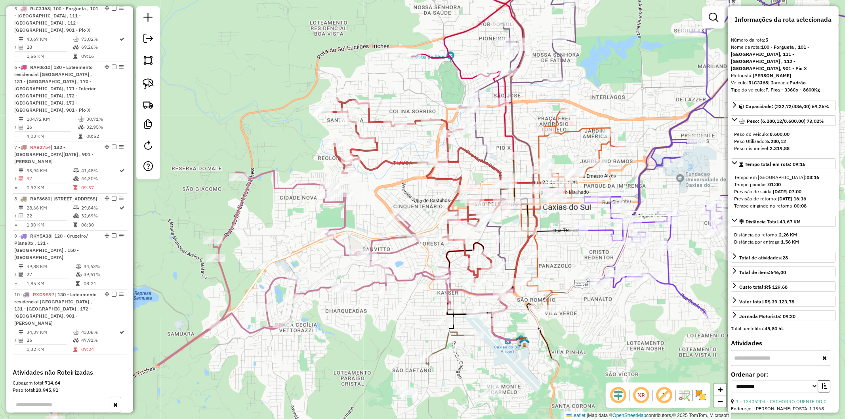
drag, startPoint x: 292, startPoint y: 272, endPoint x: 293, endPoint y: 222, distance: 49.9
click at [293, 222] on icon at bounding box center [445, 173] width 577 height 385
click at [445, 346] on icon at bounding box center [487, 386] width 171 height 152
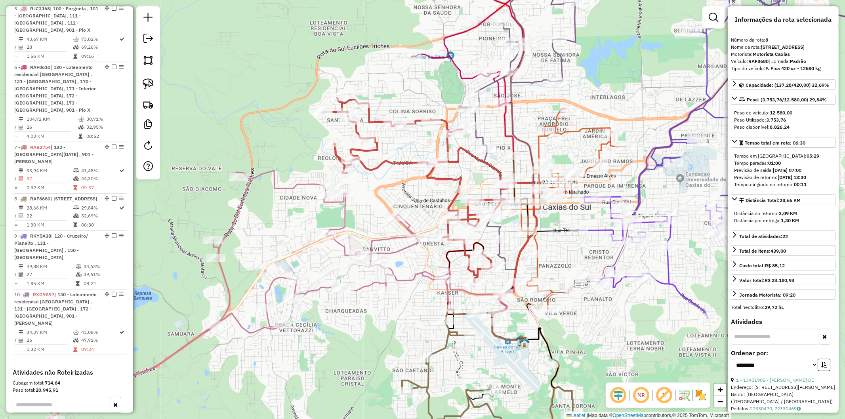
scroll to position [652, 0]
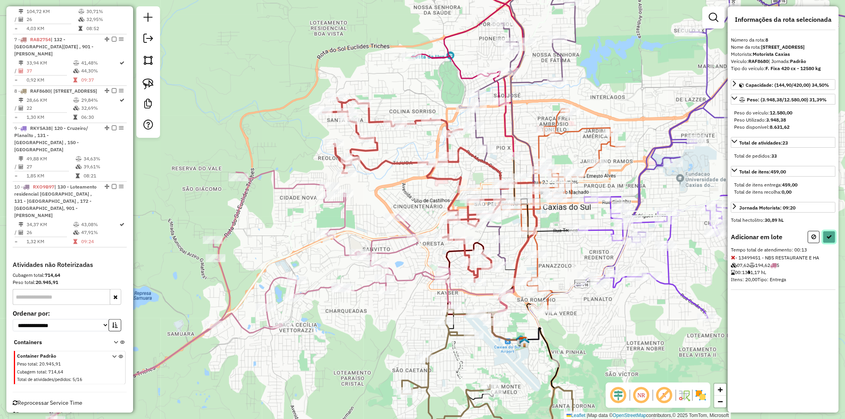
click at [830, 240] on icon at bounding box center [830, 237] width 6 height 6
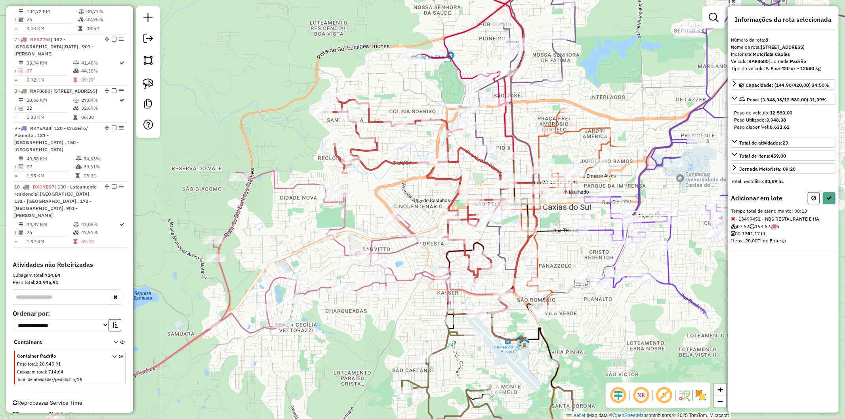
select select "**********"
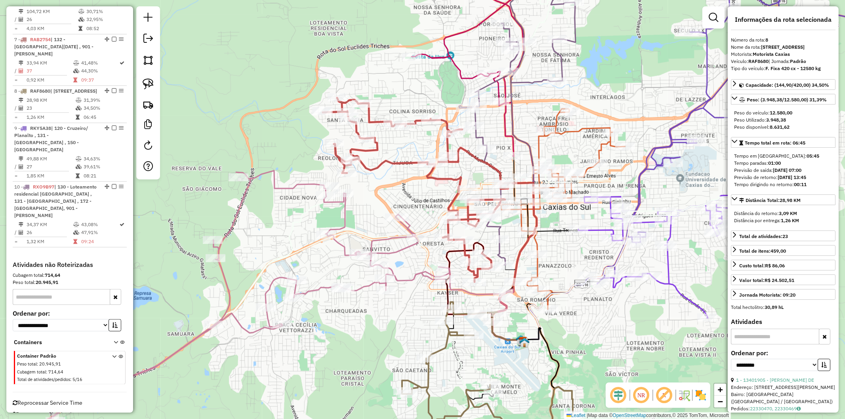
click at [316, 290] on icon at bounding box center [269, 315] width 470 height 289
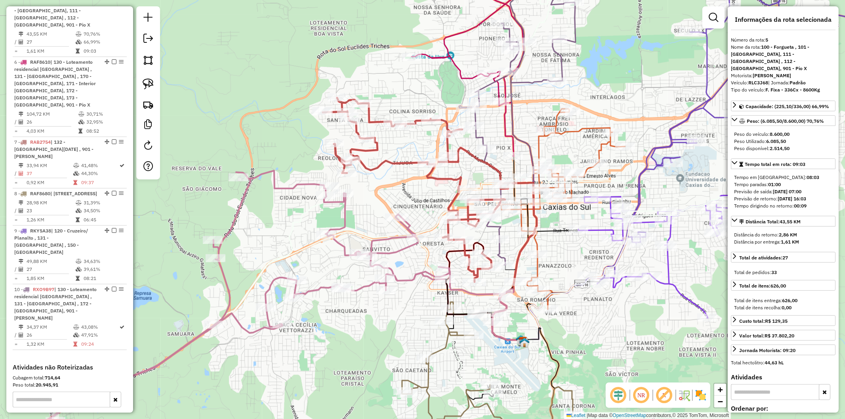
scroll to position [544, 0]
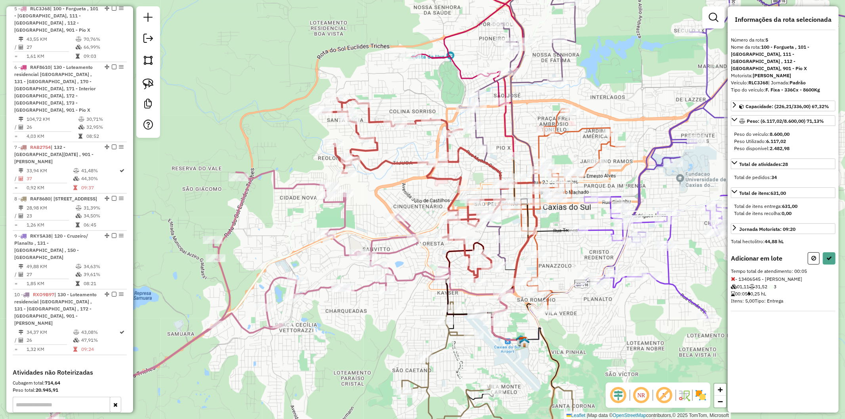
click at [828, 244] on div "Informações da rota selecionada Número da rota: 5 Nome da rota: 100 - Forgueta …" at bounding box center [783, 209] width 111 height 407
click at [830, 256] on icon at bounding box center [830, 259] width 6 height 6
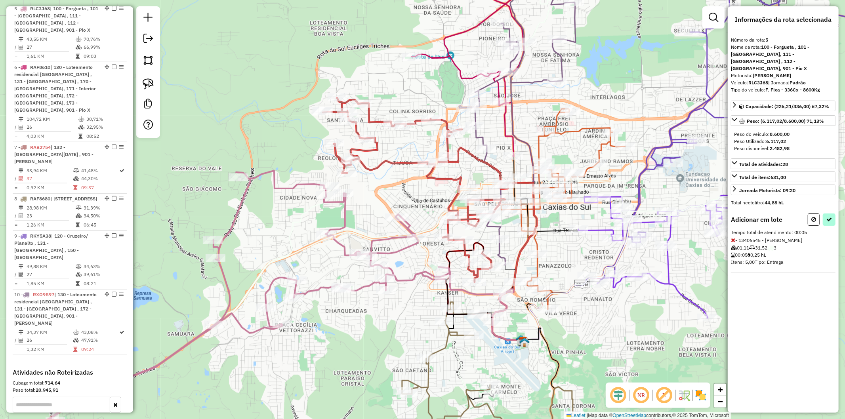
select select "**********"
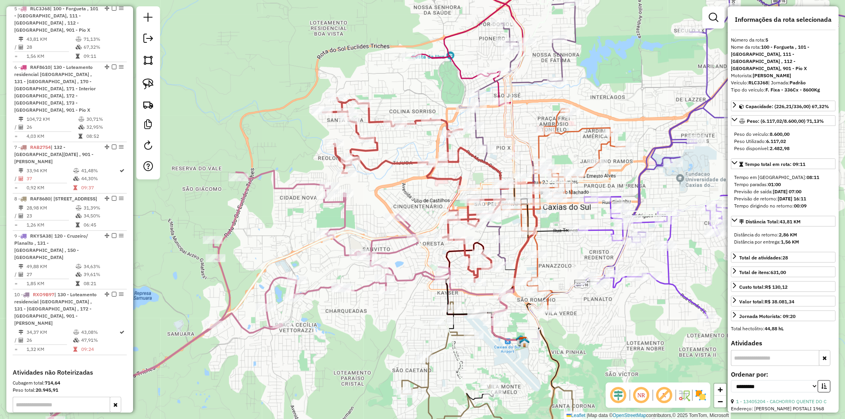
click at [284, 186] on icon at bounding box center [269, 315] width 470 height 289
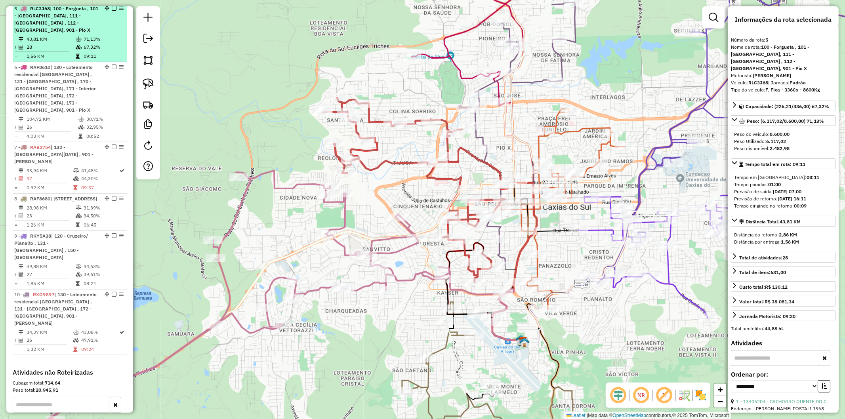
click at [112, 10] on em at bounding box center [114, 8] width 5 height 5
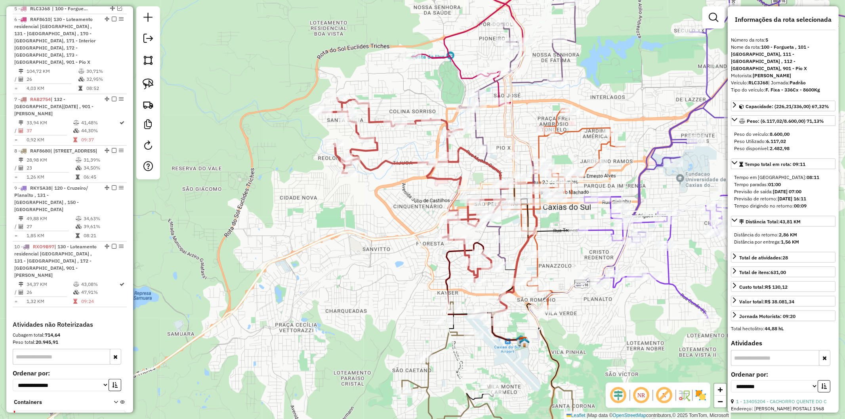
scroll to position [496, 0]
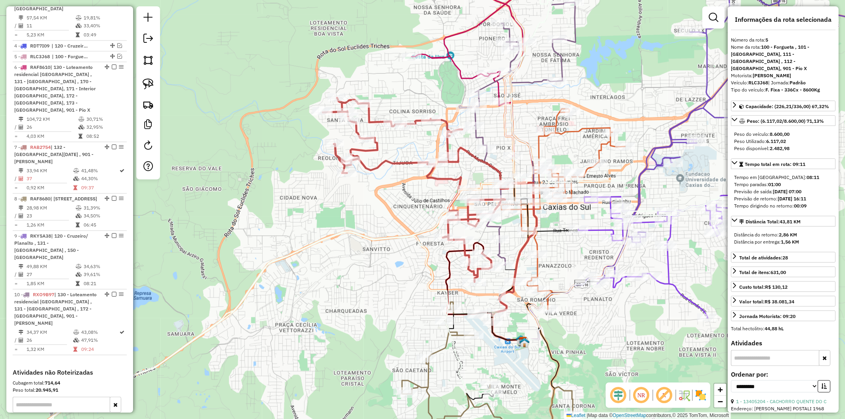
click at [440, 348] on icon at bounding box center [487, 381] width 171 height 159
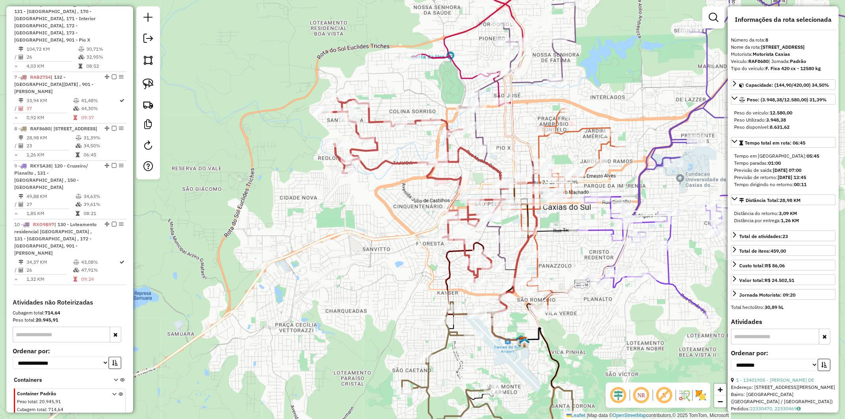
scroll to position [604, 0]
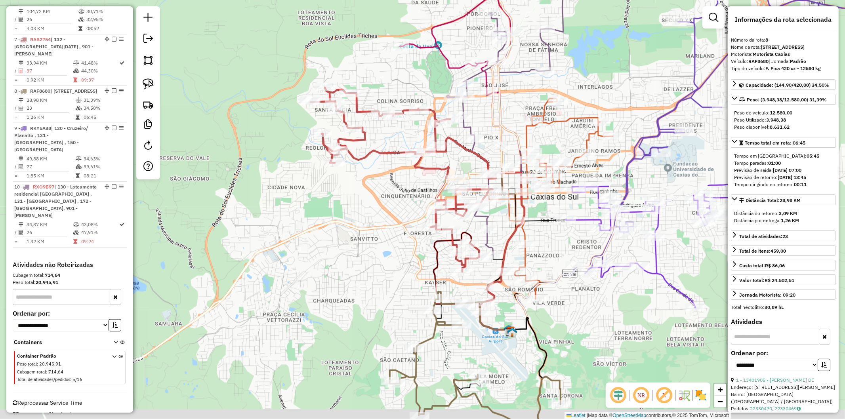
drag, startPoint x: 366, startPoint y: 312, endPoint x: 193, endPoint y: 135, distance: 247.2
click at [193, 135] on div "Janela de atendimento Grade de atendimento Capacidade Transportadoras Veículos …" at bounding box center [422, 209] width 845 height 419
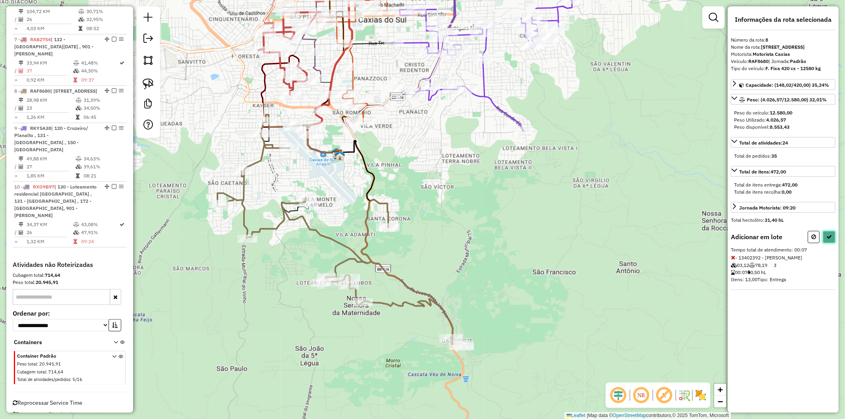
click at [830, 240] on icon at bounding box center [830, 237] width 6 height 6
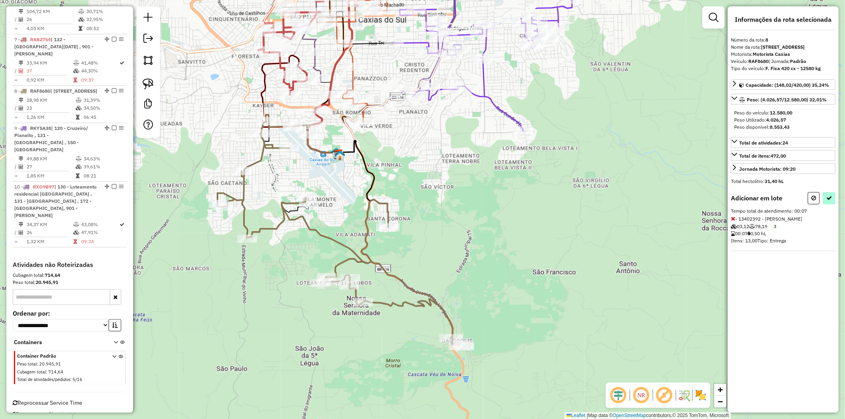
select select "**********"
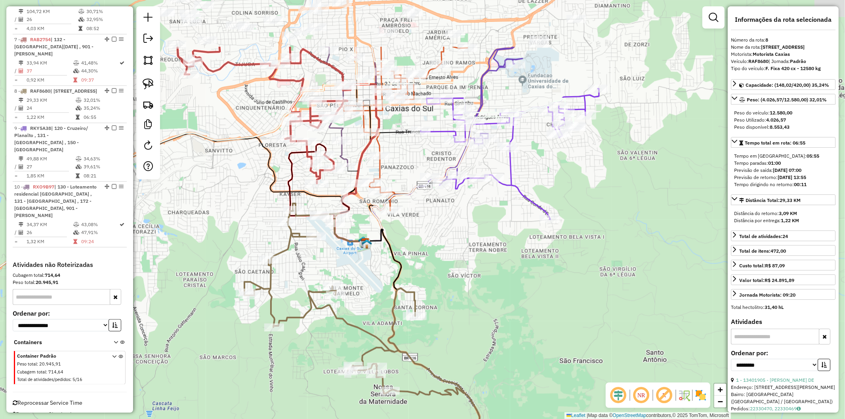
drag, startPoint x: 340, startPoint y: 187, endPoint x: 367, endPoint y: 296, distance: 111.8
click at [367, 296] on div "Janela de atendimento Grade de atendimento Capacidade Transportadoras Veículos …" at bounding box center [422, 209] width 845 height 419
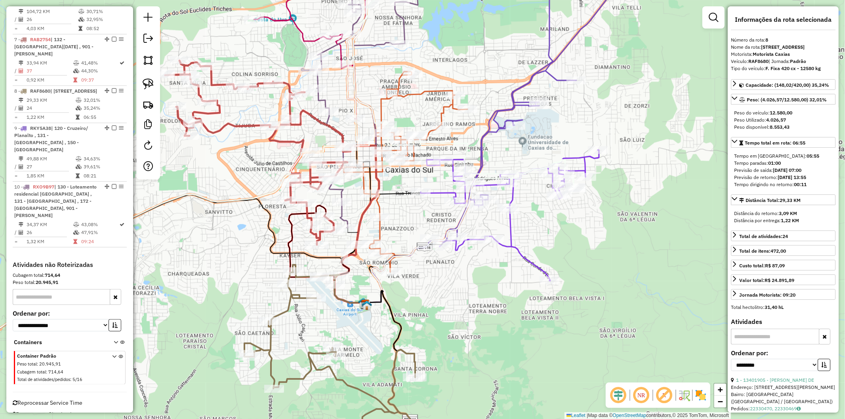
drag, startPoint x: 422, startPoint y: 294, endPoint x: 426, endPoint y: 301, distance: 8.5
click at [426, 301] on div "Janela de atendimento Grade de atendimento Capacidade Transportadoras Veículos …" at bounding box center [422, 209] width 845 height 419
drag, startPoint x: 359, startPoint y: 323, endPoint x: 351, endPoint y: 314, distance: 12.6
click at [358, 323] on div "Janela de atendimento Grade de atendimento Capacidade Transportadoras Veículos …" at bounding box center [422, 209] width 845 height 419
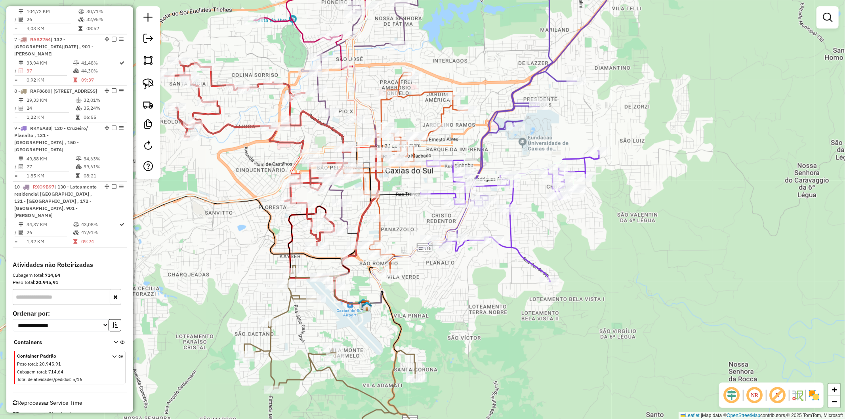
click at [343, 302] on icon at bounding box center [350, 295] width 32 height 19
select select "**********"
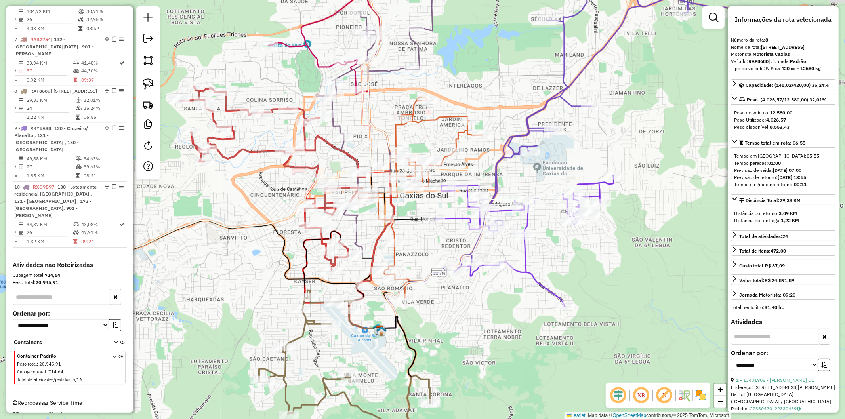
drag, startPoint x: 334, startPoint y: 329, endPoint x: 348, endPoint y: 349, distance: 24.4
click at [348, 349] on div "Janela de atendimento Grade de atendimento Capacidade Transportadoras Veículos …" at bounding box center [422, 209] width 845 height 419
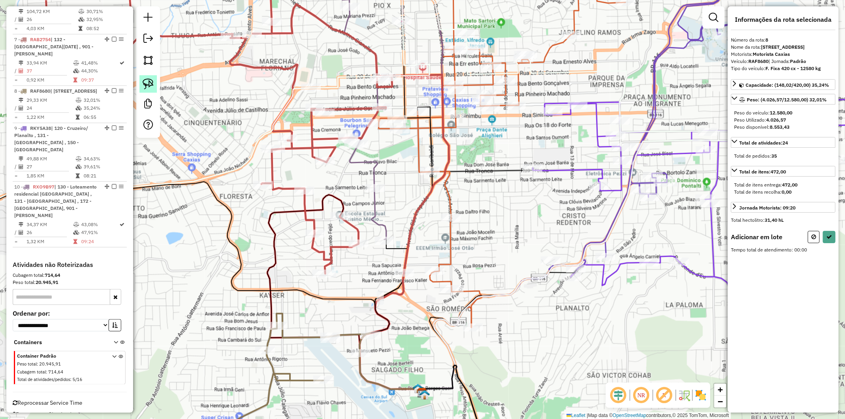
click at [150, 83] on img at bounding box center [148, 83] width 11 height 11
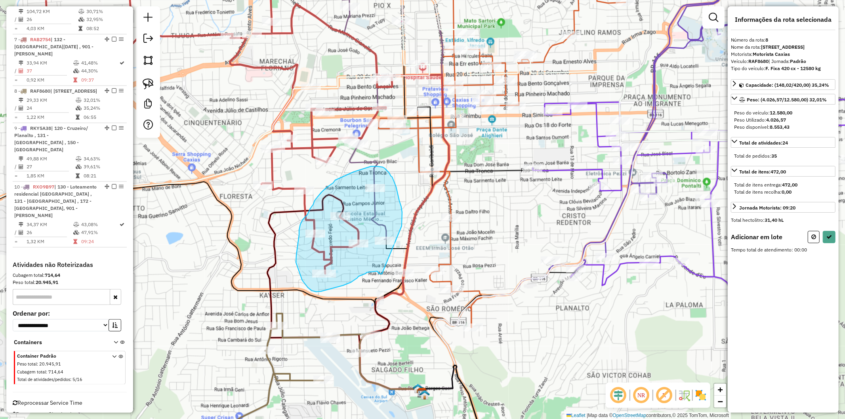
drag, startPoint x: 402, startPoint y: 215, endPoint x: 382, endPoint y: 274, distance: 62.7
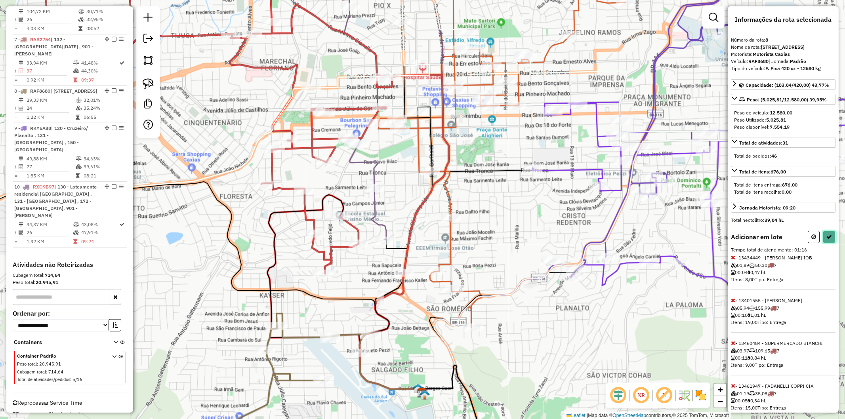
click at [833, 243] on button at bounding box center [829, 237] width 13 height 12
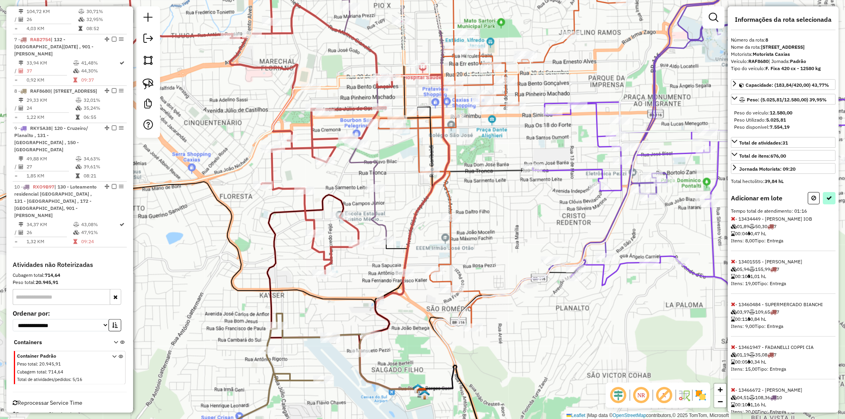
select select "**********"
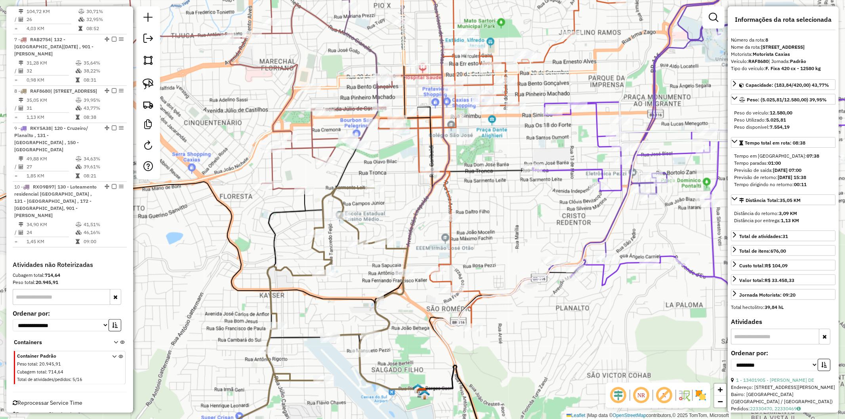
click at [388, 331] on icon at bounding box center [318, 324] width 180 height 273
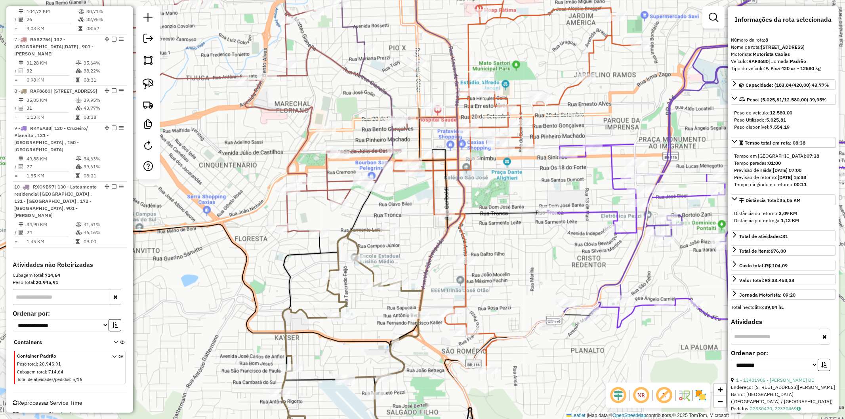
drag, startPoint x: 361, startPoint y: 284, endPoint x: 375, endPoint y: 327, distance: 45.1
click at [375, 327] on div "Janela de atendimento Grade de atendimento Capacidade Transportadoras Veículos …" at bounding box center [422, 209] width 845 height 419
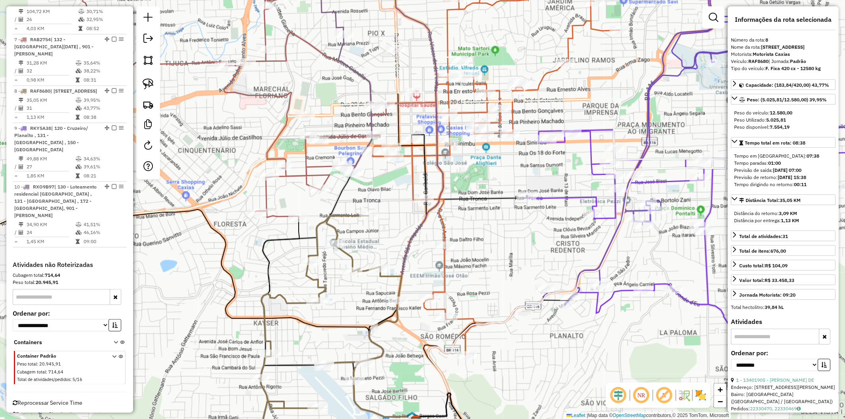
click at [380, 352] on icon at bounding box center [312, 339] width 179 height 246
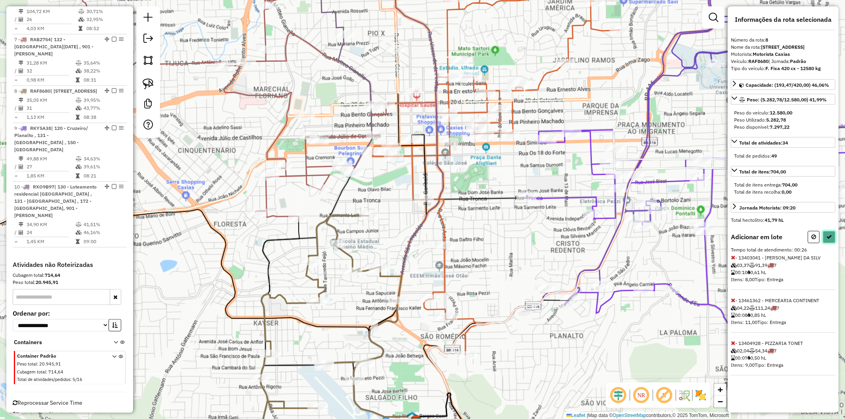
click at [829, 240] on icon at bounding box center [830, 237] width 6 height 6
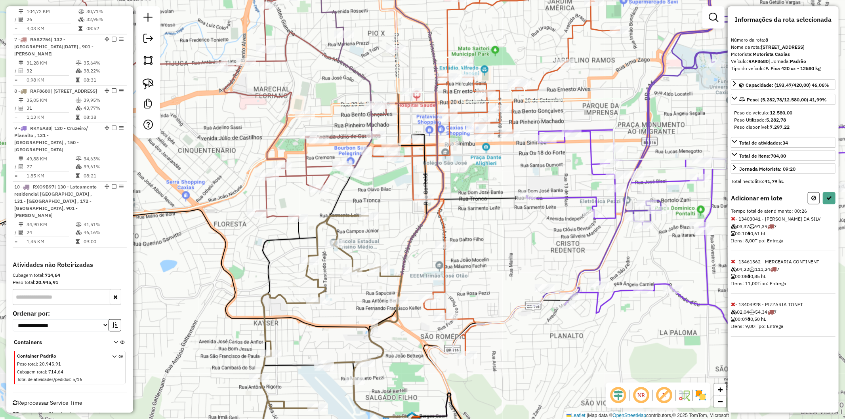
select select "**********"
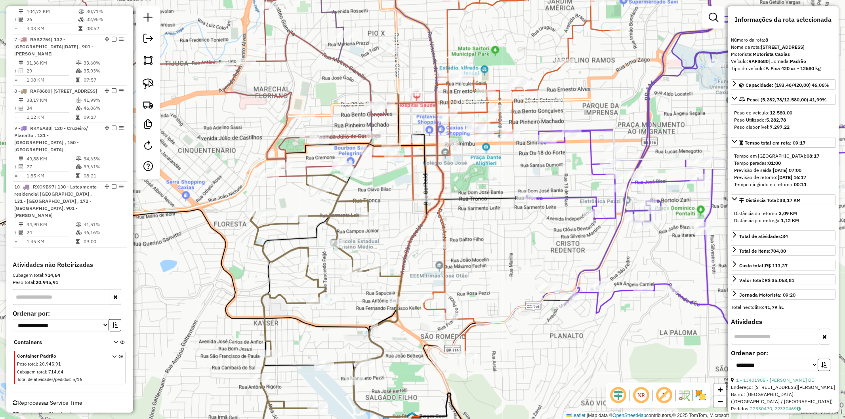
click at [275, 225] on icon at bounding box center [312, 318] width 179 height 287
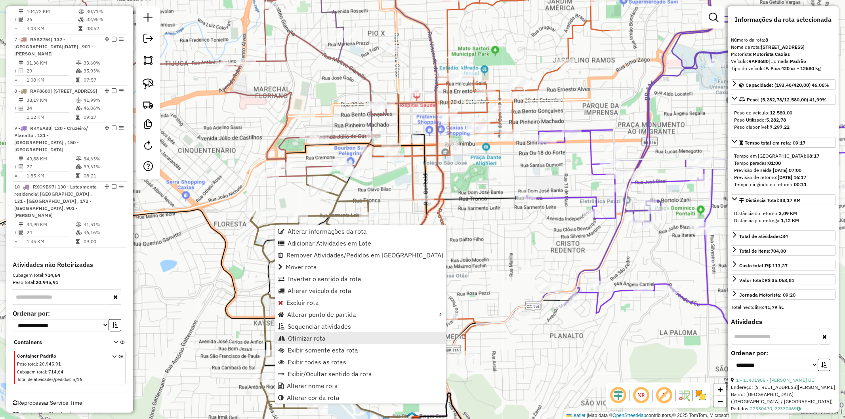
click at [323, 339] on span "Otimizar rota" at bounding box center [307, 338] width 38 height 6
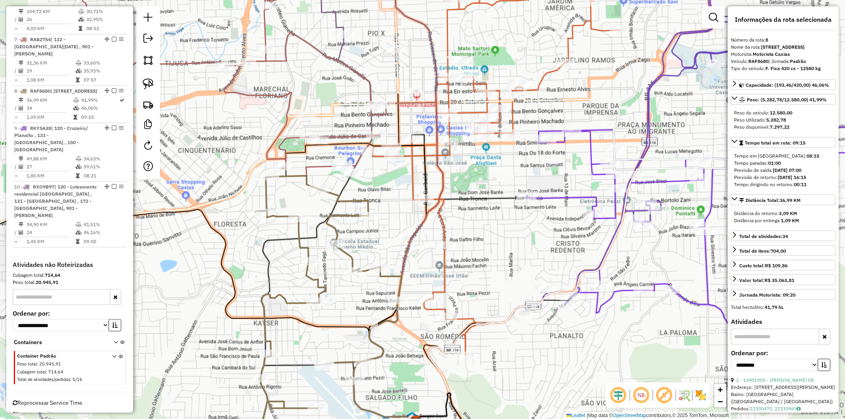
click at [286, 196] on div "Janela de atendimento Grade de atendimento Capacidade Transportadoras Veículos …" at bounding box center [422, 209] width 845 height 419
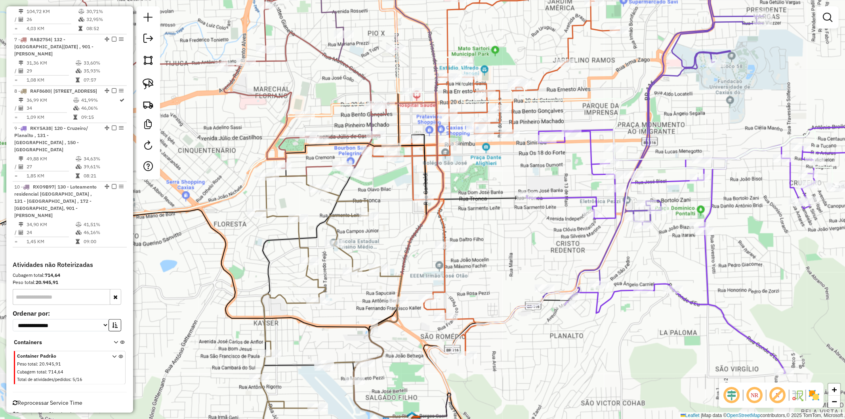
click at [277, 213] on icon at bounding box center [312, 319] width 179 height 286
select select "**********"
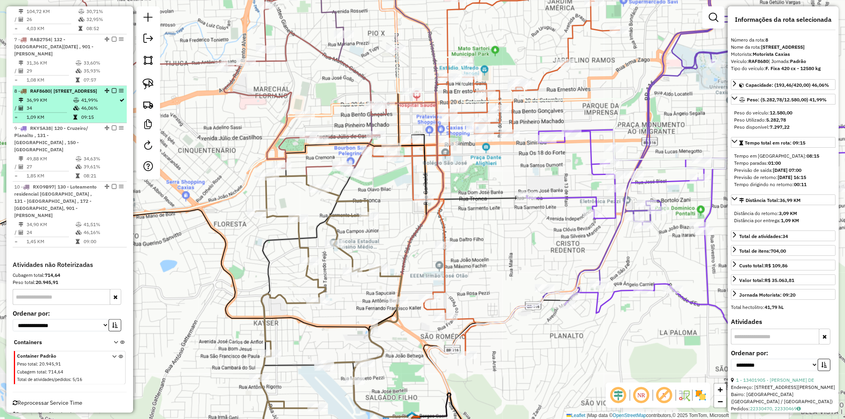
click at [113, 88] on em at bounding box center [114, 90] width 5 height 5
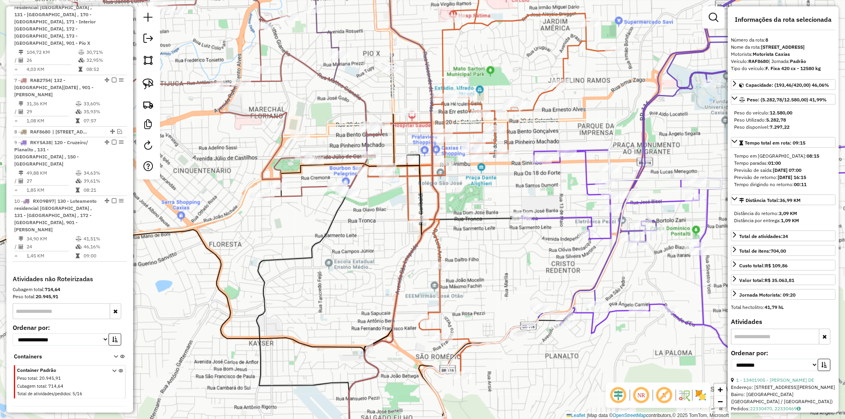
drag, startPoint x: 346, startPoint y: 240, endPoint x: 341, endPoint y: 238, distance: 5.4
click at [346, 245] on div "Janela de atendimento Grade de atendimento Capacidade Transportadoras Veículos …" at bounding box center [422, 209] width 845 height 419
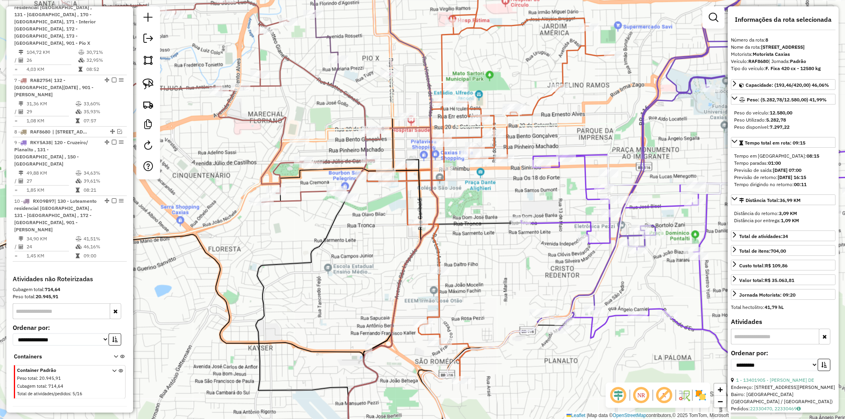
click at [294, 199] on icon at bounding box center [195, 80] width 371 height 245
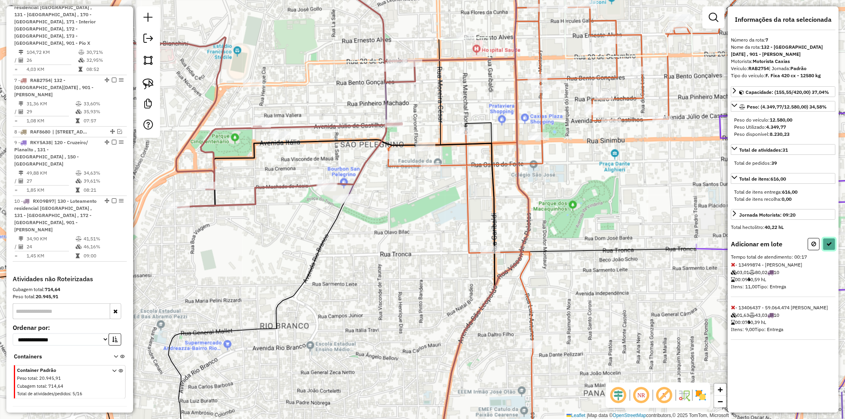
click at [834, 240] on button at bounding box center [829, 244] width 13 height 12
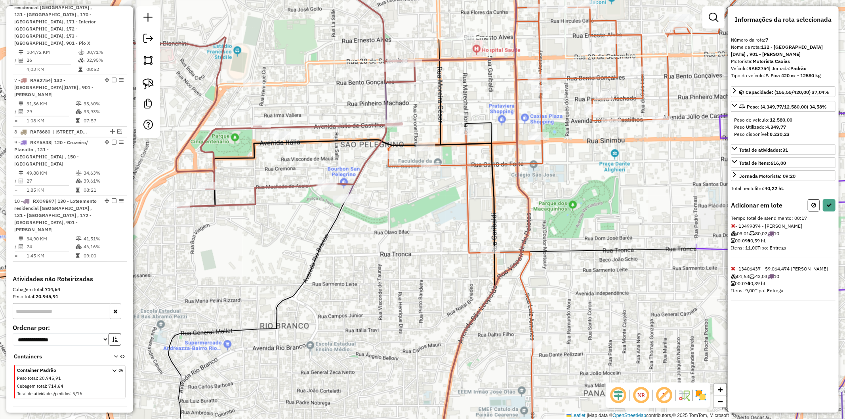
select select "**********"
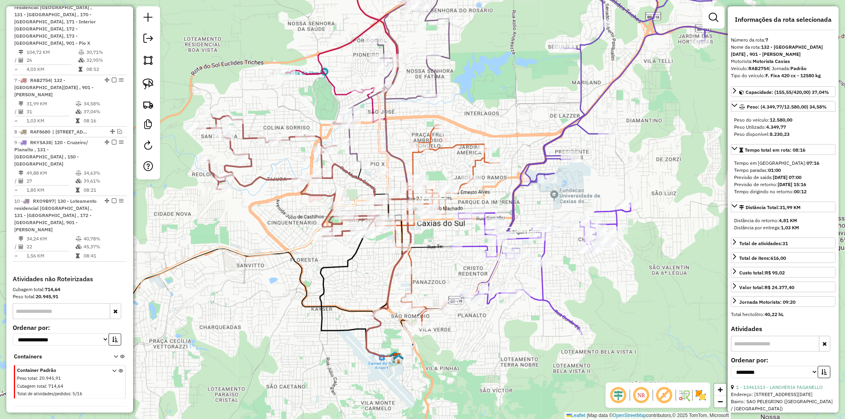
click at [276, 178] on icon at bounding box center [289, 175] width 185 height 122
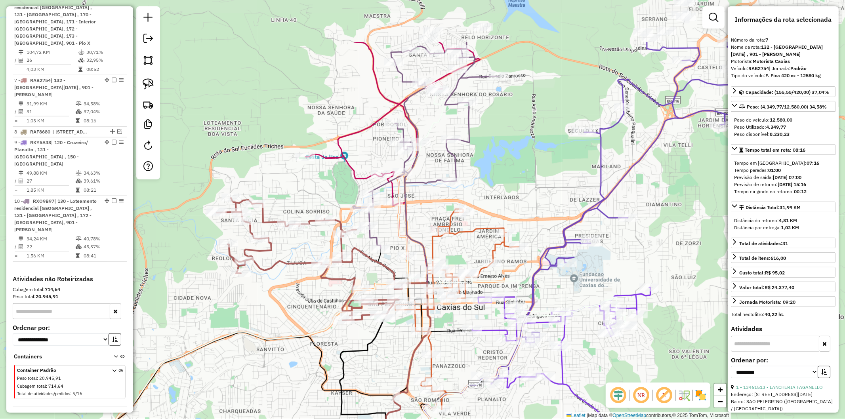
drag, startPoint x: 272, startPoint y: 228, endPoint x: 290, endPoint y: 307, distance: 80.6
click at [290, 307] on div "Janela de atendimento Grade de atendimento Capacidade Transportadoras Veículos …" at bounding box center [422, 209] width 845 height 419
drag, startPoint x: 287, startPoint y: 280, endPoint x: 290, endPoint y: 268, distance: 12.4
click at [287, 279] on div "Janela de atendimento Grade de atendimento Capacidade Transportadoras Veículos …" at bounding box center [422, 209] width 845 height 419
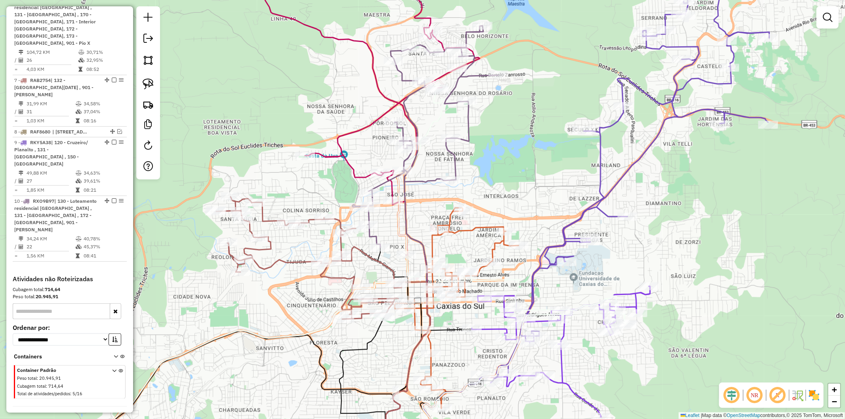
click at [291, 259] on icon at bounding box center [308, 258] width 185 height 122
select select "**********"
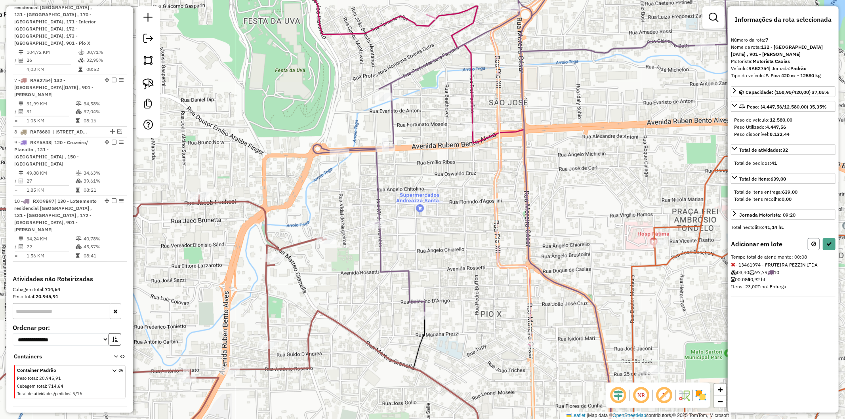
click at [812, 241] on icon at bounding box center [814, 244] width 5 height 6
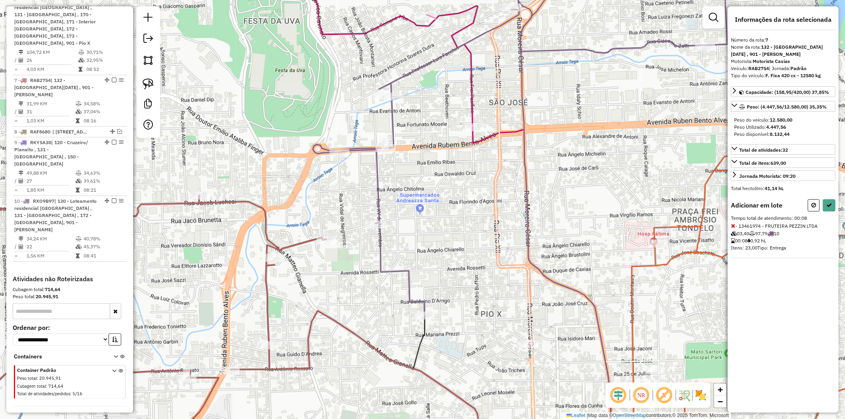
select select "**********"
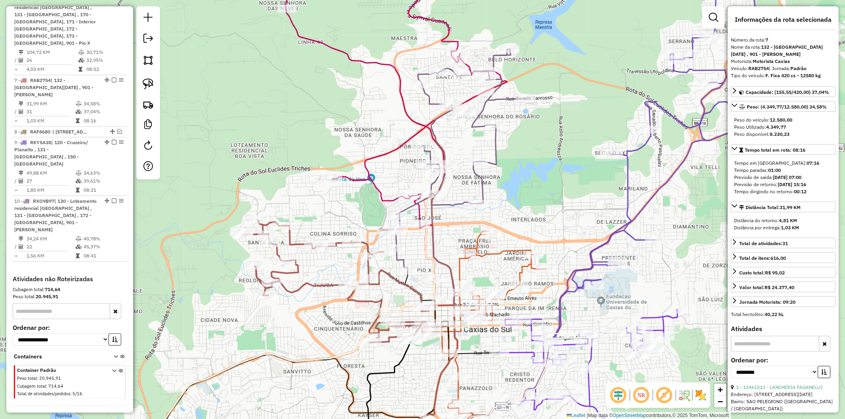
click at [401, 256] on icon at bounding box center [453, 160] width 146 height 222
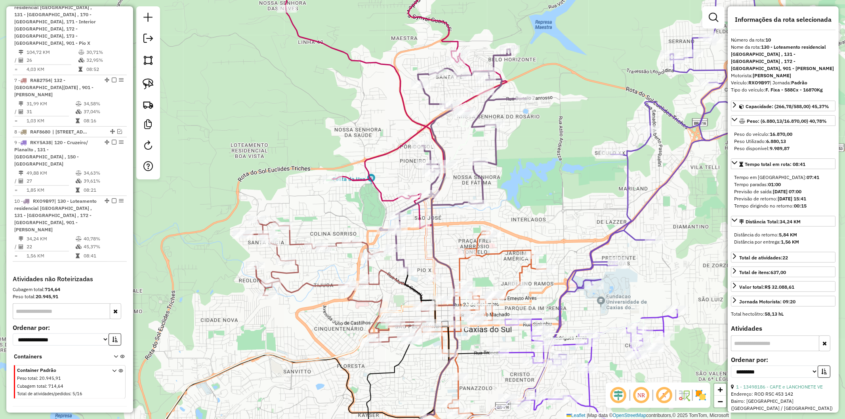
click at [413, 243] on div "Janela de atendimento Grade de atendimento Capacidade Transportadoras Veículos …" at bounding box center [422, 209] width 845 height 419
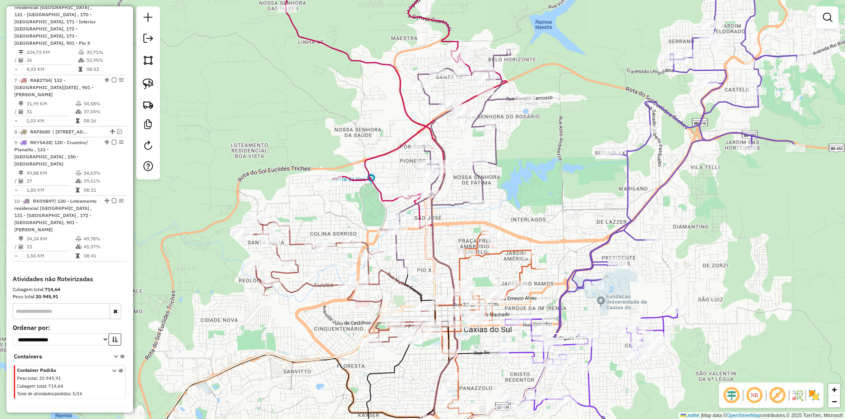
click at [397, 262] on icon at bounding box center [453, 160] width 146 height 222
select select "**********"
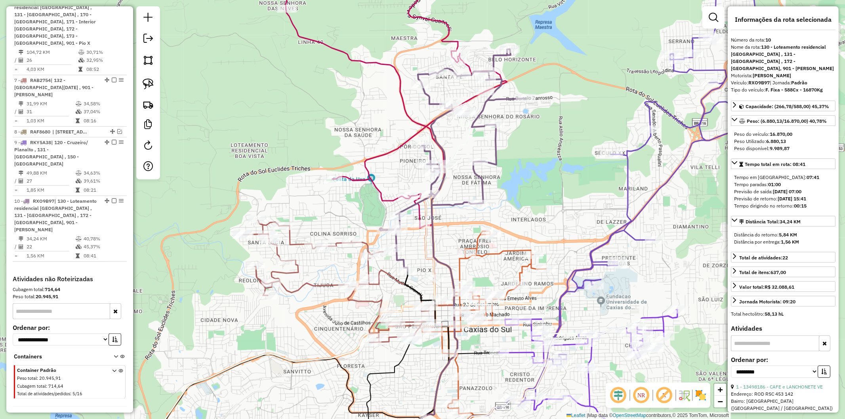
click at [321, 283] on icon at bounding box center [336, 281] width 185 height 122
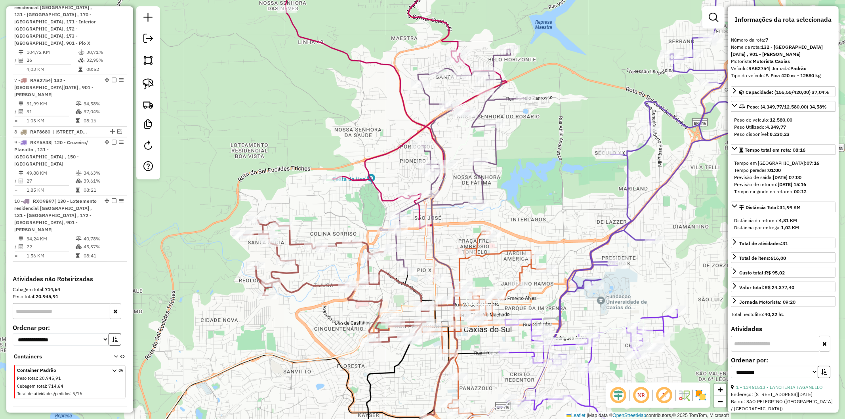
click at [402, 259] on icon at bounding box center [453, 160] width 146 height 222
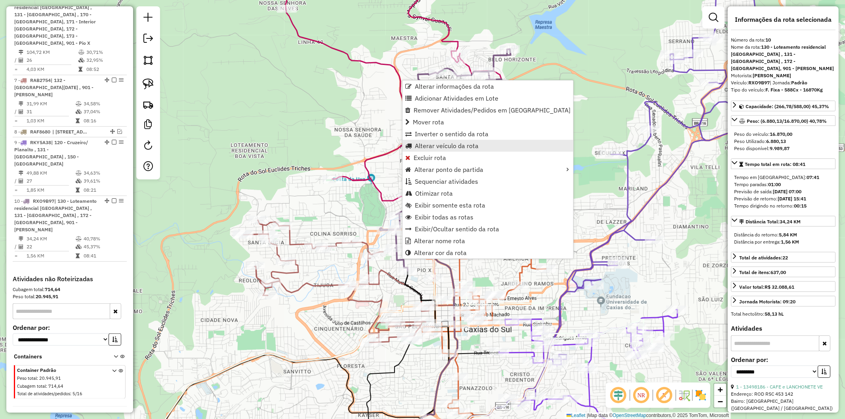
click at [462, 147] on span "Alterar veículo da rota" at bounding box center [447, 146] width 64 height 6
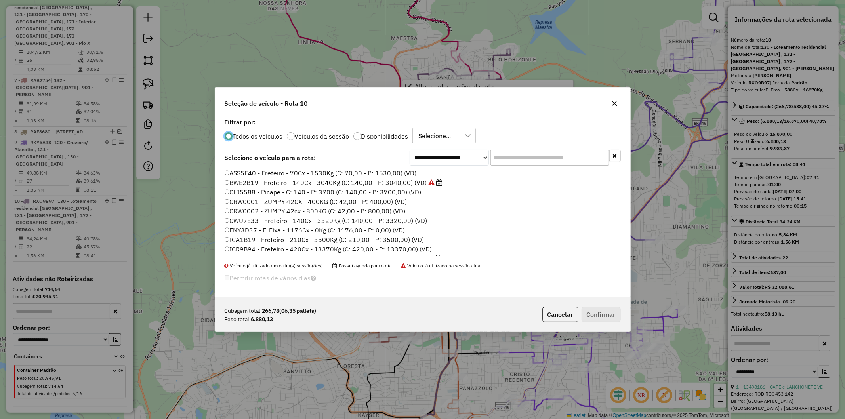
scroll to position [4, 2]
drag, startPoint x: 390, startPoint y: 133, endPoint x: 386, endPoint y: 136, distance: 5.1
click at [386, 136] on p-radiobutton "Disponibilidades" at bounding box center [380, 136] width 55 height 8
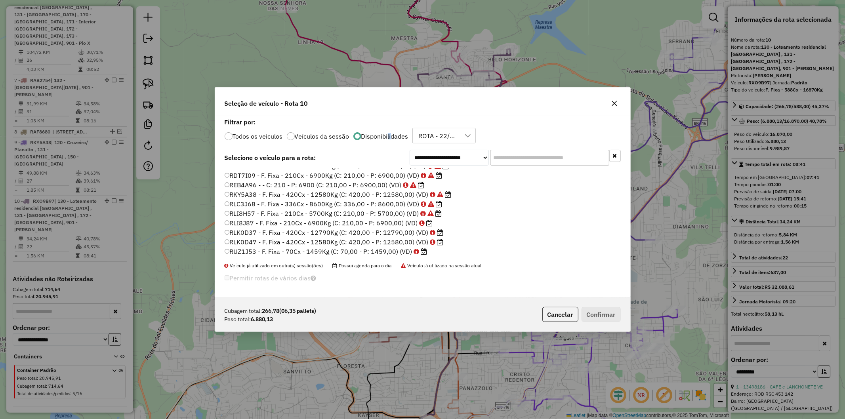
scroll to position [65, 0]
click at [373, 222] on label "RLK0D37 - F. Fixa - 420Cx - 12790Kg (C: 420,00 - P: 12790,00) (VD)" at bounding box center [334, 223] width 219 height 10
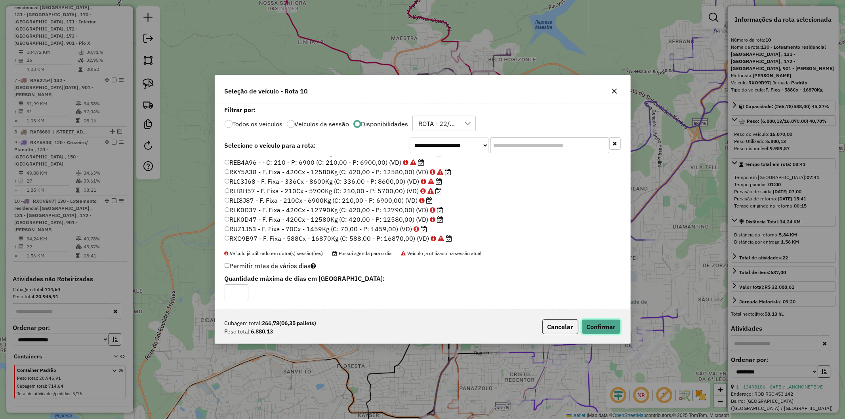
click at [609, 331] on button "Confirmar" at bounding box center [601, 326] width 39 height 15
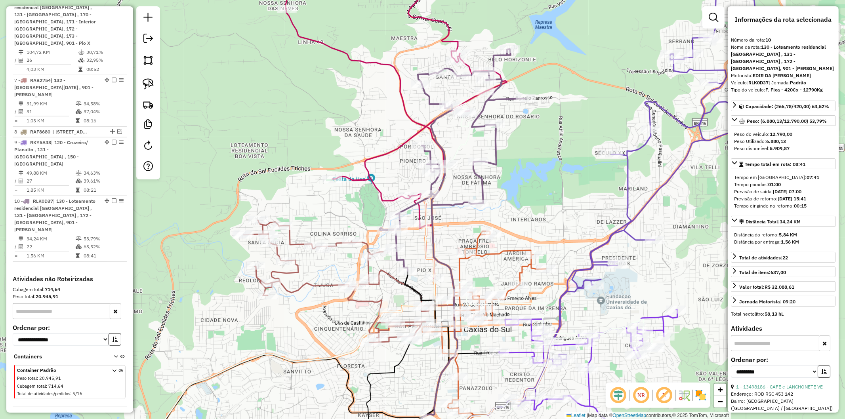
click at [330, 286] on icon at bounding box center [336, 281] width 185 height 122
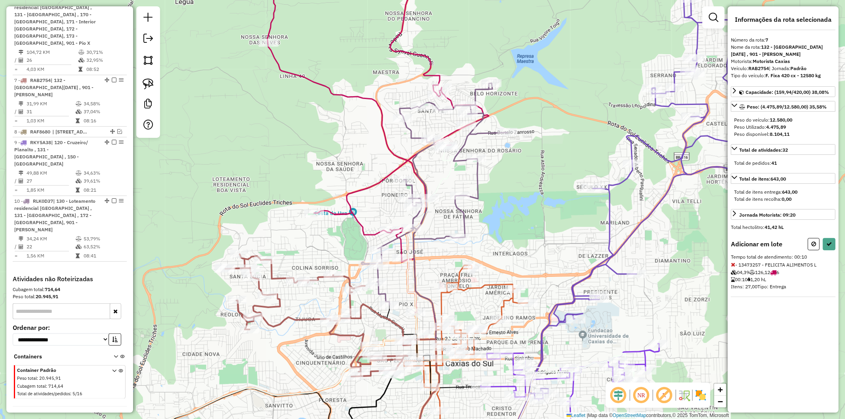
drag, startPoint x: 344, startPoint y: 202, endPoint x: 327, endPoint y: 234, distance: 36.0
click at [327, 234] on div "Janela de atendimento Grade de atendimento Capacidade Transportadoras Veículos …" at bounding box center [422, 209] width 845 height 419
click at [831, 238] on button at bounding box center [829, 244] width 13 height 12
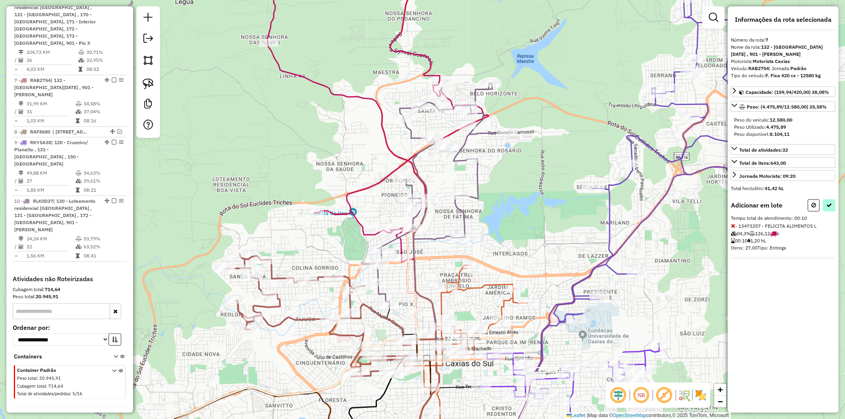
select select "**********"
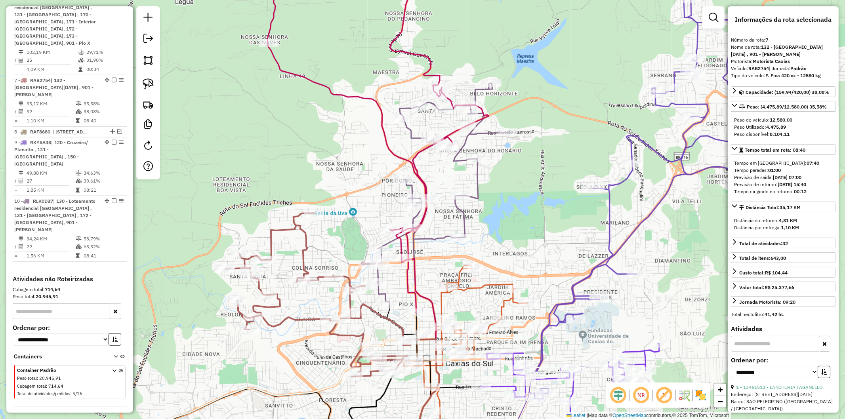
click at [304, 253] on icon at bounding box center [317, 295] width 185 height 164
click at [382, 290] on icon at bounding box center [435, 194] width 146 height 222
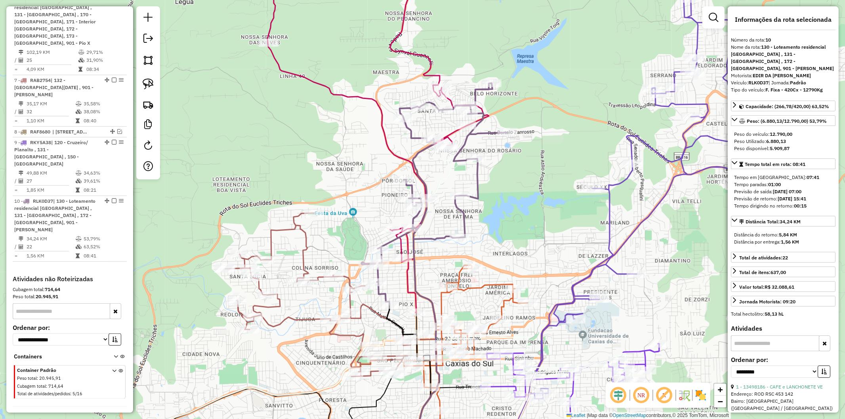
click at [414, 296] on icon at bounding box center [420, 300] width 37 height 323
click at [405, 285] on icon at bounding box center [378, 135] width 222 height 355
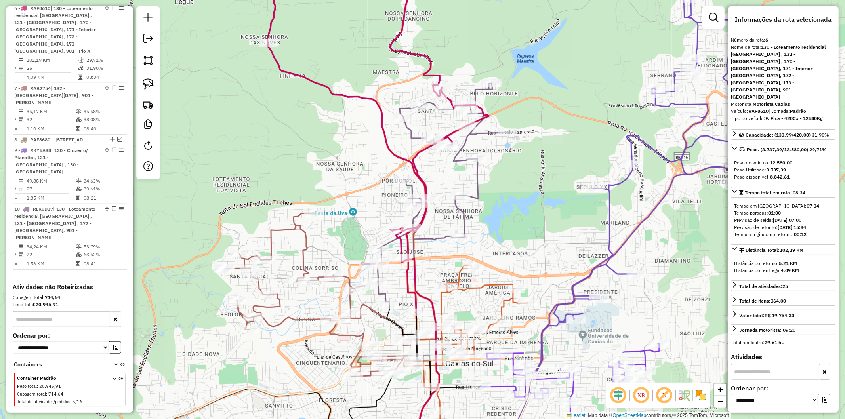
scroll to position [554, 0]
click at [434, 280] on div "Janela de atendimento Grade de atendimento Capacidade Transportadoras Veículos …" at bounding box center [422, 209] width 845 height 419
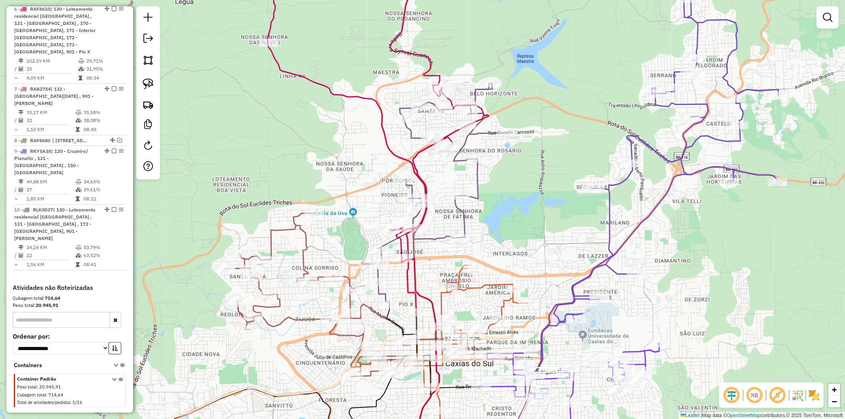
click at [381, 294] on icon at bounding box center [435, 194] width 146 height 222
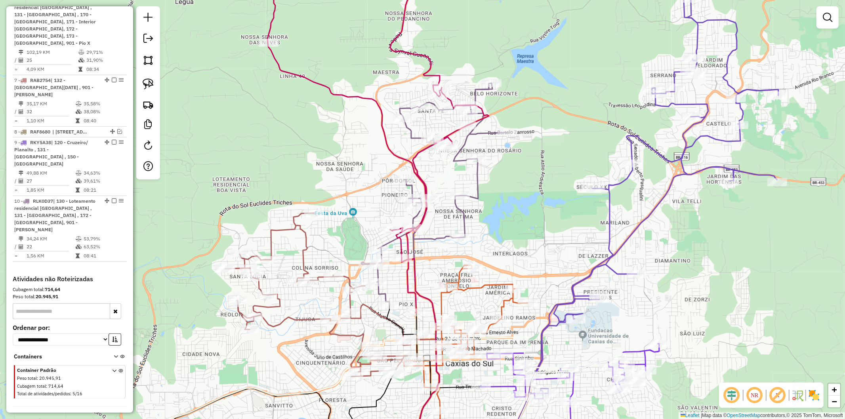
select select "**********"
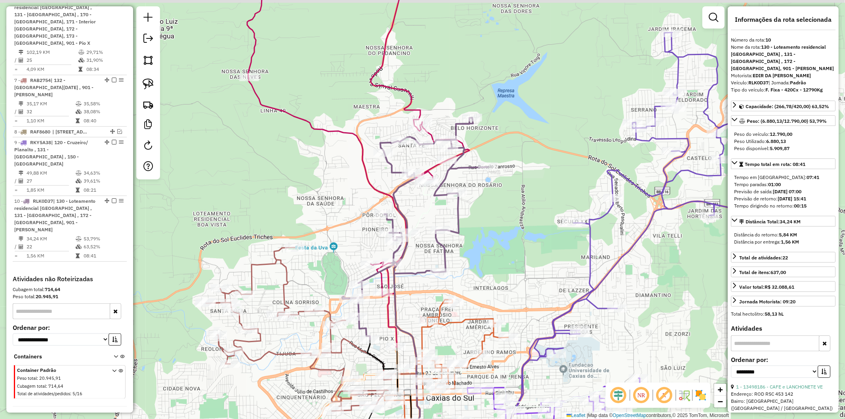
drag, startPoint x: 446, startPoint y: 267, endPoint x: 415, endPoint y: 330, distance: 70.2
click at [415, 330] on div "Janela de atendimento Grade de atendimento Capacidade Transportadoras Veículos …" at bounding box center [422, 209] width 845 height 419
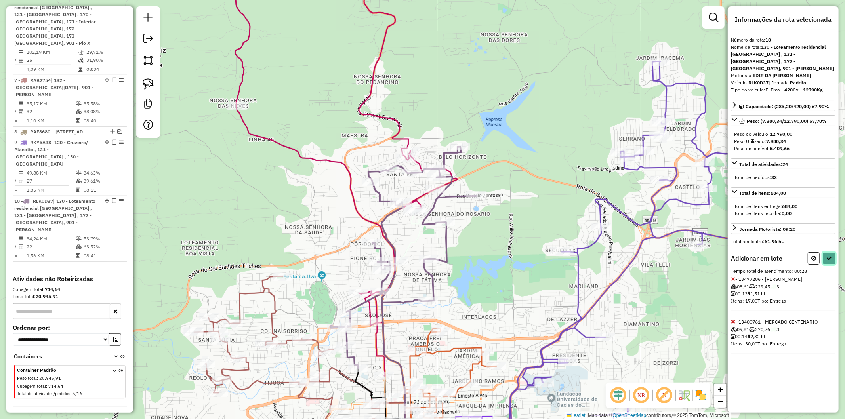
click at [829, 256] on icon at bounding box center [830, 259] width 6 height 6
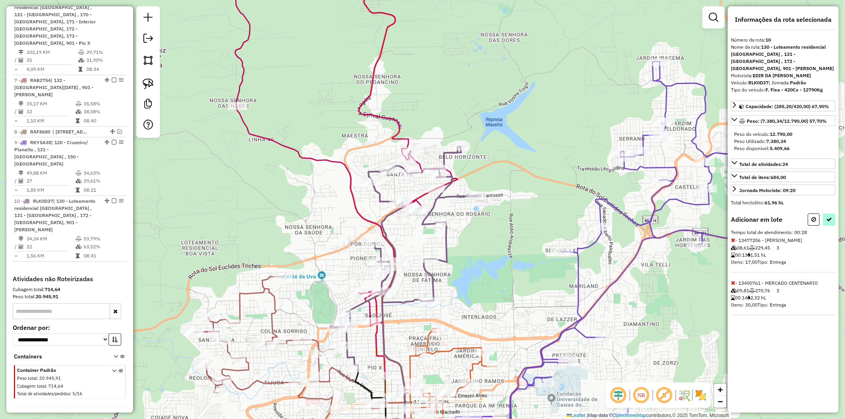
select select "**********"
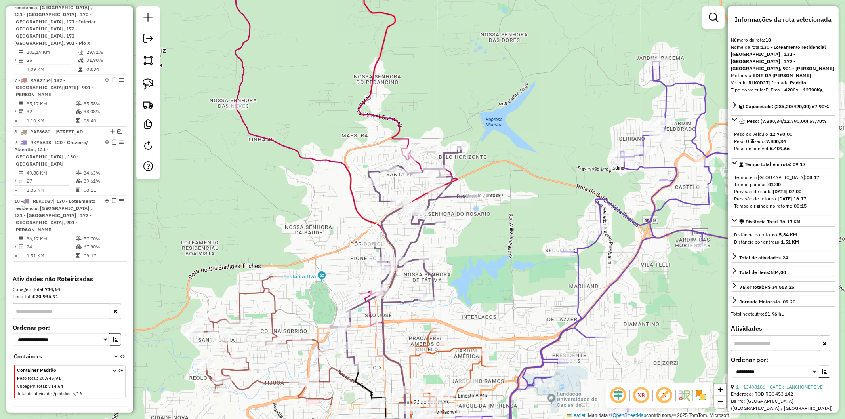
click at [367, 307] on icon at bounding box center [346, 167] width 222 height 418
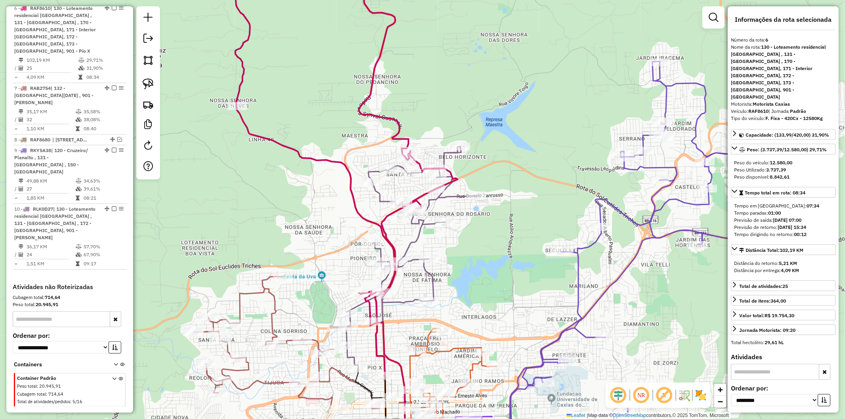
scroll to position [554, 0]
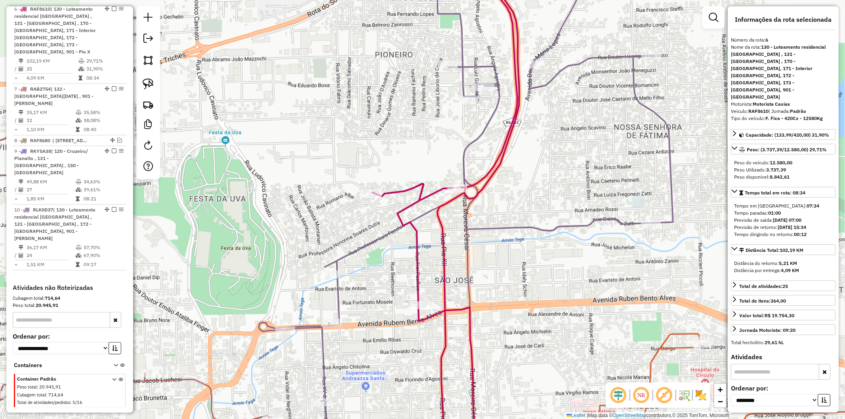
drag, startPoint x: 352, startPoint y: 363, endPoint x: 346, endPoint y: 300, distance: 63.6
click at [346, 300] on div "Janela de atendimento Grade de atendimento Capacidade Transportadoras Veículos …" at bounding box center [422, 209] width 845 height 419
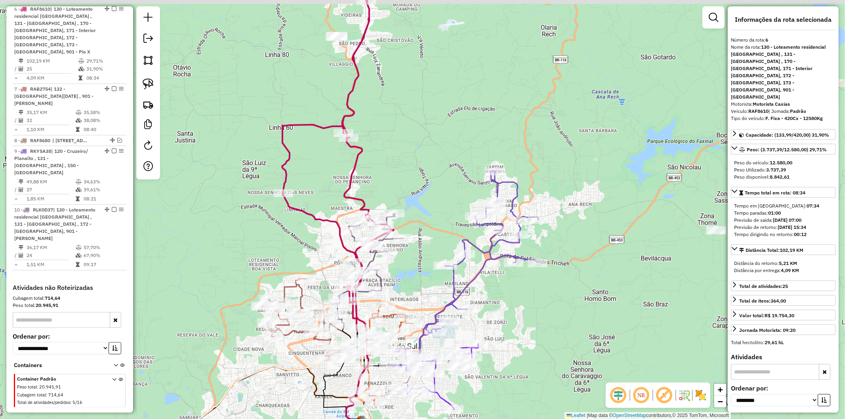
drag, startPoint x: 319, startPoint y: 166, endPoint x: 329, endPoint y: 192, distance: 27.1
click at [329, 192] on div "Janela de atendimento Grade de atendimento Capacidade Transportadoras Veículos …" at bounding box center [422, 209] width 845 height 419
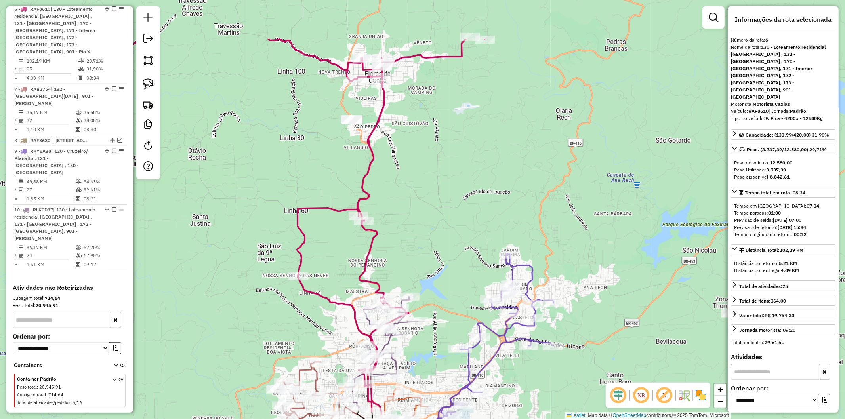
drag, startPoint x: 375, startPoint y: 129, endPoint x: 382, endPoint y: 176, distance: 48.1
click at [382, 176] on div "Janela de atendimento Grade de atendimento Capacidade Transportadoras Veículos …" at bounding box center [422, 209] width 845 height 419
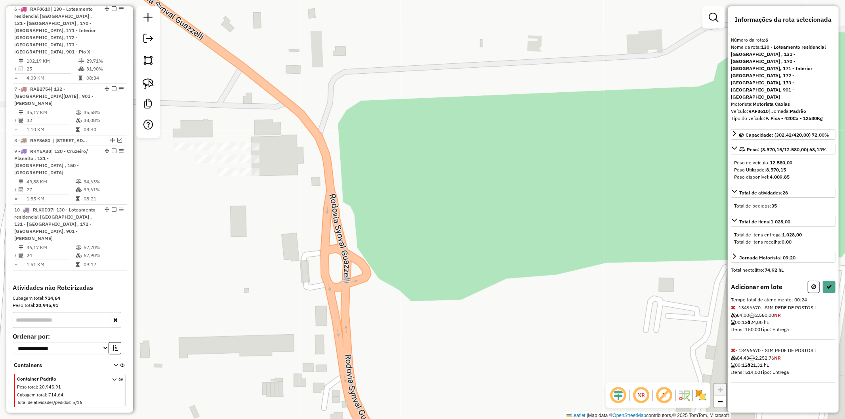
click at [733, 348] on icon at bounding box center [733, 351] width 4 height 6
click at [832, 284] on icon at bounding box center [830, 287] width 6 height 6
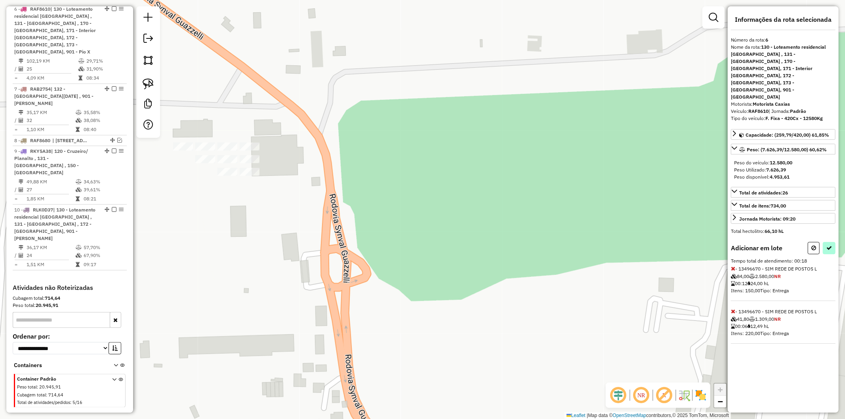
select select "**********"
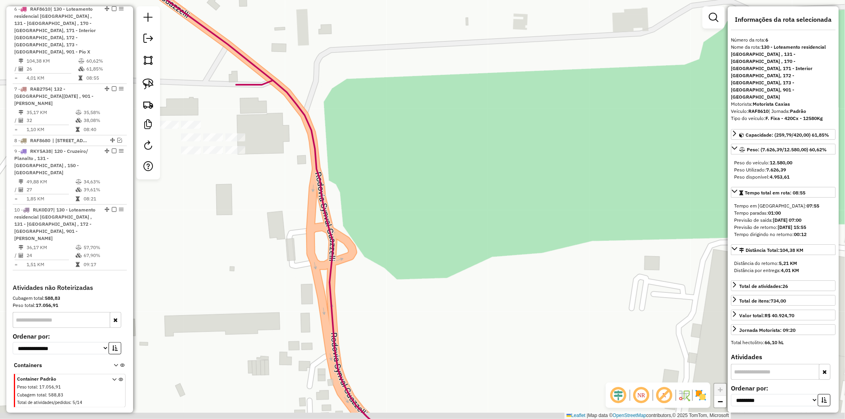
click at [280, 145] on div "Janela de atendimento Grade de atendimento Capacidade Transportadoras Veículos …" at bounding box center [422, 209] width 845 height 419
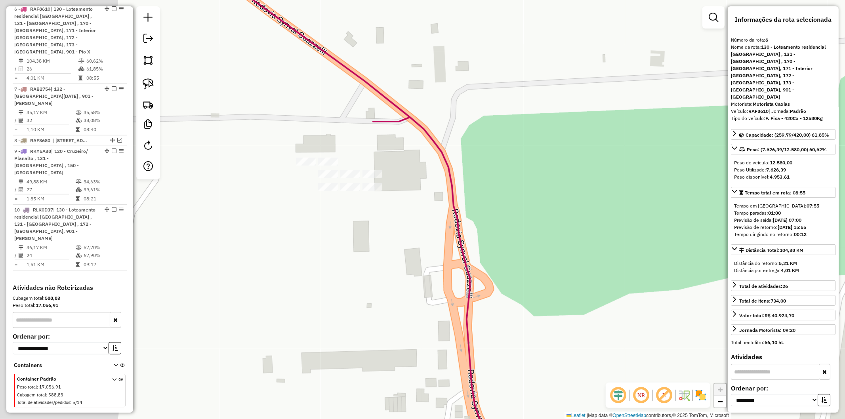
drag, startPoint x: 210, startPoint y: 101, endPoint x: 371, endPoint y: 147, distance: 167.2
click at [379, 149] on div "Janela de atendimento Grade de atendimento Capacidade Transportadoras Veículos …" at bounding box center [422, 209] width 845 height 419
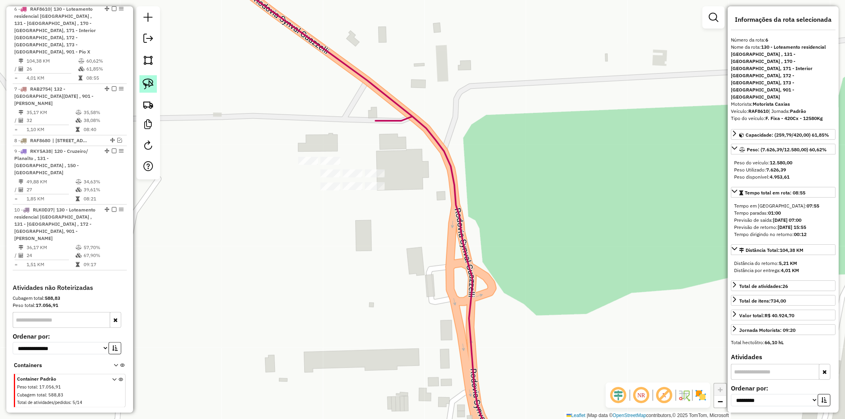
click at [141, 80] on link at bounding box center [147, 83] width 17 height 17
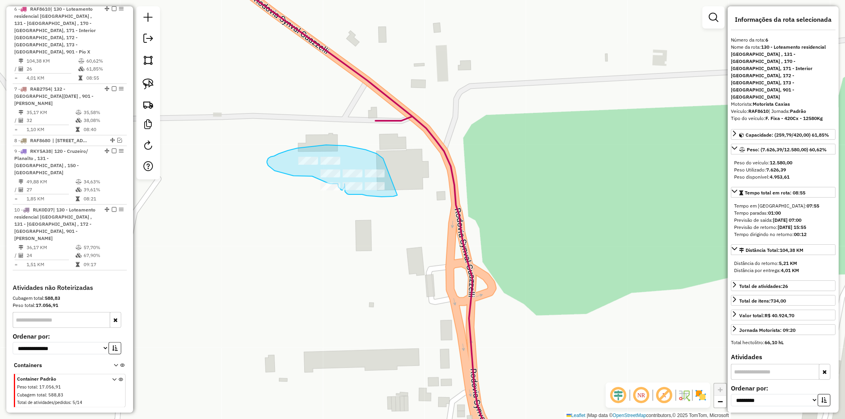
drag, startPoint x: 366, startPoint y: 150, endPoint x: 399, endPoint y: 193, distance: 54.0
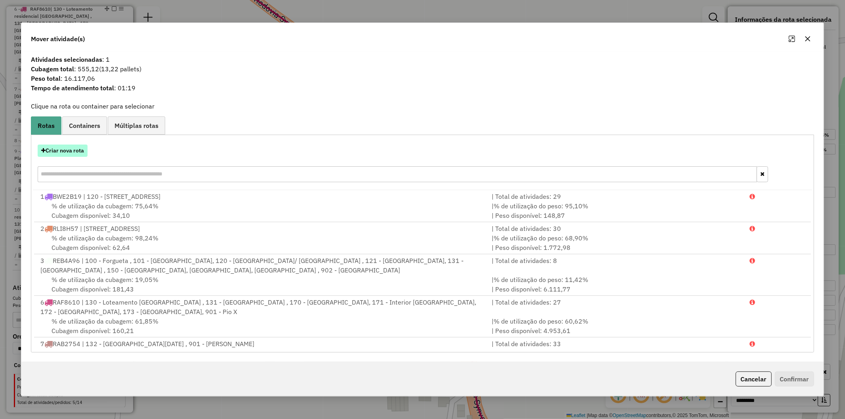
click at [74, 152] on button "Criar nova rota" at bounding box center [63, 151] width 50 height 12
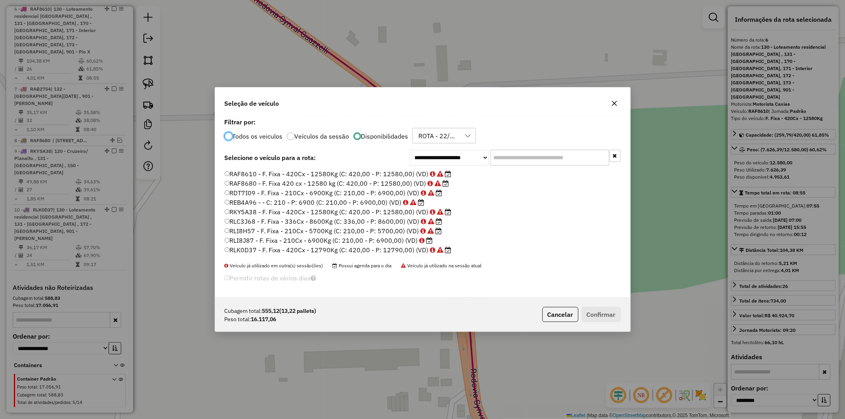
scroll to position [65, 0]
click at [334, 251] on label "RXO9B97 - F. Fixa - 588Cx - 16870Kg (C: 588,00 - P: 16870,00) (VD)" at bounding box center [335, 251] width 220 height 10
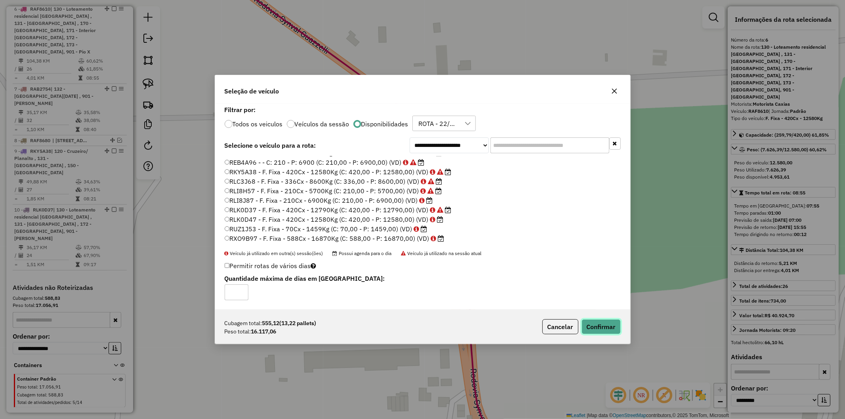
click at [611, 327] on button "Confirmar" at bounding box center [601, 326] width 39 height 15
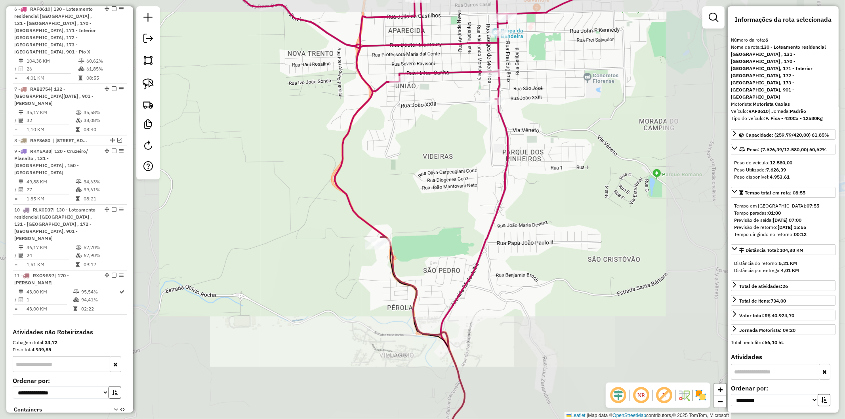
click at [357, 212] on icon at bounding box center [482, 210] width 673 height 504
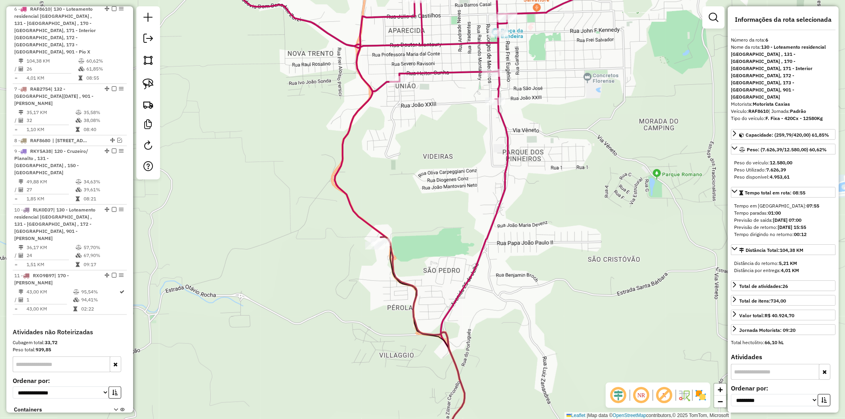
click at [469, 189] on div "Janela de atendimento Grade de atendimento Capacidade Transportadoras Veículos …" at bounding box center [422, 209] width 845 height 419
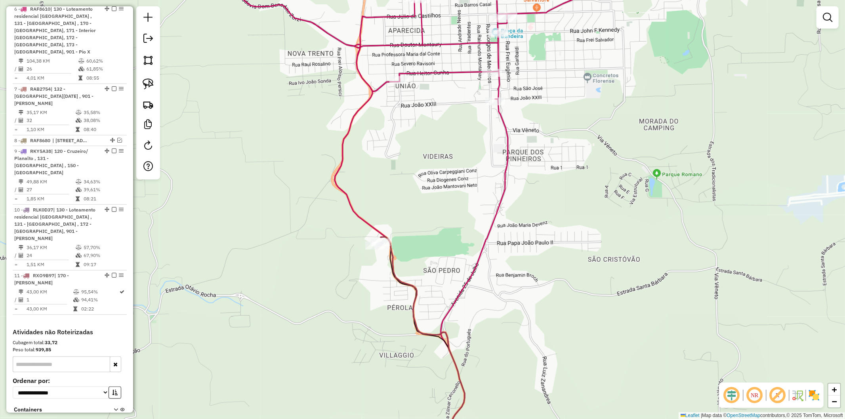
click at [514, 185] on div "Janela de atendimento Grade de atendimento Capacidade Transportadoras Veículos …" at bounding box center [422, 209] width 845 height 419
click at [508, 184] on icon at bounding box center [482, 210] width 673 height 504
select select "**********"
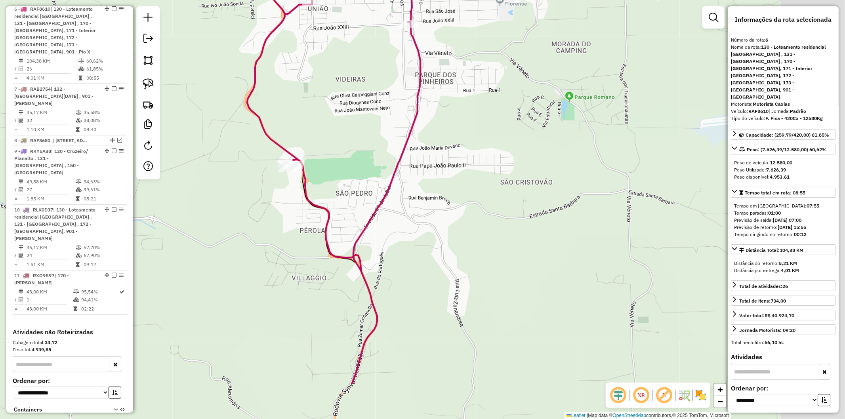
drag, startPoint x: 439, startPoint y: 175, endPoint x: 381, endPoint y: 210, distance: 67.8
click at [441, 188] on div "Janela de atendimento Grade de atendimento Capacidade Transportadoras Veículos …" at bounding box center [422, 209] width 845 height 419
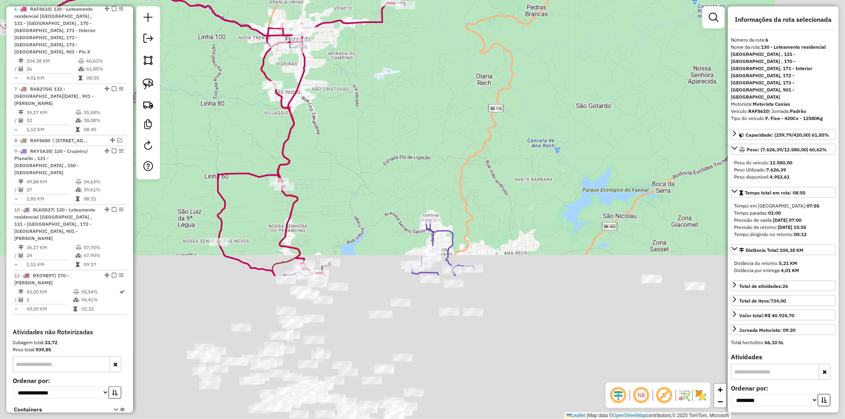
drag, startPoint x: 422, startPoint y: 306, endPoint x: 355, endPoint y: 140, distance: 178.8
click at [353, 134] on div "Janela de atendimento Grade de atendimento Capacidade Transportadoras Veículos …" at bounding box center [422, 209] width 845 height 419
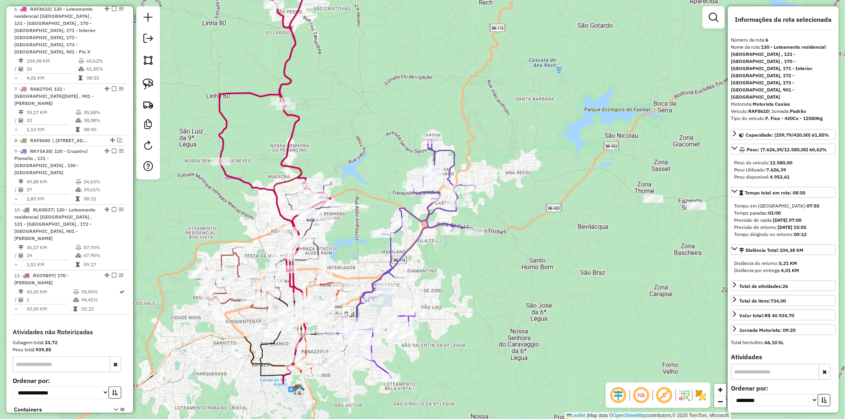
drag, startPoint x: 362, startPoint y: 237, endPoint x: 354, endPoint y: 138, distance: 99.4
click at [354, 138] on div "Janela de atendimento Grade de atendimento Capacidade Transportadoras Veículos …" at bounding box center [422, 209] width 845 height 419
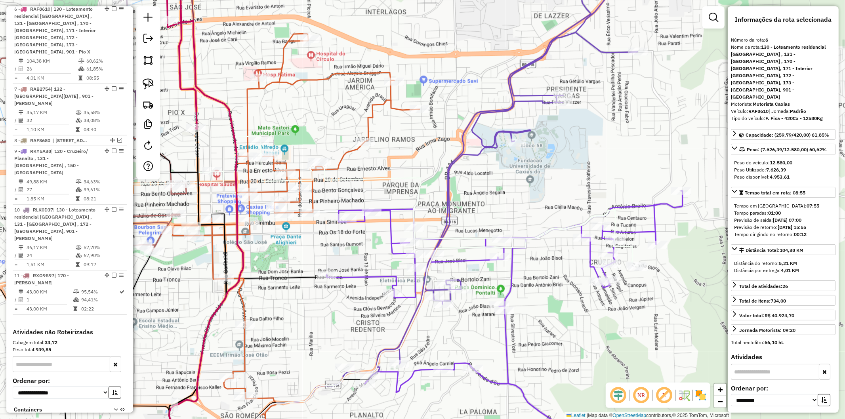
click at [354, 160] on div "Janela de atendimento Grade de atendimento Capacidade Transportadoras Veículos …" at bounding box center [422, 209] width 845 height 419
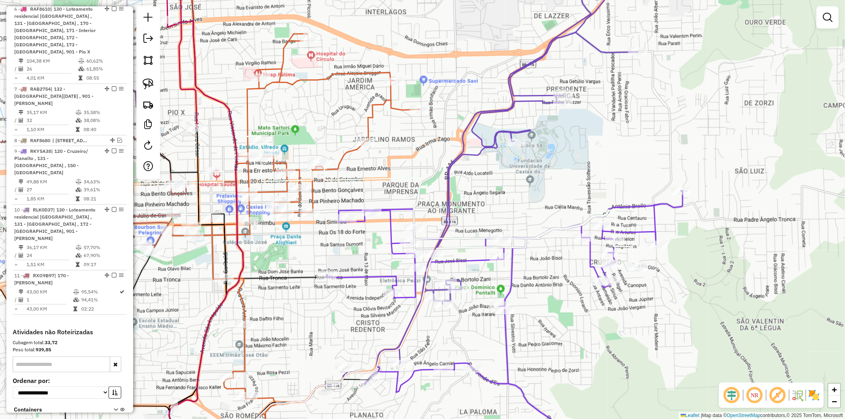
click at [349, 160] on div "Janela de atendimento Grade de atendimento Capacidade Transportadoras Veículos …" at bounding box center [422, 209] width 845 height 419
click at [346, 157] on icon at bounding box center [296, 234] width 247 height 401
select select "**********"
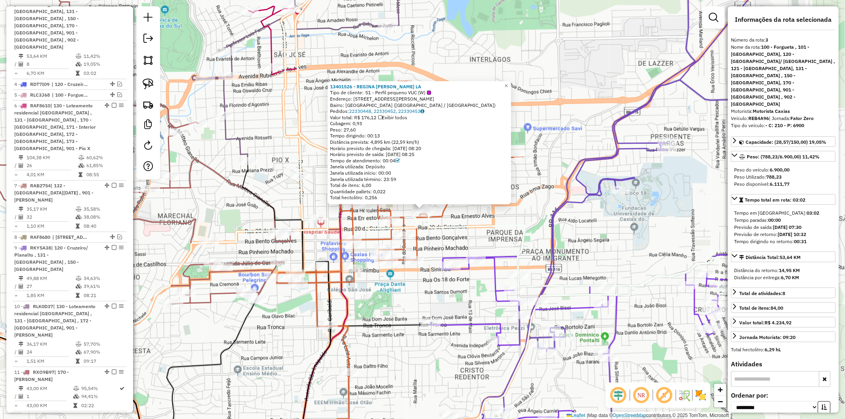
scroll to position [460, 0]
click at [319, 162] on div "13401526 - REGINA SELES MASO LA Tipo de cliente: 51 - Perfil pequeno VUC (W) En…" at bounding box center [422, 209] width 845 height 419
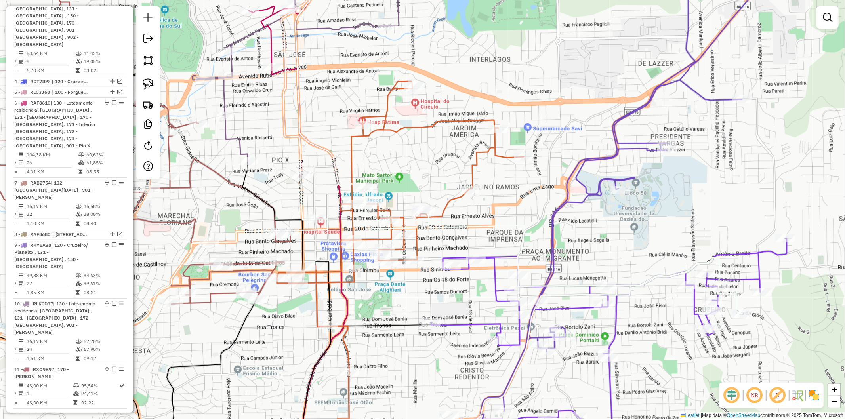
click at [321, 167] on div "Janela de atendimento Grade de atendimento Capacidade Transportadoras Veículos …" at bounding box center [422, 209] width 845 height 419
click at [348, 185] on icon at bounding box center [329, 151] width 827 height 386
select select "**********"
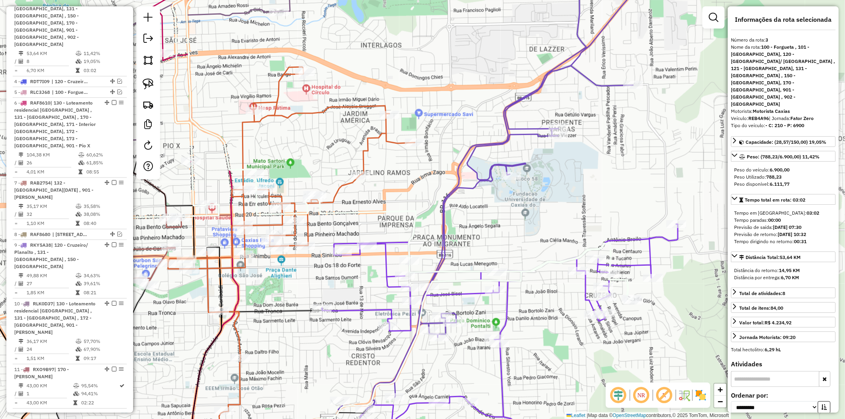
drag, startPoint x: 410, startPoint y: 168, endPoint x: 313, endPoint y: 159, distance: 97.1
click at [313, 159] on div "Janela de atendimento Grade de atendimento Capacidade Transportadoras Veículos …" at bounding box center [422, 209] width 845 height 419
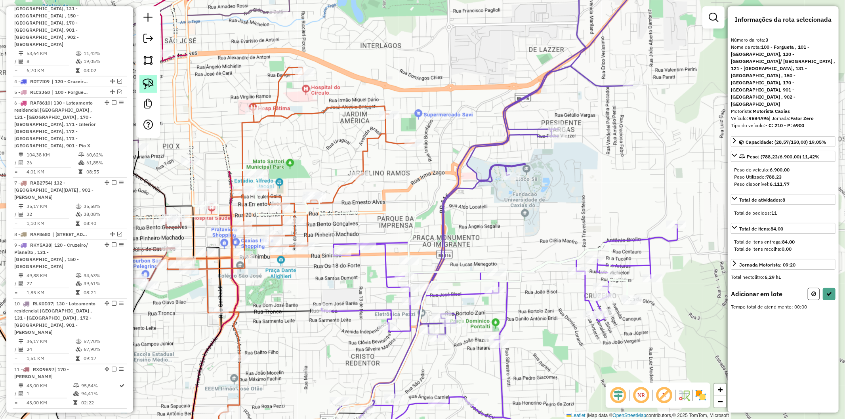
click at [151, 85] on img at bounding box center [148, 83] width 11 height 11
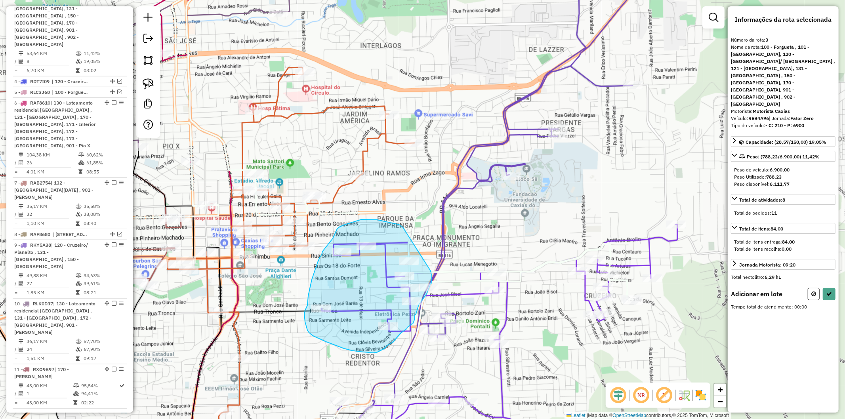
drag, startPoint x: 403, startPoint y: 227, endPoint x: 430, endPoint y: 269, distance: 49.2
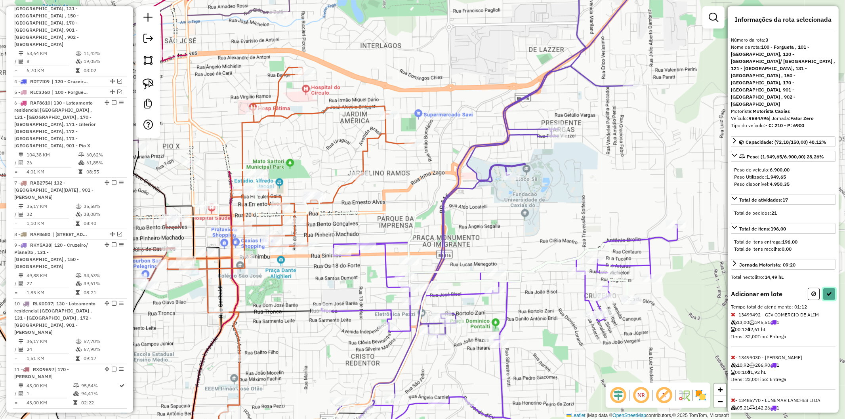
click at [829, 291] on icon at bounding box center [830, 294] width 6 height 6
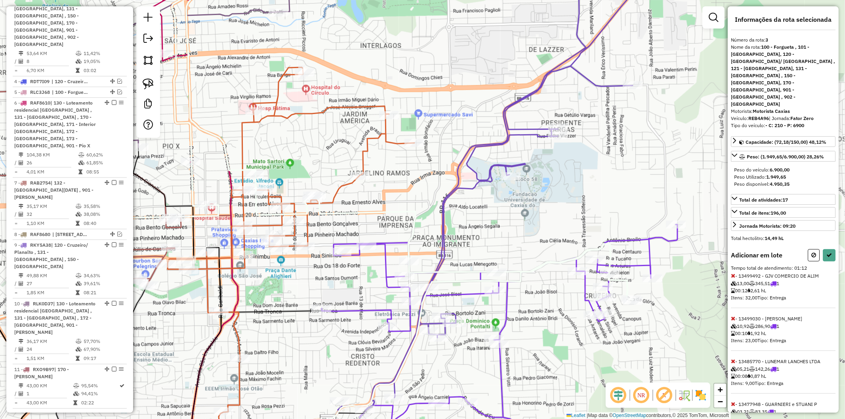
select select "**********"
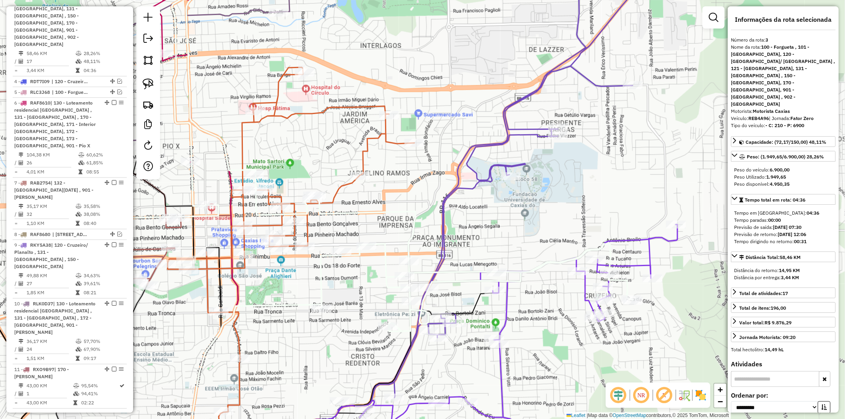
click at [410, 237] on icon at bounding box center [275, 145] width 718 height 374
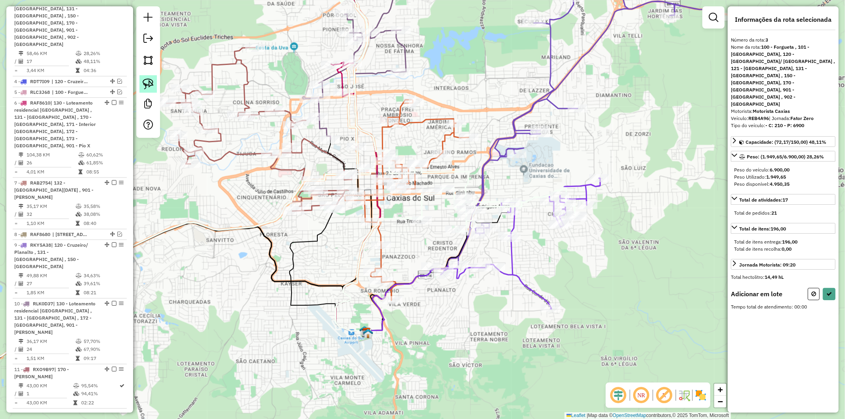
click at [147, 86] on img at bounding box center [148, 83] width 11 height 11
drag, startPoint x: 418, startPoint y: 246, endPoint x: 464, endPoint y: 257, distance: 46.5
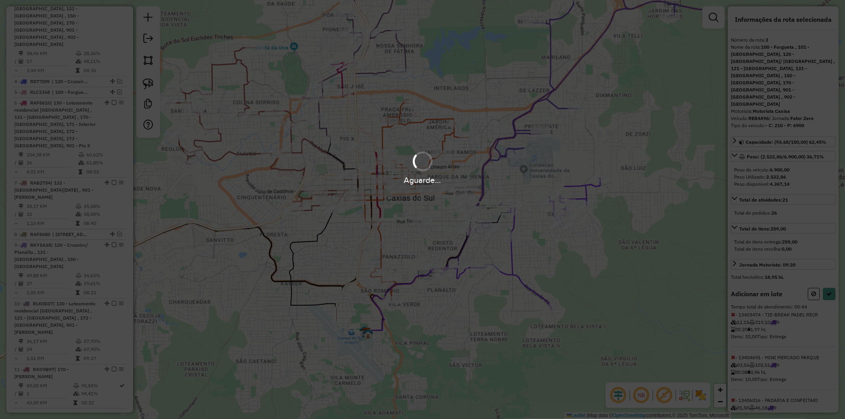
click at [833, 267] on div "Aguarde..." at bounding box center [422, 209] width 845 height 419
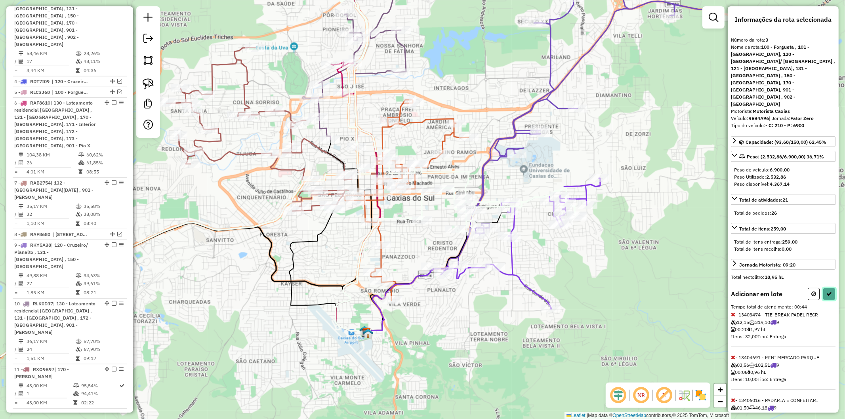
click at [829, 291] on icon at bounding box center [830, 294] width 6 height 6
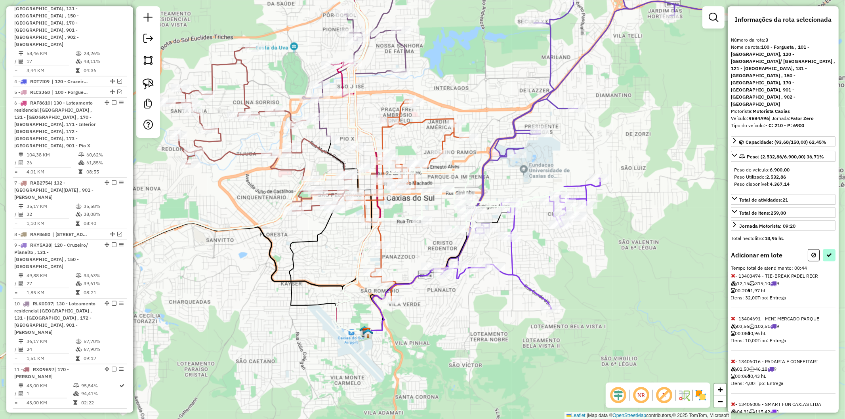
select select "**********"
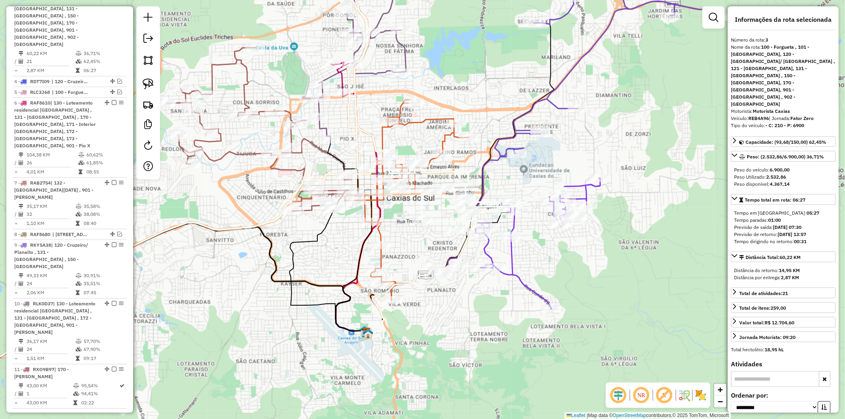
click at [510, 257] on icon at bounding box center [541, 243] width 120 height 131
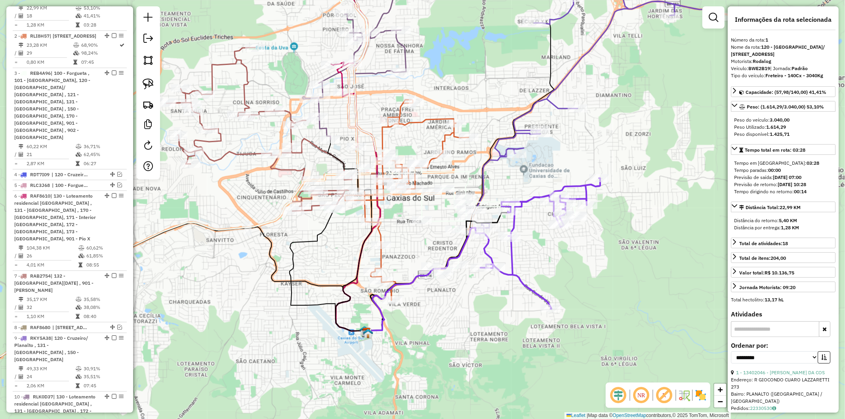
scroll to position [357, 0]
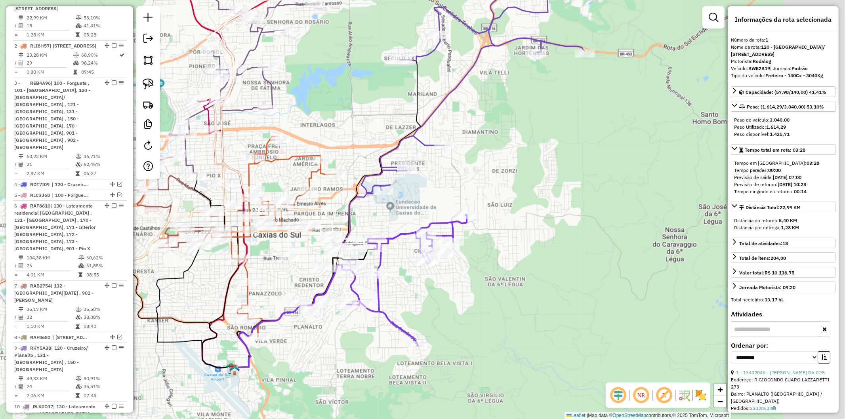
drag, startPoint x: 565, startPoint y: 269, endPoint x: 448, endPoint y: 294, distance: 119.2
click at [448, 294] on div "Janela de atendimento Grade de atendimento Capacidade Transportadoras Veículos …" at bounding box center [422, 209] width 845 height 419
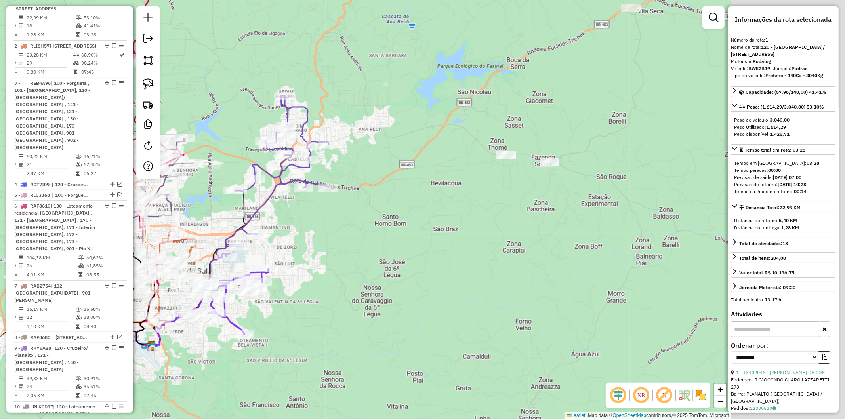
drag, startPoint x: 420, startPoint y: 285, endPoint x: 358, endPoint y: 293, distance: 62.8
click at [358, 293] on div "Janela de atendimento Grade de atendimento Capacidade Transportadoras Veículos …" at bounding box center [422, 209] width 845 height 419
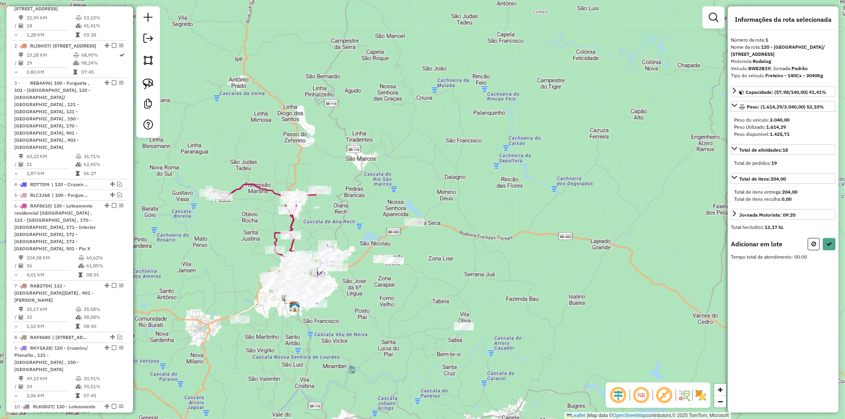
drag, startPoint x: 453, startPoint y: 230, endPoint x: 444, endPoint y: 217, distance: 15.7
click at [443, 216] on div "Janela de atendimento Grade de atendimento Capacidade Transportadoras Veículos …" at bounding box center [422, 209] width 845 height 419
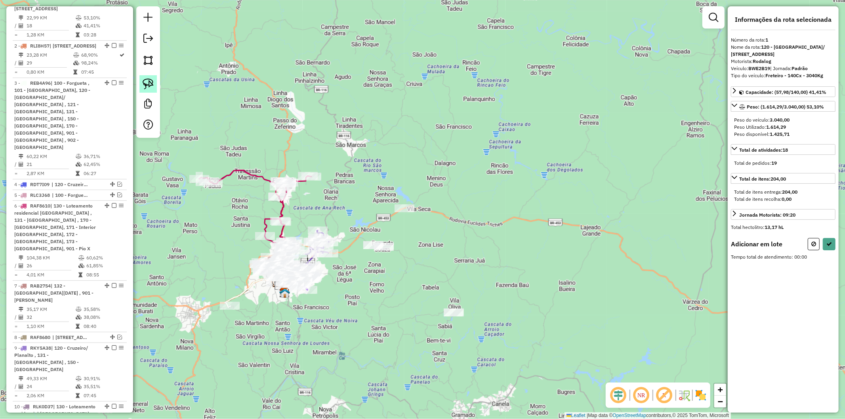
click at [145, 79] on img at bounding box center [148, 83] width 11 height 11
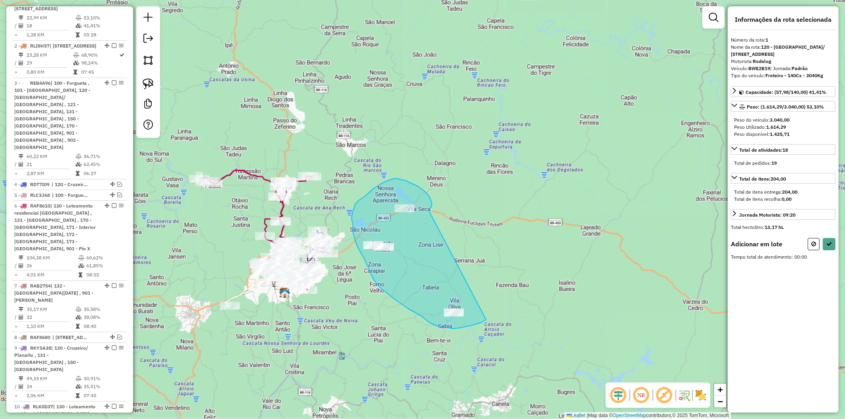
drag, startPoint x: 431, startPoint y: 208, endPoint x: 736, endPoint y: 299, distance: 318.6
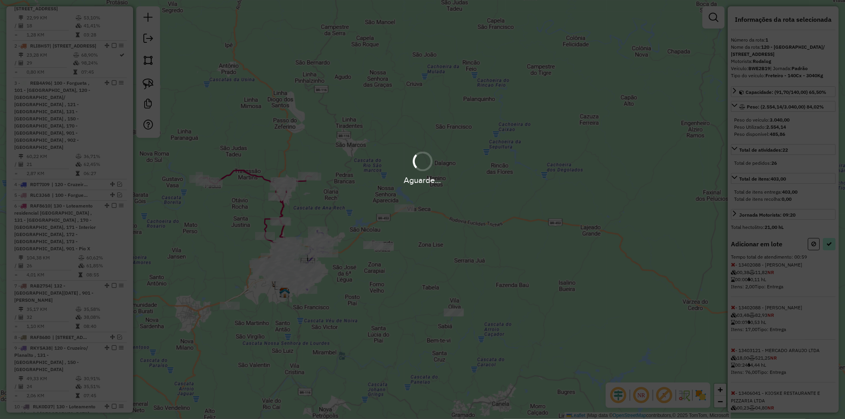
drag, startPoint x: 830, startPoint y: 251, endPoint x: 829, endPoint y: 246, distance: 5.2
click at [830, 250] on div "Aguarde..." at bounding box center [422, 209] width 845 height 419
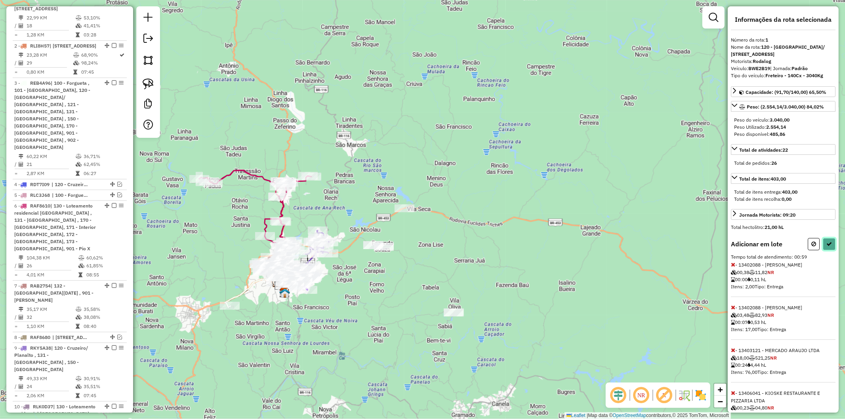
click at [828, 244] on icon at bounding box center [830, 244] width 6 height 6
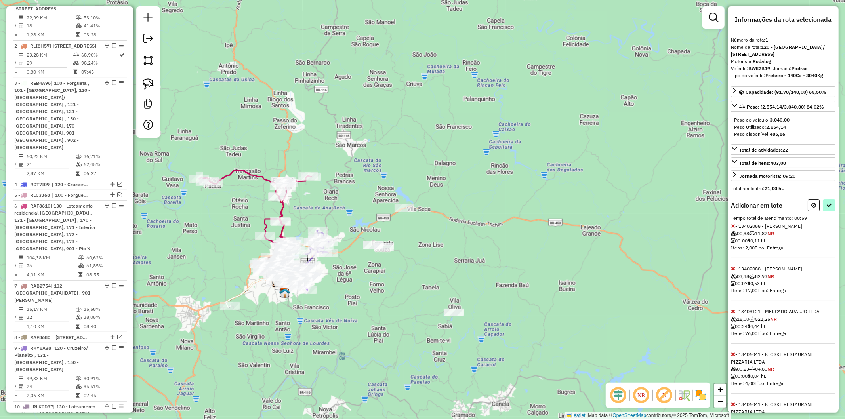
select select "**********"
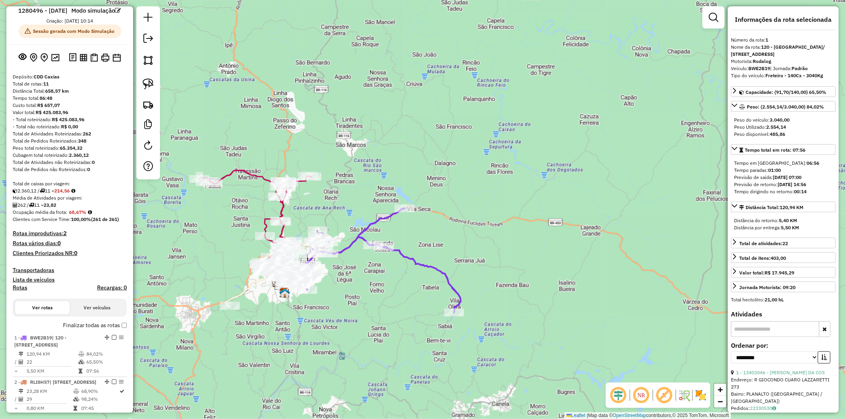
scroll to position [0, 0]
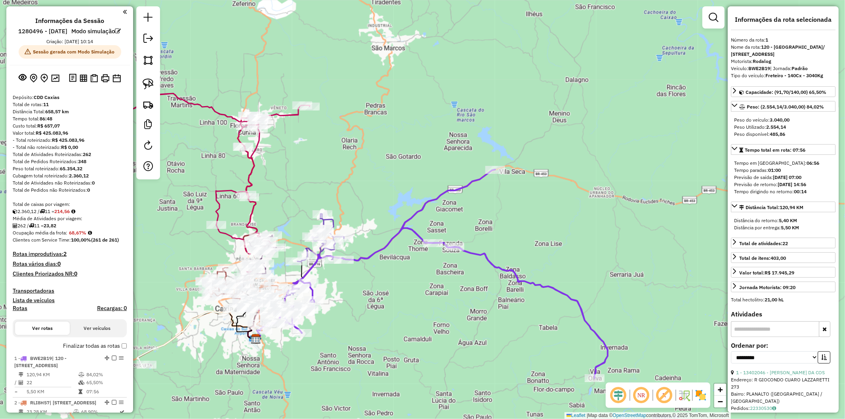
click at [407, 296] on div "Janela de atendimento Grade de atendimento Capacidade Transportadoras Veículos …" at bounding box center [422, 209] width 845 height 419
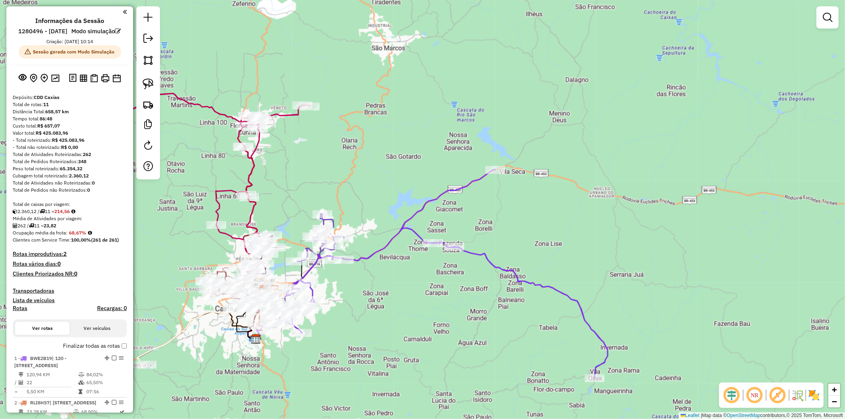
click at [369, 248] on div "Janela de atendimento Grade de atendimento Capacidade Transportadoras Veículos …" at bounding box center [422, 209] width 845 height 419
click at [371, 252] on icon at bounding box center [446, 274] width 324 height 209
select select "**********"
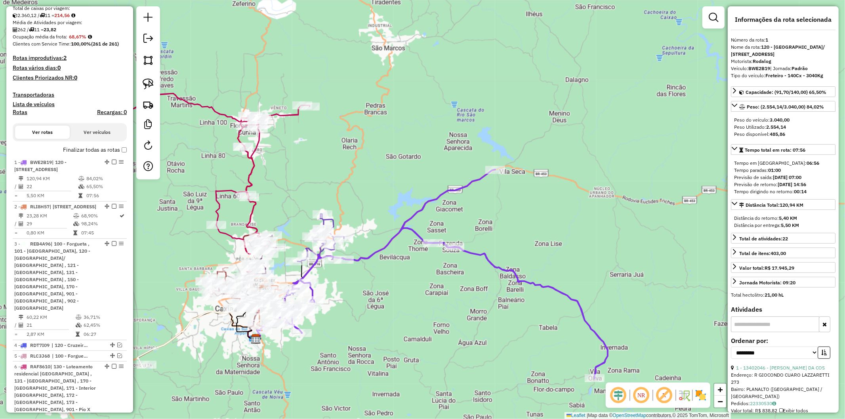
scroll to position [357, 0]
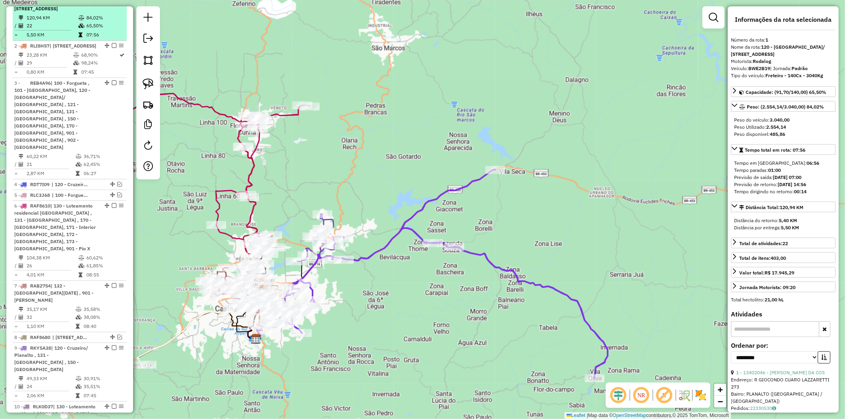
click at [112, 4] on em at bounding box center [114, 1] width 5 height 5
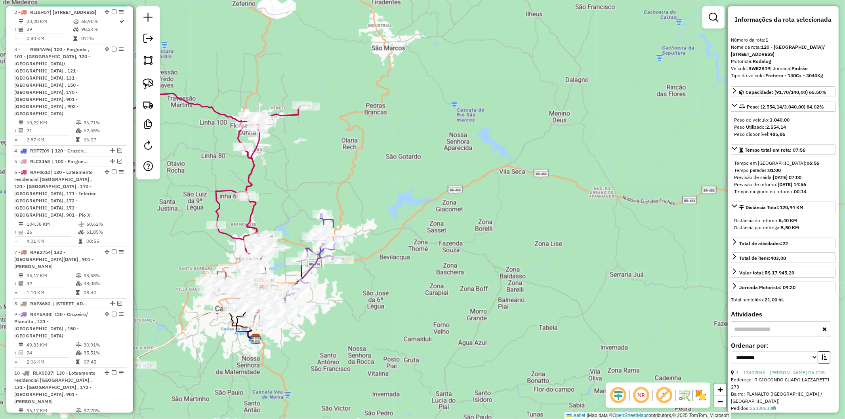
click at [117, 4] on em at bounding box center [119, 1] width 5 height 5
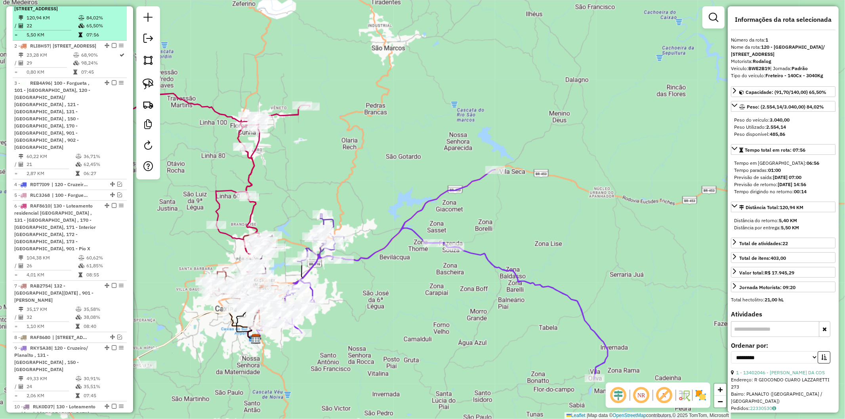
click at [112, 4] on em at bounding box center [114, 1] width 5 height 5
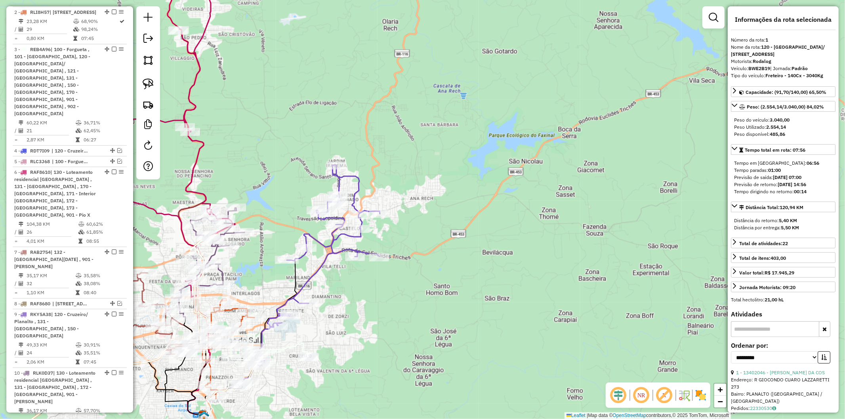
click at [316, 272] on icon at bounding box center [318, 265] width 124 height 201
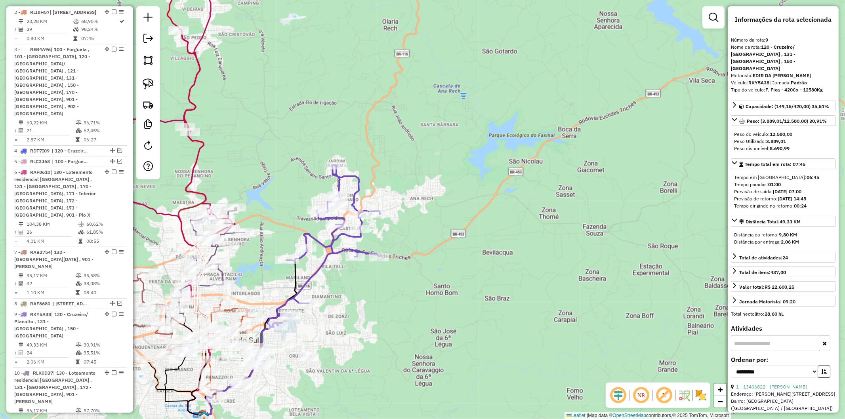
scroll to position [441, 0]
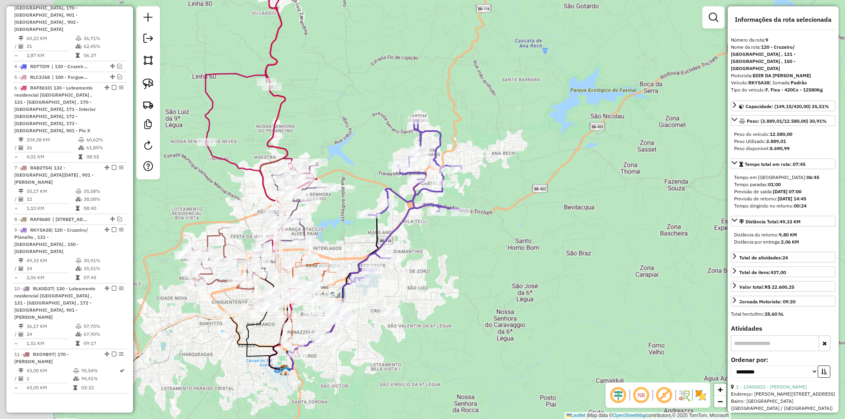
drag, startPoint x: 359, startPoint y: 355, endPoint x: 358, endPoint y: 302, distance: 53.9
click at [442, 310] on div "Janela de atendimento Grade de atendimento Capacidade Transportadoras Veículos …" at bounding box center [422, 209] width 845 height 419
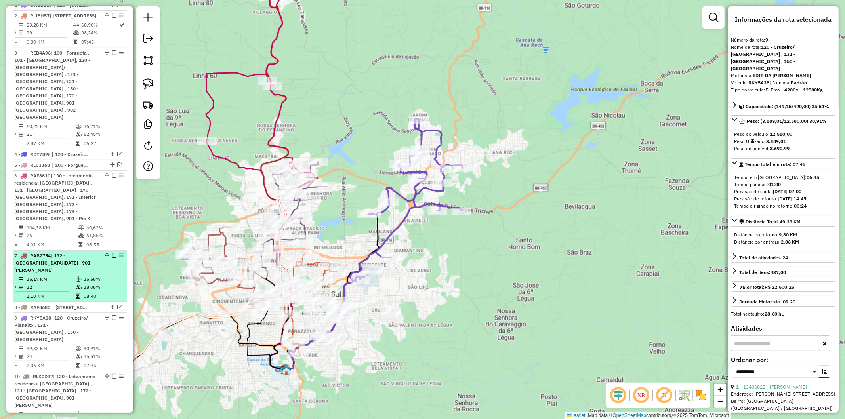
scroll to position [177, 0]
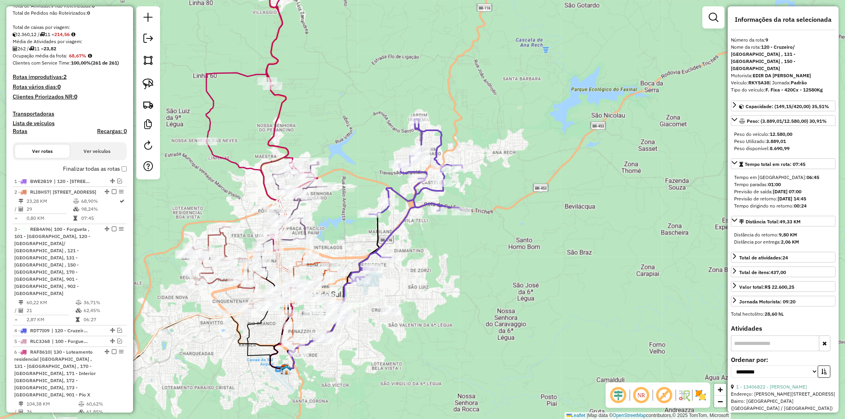
click at [121, 173] on label "Finalizar todas as rotas" at bounding box center [95, 169] width 64 height 8
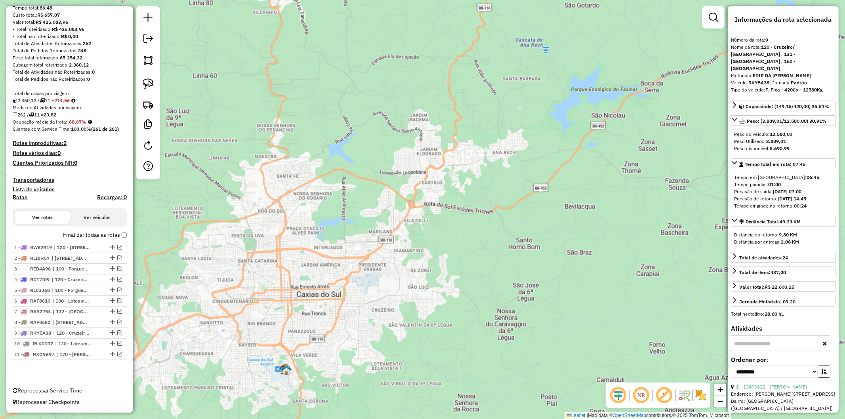
scroll to position [120, 0]
click at [122, 175] on div "Depósito: CDD Caxias Total de rotas: 11 Distância Total: 658,57 km Tempo total:…" at bounding box center [70, 178] width 120 height 391
click at [117, 246] on em at bounding box center [119, 247] width 5 height 5
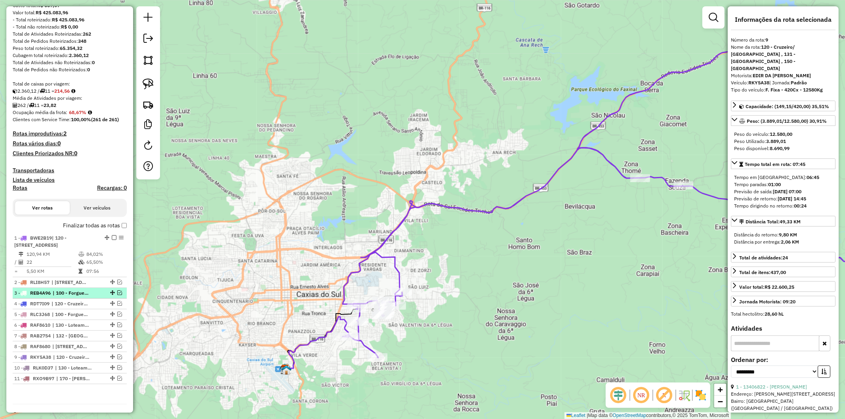
click at [56, 297] on span "| 100 - Forgueta , 101 - Cidade Nova, 120 - Cruzeiro/ Planalto , 121 - Santa Co…" at bounding box center [71, 293] width 36 height 7
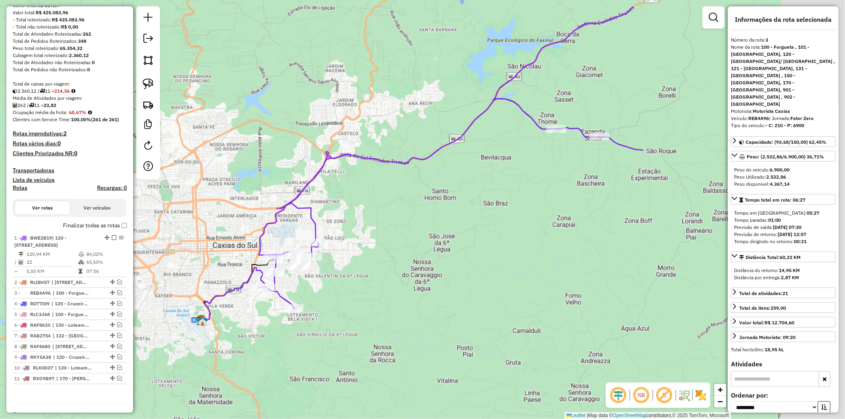
drag, startPoint x: 519, startPoint y: 310, endPoint x: 243, endPoint y: 355, distance: 279.4
click at [243, 355] on div "Janela de atendimento Grade de atendimento Capacidade Transportadoras Veículos …" at bounding box center [422, 209] width 845 height 419
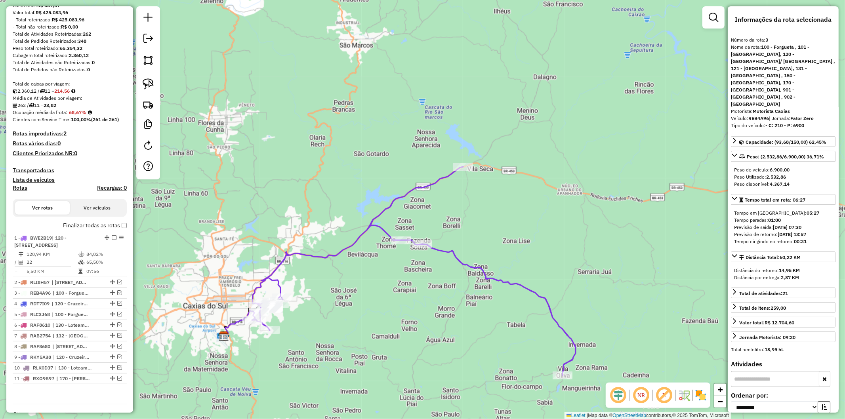
drag, startPoint x: 424, startPoint y: 351, endPoint x: 420, endPoint y: 349, distance: 4.6
click at [423, 351] on div "Janela de atendimento Grade de atendimento Capacidade Transportadoras Veículos …" at bounding box center [422, 209] width 845 height 419
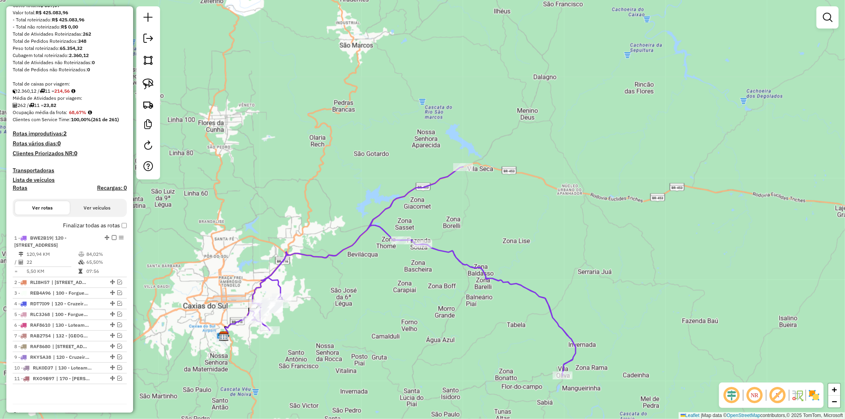
click at [453, 246] on div "Janela de atendimento Grade de atendimento Capacidade Transportadoras Veículos …" at bounding box center [422, 209] width 845 height 419
click at [453, 250] on icon at bounding box center [414, 271] width 324 height 209
select select "**********"
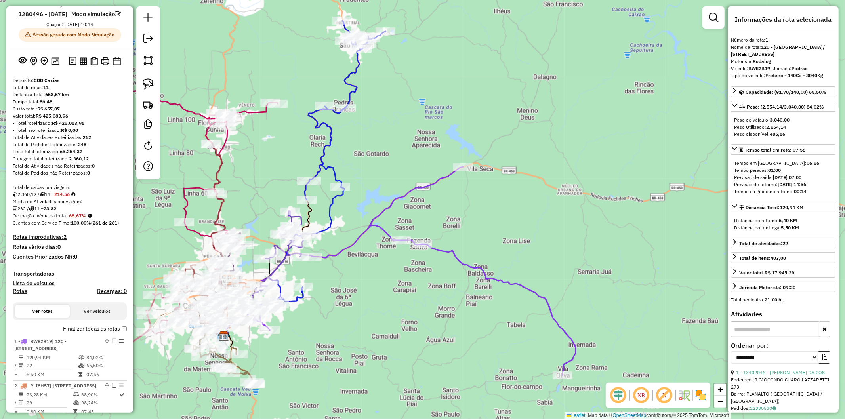
scroll to position [0, 0]
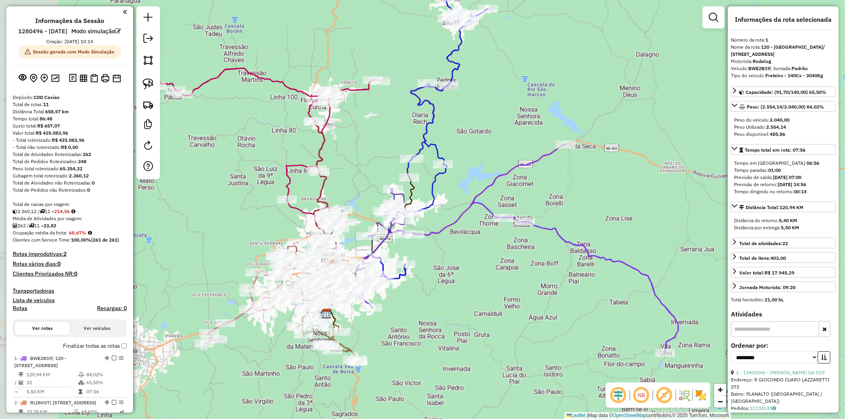
drag, startPoint x: 353, startPoint y: 286, endPoint x: 448, endPoint y: 282, distance: 95.2
click at [448, 282] on div "Janela de atendimento Grade de atendimento Capacidade Transportadoras Veículos …" at bounding box center [422, 209] width 845 height 419
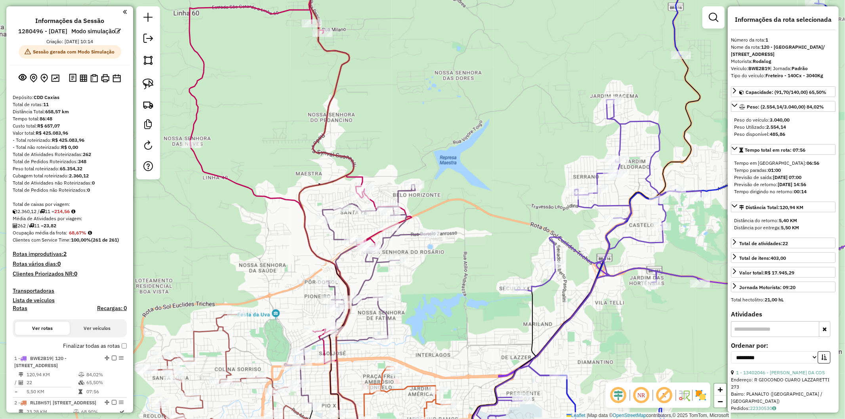
drag, startPoint x: 243, startPoint y: 167, endPoint x: 246, endPoint y: 174, distance: 6.9
click at [243, 167] on div "Janela de atendimento Grade de atendimento Capacidade Transportadoras Veículos …" at bounding box center [422, 209] width 845 height 419
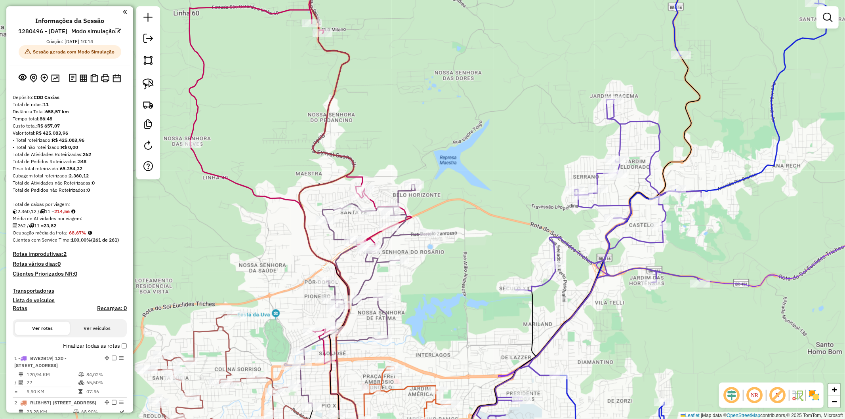
click at [248, 191] on icon at bounding box center [300, 186] width 222 height 457
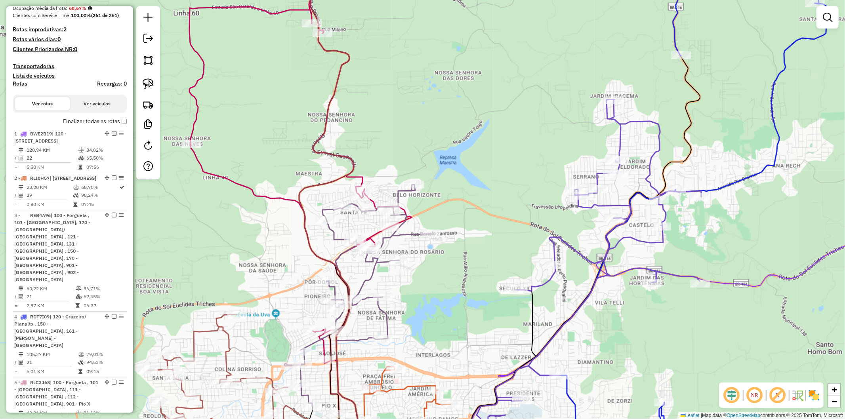
select select "**********"
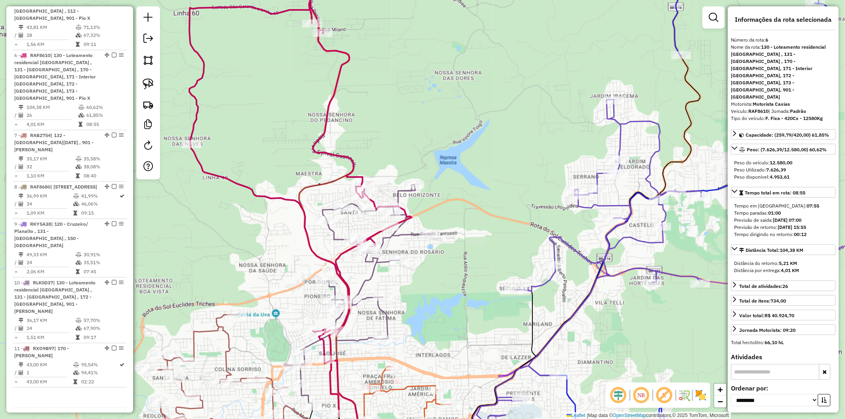
scroll to position [612, 0]
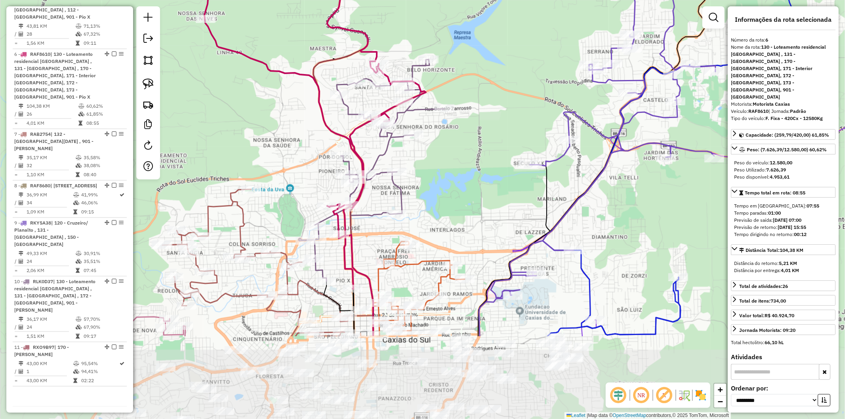
drag, startPoint x: 291, startPoint y: 193, endPoint x: 331, endPoint y: 127, distance: 77.1
click at [321, 121] on div "Janela de atendimento Grade de atendimento Capacidade Transportadoras Veículos …" at bounding box center [422, 209] width 845 height 419
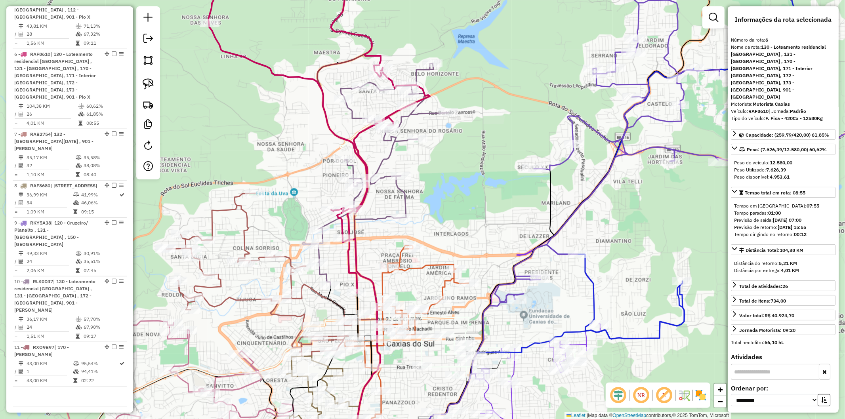
click at [386, 146] on div "Janela de atendimento Grade de atendimento Capacidade Transportadoras Veículos …" at bounding box center [422, 209] width 845 height 419
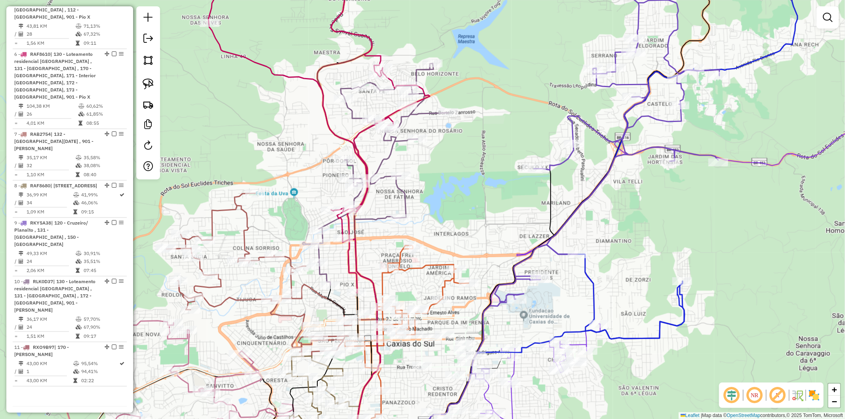
click at [391, 148] on icon at bounding box center [376, 174] width 146 height 222
select select "**********"
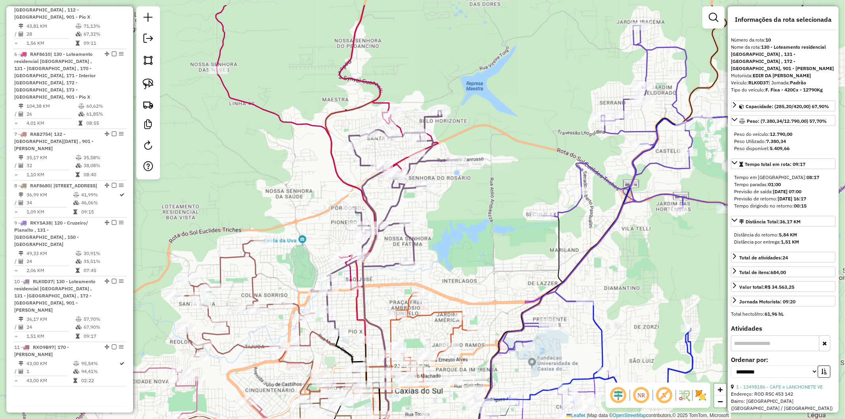
drag, startPoint x: 428, startPoint y: 167, endPoint x: 435, endPoint y: 212, distance: 45.3
click at [435, 212] on div "Janela de atendimento Grade de atendimento Capacidade Transportadoras Veículos …" at bounding box center [422, 209] width 845 height 419
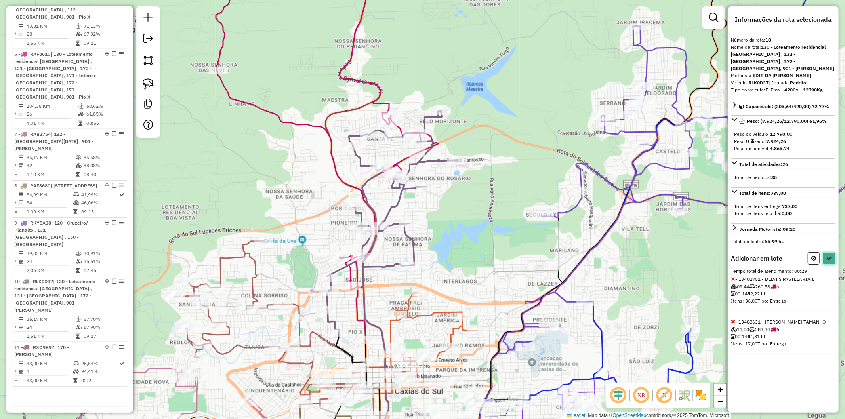
drag, startPoint x: 827, startPoint y: 255, endPoint x: 815, endPoint y: 264, distance: 15.4
click at [815, 264] on div "Adicionar em lote Tempo total de atendimento: 00:29 - 13401751 - DELVI S PASTEL…" at bounding box center [783, 303] width 105 height 102
click at [816, 256] on icon at bounding box center [814, 259] width 5 height 6
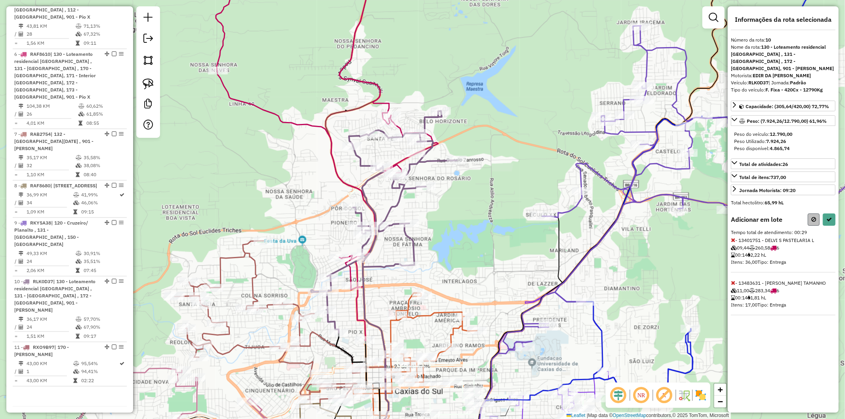
select select "**********"
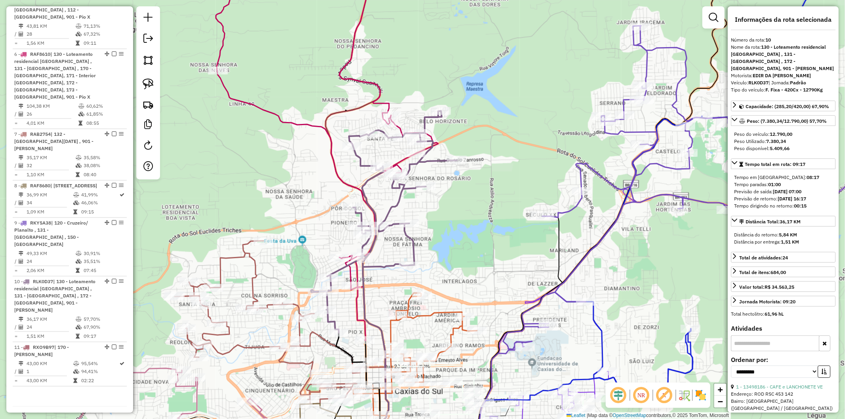
click at [438, 162] on icon at bounding box center [384, 222] width 146 height 222
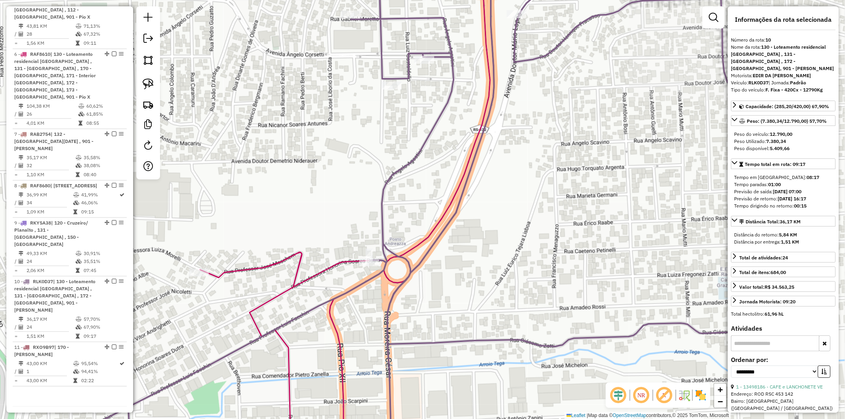
click at [327, 263] on div "Janela de atendimento Grade de atendimento Capacidade Transportadoras Veículos …" at bounding box center [422, 209] width 845 height 419
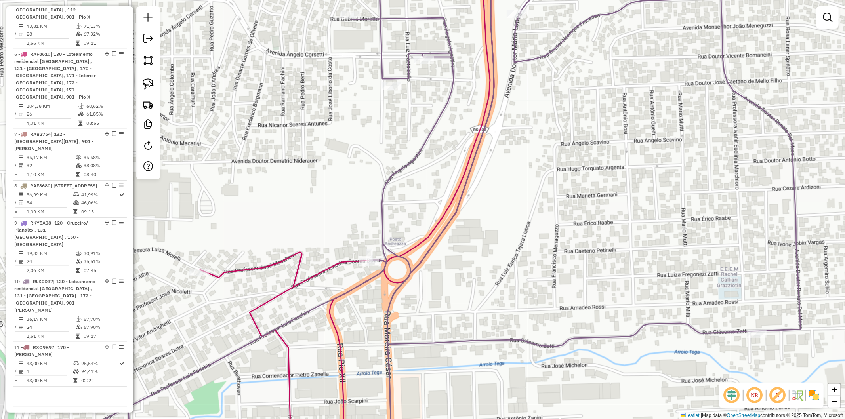
click at [334, 266] on icon at bounding box center [347, 210] width 294 height 504
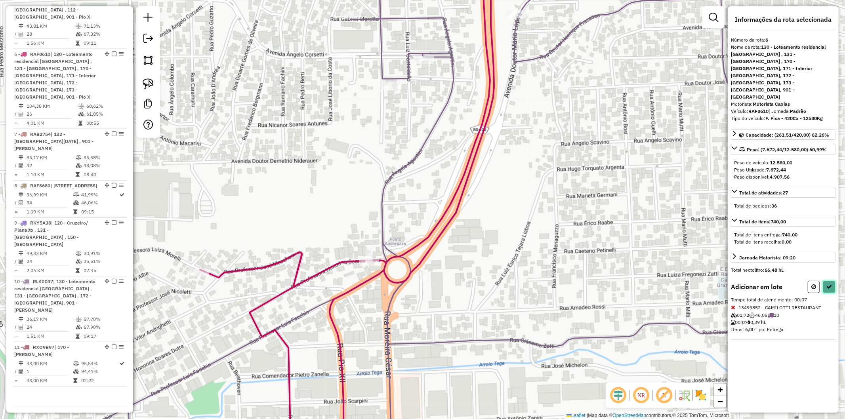
click at [832, 281] on button at bounding box center [829, 287] width 13 height 12
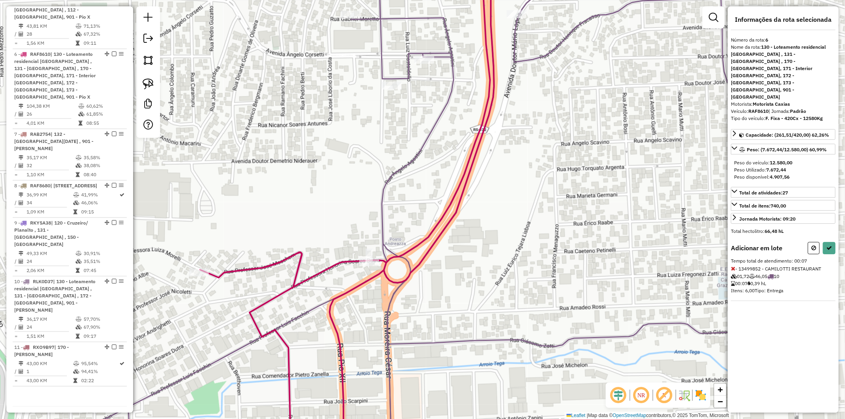
select select "**********"
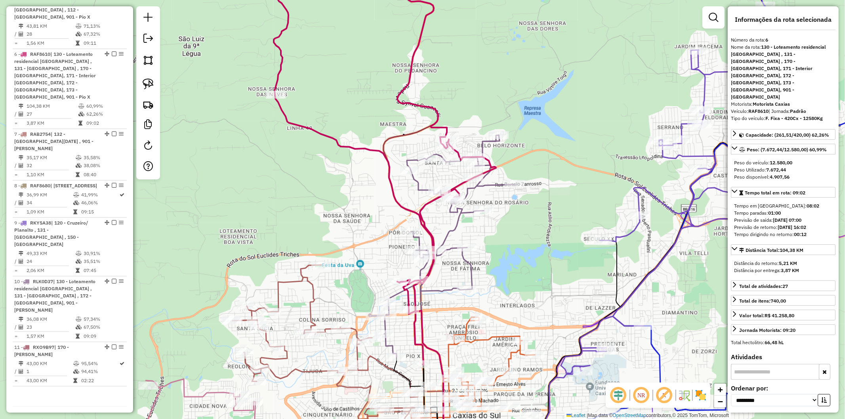
click at [485, 189] on icon at bounding box center [442, 246] width 146 height 222
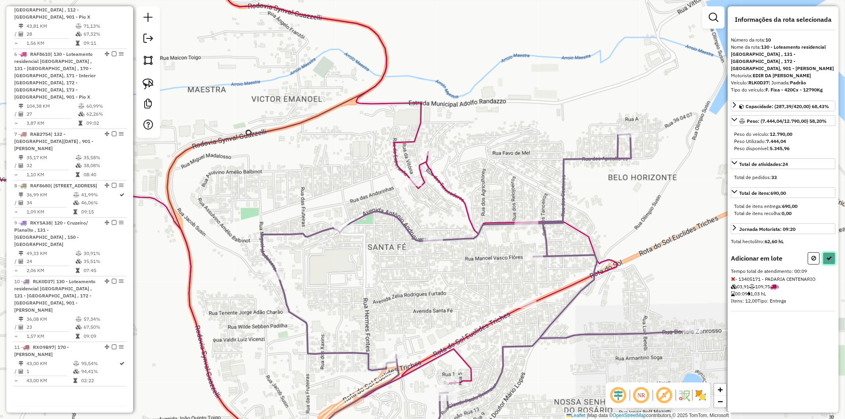
click at [827, 256] on icon at bounding box center [830, 259] width 6 height 6
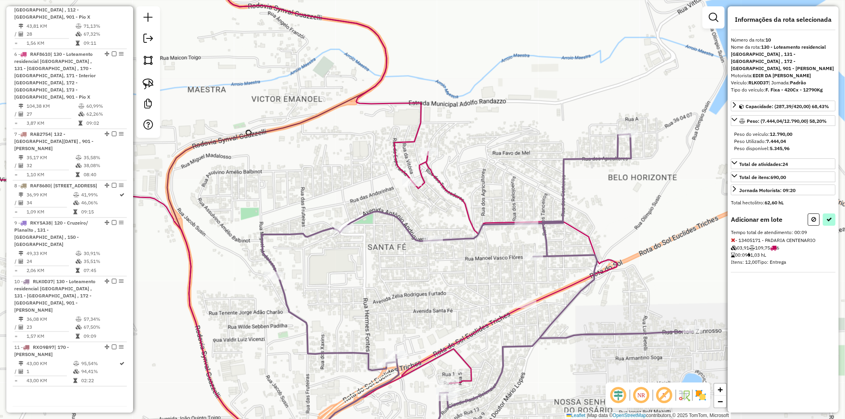
select select "**********"
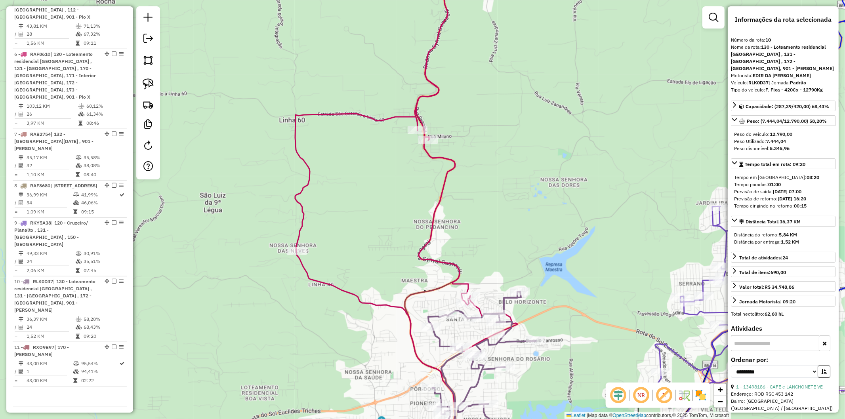
drag, startPoint x: 526, startPoint y: 373, endPoint x: 533, endPoint y: 170, distance: 203.0
click at [533, 170] on div "Janela de atendimento Grade de atendimento Capacidade Transportadoras Veículos …" at bounding box center [422, 209] width 845 height 419
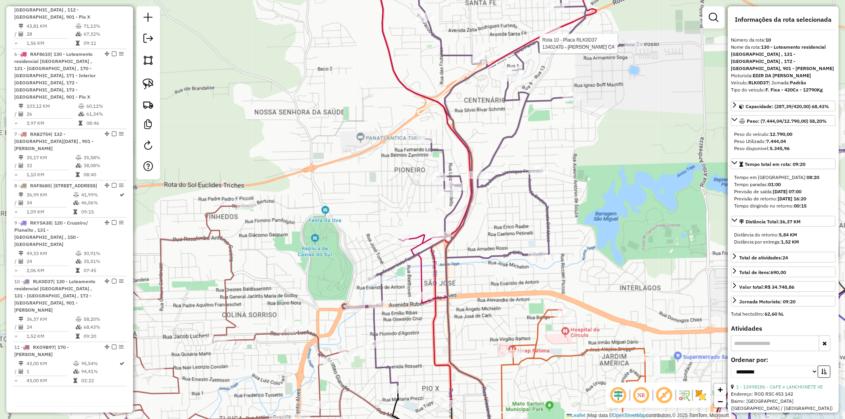
click at [430, 260] on icon at bounding box center [437, 181] width 318 height 447
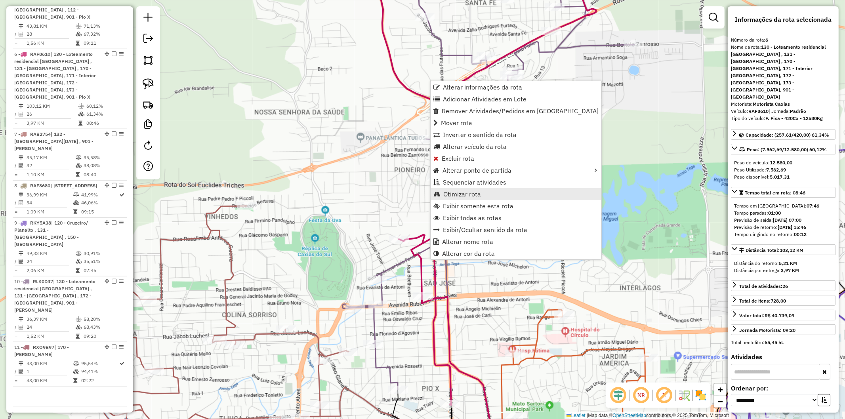
click at [472, 196] on span "Otimizar rota" at bounding box center [462, 194] width 38 height 6
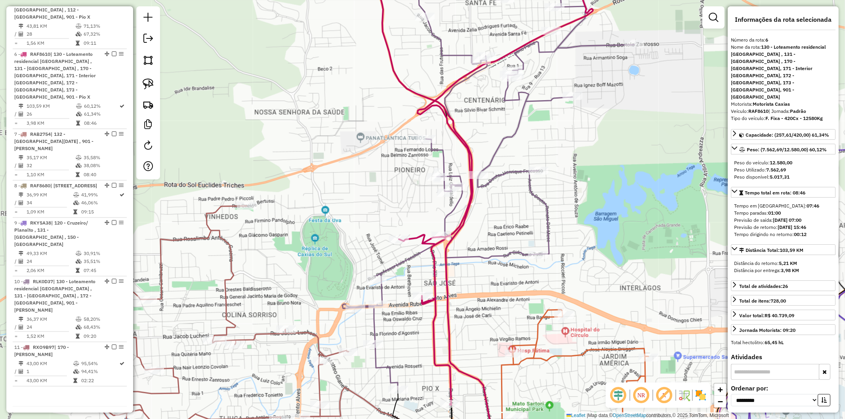
click at [434, 260] on icon at bounding box center [435, 181] width 315 height 447
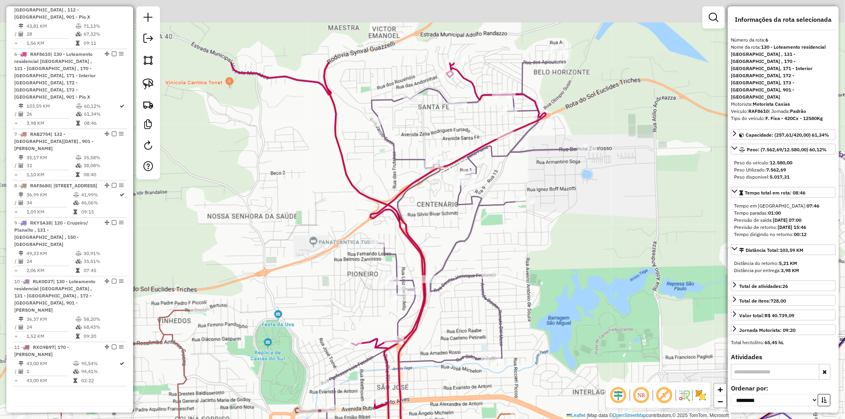
drag, startPoint x: 504, startPoint y: 219, endPoint x: 457, endPoint y: 325, distance: 116.0
click at [457, 325] on div "Janela de atendimento Grade de atendimento Capacidade Transportadoras Veículos …" at bounding box center [422, 209] width 845 height 419
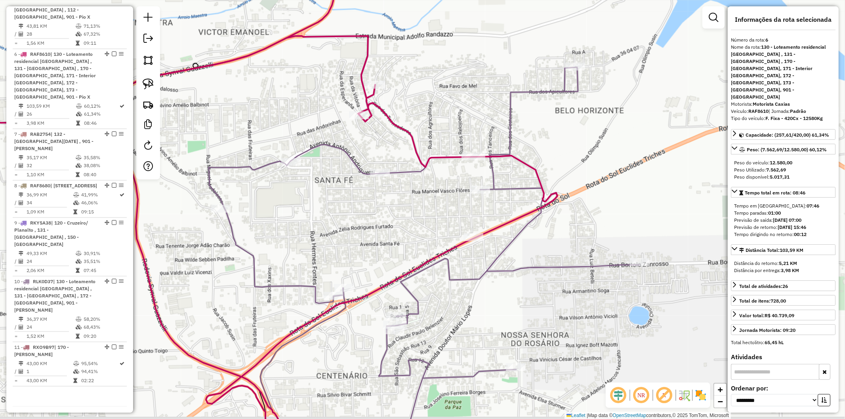
drag, startPoint x: 442, startPoint y: 353, endPoint x: 449, endPoint y: 314, distance: 39.0
click at [449, 314] on div "Janela de atendimento Grade de atendimento Capacidade Transportadoras Veículos …" at bounding box center [422, 209] width 845 height 419
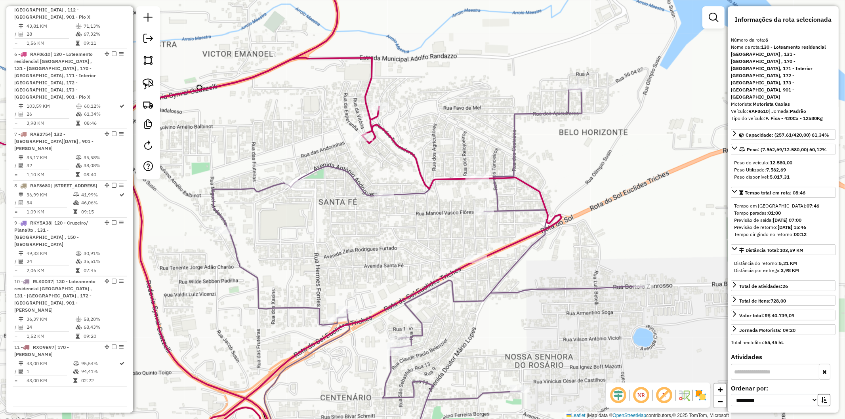
drag, startPoint x: 405, startPoint y: 229, endPoint x: 409, endPoint y: 250, distance: 22.2
click at [409, 250] on div "Janela de atendimento Grade de atendimento Capacidade Transportadoras Veículos …" at bounding box center [422, 209] width 845 height 419
click at [418, 170] on icon at bounding box center [239, 260] width 646 height 404
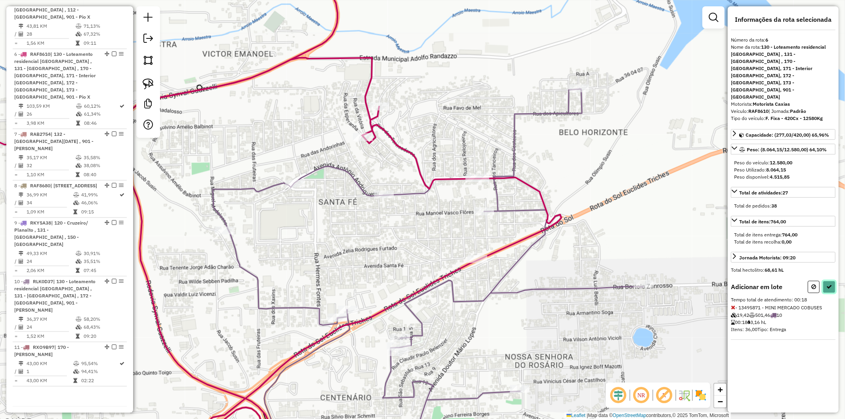
click at [825, 281] on button at bounding box center [829, 287] width 13 height 12
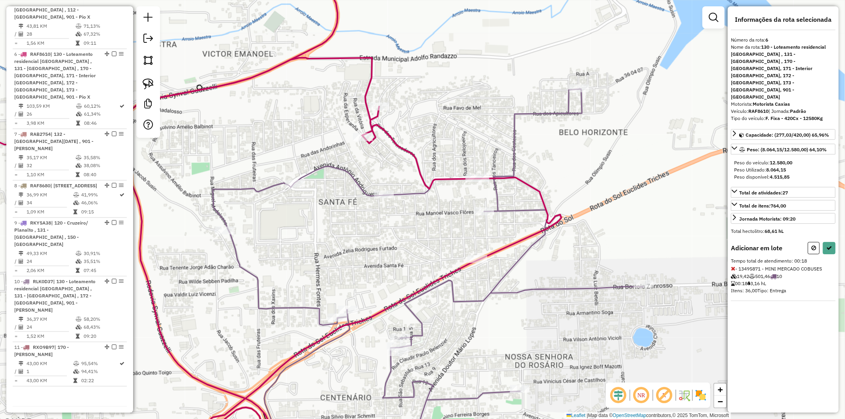
select select "**********"
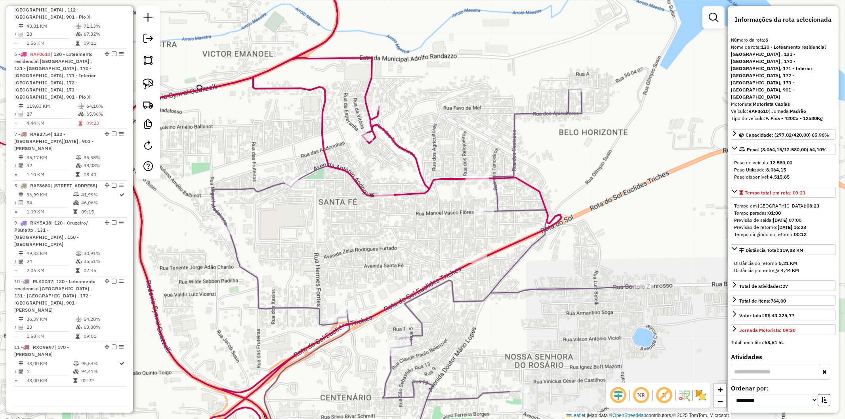
click at [497, 197] on icon at bounding box center [428, 275] width 431 height 373
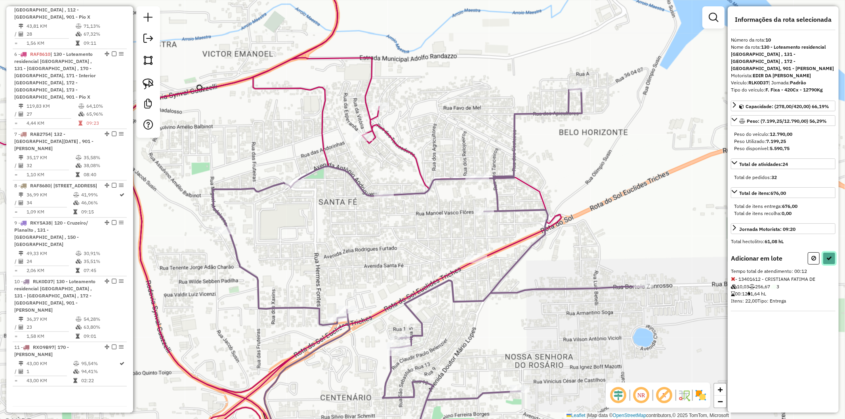
click at [829, 256] on icon at bounding box center [830, 259] width 6 height 6
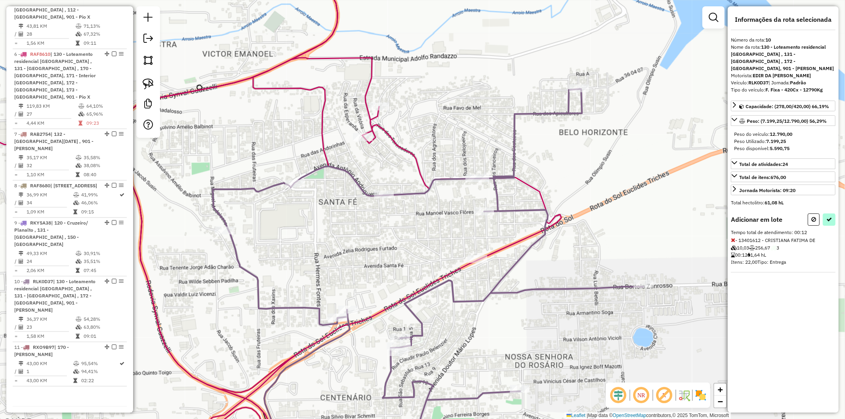
select select "**********"
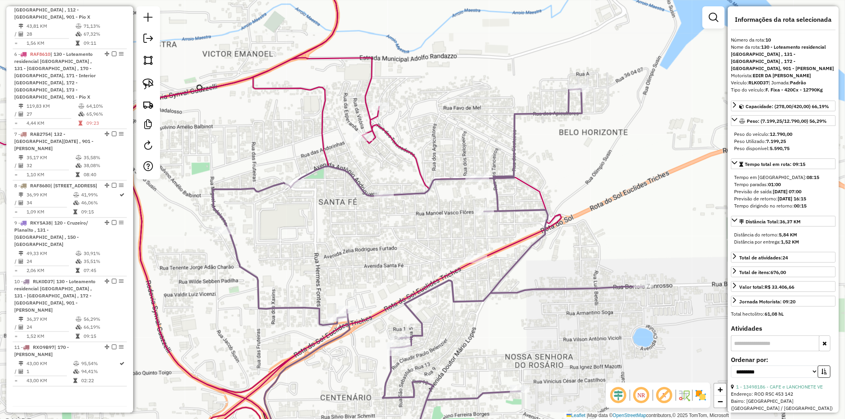
click at [403, 243] on div "Janela de atendimento Grade de atendimento Capacidade Transportadoras Veículos …" at bounding box center [422, 209] width 845 height 419
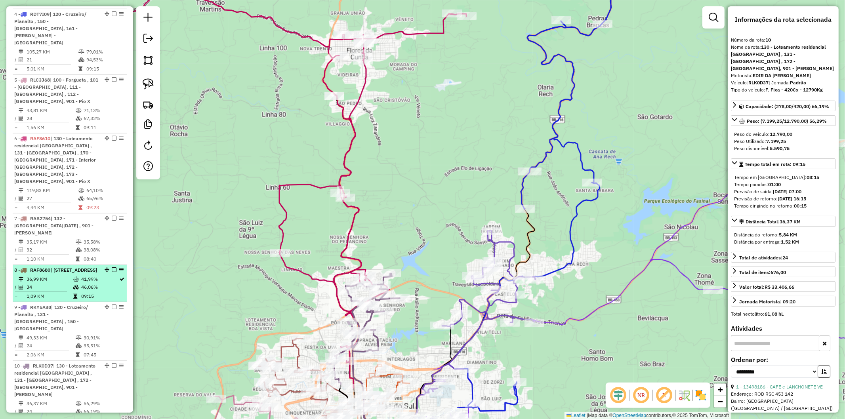
scroll to position [480, 0]
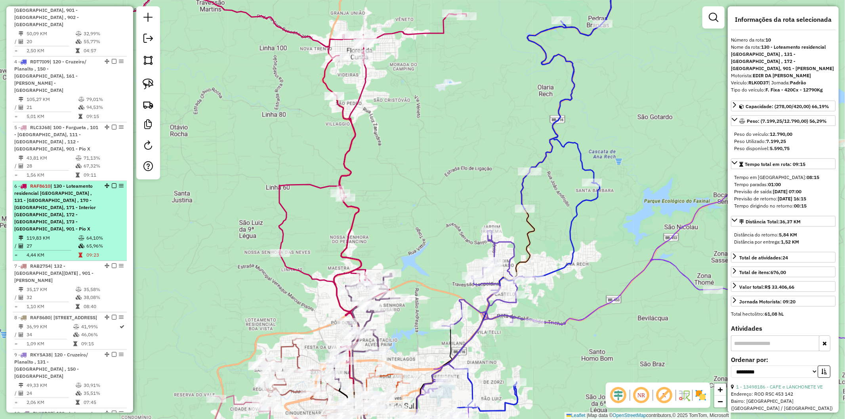
click at [53, 234] on td "119,83 KM" at bounding box center [52, 238] width 52 height 8
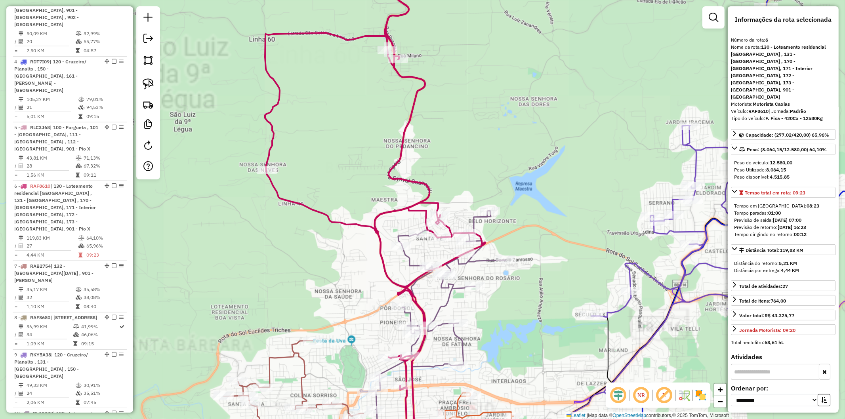
click at [474, 203] on div "Janela de atendimento Grade de atendimento Capacidade Transportadoras Veículos …" at bounding box center [422, 209] width 845 height 419
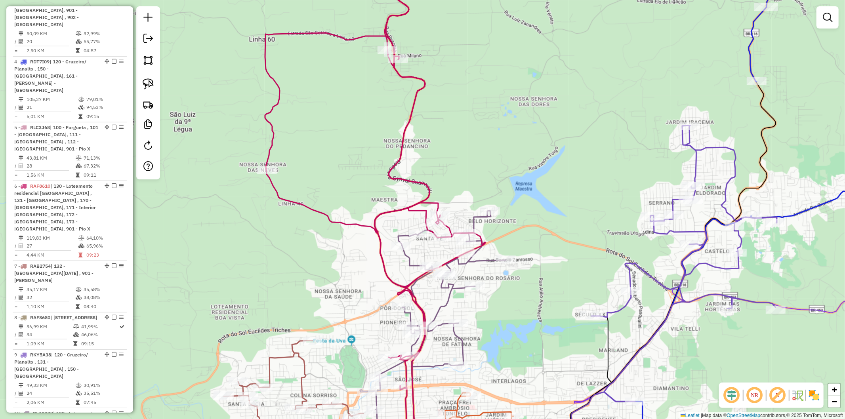
click at [424, 184] on icon at bounding box center [375, 199] width 220 height 483
select select "**********"
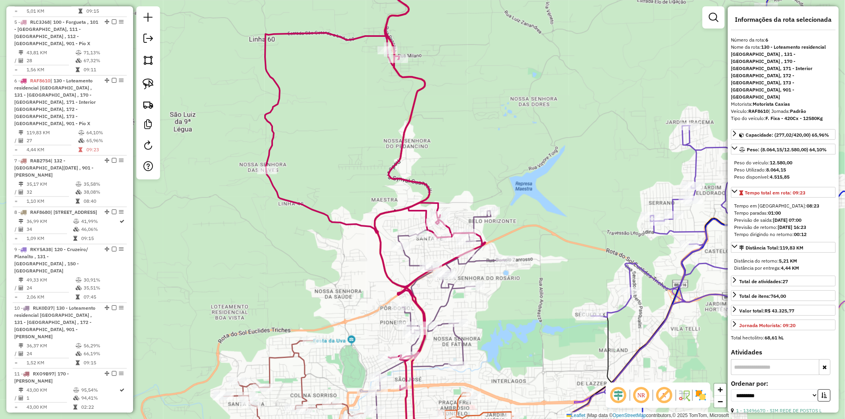
scroll to position [612, 0]
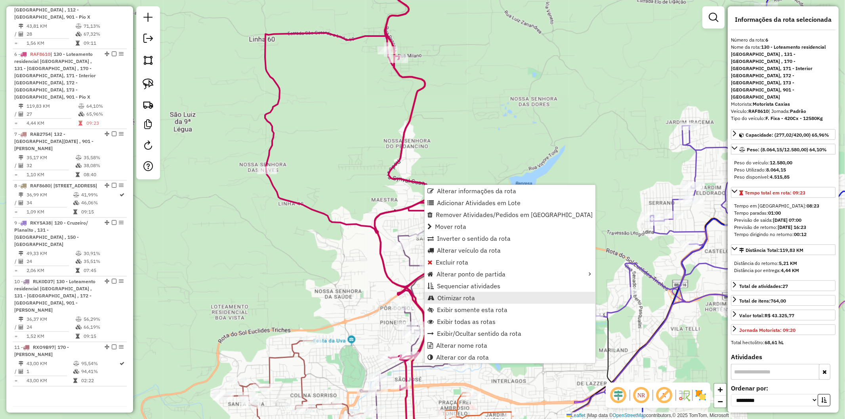
click at [460, 298] on span "Otimizar rota" at bounding box center [457, 298] width 38 height 6
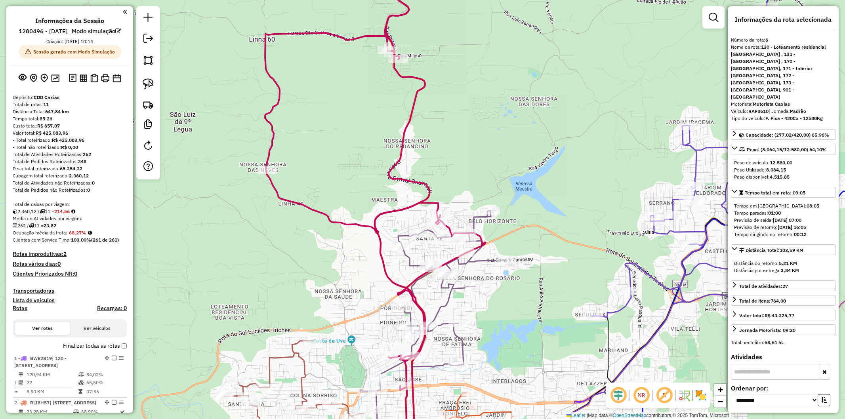
select select "**********"
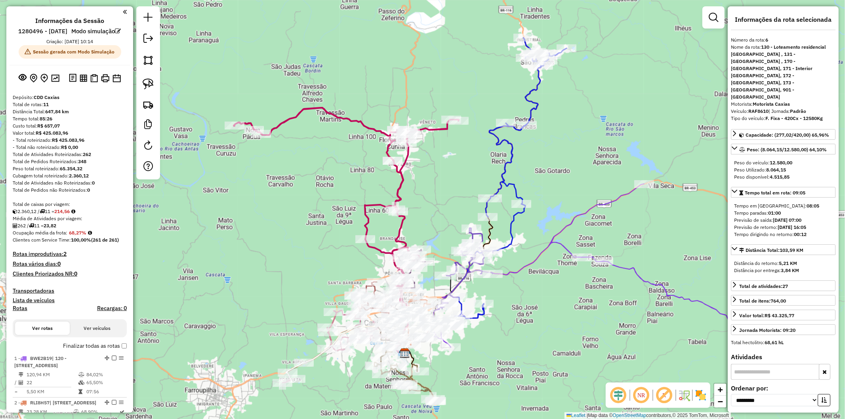
click at [553, 176] on div "Janela de atendimento Grade de atendimento Capacidade Transportadoras Veículos …" at bounding box center [422, 209] width 845 height 419
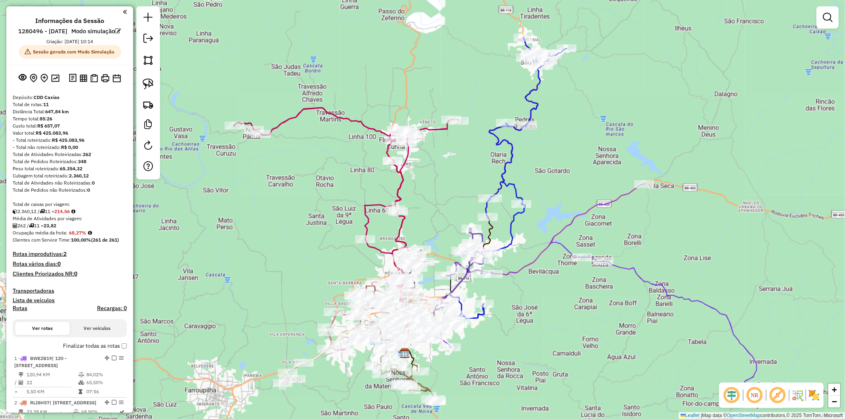
click at [498, 162] on div "Janela de atendimento Grade de atendimento Capacidade Transportadoras Veículos …" at bounding box center [422, 209] width 845 height 419
click at [505, 160] on icon at bounding box center [508, 178] width 117 height 281
select select "**********"
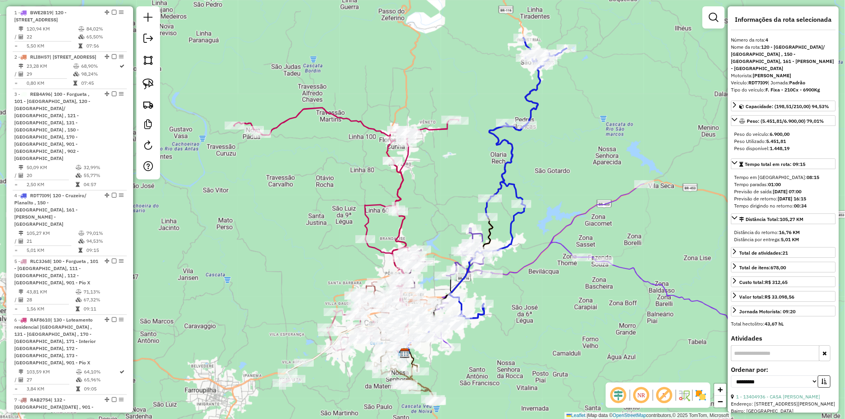
scroll to position [533, 0]
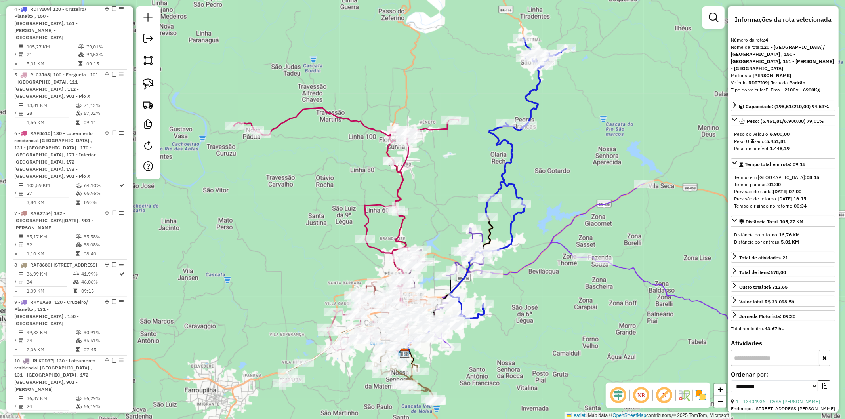
click at [539, 319] on div "Janela de atendimento Grade de atendimento Capacidade Transportadoras Veículos …" at bounding box center [422, 209] width 845 height 419
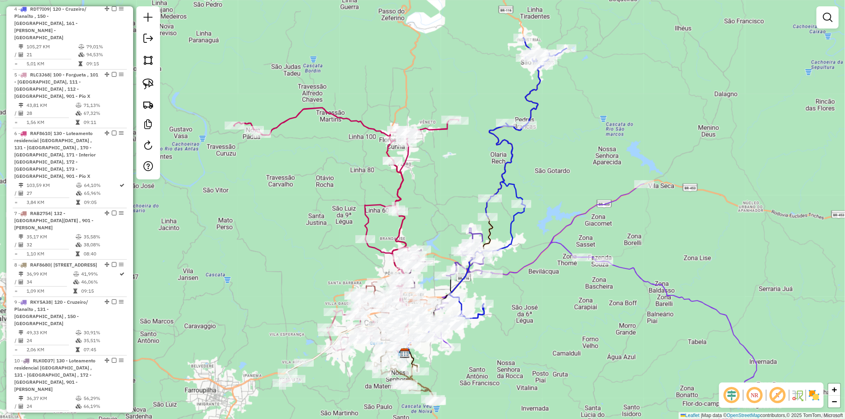
click at [660, 286] on icon at bounding box center [595, 288] width 324 height 209
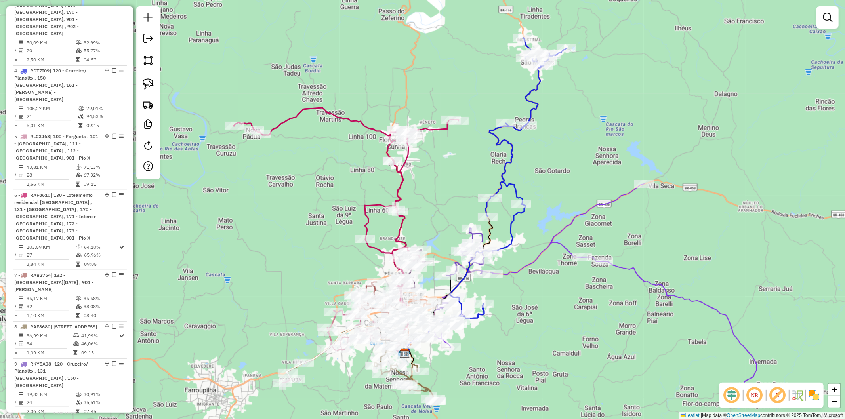
select select "**********"
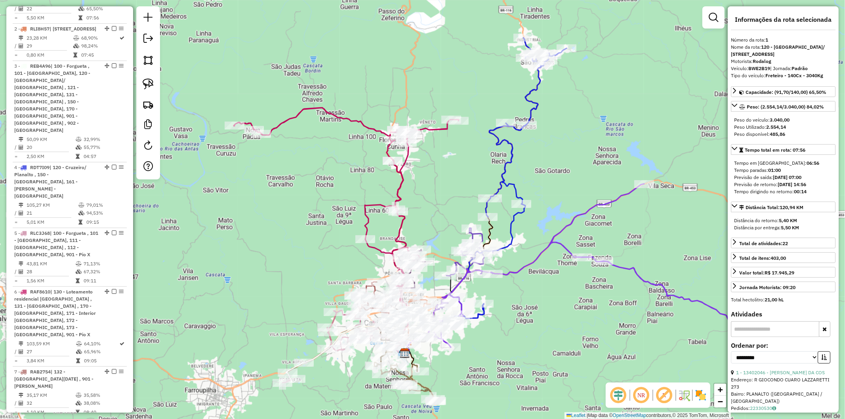
scroll to position [357, 0]
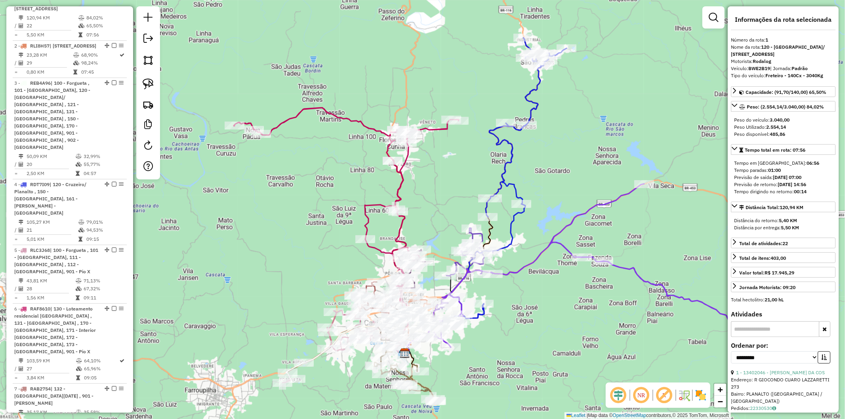
click at [533, 343] on div "Janela de atendimento Grade de atendimento Capacidade Transportadoras Veículos …" at bounding box center [422, 209] width 845 height 419
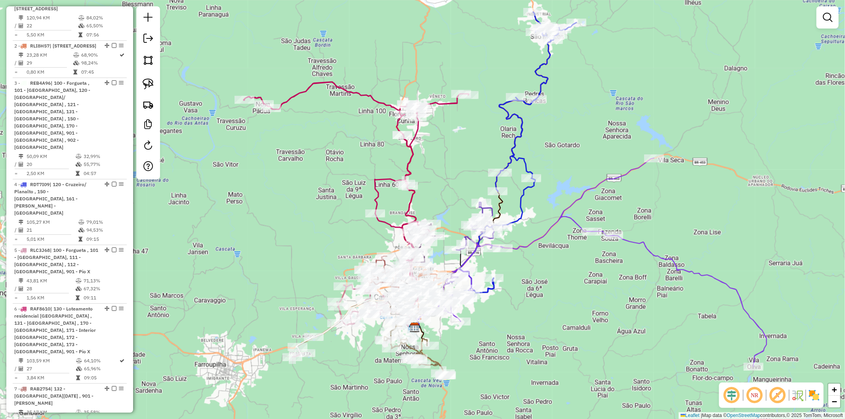
drag, startPoint x: 521, startPoint y: 355, endPoint x: 531, endPoint y: 329, distance: 27.6
click at [531, 329] on div "Janela de atendimento Grade de atendimento Capacidade Transportadoras Veículos …" at bounding box center [422, 209] width 845 height 419
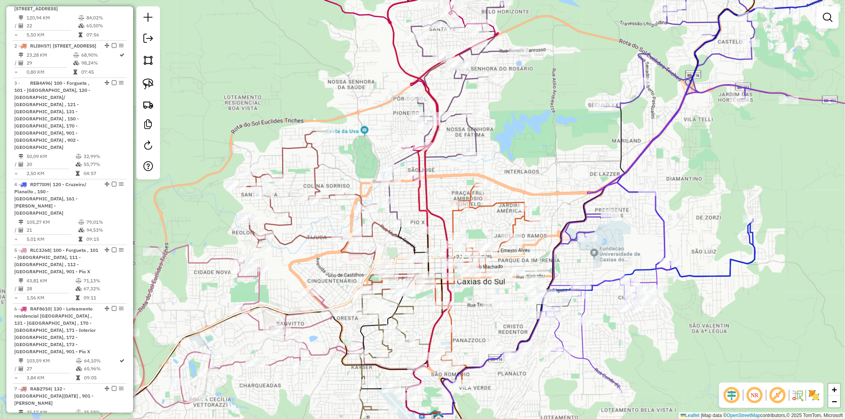
click at [506, 312] on div "Janela de atendimento Grade de atendimento Capacidade Transportadoras Veículos …" at bounding box center [422, 209] width 845 height 419
click at [510, 306] on icon at bounding box center [334, 349] width 629 height 225
select select "**********"
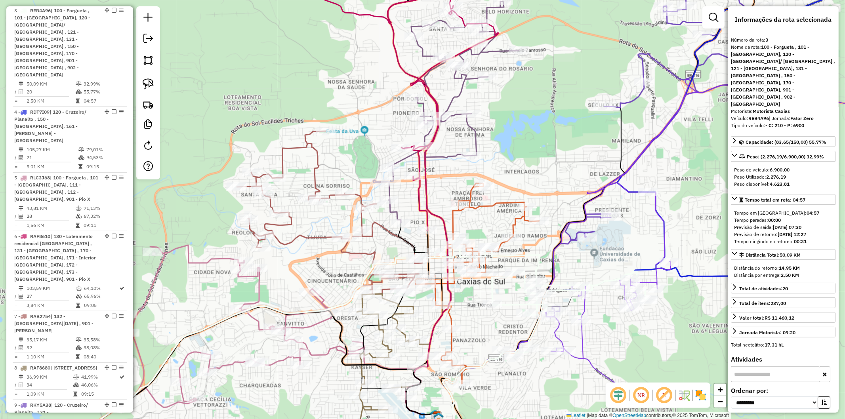
scroll to position [460, 0]
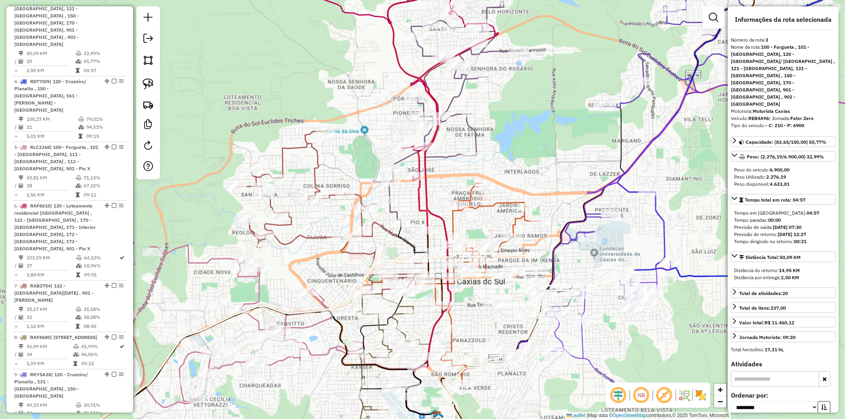
click at [516, 217] on icon at bounding box center [478, 283] width 124 height 201
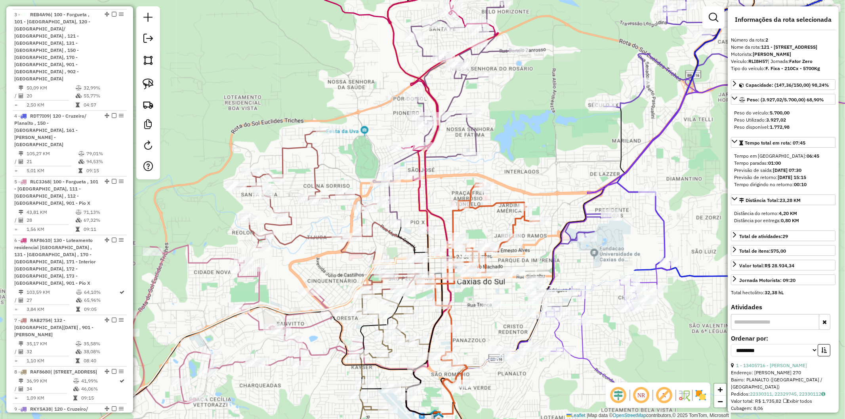
scroll to position [409, 0]
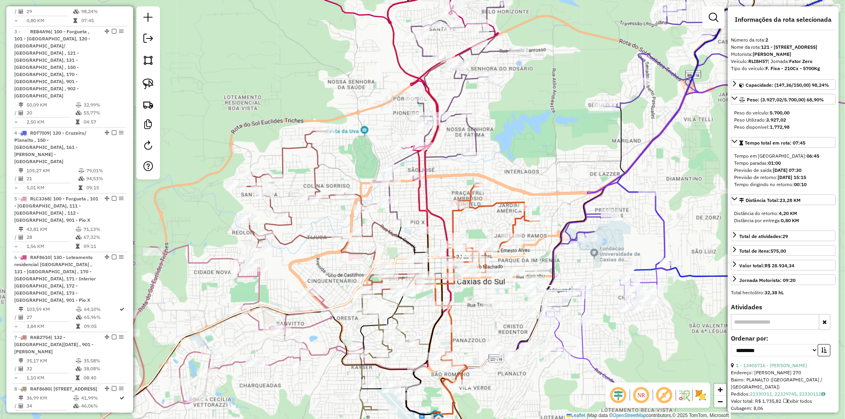
click at [381, 231] on icon at bounding box center [329, 213] width 185 height 164
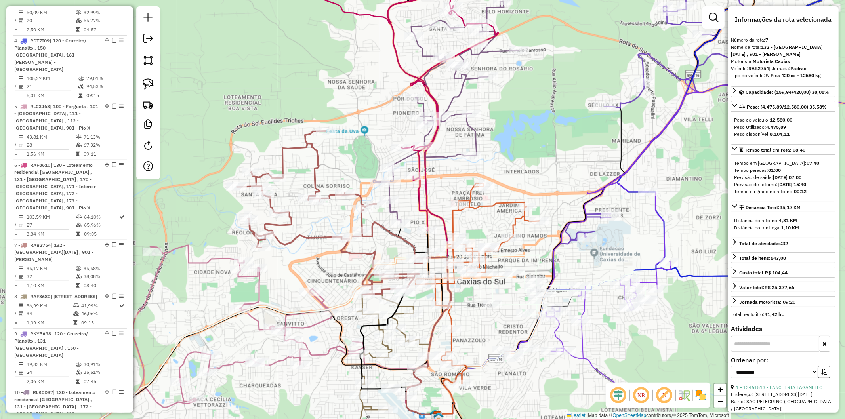
scroll to position [612, 0]
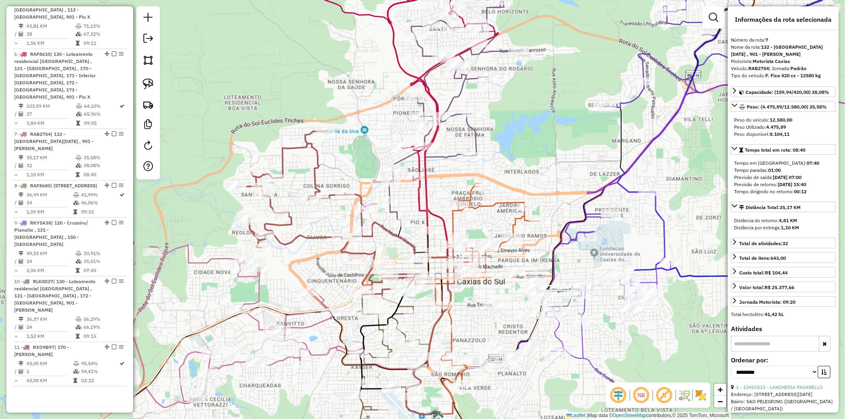
click at [382, 227] on icon at bounding box center [329, 213] width 185 height 164
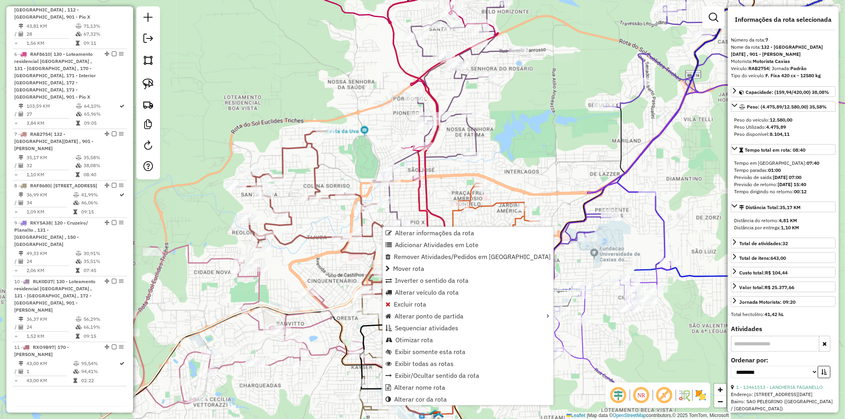
click at [327, 267] on div "Janela de atendimento Grade de atendimento Capacidade Transportadoras Veículos …" at bounding box center [422, 209] width 845 height 419
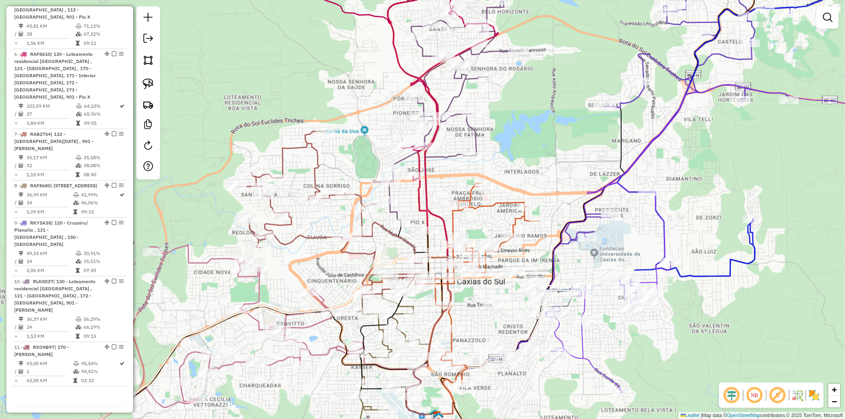
click at [256, 291] on icon at bounding box center [219, 353] width 398 height 216
select select "**********"
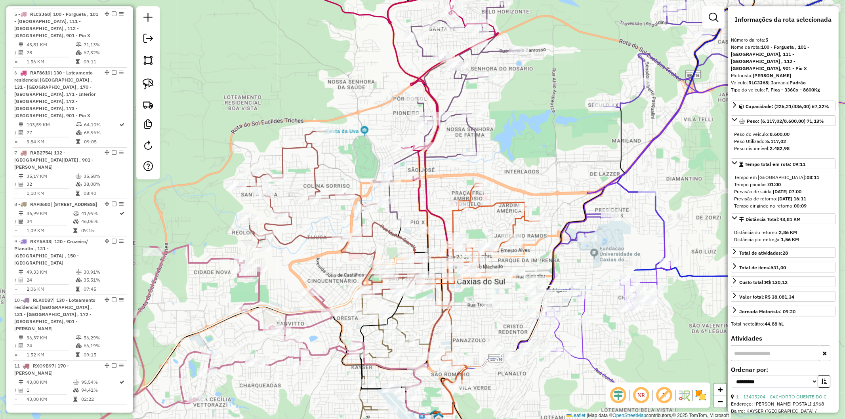
scroll to position [584, 0]
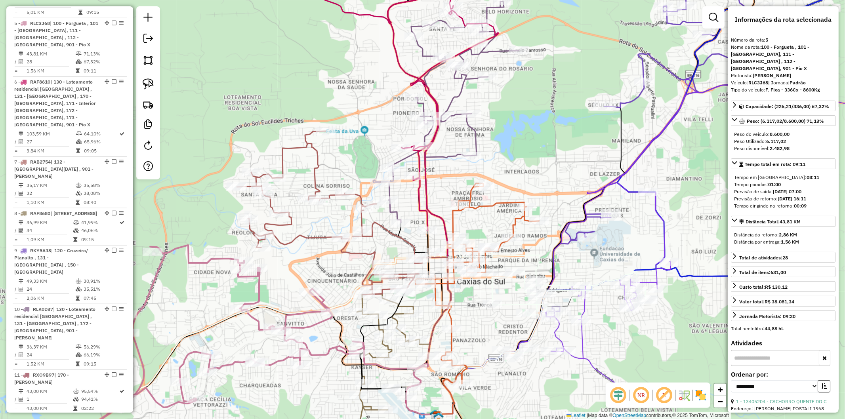
click at [283, 273] on div "Janela de atendimento Grade de atendimento Capacidade Transportadoras Veículos …" at bounding box center [422, 209] width 845 height 419
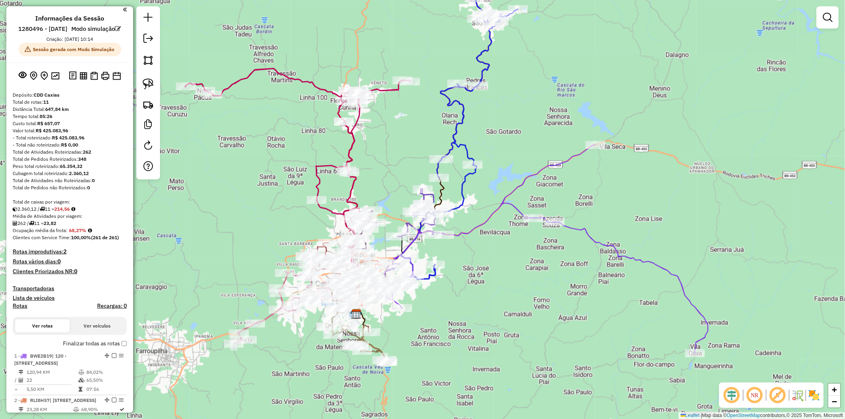
scroll to position [0, 0]
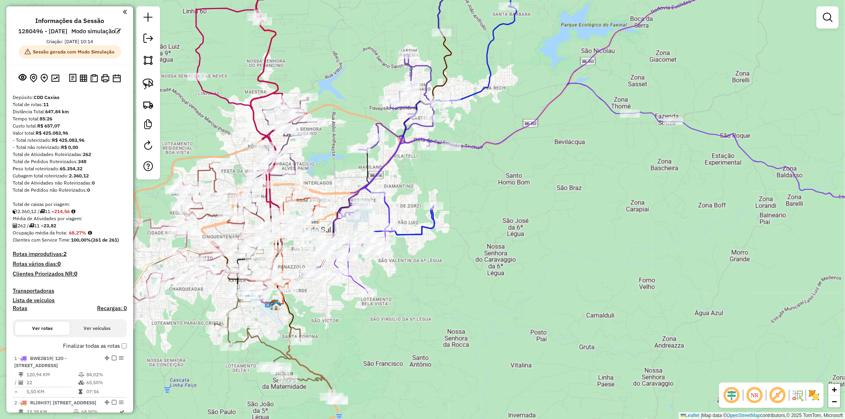
click at [413, 218] on div "Janela de atendimento Grade de atendimento Capacidade Transportadoras Veículos …" at bounding box center [422, 209] width 845 height 419
click at [420, 227] on icon at bounding box center [440, 96] width 151 height 277
select select "**********"
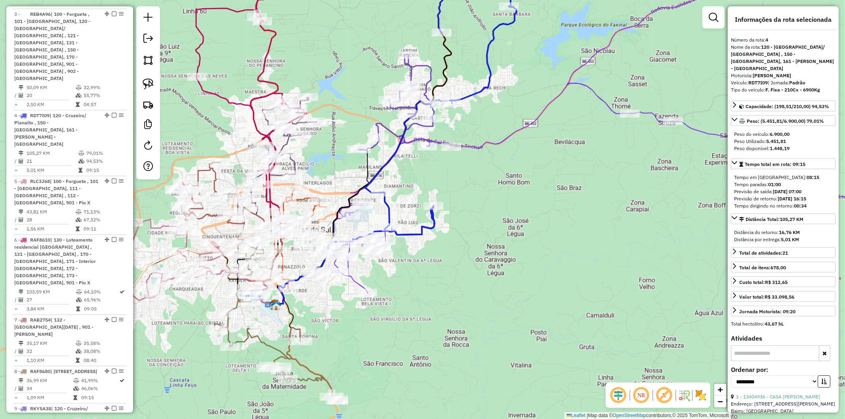
scroll to position [533, 0]
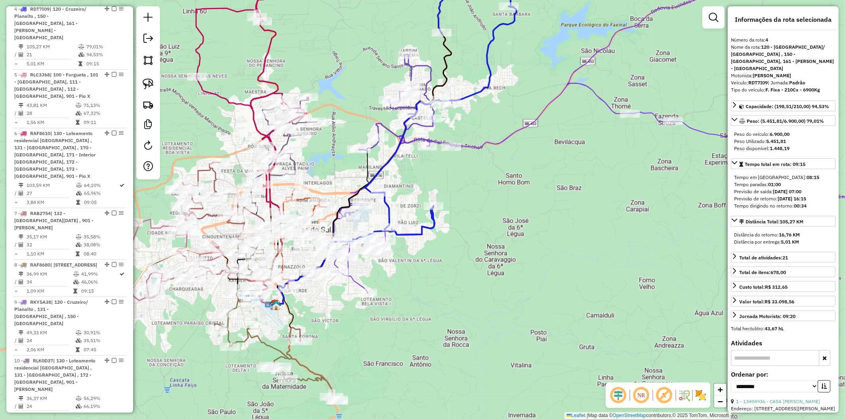
click at [405, 248] on div "Janela de atendimento Grade de atendimento Capacidade Transportadoras Veículos …" at bounding box center [422, 209] width 845 height 419
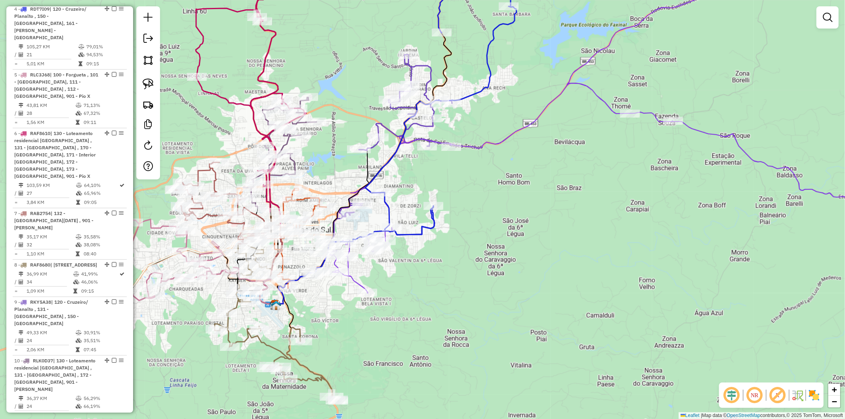
click at [357, 281] on icon at bounding box center [631, 129] width 598 height 327
select select "**********"
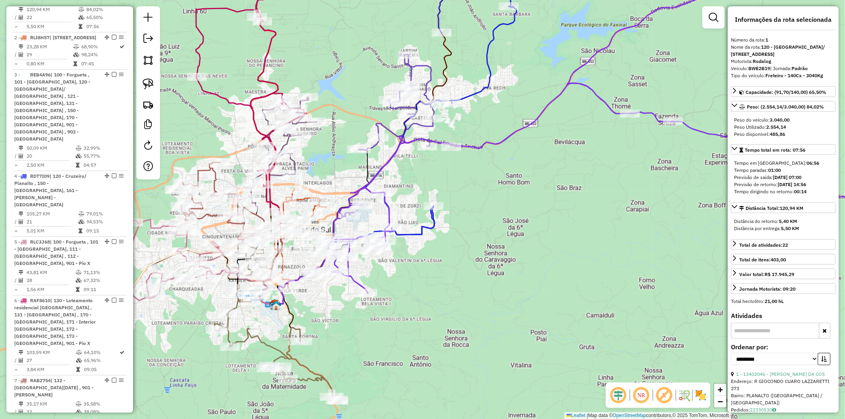
scroll to position [357, 0]
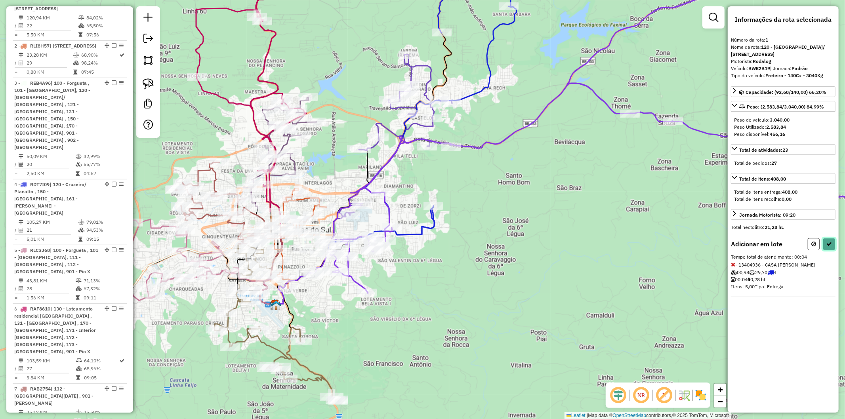
click at [833, 245] on button at bounding box center [829, 244] width 13 height 12
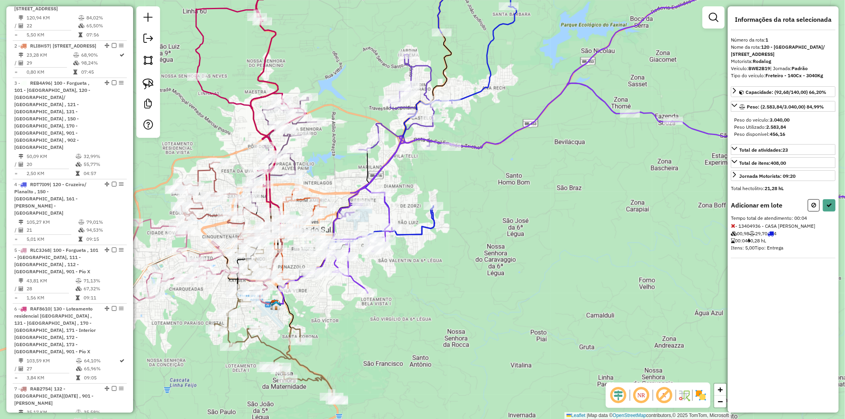
select select "**********"
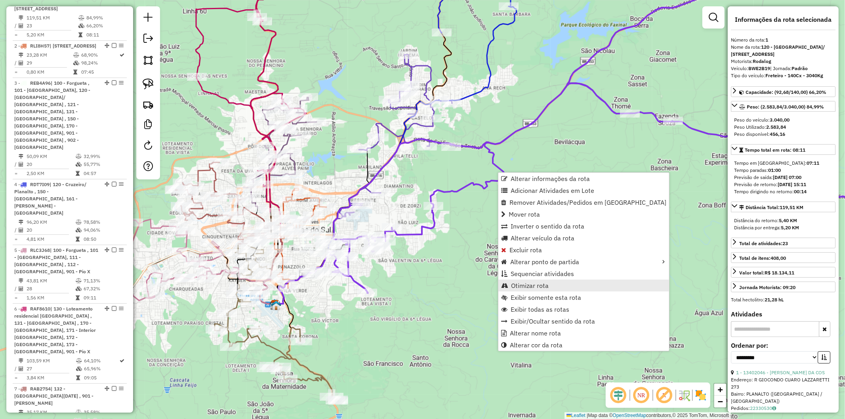
click at [540, 286] on span "Otimizar rota" at bounding box center [530, 286] width 38 height 6
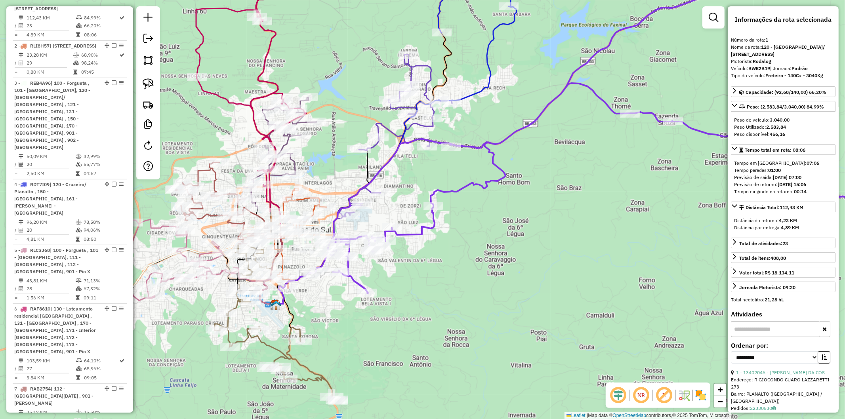
click at [489, 177] on icon at bounding box center [631, 125] width 598 height 335
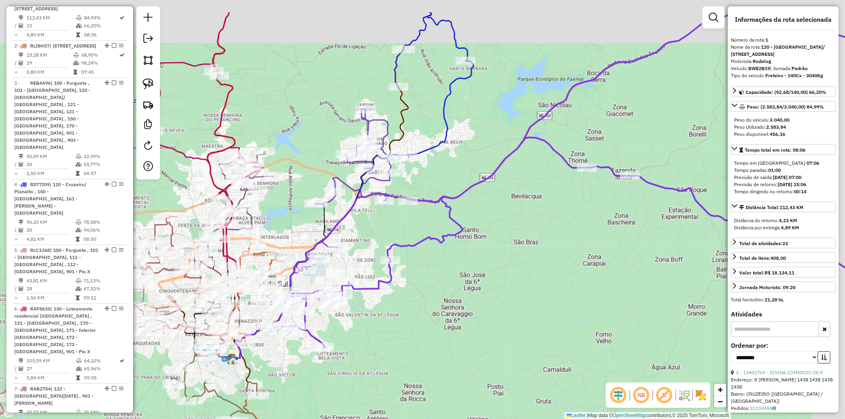
drag, startPoint x: 466, startPoint y: 185, endPoint x: 429, endPoint y: 200, distance: 40.0
click at [424, 266] on div "Janela de atendimento Grade de atendimento Capacidade Transportadoras Veículos …" at bounding box center [422, 209] width 845 height 419
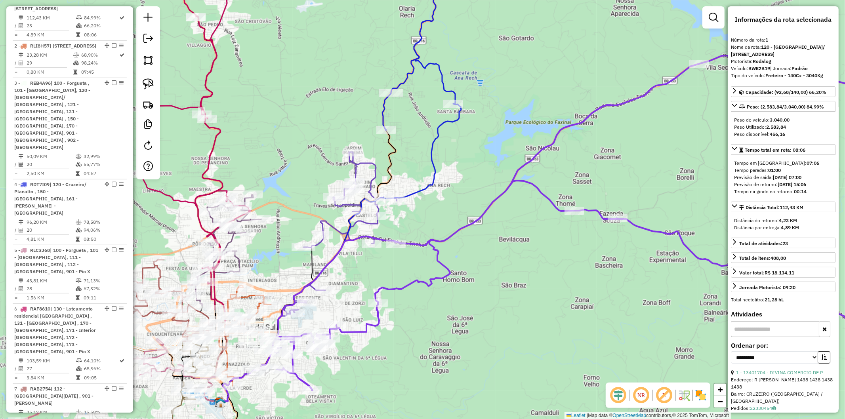
click at [436, 170] on icon at bounding box center [421, 78] width 79 height 241
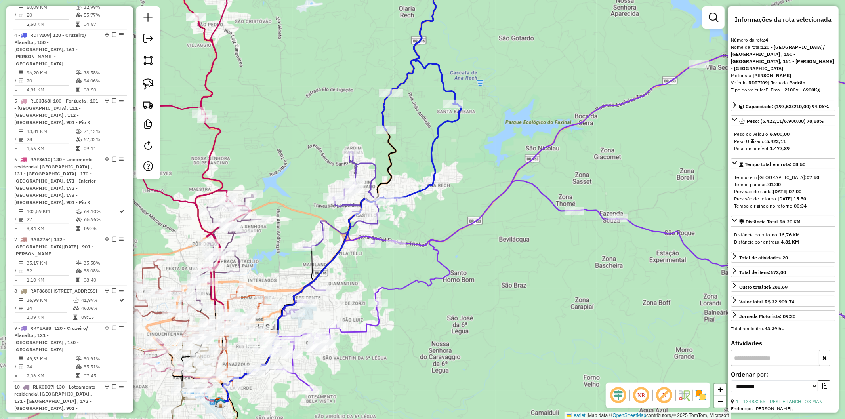
scroll to position [533, 0]
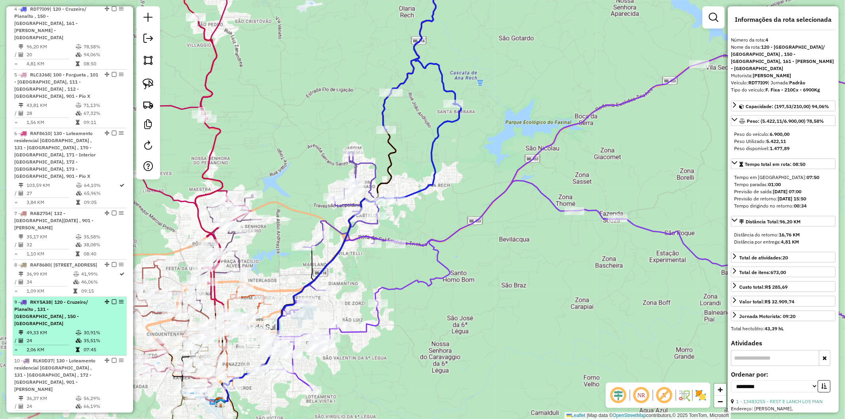
click at [68, 329] on td "49,33 KM" at bounding box center [50, 333] width 49 height 8
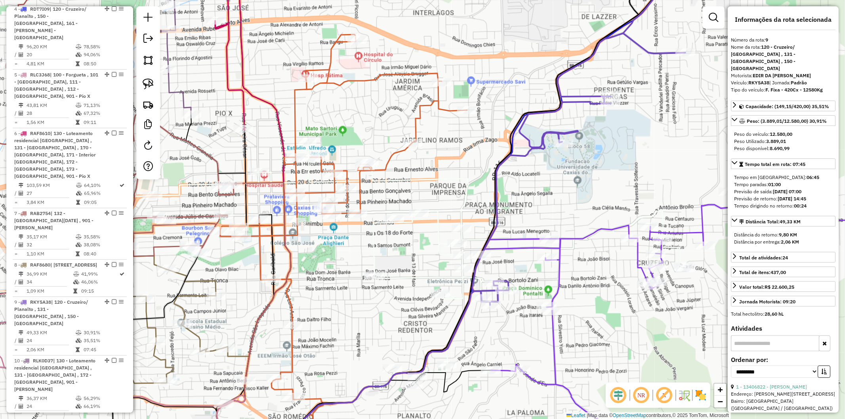
click at [414, 275] on icon at bounding box center [301, 262] width 770 height 243
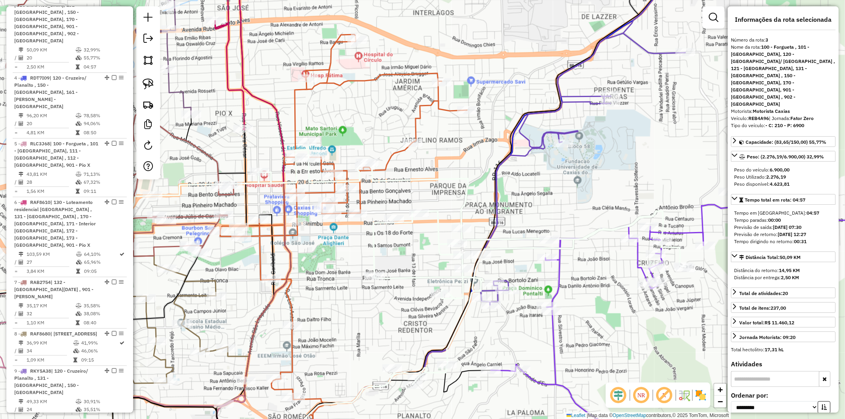
scroll to position [460, 0]
drag, startPoint x: 560, startPoint y: 329, endPoint x: 553, endPoint y: 332, distance: 7.3
click at [560, 329] on div "Rota 1 - Placa BWE2B19 13401429 - TINHOS BURGUER Janela de atendimento Grade de…" at bounding box center [422, 209] width 845 height 419
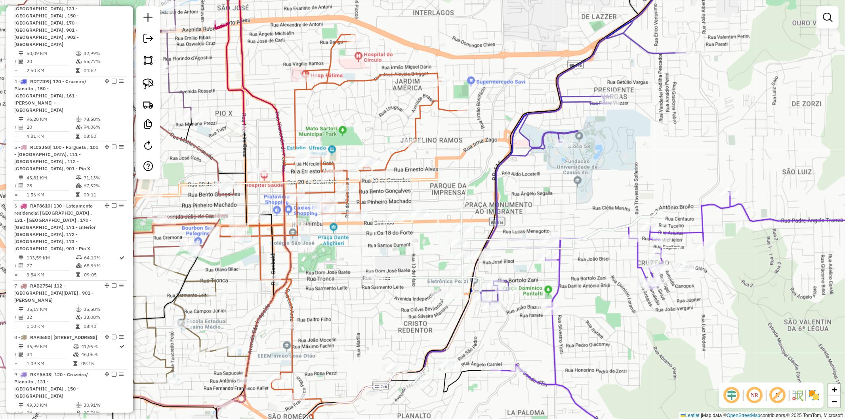
click at [553, 333] on icon at bounding box center [710, 206] width 440 height 496
click at [553, 333] on icon at bounding box center [710, 206] width 440 height 497
select select "**********"
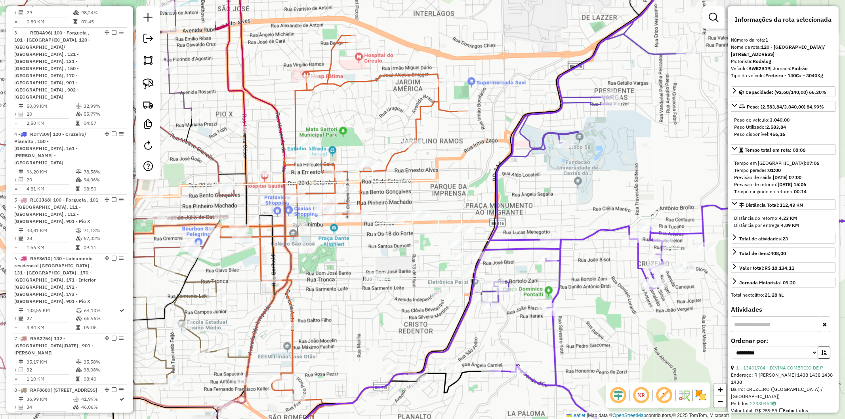
scroll to position [357, 0]
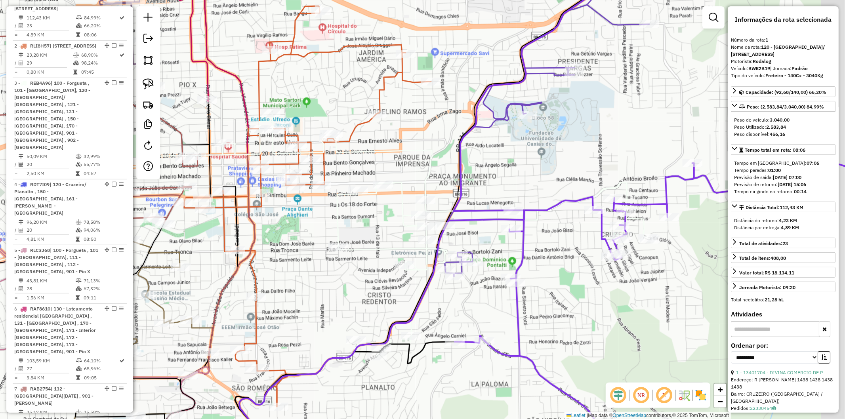
drag, startPoint x: 370, startPoint y: 278, endPoint x: 362, endPoint y: 264, distance: 16.3
click at [362, 264] on div "Janela de atendimento Grade de atendimento Capacidade Transportadoras Veículos …" at bounding box center [422, 209] width 845 height 419
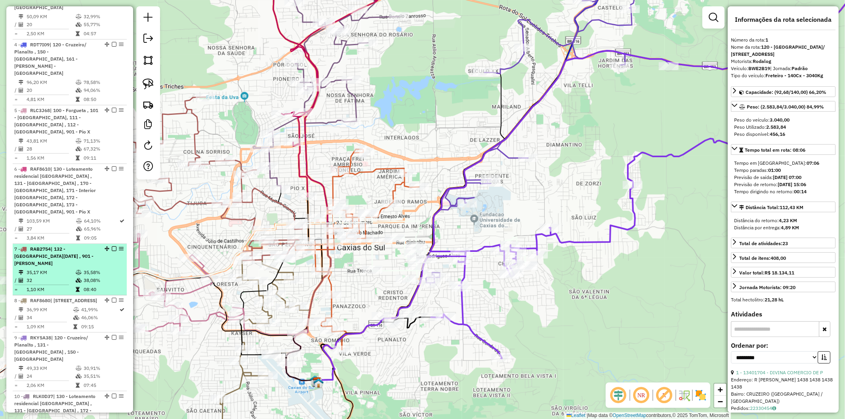
scroll to position [611, 0]
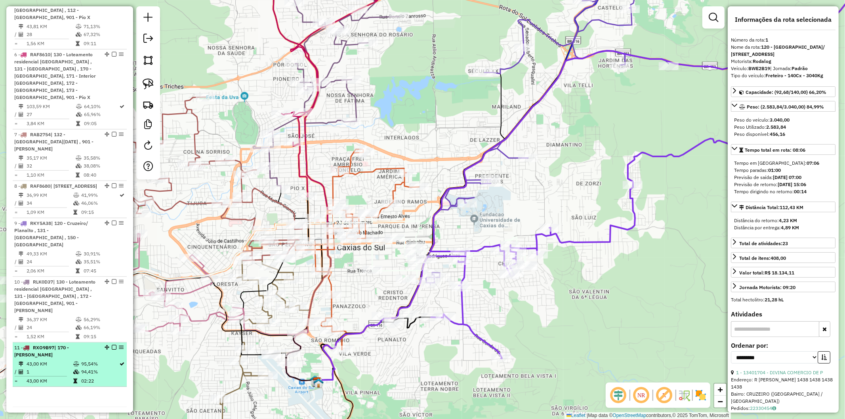
click at [98, 360] on td "95,54%" at bounding box center [100, 364] width 38 height 8
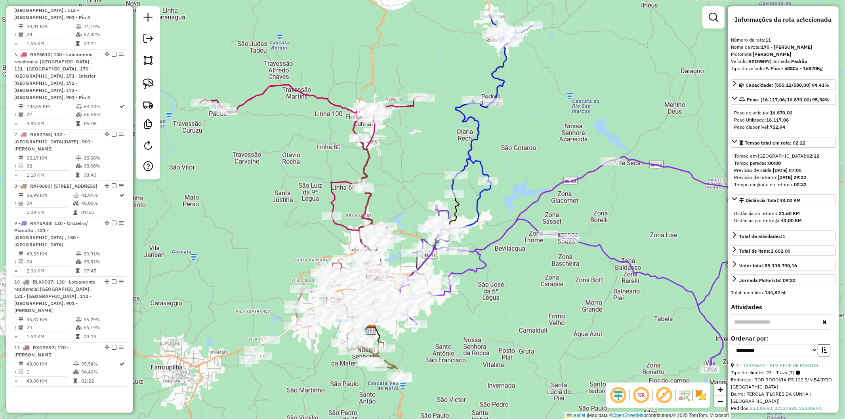
drag, startPoint x: 285, startPoint y: 222, endPoint x: 272, endPoint y: 239, distance: 22.0
click at [272, 239] on div "Janela de atendimento Grade de atendimento Capacidade Transportadoras Veículos …" at bounding box center [422, 209] width 845 height 419
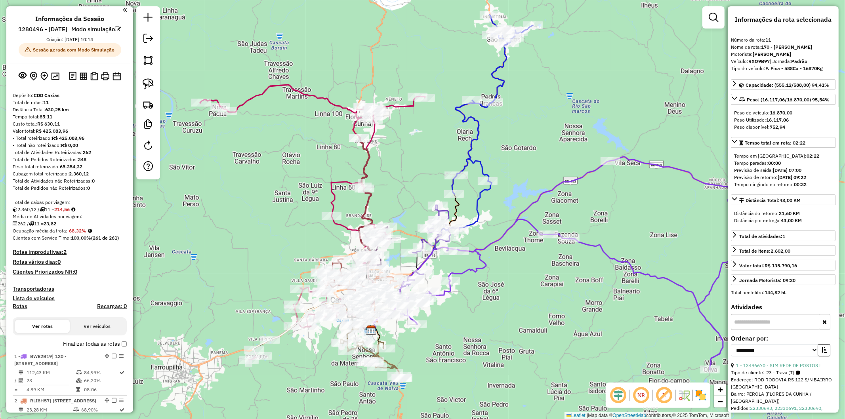
scroll to position [0, 0]
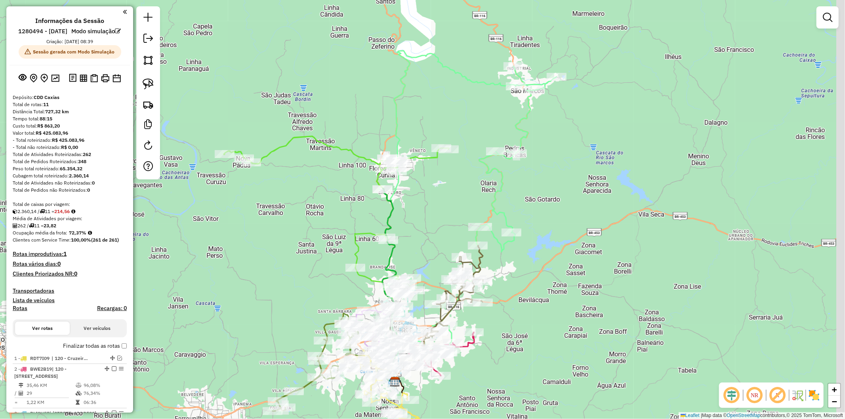
drag, startPoint x: 545, startPoint y: 353, endPoint x: 486, endPoint y: 343, distance: 59.5
click at [486, 343] on div "Janela de atendimento Grade de atendimento Capacidade Transportadoras Veículos …" at bounding box center [422, 209] width 845 height 419
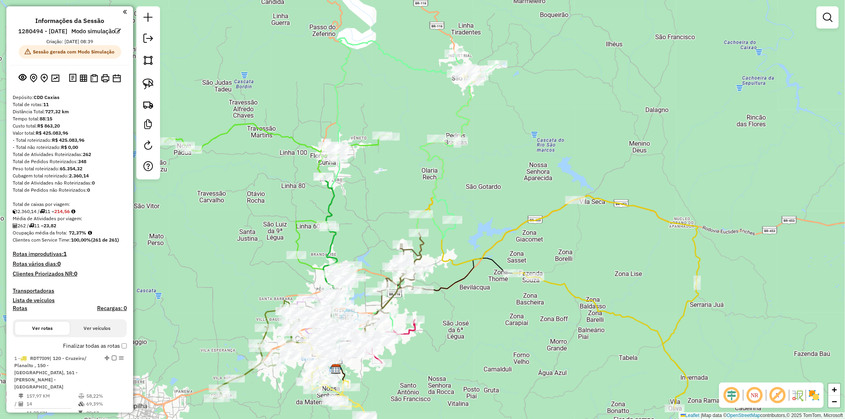
drag, startPoint x: 489, startPoint y: 339, endPoint x: 435, endPoint y: 277, distance: 82.6
click at [435, 277] on div "Rota 8 - Placa RAF8680 13405204 - CACHORRO QUENTE DO C Rota 2 - Placa BWE2B19 1…" at bounding box center [422, 209] width 845 height 419
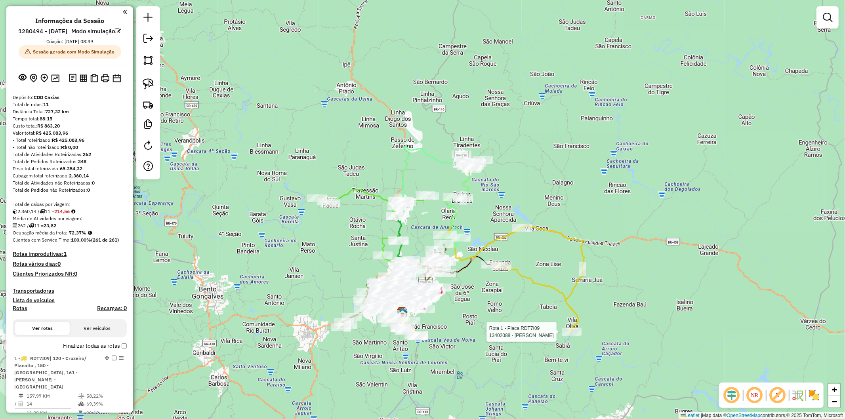
select select "**********"
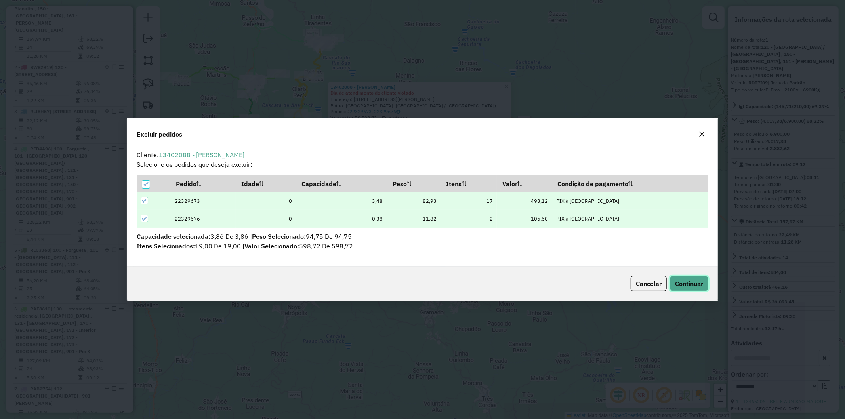
click at [704, 279] on button "Continuar" at bounding box center [689, 283] width 38 height 15
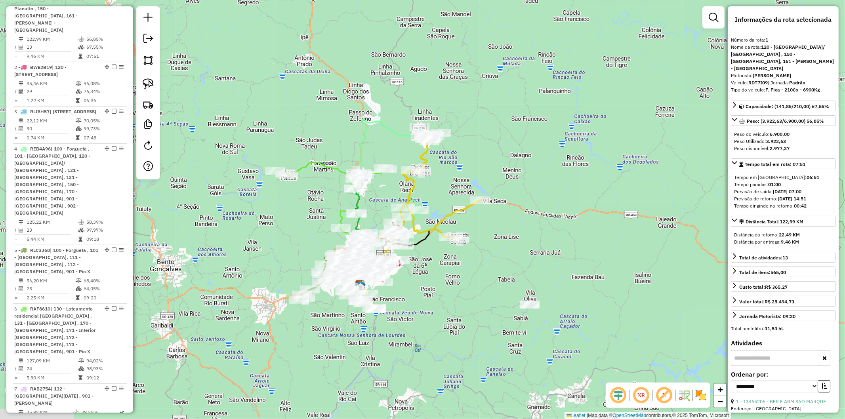
drag, startPoint x: 316, startPoint y: 203, endPoint x: 425, endPoint y: 299, distance: 144.9
click at [425, 299] on div "Janela de atendimento Grade de atendimento Capacidade Transportadoras Veículos …" at bounding box center [422, 209] width 845 height 419
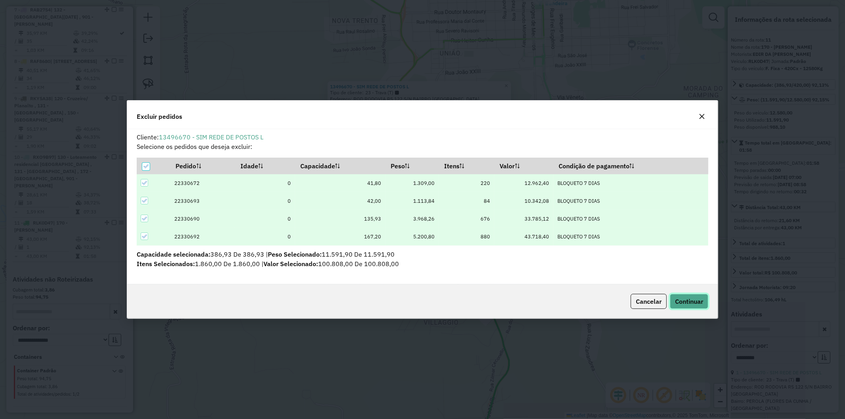
click at [686, 299] on span "Continuar" at bounding box center [689, 302] width 28 height 8
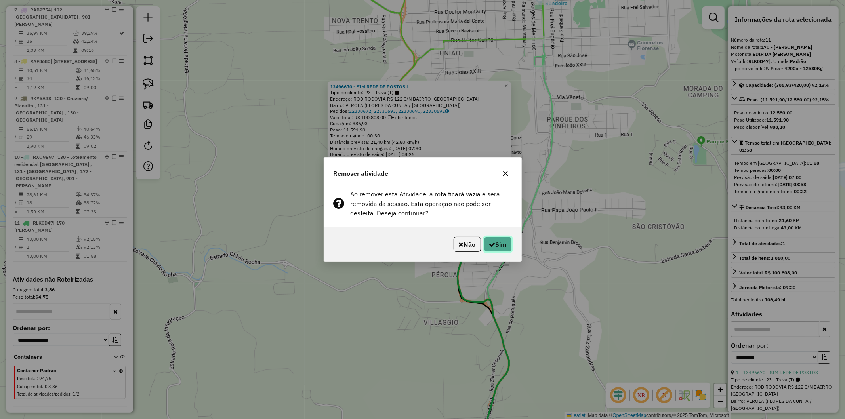
click at [490, 244] on icon "button" at bounding box center [492, 244] width 6 height 6
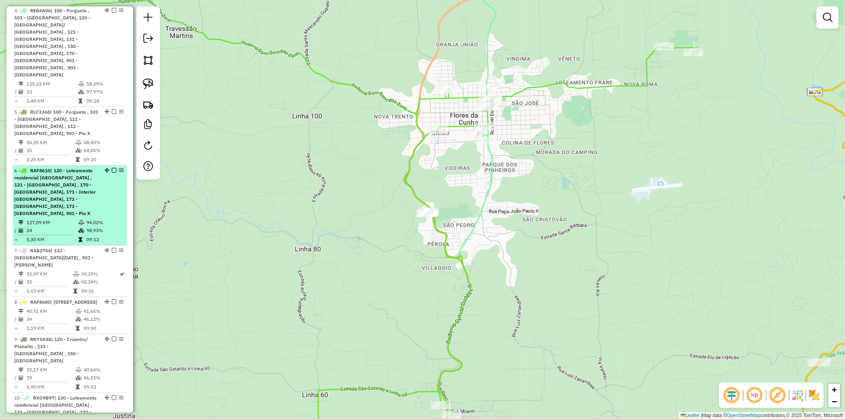
scroll to position [692, 0]
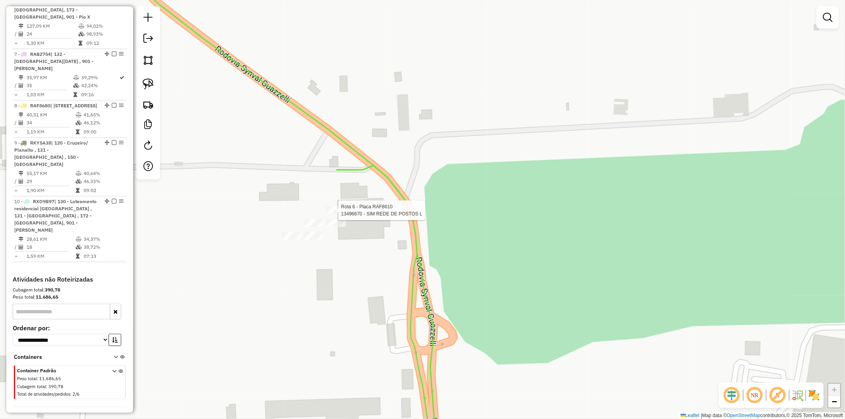
select select "**********"
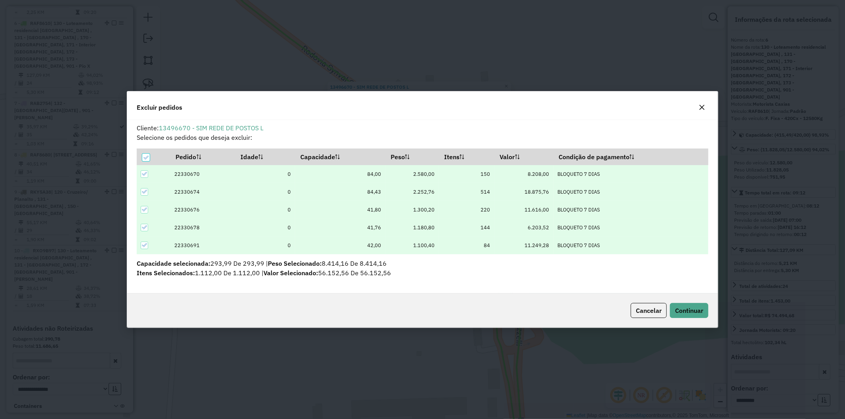
scroll to position [4, 2]
click at [679, 314] on button "Continuar" at bounding box center [689, 310] width 38 height 15
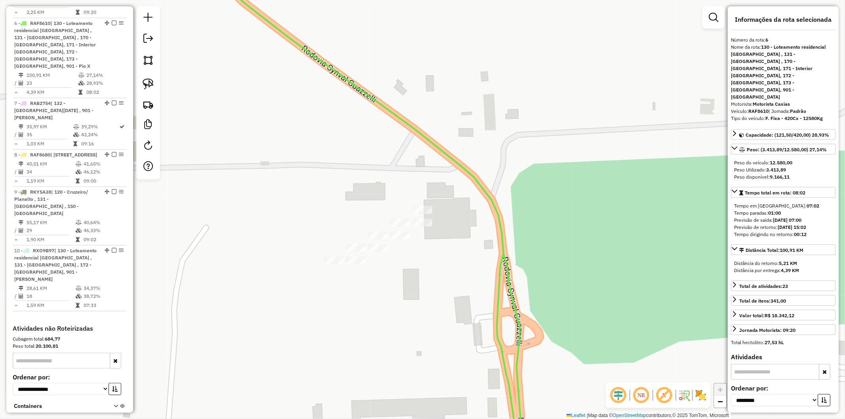
click at [478, 289] on div "Janela de atendimento Grade de atendimento Capacidade Transportadoras Veículos …" at bounding box center [422, 209] width 845 height 419
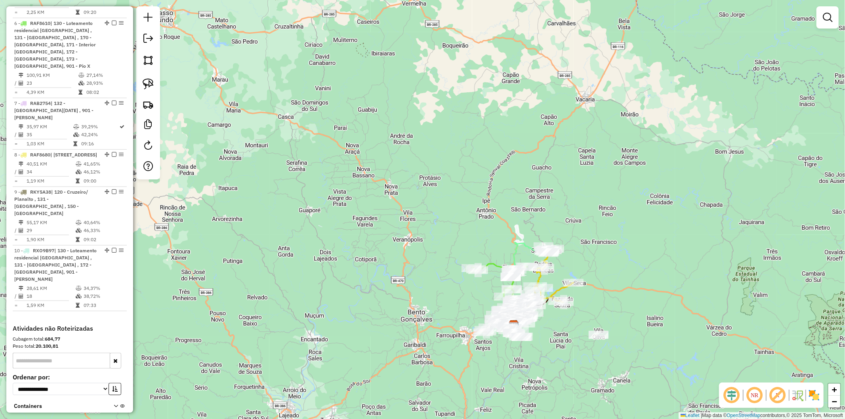
drag, startPoint x: 607, startPoint y: 284, endPoint x: 593, endPoint y: 250, distance: 36.1
click at [593, 250] on div "Janela de atendimento Grade de atendimento Capacidade Transportadoras Veículos …" at bounding box center [422, 209] width 845 height 419
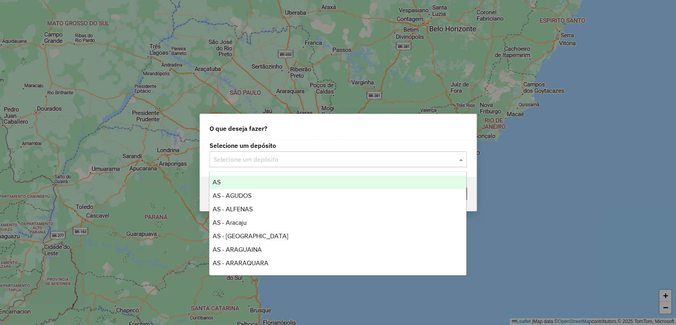
click at [297, 158] on input "text" at bounding box center [331, 160] width 234 height 10
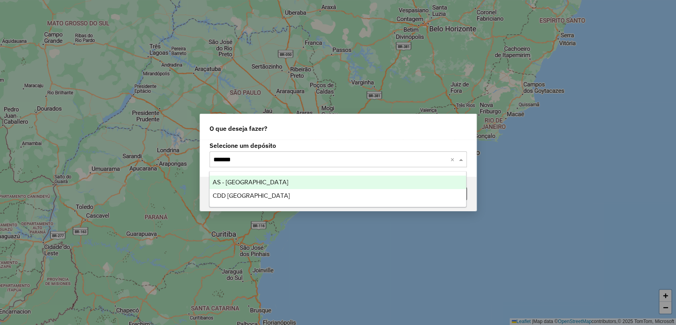
type input "********"
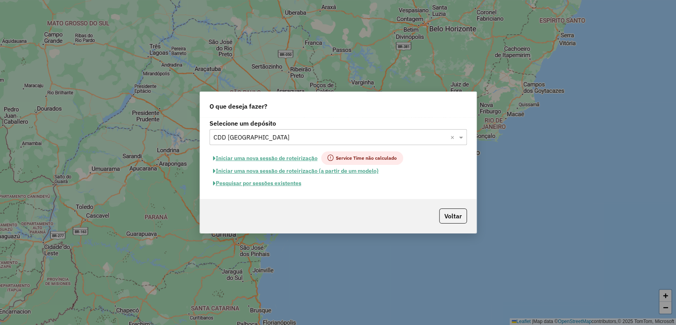
click at [282, 185] on button "Pesquisar por sessões existentes" at bounding box center [258, 183] width 96 height 12
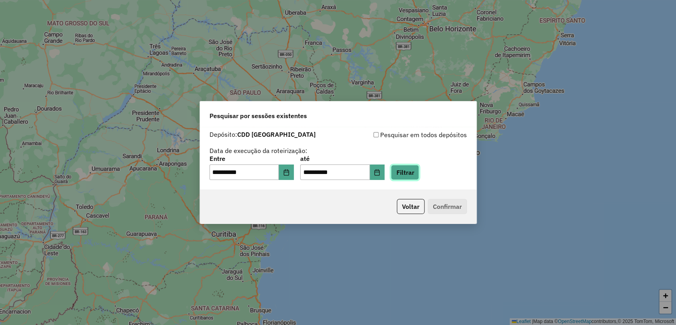
click at [419, 167] on button "Filtrar" at bounding box center [405, 172] width 28 height 15
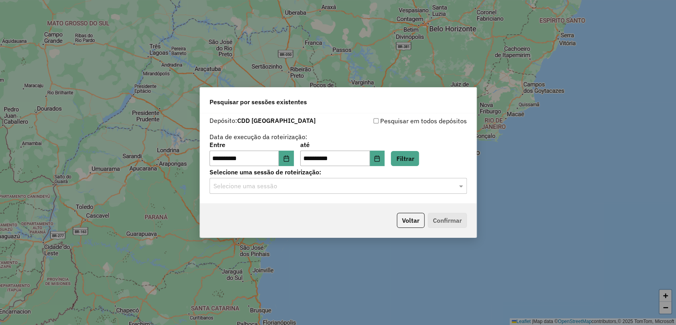
click at [302, 190] on input "text" at bounding box center [331, 187] width 234 height 10
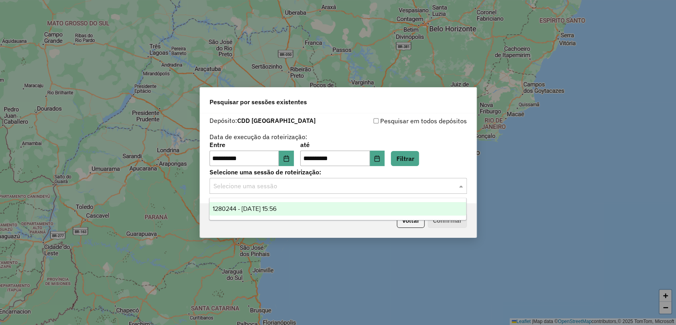
drag, startPoint x: 295, startPoint y: 211, endPoint x: 420, endPoint y: 214, distance: 124.5
click at [296, 211] on div "1280244 - [DATE] 15:56" at bounding box center [338, 208] width 257 height 13
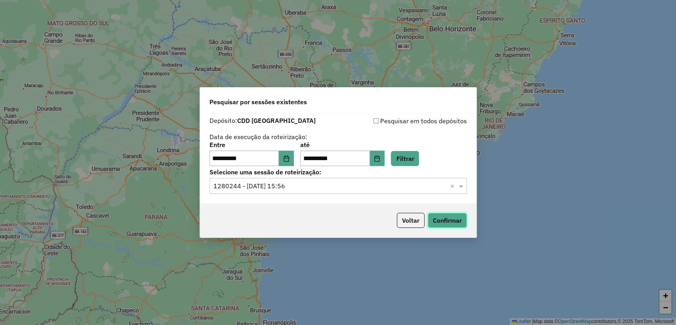
click at [435, 220] on button "Confirmar" at bounding box center [447, 220] width 39 height 15
drag, startPoint x: 323, startPoint y: 179, endPoint x: 321, endPoint y: 195, distance: 16.9
click at [323, 179] on div "Selecione uma sessão × 1280244 - [DATE] 15:56 ×" at bounding box center [339, 186] width 258 height 16
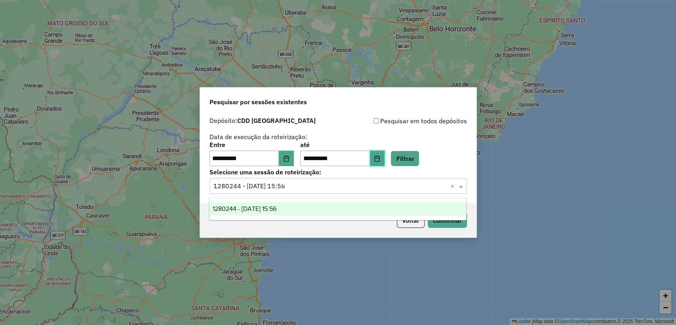
click at [380, 160] on icon "Choose Date" at bounding box center [377, 158] width 6 height 6
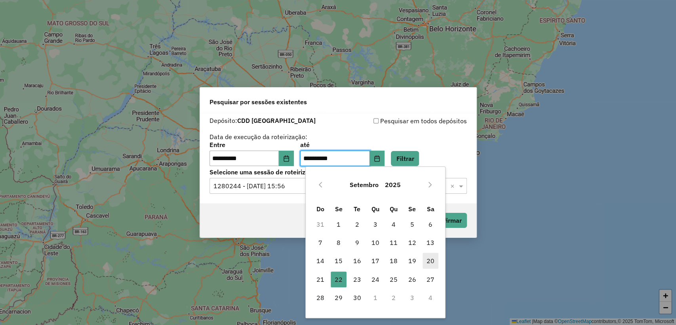
click at [426, 263] on span "20" at bounding box center [431, 261] width 16 height 16
type input "**********"
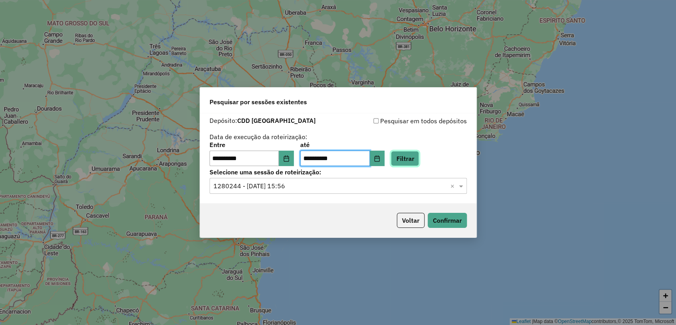
click at [413, 164] on button "Filtrar" at bounding box center [405, 158] width 28 height 15
drag, startPoint x: 361, startPoint y: 186, endPoint x: 342, endPoint y: 223, distance: 41.1
click at [361, 187] on input "text" at bounding box center [331, 187] width 234 height 10
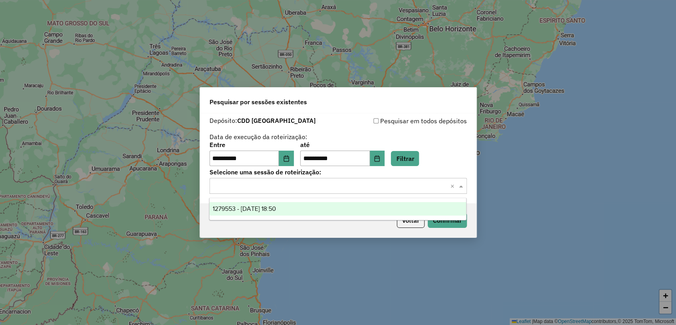
click at [323, 210] on div "1279553 - [DATE] 18:50" at bounding box center [338, 208] width 257 height 13
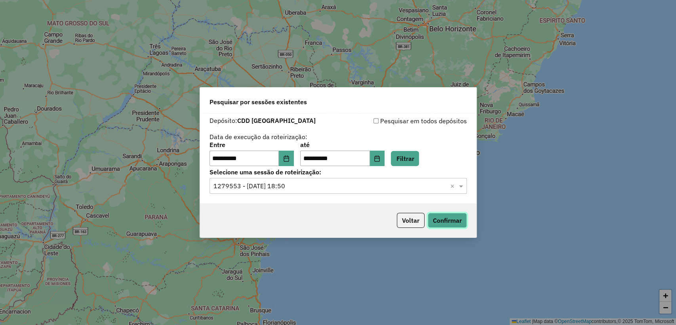
click at [455, 220] on button "Confirmar" at bounding box center [447, 220] width 39 height 15
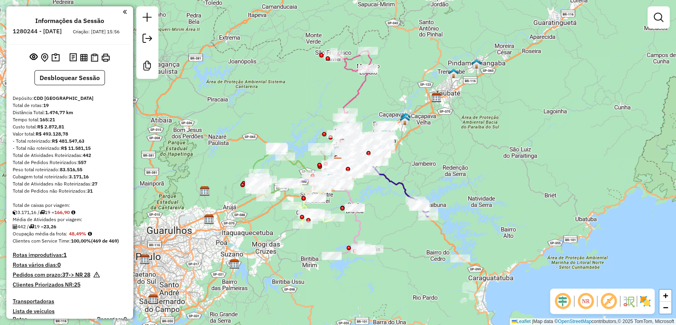
click at [49, 33] on h6 "1280244 - [DATE]" at bounding box center [37, 31] width 49 height 7
click at [48, 31] on h6 "1280244 - 22/09/2025" at bounding box center [37, 31] width 49 height 7
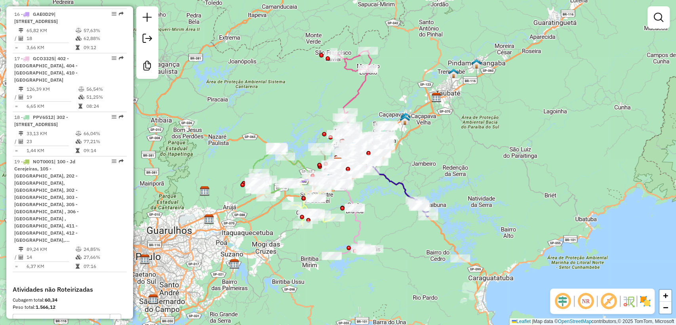
scroll to position [1230, 0]
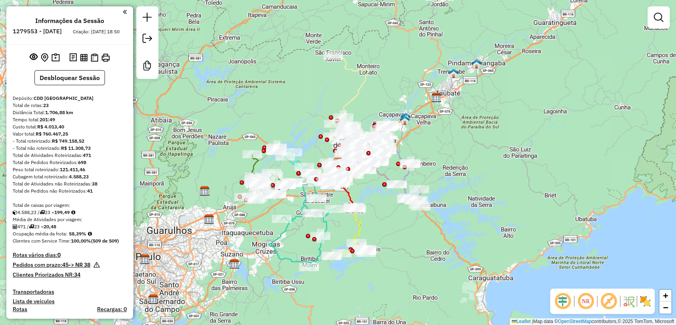
click at [51, 32] on h6 "1279553 - [DATE]" at bounding box center [37, 31] width 49 height 7
copy h6 "1279553"
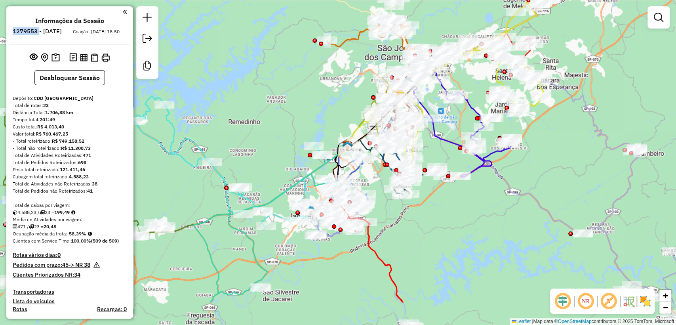
drag, startPoint x: 322, startPoint y: 265, endPoint x: 393, endPoint y: 210, distance: 89.8
click at [393, 210] on div "Janela de atendimento Grade de atendimento Capacidade Transportadoras Veículos …" at bounding box center [338, 162] width 676 height 325
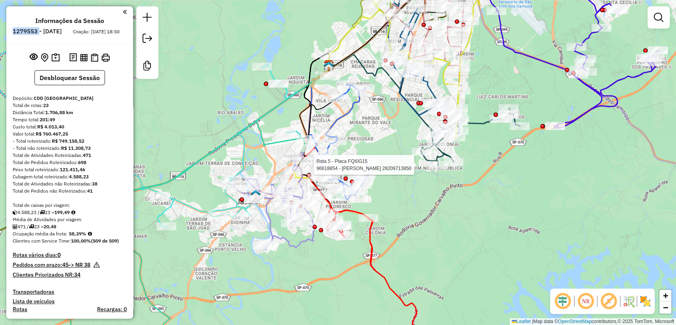
click at [455, 205] on div "Rota 5 - Placa FQI0G15 96618854 - [PERSON_NAME] 28209713850 Janela de atendimen…" at bounding box center [338, 162] width 676 height 325
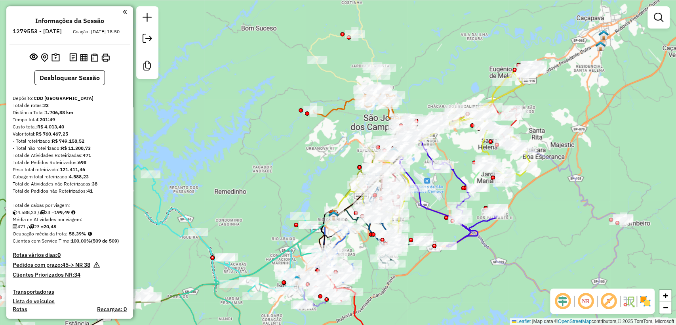
select select "**********"
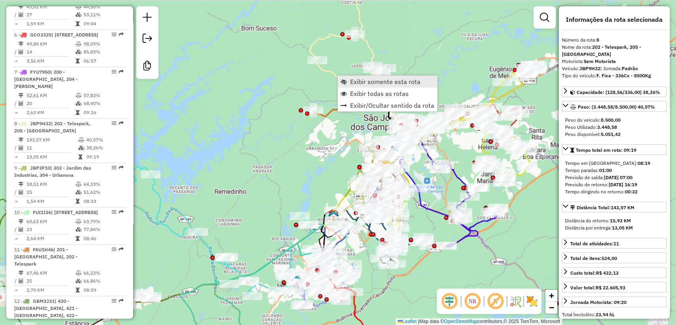
scroll to position [692, 0]
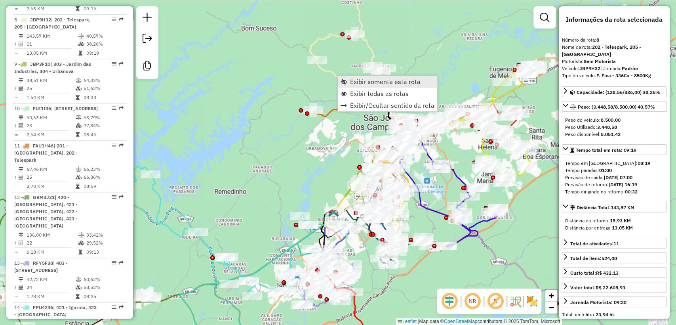
click at [398, 80] on span "Exibir somente esta rota" at bounding box center [385, 81] width 71 height 6
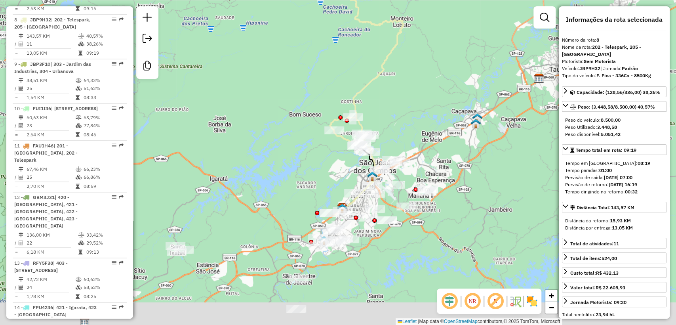
drag, startPoint x: 403, startPoint y: 135, endPoint x: 413, endPoint y: 115, distance: 22.2
click at [413, 115] on div "Janela de atendimento Grade de atendimento Capacidade Transportadoras Veículos …" at bounding box center [338, 162] width 676 height 325
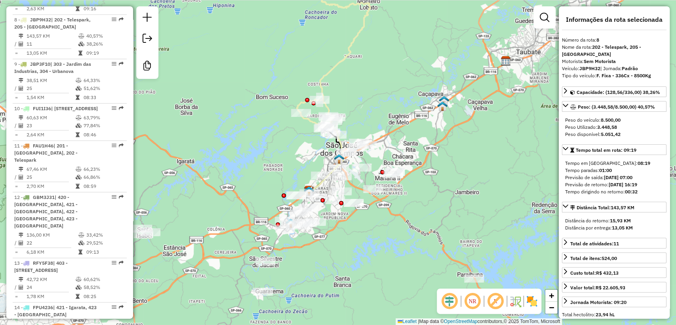
click at [310, 120] on icon at bounding box center [333, 51] width 73 height 153
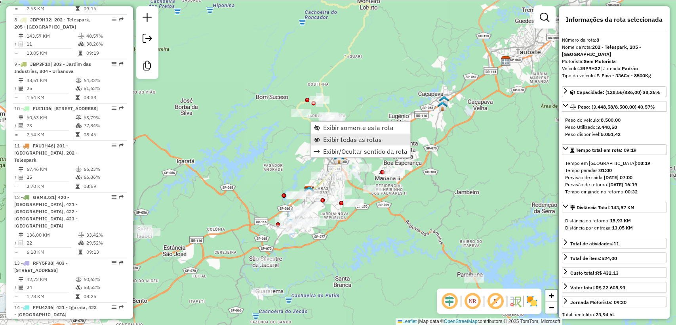
click at [355, 139] on span "Exibir todas as rotas" at bounding box center [352, 139] width 59 height 6
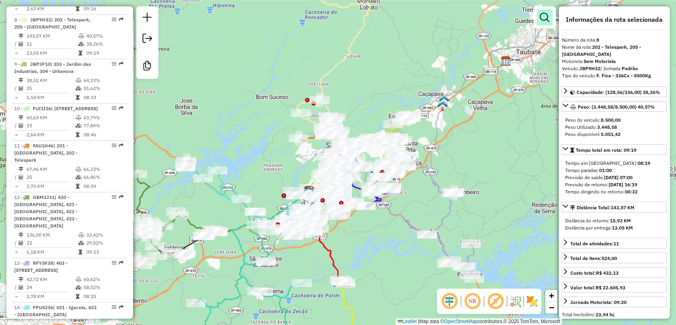
click at [544, 15] on em at bounding box center [545, 18] width 10 height 10
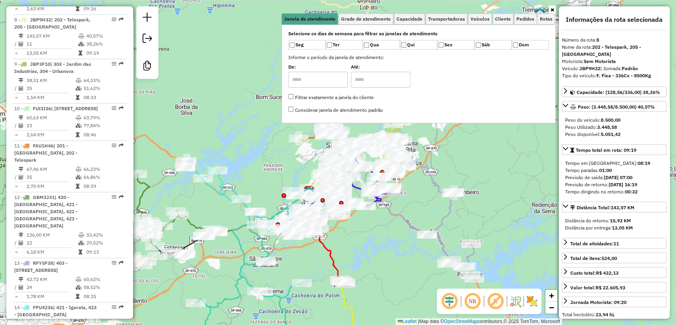
click at [420, 13] on div at bounding box center [419, 9] width 274 height 7
click at [417, 17] on span "Capacidade" at bounding box center [410, 19] width 26 height 5
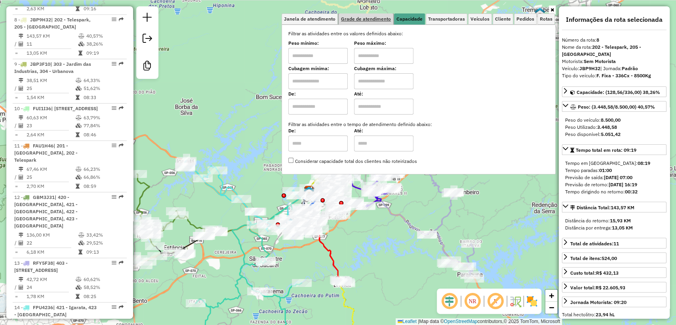
click at [359, 15] on link "Grade de atendimento" at bounding box center [366, 18] width 55 height 11
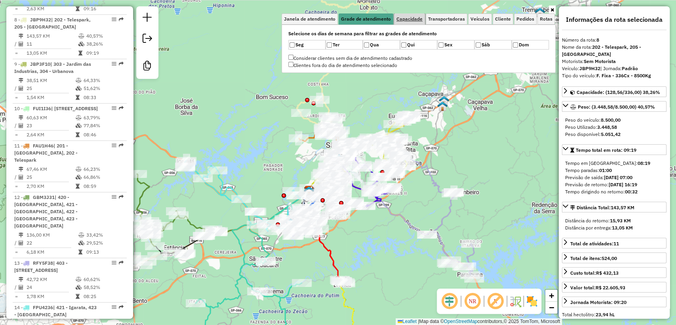
drag, startPoint x: 412, startPoint y: 19, endPoint x: 403, endPoint y: 22, distance: 9.3
click at [413, 19] on span "Capacidade" at bounding box center [410, 19] width 26 height 5
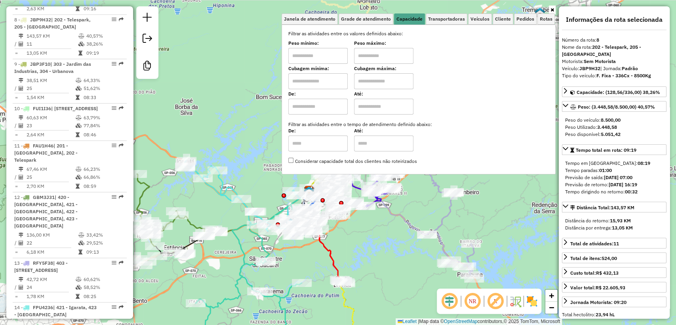
click at [514, 23] on ul "Janela de atendimento Grade de atendimento Capacidade Transportadoras Veículos …" at bounding box center [419, 18] width 274 height 11
click at [507, 19] on span "Cliente" at bounding box center [503, 19] width 16 height 5
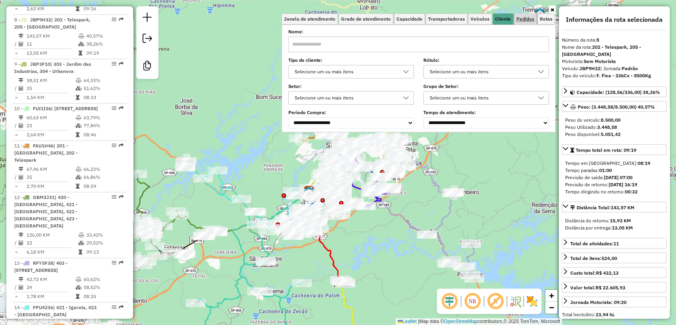
click at [523, 22] on link "Pedidos" at bounding box center [525, 18] width 23 height 11
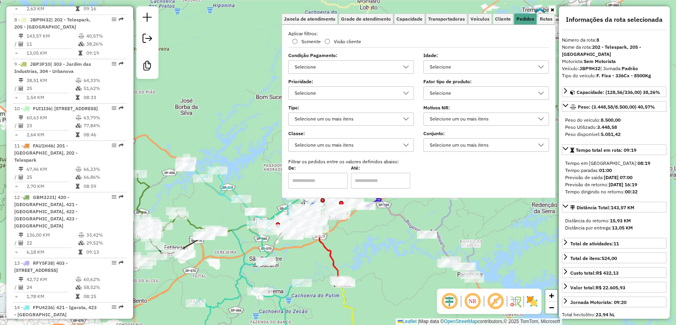
click at [382, 92] on div "Selecione" at bounding box center [345, 93] width 107 height 13
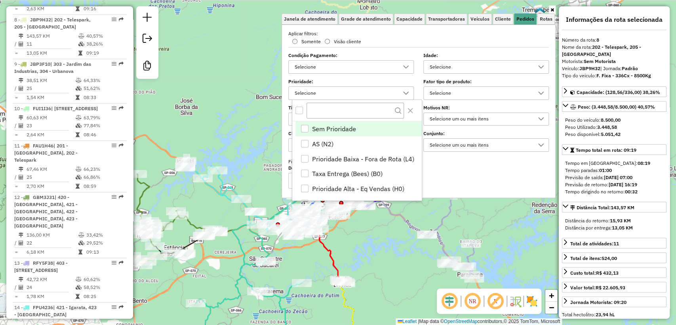
scroll to position [4, 28]
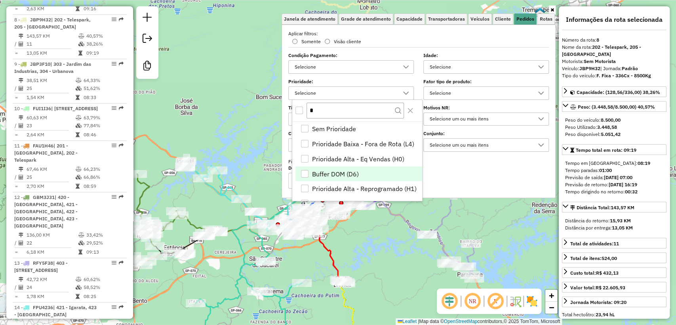
type input "*"
click at [326, 171] on span "Buffer DOM (D6)" at bounding box center [335, 174] width 47 height 10
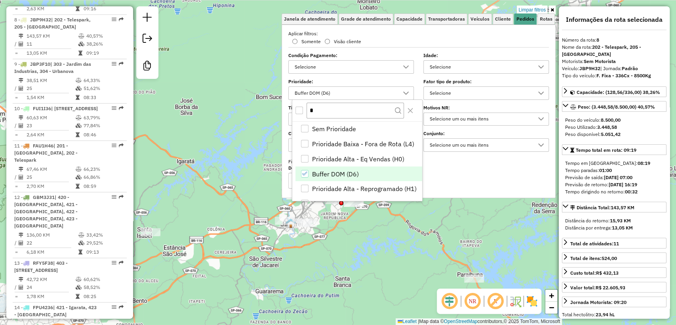
click at [379, 251] on div "Limpar filtros Janela de atendimento Grade de atendimento Capacidade Transporta…" at bounding box center [338, 162] width 676 height 325
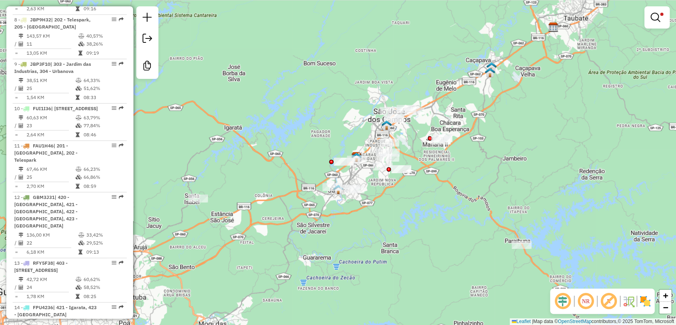
drag, startPoint x: 372, startPoint y: 270, endPoint x: 420, endPoint y: 237, distance: 58.3
click at [420, 237] on div "Limpar filtros Janela de atendimento Grade de atendimento Capacidade Transporta…" at bounding box center [338, 162] width 676 height 325
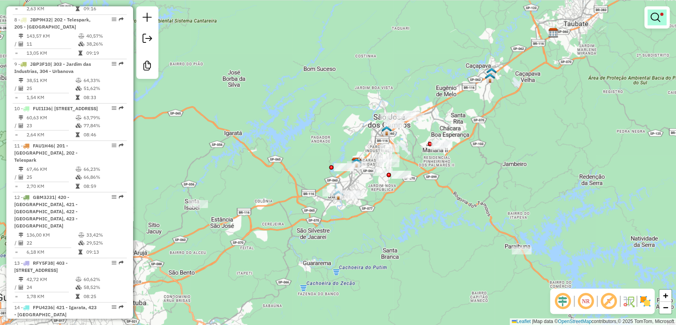
click at [655, 15] on em at bounding box center [656, 18] width 10 height 10
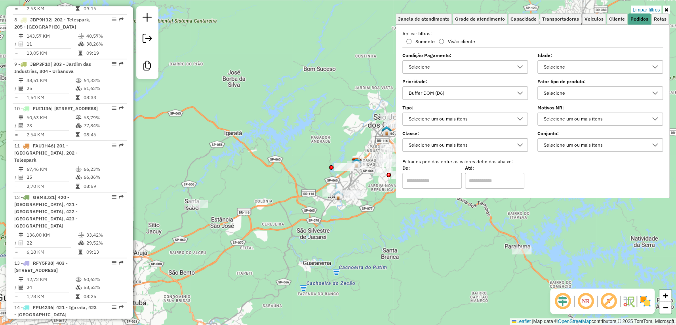
click at [390, 296] on div "Limpar filtros Janela de atendimento Grade de atendimento Capacidade Transporta…" at bounding box center [338, 162] width 676 height 325
